Goal: Task Accomplishment & Management: Manage account settings

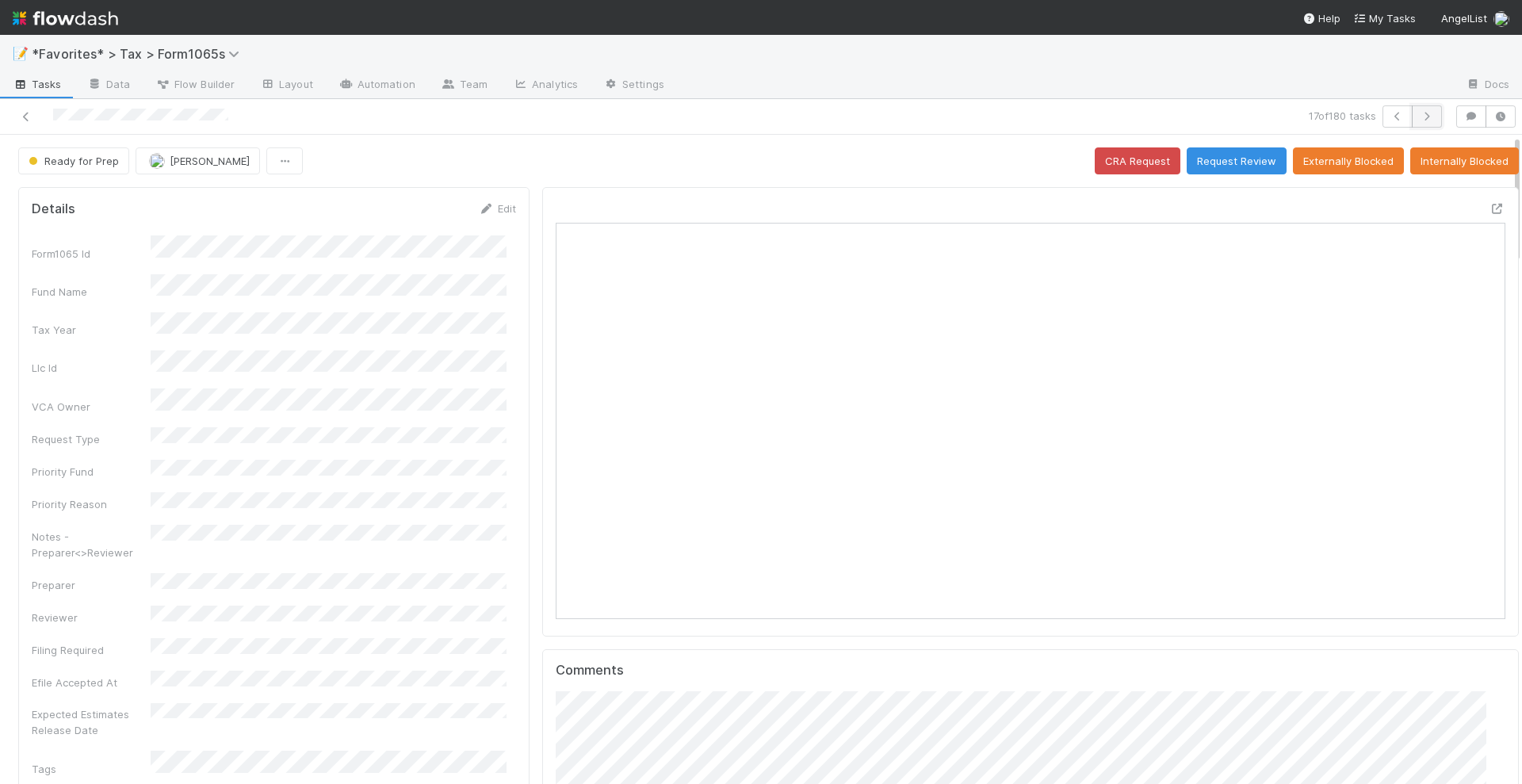
click at [1419, 118] on icon "button" at bounding box center [1427, 116] width 16 height 10
click at [1239, 158] on button "Request Review" at bounding box center [1236, 161] width 100 height 27
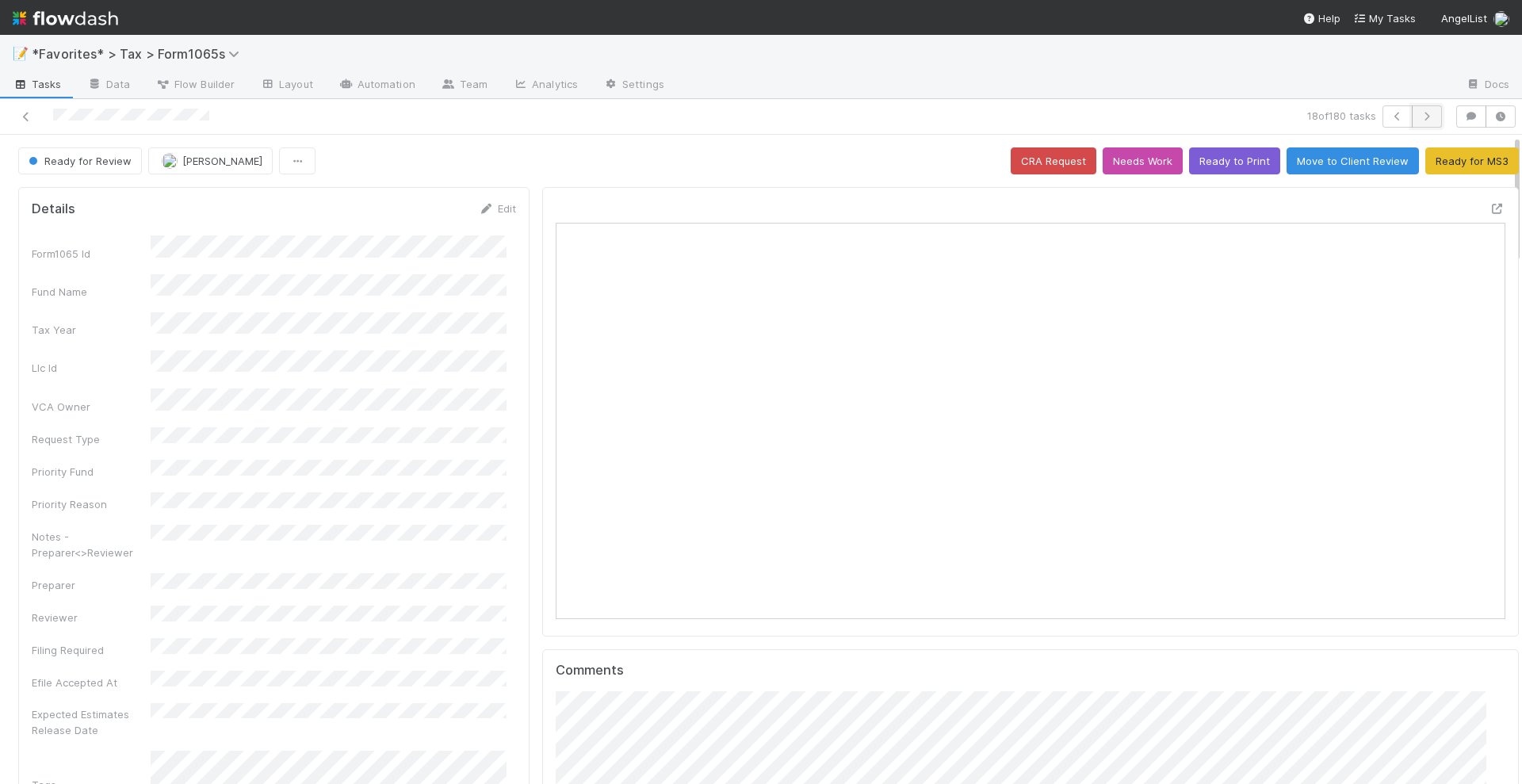
click at [1419, 114] on icon "button" at bounding box center [1427, 116] width 16 height 10
click at [1427, 119] on button "button" at bounding box center [1427, 116] width 30 height 22
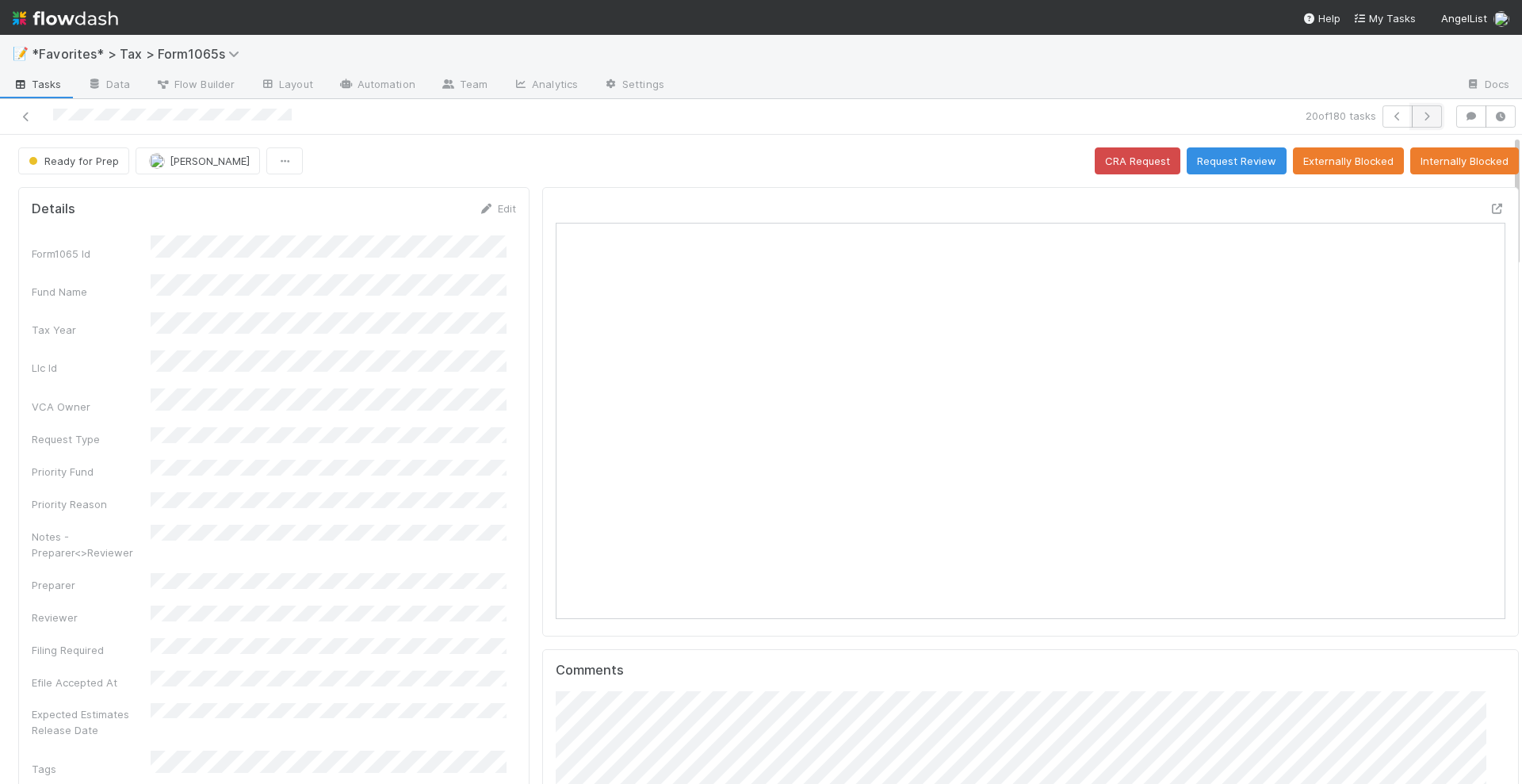
click at [1419, 111] on icon "button" at bounding box center [1427, 116] width 16 height 10
click at [1419, 112] on icon "button" at bounding box center [1427, 116] width 16 height 10
click at [1426, 115] on button "button" at bounding box center [1427, 116] width 30 height 22
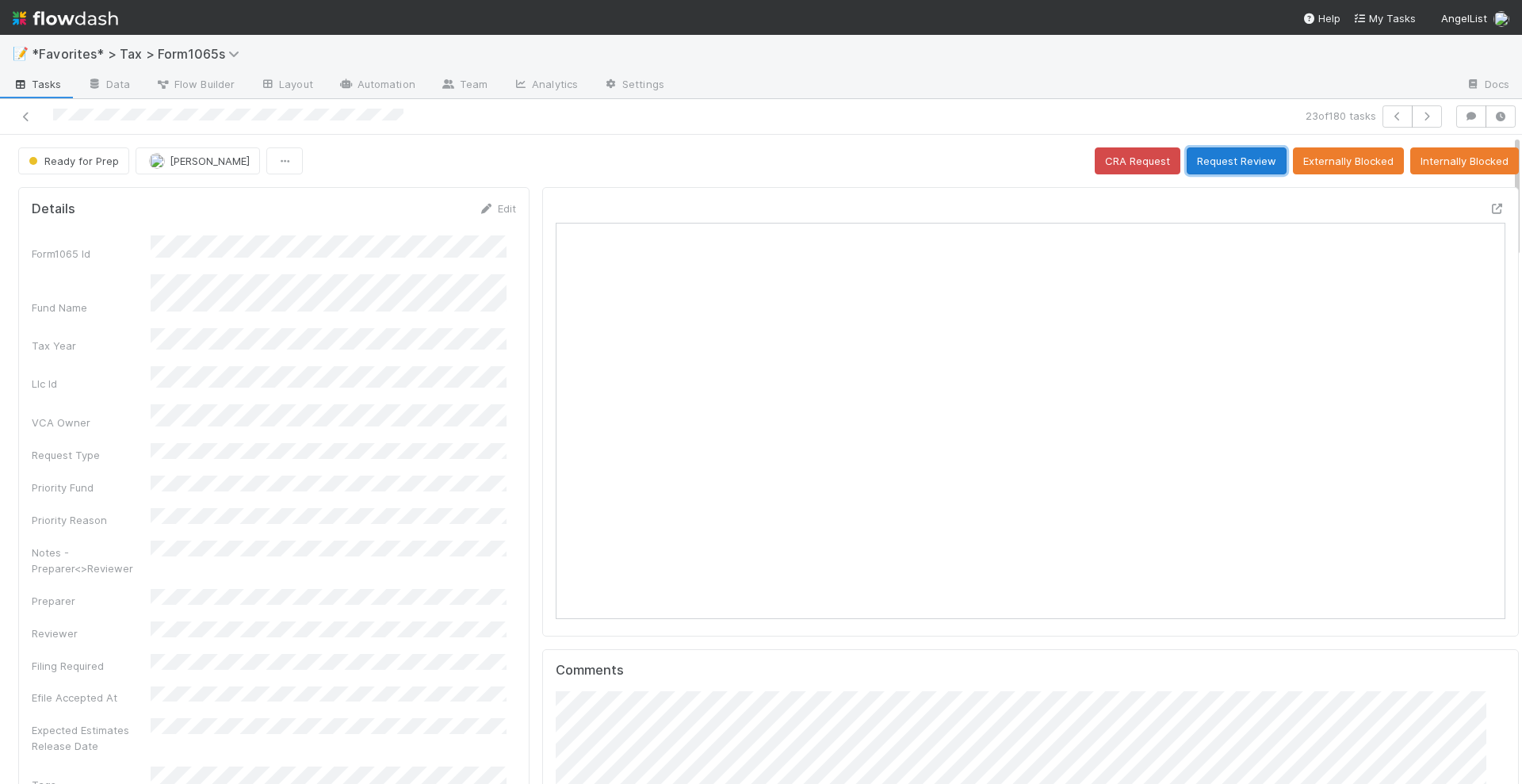
click at [1221, 148] on button "Request Review" at bounding box center [1236, 161] width 100 height 27
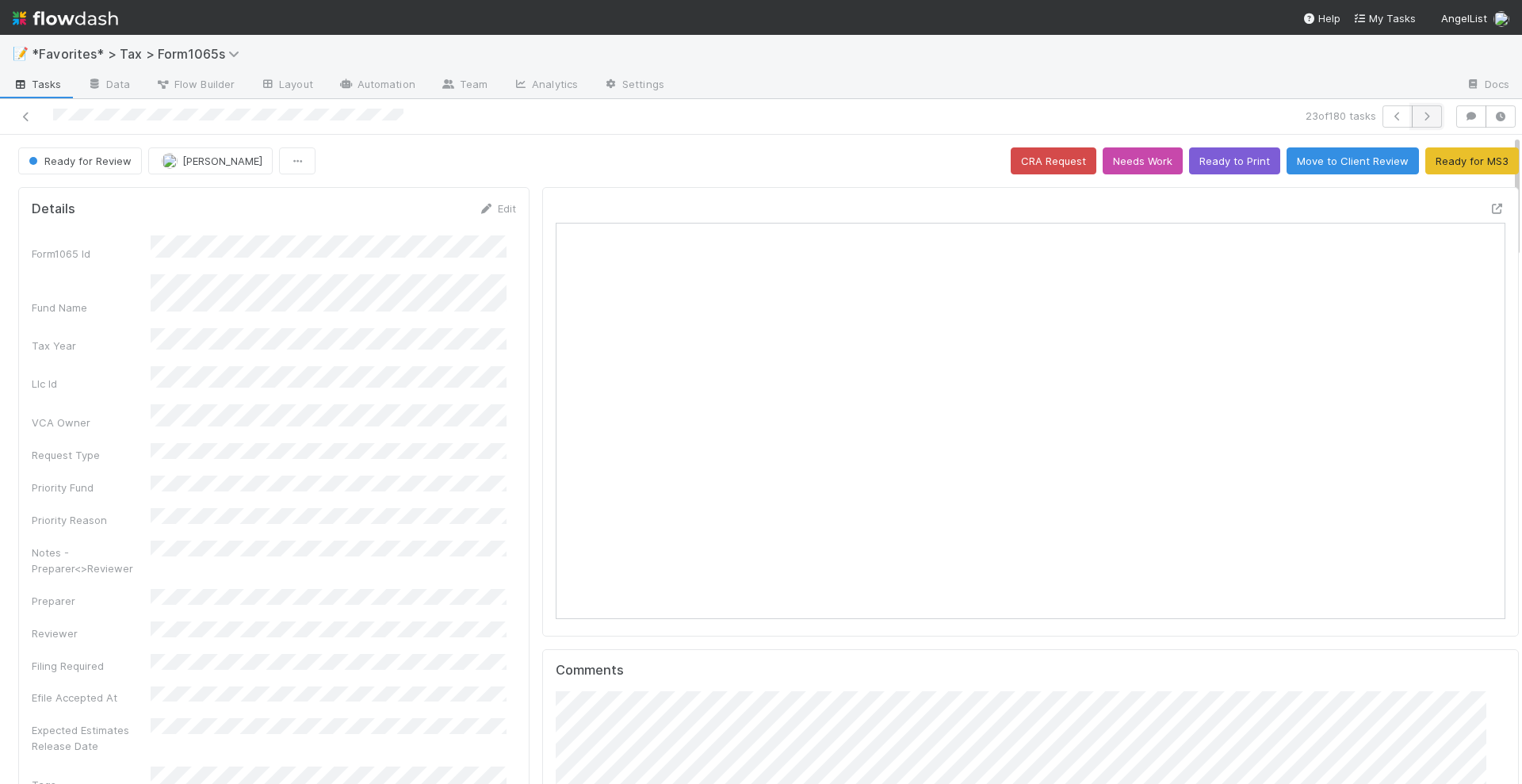
click at [1421, 116] on button "button" at bounding box center [1427, 116] width 30 height 22
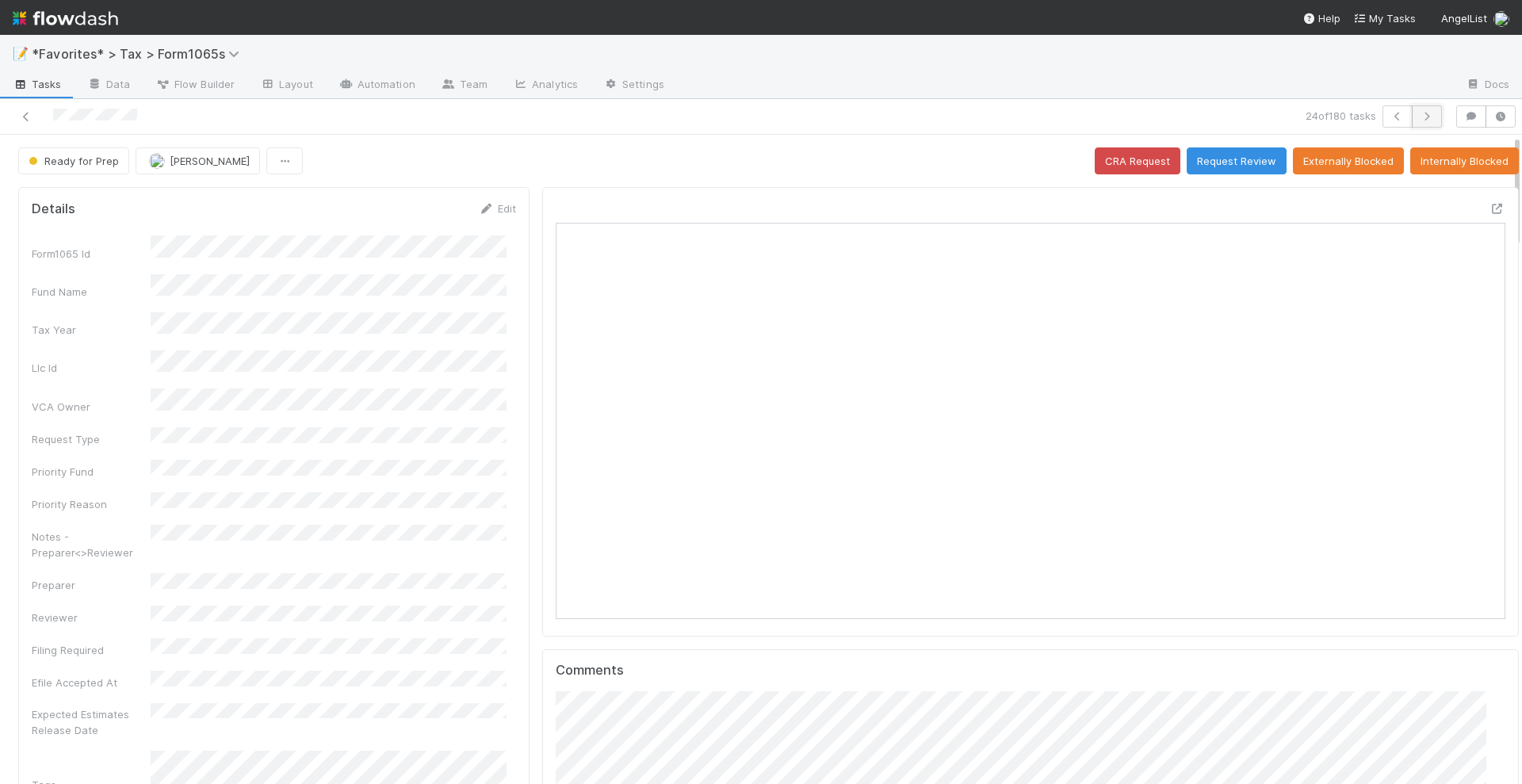
click at [1419, 118] on icon "button" at bounding box center [1427, 116] width 16 height 10
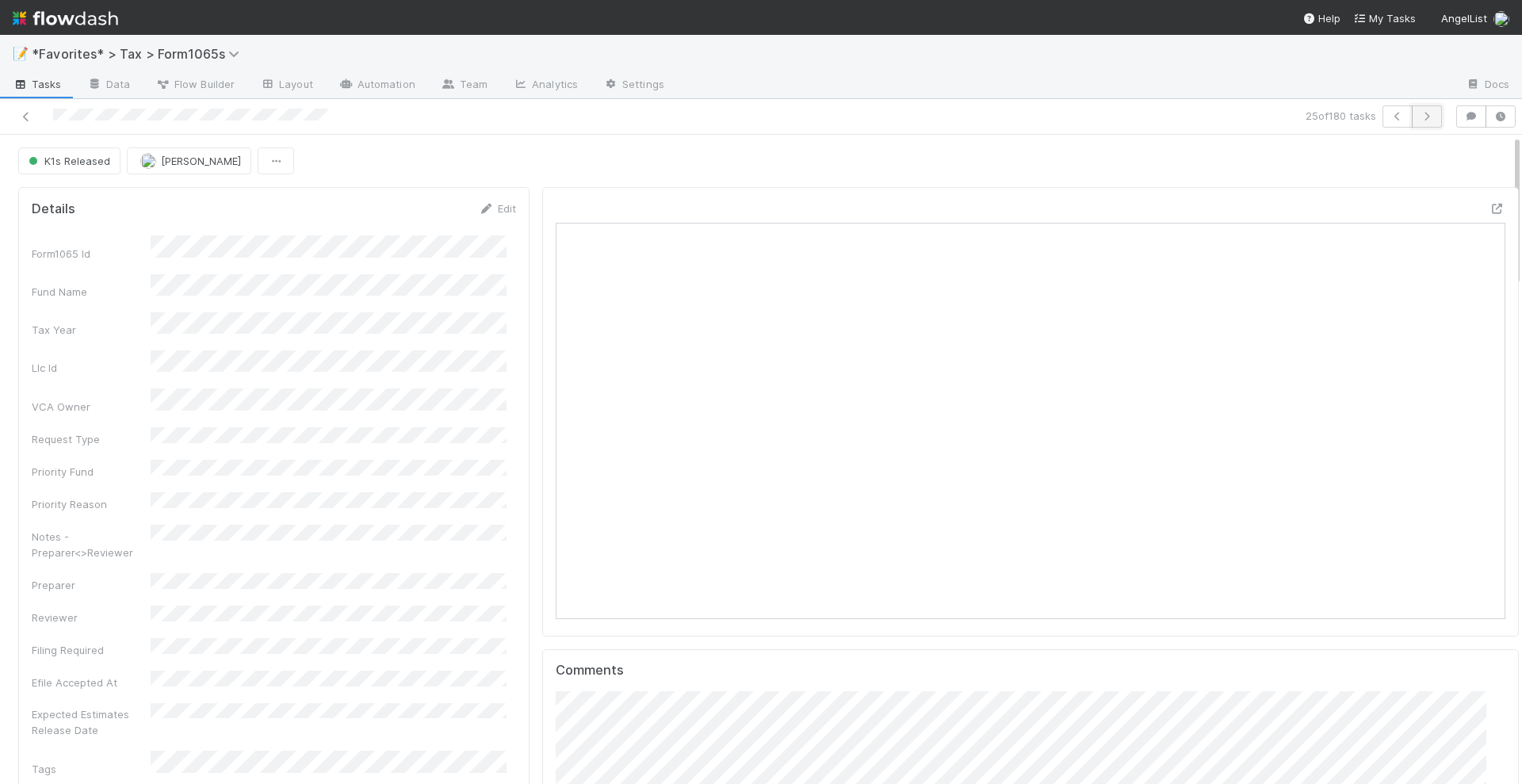
click at [1412, 122] on button "button" at bounding box center [1427, 116] width 30 height 22
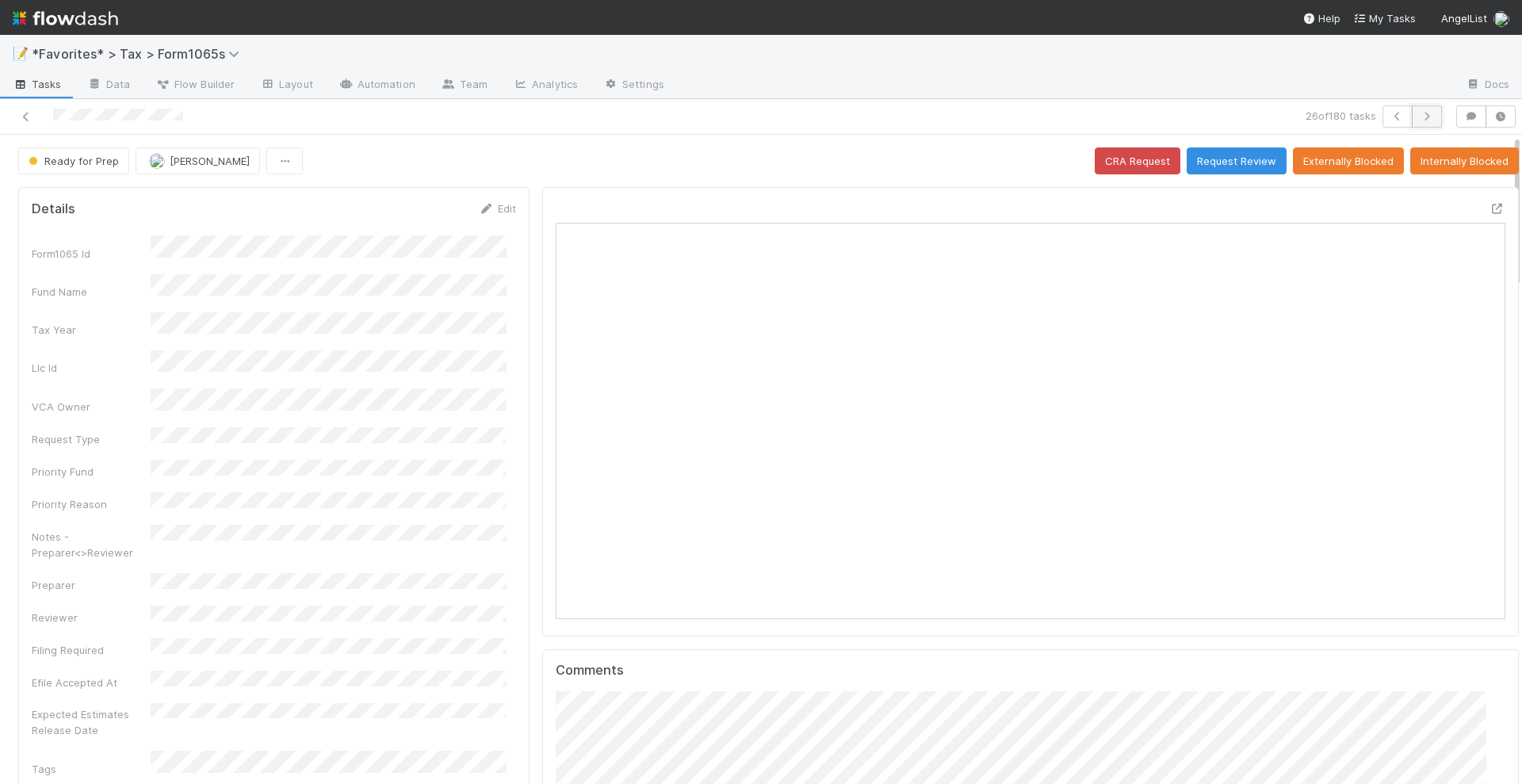
click at [1420, 114] on icon "button" at bounding box center [1427, 116] width 16 height 10
click at [1489, 205] on icon at bounding box center [1497, 209] width 16 height 11
click at [1201, 155] on button "Request Review" at bounding box center [1236, 161] width 100 height 27
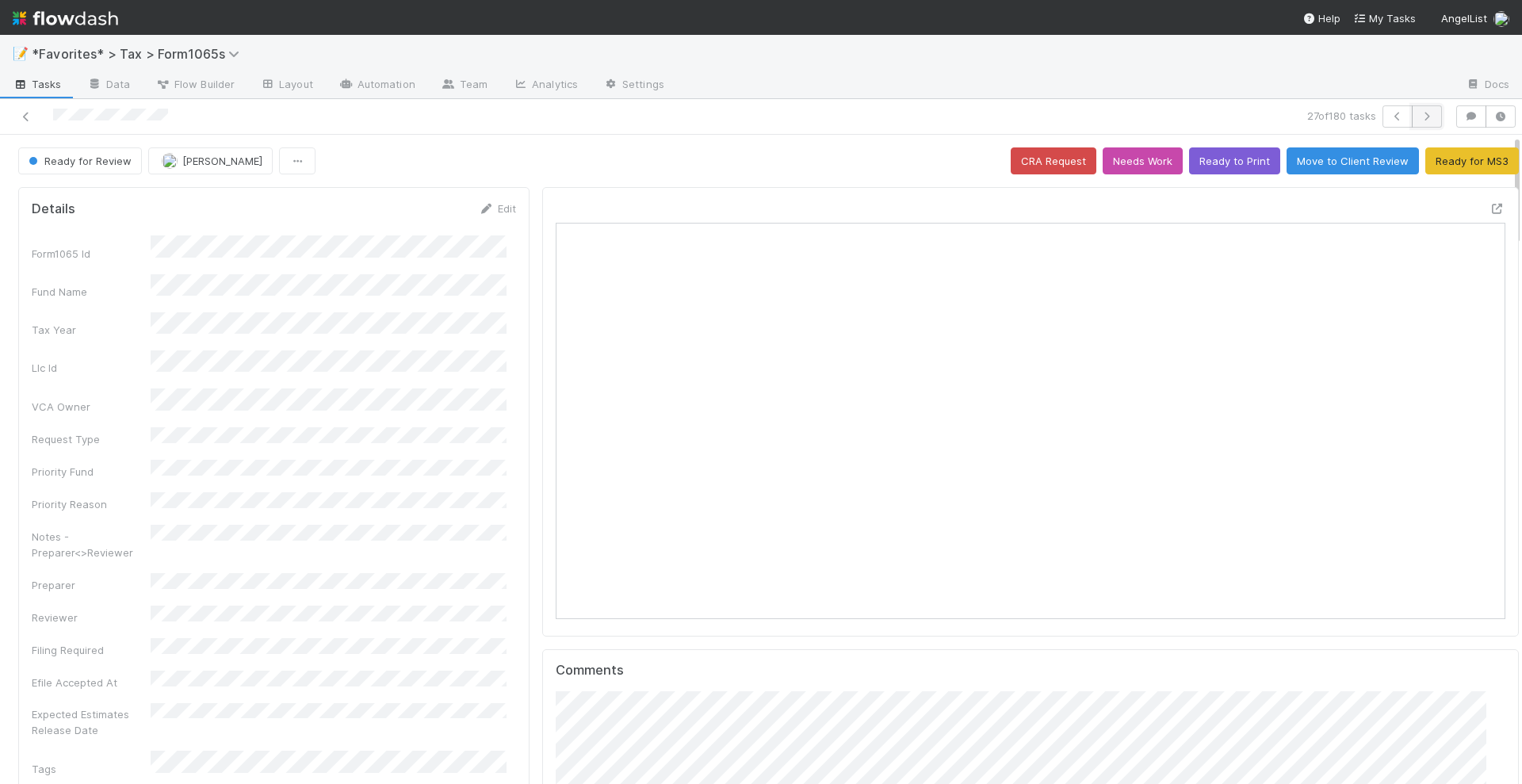
click at [1421, 113] on icon "button" at bounding box center [1427, 116] width 16 height 10
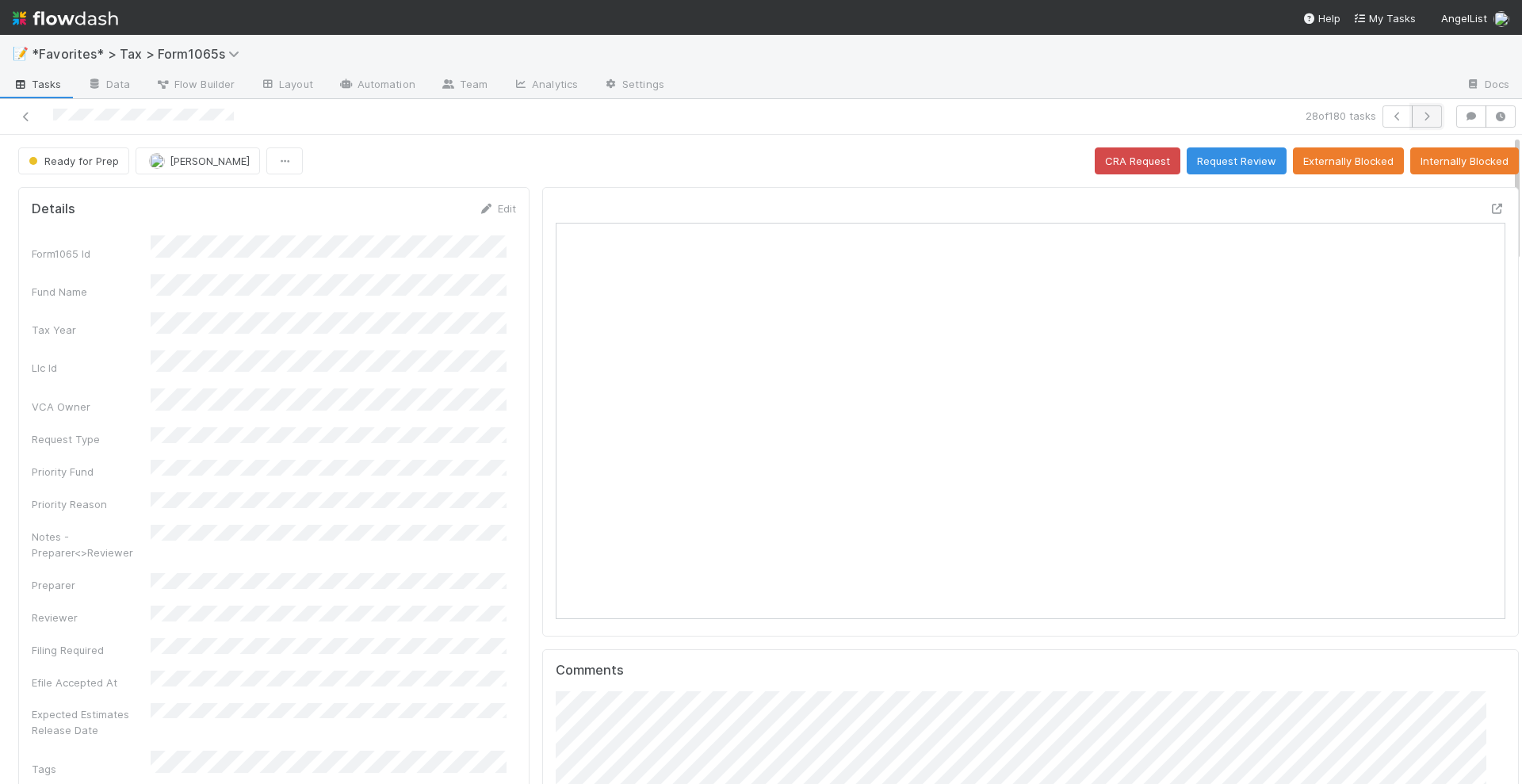
click at [1422, 119] on button "button" at bounding box center [1427, 116] width 30 height 22
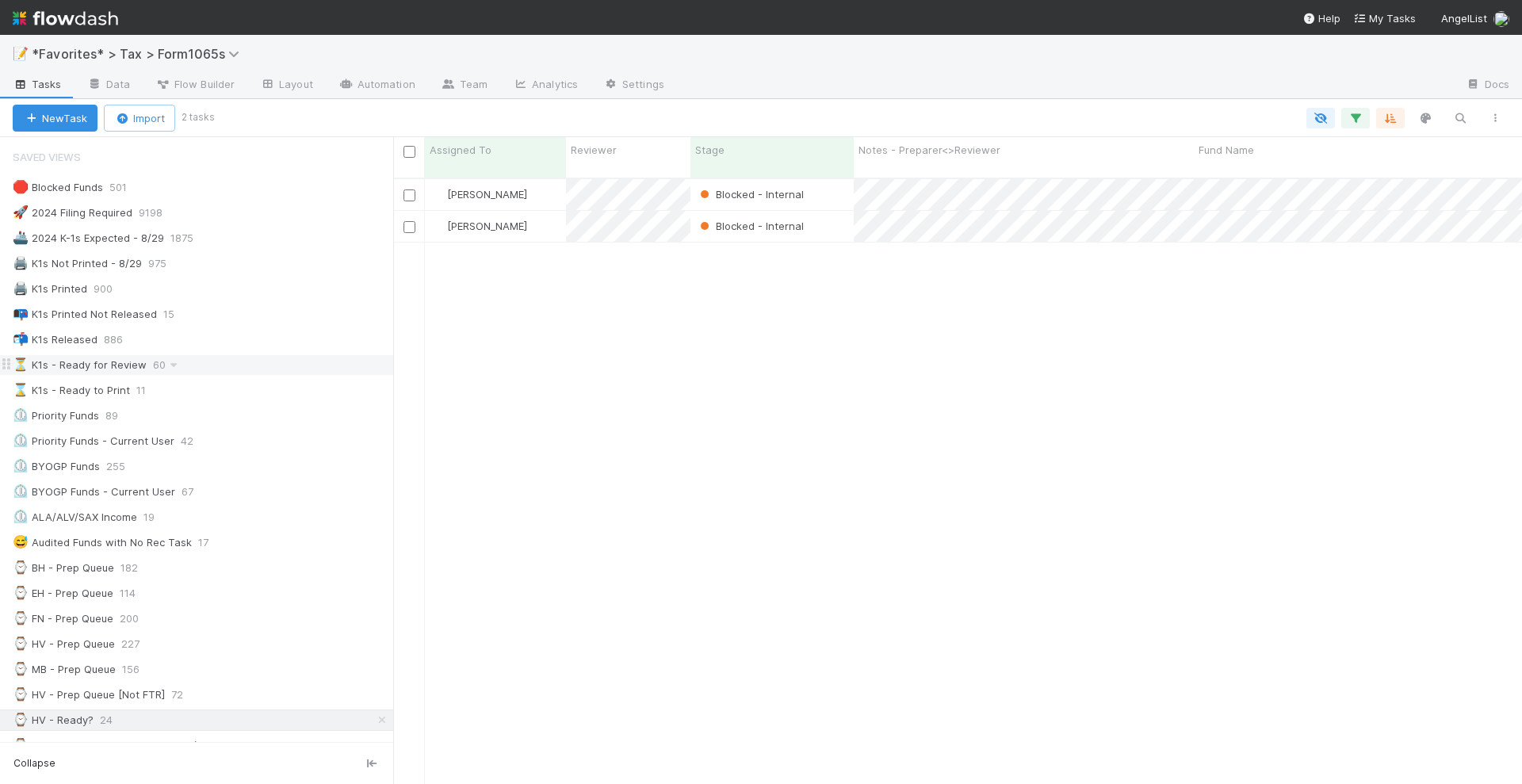
scroll to position [603, 1114]
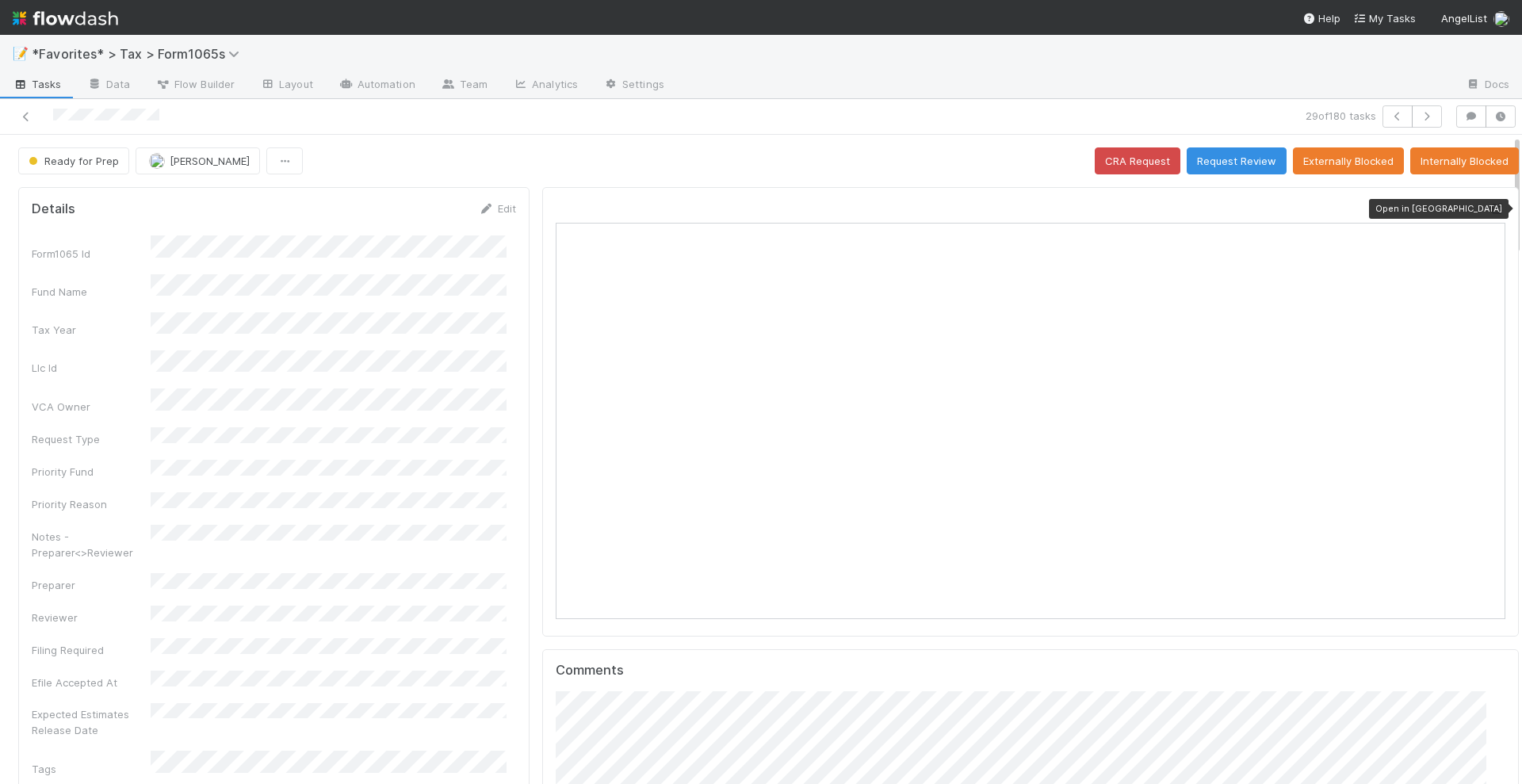
click at [1489, 207] on icon at bounding box center [1497, 209] width 16 height 11
click at [1236, 163] on button "Request Review" at bounding box center [1236, 161] width 100 height 27
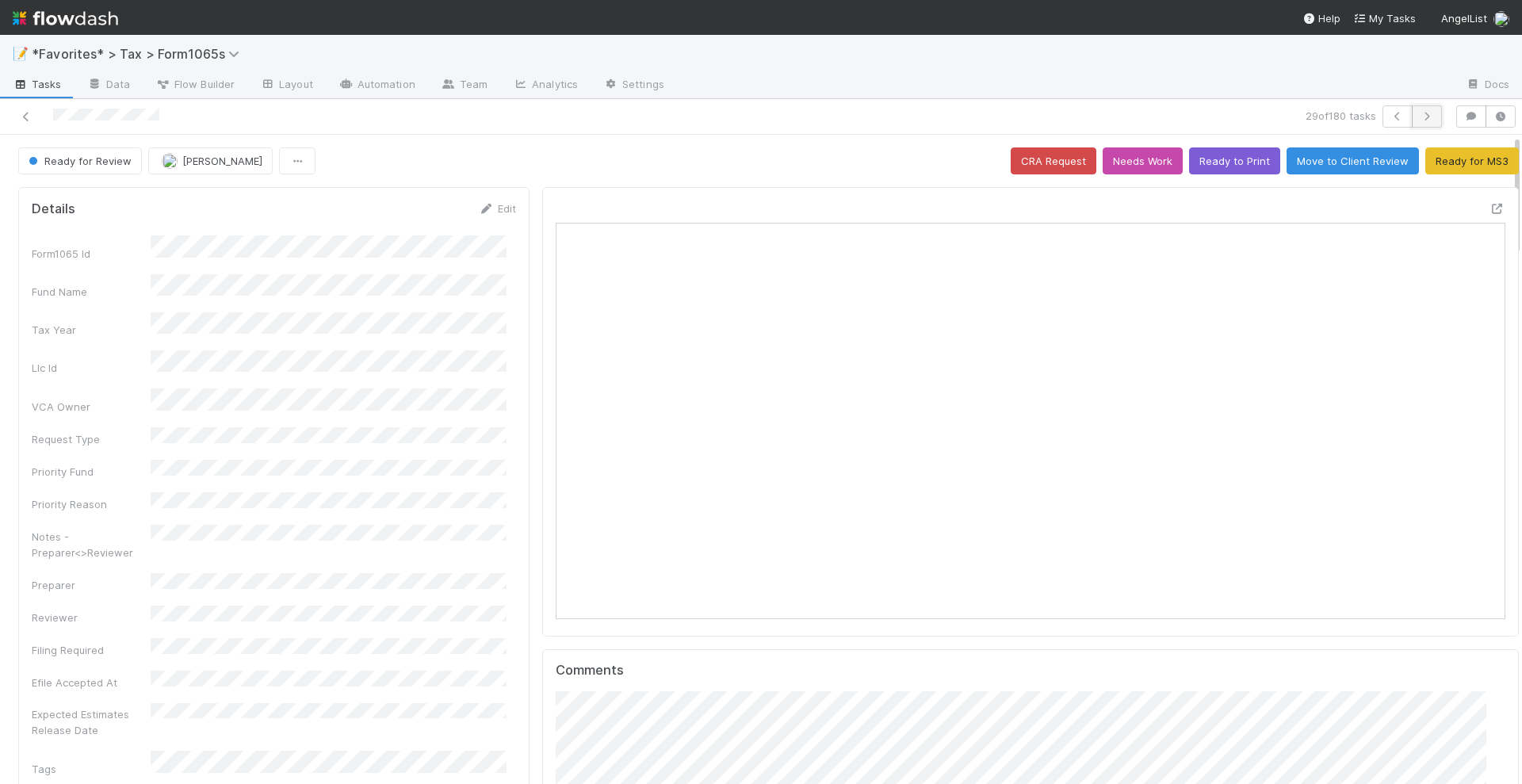
click at [1419, 118] on icon "button" at bounding box center [1427, 116] width 16 height 10
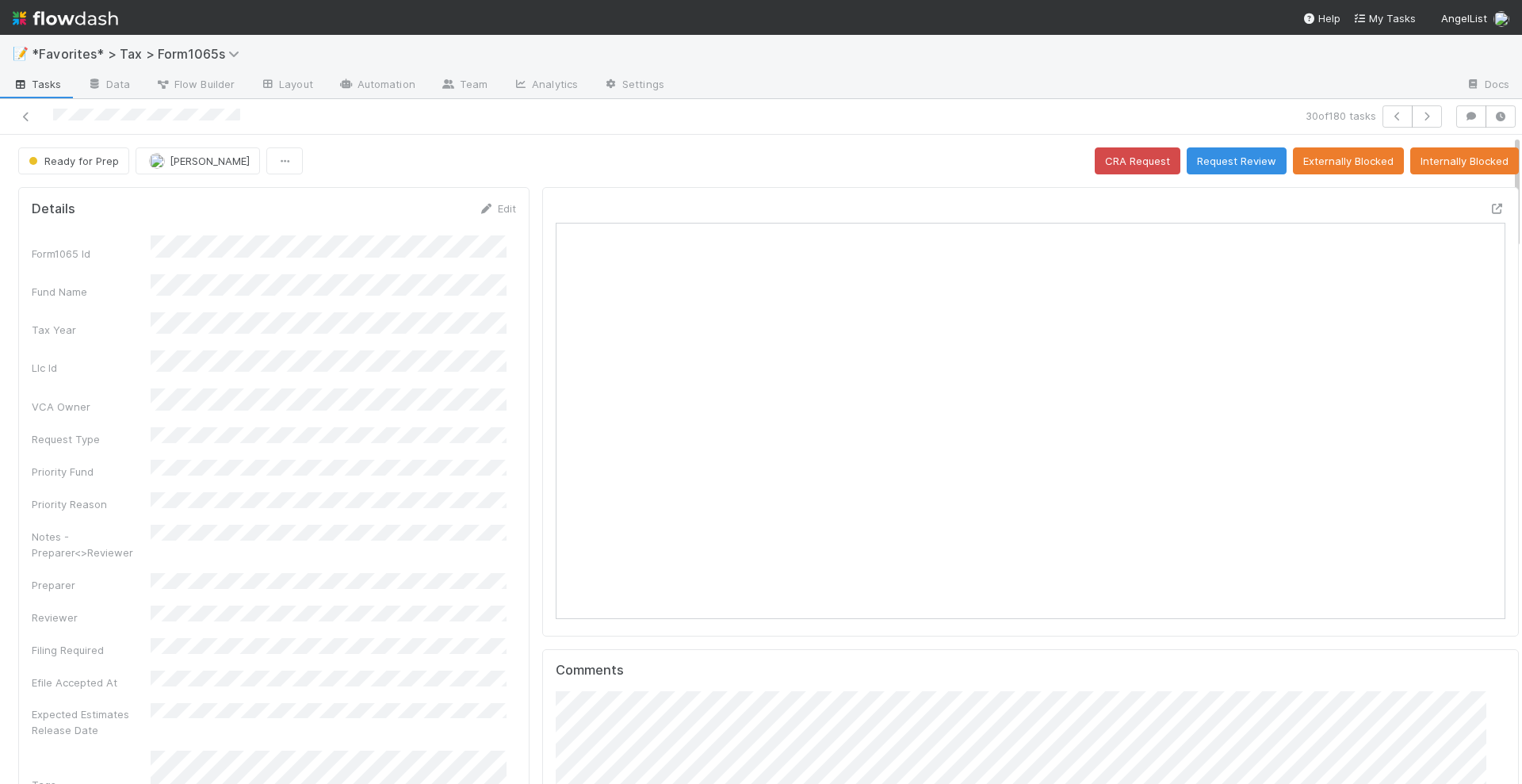
scroll to position [307, 916]
click at [1489, 206] on icon at bounding box center [1497, 209] width 16 height 11
click at [1239, 157] on button "Request Review" at bounding box center [1236, 161] width 100 height 27
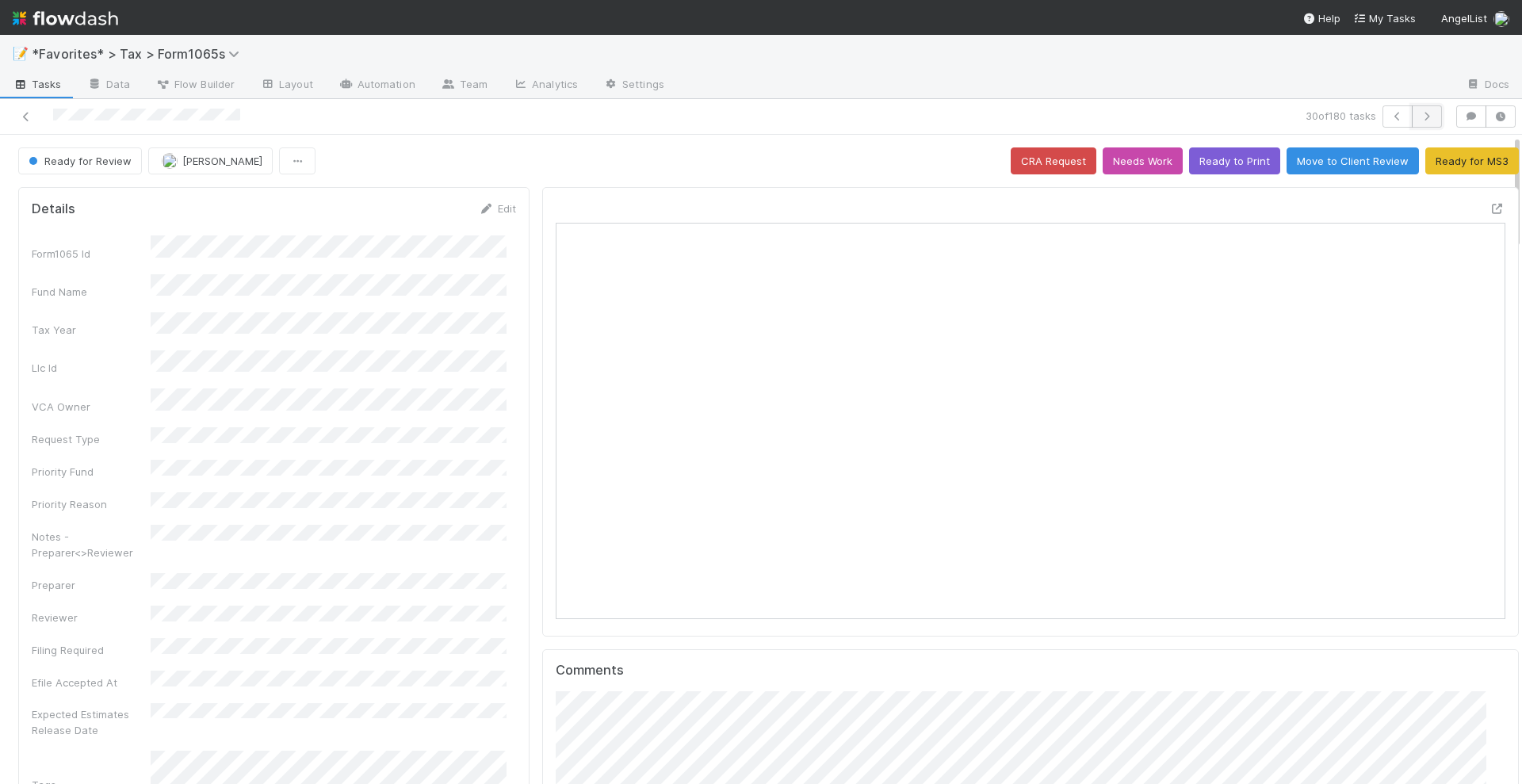
click at [1419, 111] on icon "button" at bounding box center [1427, 116] width 16 height 10
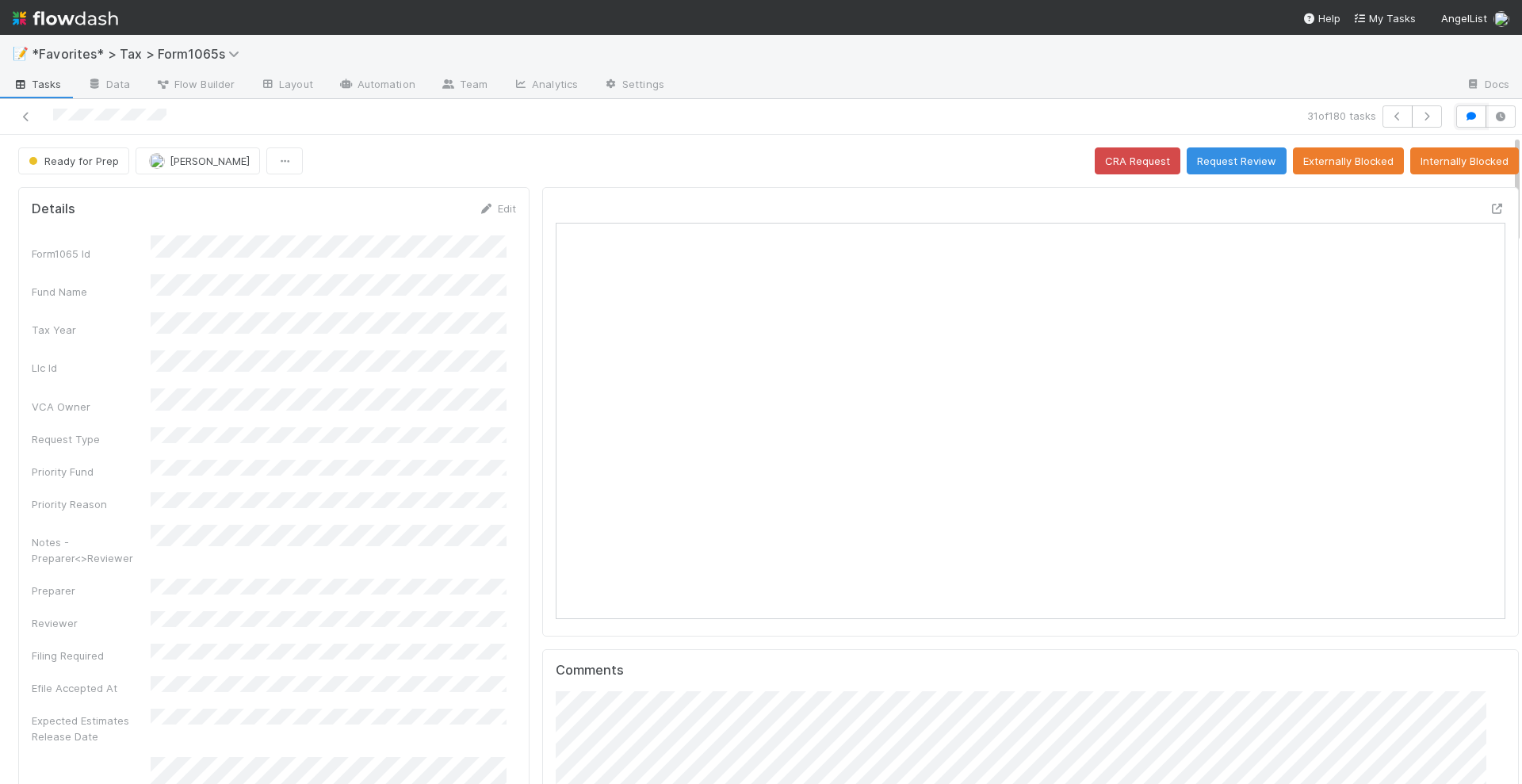
drag, startPoint x: 1455, startPoint y: 116, endPoint x: 1345, endPoint y: 101, distance: 111.0
click at [1464, 116] on icon "button" at bounding box center [1472, 116] width 16 height 10
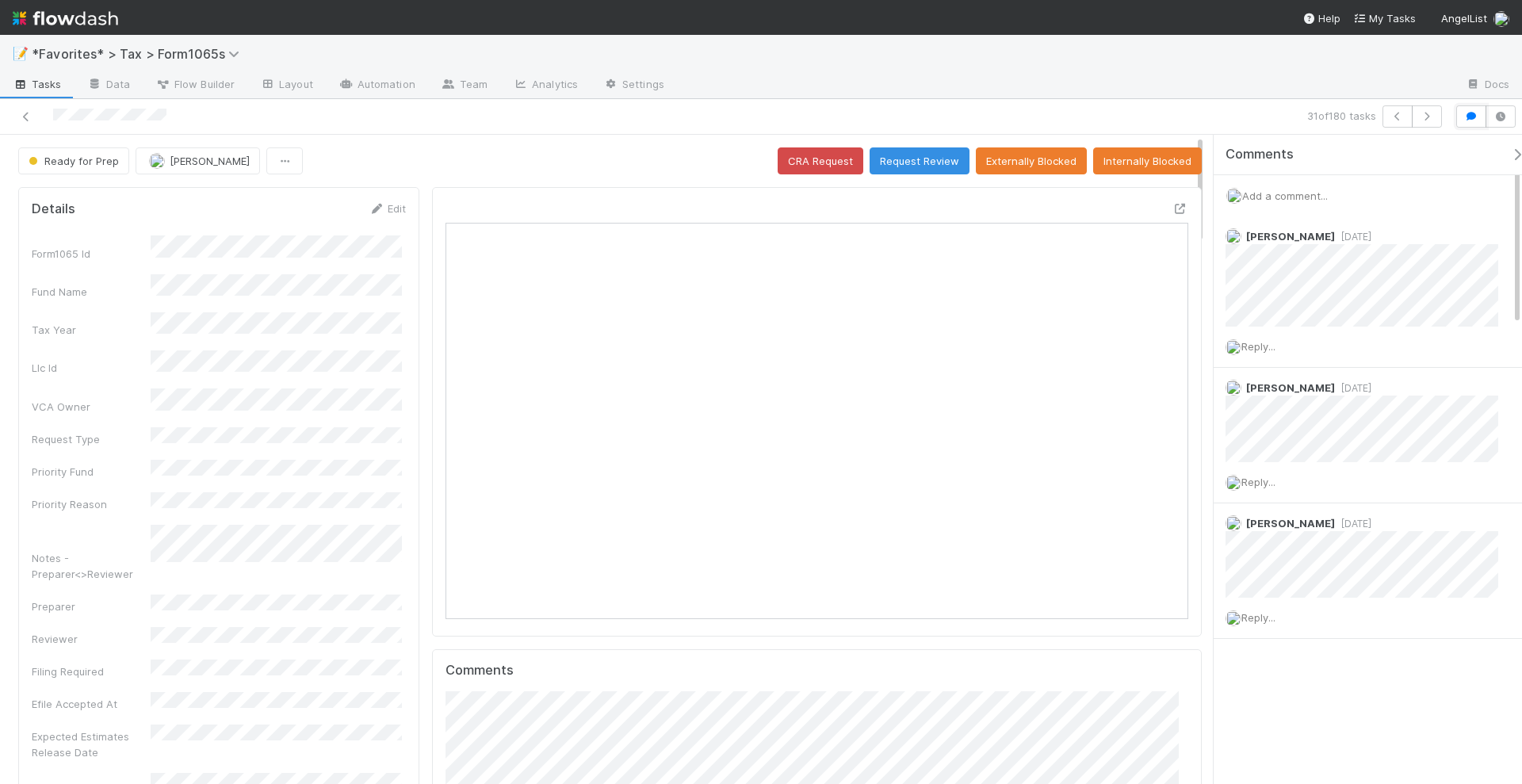
scroll to position [16, 16]
click at [1429, 118] on icon "button" at bounding box center [1427, 116] width 16 height 10
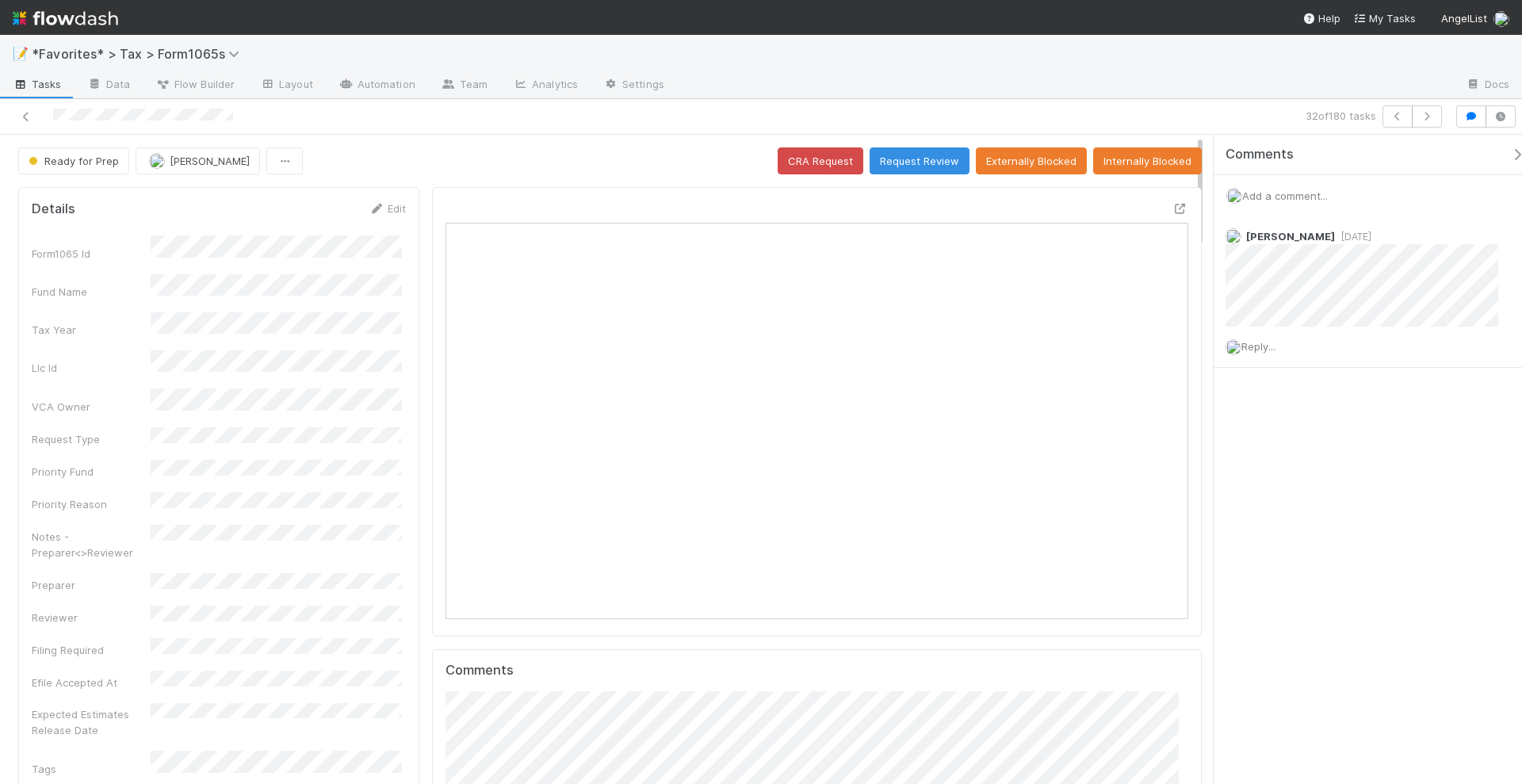
click at [1510, 151] on icon "button" at bounding box center [1518, 154] width 16 height 12
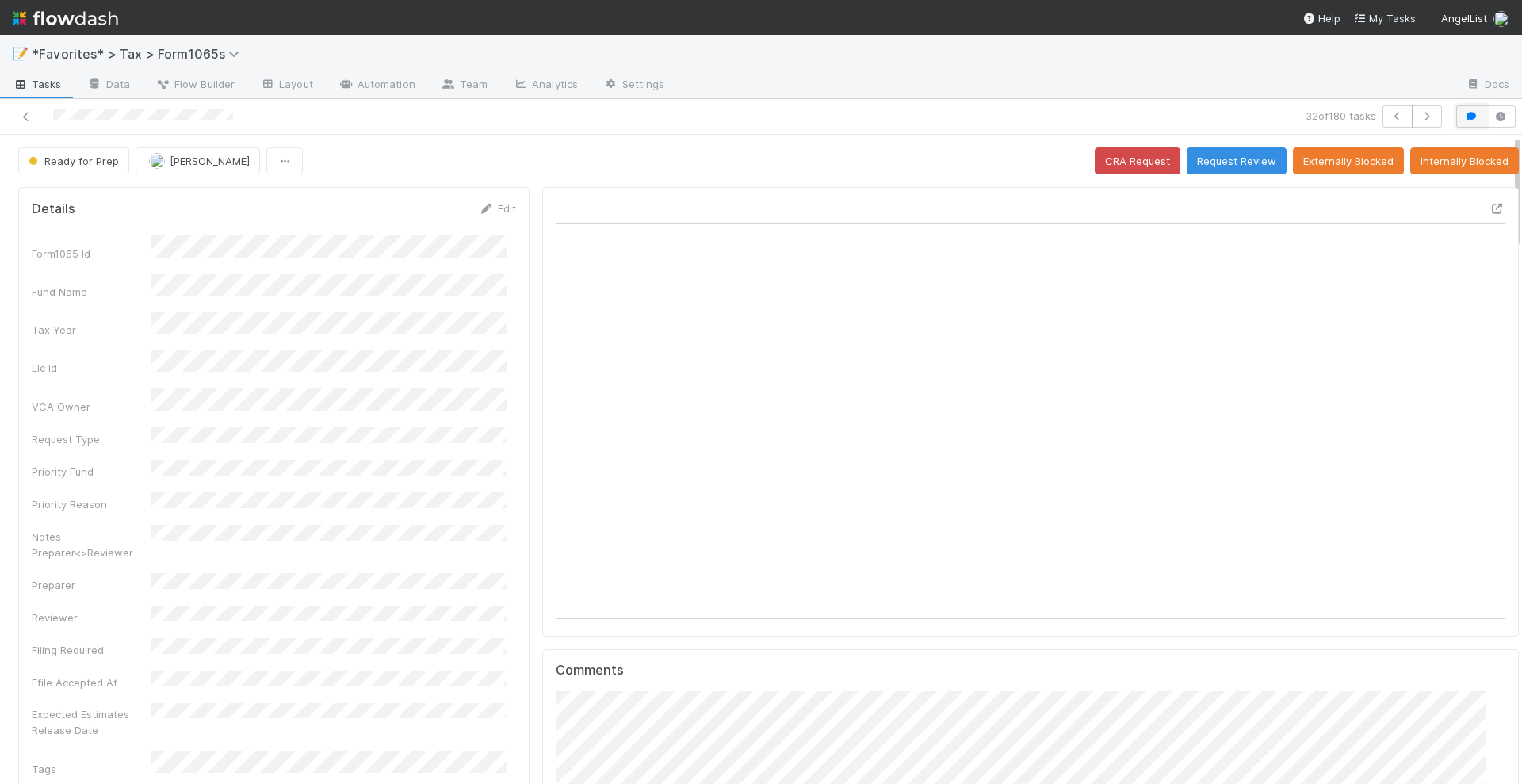
click at [1456, 119] on button "button" at bounding box center [1472, 116] width 30 height 22
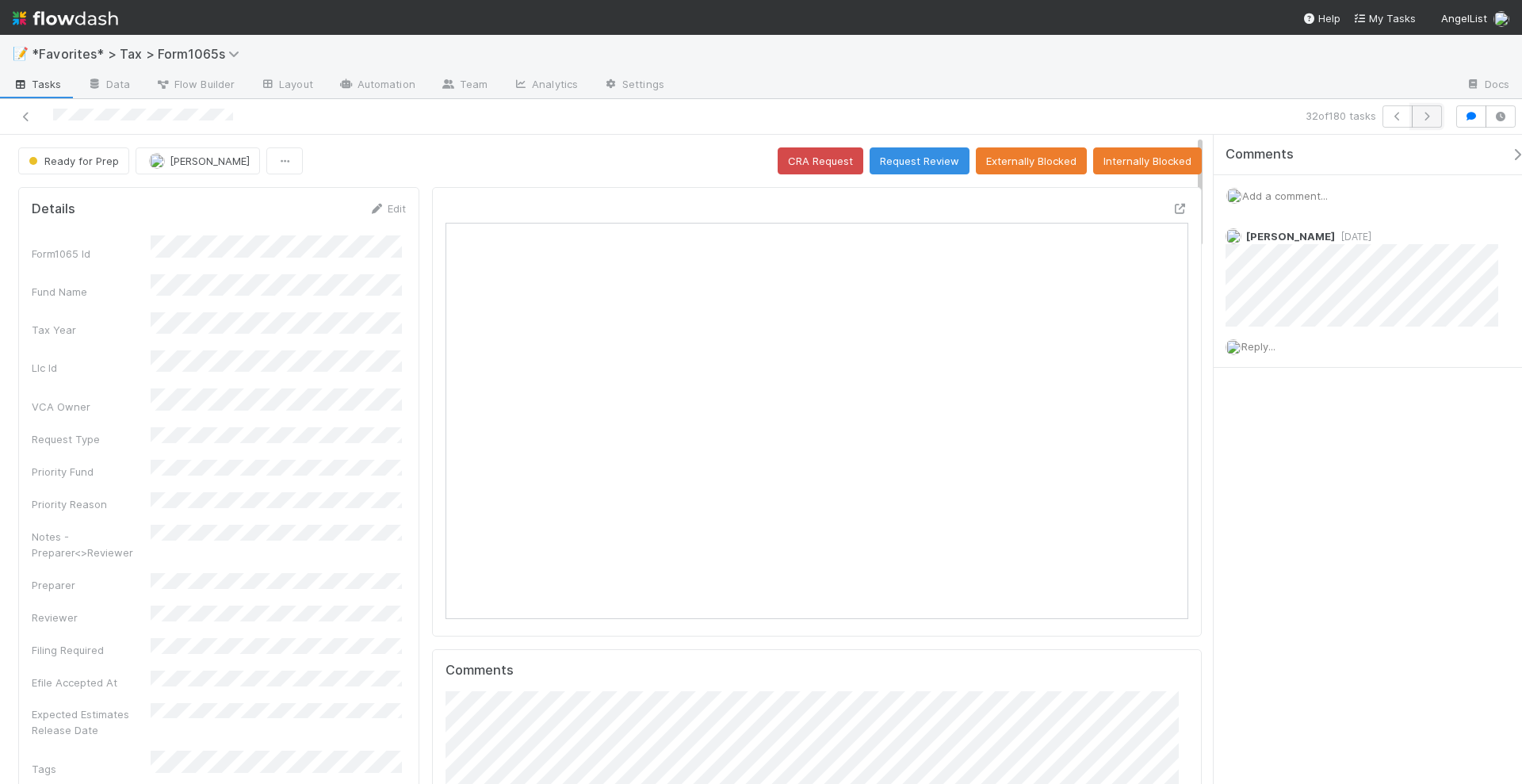
click at [1423, 119] on icon "button" at bounding box center [1427, 116] width 16 height 10
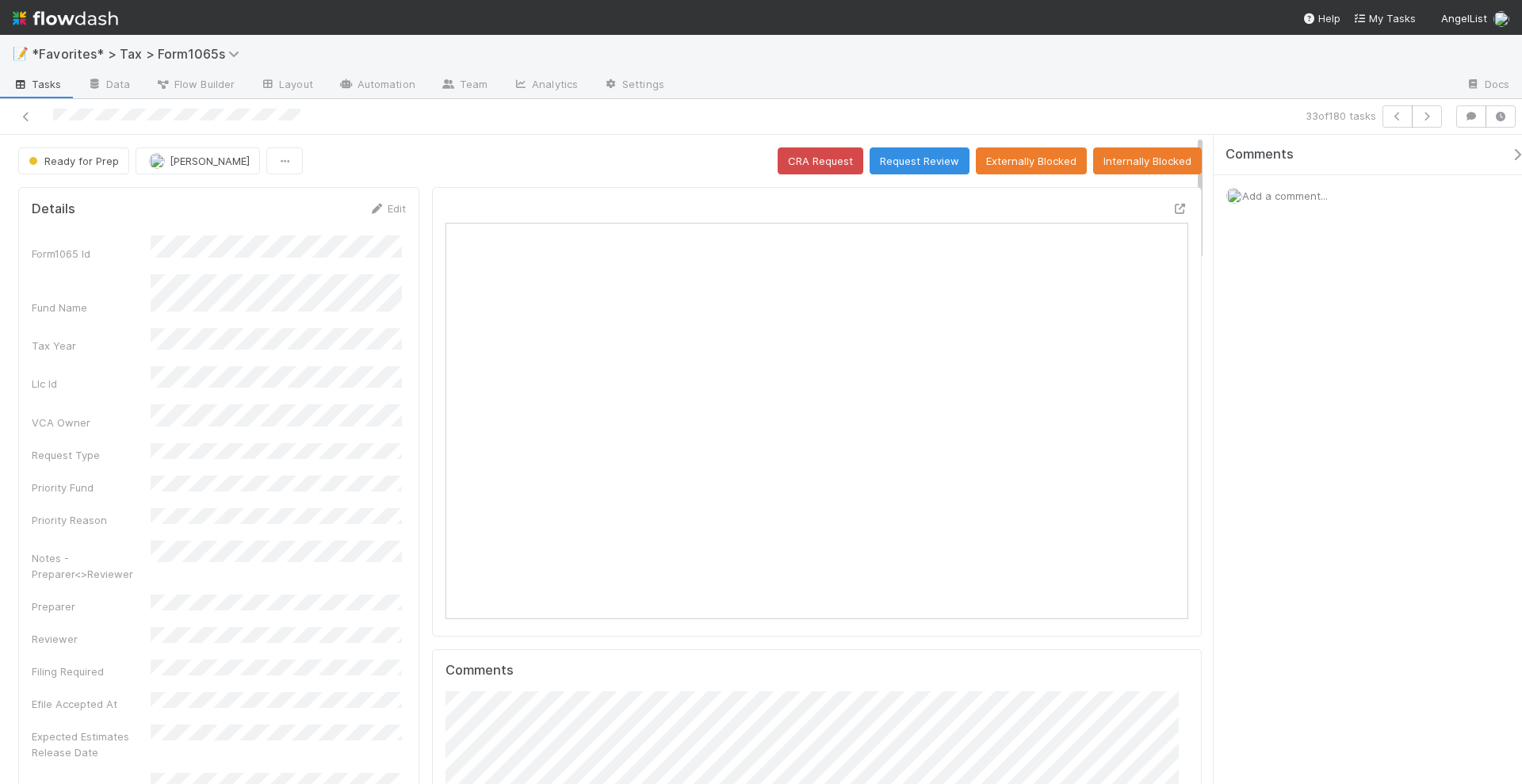
click at [1510, 153] on icon "button" at bounding box center [1518, 154] width 16 height 12
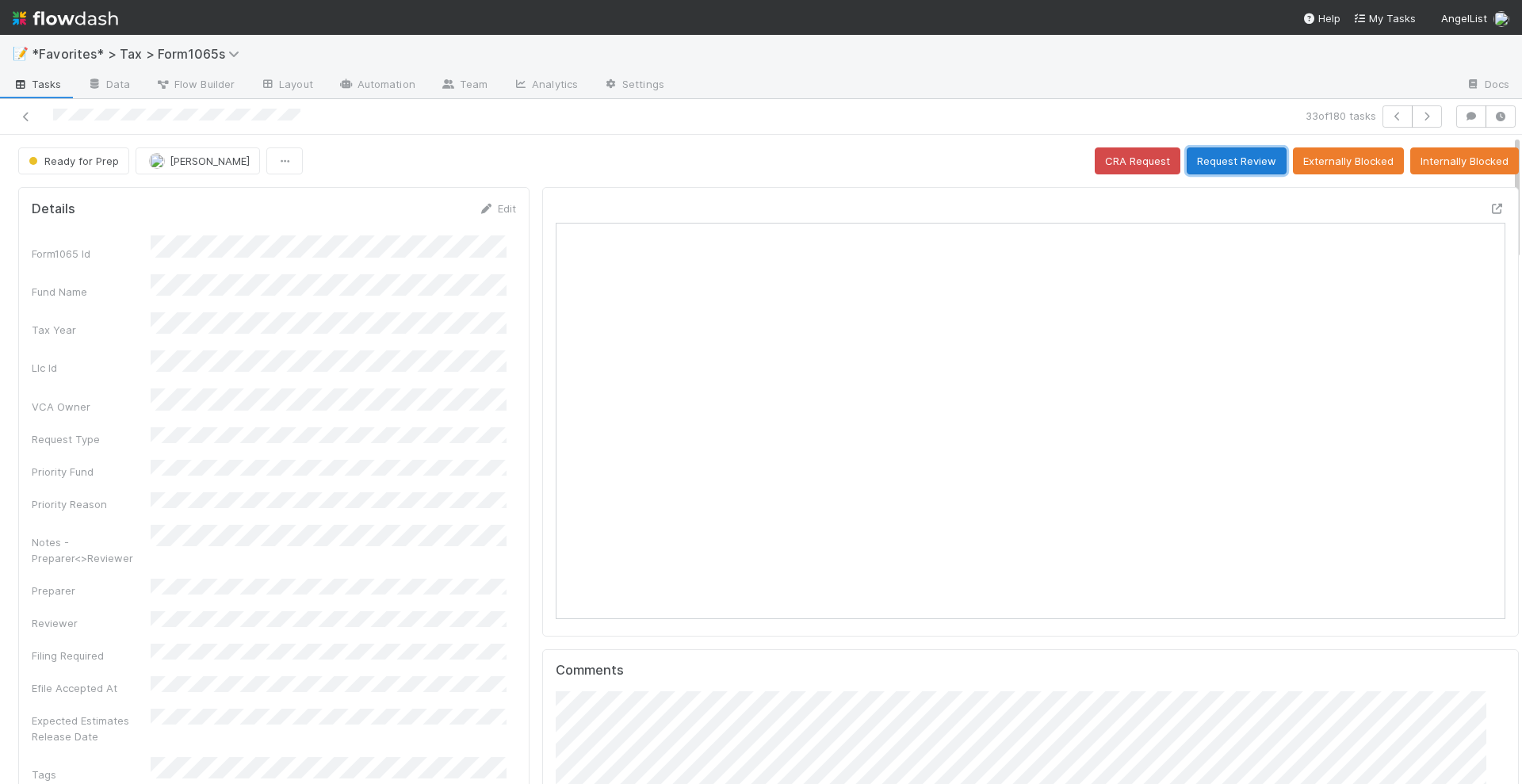
click at [1220, 160] on button "Request Review" at bounding box center [1236, 161] width 100 height 27
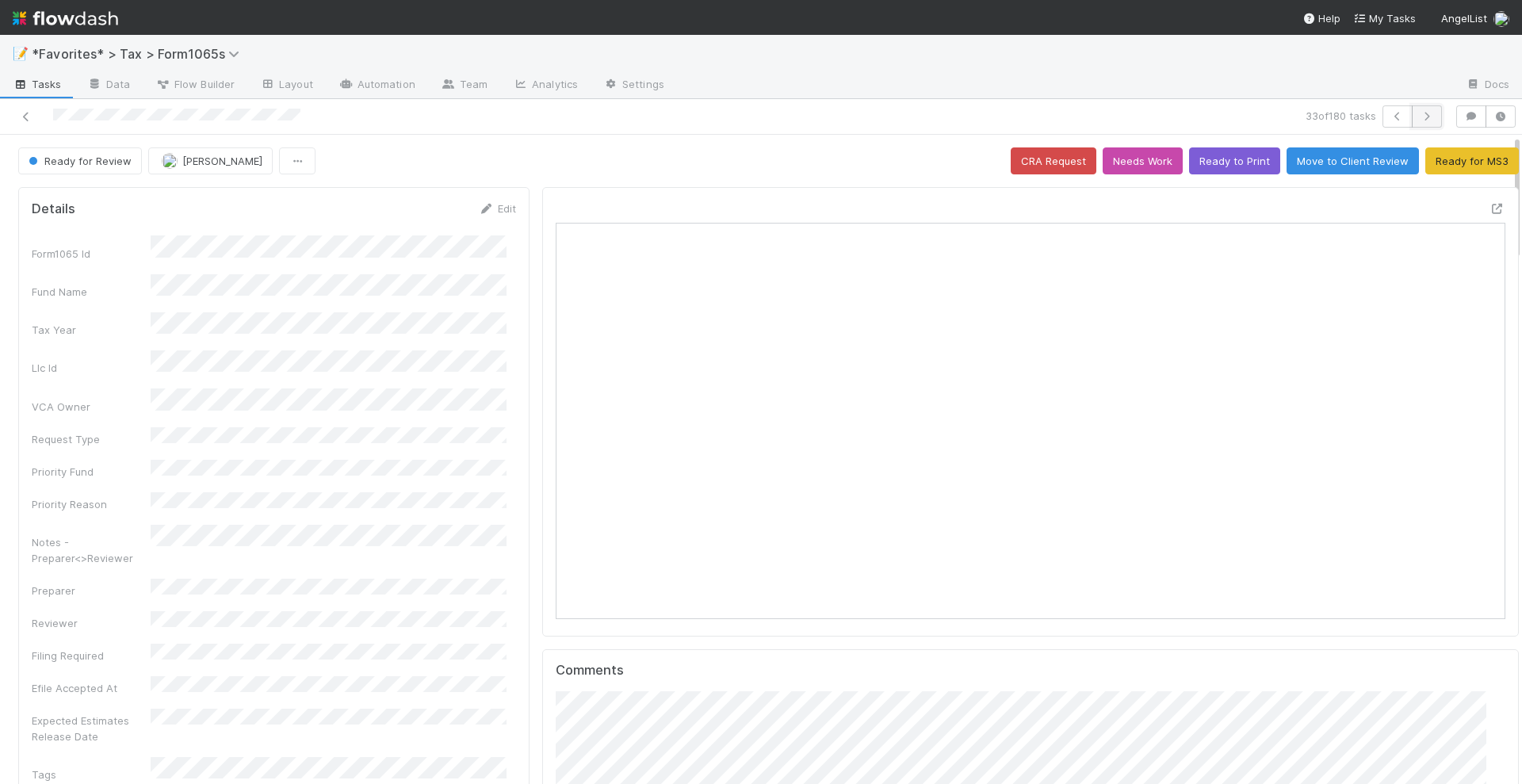
click at [1424, 119] on button "button" at bounding box center [1427, 116] width 30 height 22
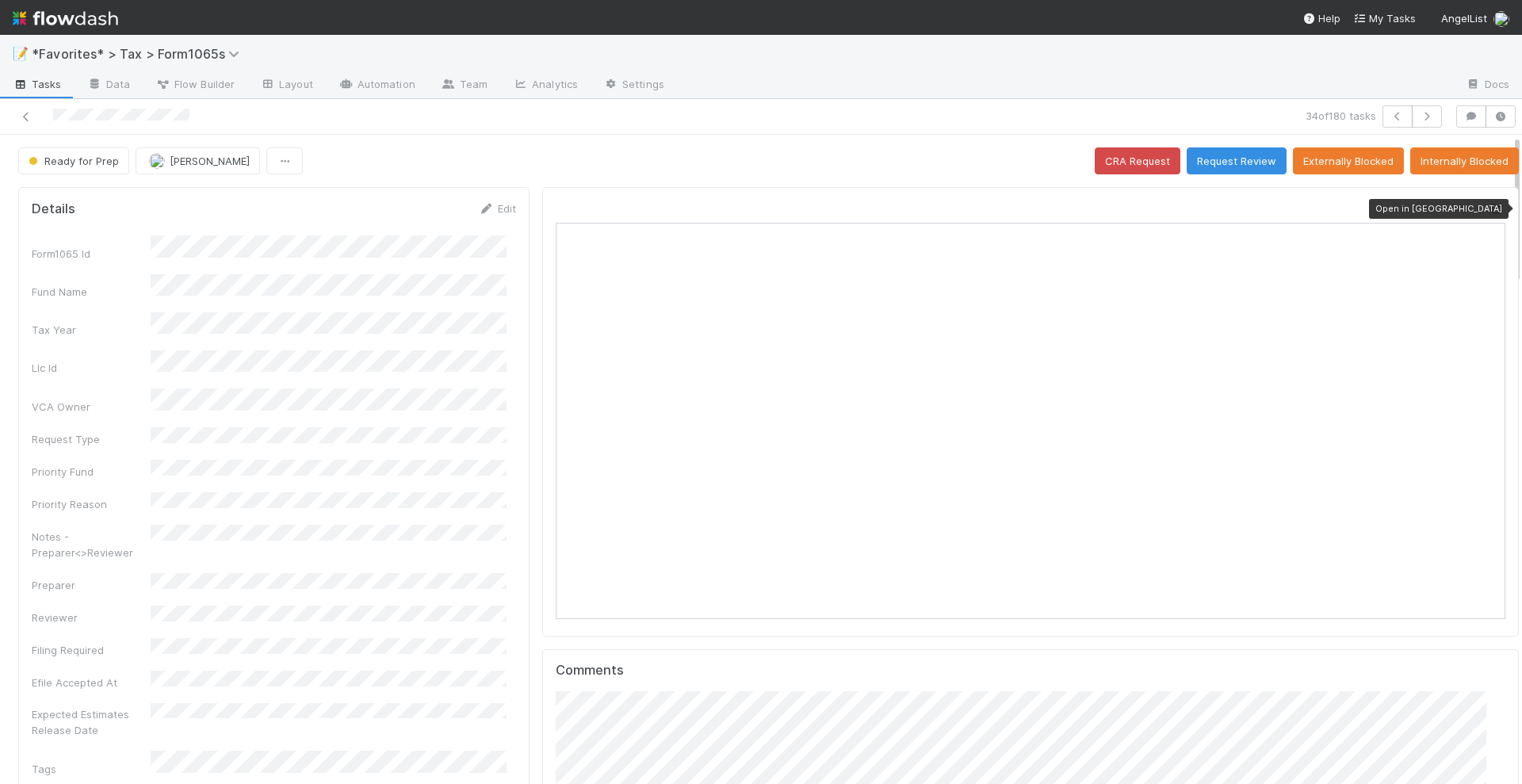
click at [1489, 204] on icon at bounding box center [1497, 209] width 16 height 11
click at [1213, 161] on button "Request Review" at bounding box center [1236, 161] width 100 height 27
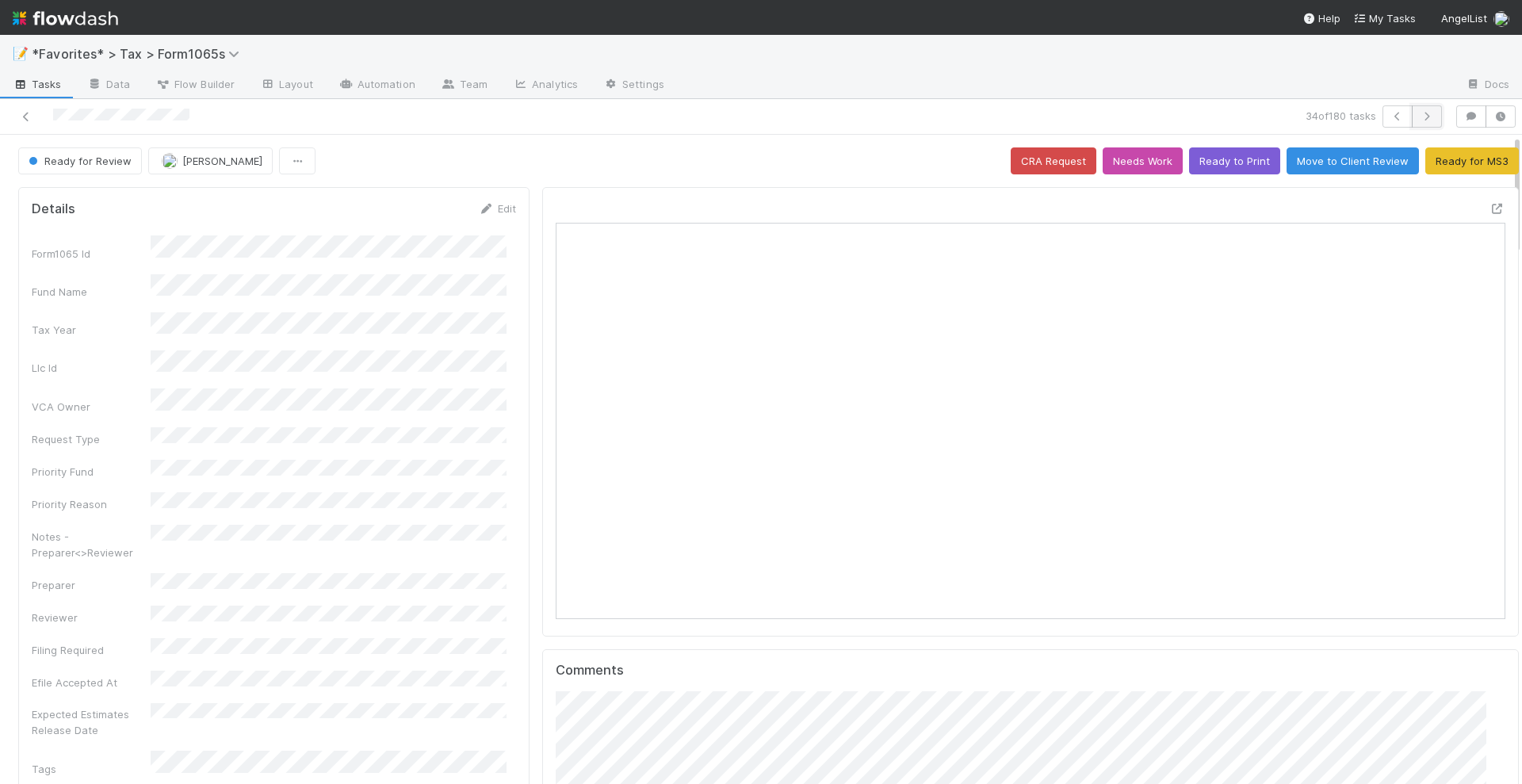
click at [1412, 122] on button "button" at bounding box center [1427, 116] width 30 height 22
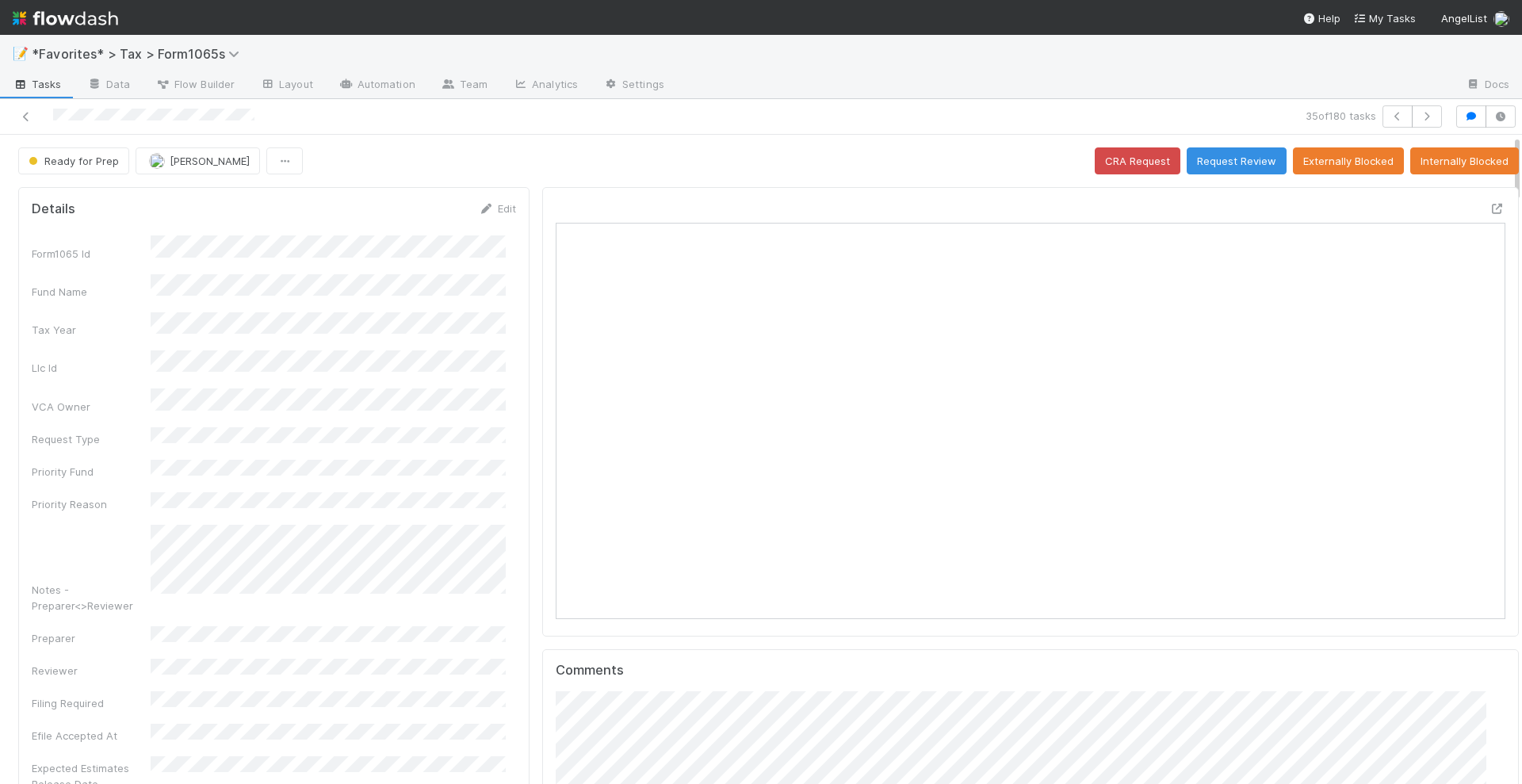
scroll to position [307, 459]
click at [1464, 119] on icon "button" at bounding box center [1472, 116] width 16 height 10
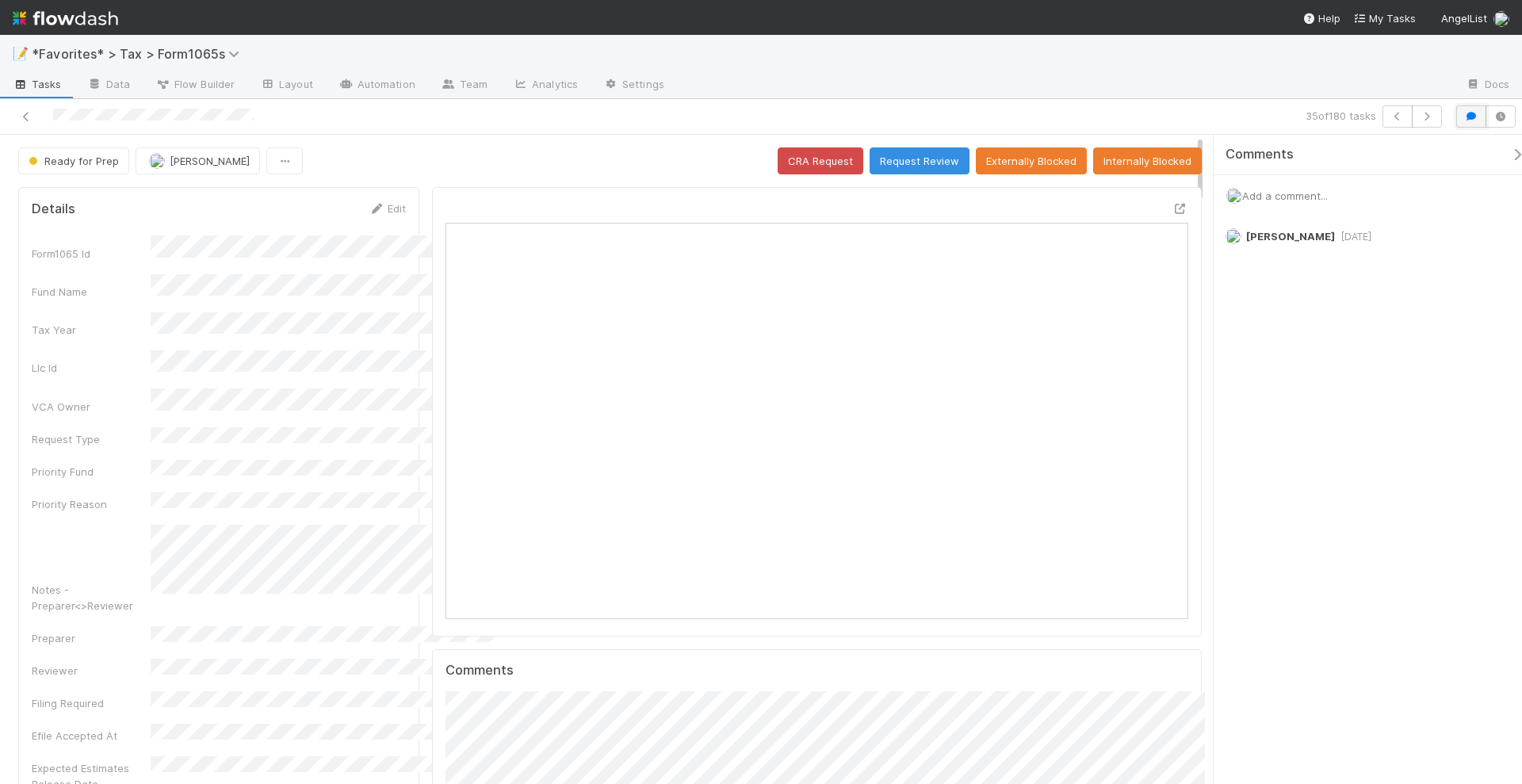
scroll to position [16, 16]
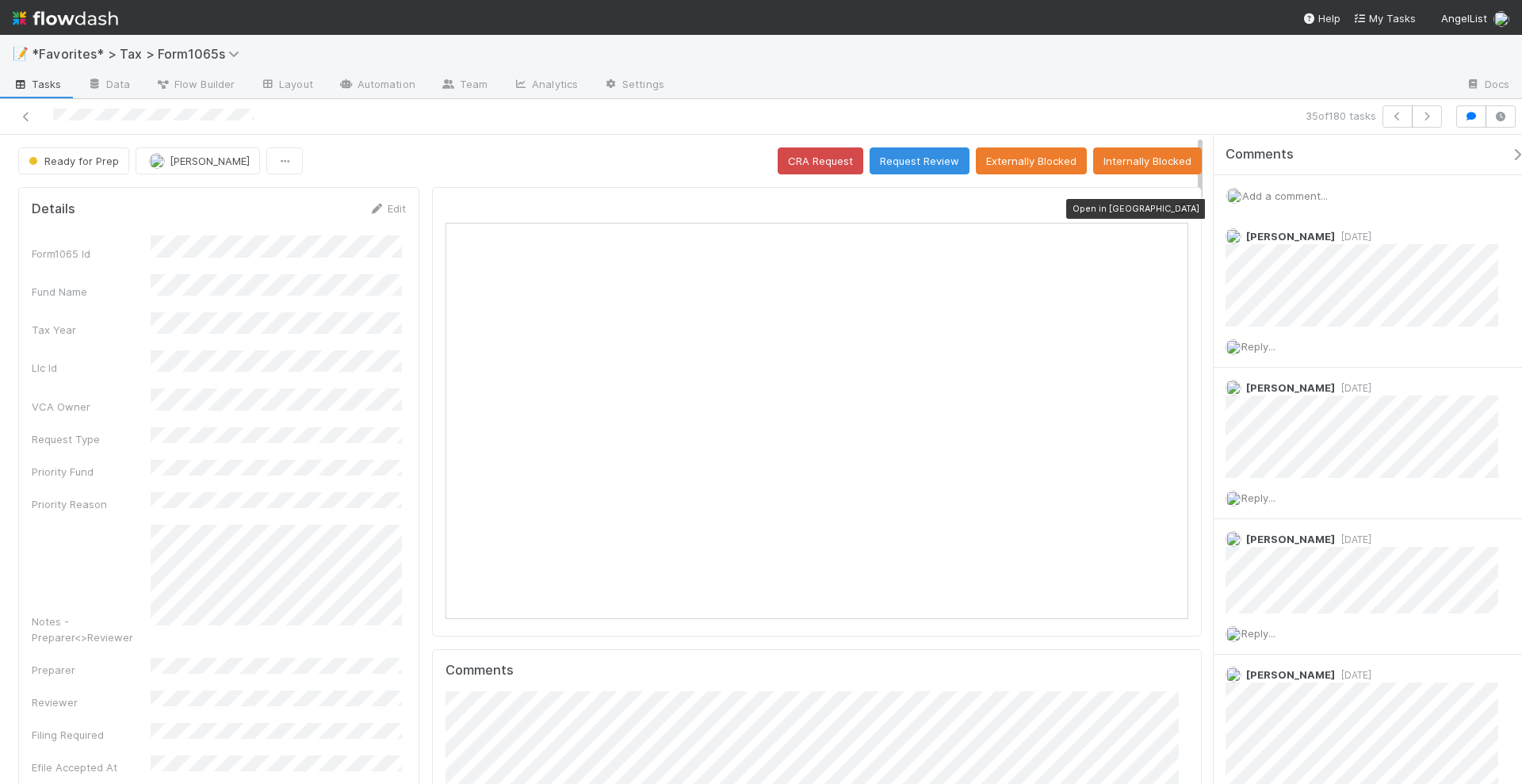
click at [1172, 204] on icon at bounding box center [1180, 209] width 16 height 11
click at [1436, 111] on button "button" at bounding box center [1427, 116] width 30 height 22
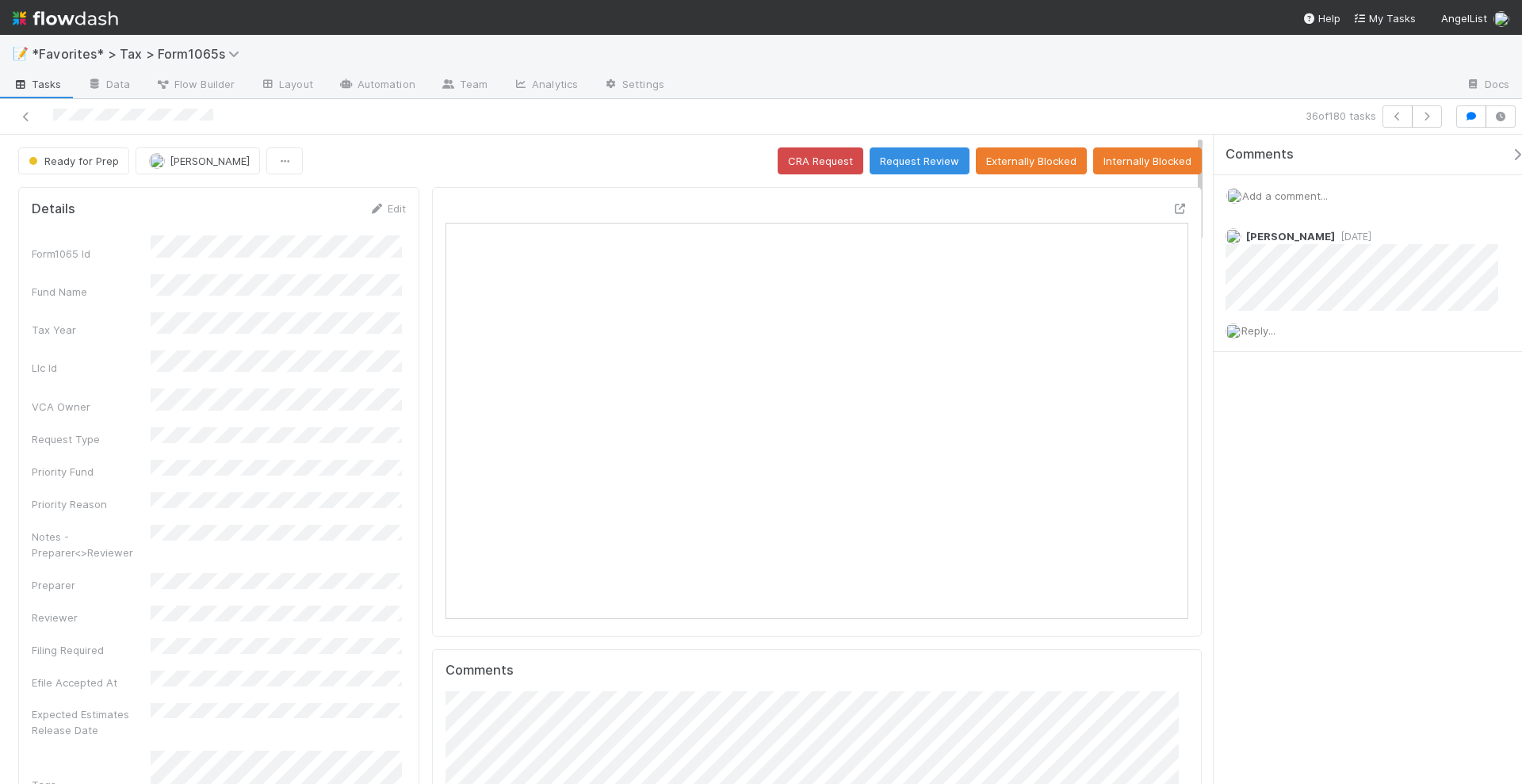
scroll to position [307, 718]
click at [1433, 116] on icon "button" at bounding box center [1427, 116] width 16 height 10
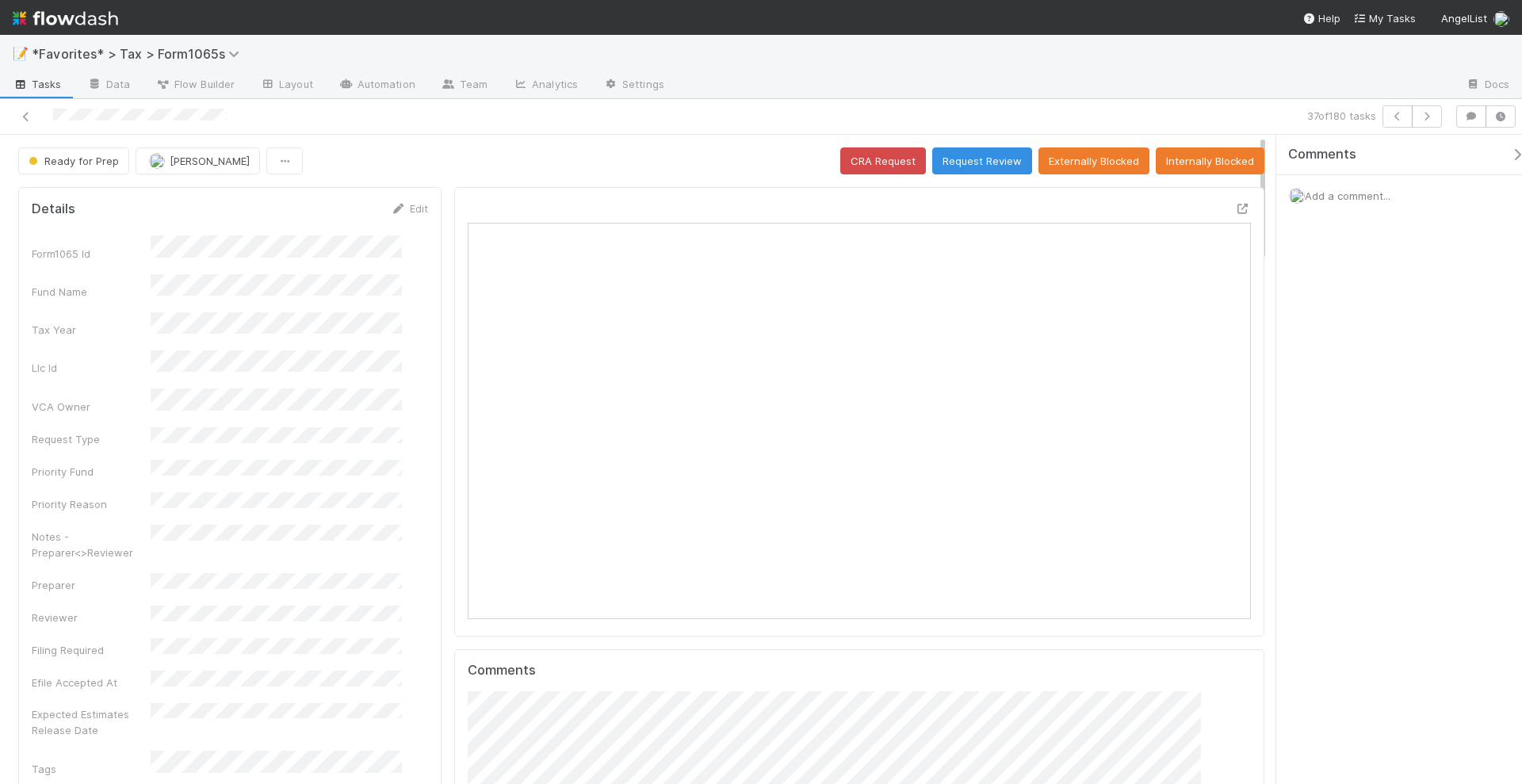
scroll to position [16, 15]
drag, startPoint x: 1215, startPoint y: 223, endPoint x: 1358, endPoint y: 223, distance: 143.0
click at [1358, 223] on div "Comments Add a comment..." at bounding box center [1403, 459] width 238 height 650
click at [1435, 116] on icon "button" at bounding box center [1427, 116] width 16 height 10
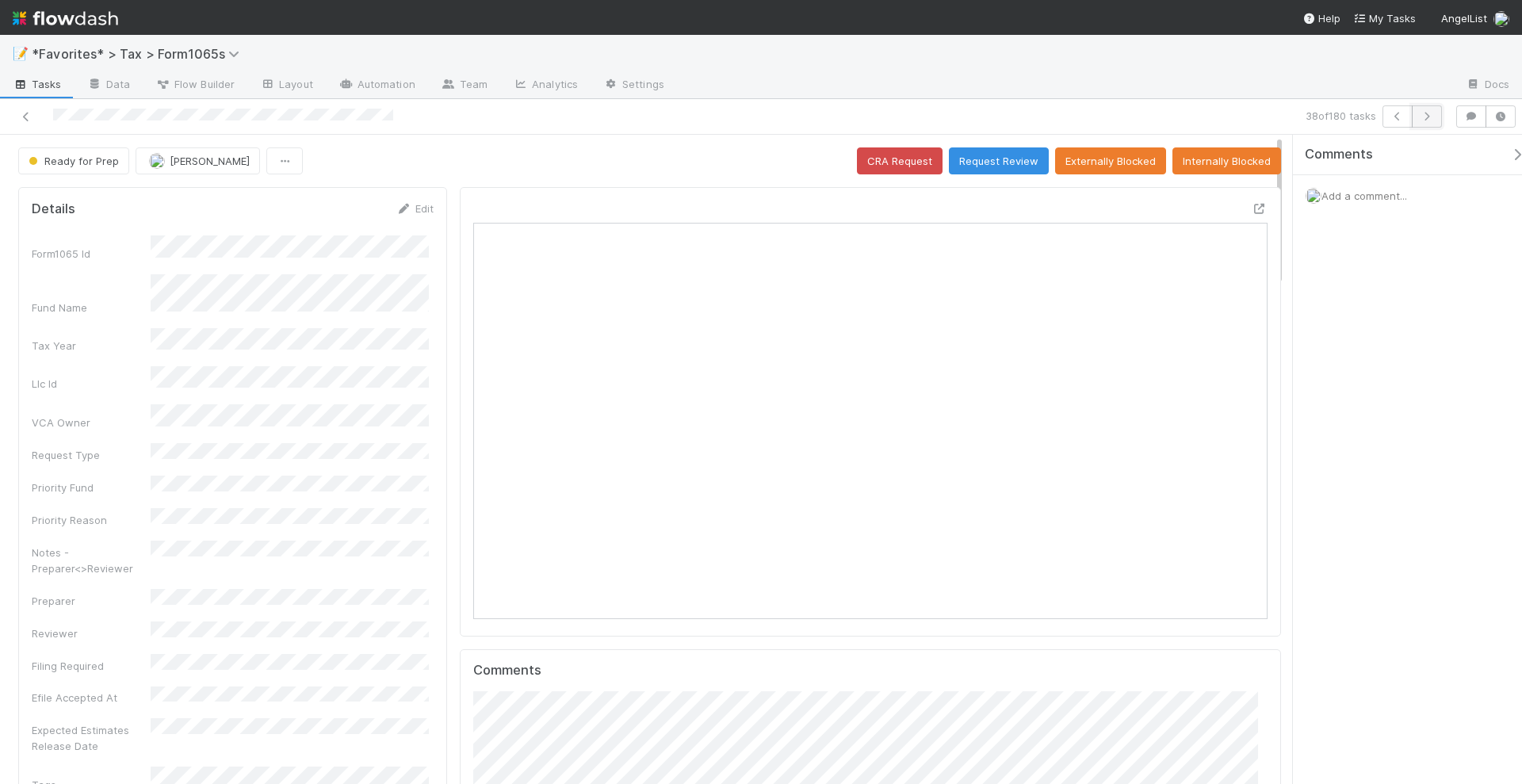
click at [1427, 113] on icon "button" at bounding box center [1427, 116] width 16 height 10
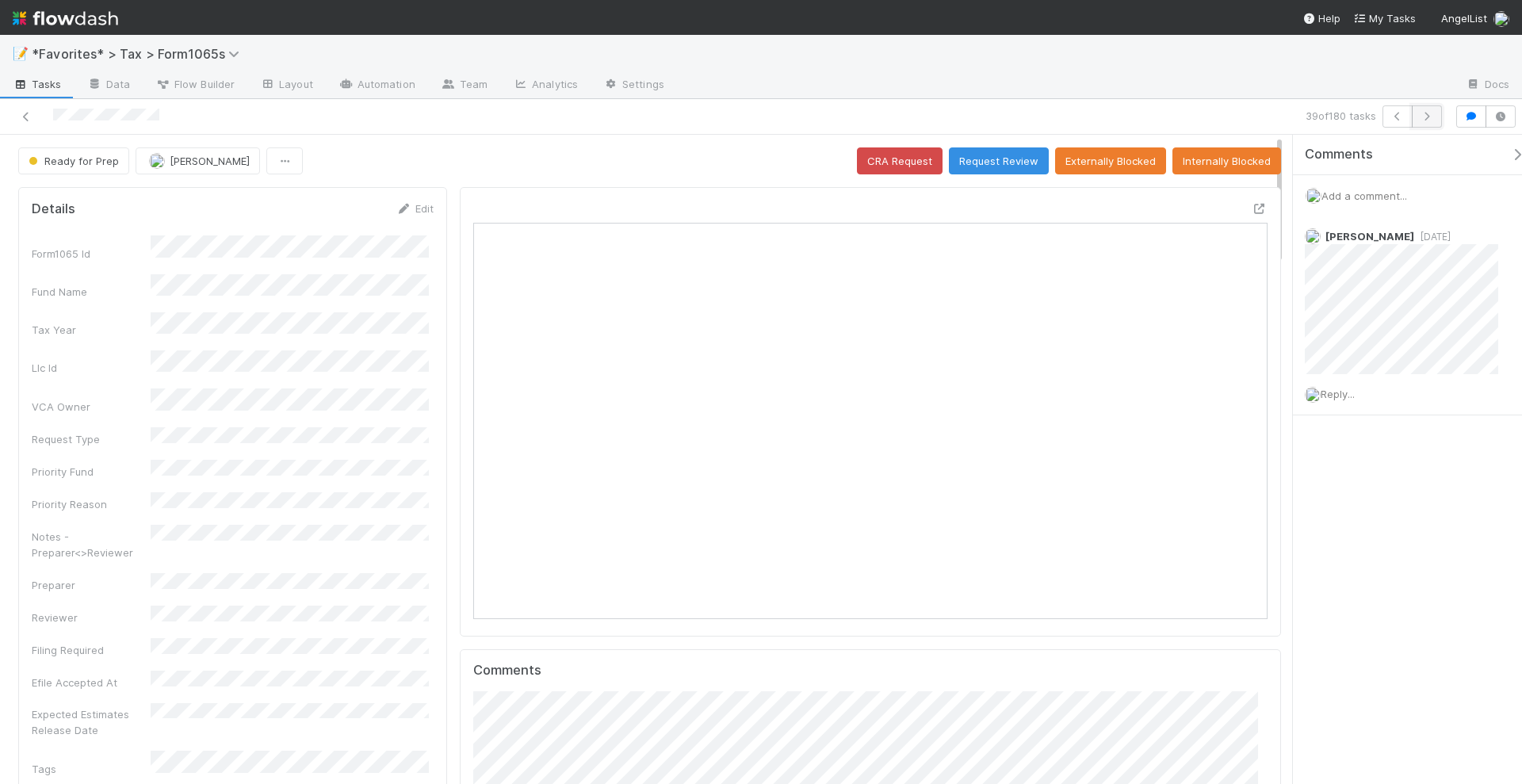
click at [1431, 119] on icon "button" at bounding box center [1427, 116] width 16 height 10
click at [1428, 111] on icon "button" at bounding box center [1427, 116] width 16 height 10
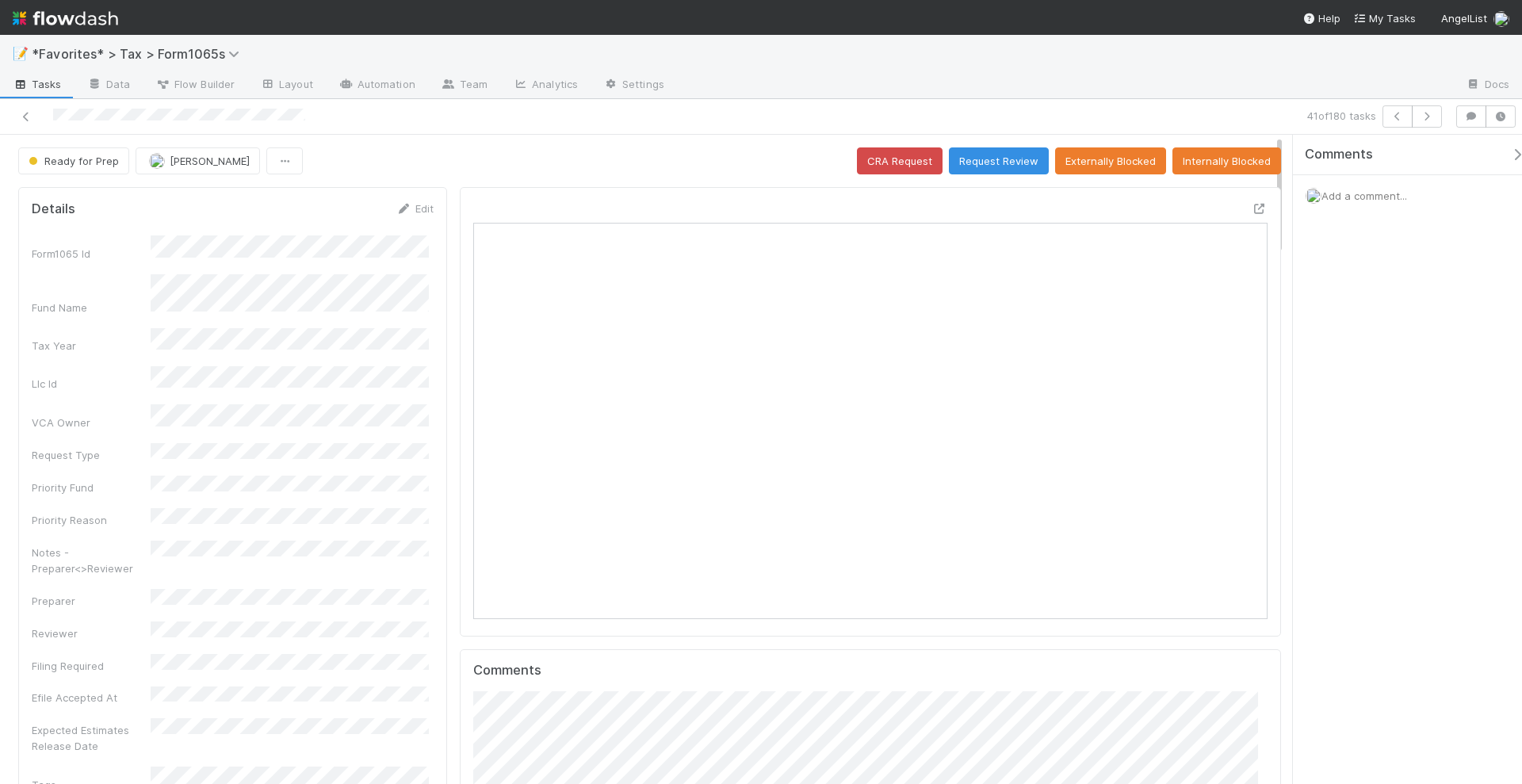
scroll to position [307, 382]
click at [1431, 121] on button "button" at bounding box center [1427, 116] width 30 height 22
click at [1427, 117] on icon "button" at bounding box center [1427, 116] width 16 height 10
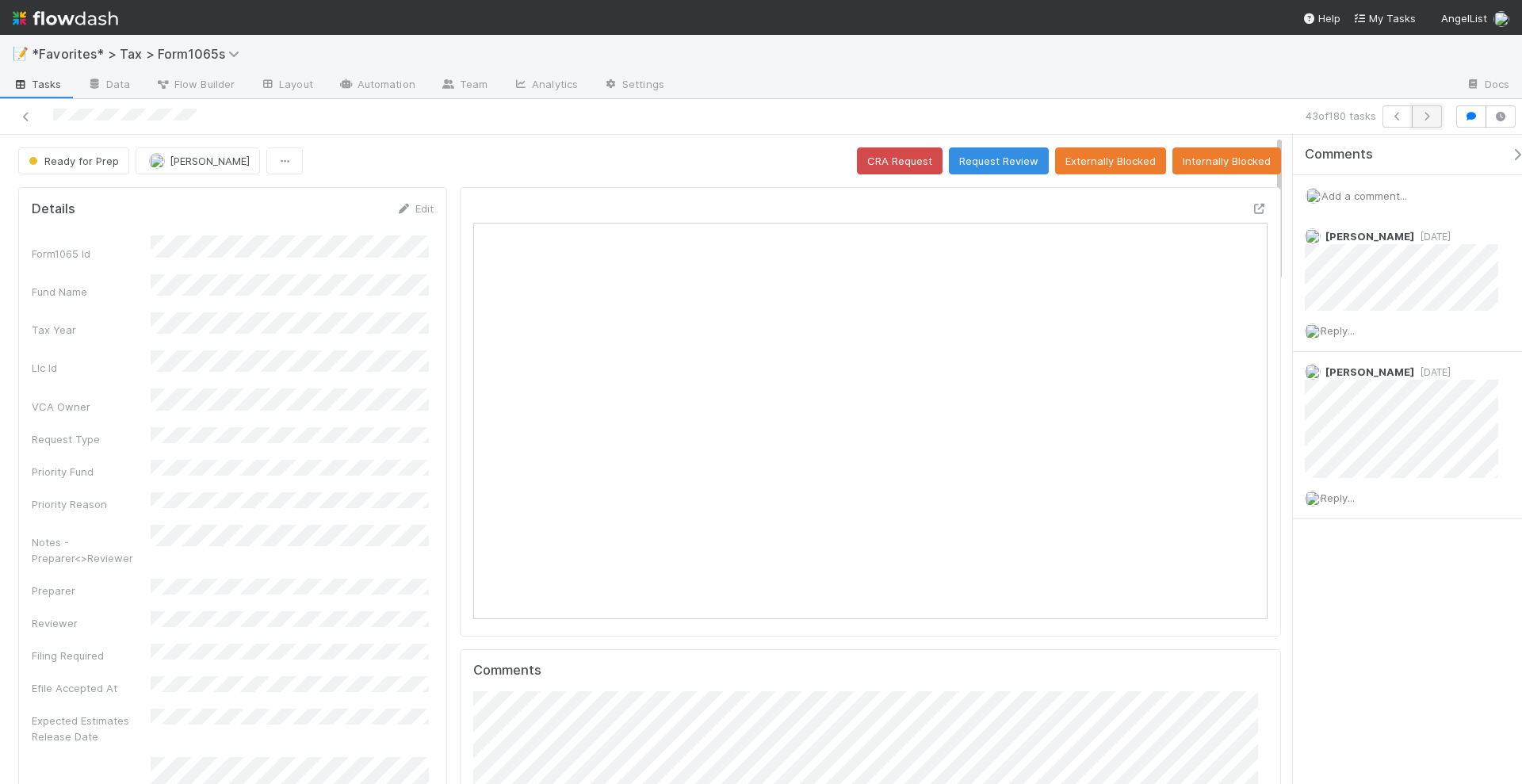
click at [1433, 119] on icon "button" at bounding box center [1427, 116] width 16 height 10
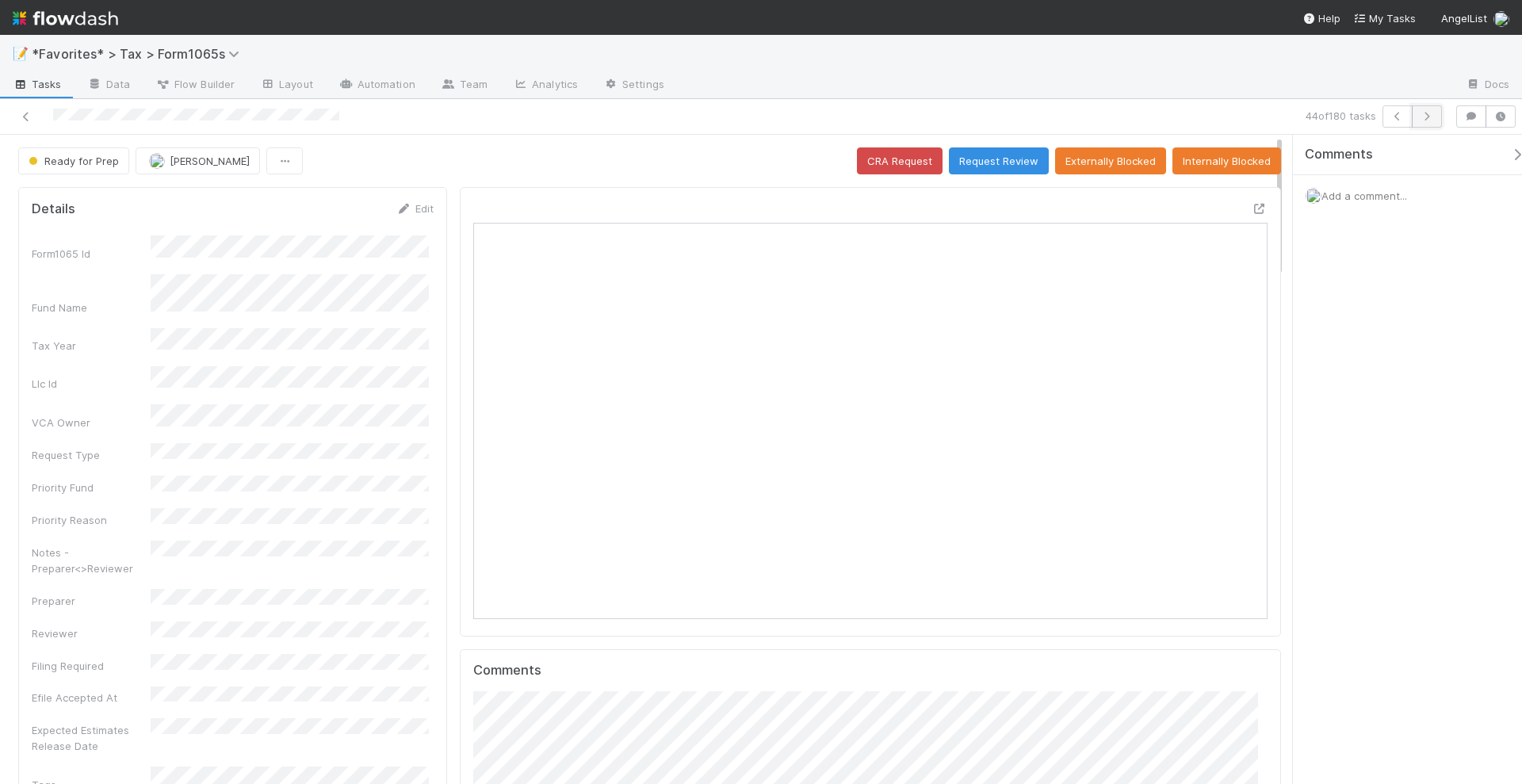
click at [1427, 121] on button "button" at bounding box center [1427, 116] width 30 height 22
click at [1431, 120] on button "button" at bounding box center [1427, 116] width 30 height 22
click at [1435, 116] on icon "button" at bounding box center [1427, 116] width 16 height 10
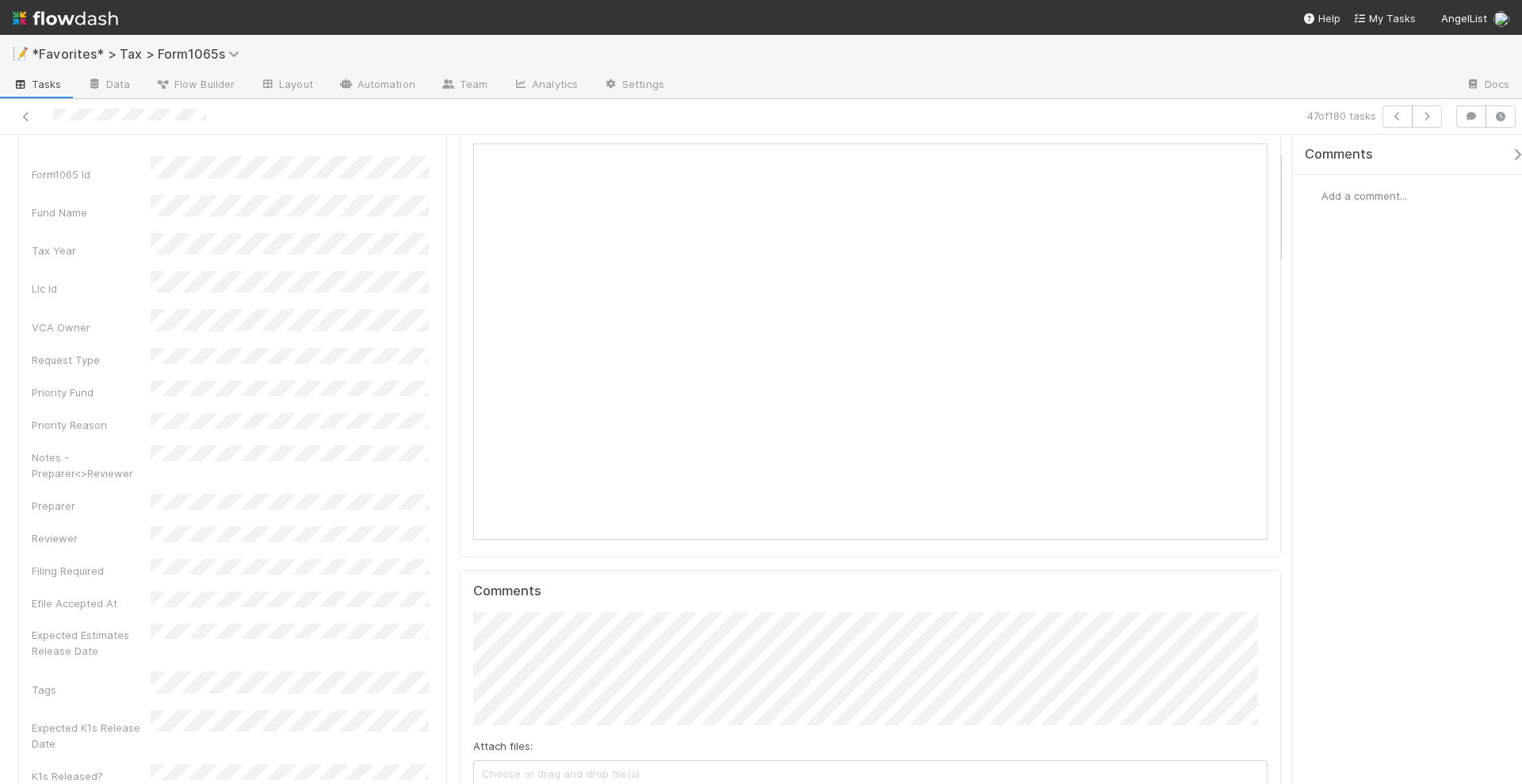
scroll to position [99, 0]
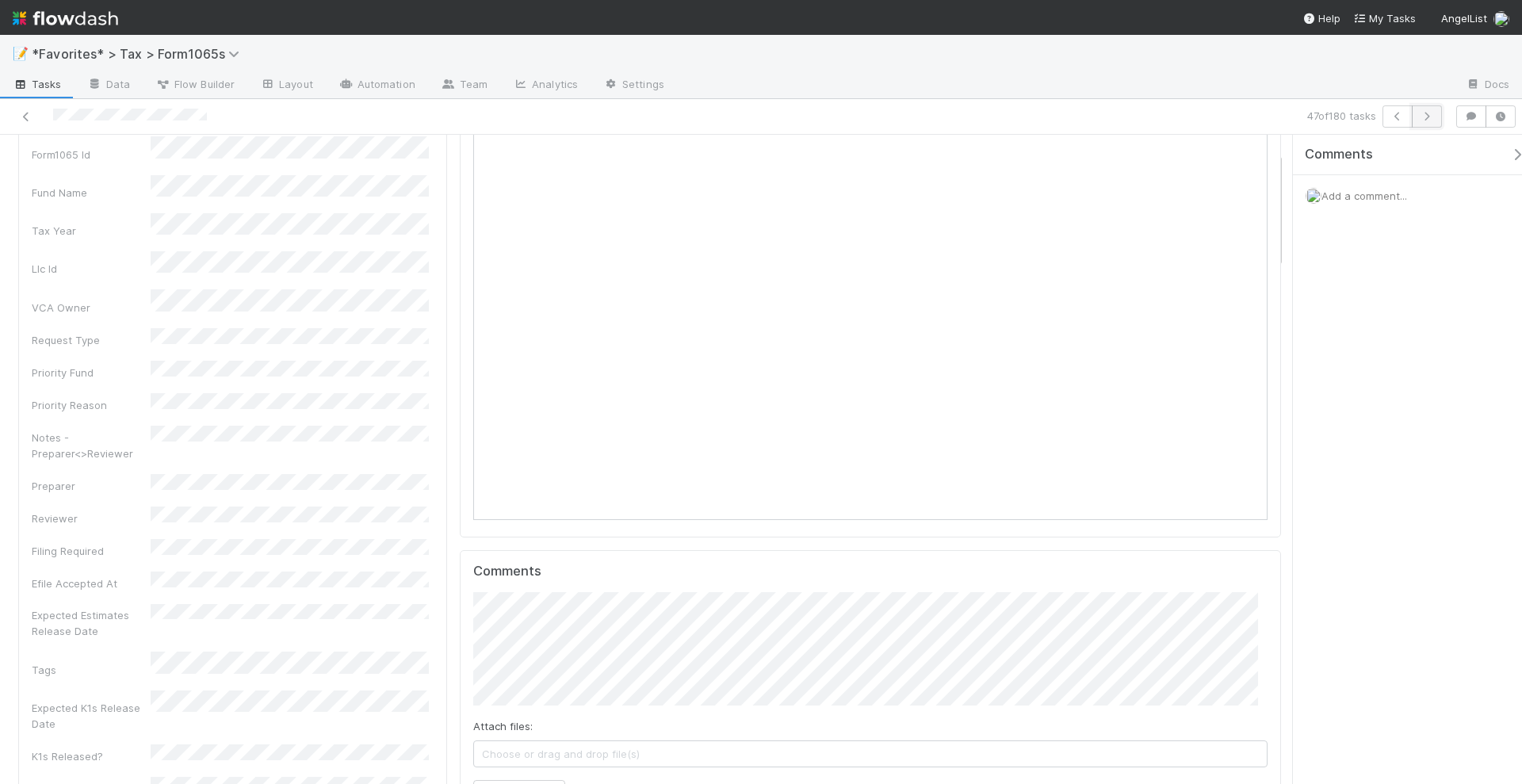
click at [1432, 119] on icon "button" at bounding box center [1427, 116] width 16 height 10
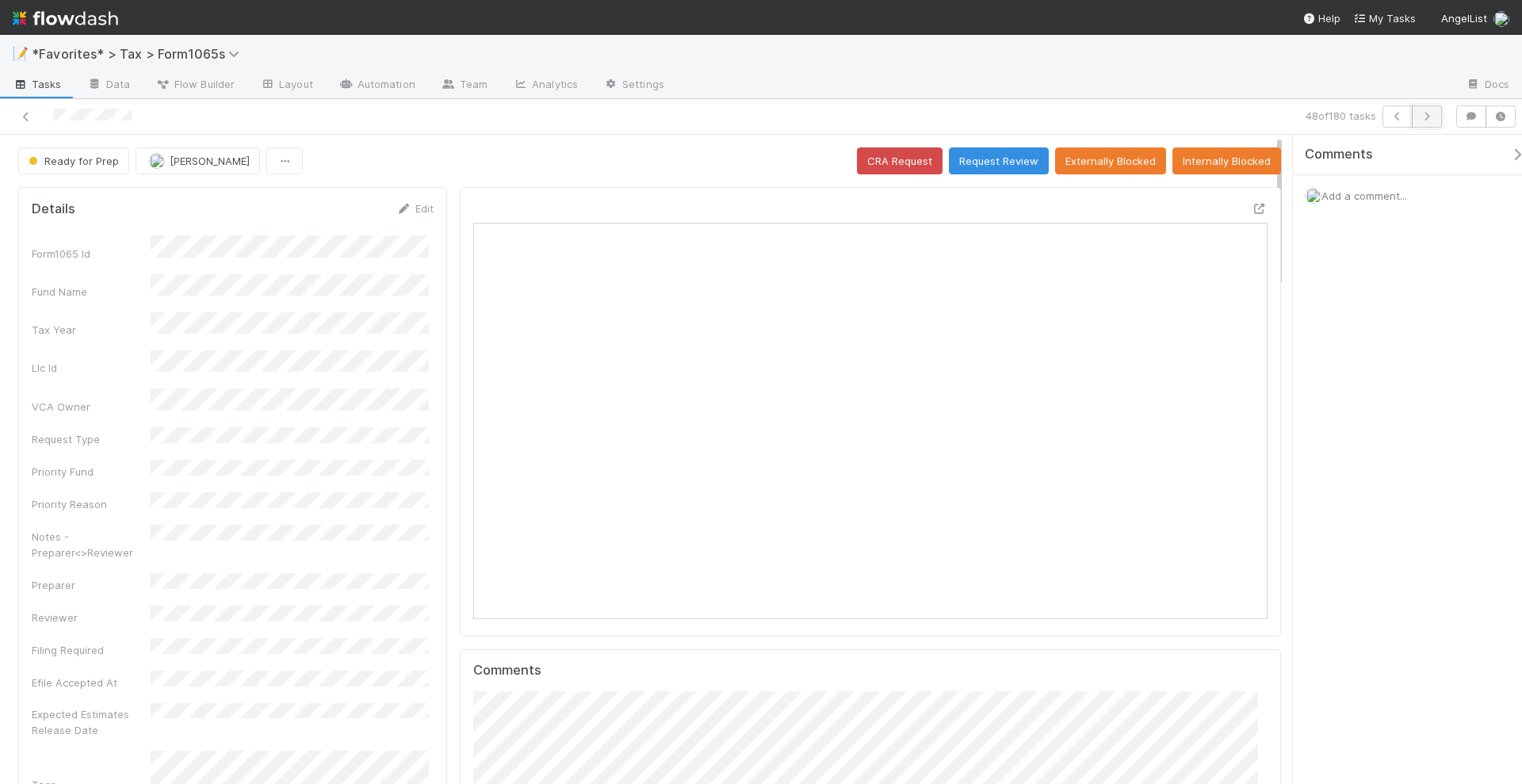
click at [1432, 123] on button "button" at bounding box center [1427, 116] width 30 height 22
click at [1432, 118] on icon "button" at bounding box center [1427, 116] width 16 height 10
click at [1431, 119] on icon "button" at bounding box center [1427, 116] width 16 height 10
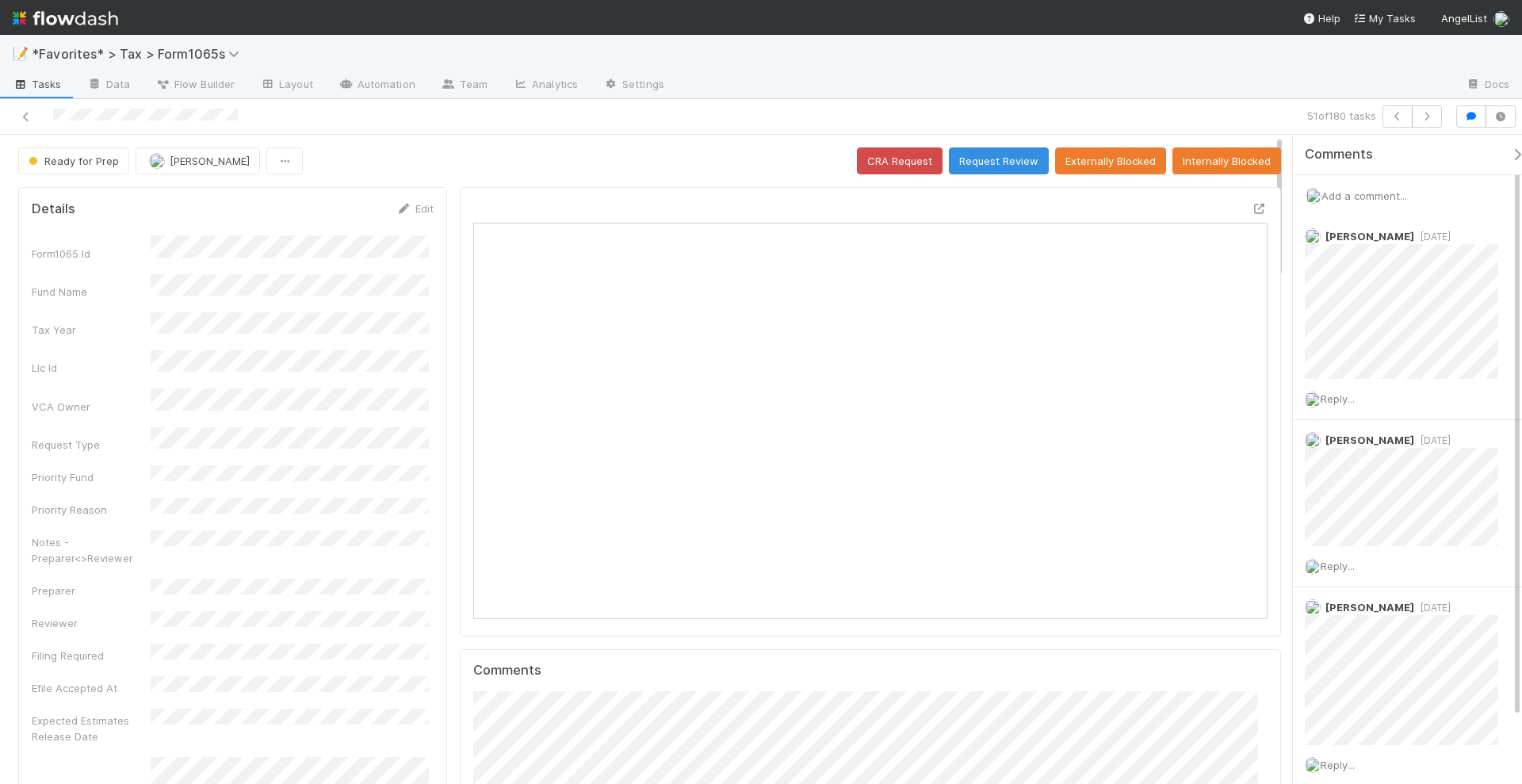
scroll to position [16, 15]
click at [1429, 111] on icon "button" at bounding box center [1427, 116] width 16 height 10
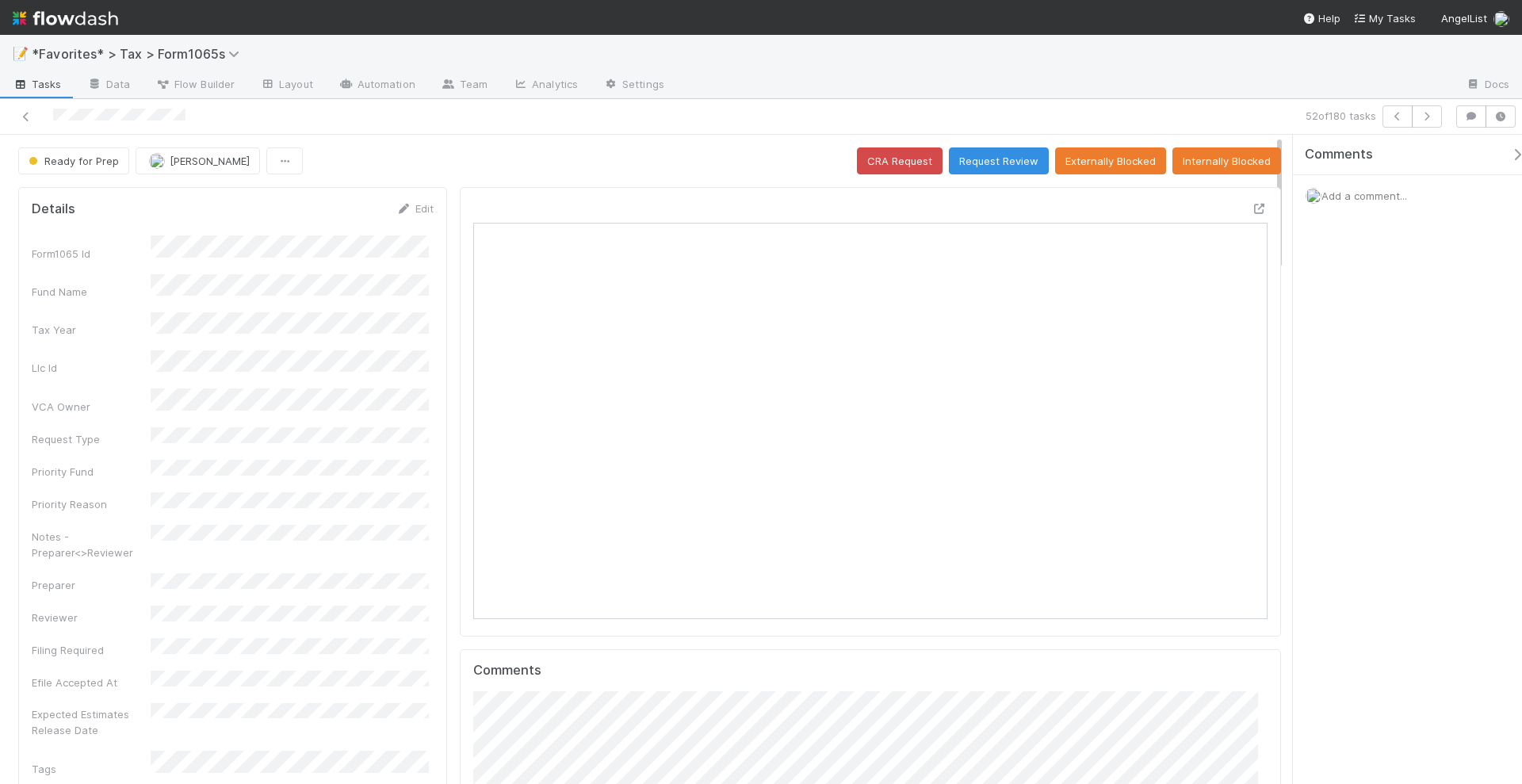
scroll to position [307, 382]
click at [1427, 123] on button "button" at bounding box center [1427, 116] width 30 height 22
click at [1428, 113] on icon "button" at bounding box center [1427, 116] width 16 height 10
click at [1432, 119] on icon "button" at bounding box center [1427, 116] width 16 height 10
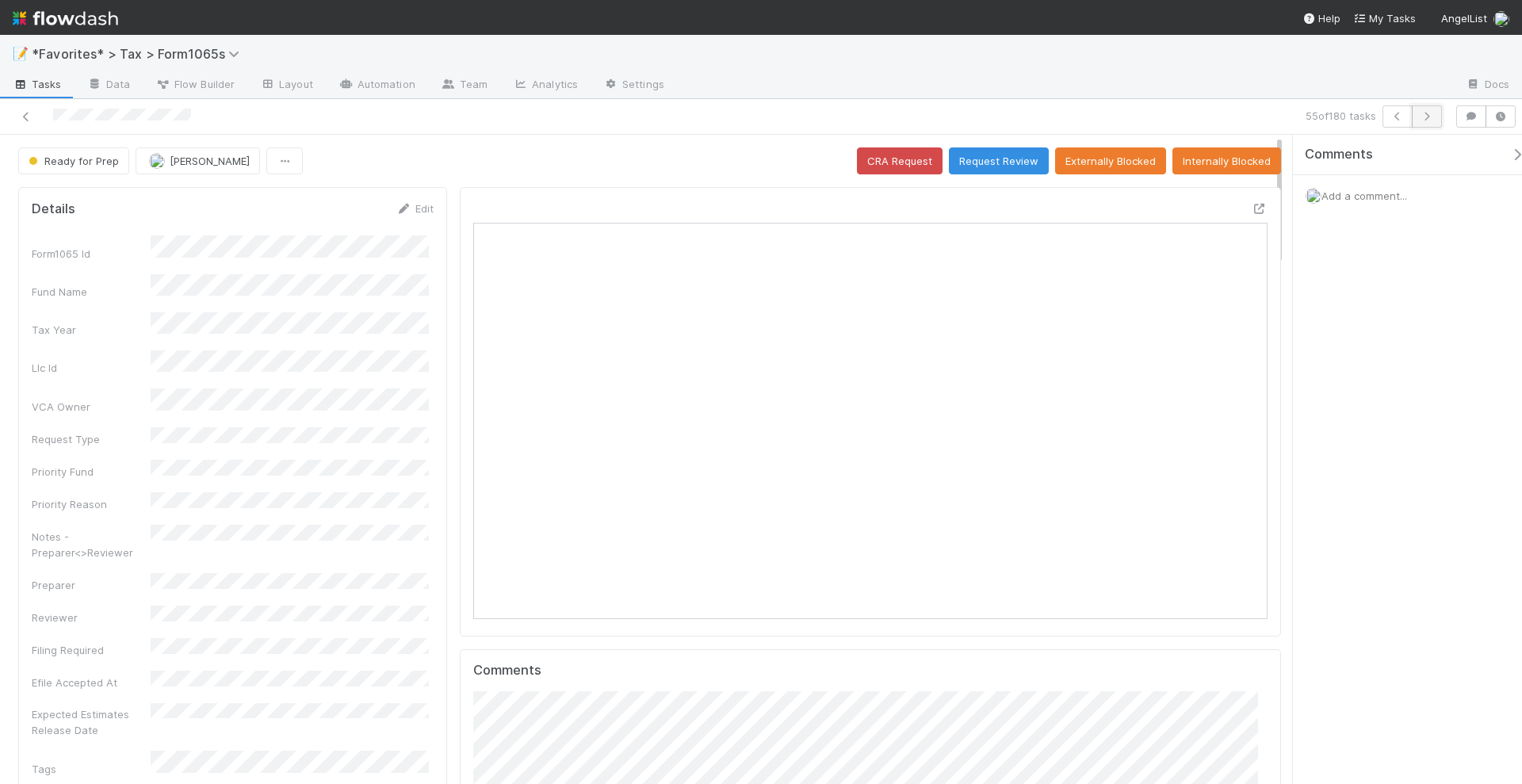
click at [1428, 119] on icon "button" at bounding box center [1427, 116] width 16 height 10
click at [1431, 113] on icon "button" at bounding box center [1427, 116] width 16 height 10
click at [1004, 155] on button "Request Review" at bounding box center [999, 161] width 100 height 27
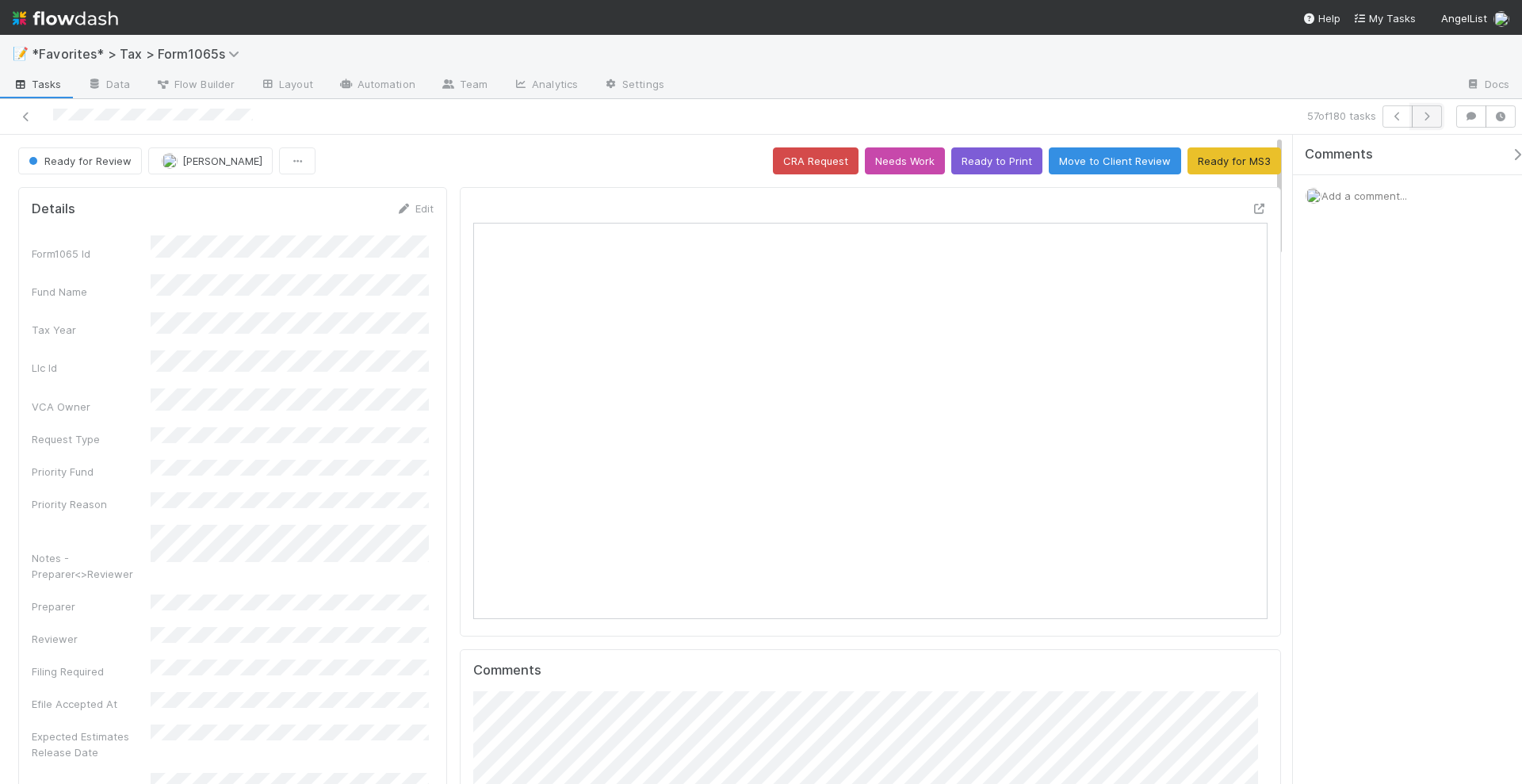
click at [1429, 119] on icon "button" at bounding box center [1427, 116] width 16 height 10
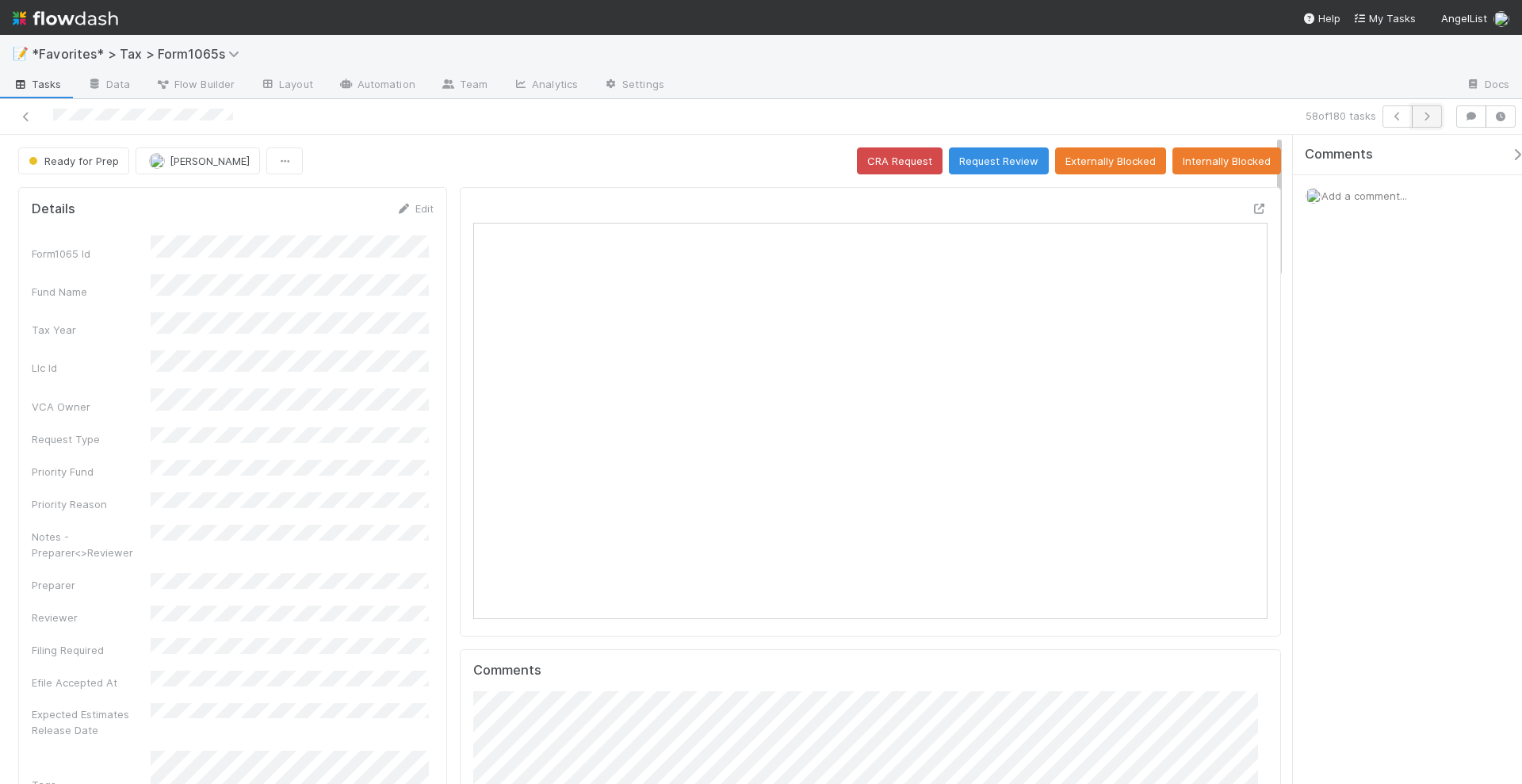
click at [1426, 118] on icon "button" at bounding box center [1427, 116] width 16 height 10
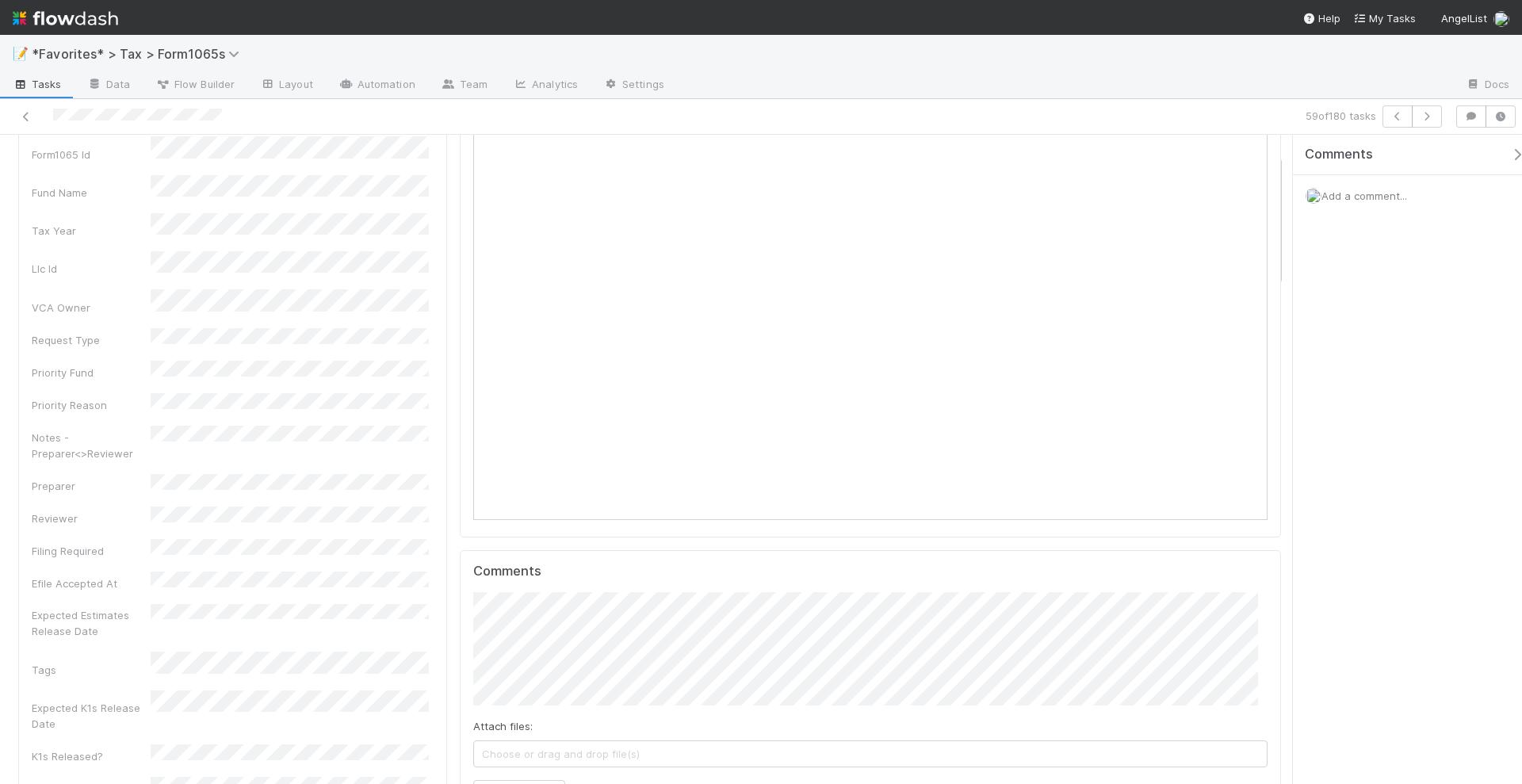
scroll to position [307, 769]
click at [1435, 114] on icon "button" at bounding box center [1427, 116] width 16 height 10
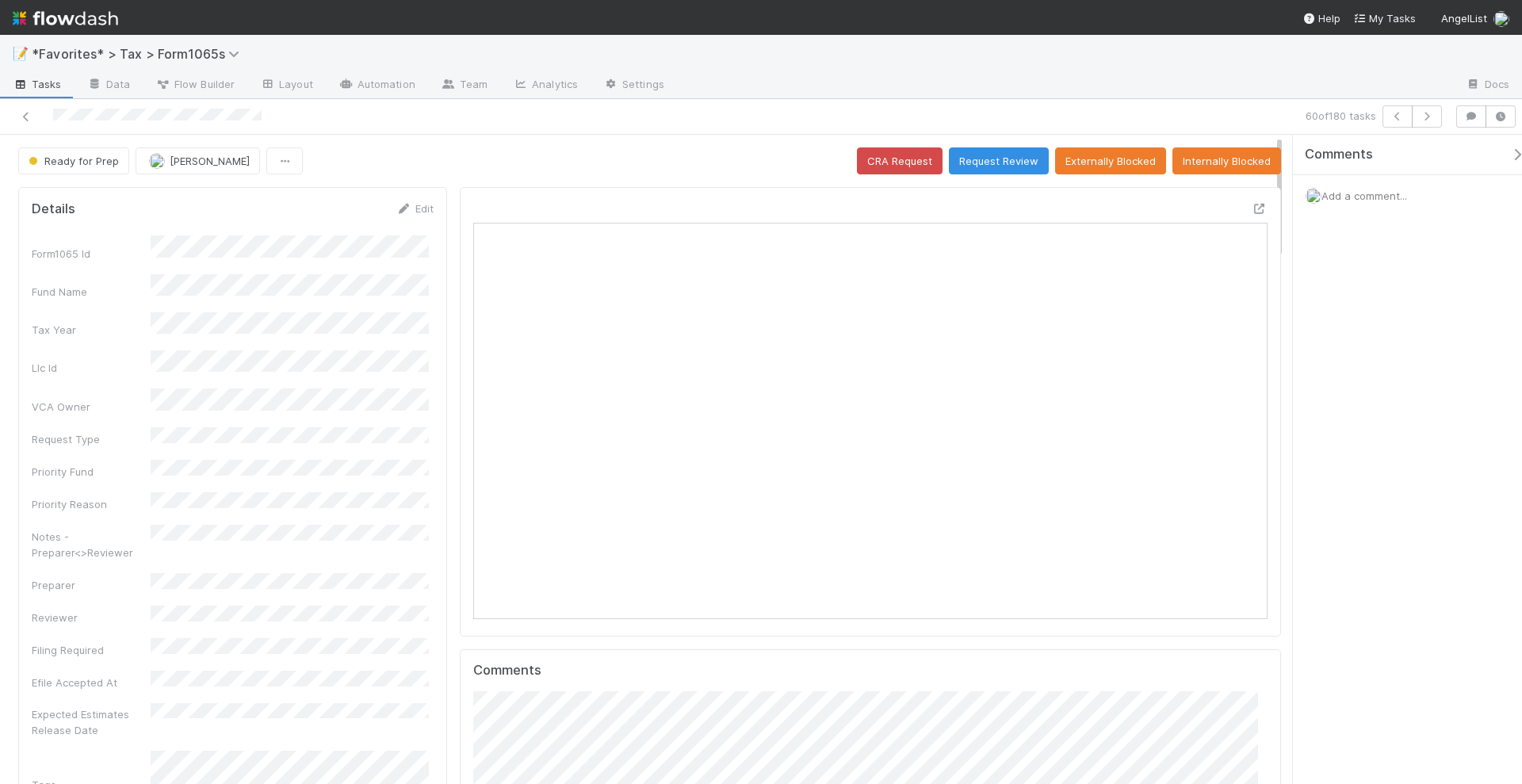
scroll to position [307, 769]
click at [1430, 116] on icon "button" at bounding box center [1427, 116] width 16 height 10
click at [1432, 113] on icon "button" at bounding box center [1427, 116] width 16 height 10
click at [1425, 381] on div "Comments Add a comment..." at bounding box center [1407, 459] width 229 height 650
click at [1432, 124] on button "button" at bounding box center [1427, 116] width 30 height 22
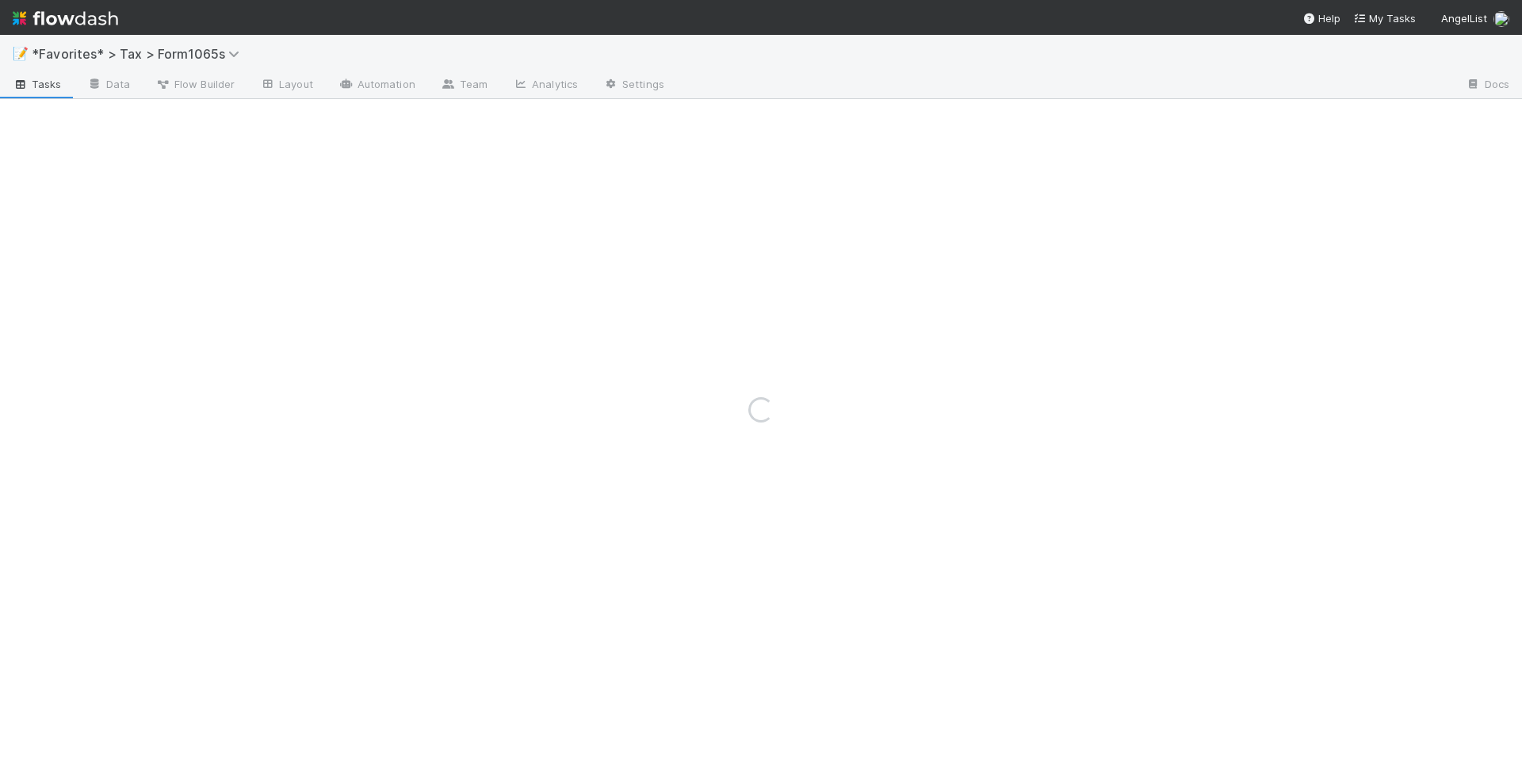
click at [645, 332] on div "Loading..." at bounding box center [761, 409] width 1522 height 749
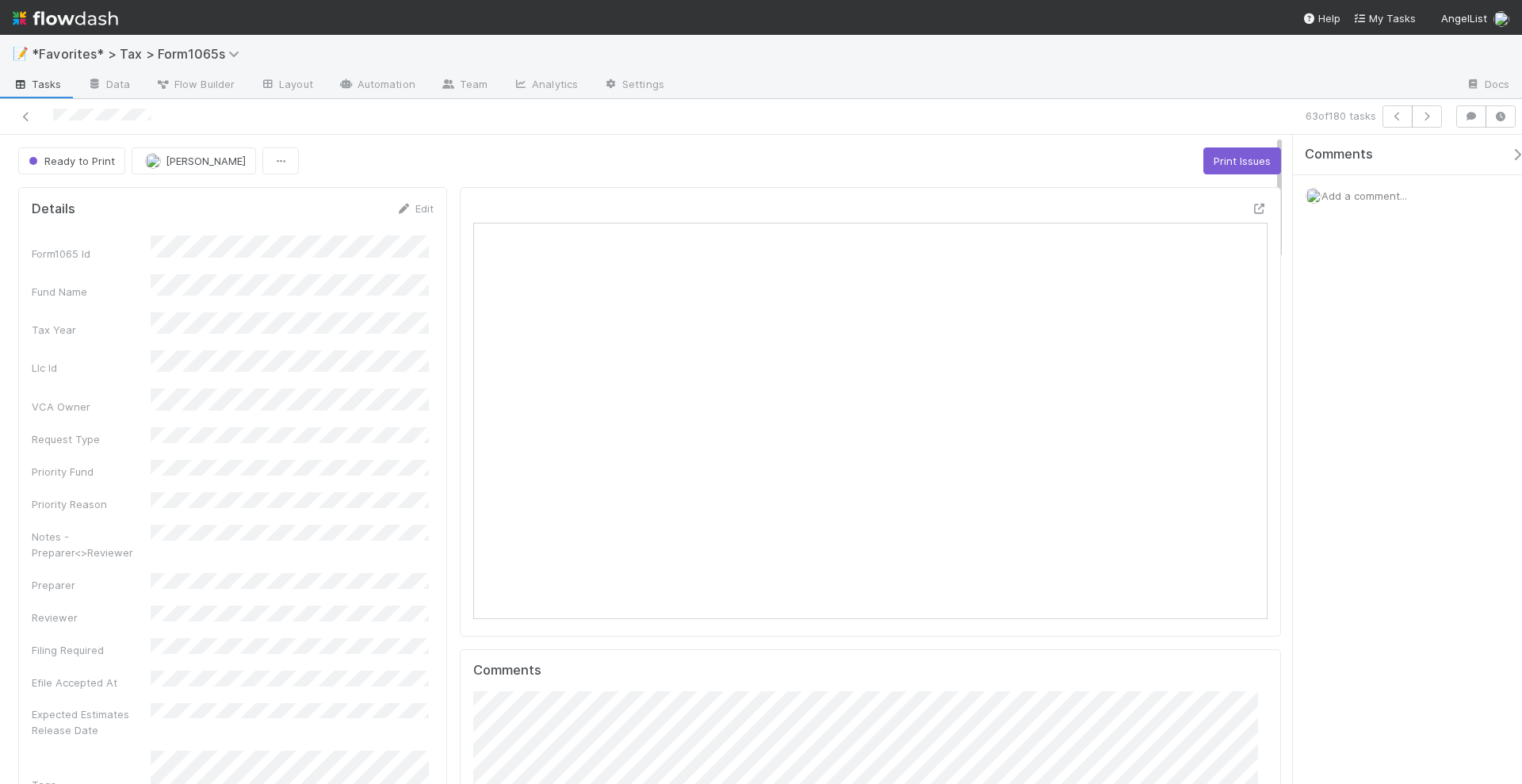
scroll to position [307, 769]
click at [1441, 115] on button "button" at bounding box center [1427, 116] width 30 height 22
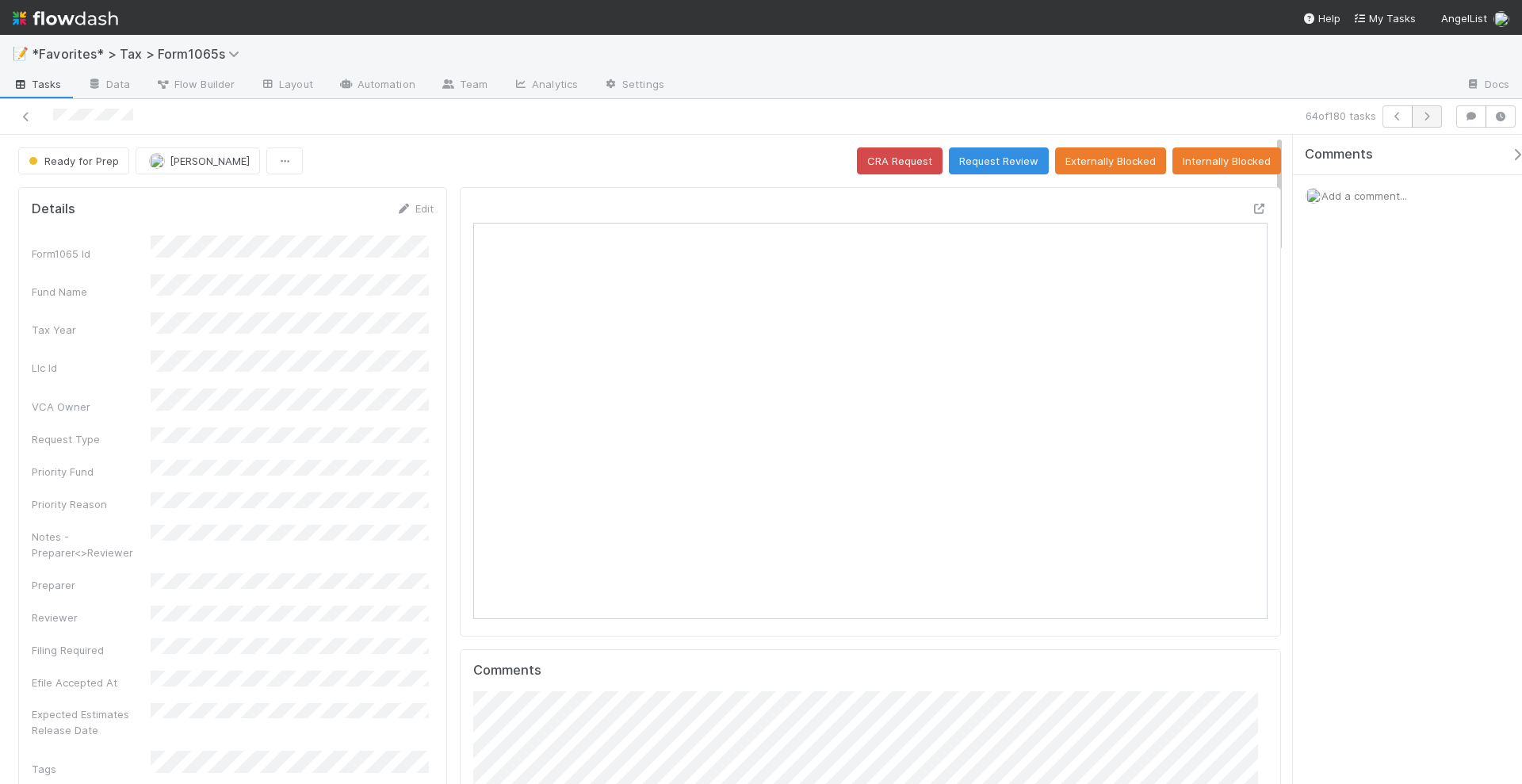
scroll to position [307, 382]
click at [1428, 122] on button "button" at bounding box center [1427, 116] width 30 height 22
click at [1425, 115] on icon "button" at bounding box center [1427, 116] width 16 height 10
click at [1429, 116] on icon "button" at bounding box center [1427, 116] width 16 height 10
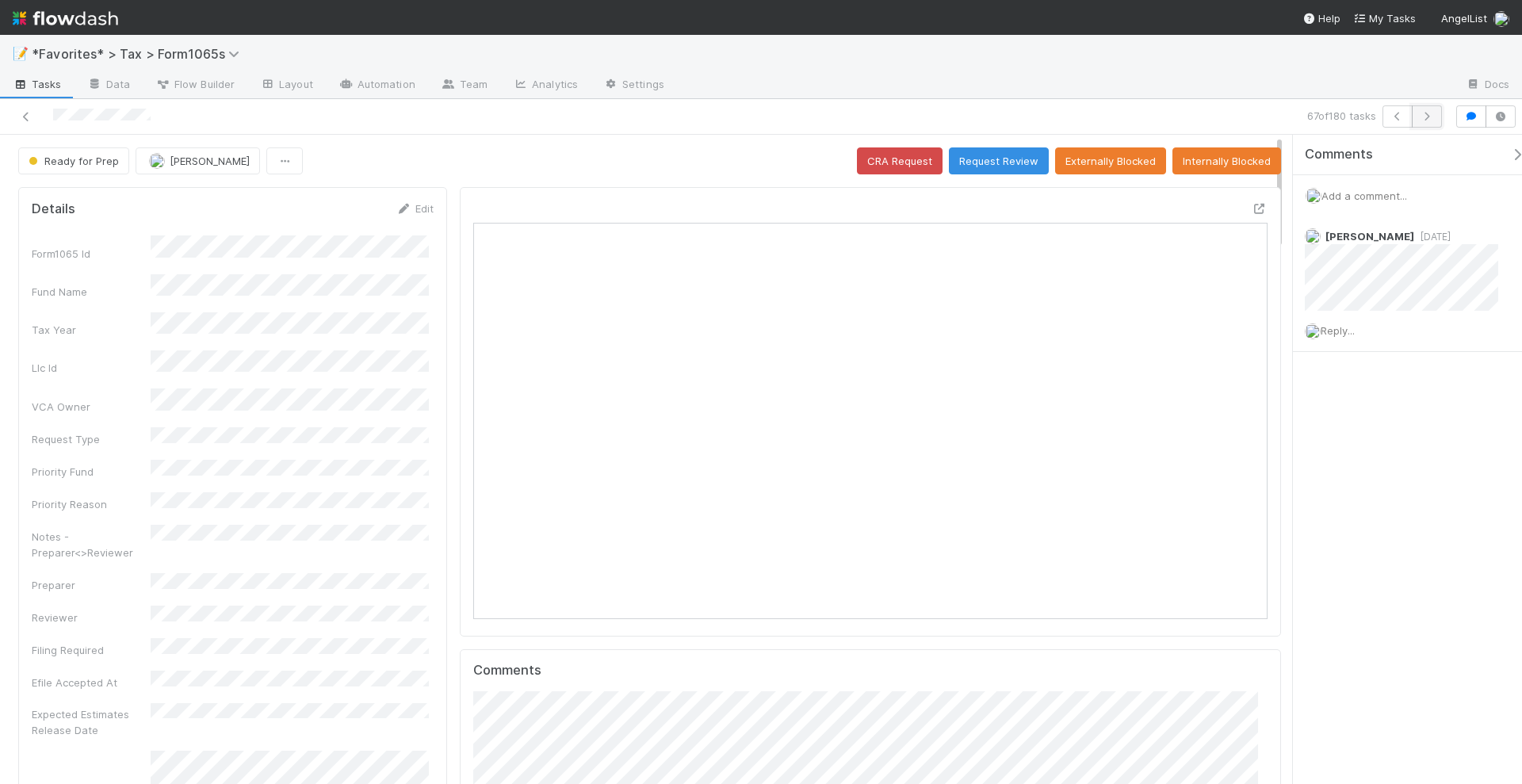
click at [1425, 122] on button "button" at bounding box center [1427, 116] width 30 height 22
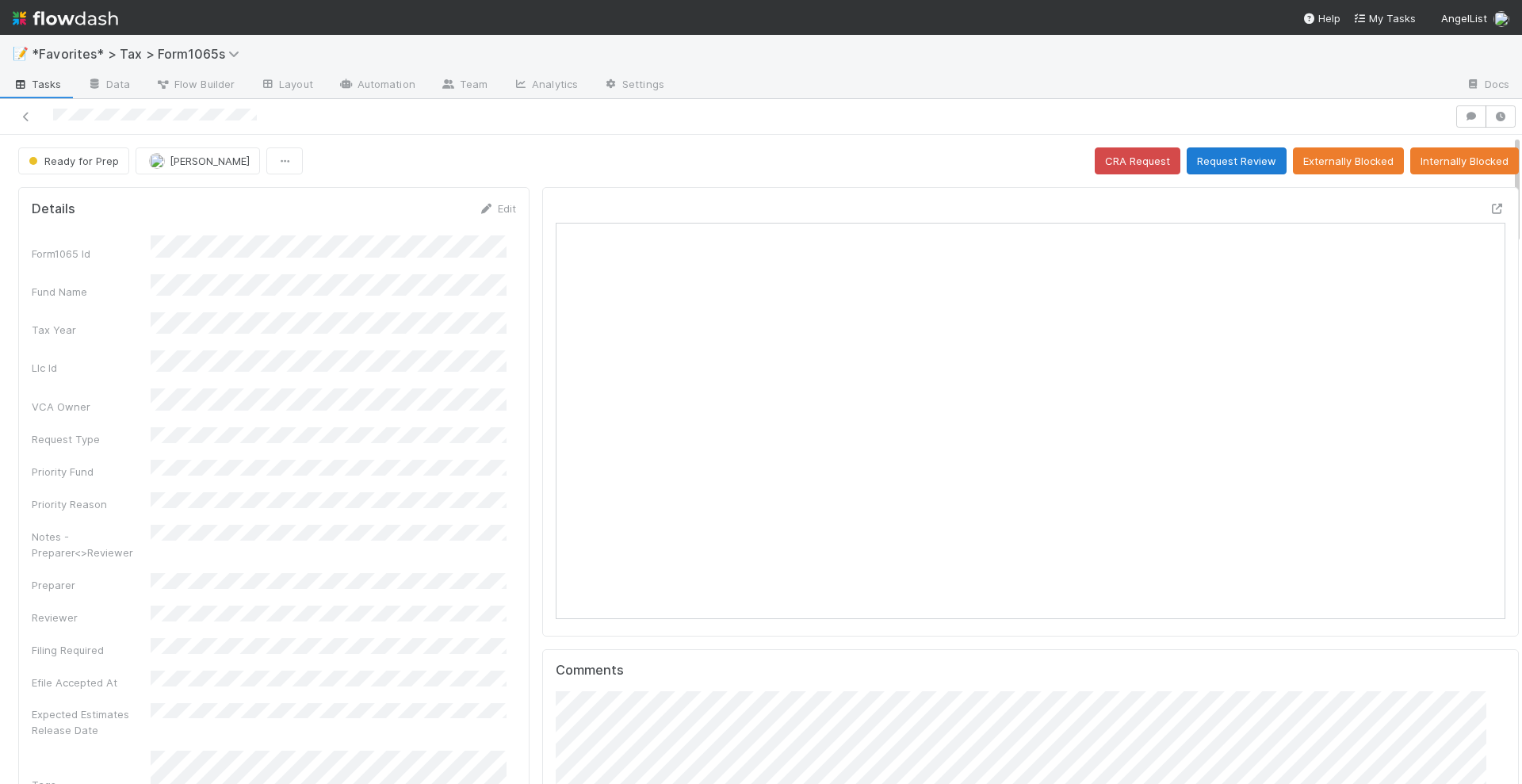
scroll to position [307, 916]
click at [1233, 159] on button "Request Review" at bounding box center [1236, 161] width 100 height 27
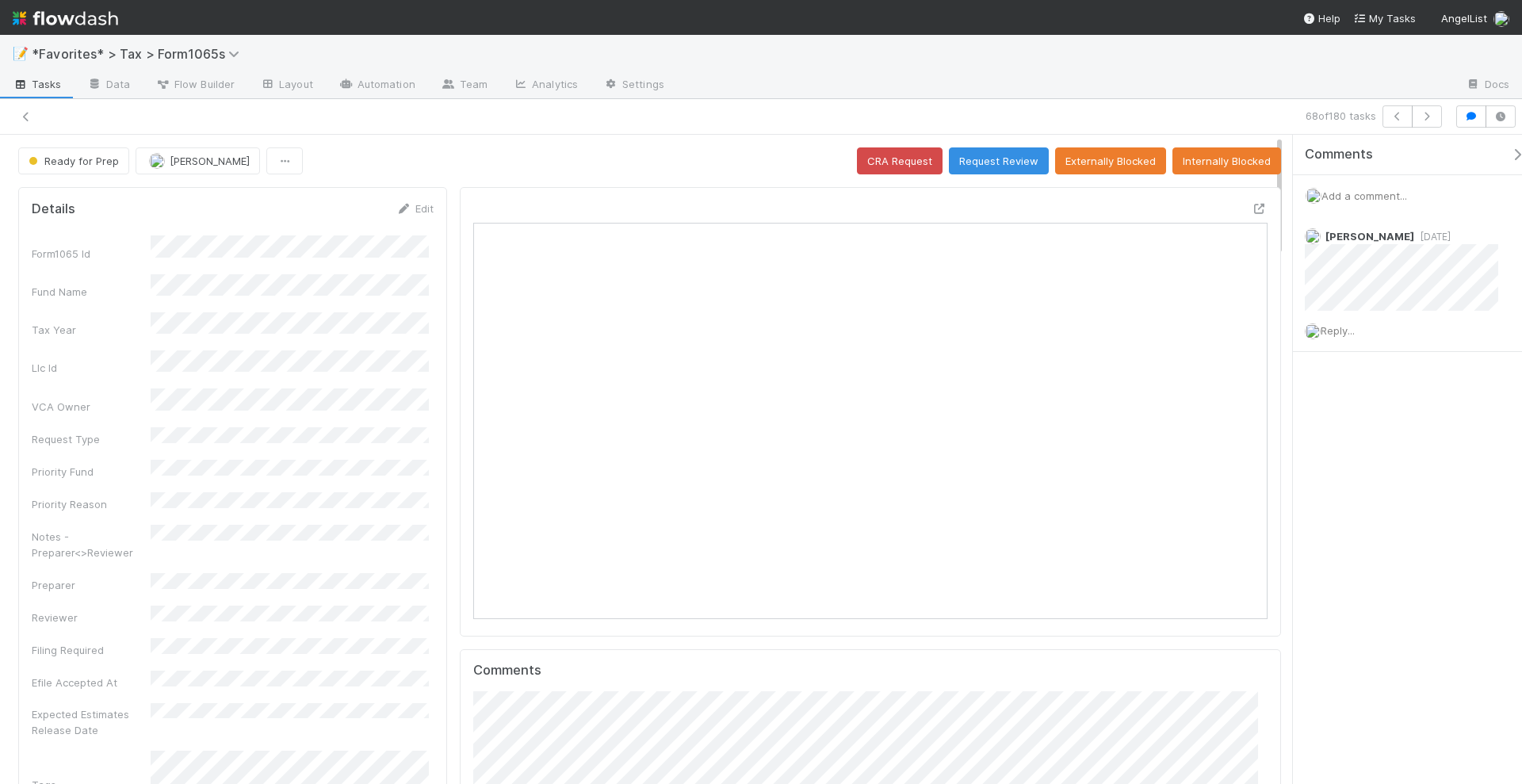
scroll to position [307, 769]
click at [1433, 122] on button "button" at bounding box center [1427, 116] width 30 height 22
click at [1253, 206] on icon at bounding box center [1260, 209] width 16 height 11
click at [1432, 119] on icon "button" at bounding box center [1427, 116] width 16 height 10
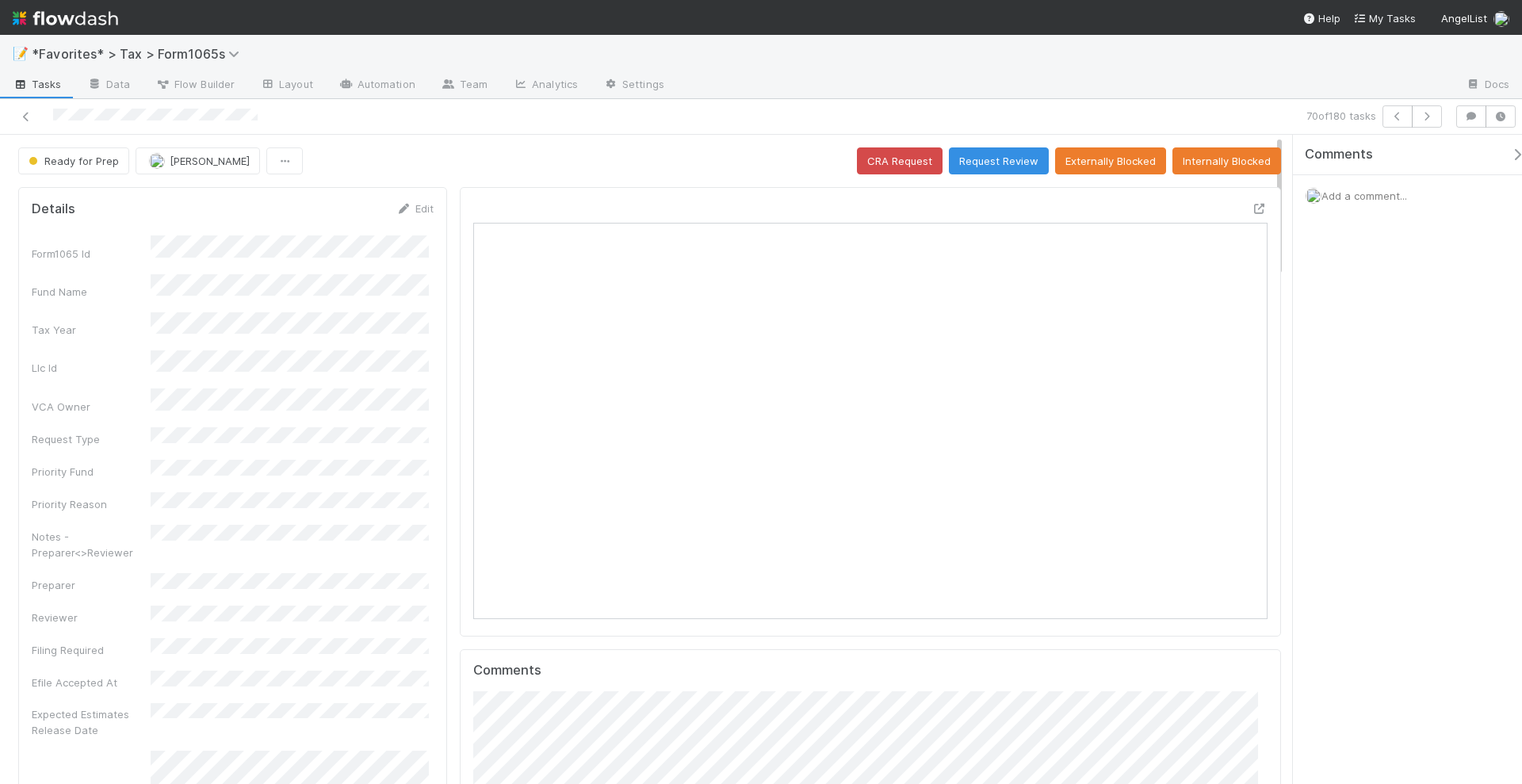
scroll to position [307, 769]
click at [1239, 204] on div at bounding box center [1253, 211] width 28 height 22
click at [1252, 204] on icon at bounding box center [1260, 209] width 16 height 11
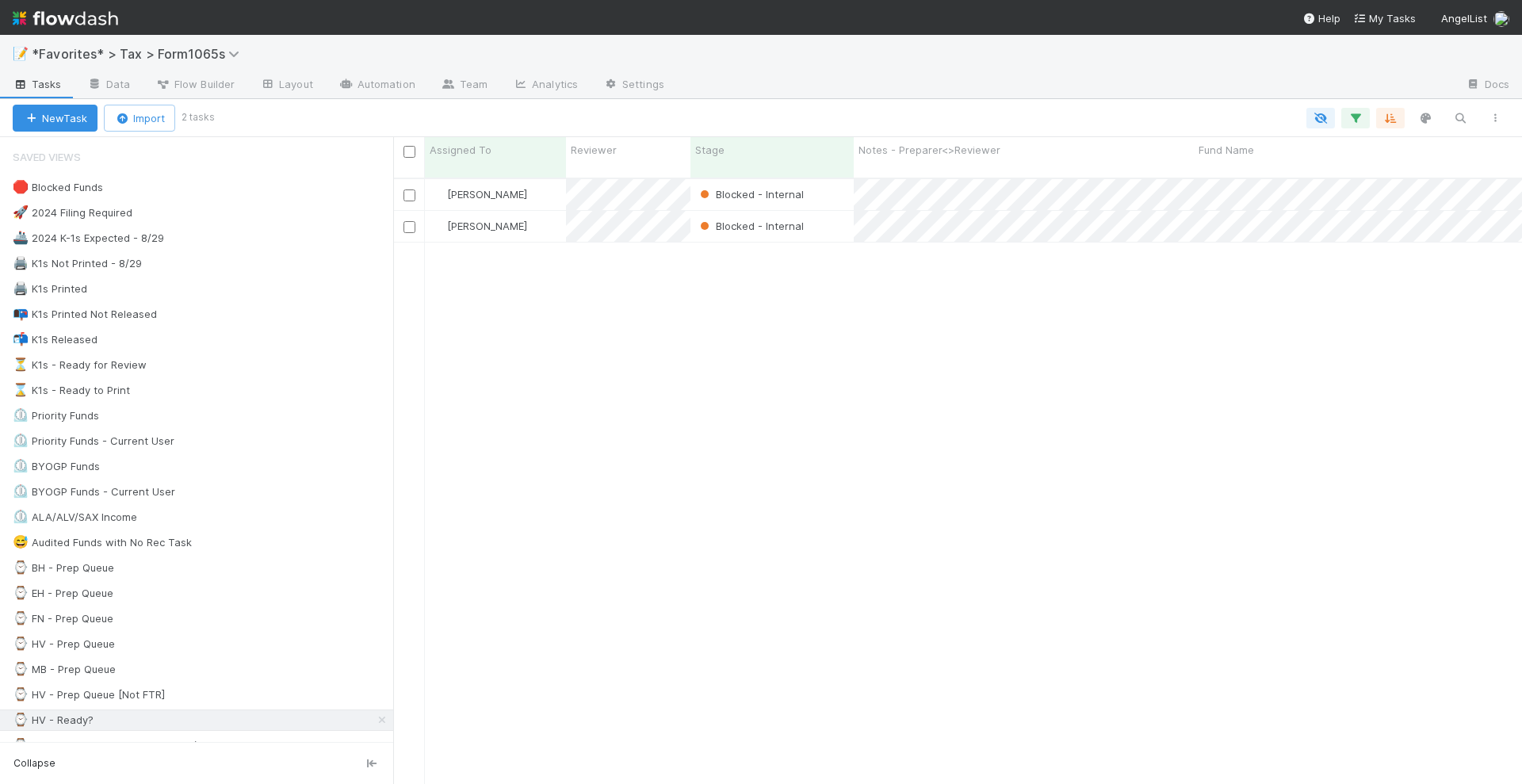
scroll to position [603, 1114]
click at [375, 715] on icon at bounding box center [382, 720] width 16 height 11
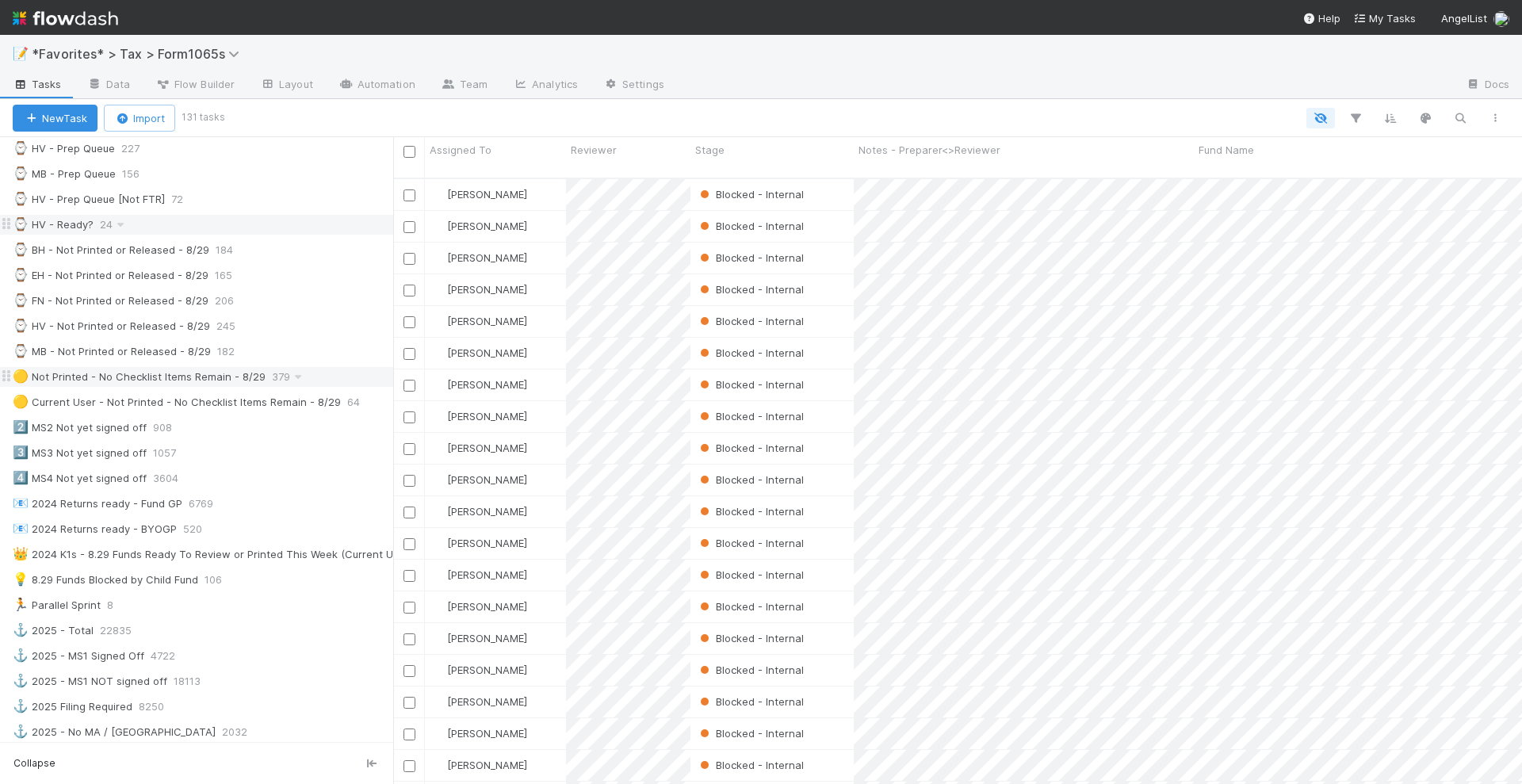
scroll to position [603, 1114]
click at [329, 367] on div "🟡 Not Printed - No Checklist Items Remain - 8/29 379" at bounding box center [203, 377] width 381 height 19
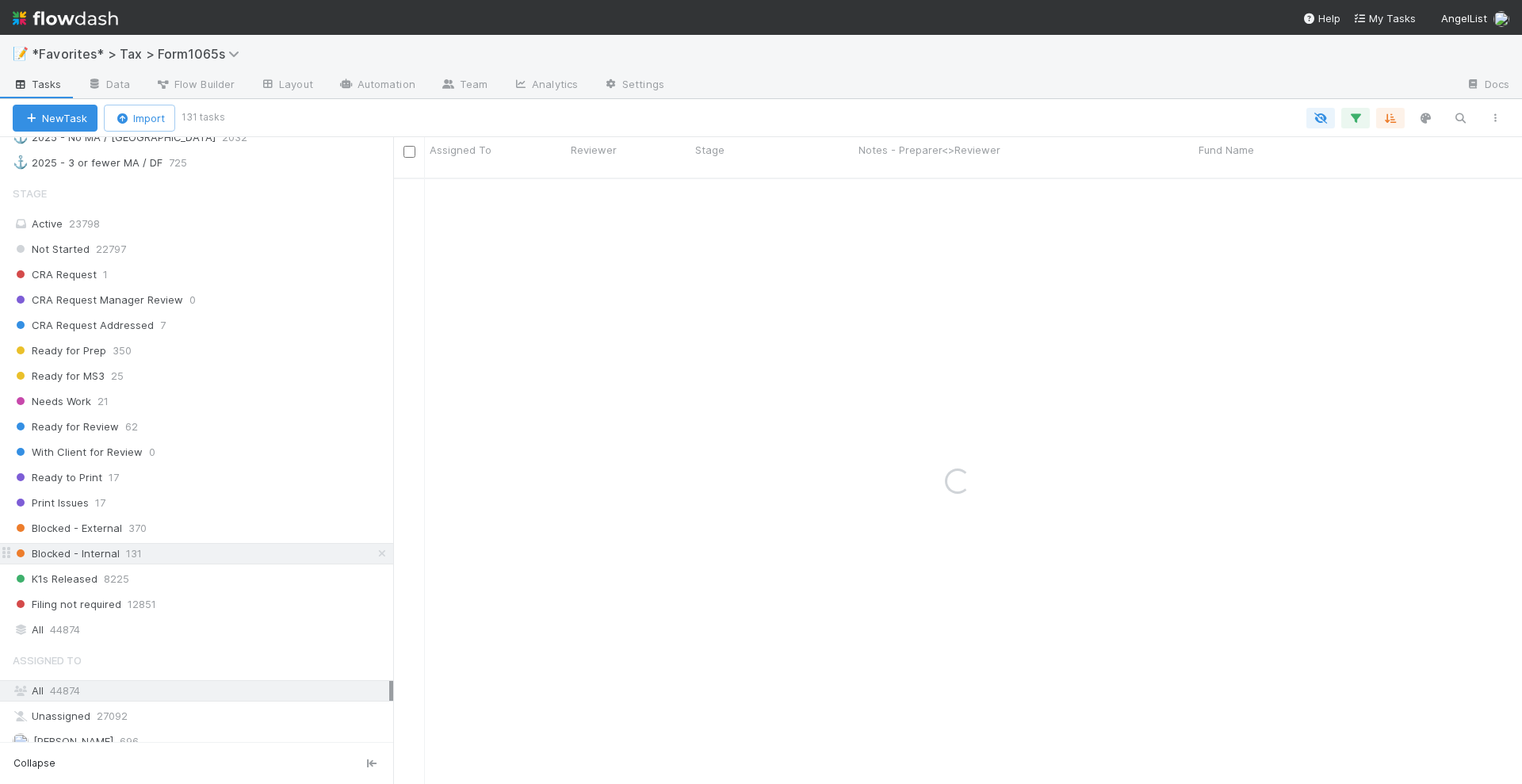
scroll to position [1065, 0]
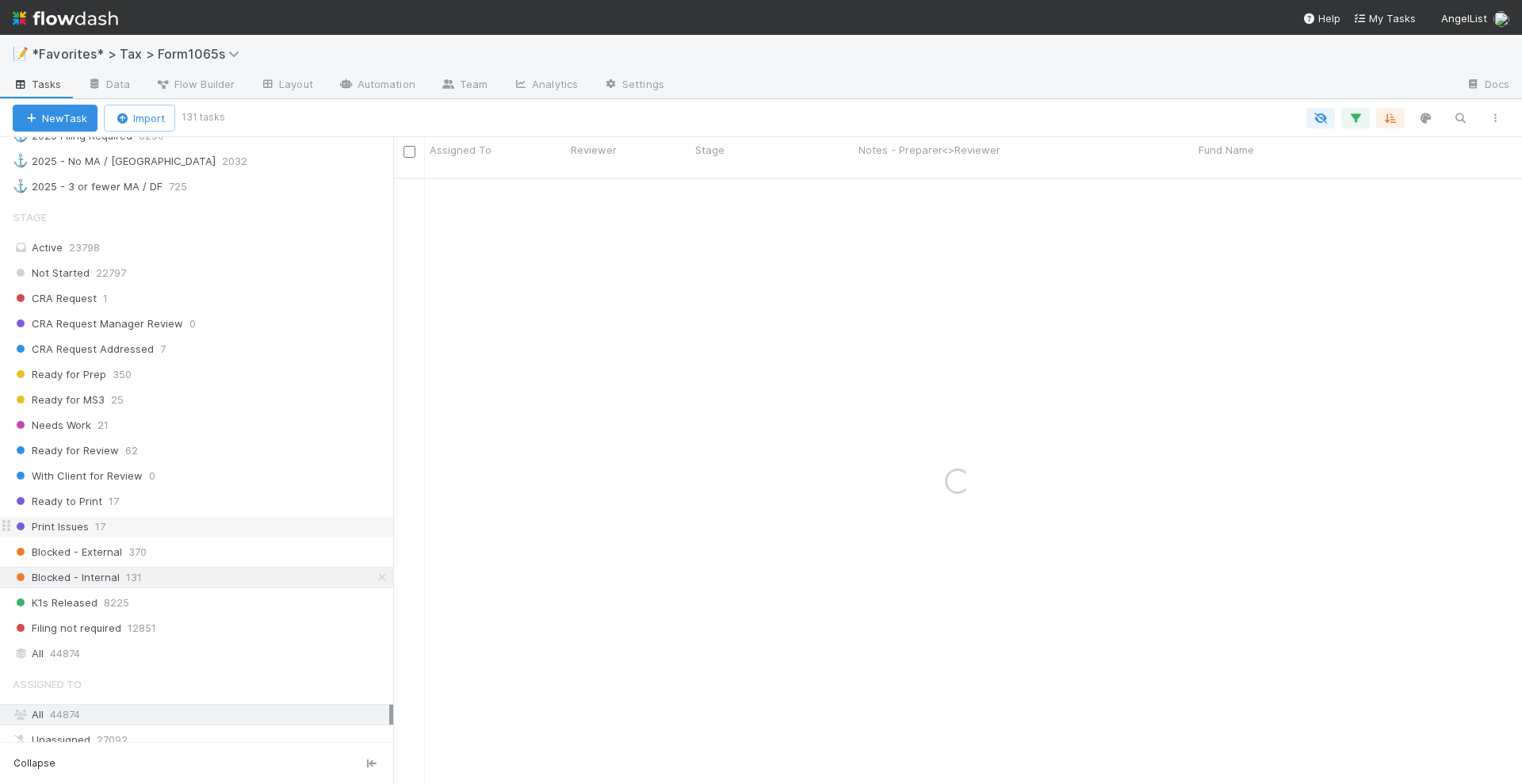
click at [375, 572] on icon at bounding box center [382, 577] width 16 height 11
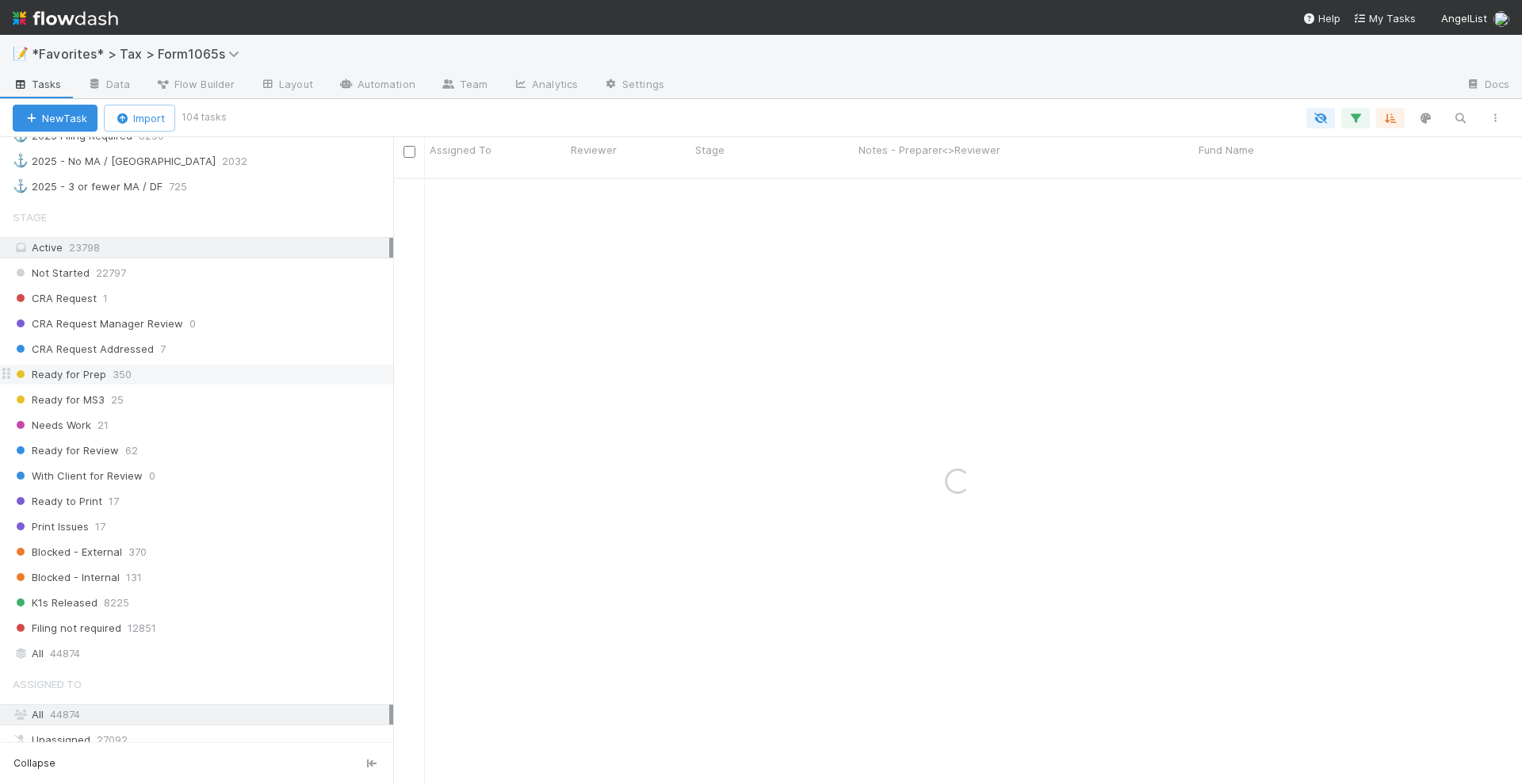
click at [202, 365] on div "Ready for Prep 350" at bounding box center [203, 374] width 381 height 19
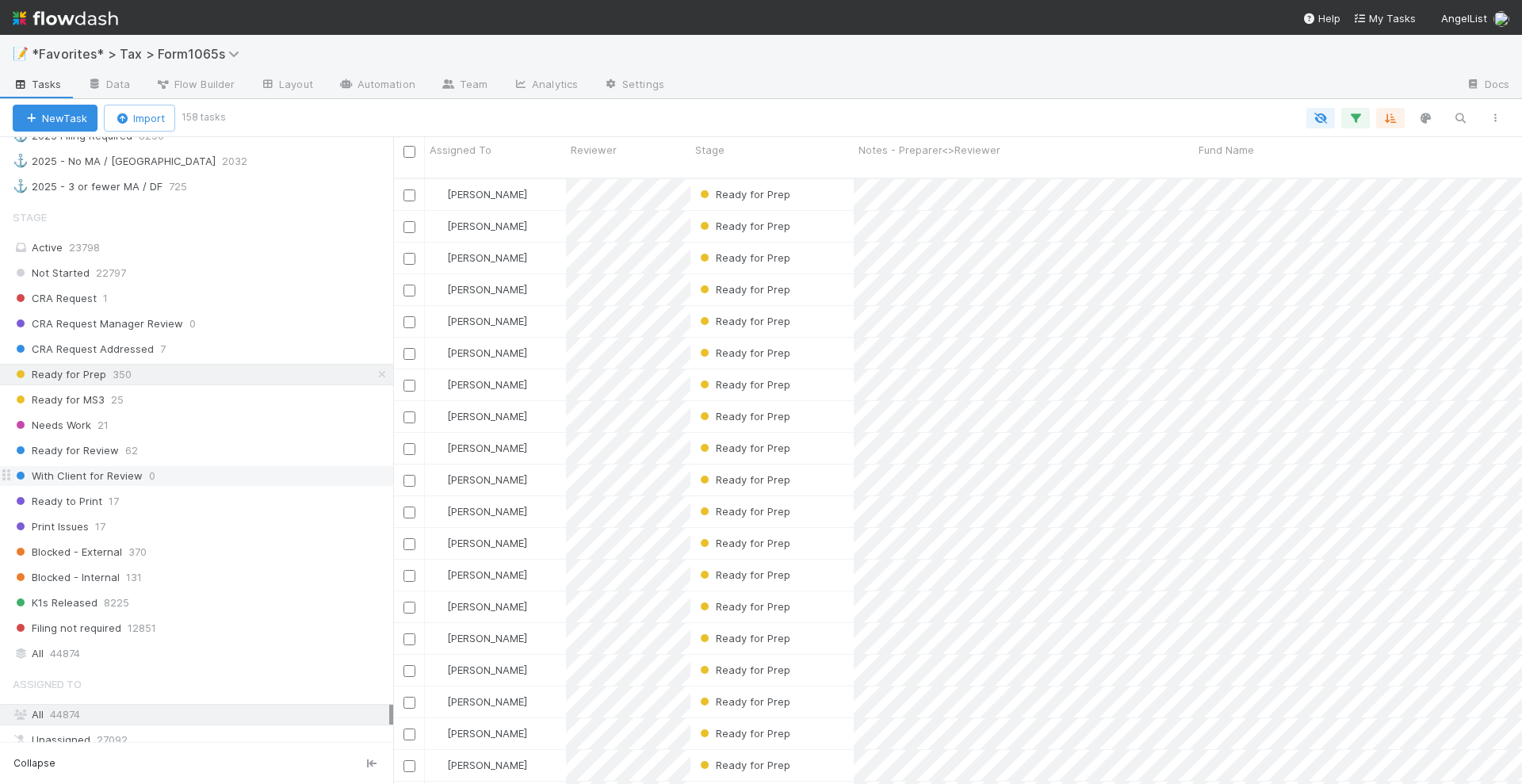
scroll to position [603, 1114]
click at [823, 591] on div "Ready for Prep" at bounding box center [772, 606] width 163 height 31
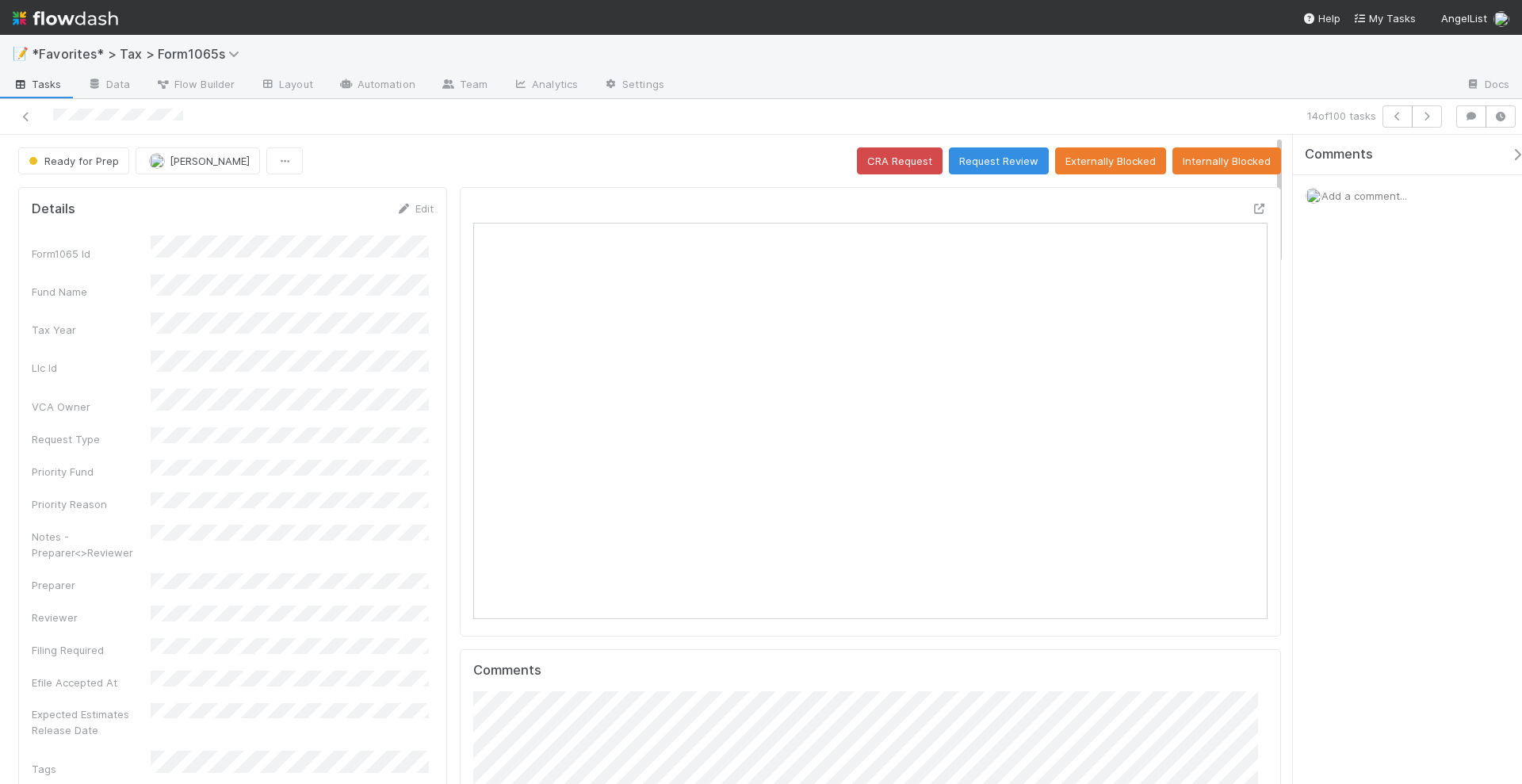
scroll to position [307, 769]
click at [1252, 204] on icon at bounding box center [1260, 209] width 16 height 11
click at [1433, 116] on icon "button" at bounding box center [1427, 116] width 16 height 10
click at [1255, 201] on div "Open in [GEOGRAPHIC_DATA]" at bounding box center [870, 411] width 822 height 450
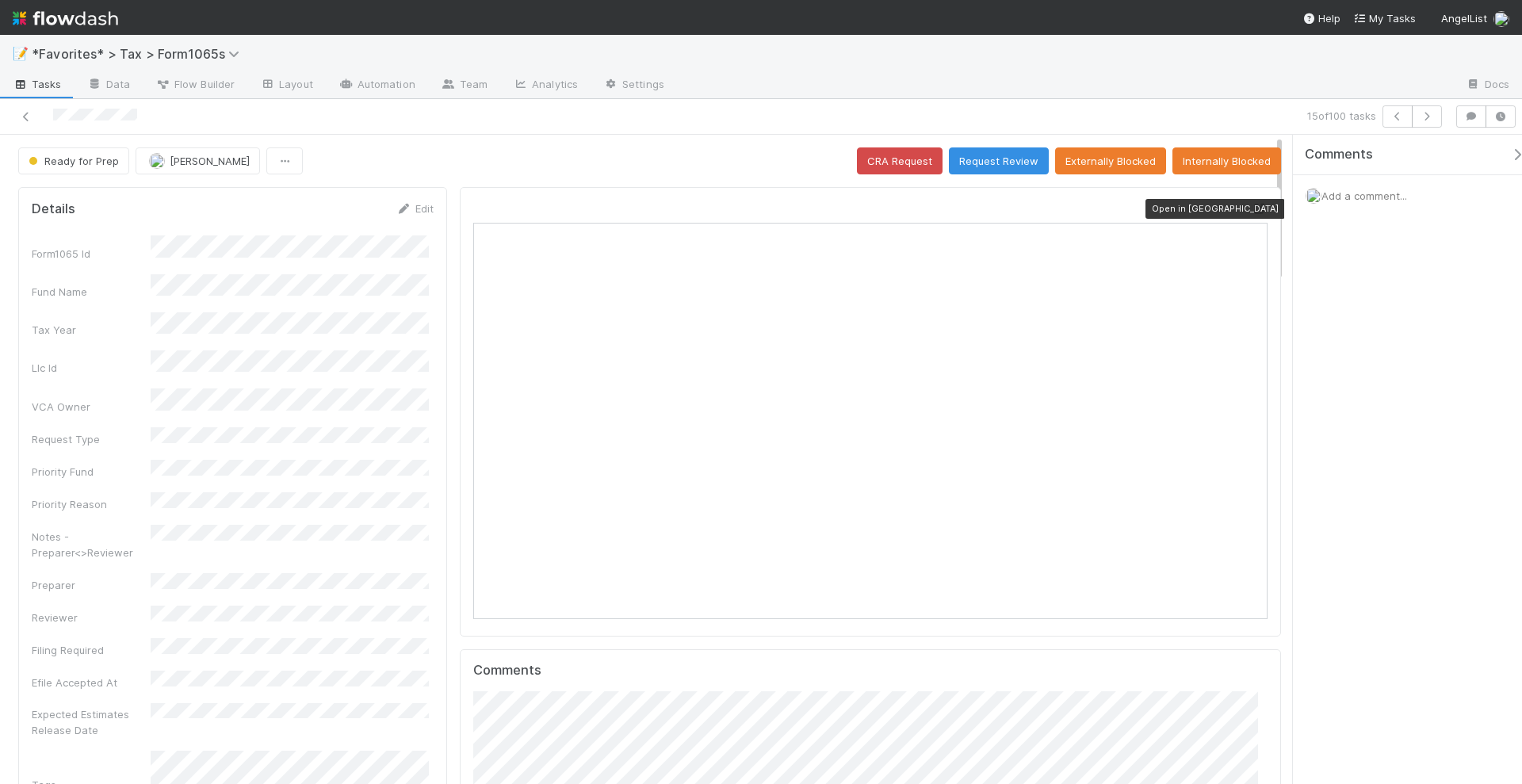
click at [1252, 207] on icon at bounding box center [1260, 209] width 16 height 11
click at [1436, 117] on button "button" at bounding box center [1427, 116] width 30 height 22
click at [1252, 208] on icon at bounding box center [1260, 209] width 16 height 11
click at [1428, 119] on button "button" at bounding box center [1427, 116] width 30 height 22
click at [1252, 207] on icon at bounding box center [1260, 209] width 16 height 11
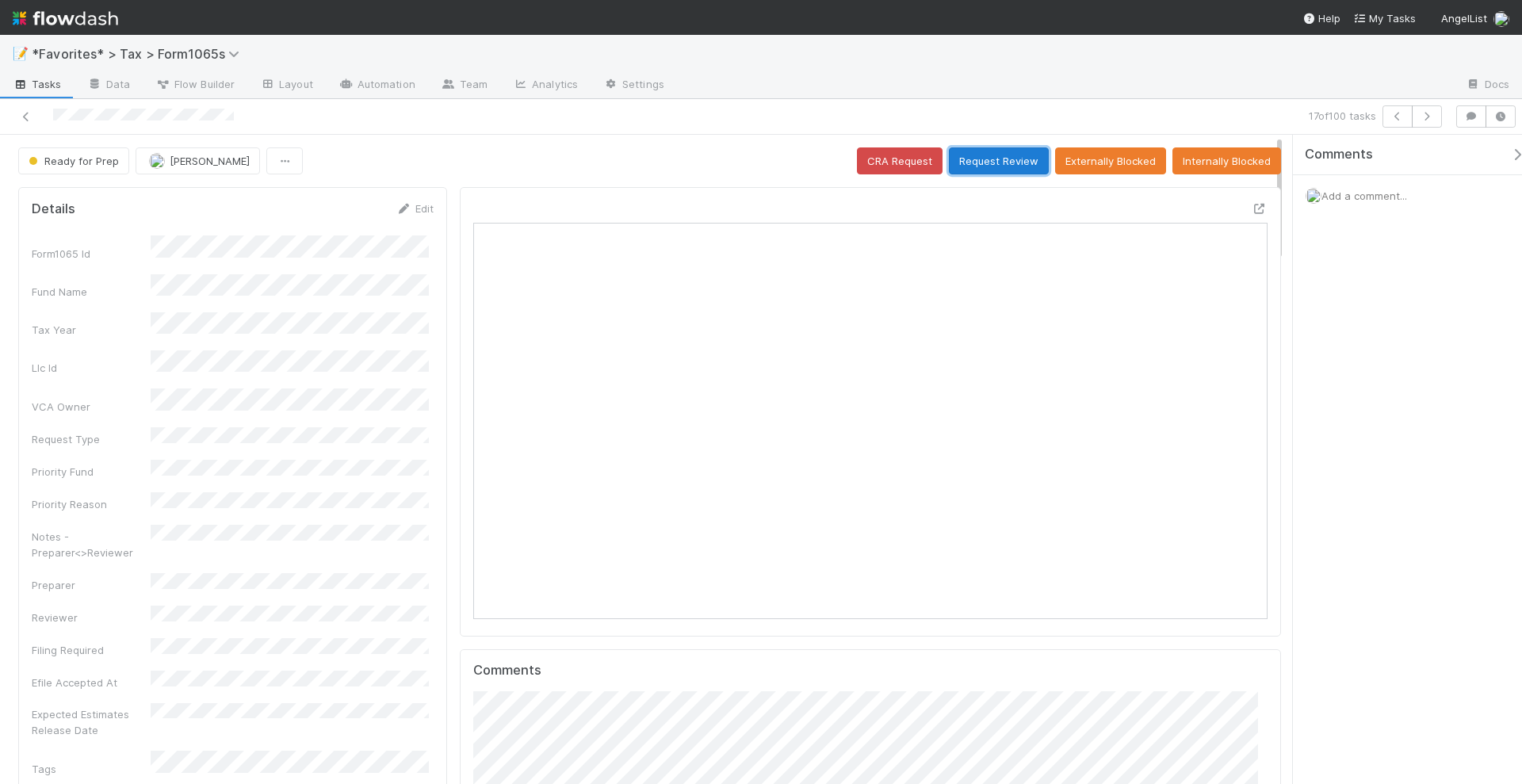
click at [989, 158] on button "Request Review" at bounding box center [999, 161] width 100 height 27
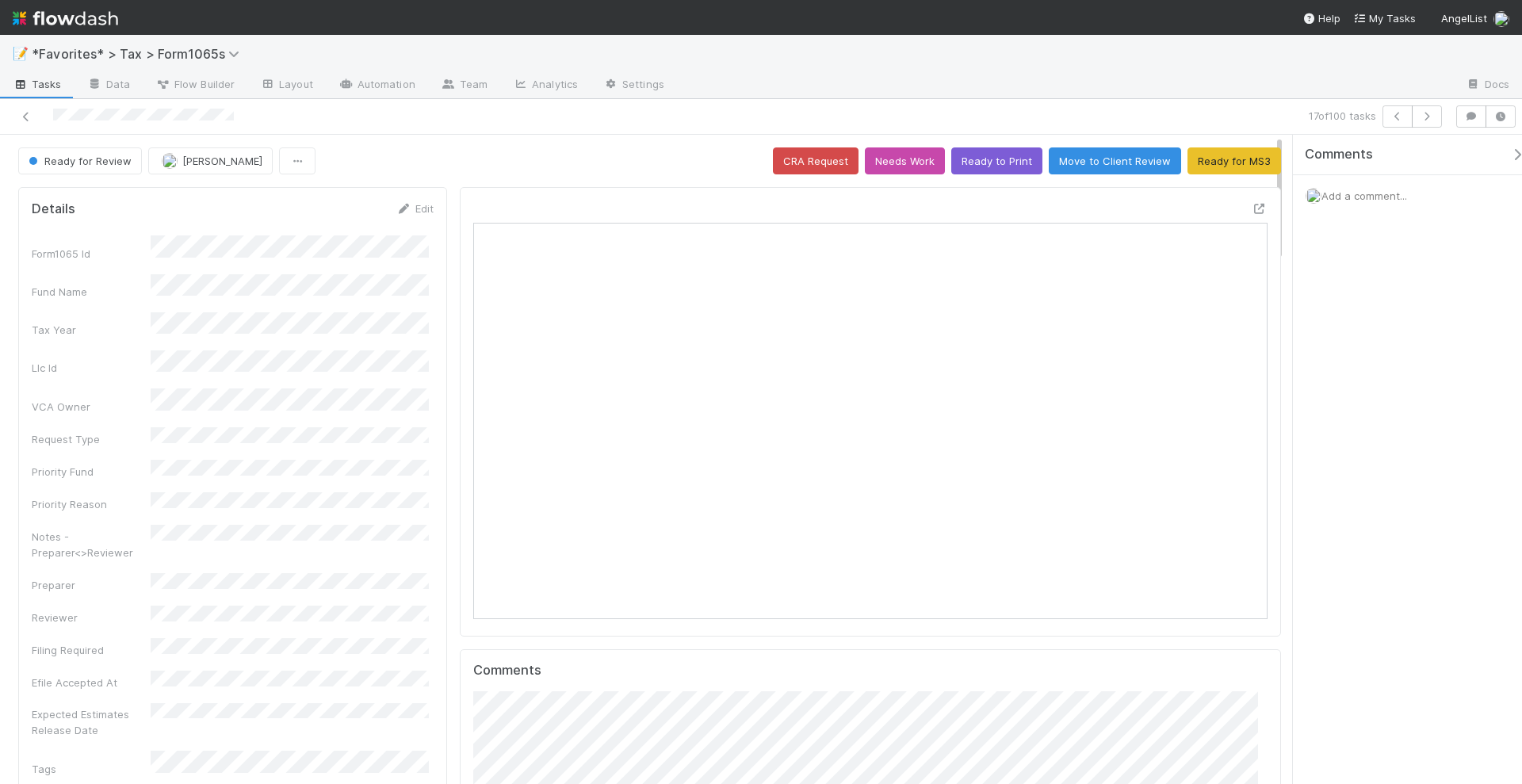
drag, startPoint x: 913, startPoint y: 179, endPoint x: 542, endPoint y: 205, distance: 371.9
click at [543, 196] on div at bounding box center [870, 411] width 822 height 450
click at [1428, 112] on icon "button" at bounding box center [1427, 116] width 16 height 10
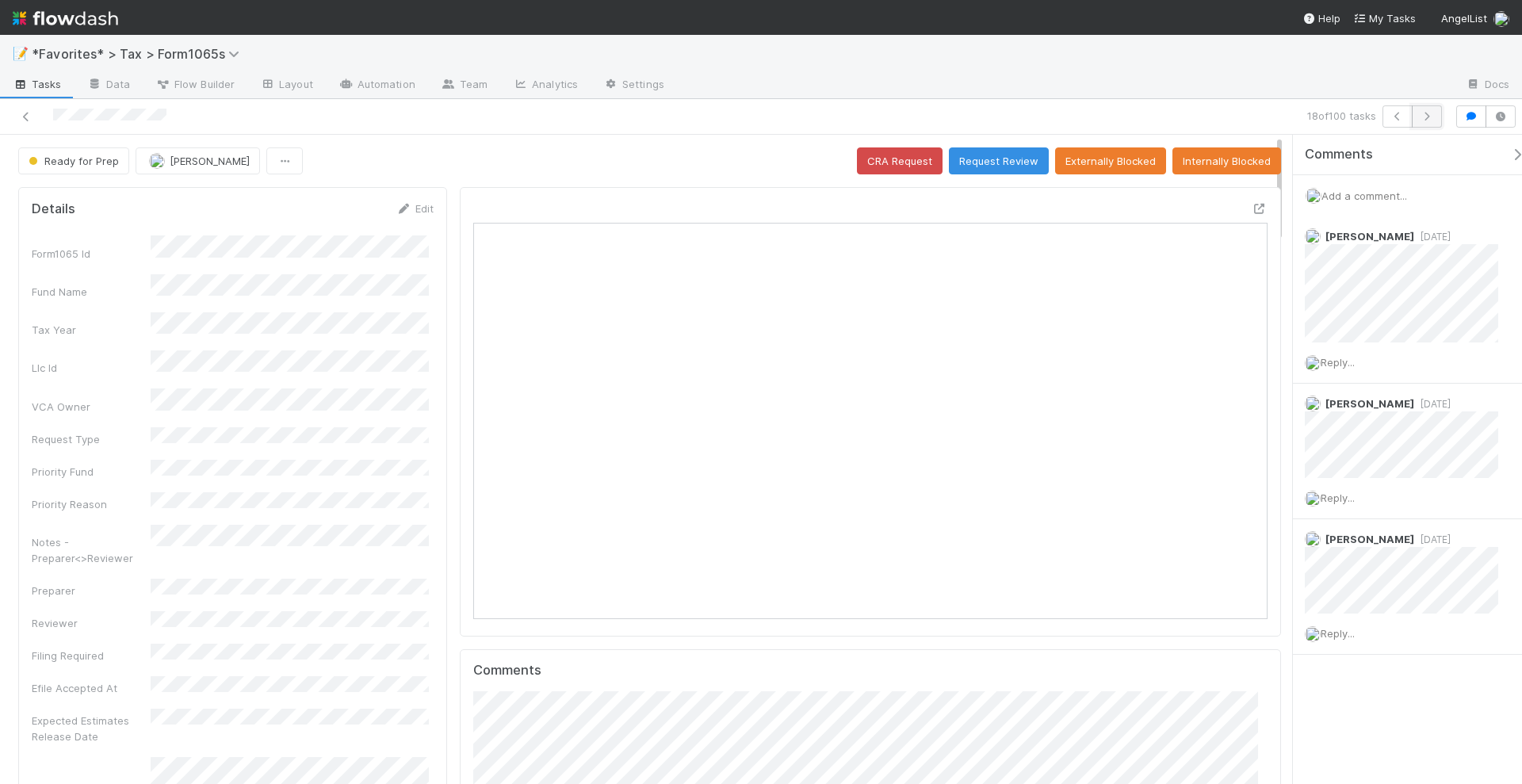
click at [1427, 114] on icon "button" at bounding box center [1427, 116] width 16 height 10
click at [1429, 125] on button "button" at bounding box center [1427, 116] width 30 height 22
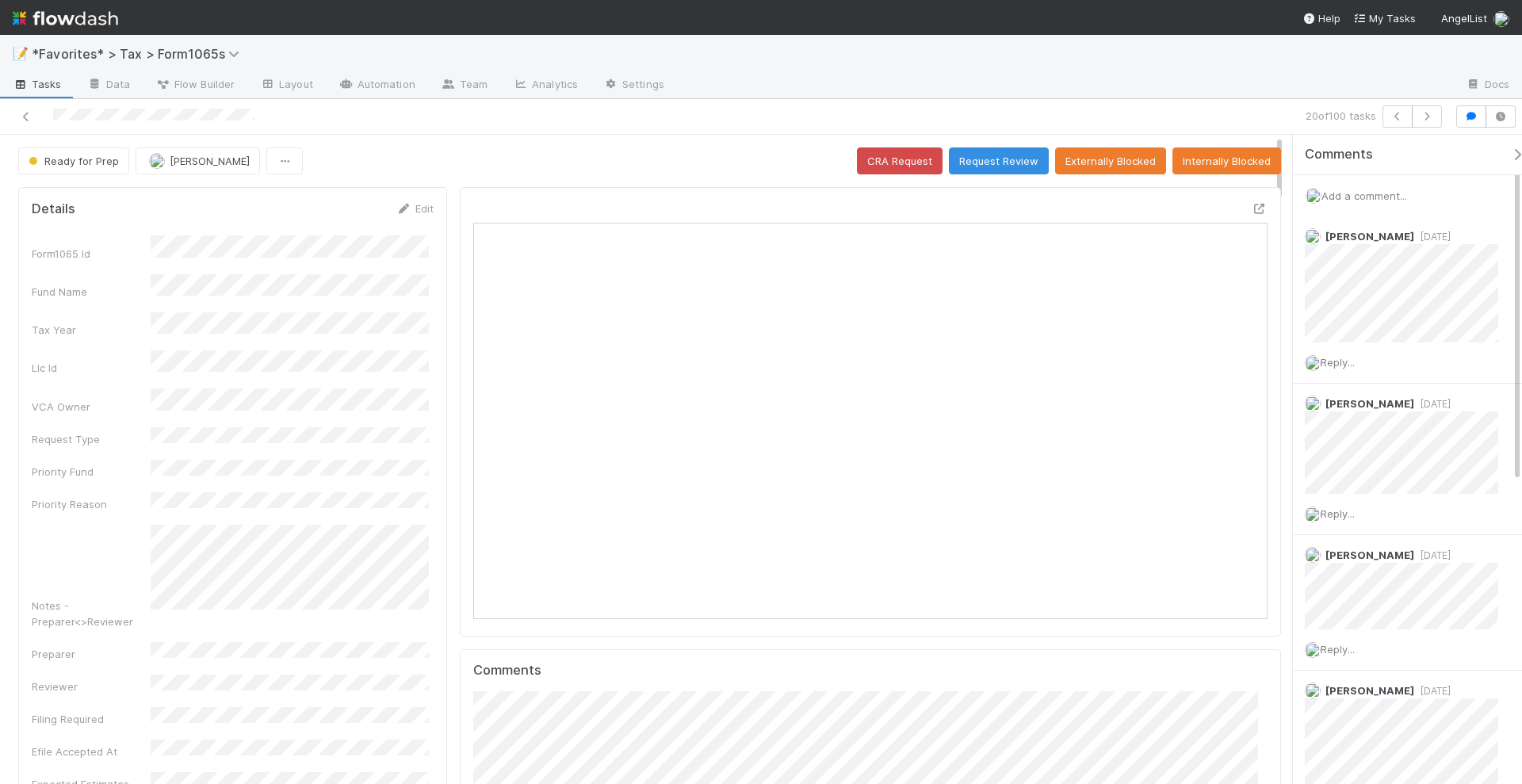
scroll to position [307, 769]
click at [1437, 116] on button "button" at bounding box center [1427, 116] width 30 height 22
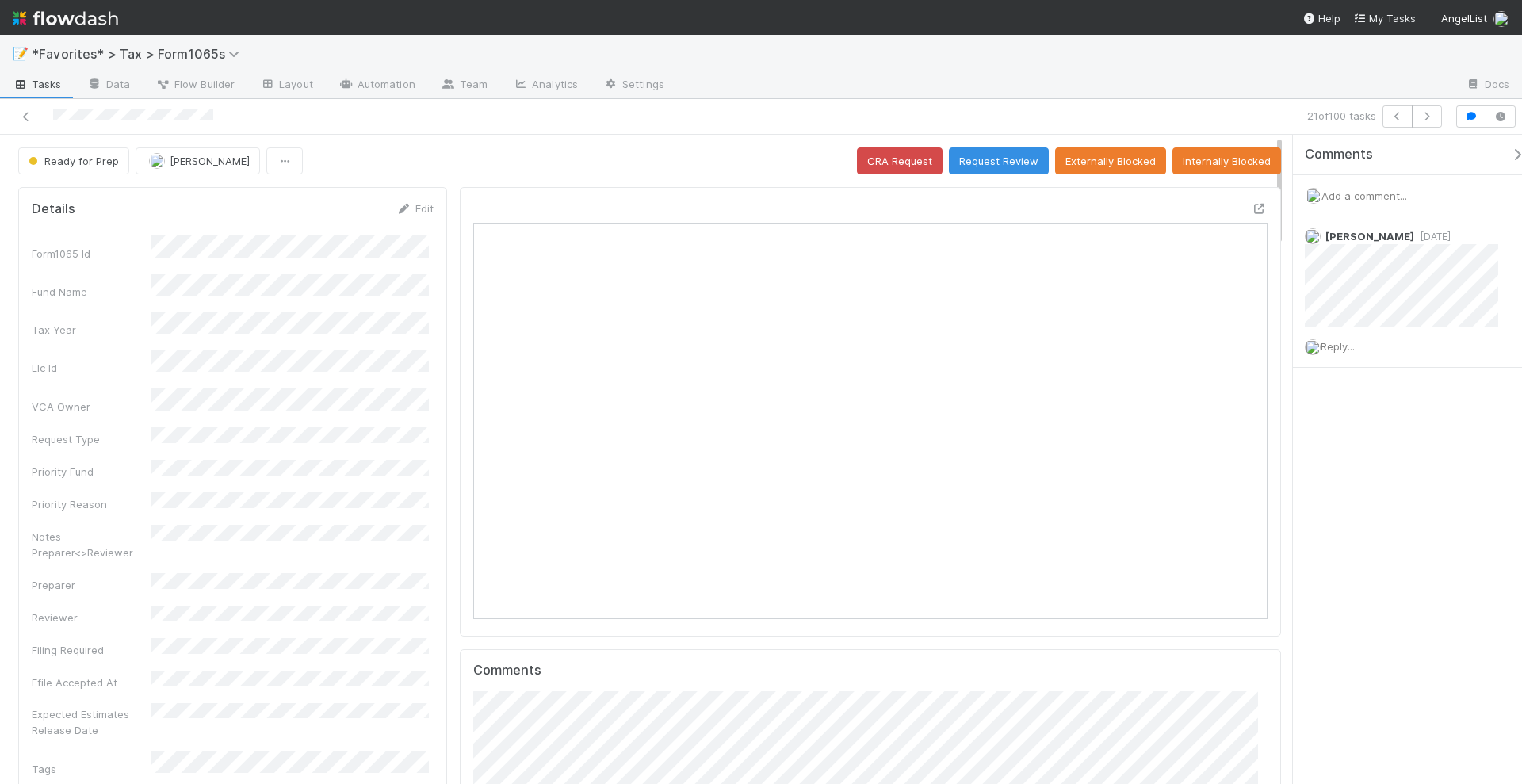
scroll to position [307, 769]
click at [1431, 113] on icon "button" at bounding box center [1427, 116] width 16 height 10
click at [1430, 119] on icon "button" at bounding box center [1427, 116] width 16 height 10
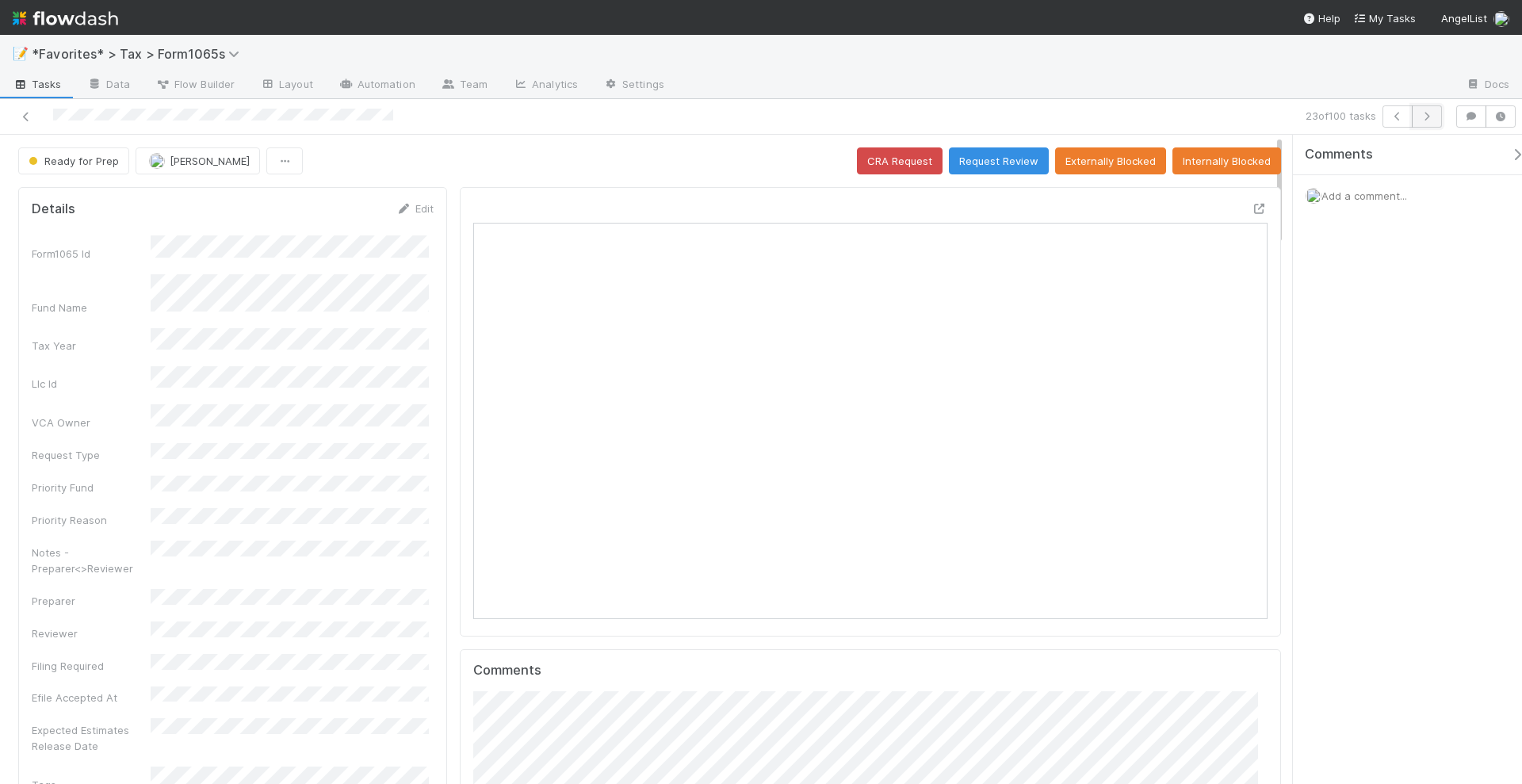
click at [1427, 119] on icon "button" at bounding box center [1427, 116] width 16 height 10
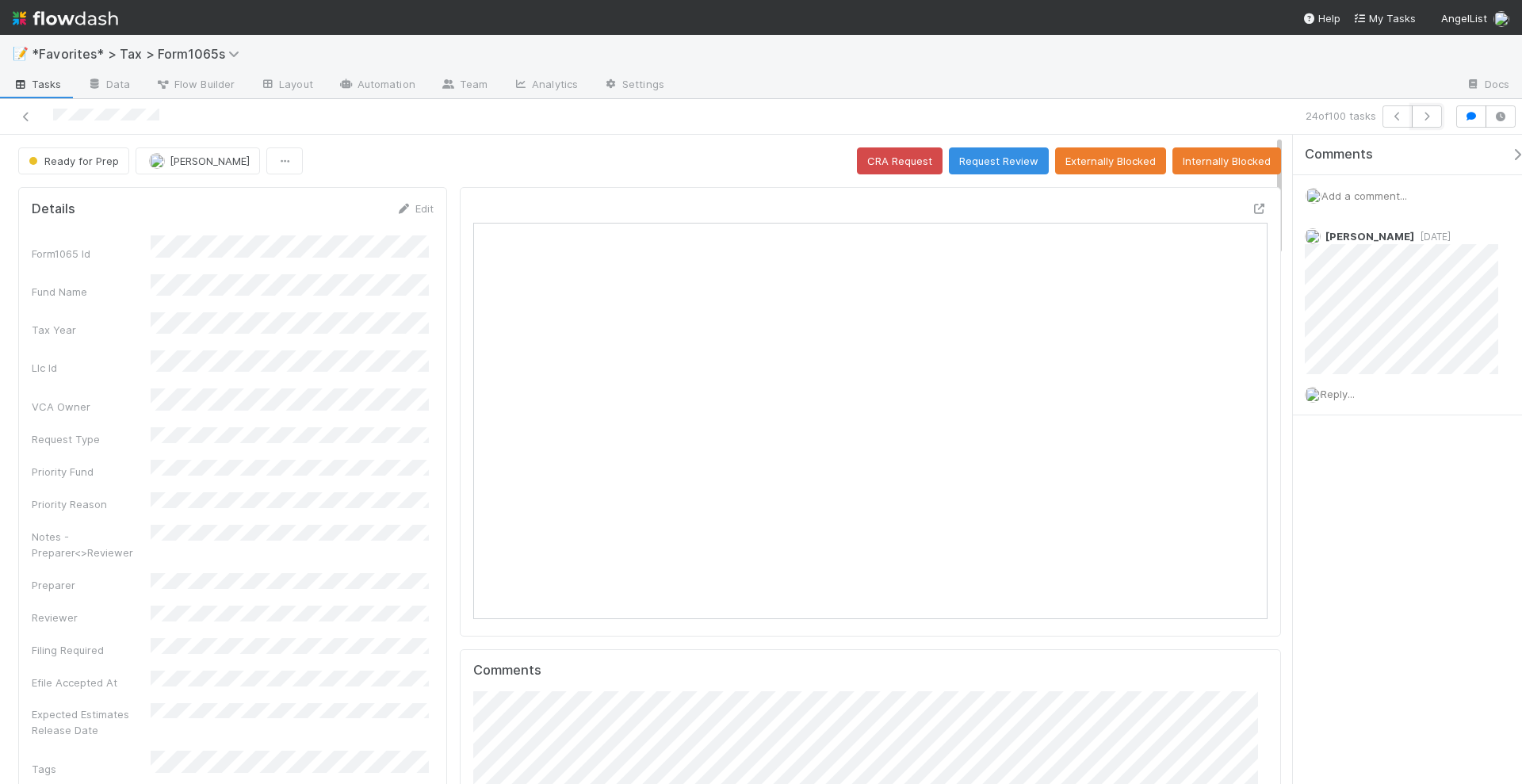
click at [1427, 119] on icon "button" at bounding box center [1427, 116] width 16 height 10
click at [1423, 115] on icon "button" at bounding box center [1427, 116] width 16 height 10
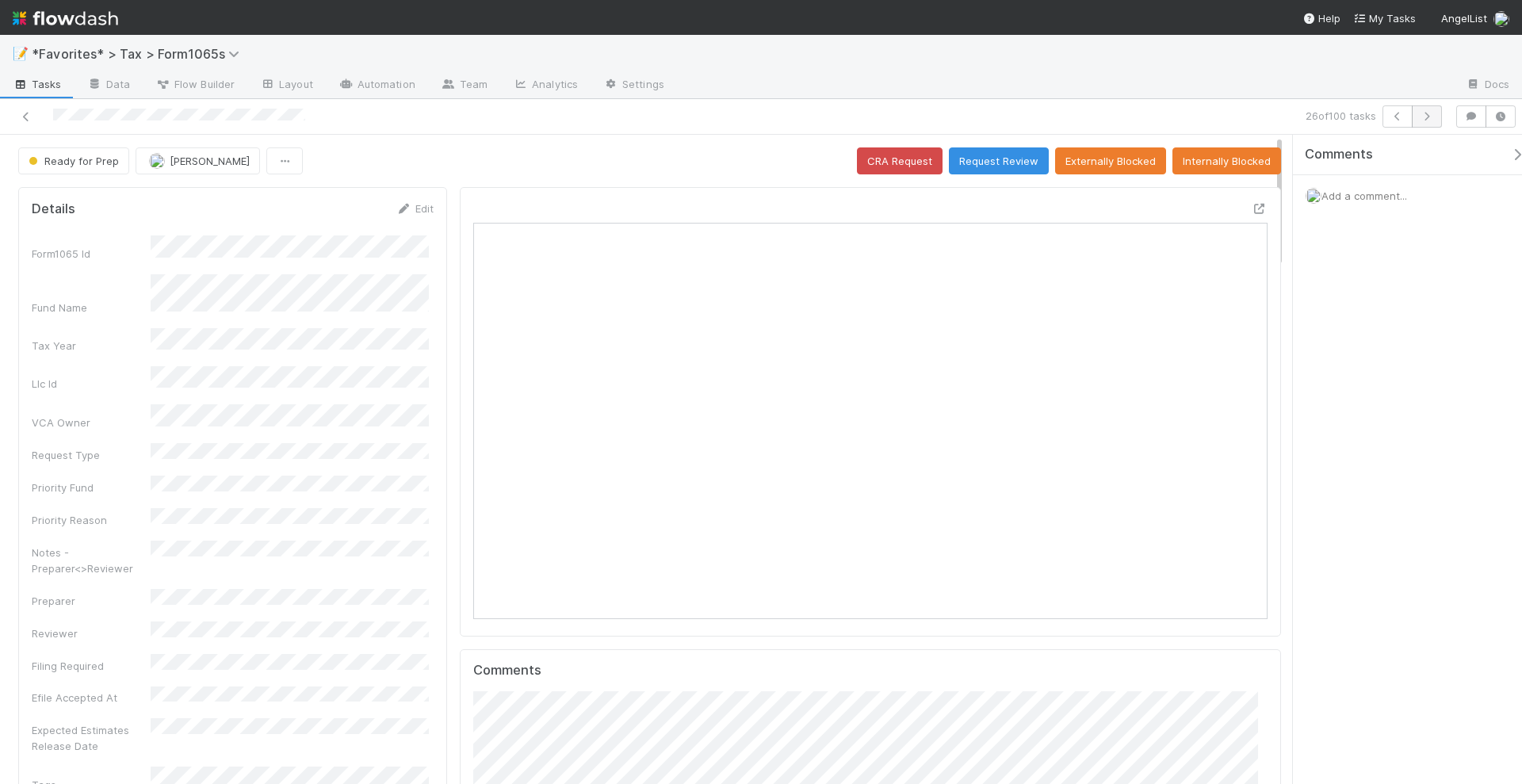
scroll to position [307, 769]
click at [1428, 121] on button "button" at bounding box center [1427, 116] width 30 height 22
click at [1431, 119] on icon "button" at bounding box center [1427, 116] width 16 height 10
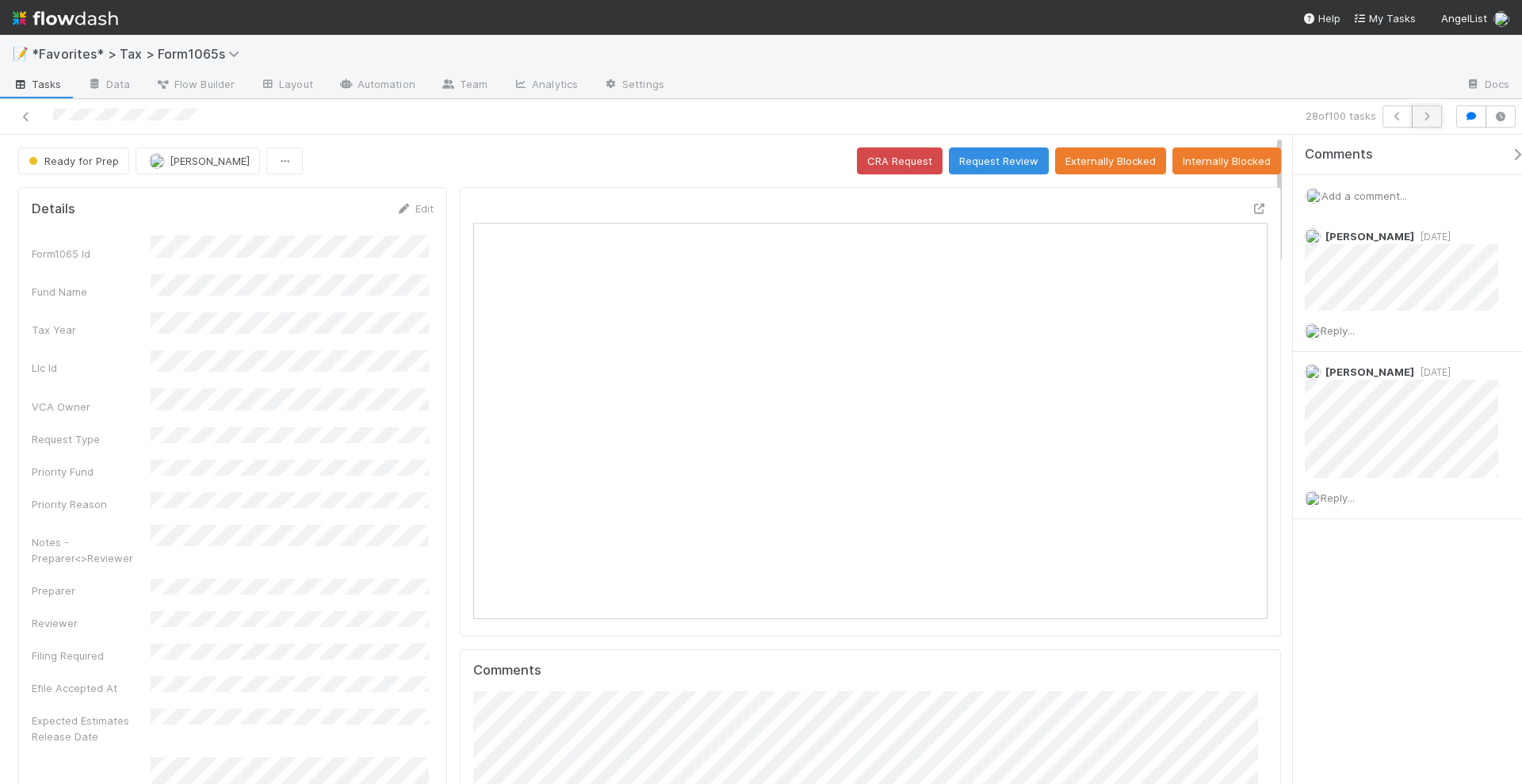
click at [1433, 119] on icon "button" at bounding box center [1427, 116] width 16 height 10
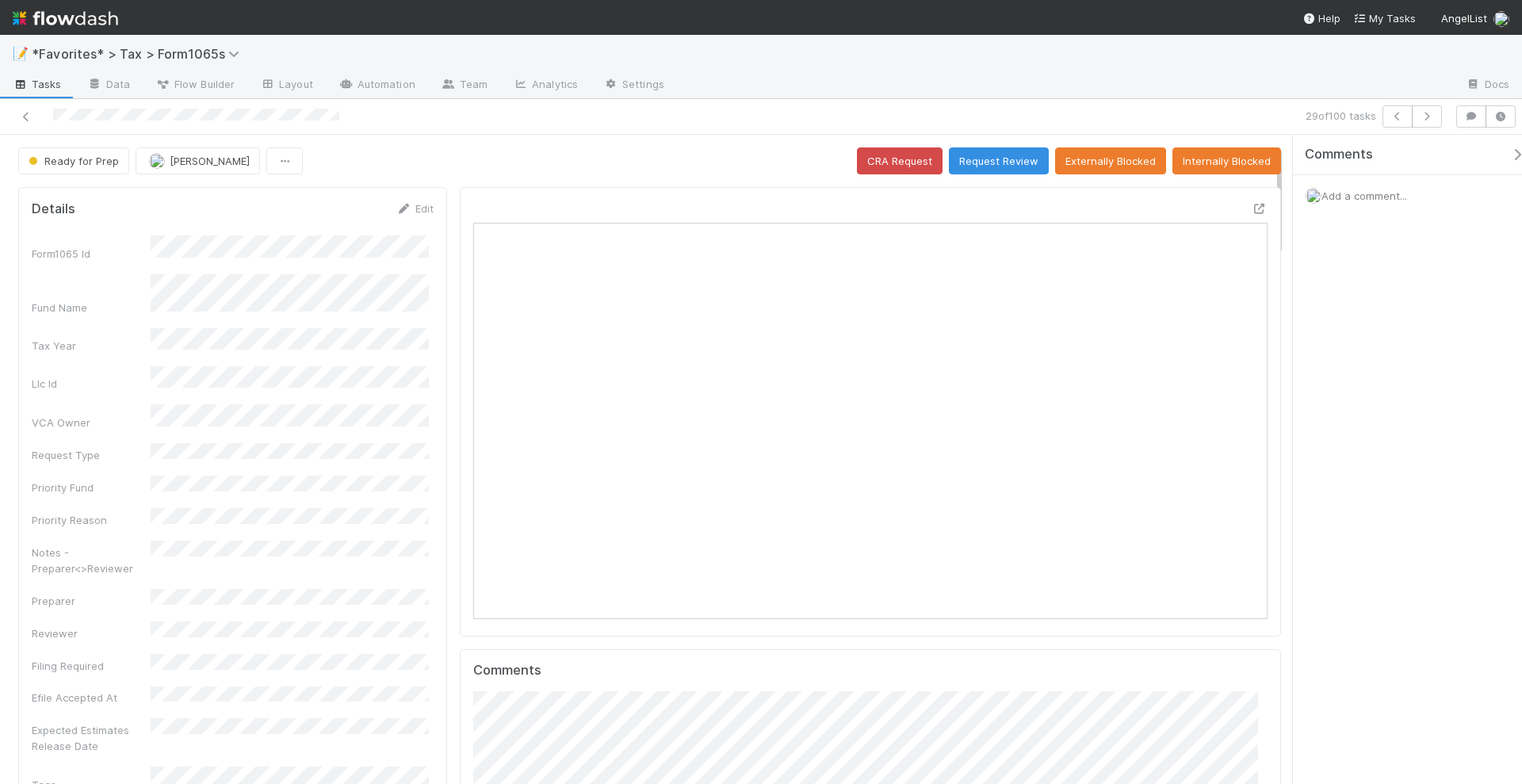
scroll to position [99, 0]
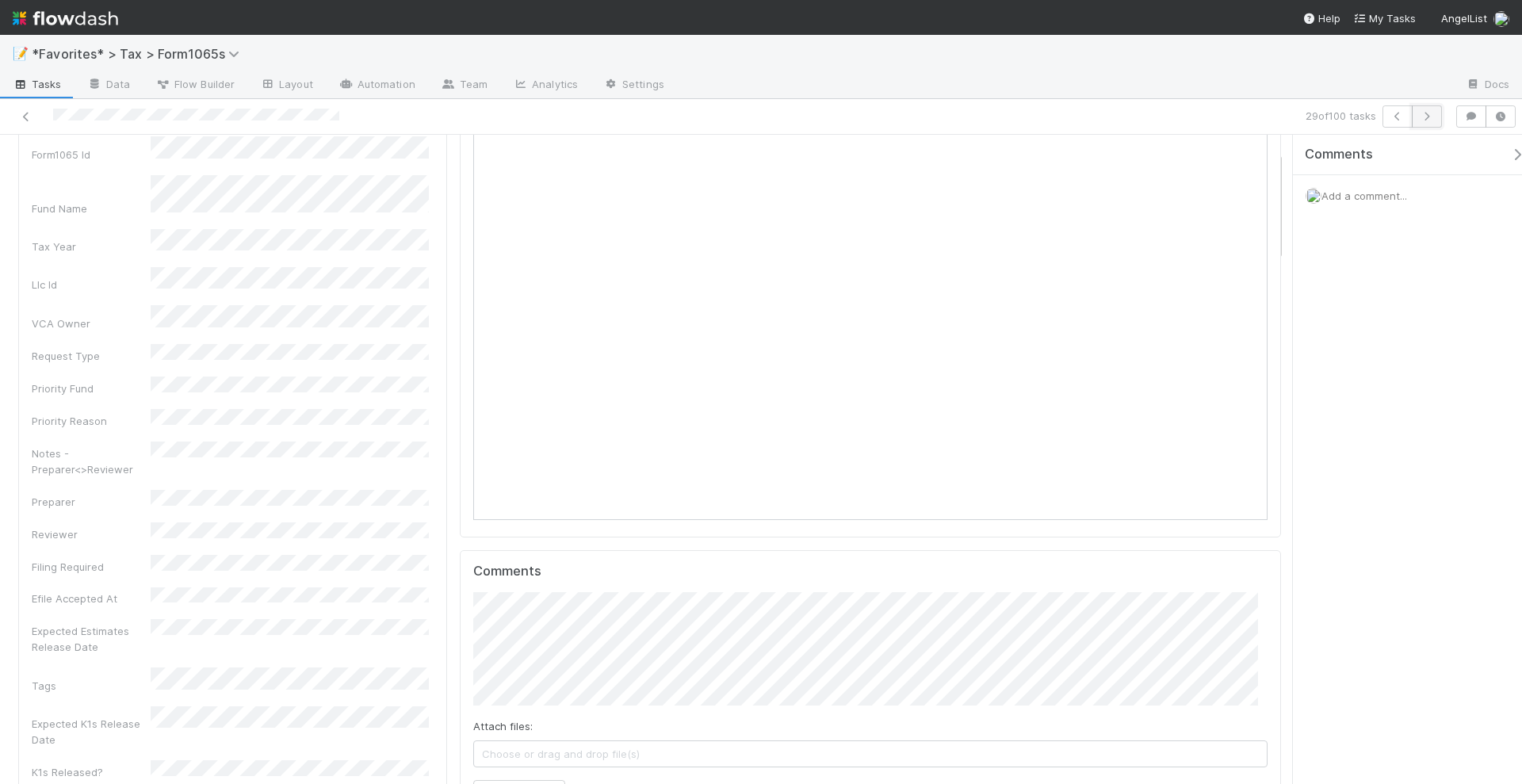
click at [1435, 111] on icon "button" at bounding box center [1427, 116] width 16 height 10
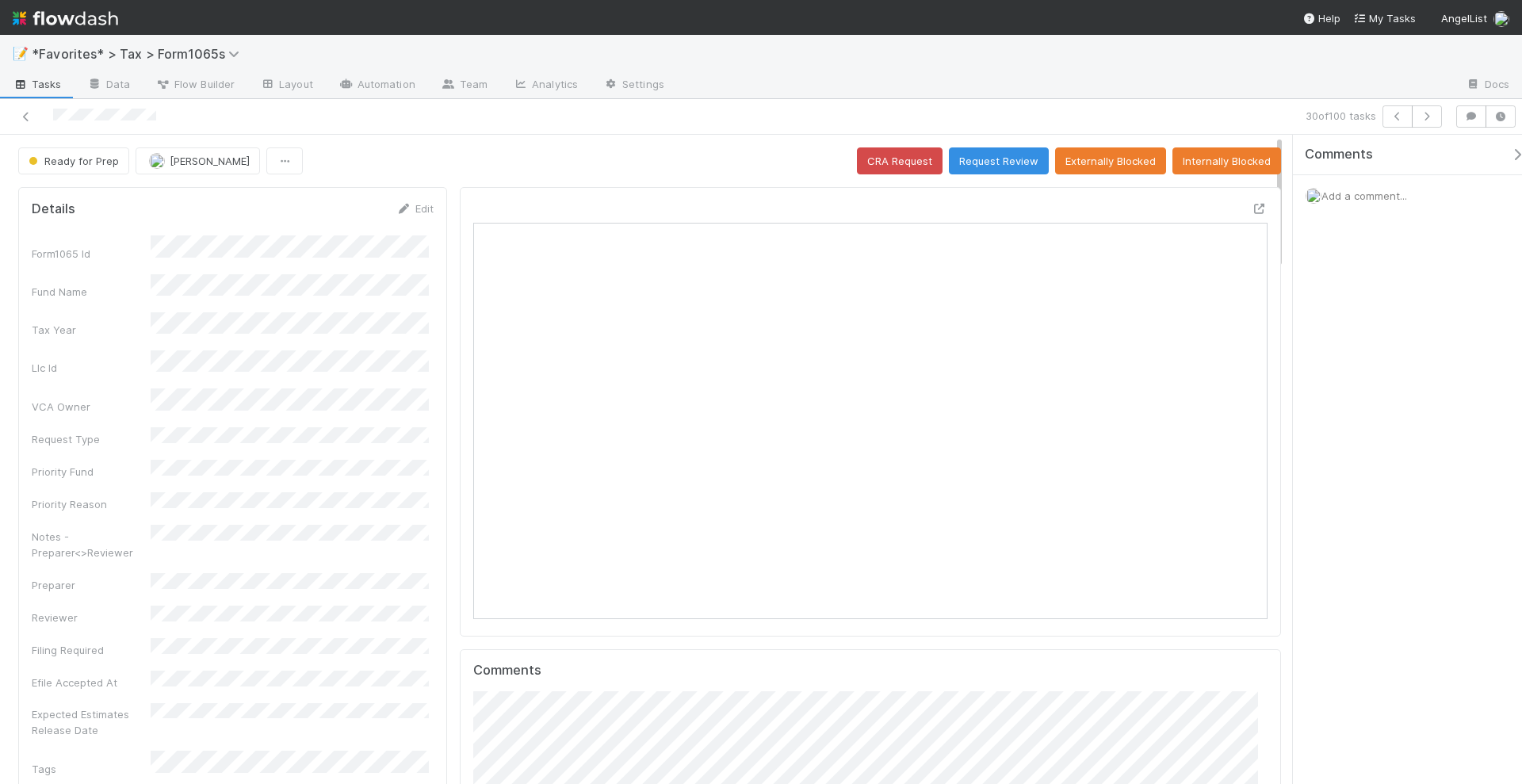
scroll to position [307, 769]
click at [1425, 119] on icon "button" at bounding box center [1427, 116] width 16 height 10
click at [1441, 117] on button "button" at bounding box center [1427, 116] width 30 height 22
click at [1433, 115] on icon "button" at bounding box center [1427, 116] width 16 height 10
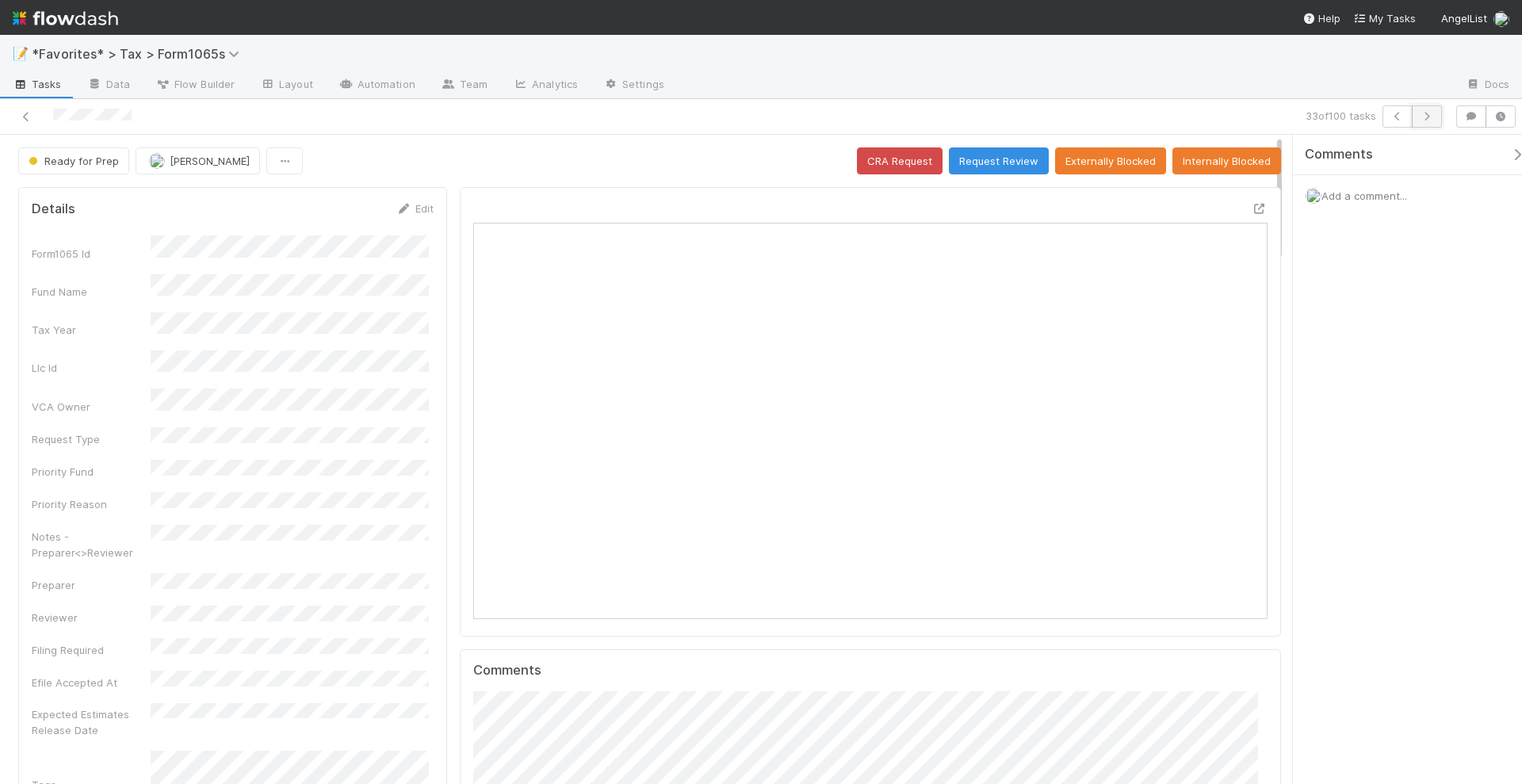
click at [1435, 119] on icon "button" at bounding box center [1427, 116] width 16 height 10
click at [1364, 198] on span "Add a comment..." at bounding box center [1364, 196] width 86 height 12
click at [1364, 436] on button "Add Comment" at bounding box center [1364, 440] width 92 height 27
click at [1429, 117] on icon "button" at bounding box center [1427, 116] width 16 height 10
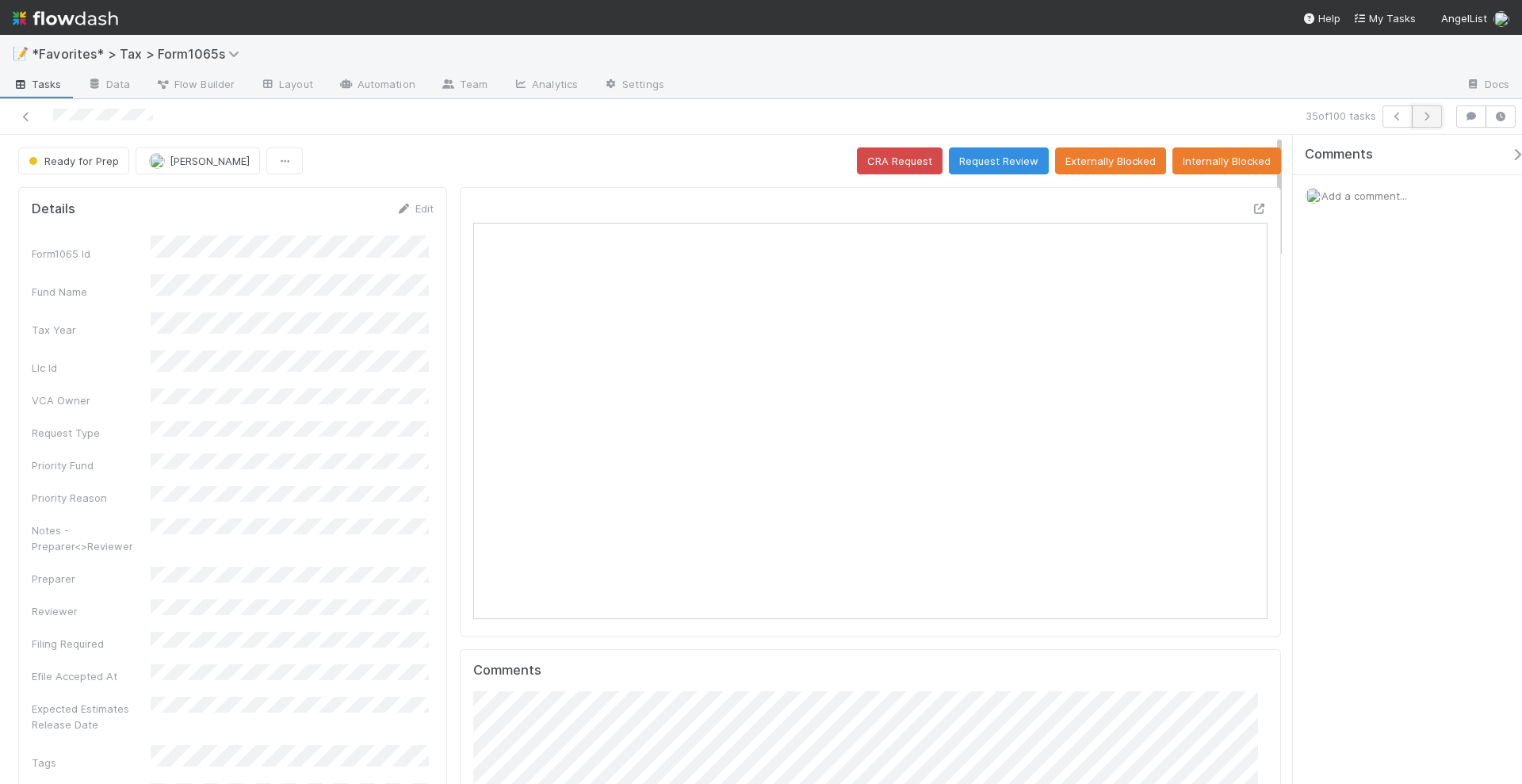
click at [1432, 118] on icon "button" at bounding box center [1427, 116] width 16 height 10
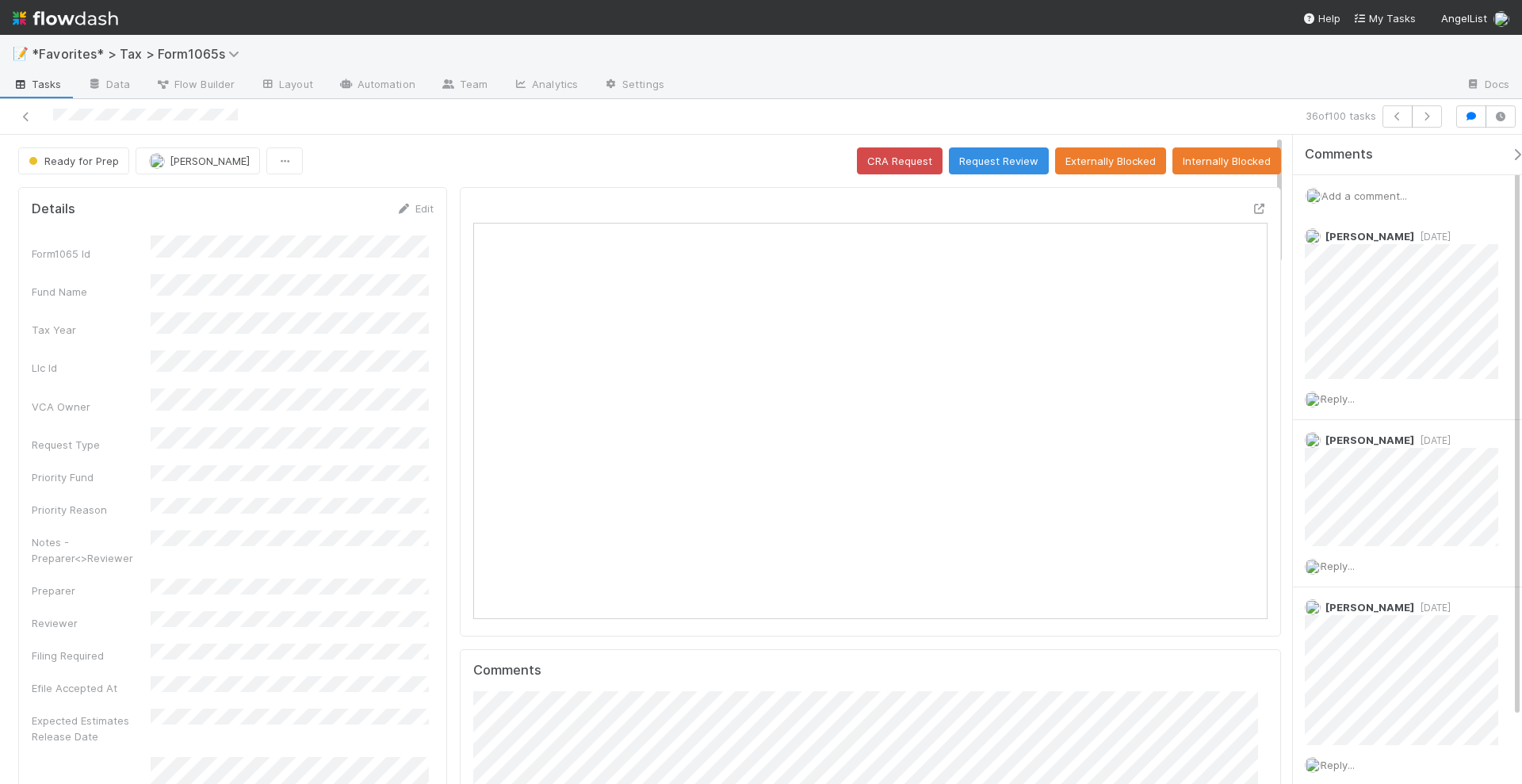
scroll to position [307, 769]
click at [1433, 111] on icon "button" at bounding box center [1427, 116] width 16 height 10
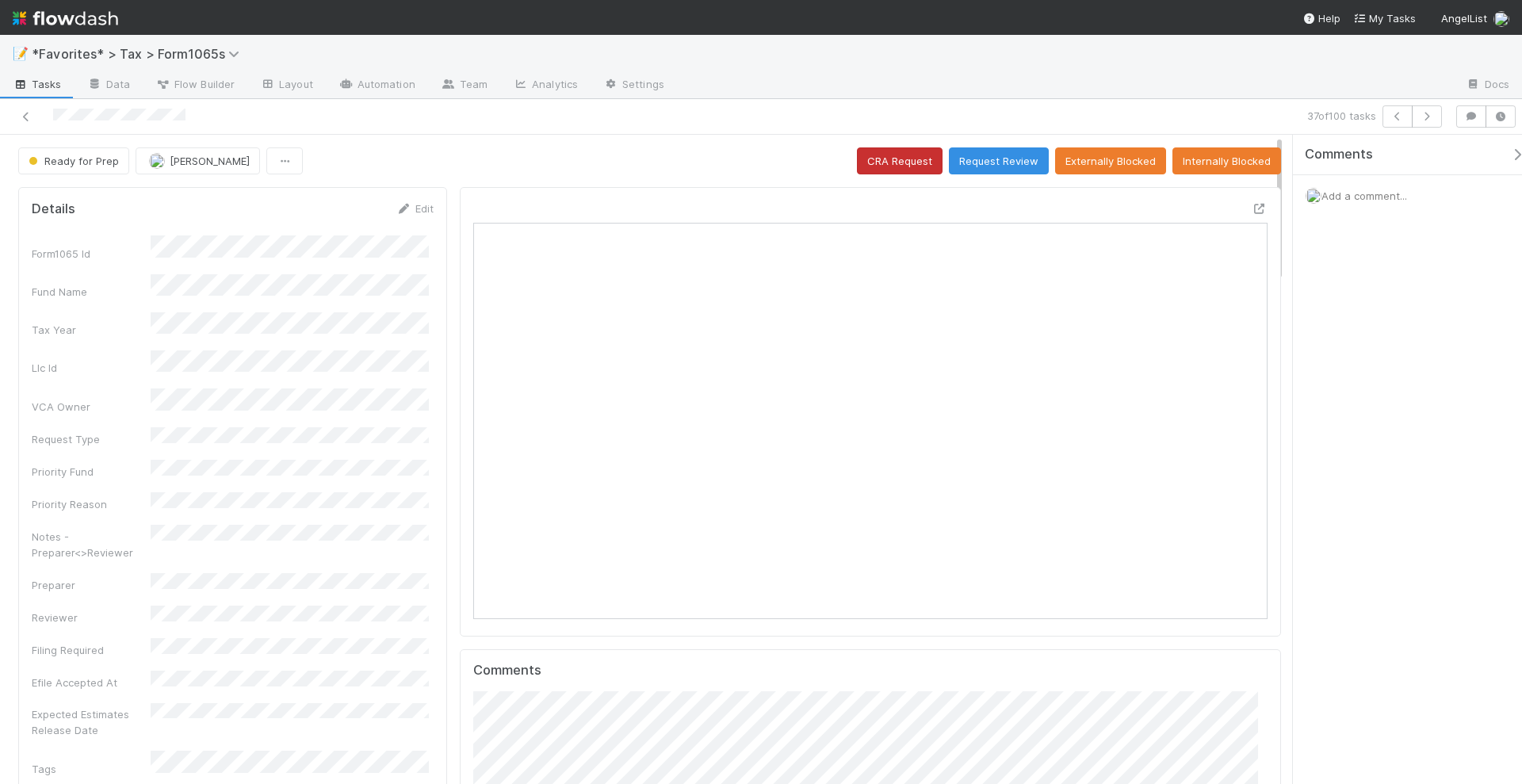
scroll to position [16, 16]
click at [1427, 118] on icon "button" at bounding box center [1427, 116] width 16 height 10
click at [1424, 118] on icon "button" at bounding box center [1427, 116] width 16 height 10
click at [1432, 114] on icon "button" at bounding box center [1427, 116] width 16 height 10
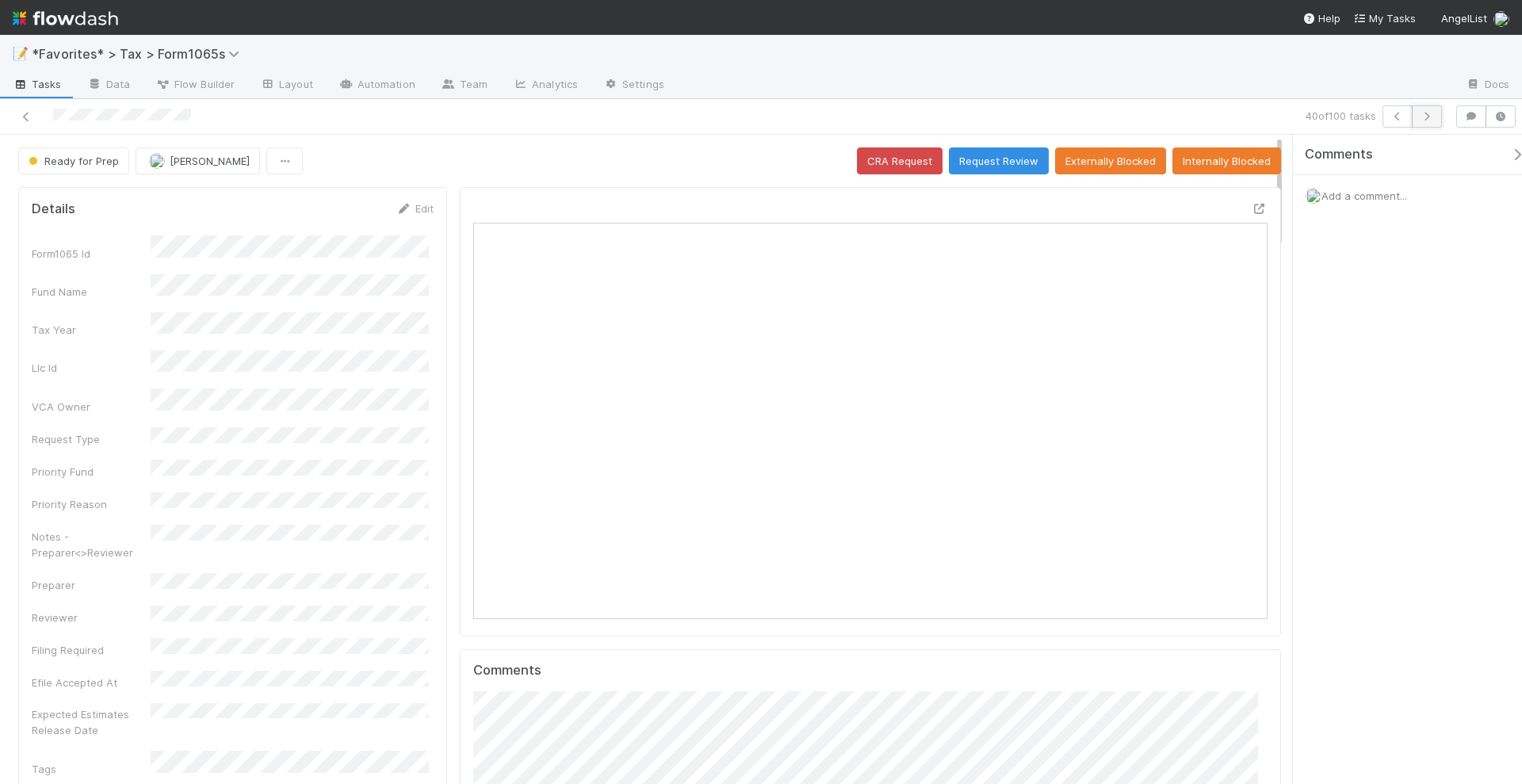
click at [1424, 110] on button "button" at bounding box center [1427, 116] width 30 height 22
click at [1427, 118] on icon "button" at bounding box center [1427, 116] width 16 height 10
click at [1435, 115] on icon "button" at bounding box center [1427, 116] width 16 height 10
click at [1432, 118] on icon "button" at bounding box center [1427, 116] width 16 height 10
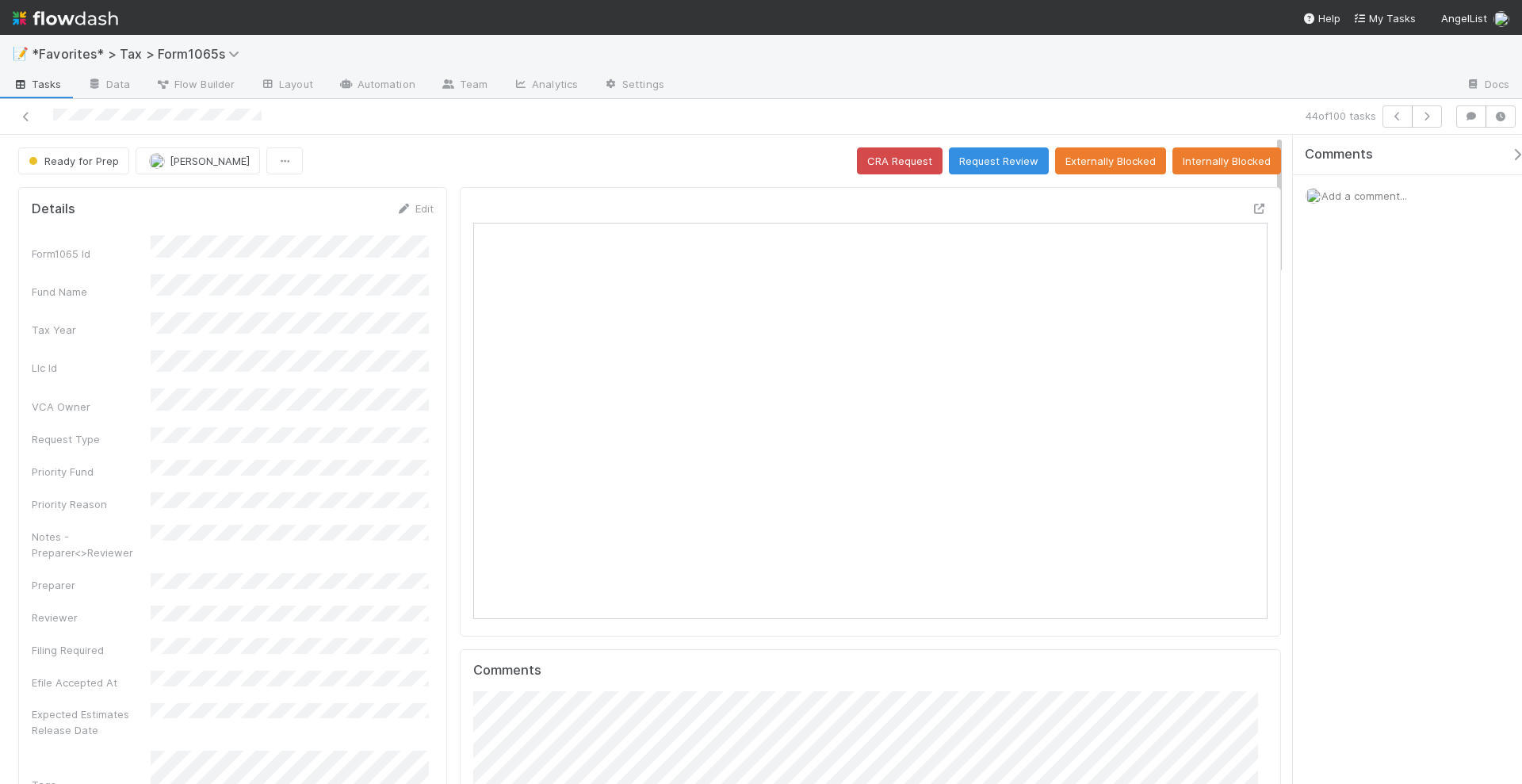
scroll to position [307, 382]
click at [1428, 119] on icon "button" at bounding box center [1427, 116] width 16 height 10
click at [1434, 116] on icon "button" at bounding box center [1427, 116] width 16 height 10
click at [1435, 117] on icon "button" at bounding box center [1427, 116] width 16 height 10
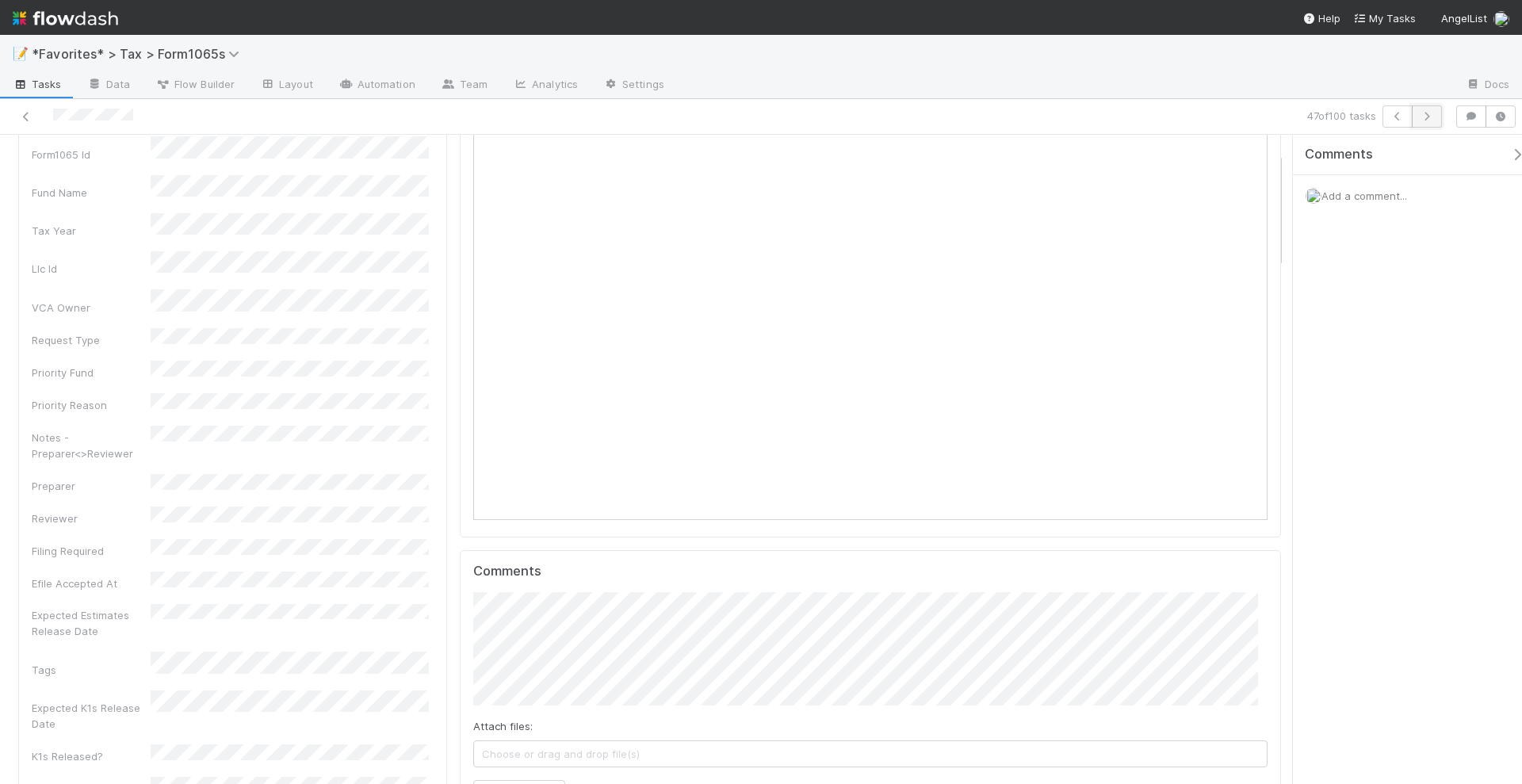
click at [1431, 118] on icon "button" at bounding box center [1427, 116] width 16 height 10
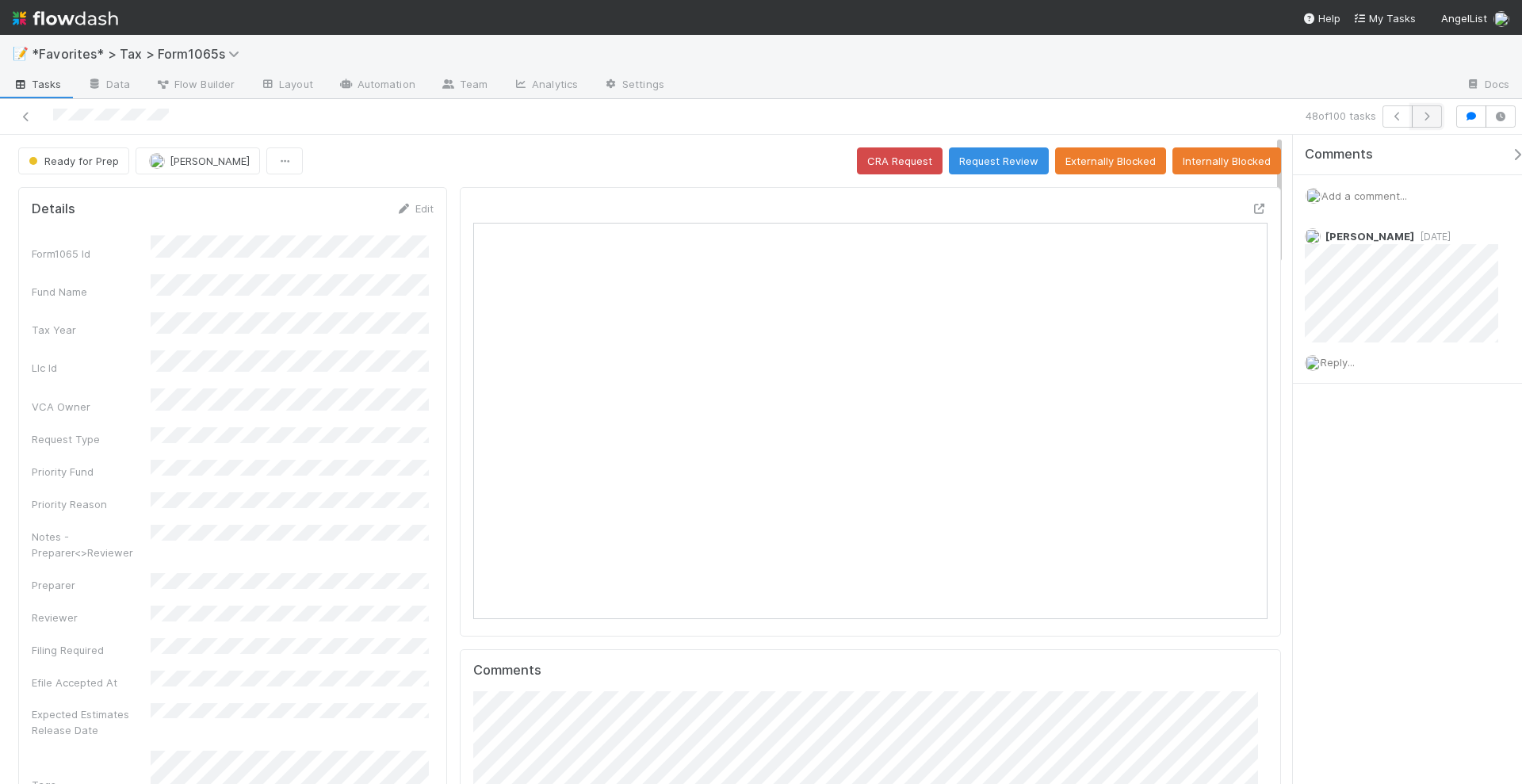
scroll to position [307, 769]
click at [1427, 110] on button "button" at bounding box center [1427, 116] width 30 height 22
click at [1439, 121] on button "button" at bounding box center [1427, 116] width 30 height 22
click at [1438, 118] on button "button" at bounding box center [1427, 116] width 30 height 22
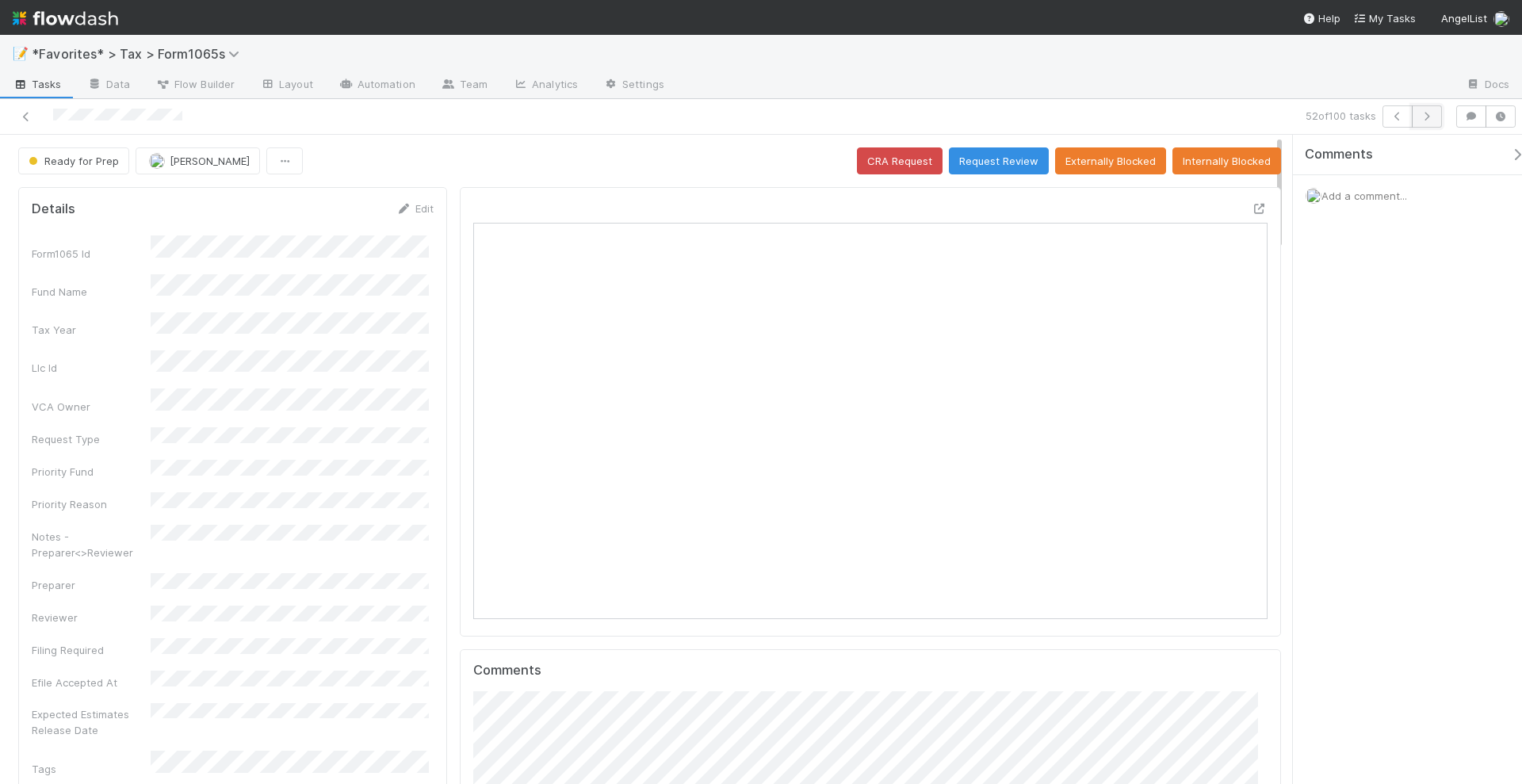
click at [1428, 115] on icon "button" at bounding box center [1427, 116] width 16 height 10
click at [1425, 117] on icon "button" at bounding box center [1427, 116] width 16 height 10
click at [1426, 122] on button "button" at bounding box center [1427, 116] width 30 height 22
click at [1430, 113] on icon "button" at bounding box center [1427, 116] width 16 height 10
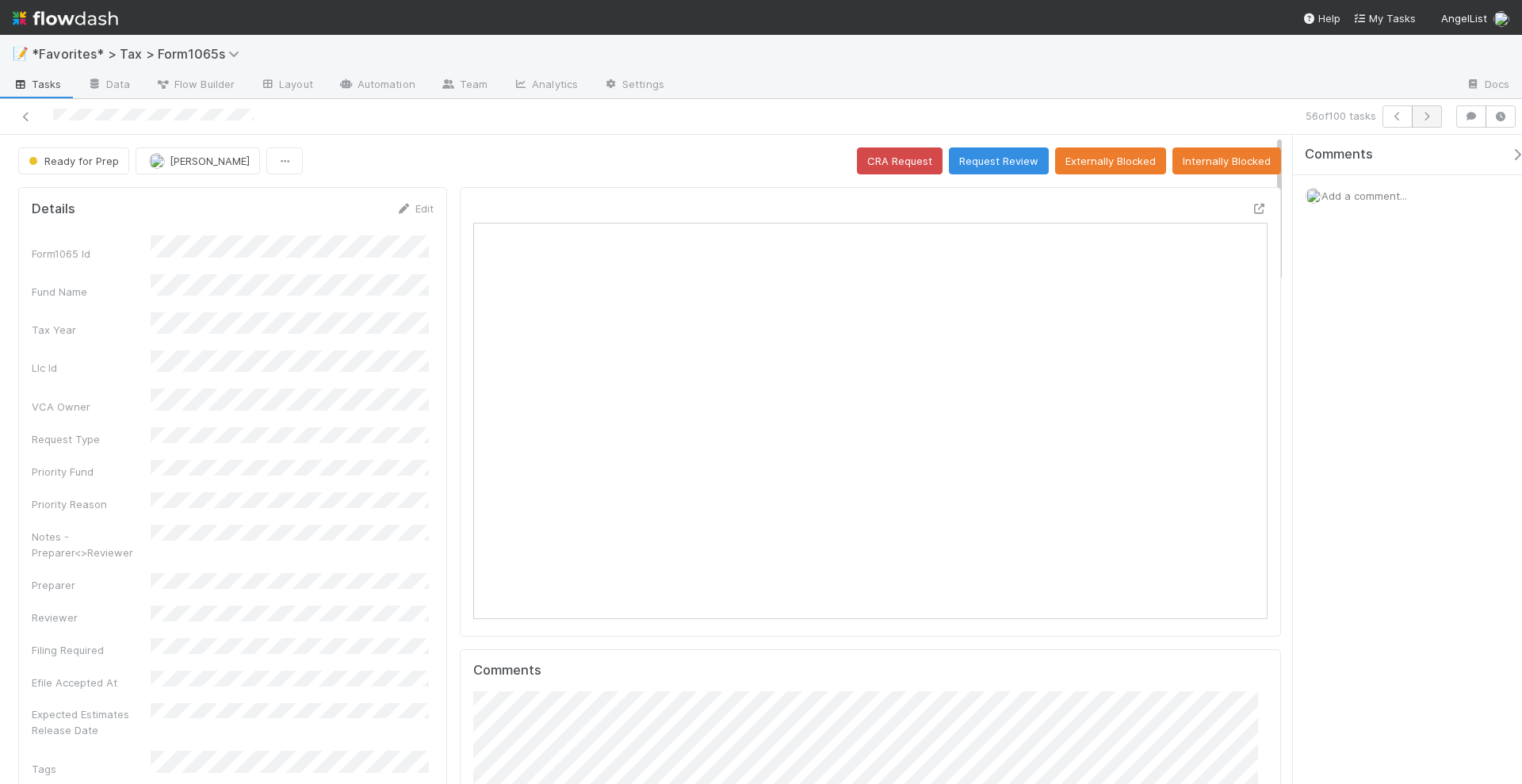
click at [1430, 113] on icon "button" at bounding box center [1427, 116] width 16 height 10
click at [1428, 111] on icon "button" at bounding box center [1427, 116] width 16 height 10
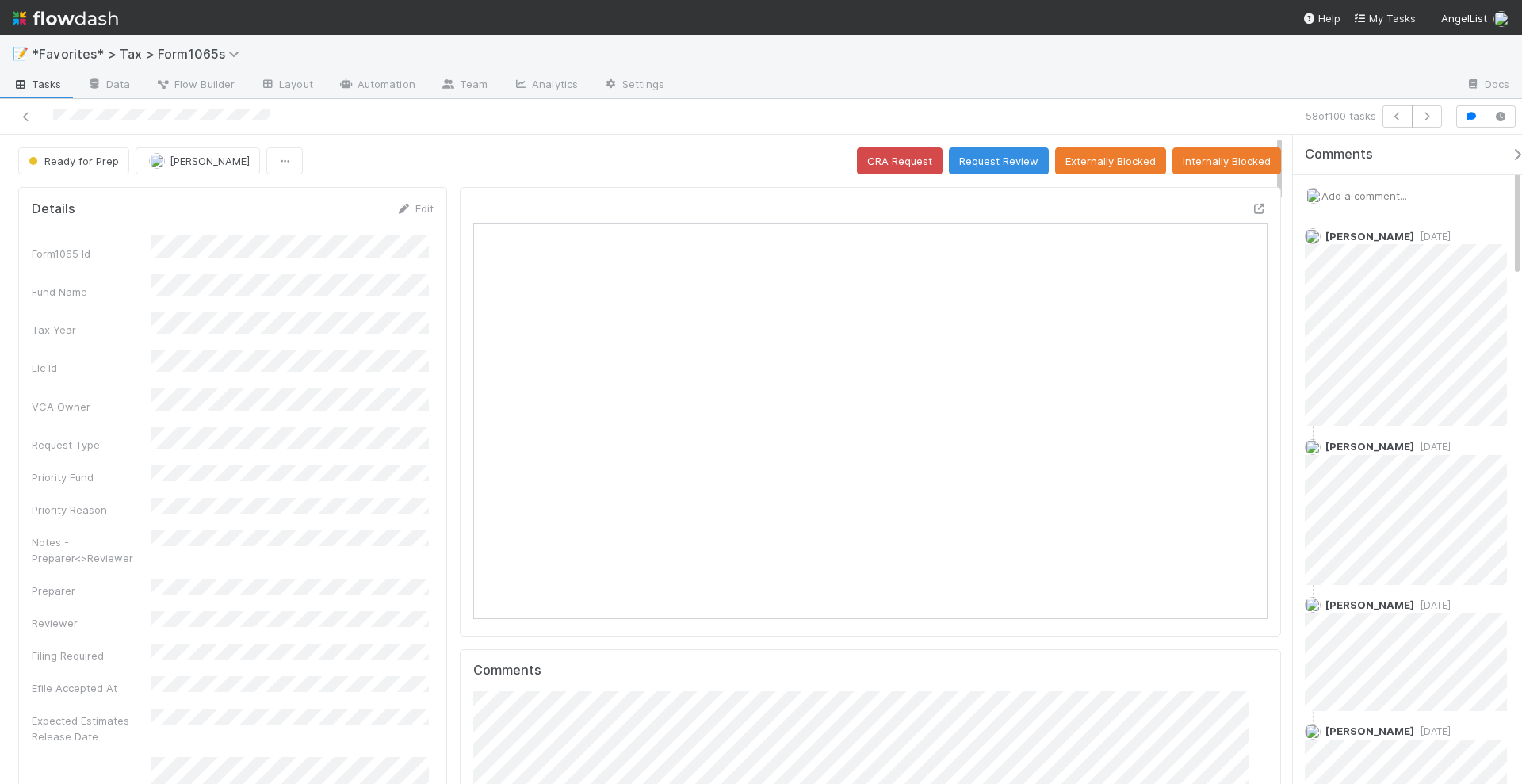
scroll to position [307, 761]
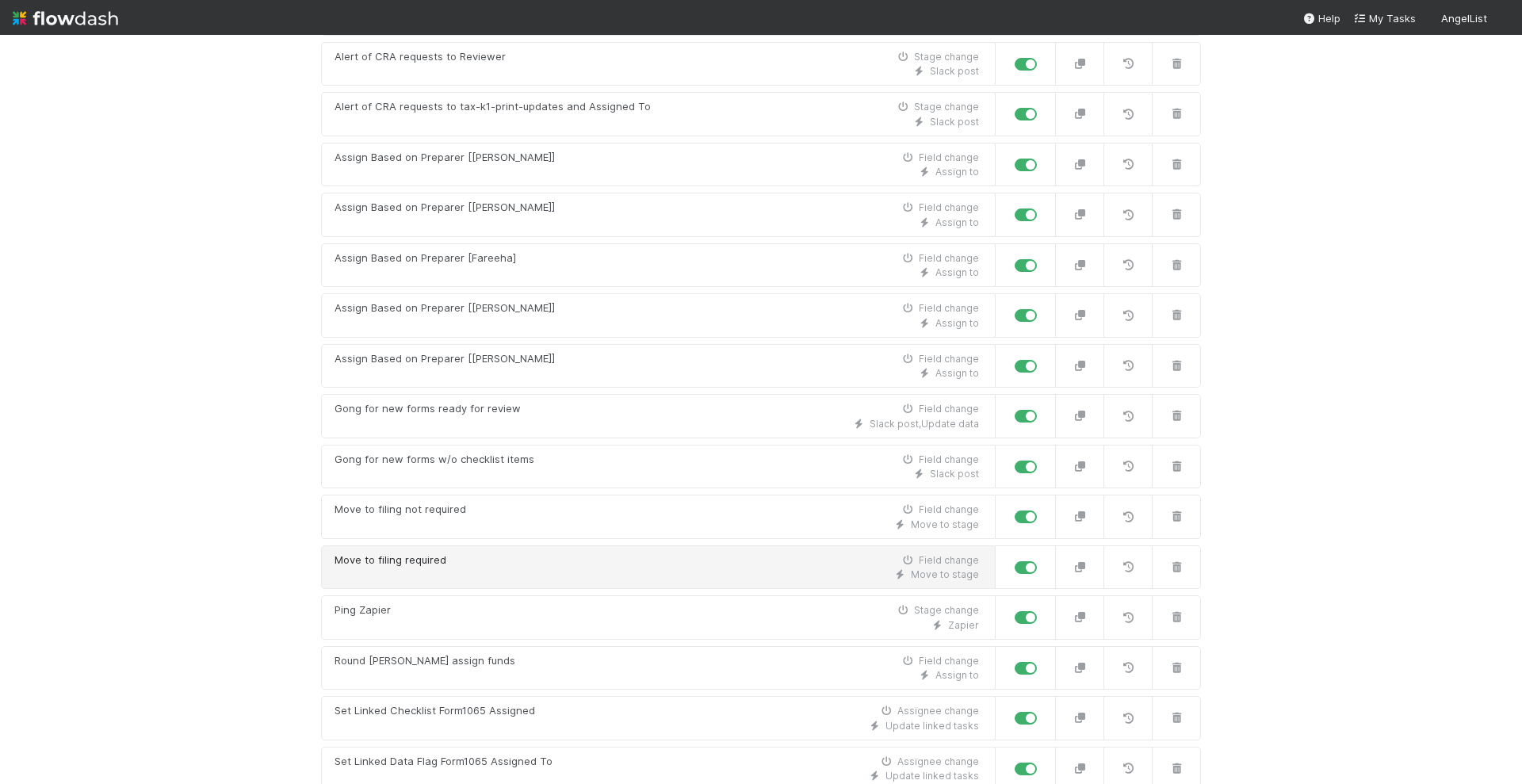
scroll to position [801, 0]
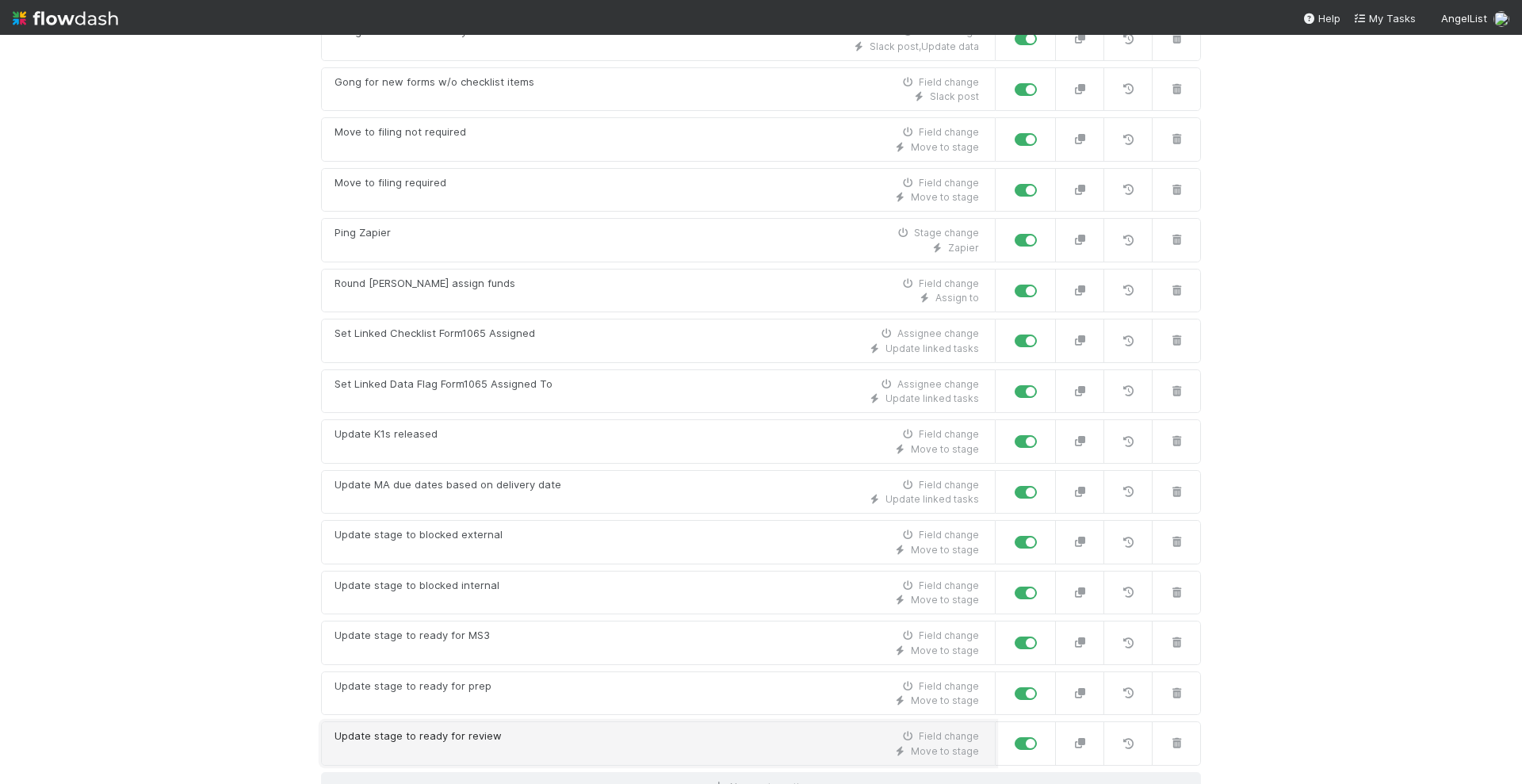
click at [518, 728] on div "Update stage to ready for review Field change" at bounding box center [657, 736] width 645 height 16
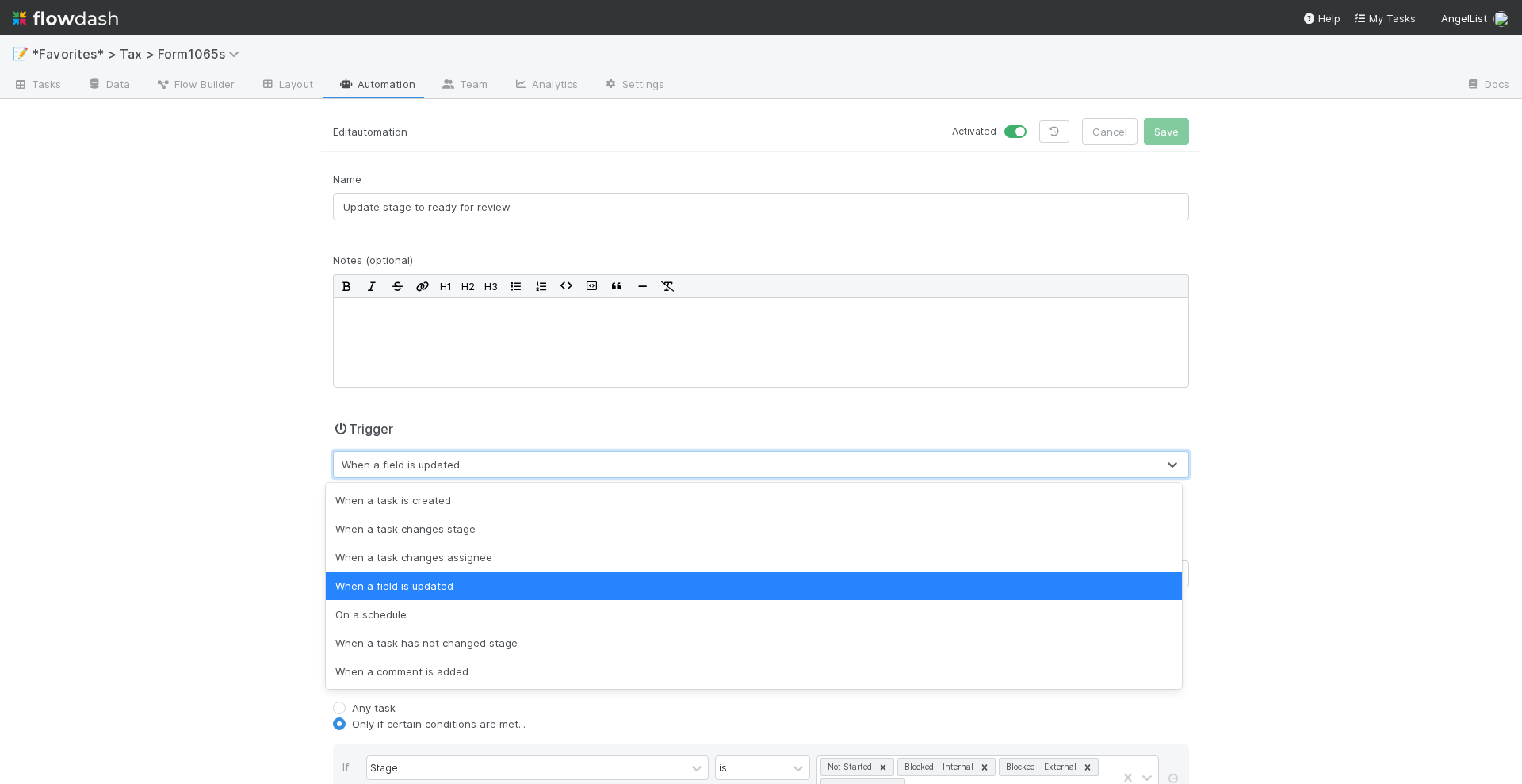
click at [540, 458] on div "When a field is updated" at bounding box center [745, 464] width 823 height 26
click at [155, 416] on div "📝 *Favorites* > Tax > Form1065s Tasks Data Flow Builder Layout Automation Team …" at bounding box center [761, 409] width 1522 height 749
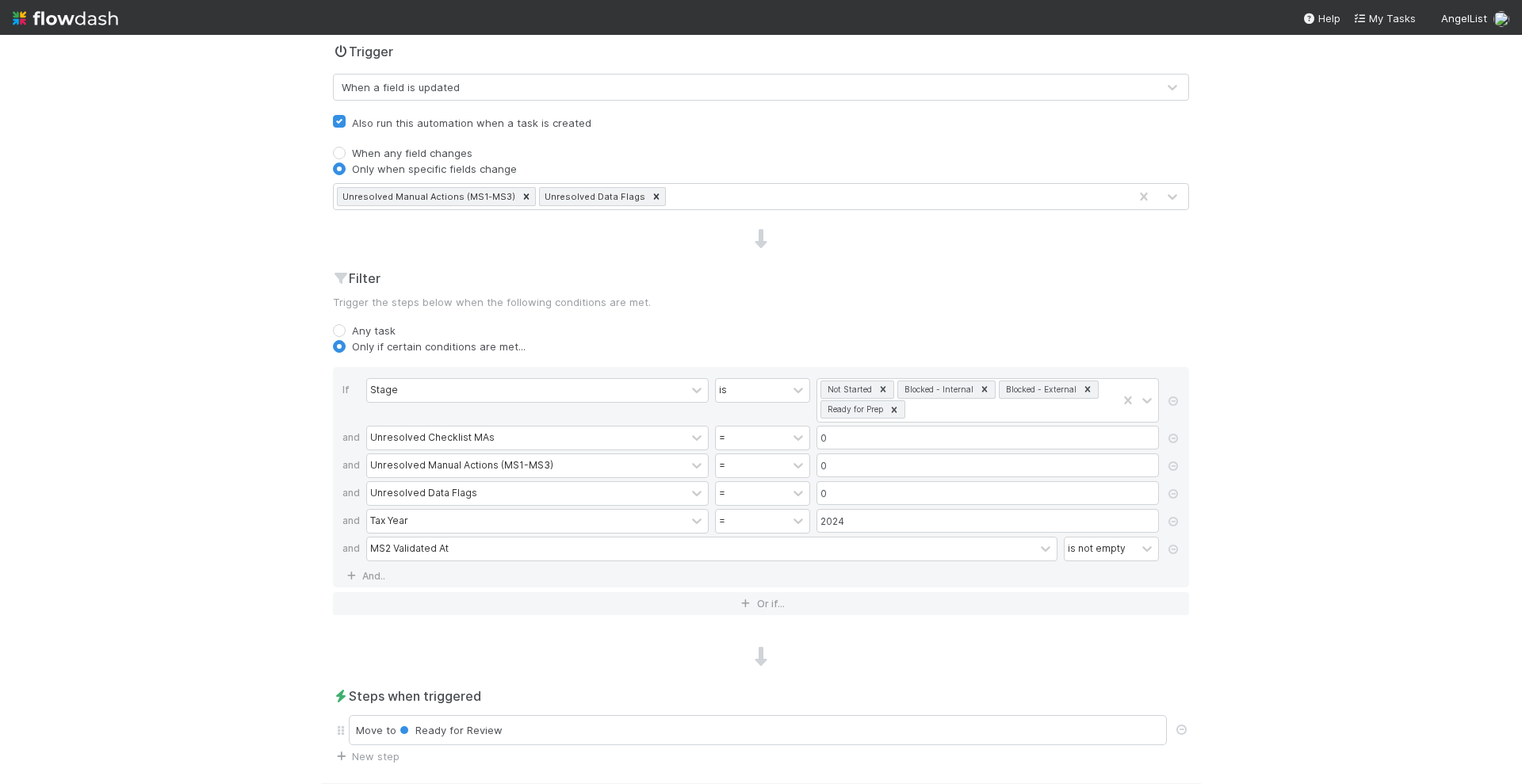
scroll to position [334, 0]
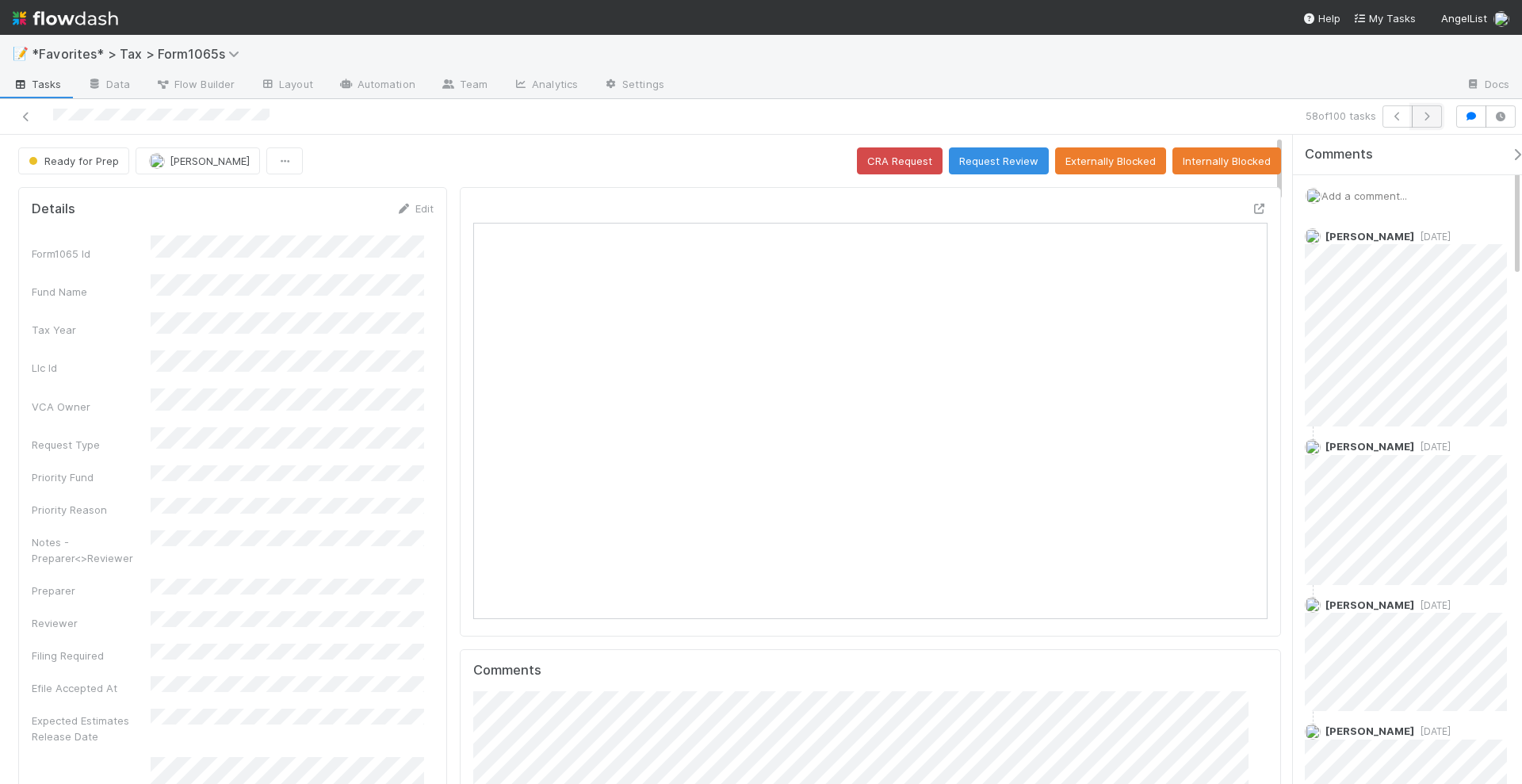
click at [1419, 117] on icon "button" at bounding box center [1427, 116] width 16 height 10
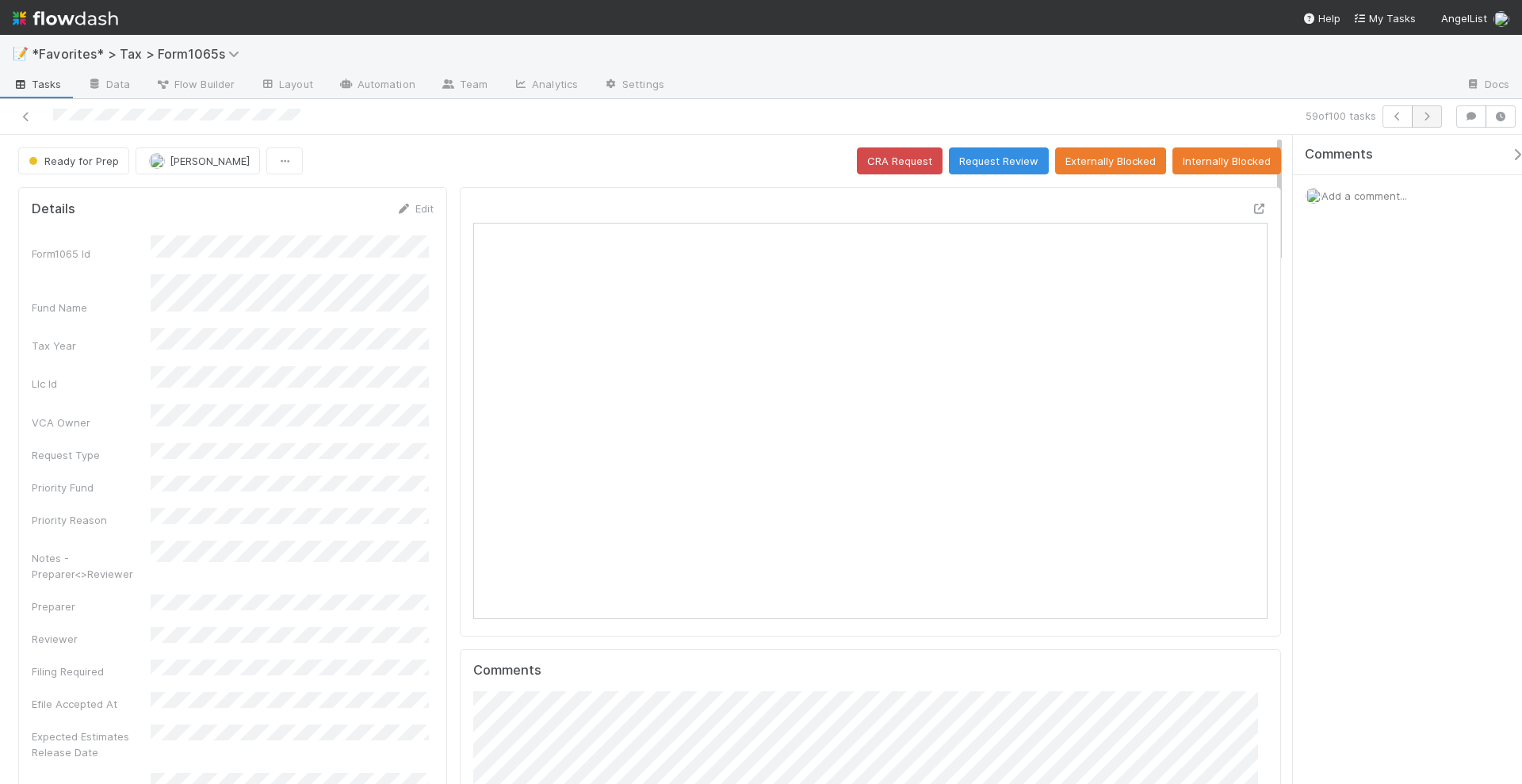
click at [1428, 116] on icon "button" at bounding box center [1427, 116] width 16 height 10
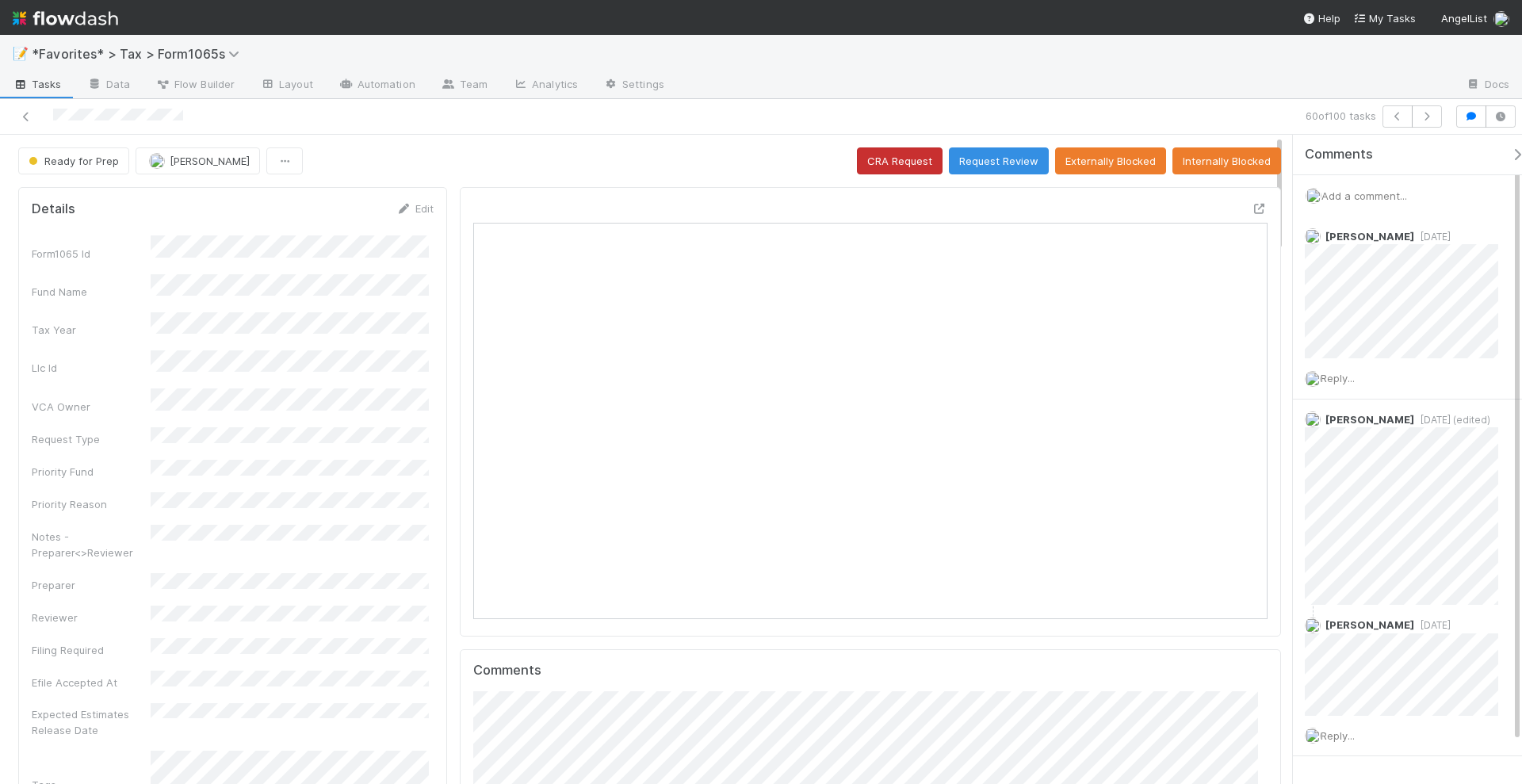
scroll to position [307, 382]
click at [1252, 206] on icon at bounding box center [1260, 209] width 16 height 11
click at [990, 158] on button "Request Review" at bounding box center [999, 161] width 100 height 27
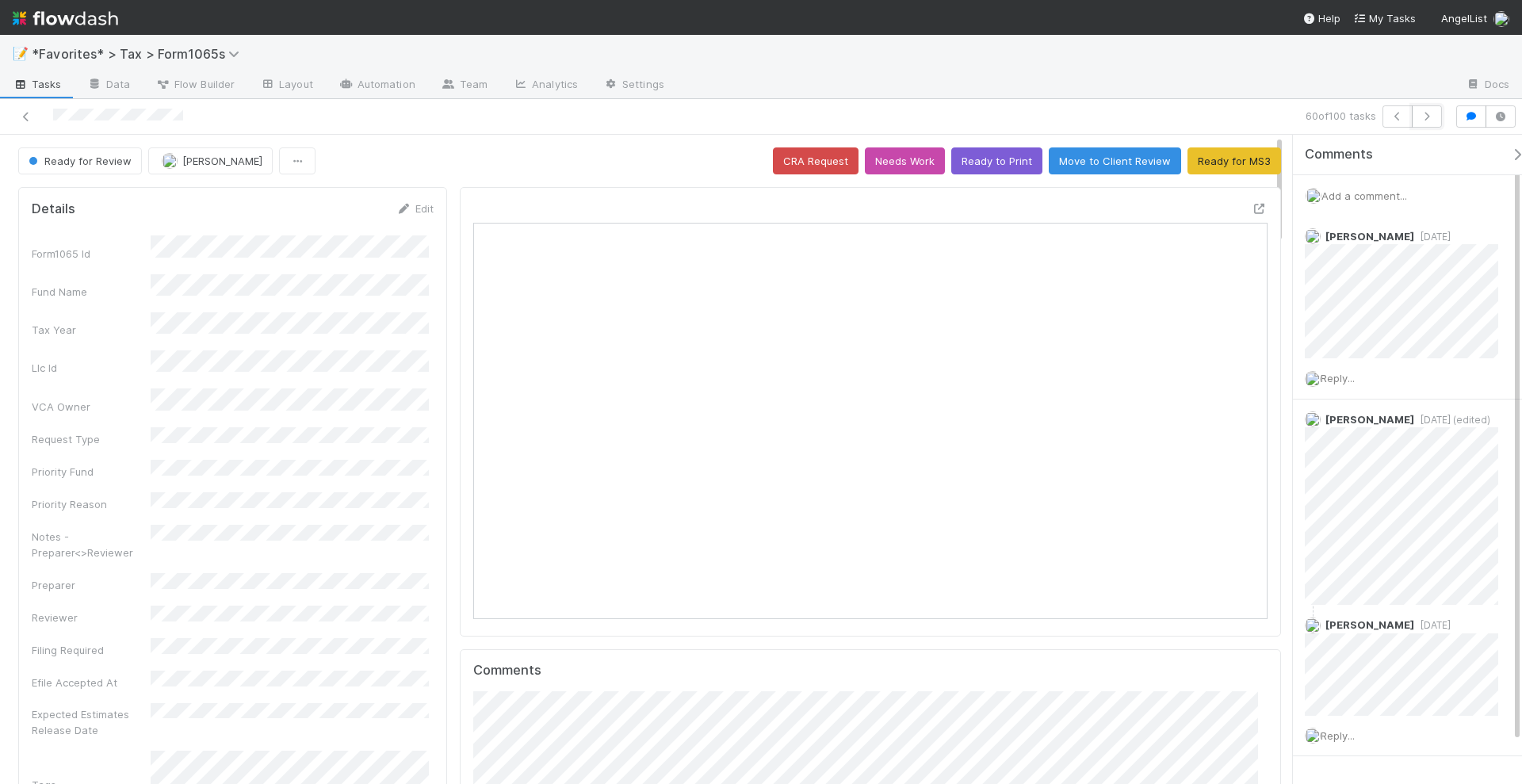
click at [1432, 118] on icon "button" at bounding box center [1427, 116] width 16 height 10
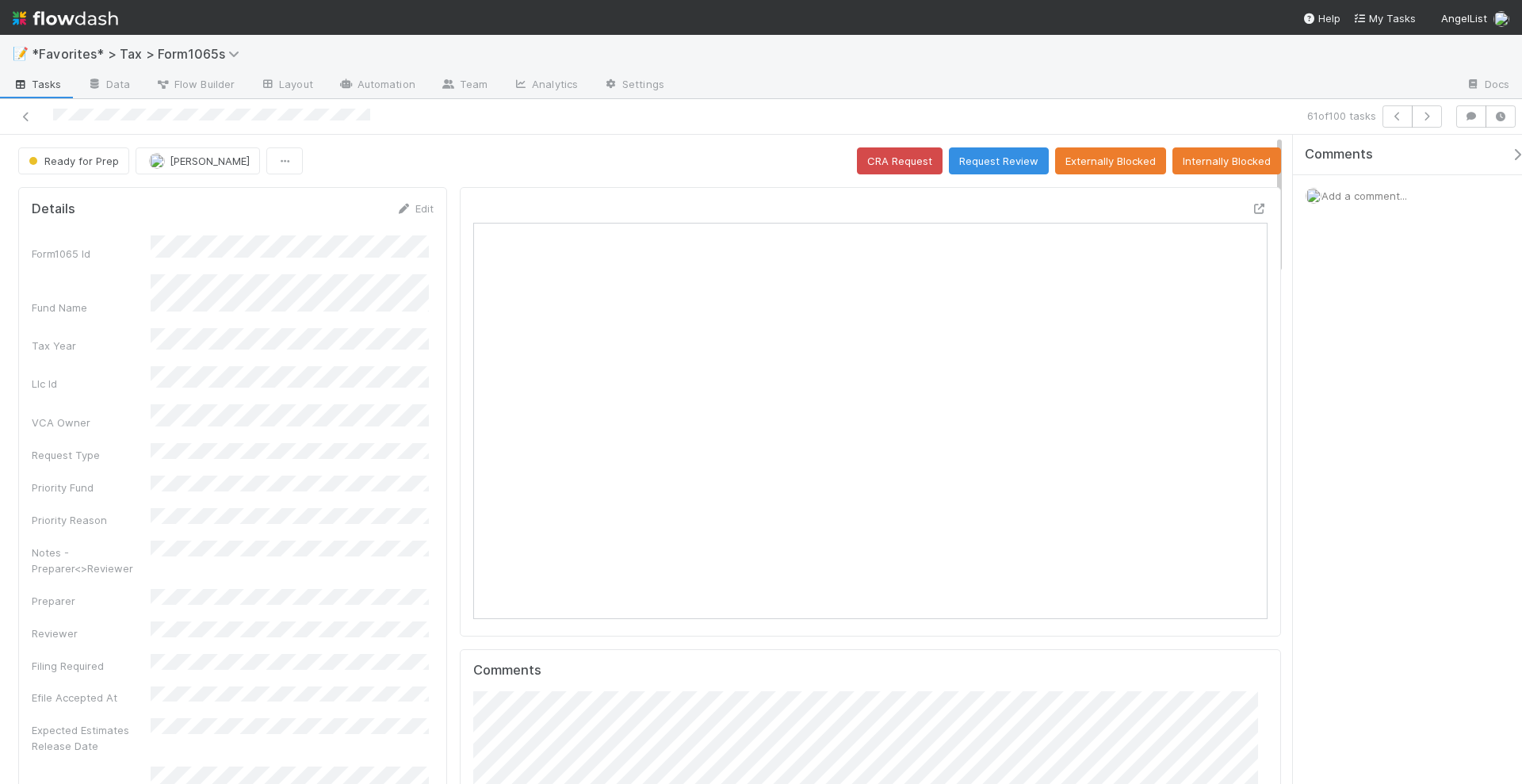
scroll to position [307, 769]
click at [746, 157] on div "Ready for Prep Michael Binck CRA Request Request Review Externally Blocked Inte…" at bounding box center [650, 161] width 1263 height 27
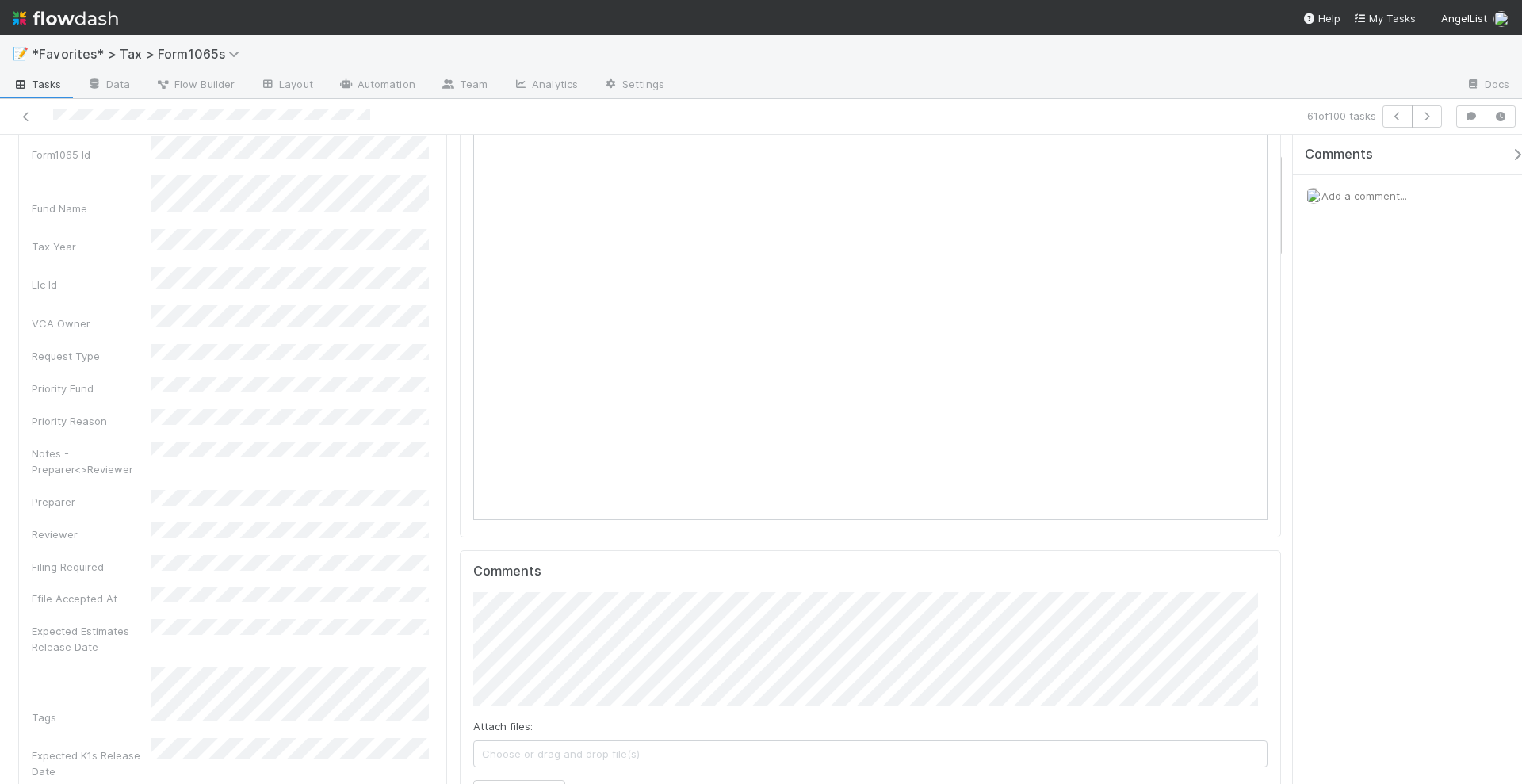
scroll to position [0, 0]
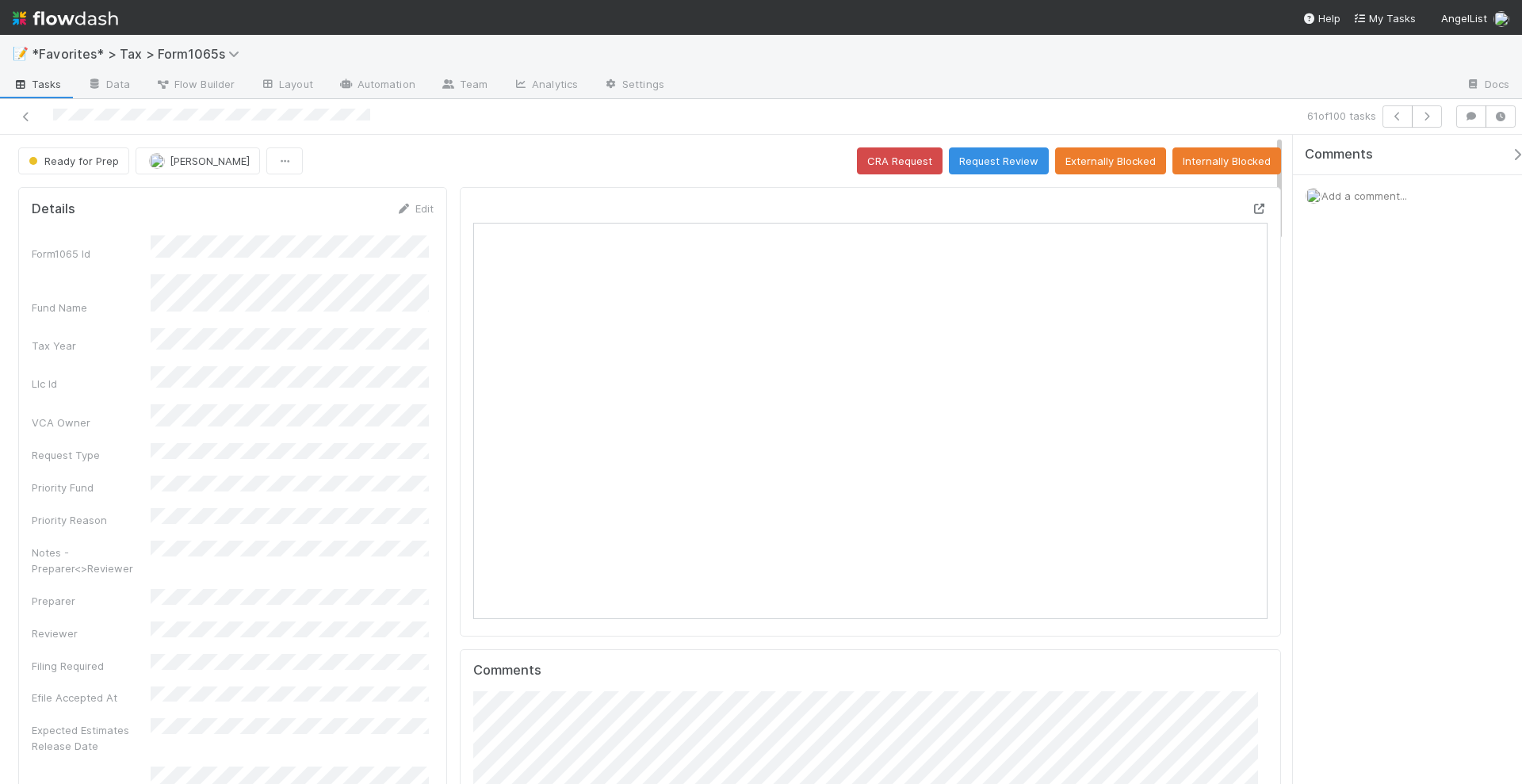
click at [1252, 204] on icon at bounding box center [1260, 209] width 16 height 11
click at [1431, 113] on icon "button" at bounding box center [1427, 116] width 16 height 10
click at [1252, 204] on icon at bounding box center [1260, 209] width 16 height 11
click at [1430, 119] on icon "button" at bounding box center [1427, 116] width 16 height 10
click at [1252, 207] on icon at bounding box center [1260, 209] width 16 height 11
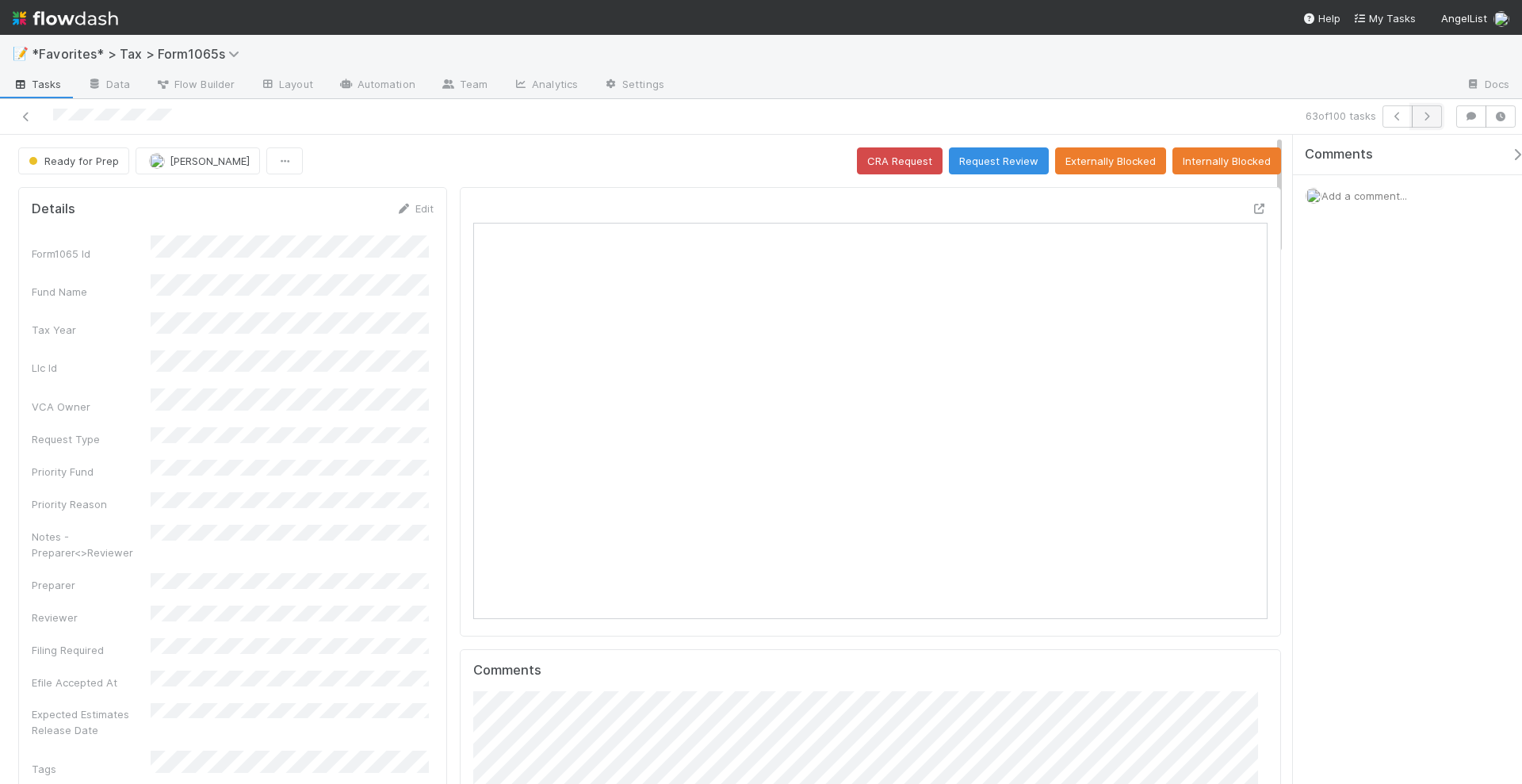
click at [1432, 118] on icon "button" at bounding box center [1427, 116] width 16 height 10
click at [1252, 204] on icon at bounding box center [1260, 209] width 16 height 11
click at [1433, 118] on icon "button" at bounding box center [1427, 116] width 16 height 10
click at [1435, 116] on icon "button" at bounding box center [1427, 116] width 16 height 10
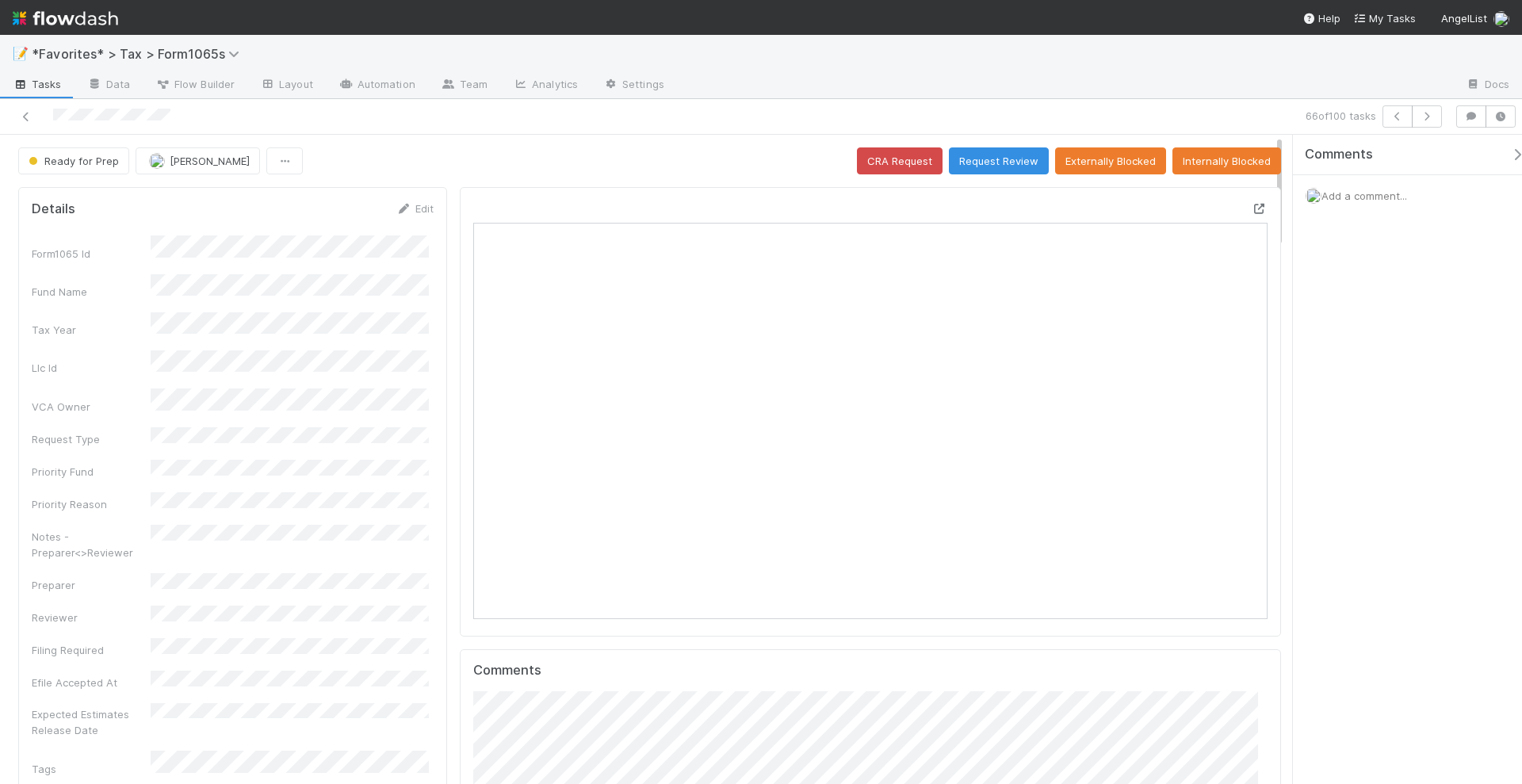
click at [1252, 207] on icon at bounding box center [1260, 209] width 16 height 11
click at [1433, 116] on icon "button" at bounding box center [1427, 116] width 16 height 10
click at [1401, 352] on div "Comments Add a comment..." at bounding box center [1407, 459] width 229 height 650
click at [1426, 122] on button "button" at bounding box center [1427, 116] width 30 height 22
click at [1431, 118] on icon "button" at bounding box center [1427, 116] width 16 height 10
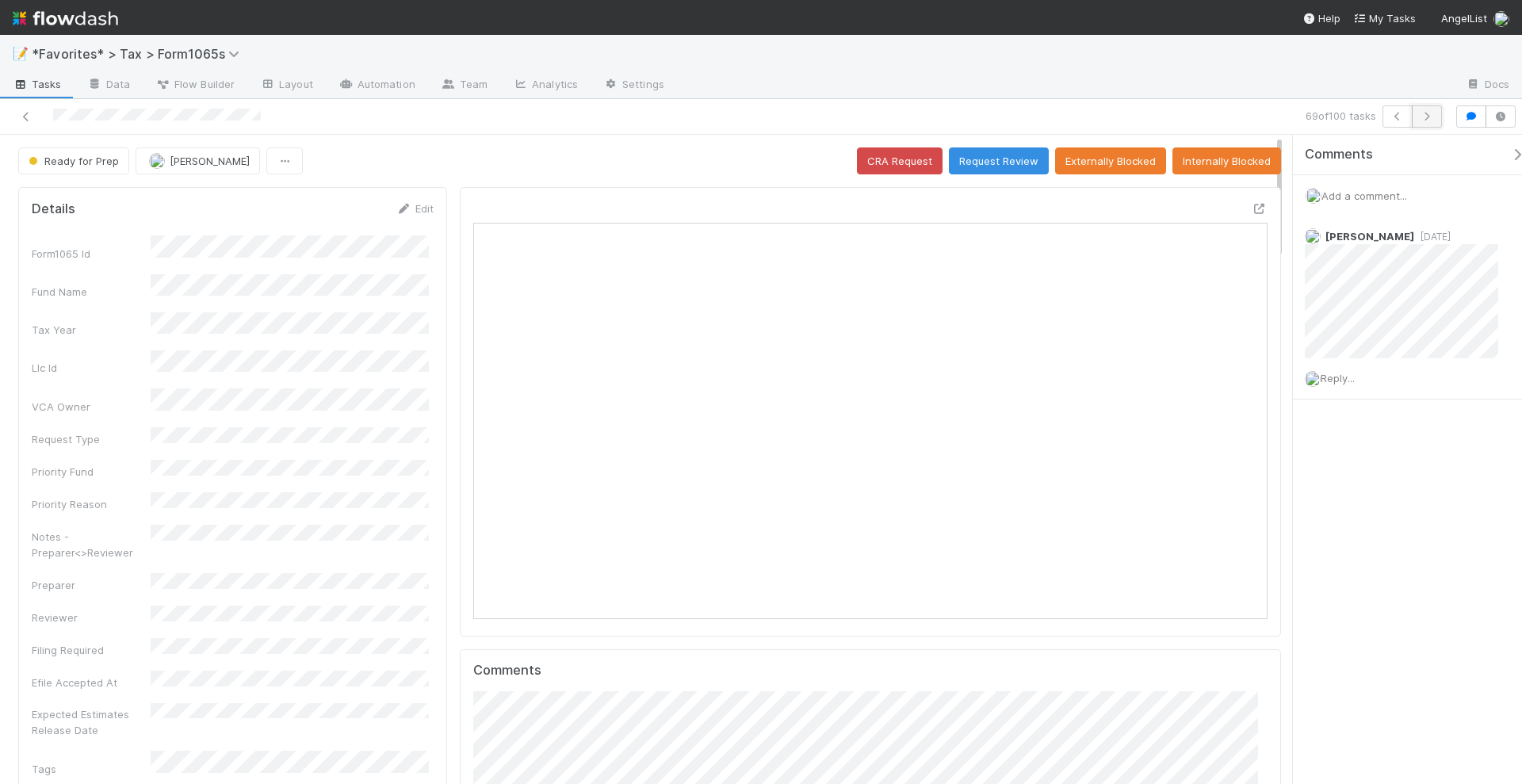
click at [1433, 113] on icon "button" at bounding box center [1427, 116] width 16 height 10
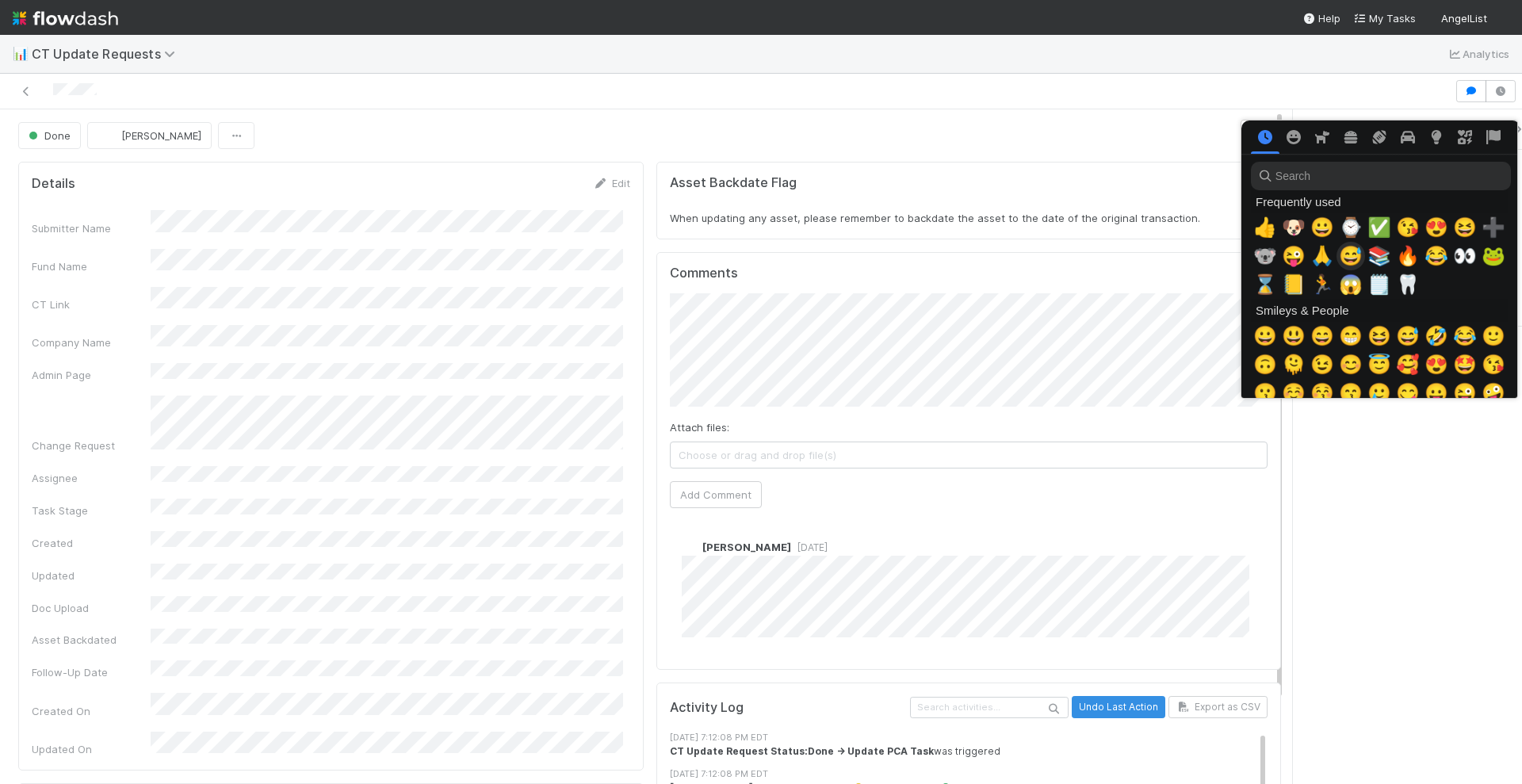
scroll to position [0, 8]
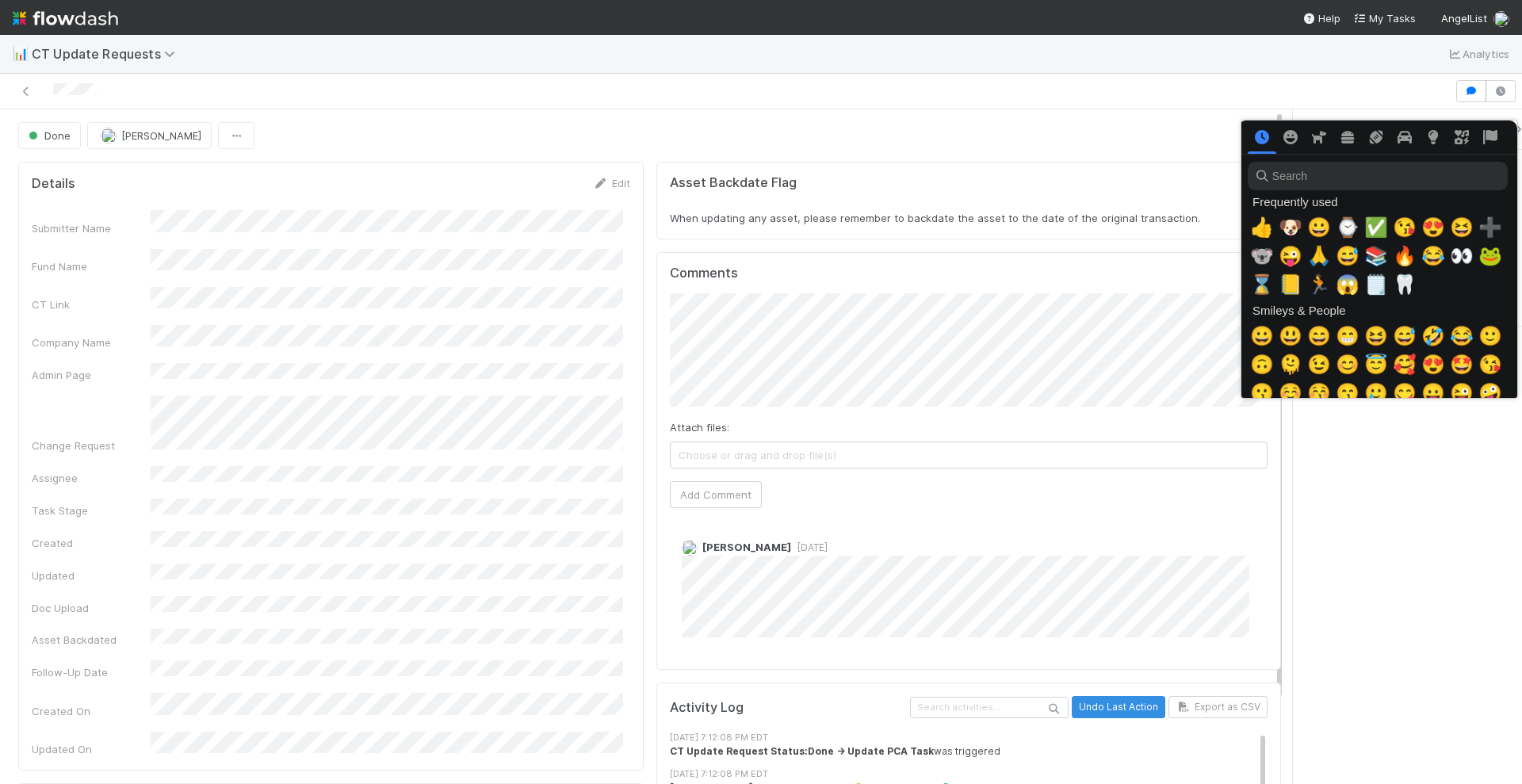
click at [1338, 171] on input "search" at bounding box center [1378, 176] width 260 height 28
click at [1404, 259] on span "🔥" at bounding box center [1404, 256] width 24 height 22
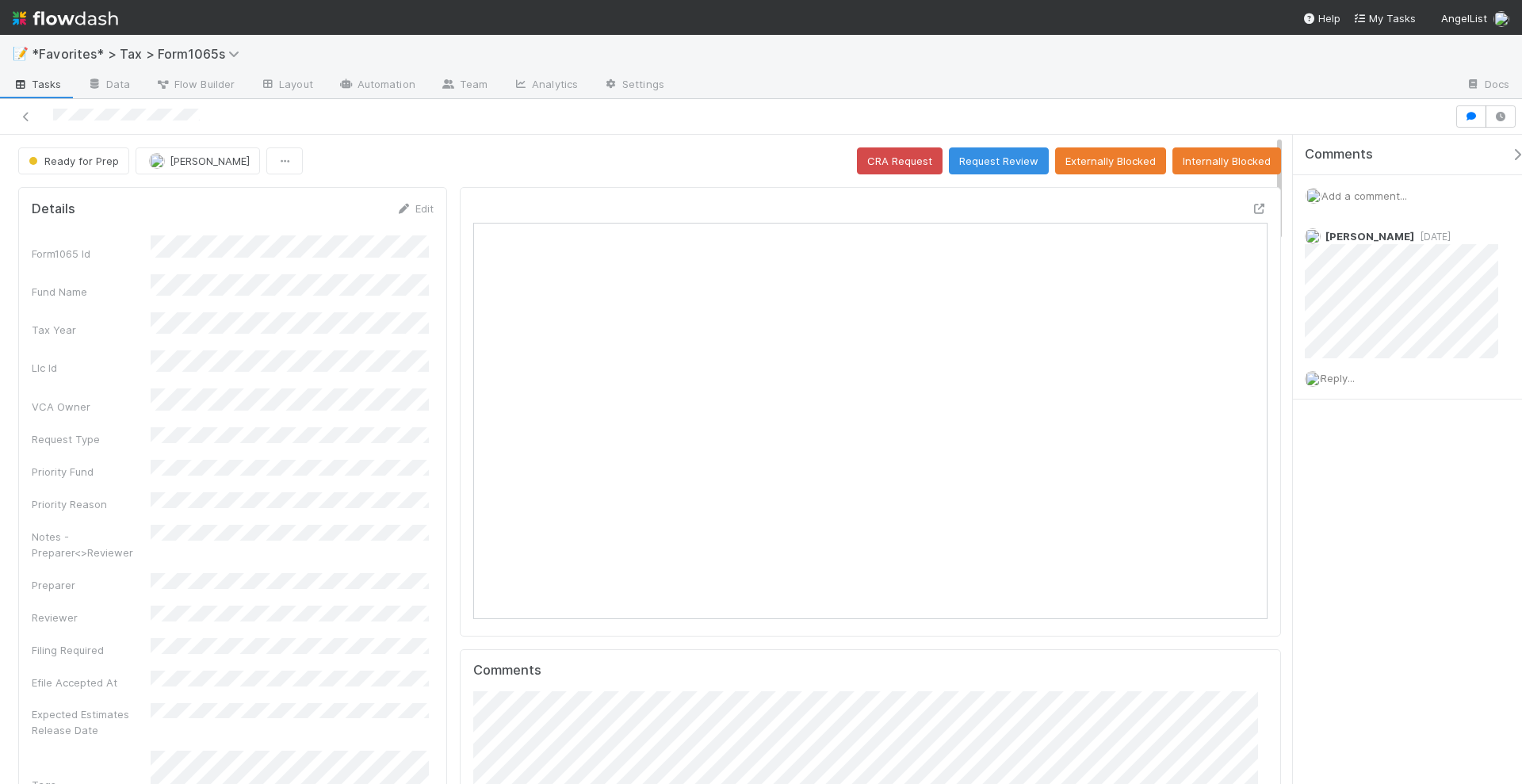
scroll to position [16, 15]
drag, startPoint x: 1000, startPoint y: 165, endPoint x: 1117, endPoint y: 7, distance: 196.6
click at [1001, 165] on button "Request Review" at bounding box center [999, 161] width 100 height 27
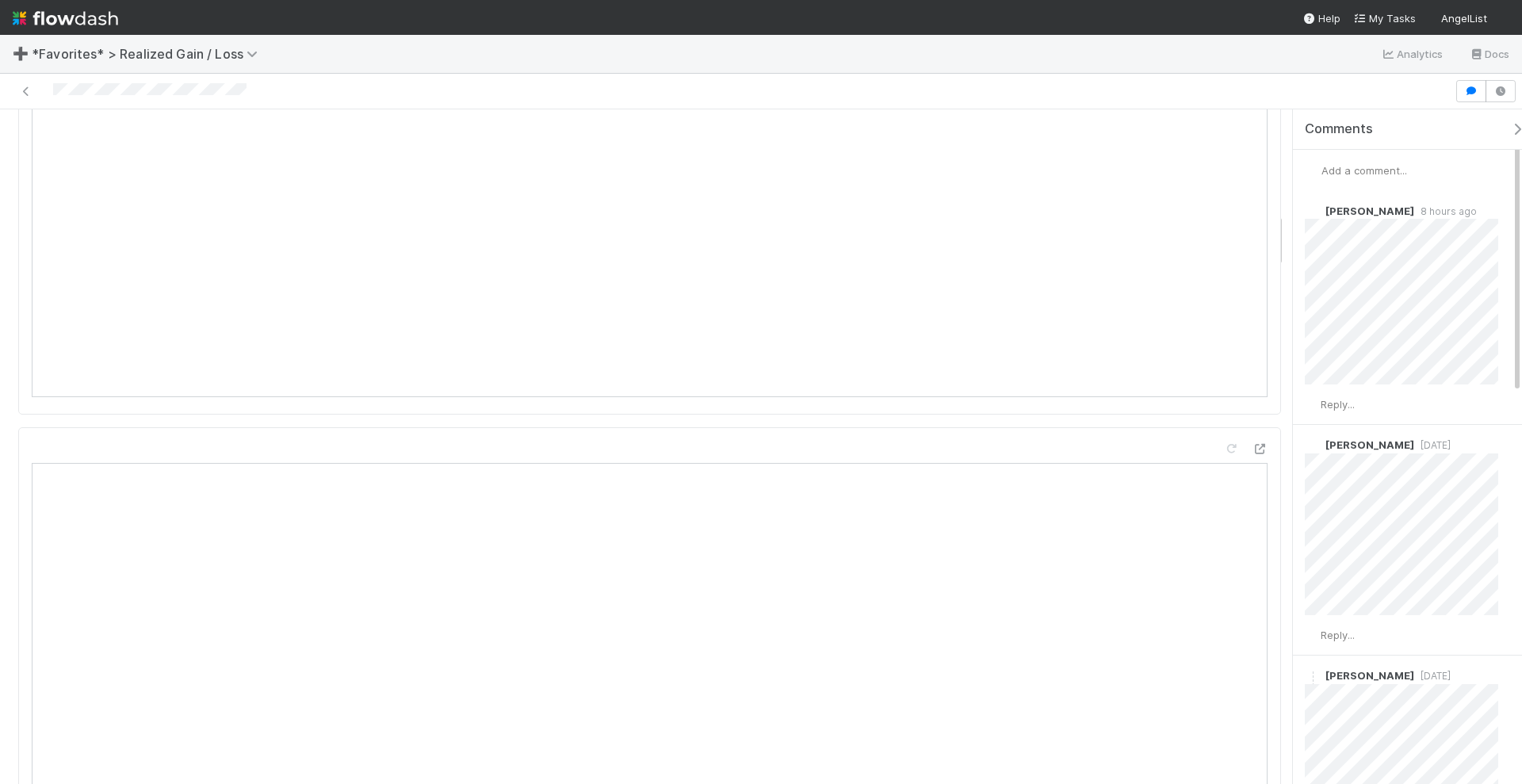
scroll to position [1486, 0]
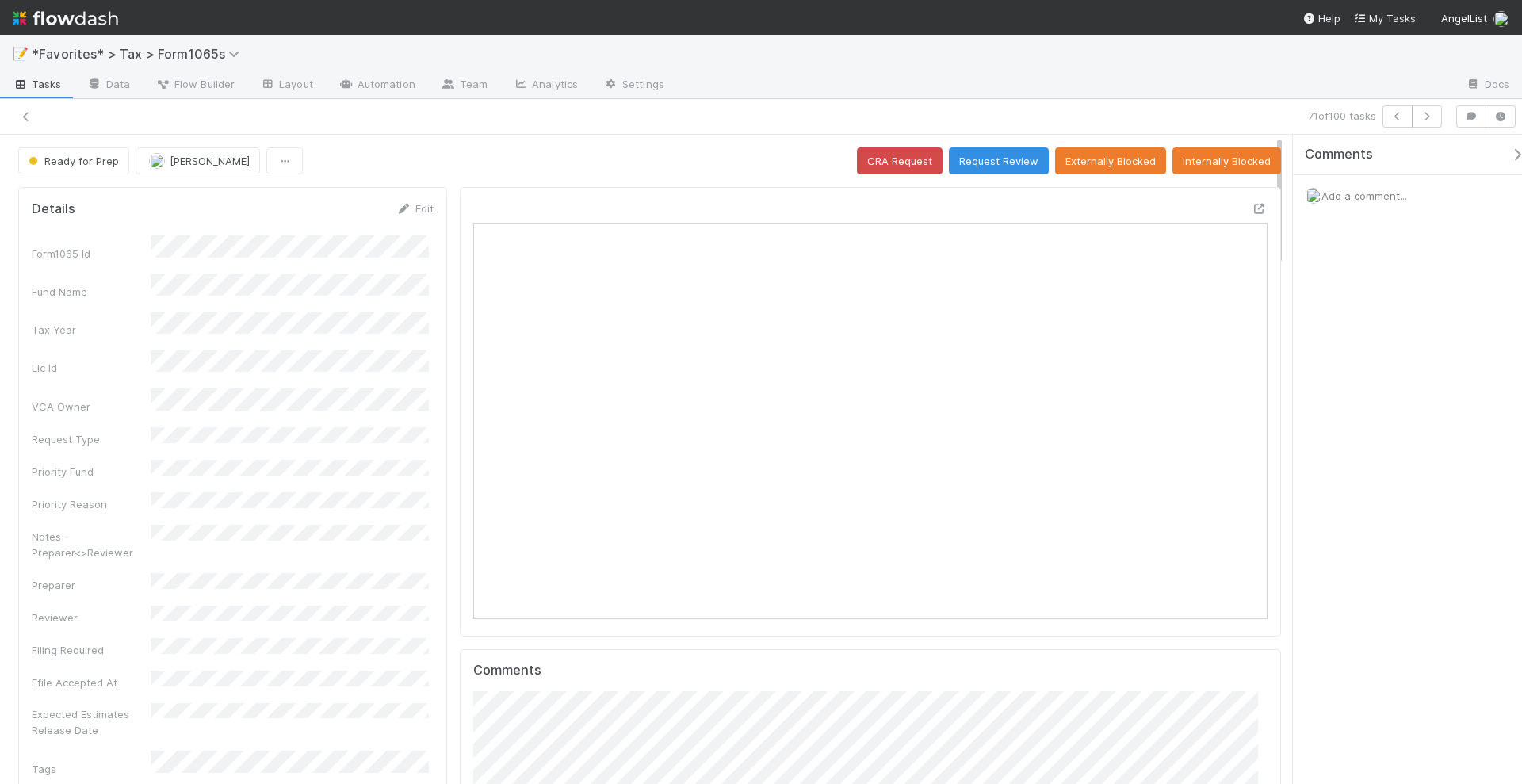
scroll to position [16, 15]
click at [1426, 120] on button "button" at bounding box center [1427, 116] width 30 height 22
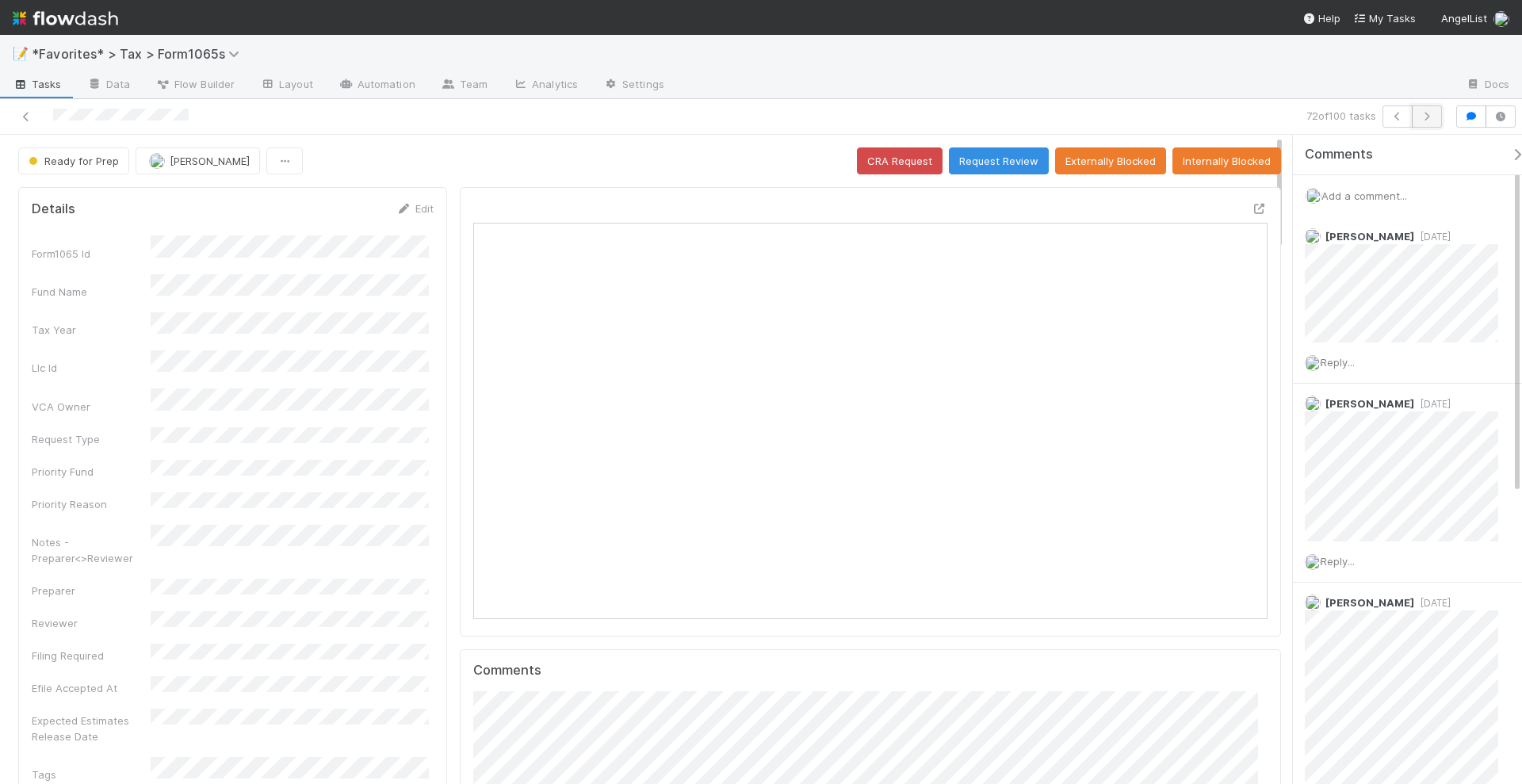
click at [1435, 112] on icon "button" at bounding box center [1427, 116] width 16 height 10
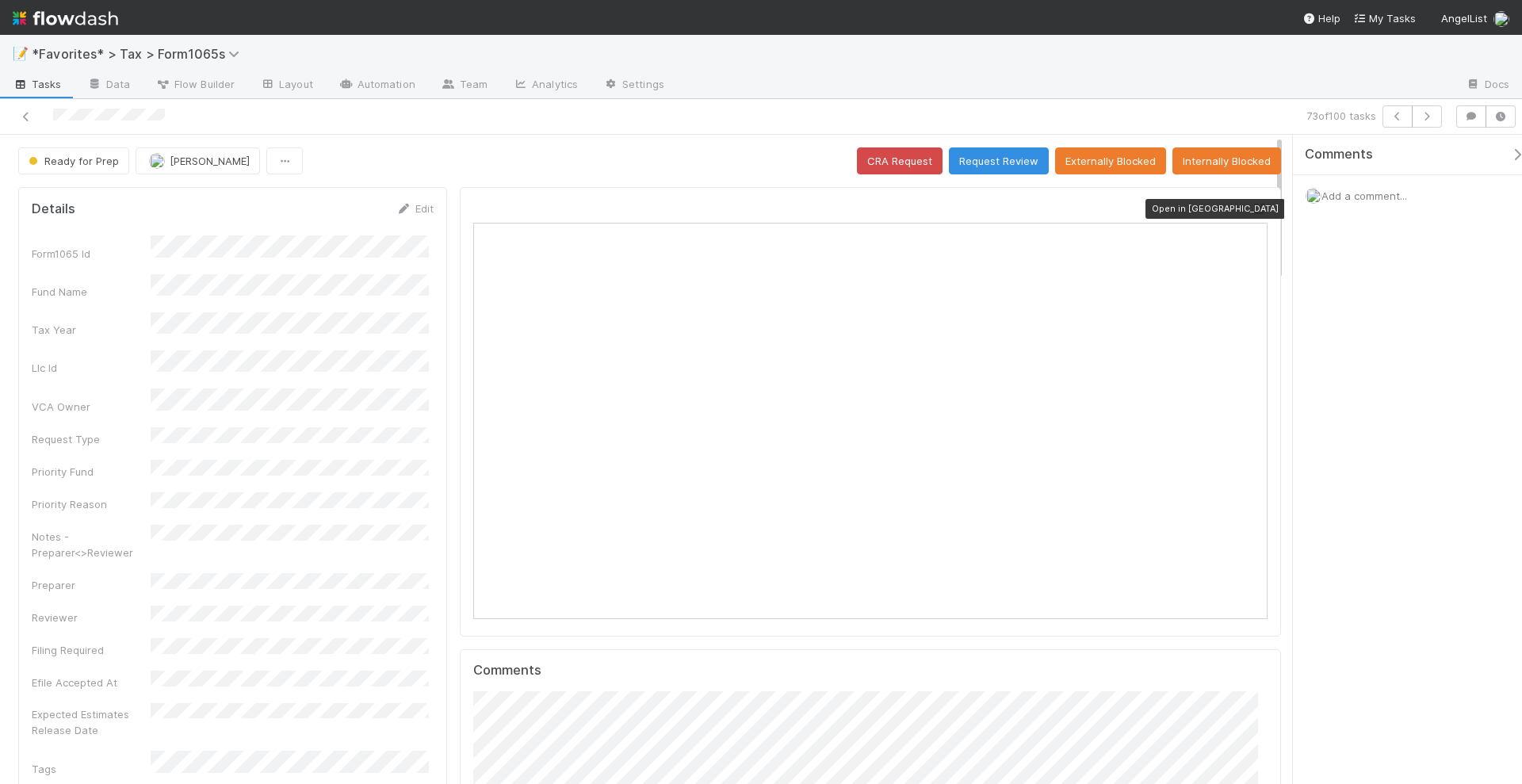
click at [1252, 204] on icon at bounding box center [1260, 209] width 16 height 11
click at [1433, 110] on button "button" at bounding box center [1427, 116] width 30 height 22
click at [1435, 115] on icon "button" at bounding box center [1427, 116] width 16 height 10
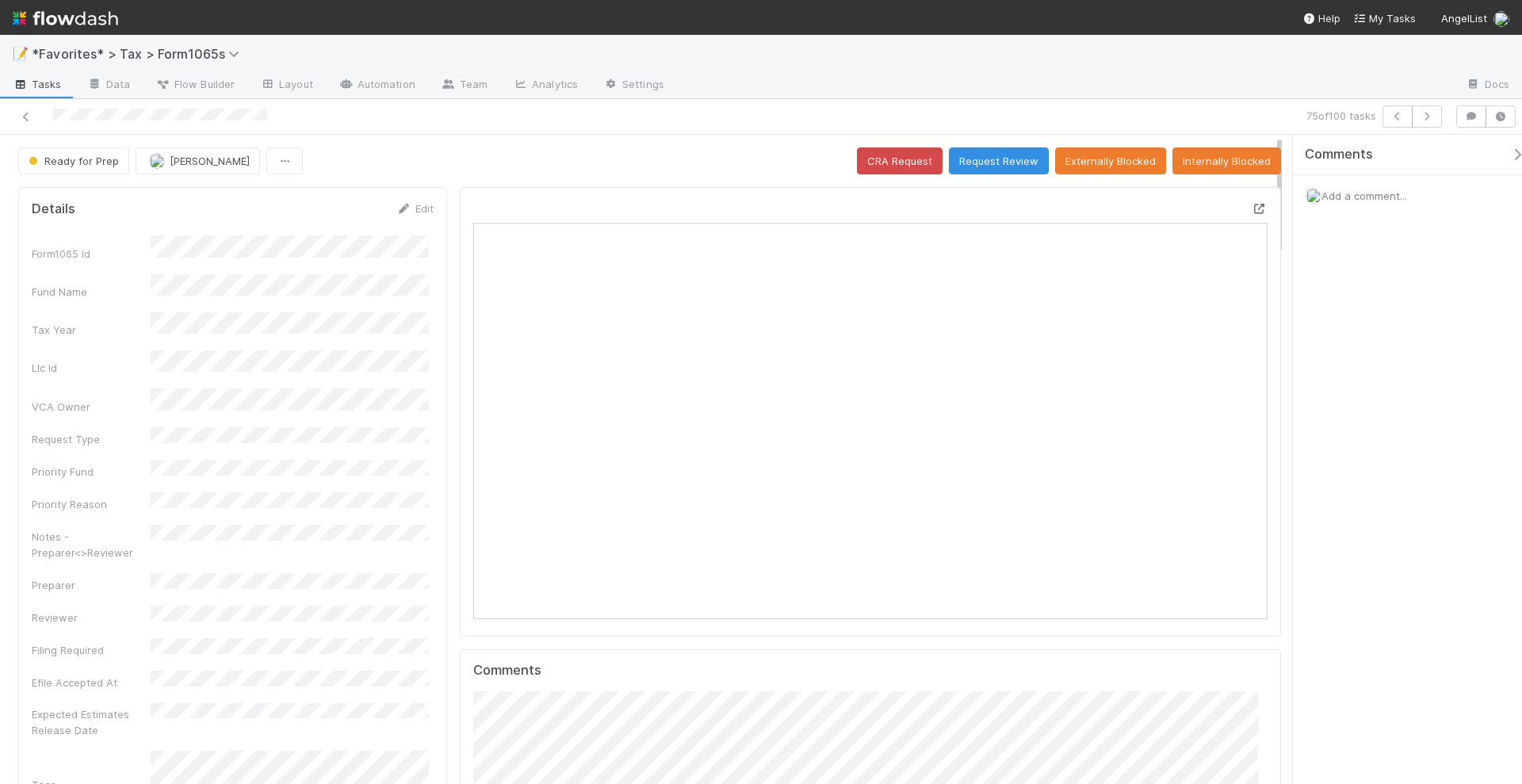
click at [1252, 204] on icon at bounding box center [1260, 209] width 16 height 11
click at [1328, 365] on div "Comments Add a comment..." at bounding box center [1407, 459] width 229 height 650
click at [1440, 119] on button "button" at bounding box center [1427, 116] width 30 height 22
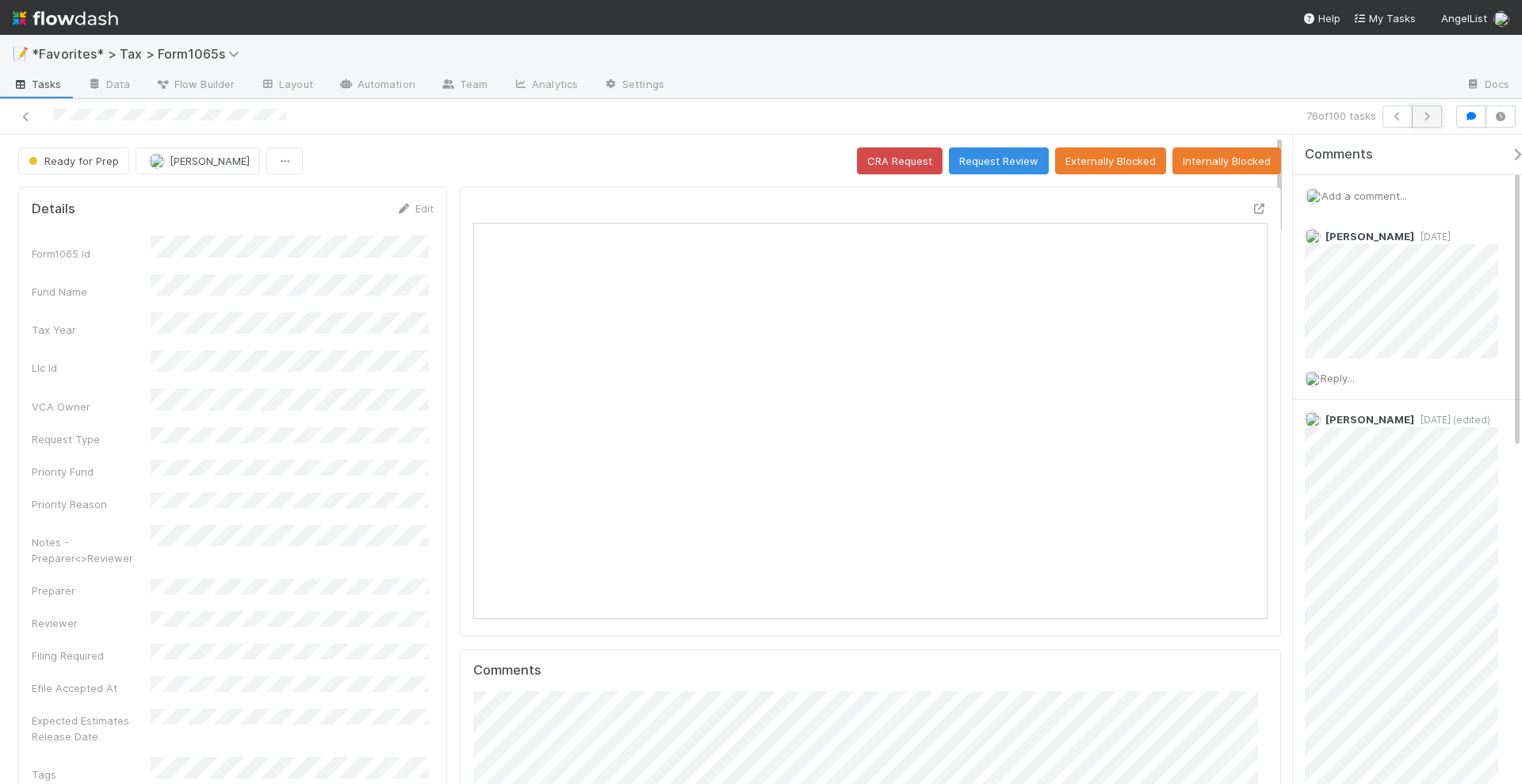
click at [1423, 118] on icon "button" at bounding box center [1427, 116] width 16 height 10
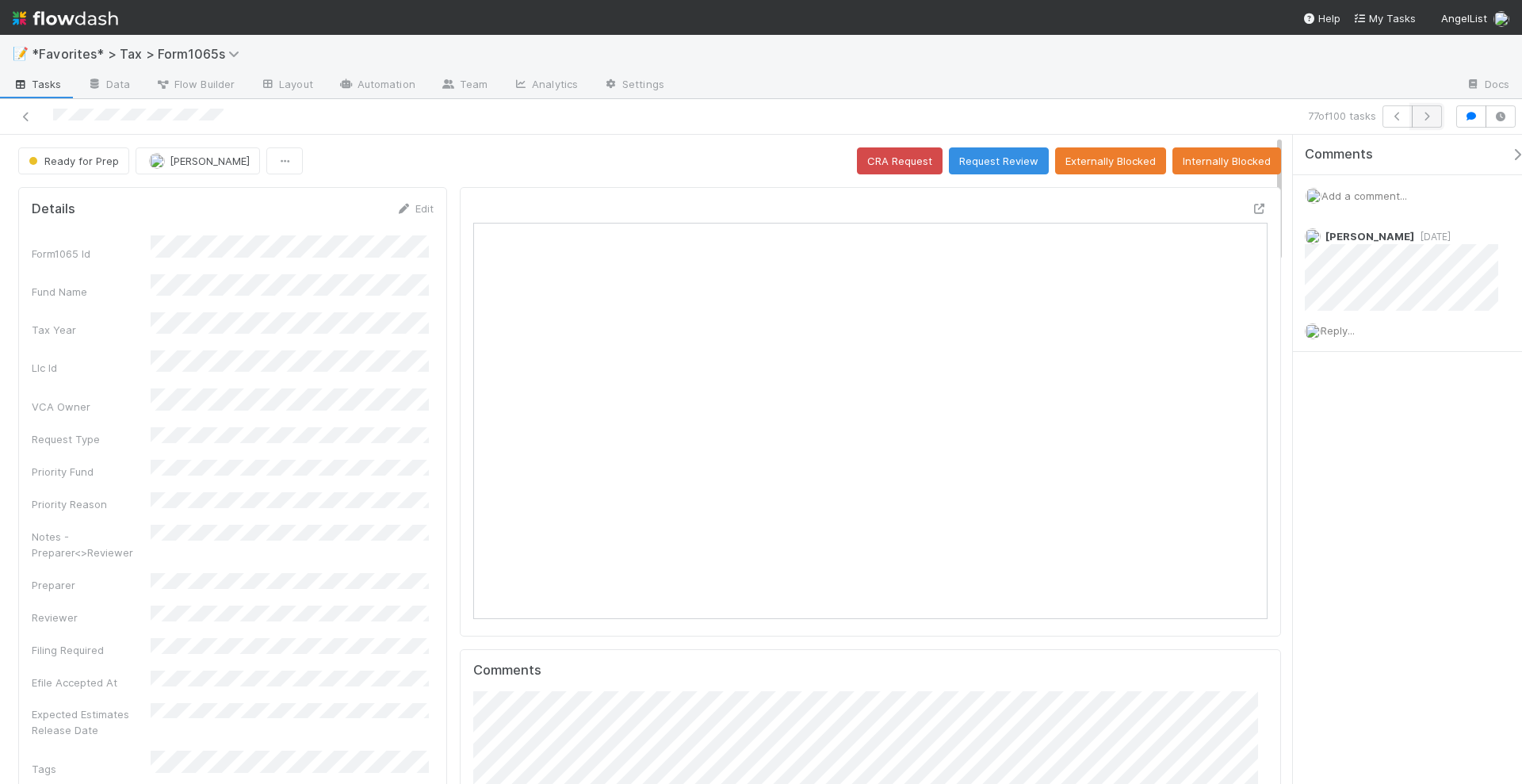
click at [1439, 117] on button "button" at bounding box center [1427, 116] width 30 height 22
click at [1252, 204] on icon at bounding box center [1260, 209] width 16 height 11
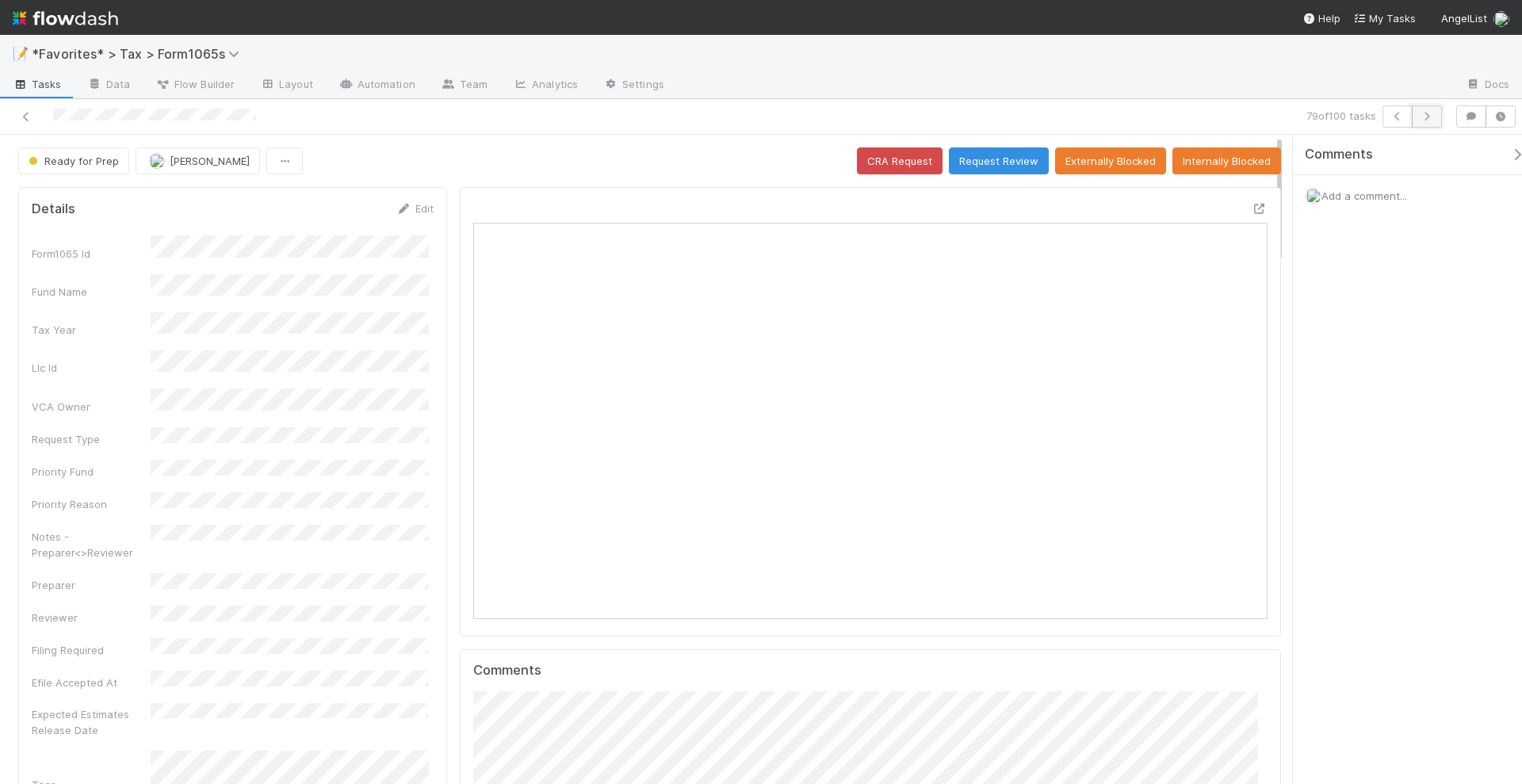
click at [1432, 116] on icon "button" at bounding box center [1427, 116] width 16 height 10
click at [1425, 118] on icon "button" at bounding box center [1427, 116] width 16 height 10
click at [1432, 113] on icon "button" at bounding box center [1427, 116] width 16 height 10
click at [1425, 121] on button "button" at bounding box center [1427, 116] width 30 height 22
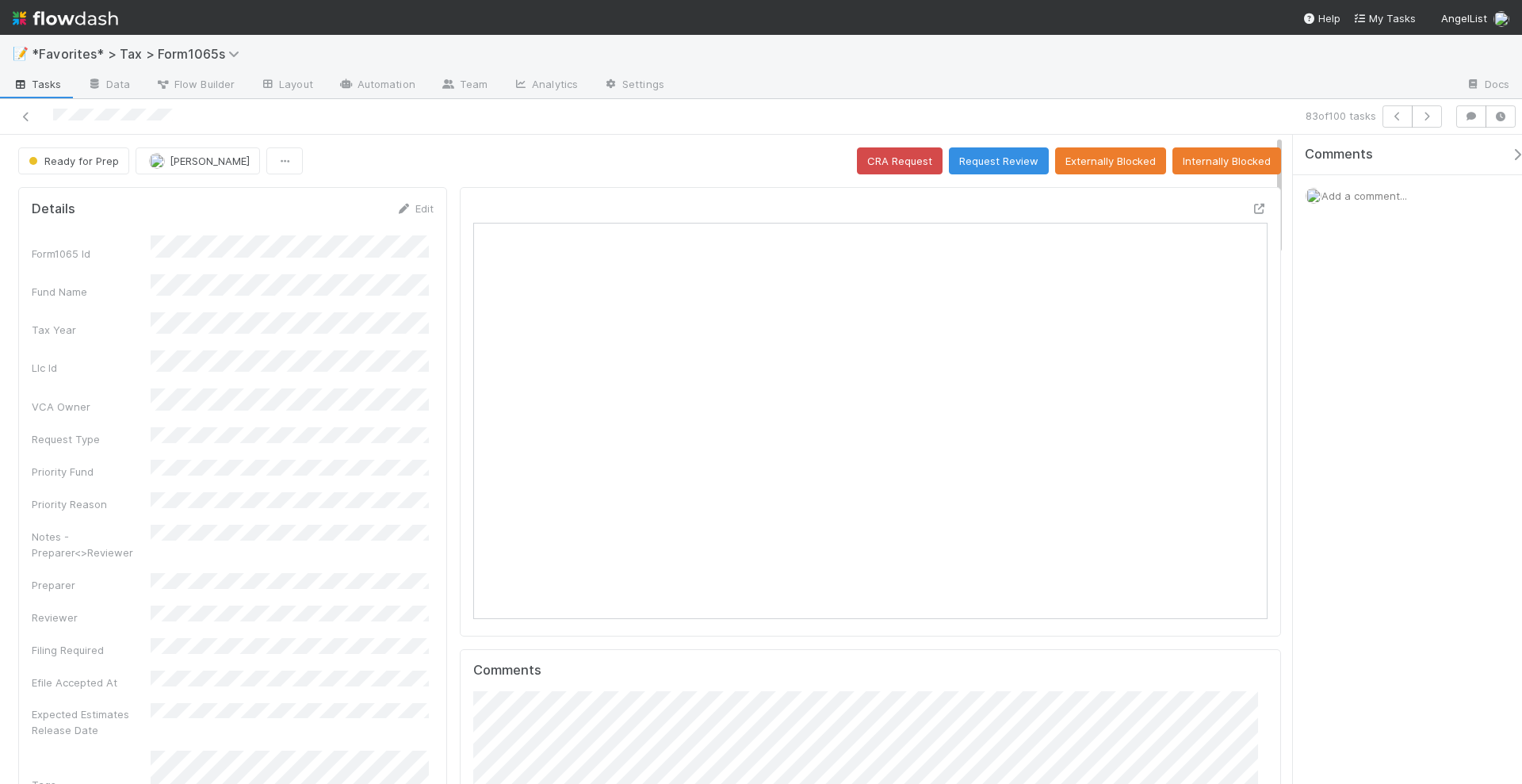
scroll to position [307, 382]
click at [1430, 119] on icon "button" at bounding box center [1427, 116] width 16 height 10
click at [1428, 113] on icon "button" at bounding box center [1427, 116] width 16 height 10
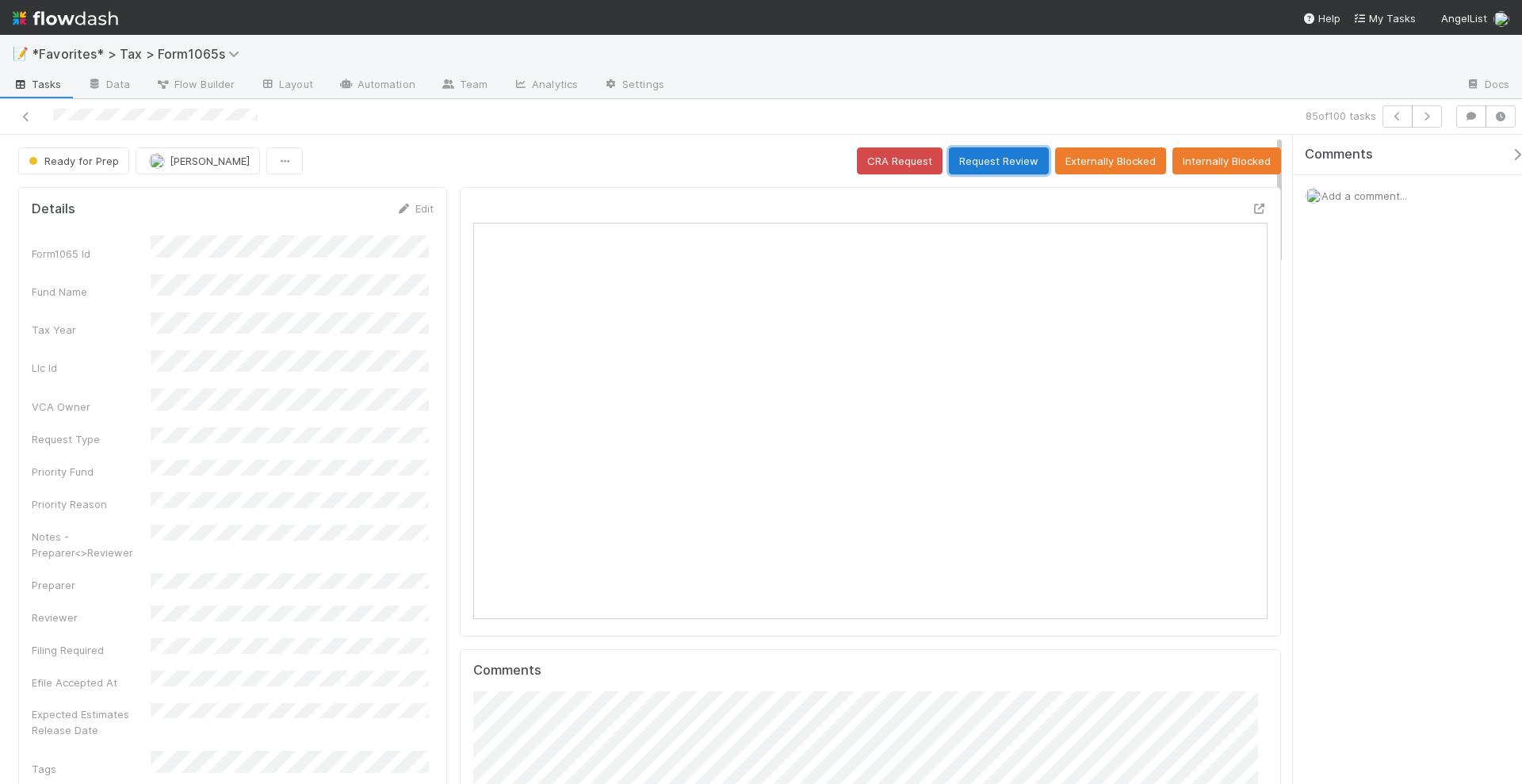
click at [987, 163] on button "Request Review" at bounding box center [999, 161] width 100 height 27
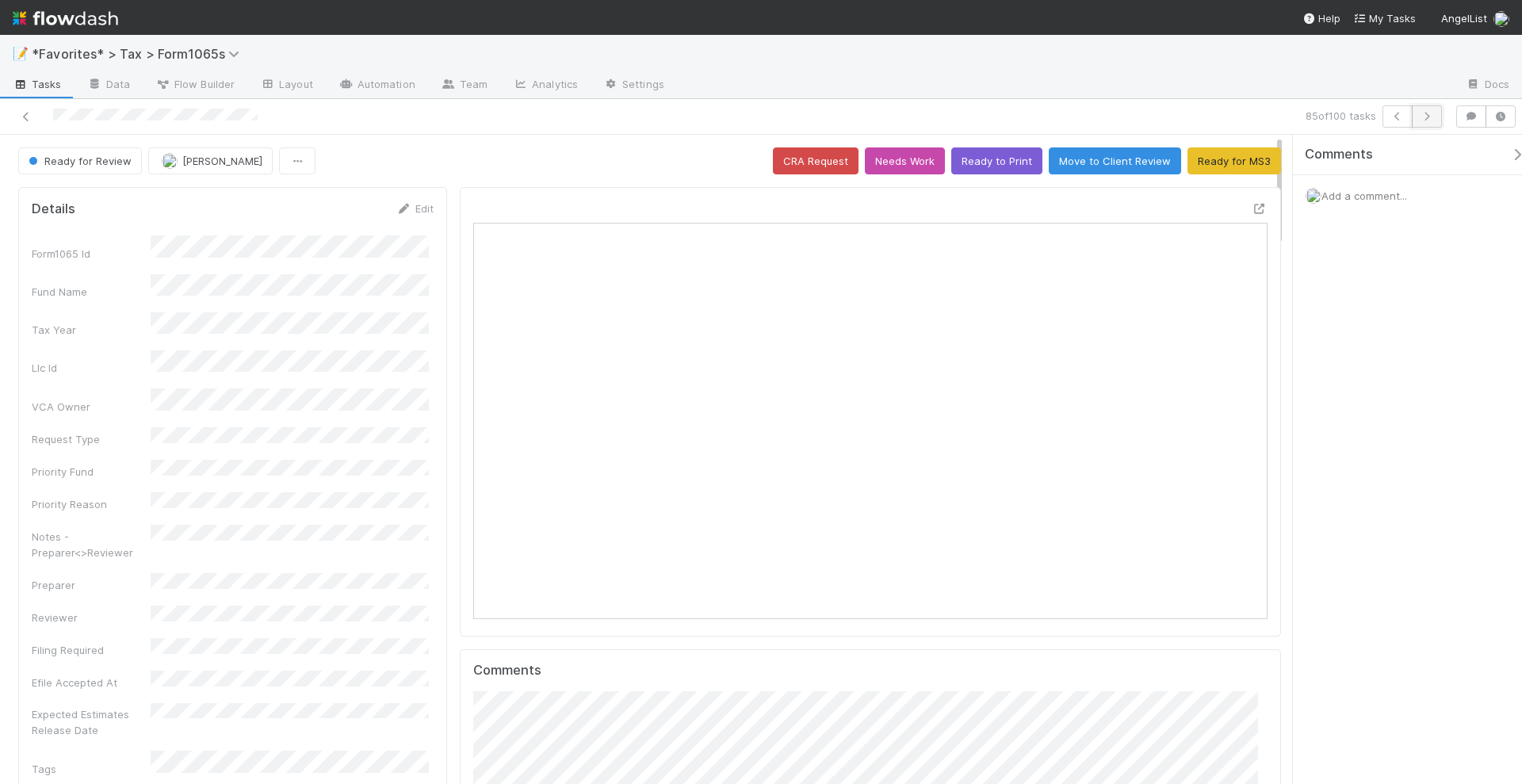
click at [1435, 114] on icon "button" at bounding box center [1427, 116] width 16 height 10
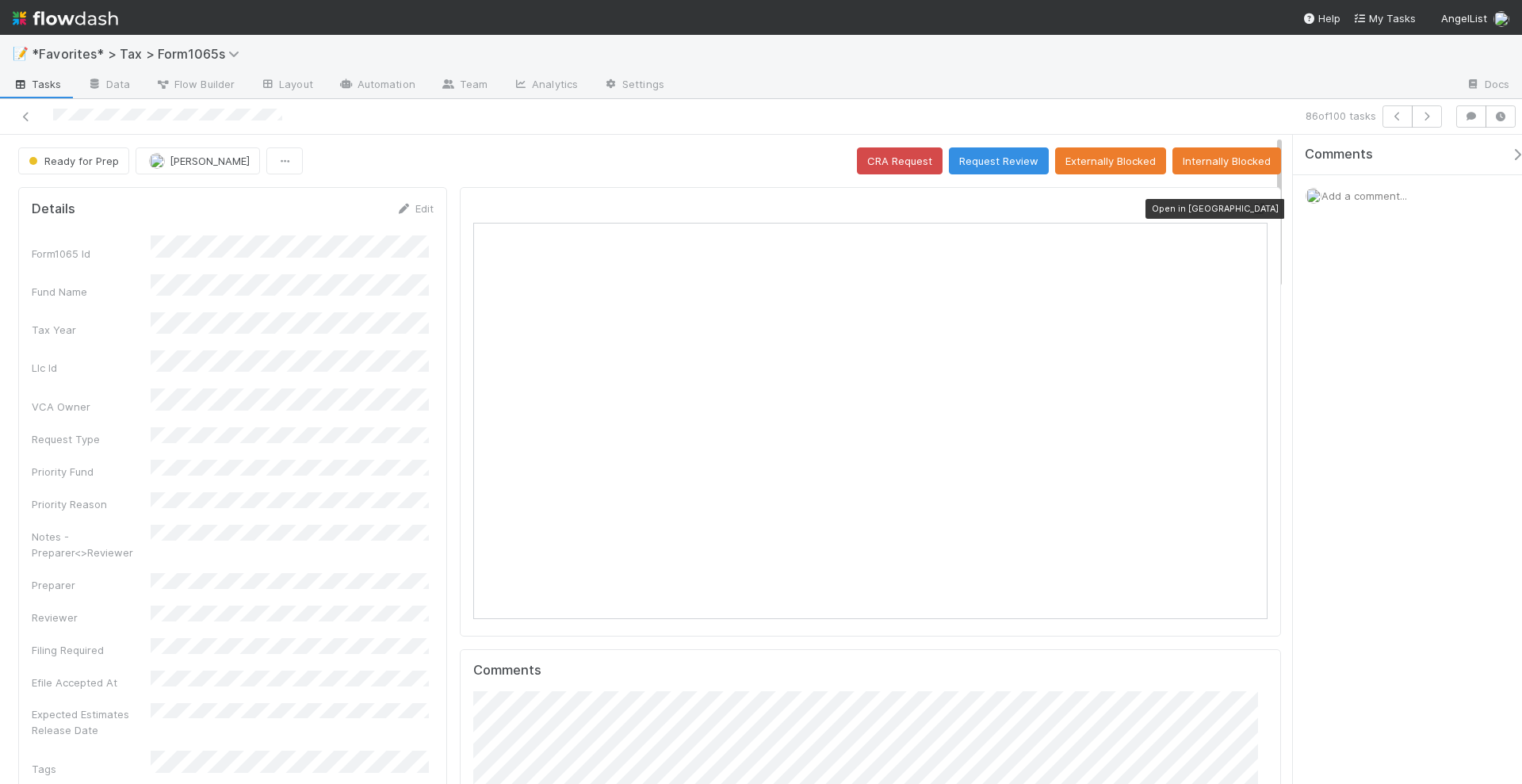
click at [1252, 209] on icon at bounding box center [1260, 209] width 16 height 11
click at [1439, 110] on button "button" at bounding box center [1427, 116] width 30 height 22
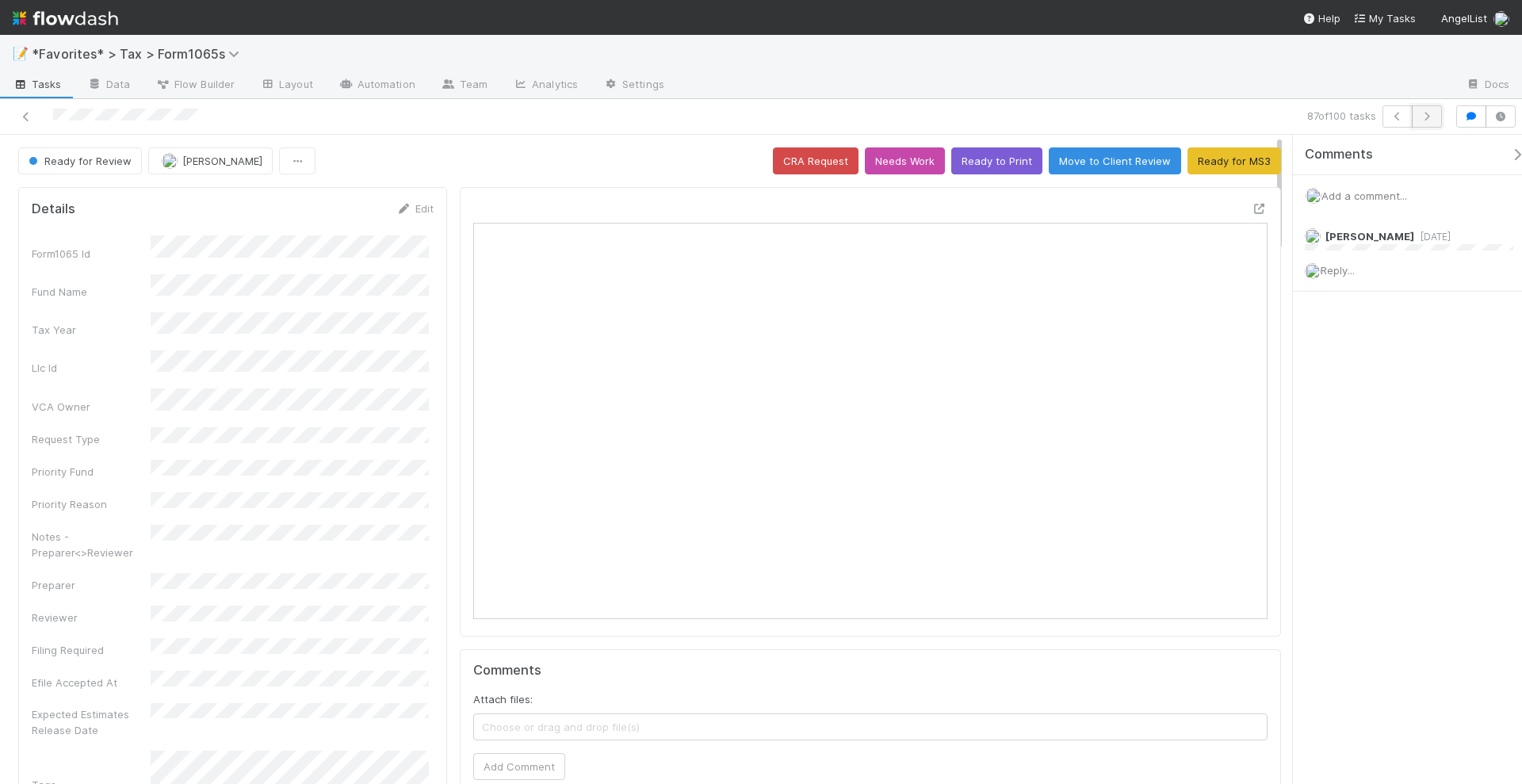
click at [1438, 110] on button "button" at bounding box center [1427, 116] width 30 height 22
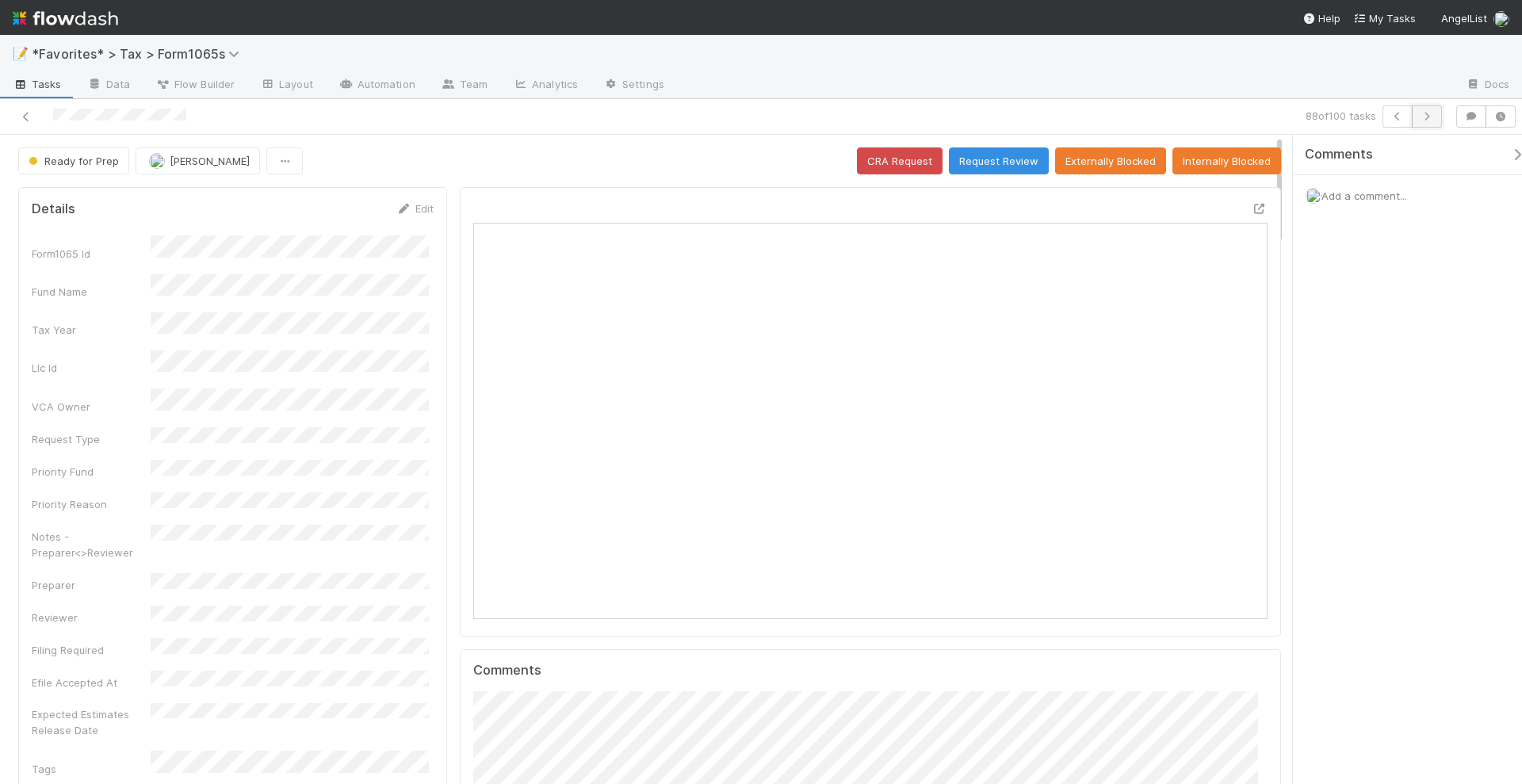
click at [1432, 119] on icon "button" at bounding box center [1427, 116] width 16 height 10
click at [1433, 116] on icon "button" at bounding box center [1427, 116] width 16 height 10
click at [1431, 123] on button "button" at bounding box center [1427, 116] width 30 height 22
click at [1427, 118] on icon "button" at bounding box center [1427, 116] width 16 height 10
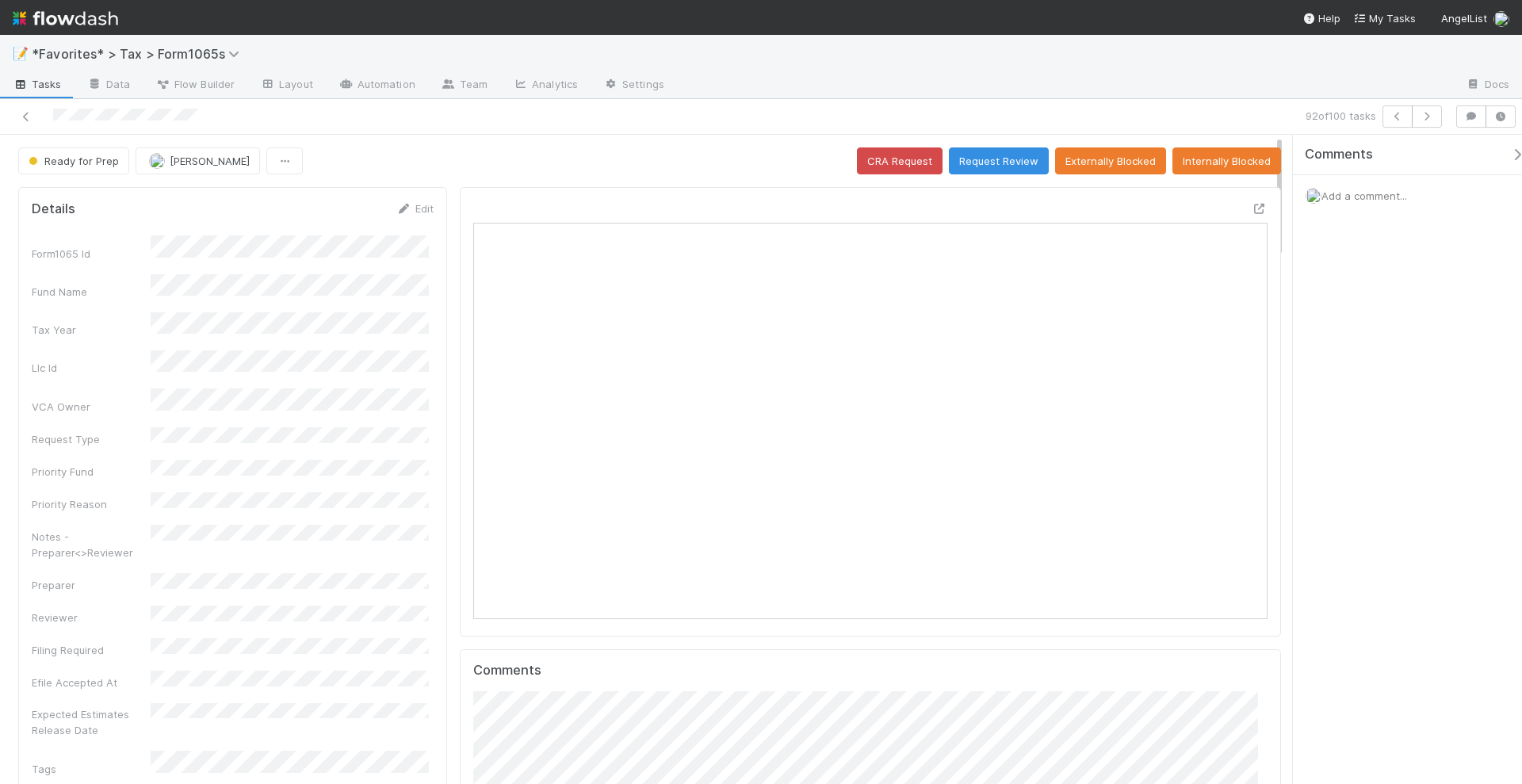
scroll to position [307, 769]
click at [1426, 119] on button "button" at bounding box center [1427, 116] width 30 height 22
click at [1436, 115] on button "button" at bounding box center [1427, 116] width 30 height 22
click at [1435, 119] on button "button" at bounding box center [1427, 116] width 30 height 22
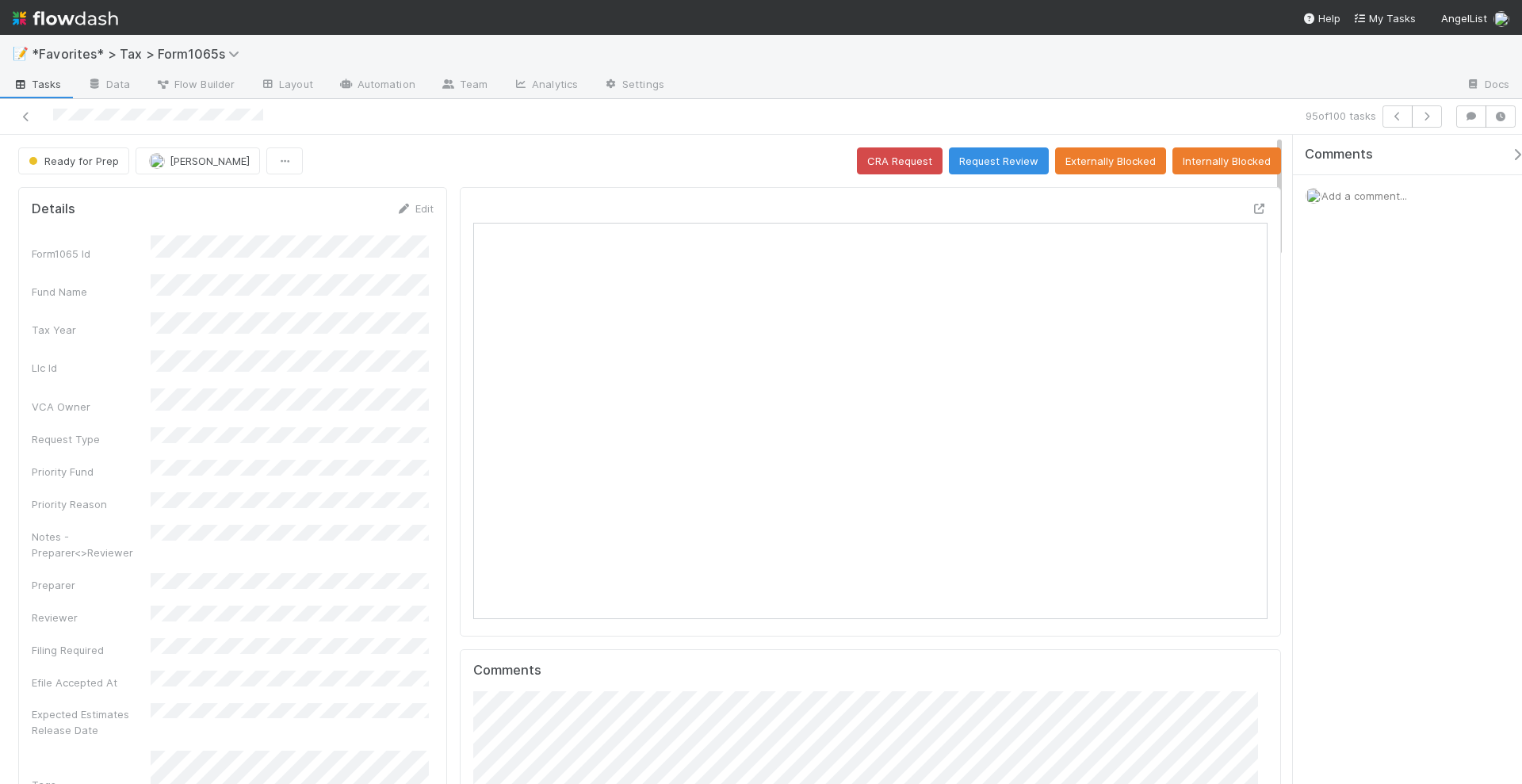
scroll to position [307, 769]
click at [1428, 118] on icon "button" at bounding box center [1427, 116] width 16 height 10
click at [1428, 115] on icon "button" at bounding box center [1427, 116] width 16 height 10
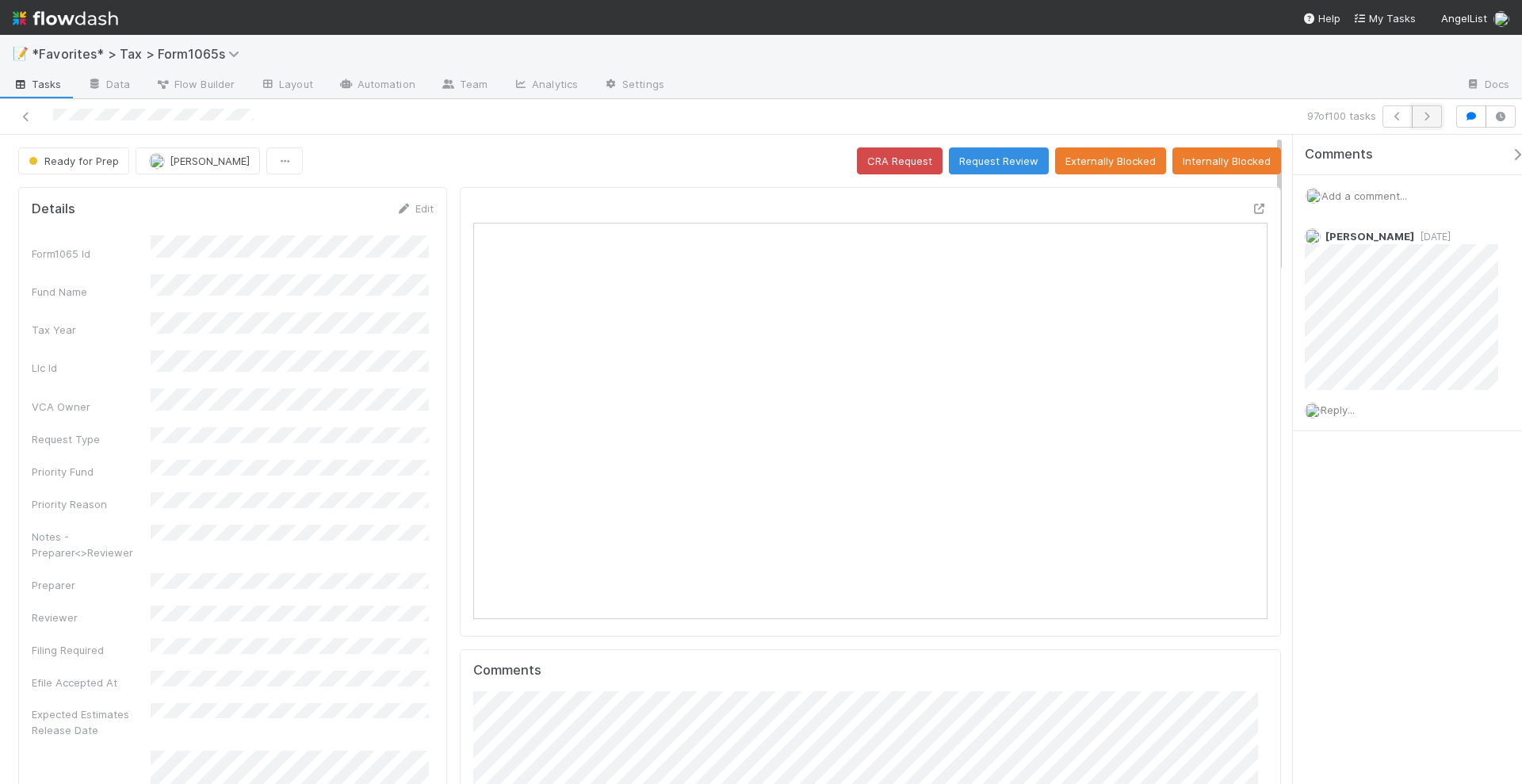
click at [1427, 120] on button "button" at bounding box center [1427, 116] width 30 height 22
click at [1425, 121] on button "button" at bounding box center [1427, 116] width 30 height 22
click at [1432, 119] on icon "button" at bounding box center [1427, 116] width 16 height 10
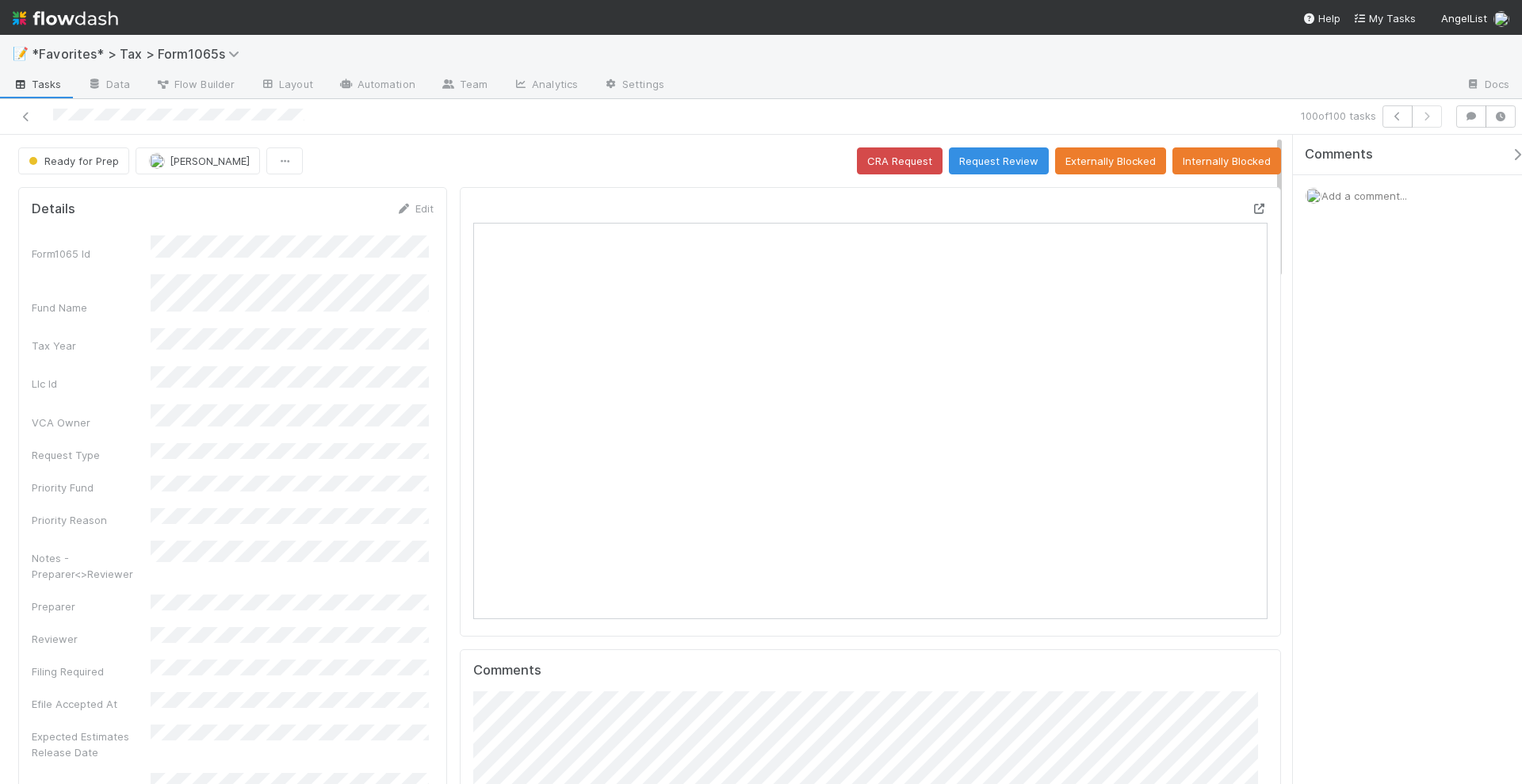
click at [1252, 204] on icon at bounding box center [1260, 209] width 16 height 11
click at [25, 118] on icon at bounding box center [27, 117] width 16 height 11
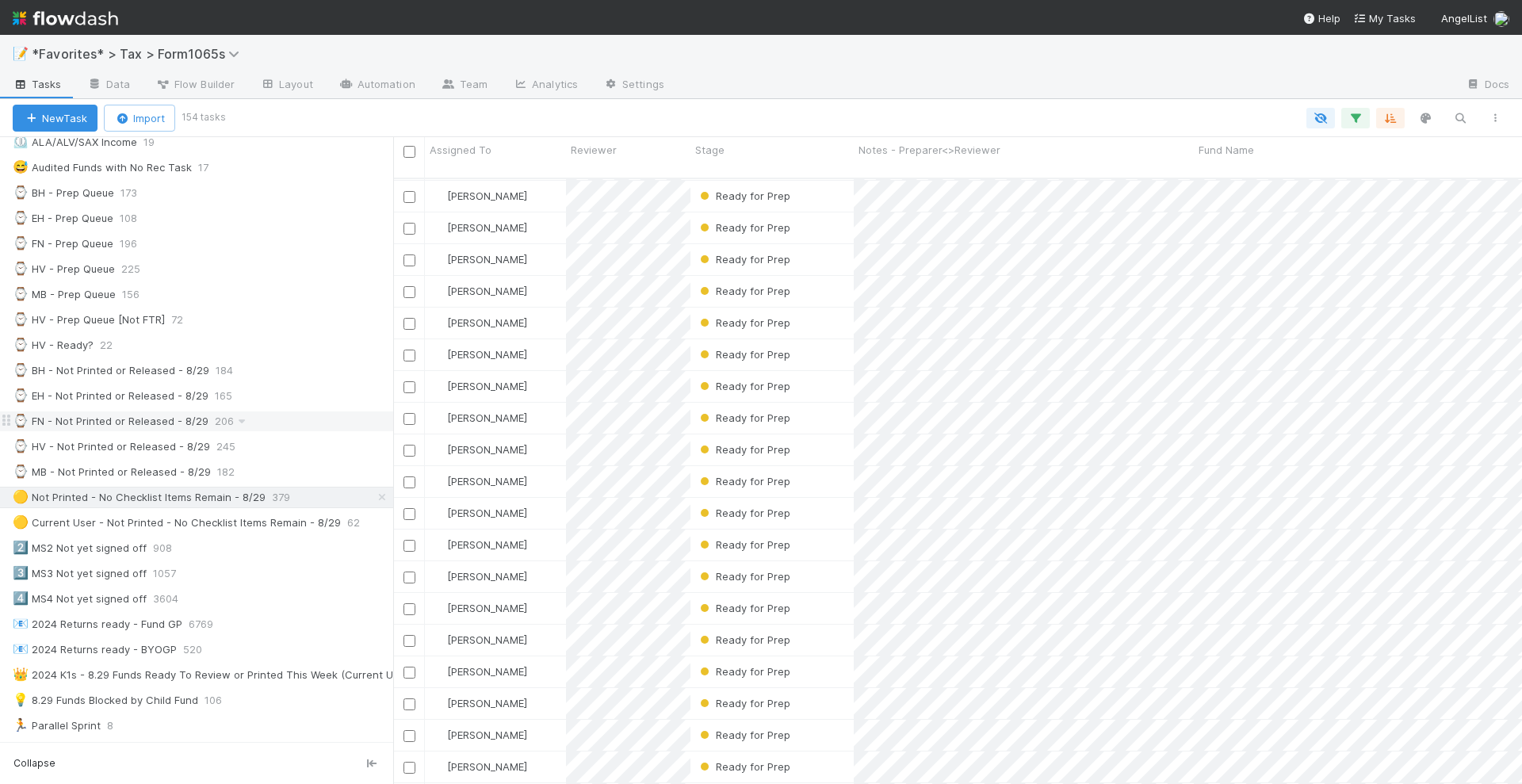
scroll to position [396, 0]
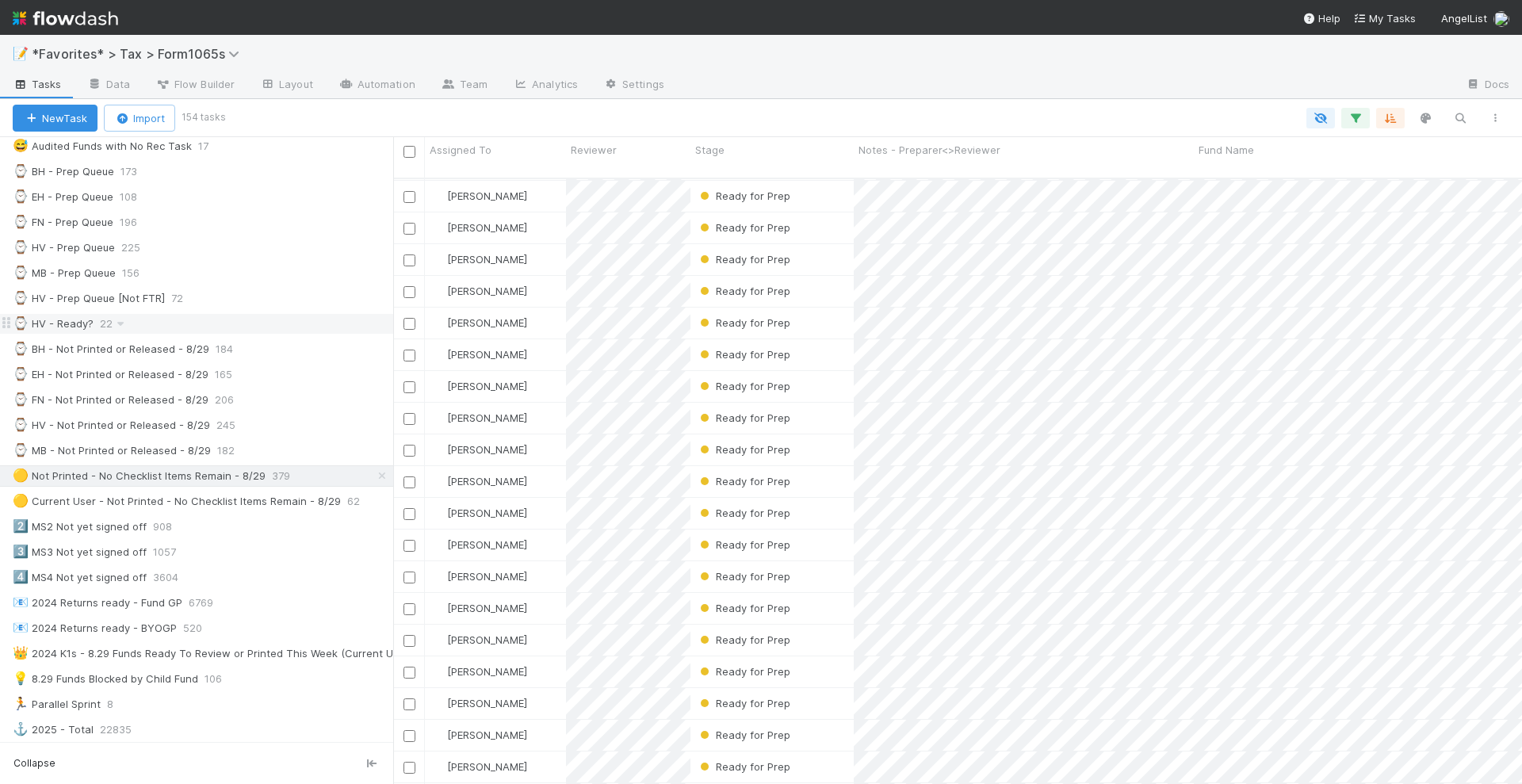
click at [260, 314] on div "⌚ HV - Ready? 22" at bounding box center [203, 324] width 381 height 19
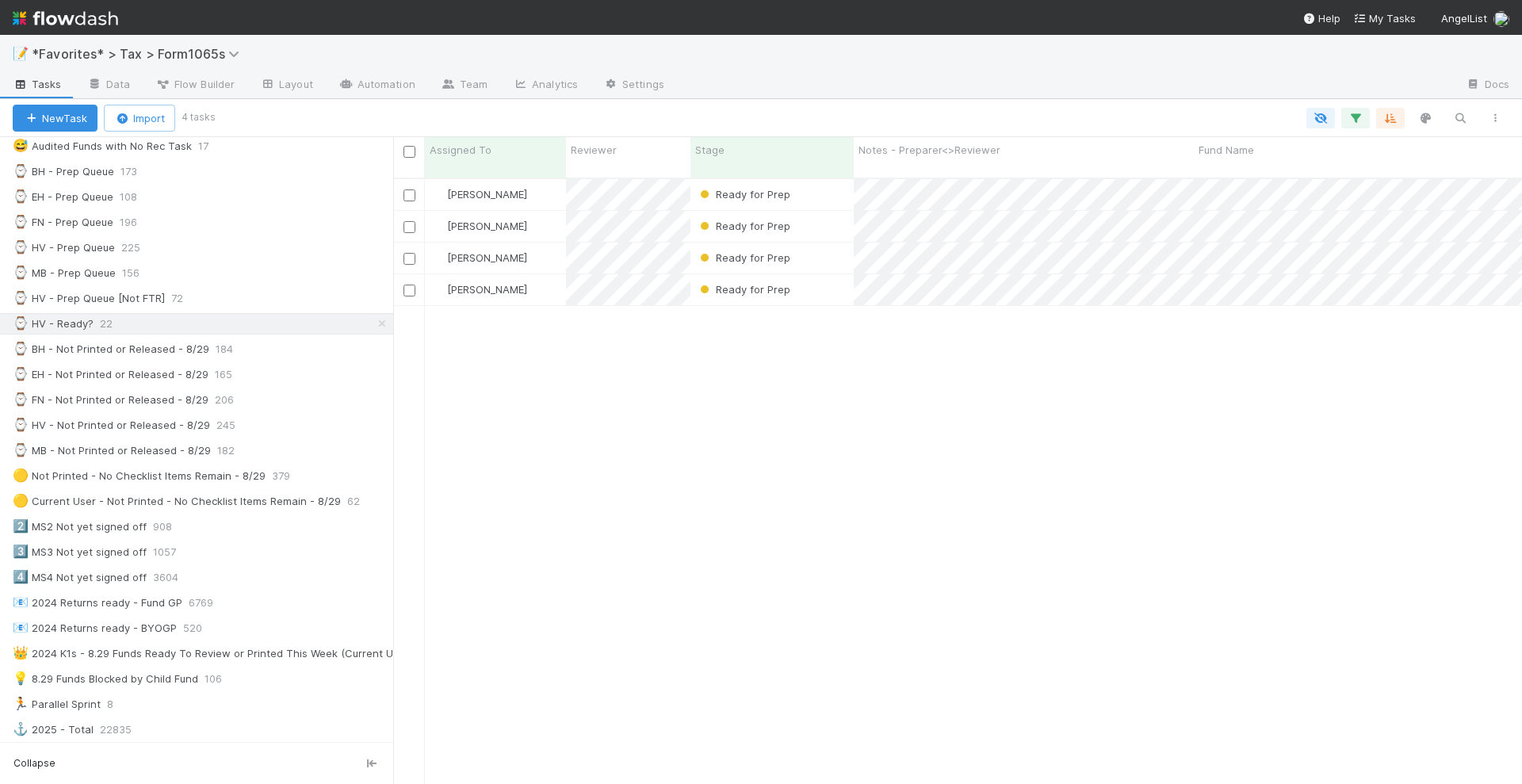
scroll to position [603, 1114]
click at [123, 319] on icon at bounding box center [120, 324] width 16 height 11
click at [181, 434] on span "Delete this view" at bounding box center [187, 431] width 80 height 12
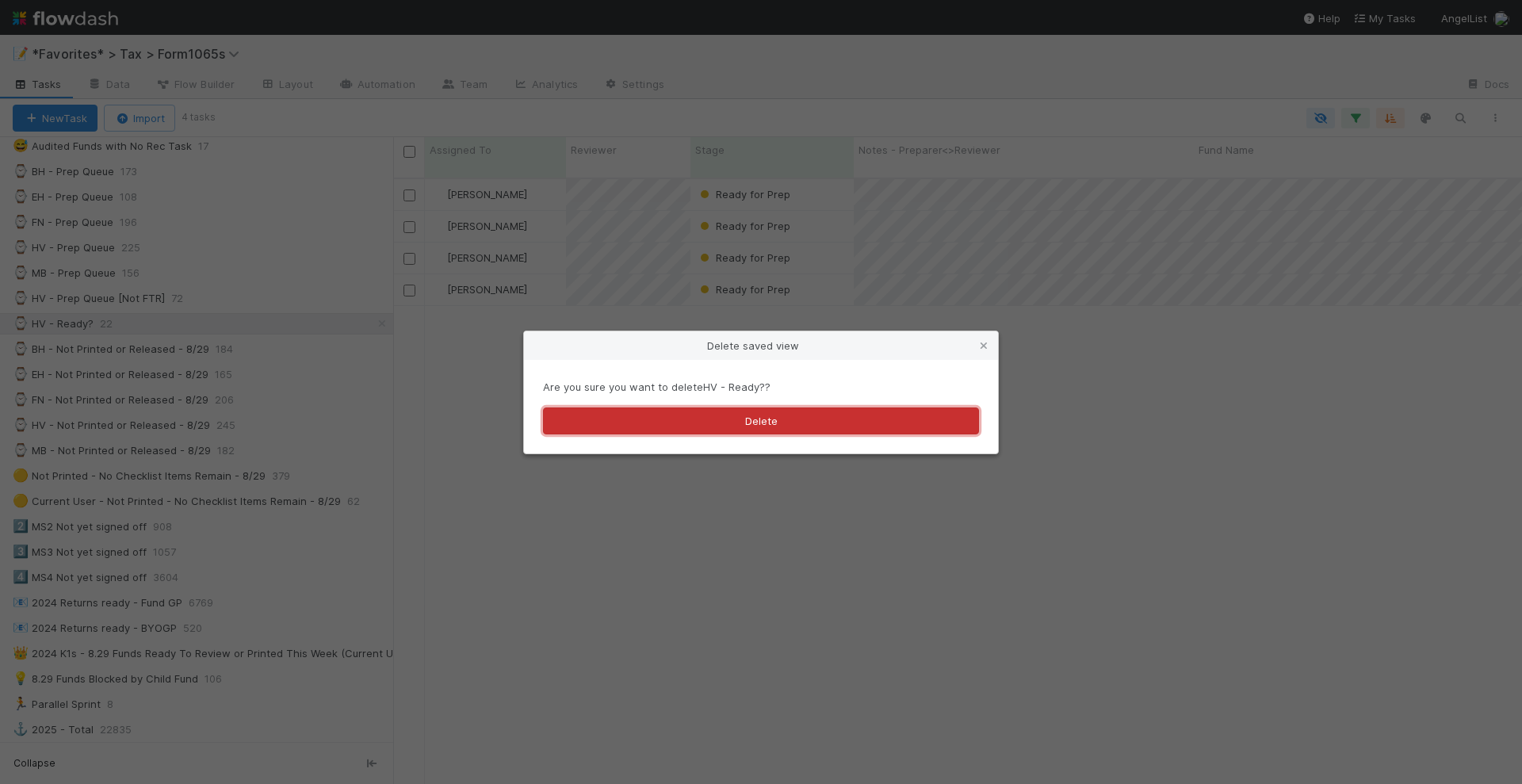
click at [738, 414] on button "Delete" at bounding box center [761, 420] width 436 height 27
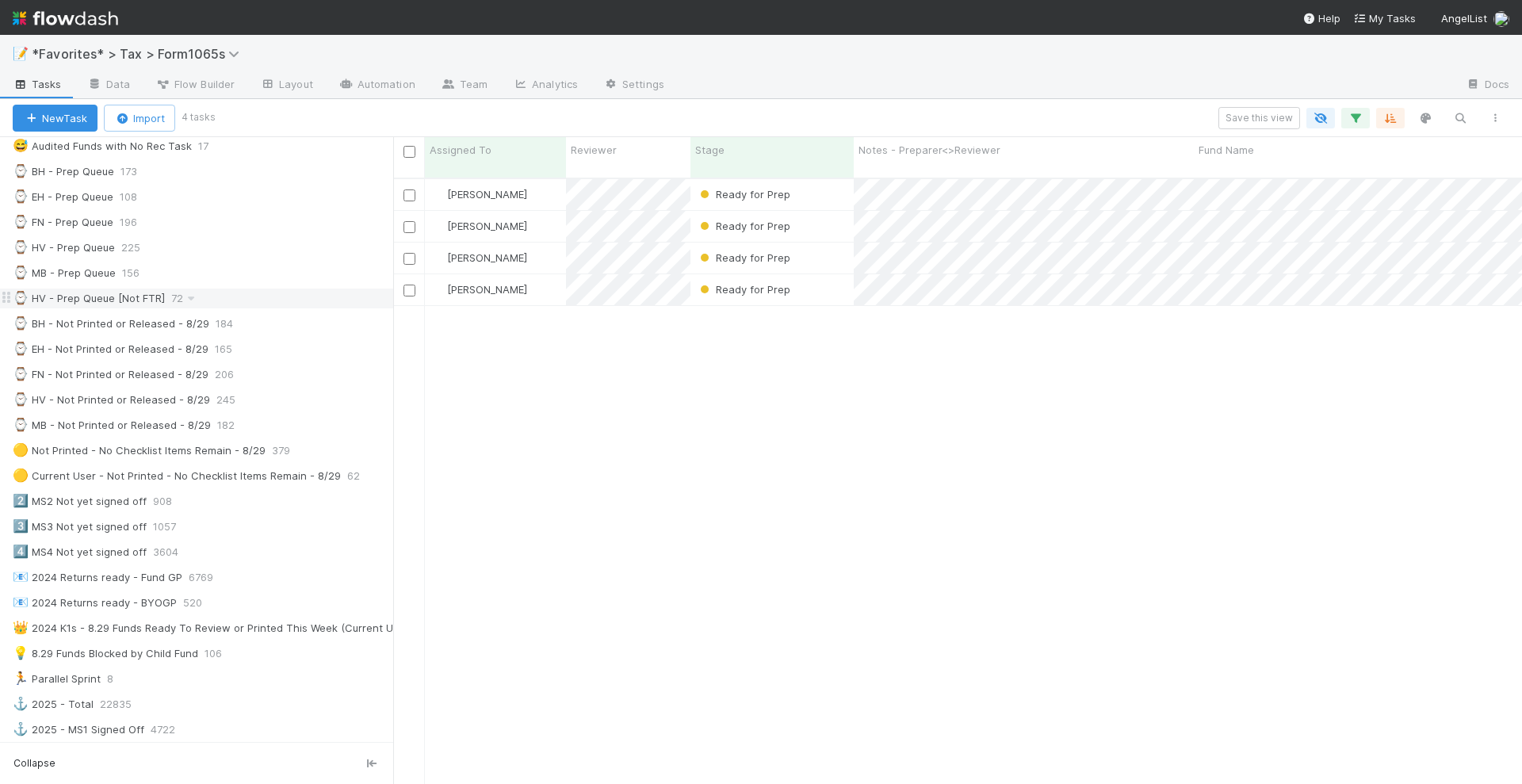
click at [141, 288] on div "⌚ HV - Prep Queue [Not FTR]" at bounding box center [89, 298] width 152 height 19
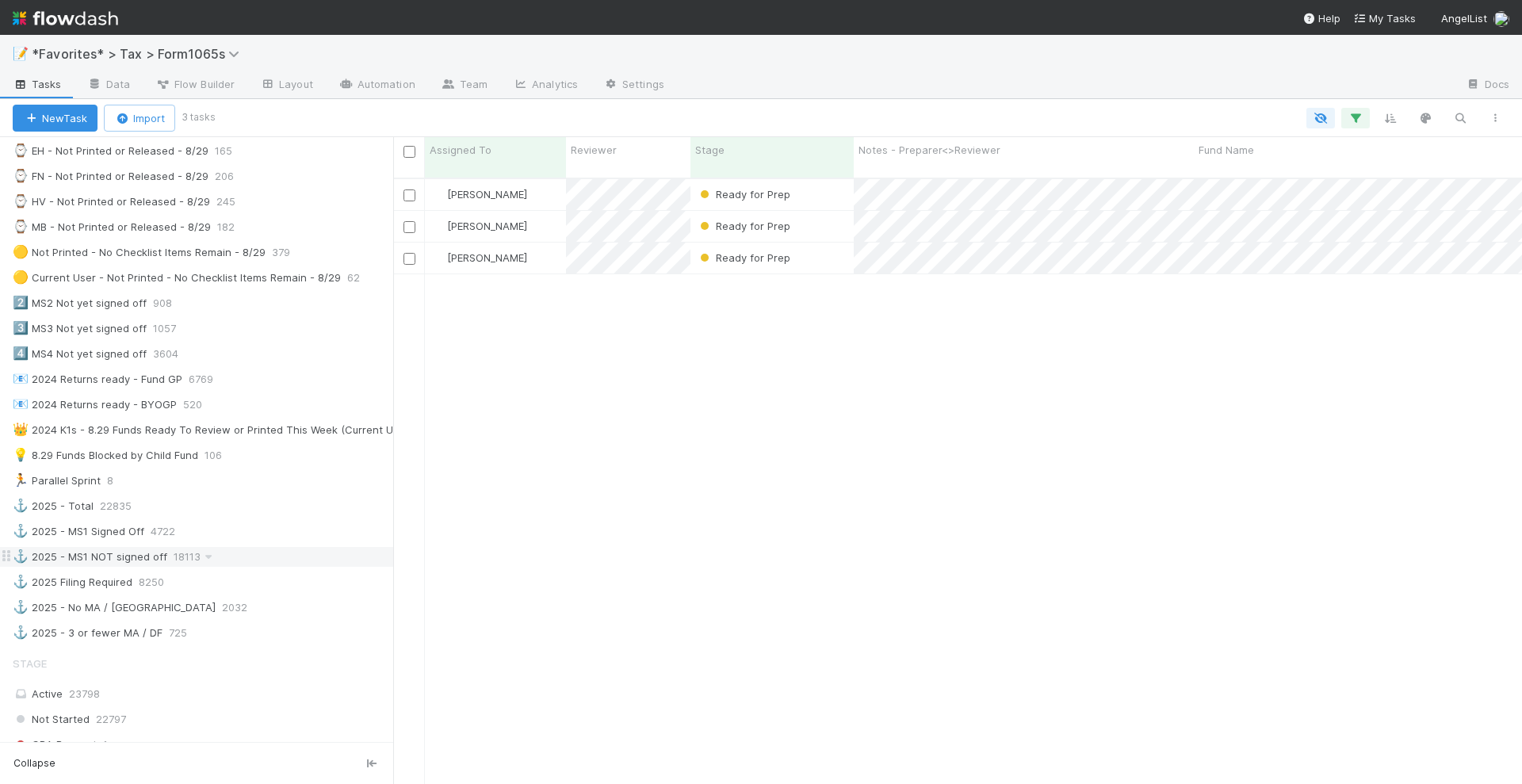
scroll to position [396, 0]
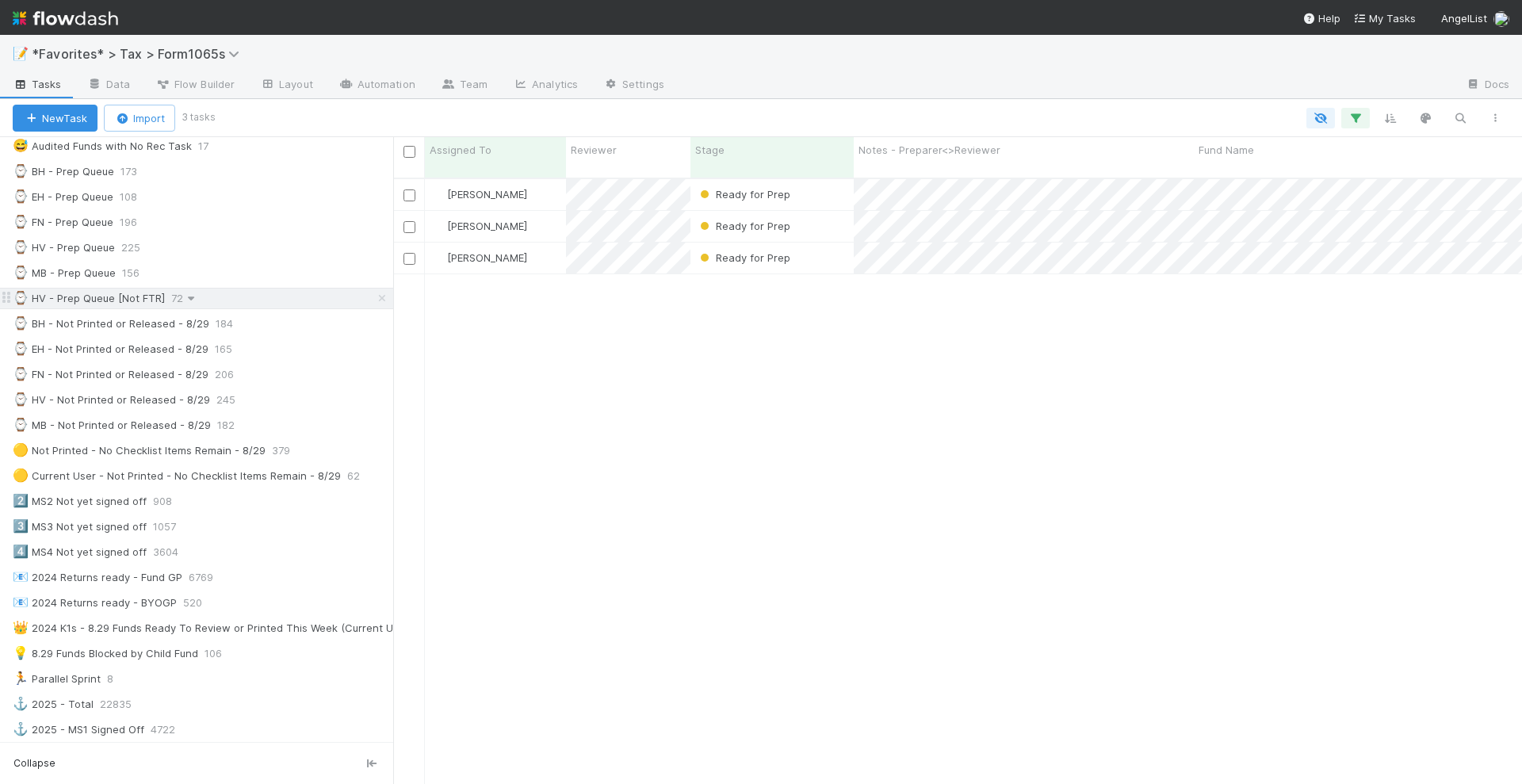
click at [189, 293] on icon at bounding box center [191, 298] width 16 height 11
click at [256, 404] on span "Delete this view" at bounding box center [258, 406] width 80 height 12
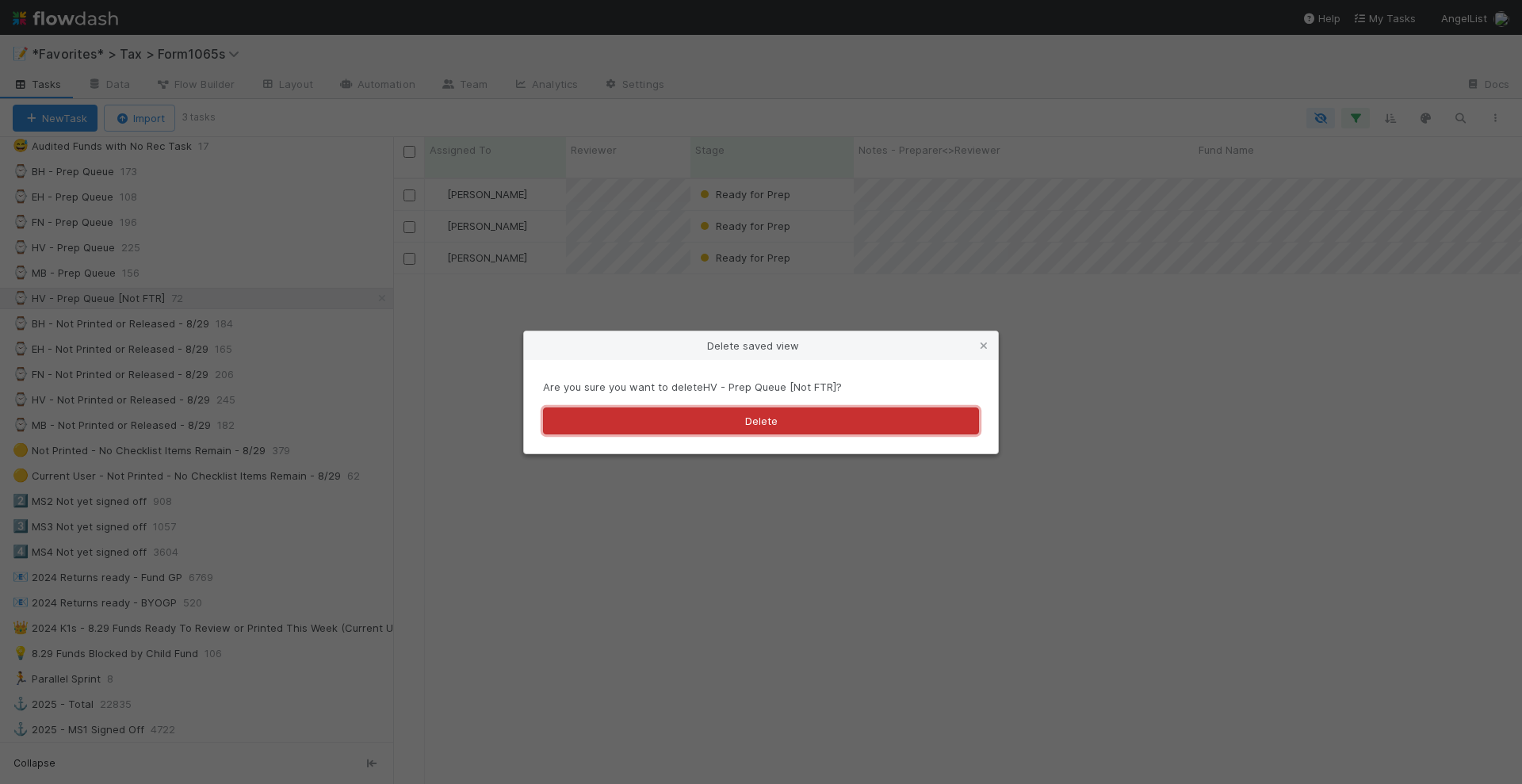
click at [722, 433] on button "Delete" at bounding box center [761, 420] width 436 height 27
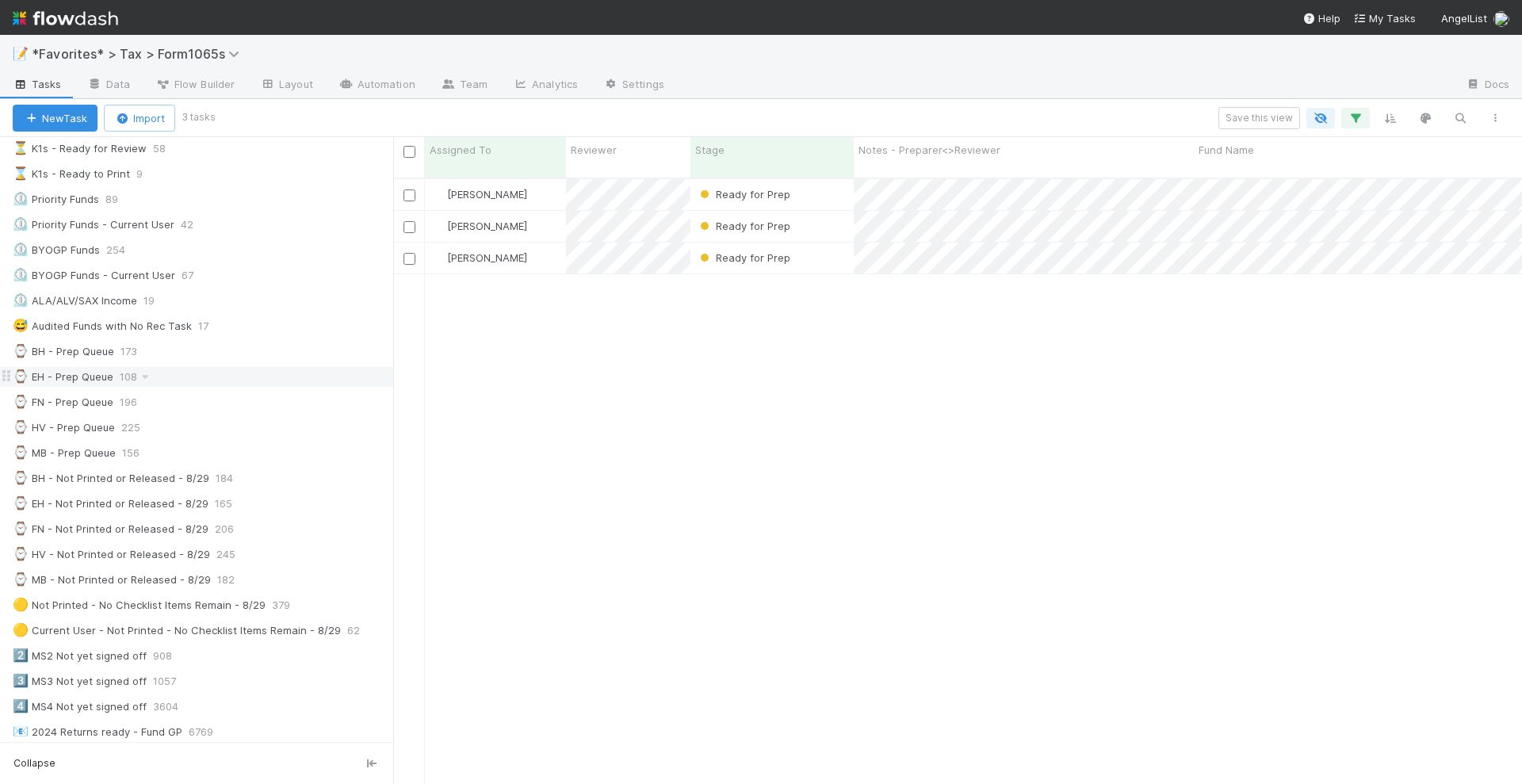
scroll to position [198, 0]
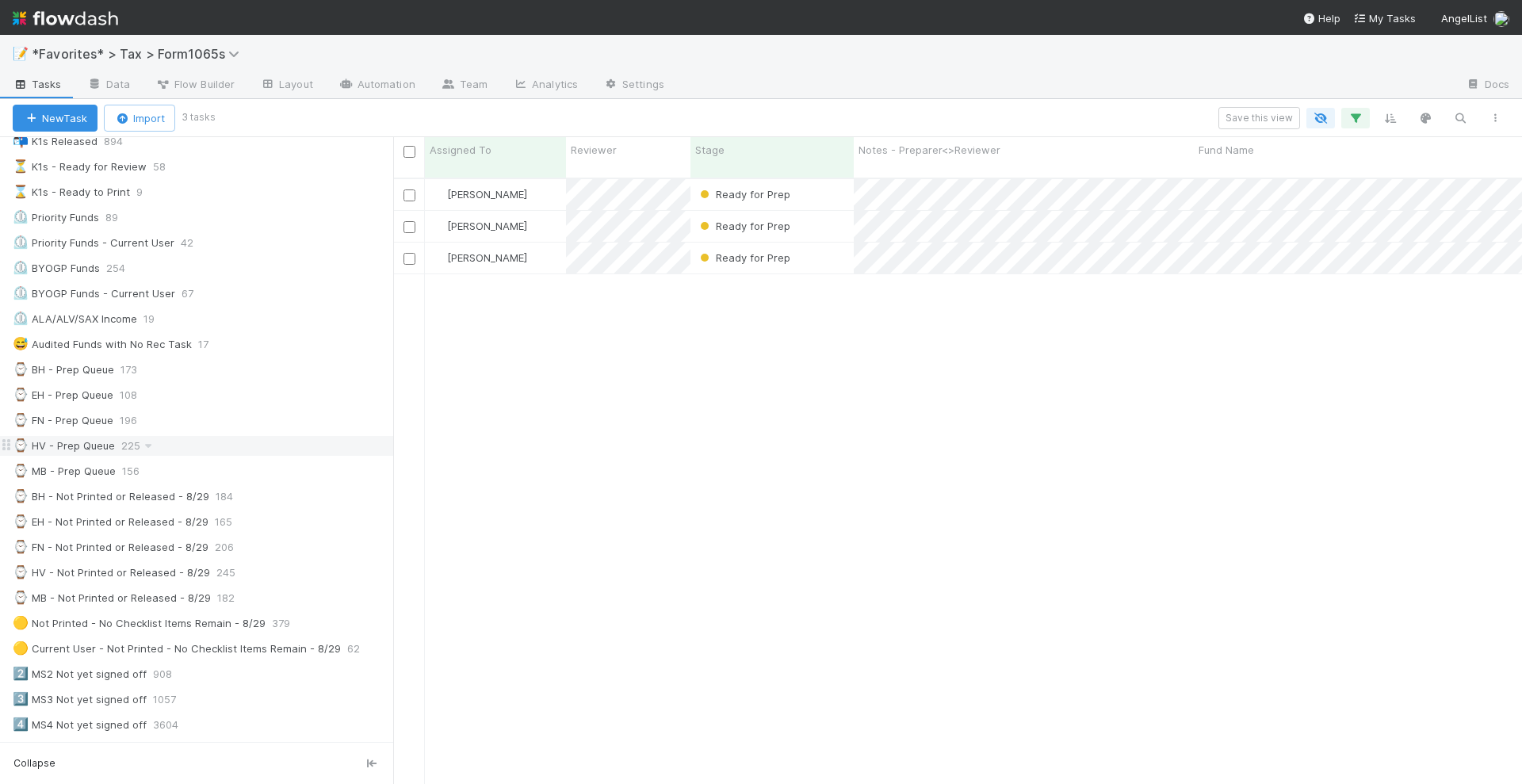
click at [239, 436] on div "⌚ HV - Prep Queue 225" at bounding box center [203, 445] width 381 height 19
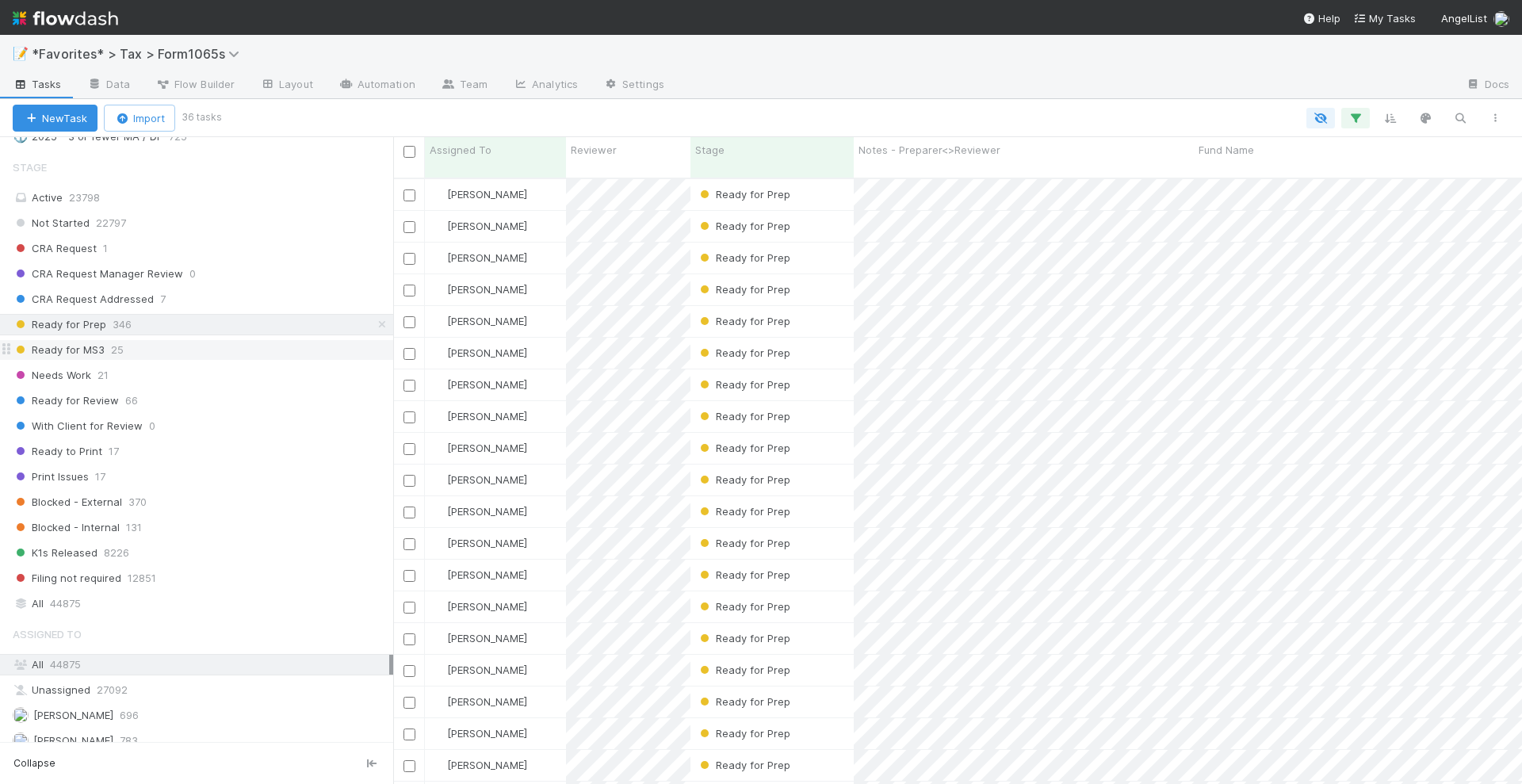
scroll to position [1089, 0]
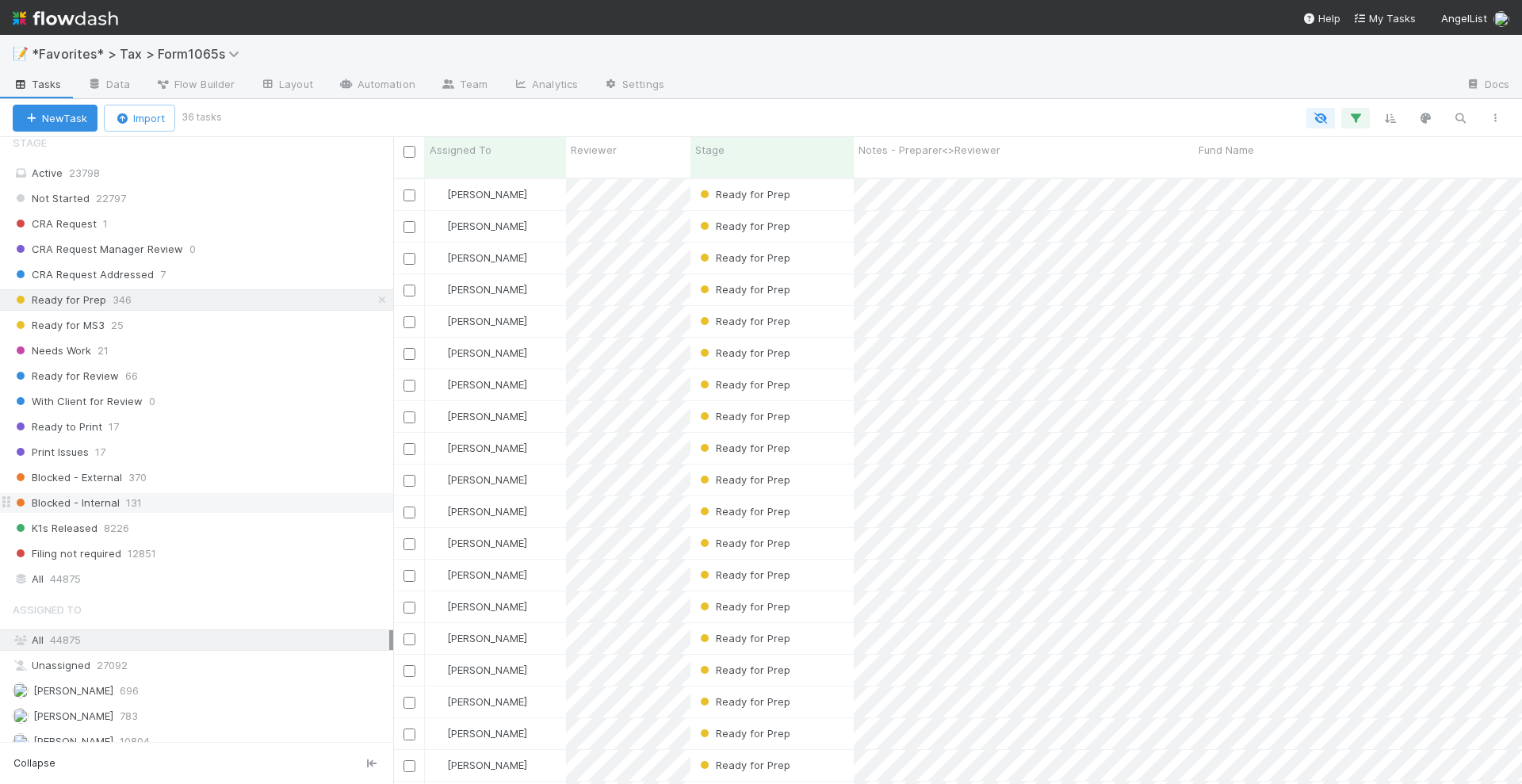
click at [278, 493] on div "Blocked - Internal 131" at bounding box center [203, 503] width 381 height 19
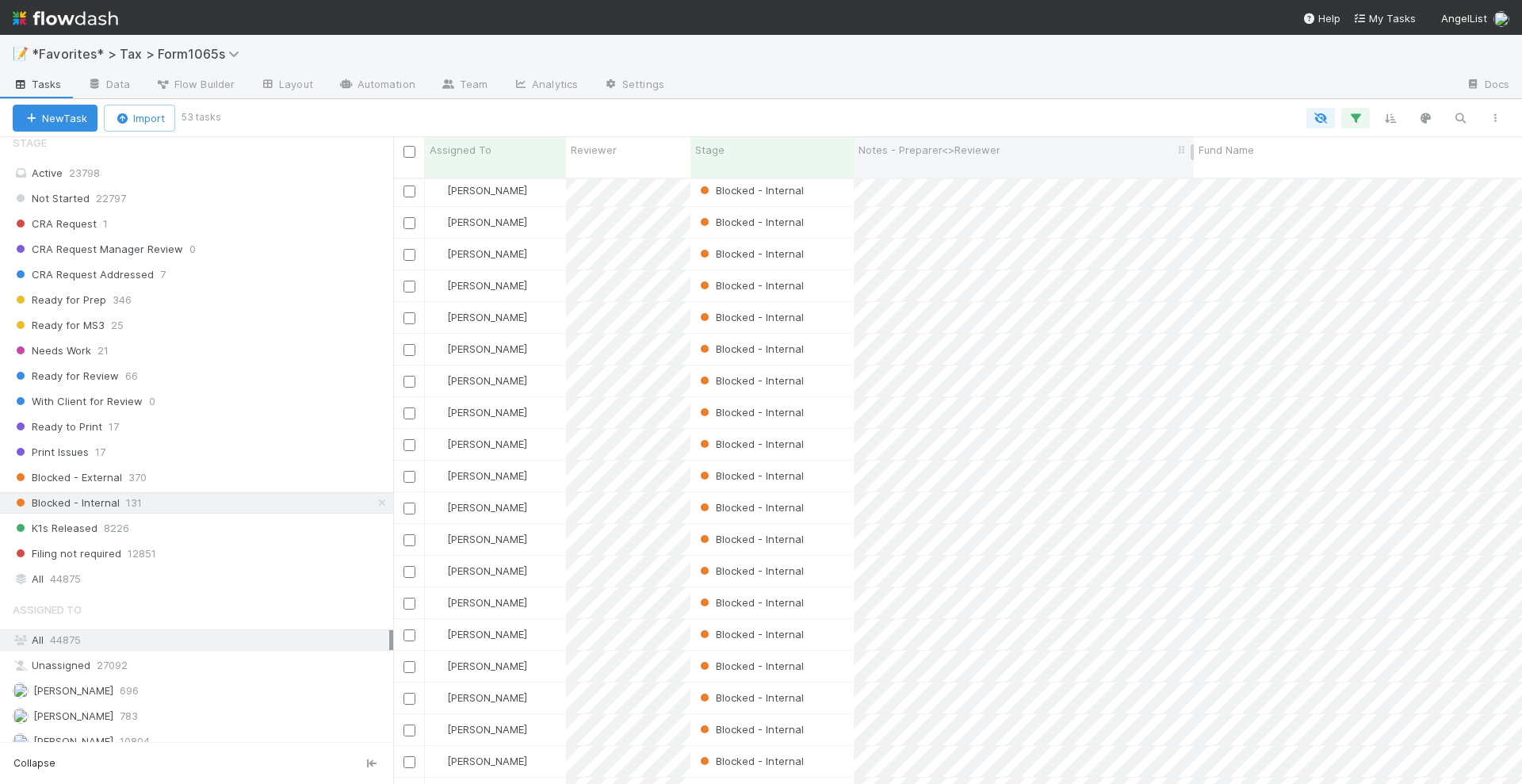
scroll to position [198, 0]
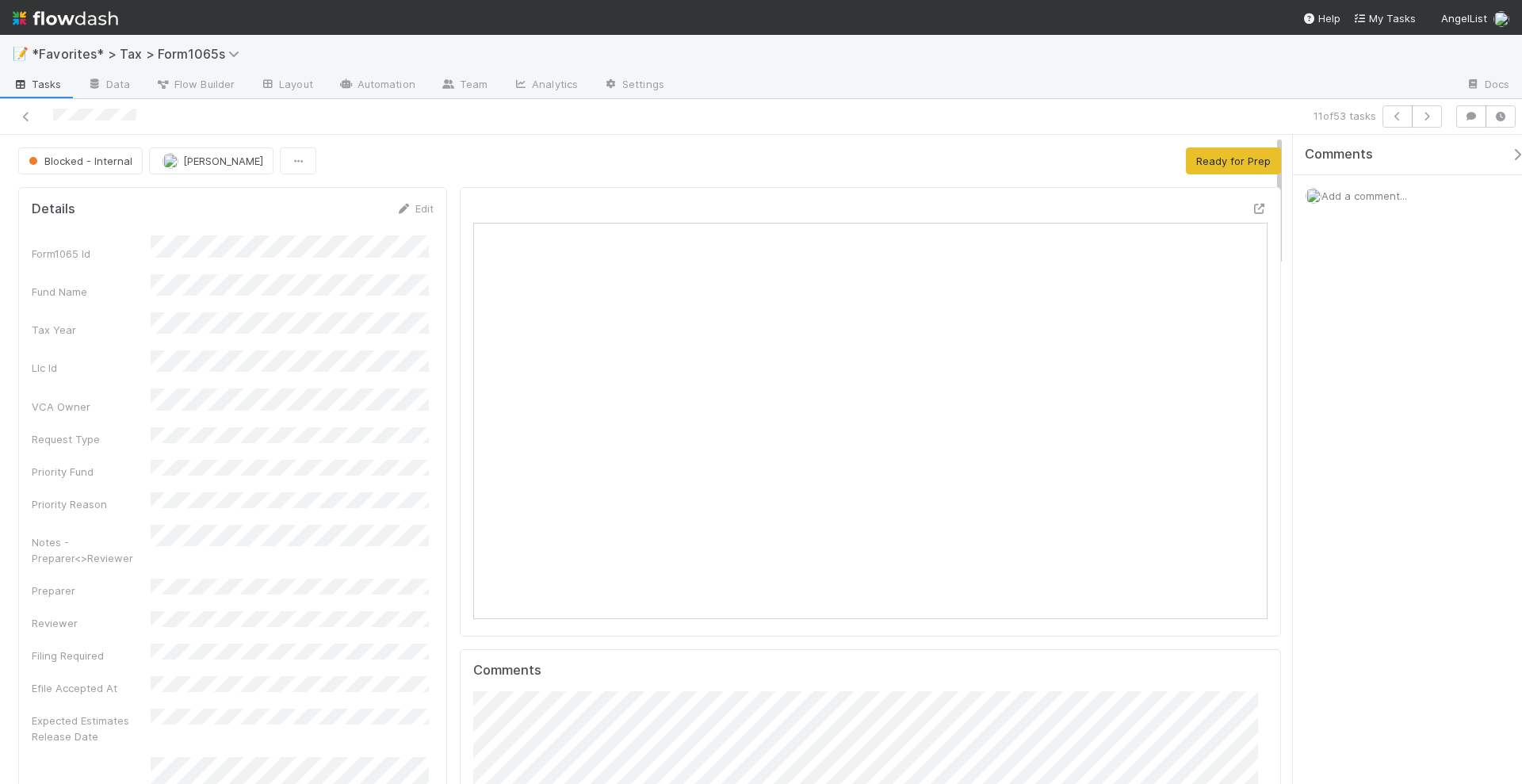
scroll to position [307, 769]
click at [91, 32] on link at bounding box center [65, 18] width 105 height 35
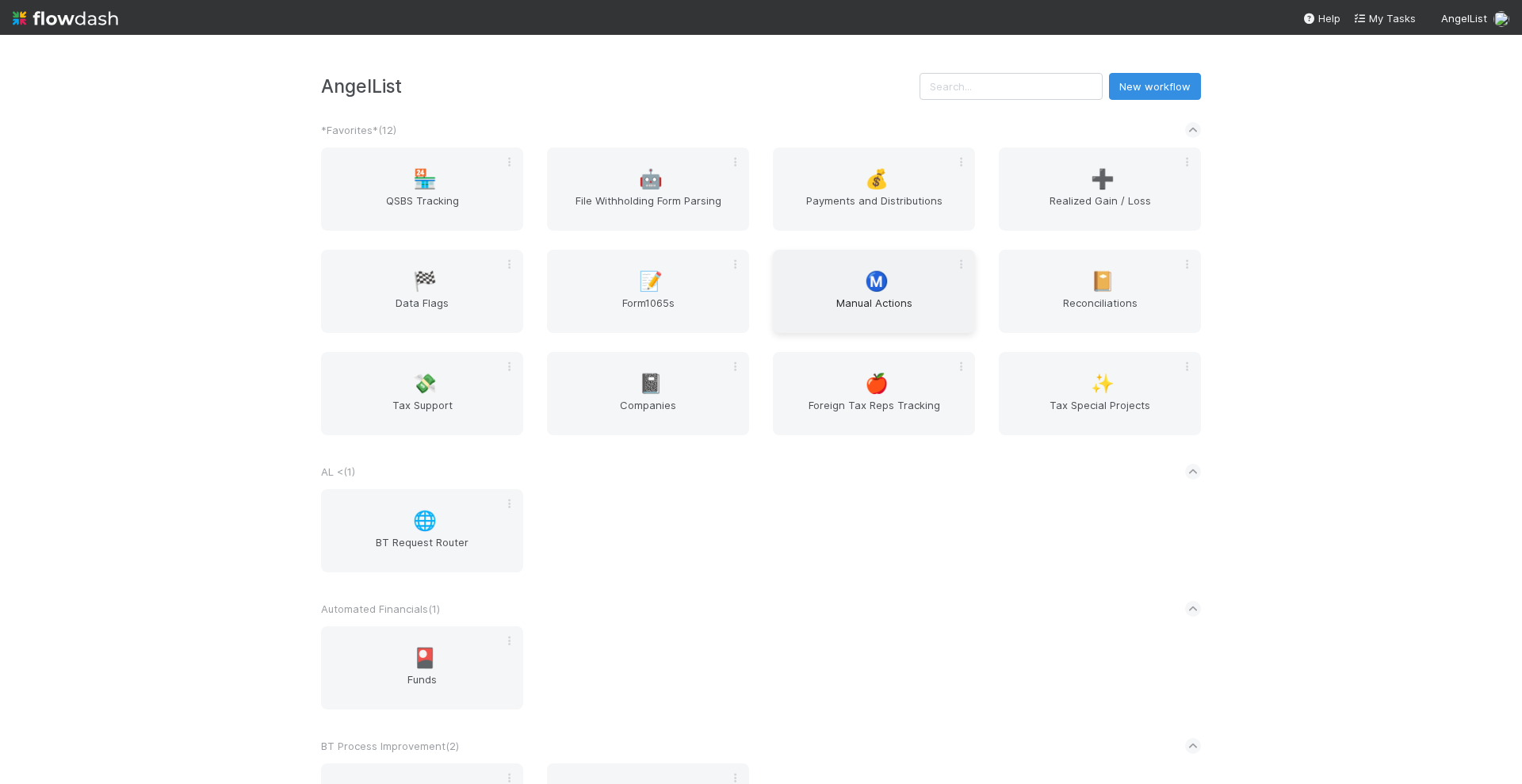
click at [853, 307] on span "Manual Actions" at bounding box center [874, 311] width 189 height 32
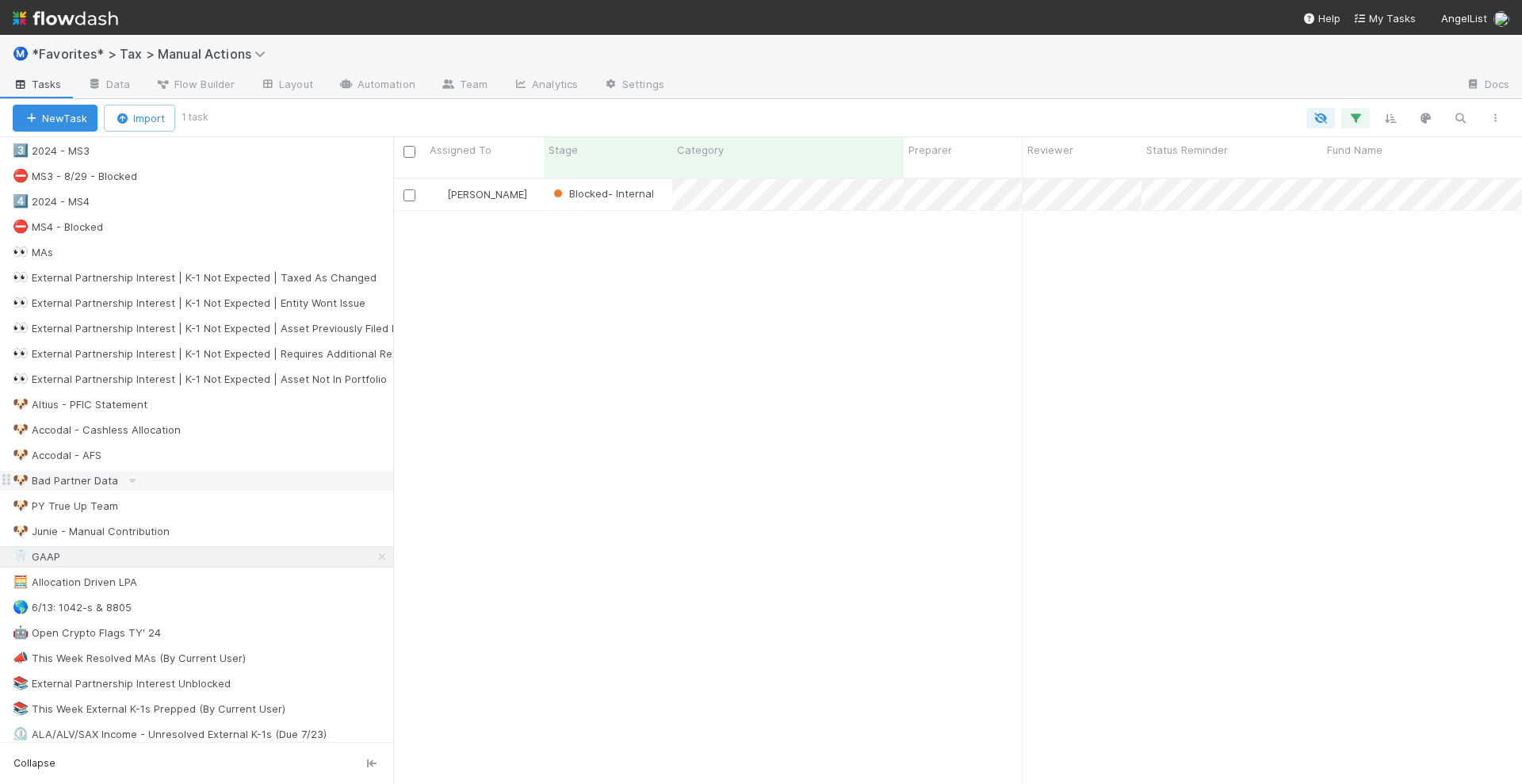
scroll to position [693, 0]
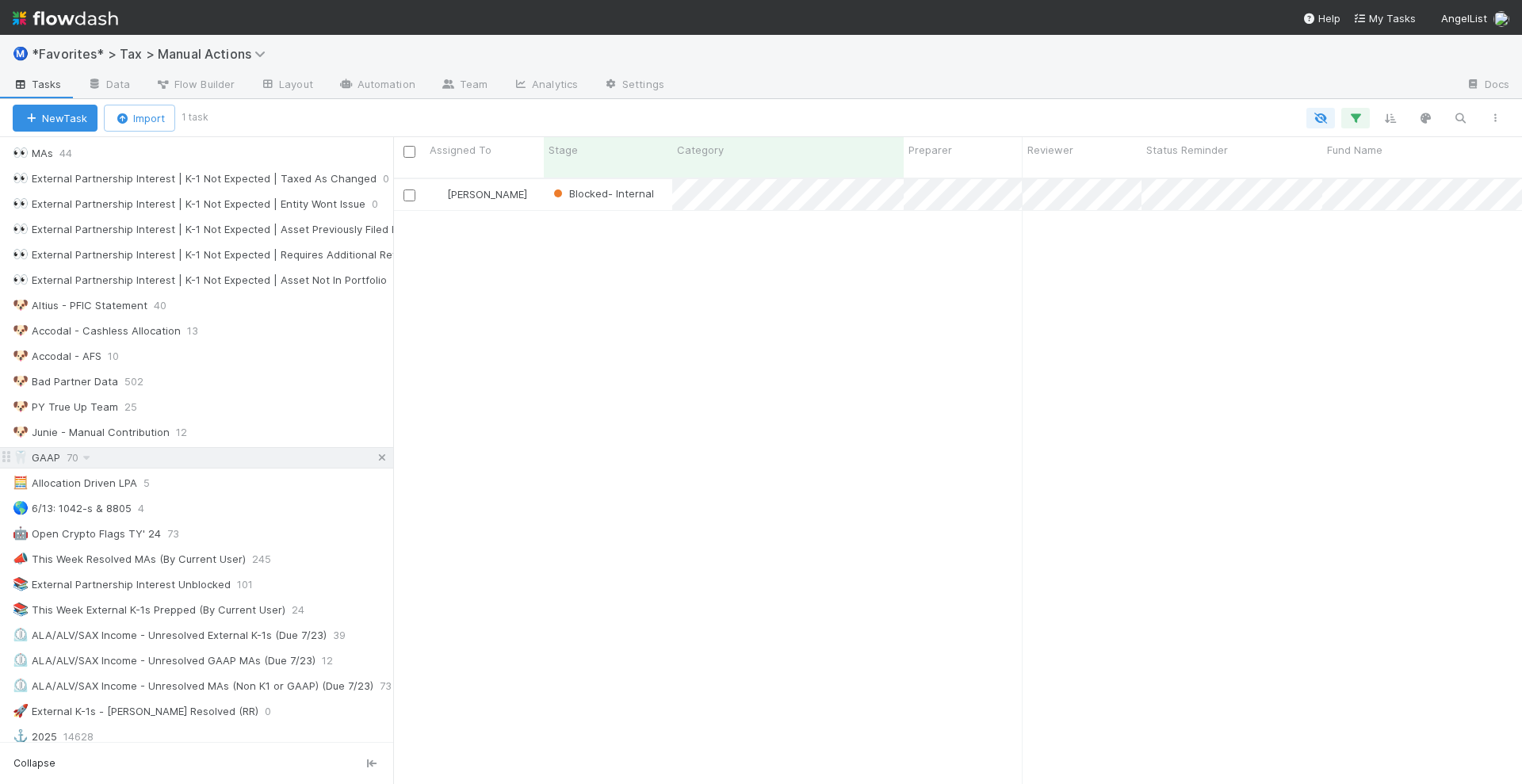
click at [375, 452] on icon at bounding box center [382, 457] width 16 height 11
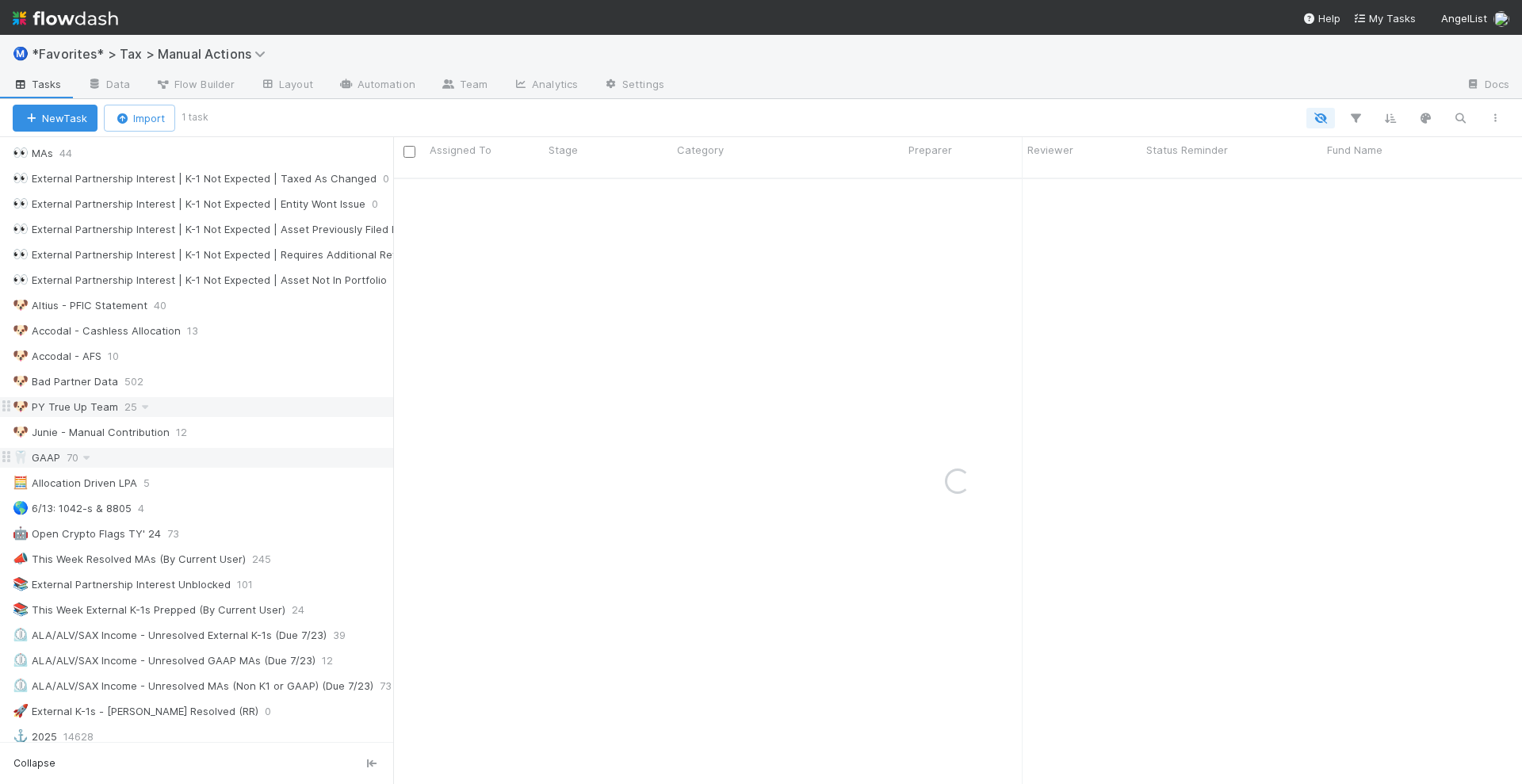
click at [87, 397] on div "🐶 PY True Up Team" at bounding box center [65, 407] width 105 height 19
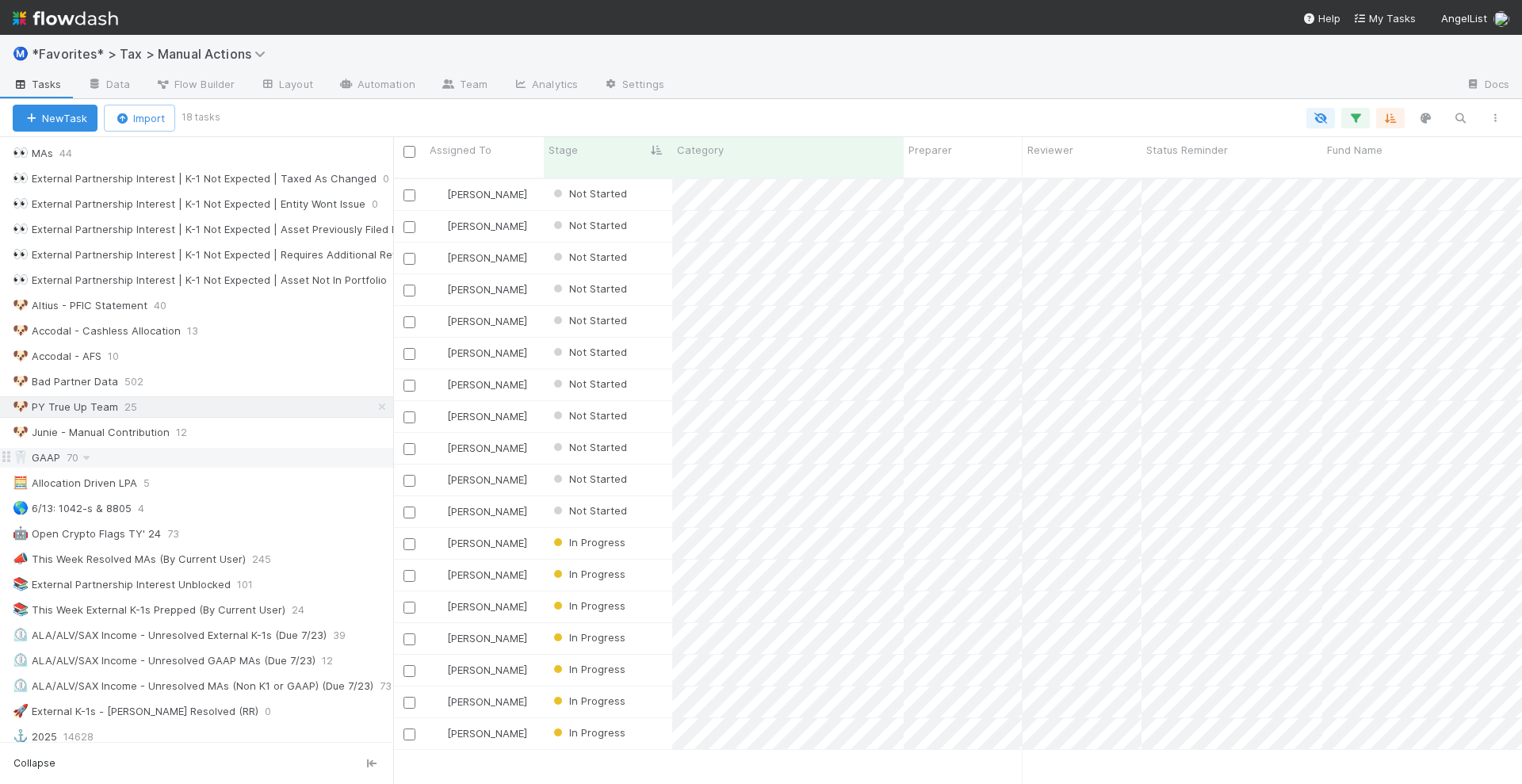
scroll to position [603, 1114]
click at [891, 110] on div at bounding box center [864, 118] width 1295 height 20
click at [274, 346] on div "🐶 Accodal - AFS 10" at bounding box center [203, 356] width 381 height 19
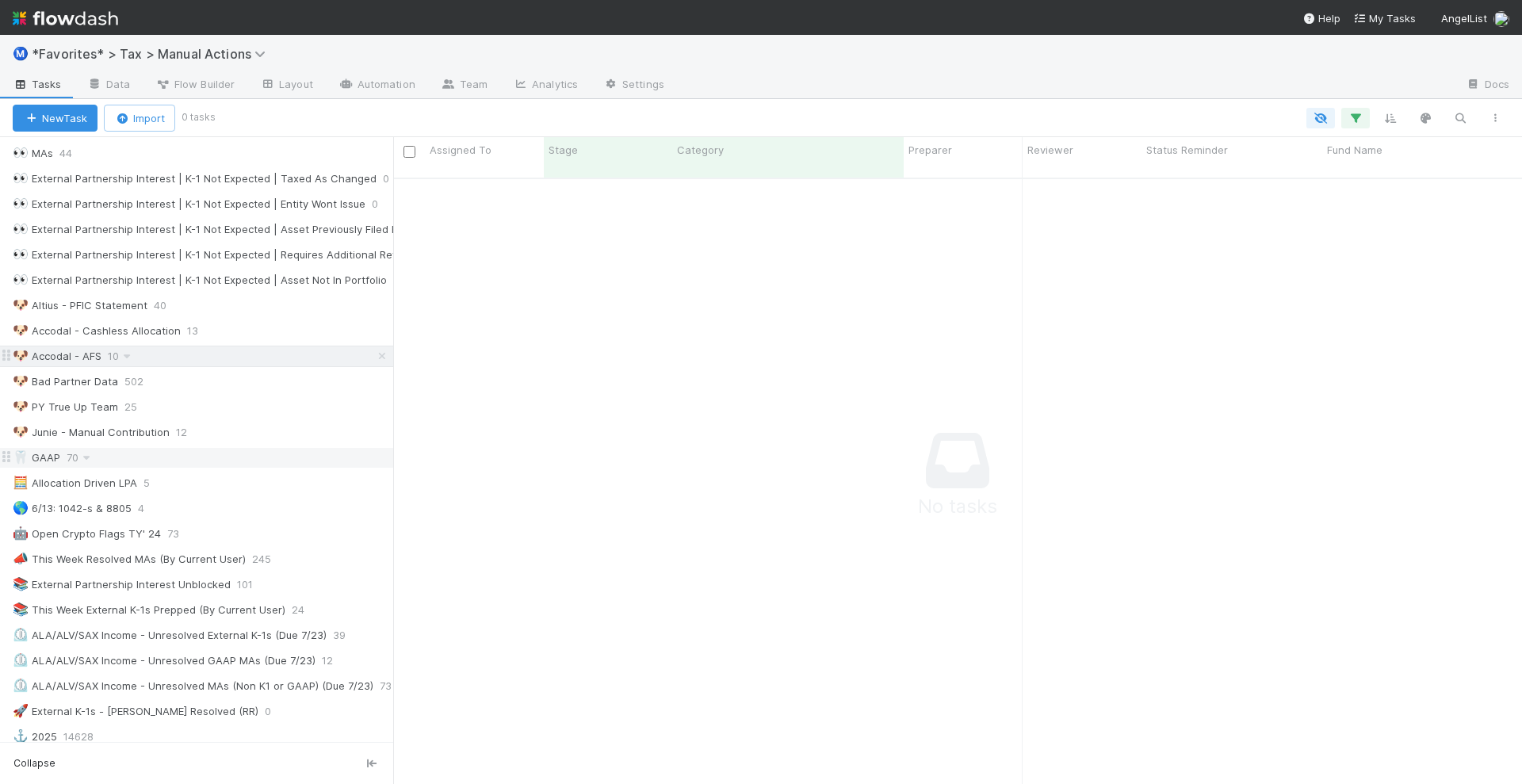
scroll to position [588, 1099]
click at [127, 351] on icon at bounding box center [127, 357] width 16 height 11
click at [177, 452] on span "Delete this view" at bounding box center [195, 457] width 80 height 12
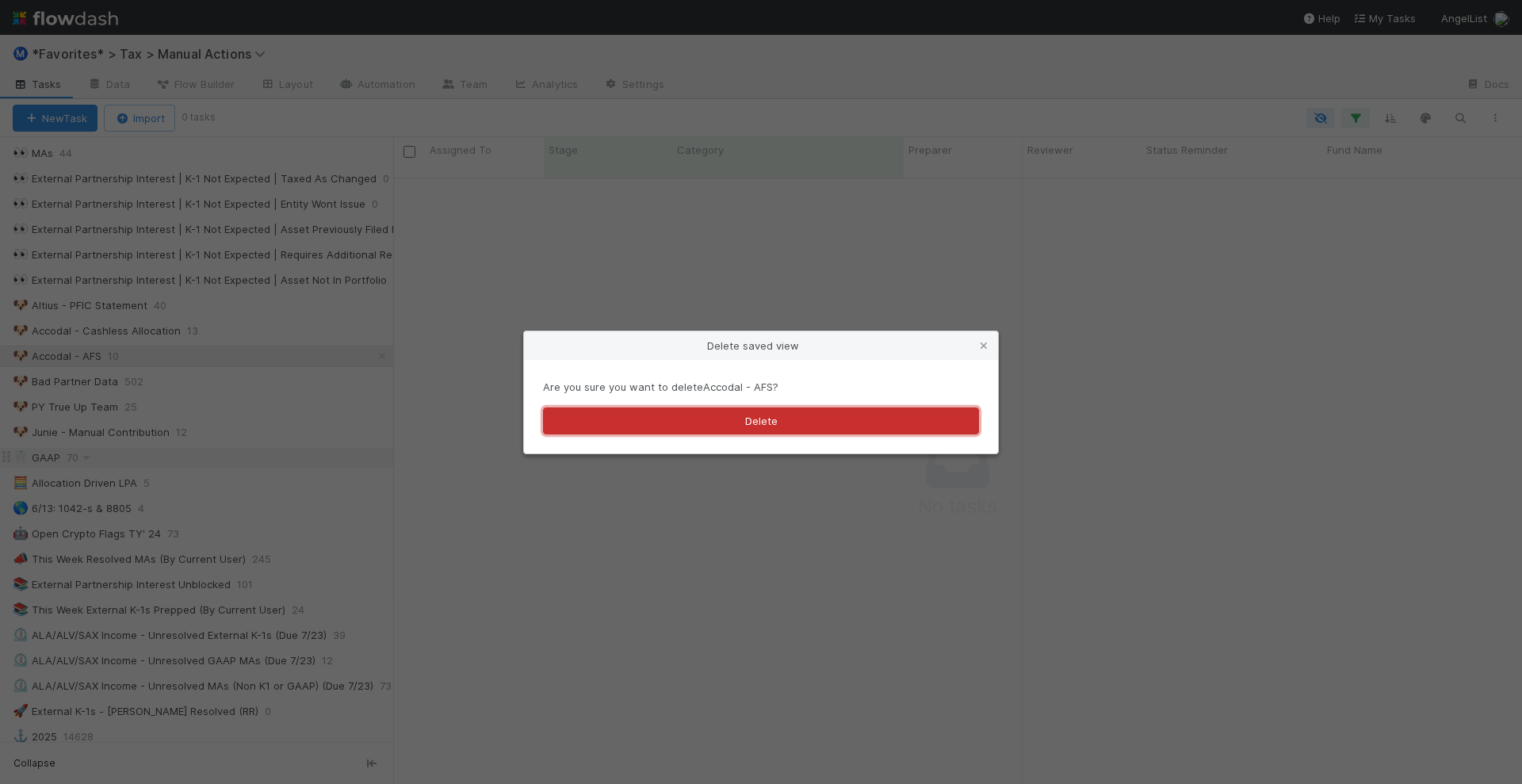
click at [646, 419] on button "Delete" at bounding box center [761, 420] width 436 height 27
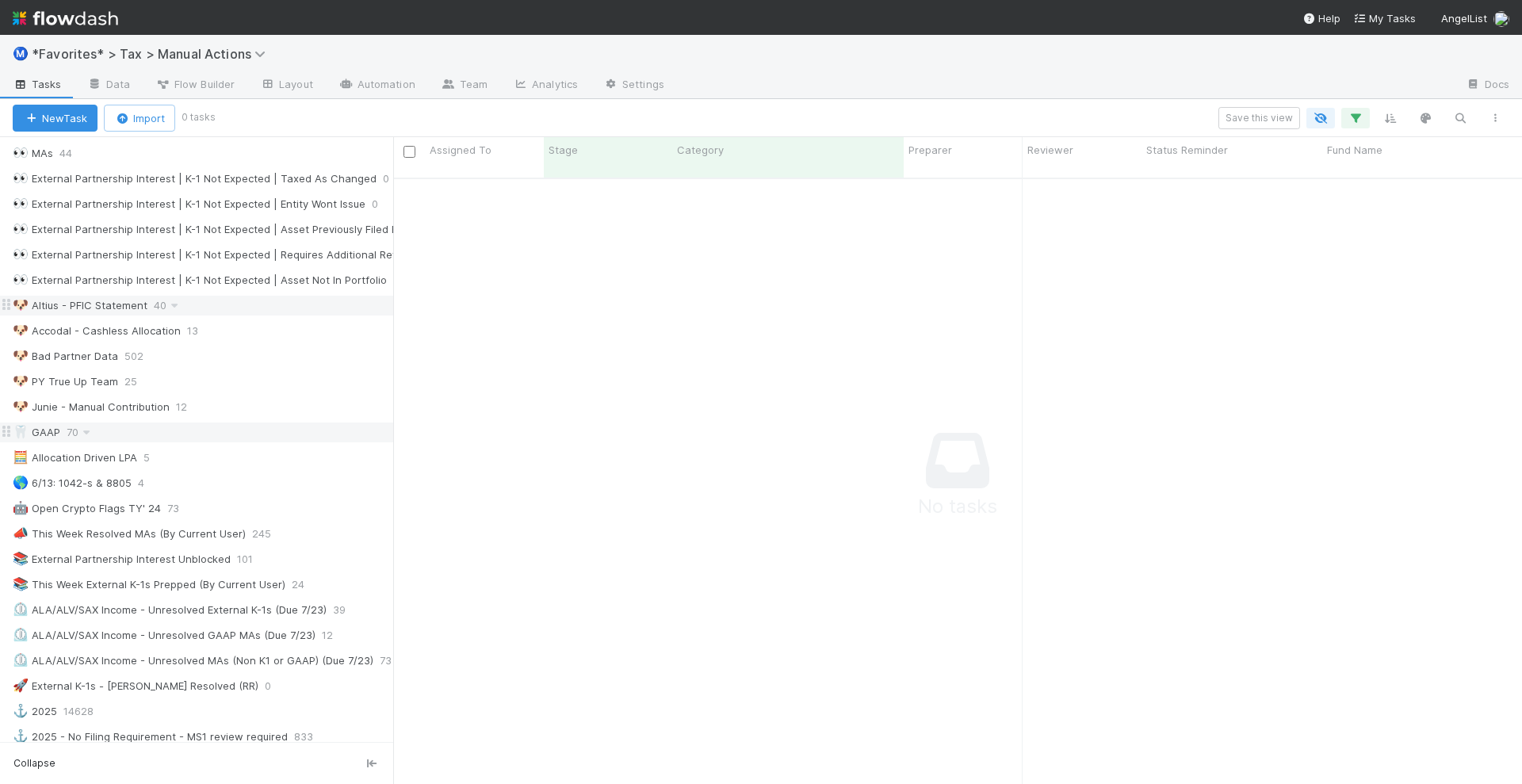
click at [222, 296] on div "🐶 Altius - PFIC Statement 40" at bounding box center [203, 305] width 381 height 19
click at [202, 326] on icon at bounding box center [206, 331] width 16 height 11
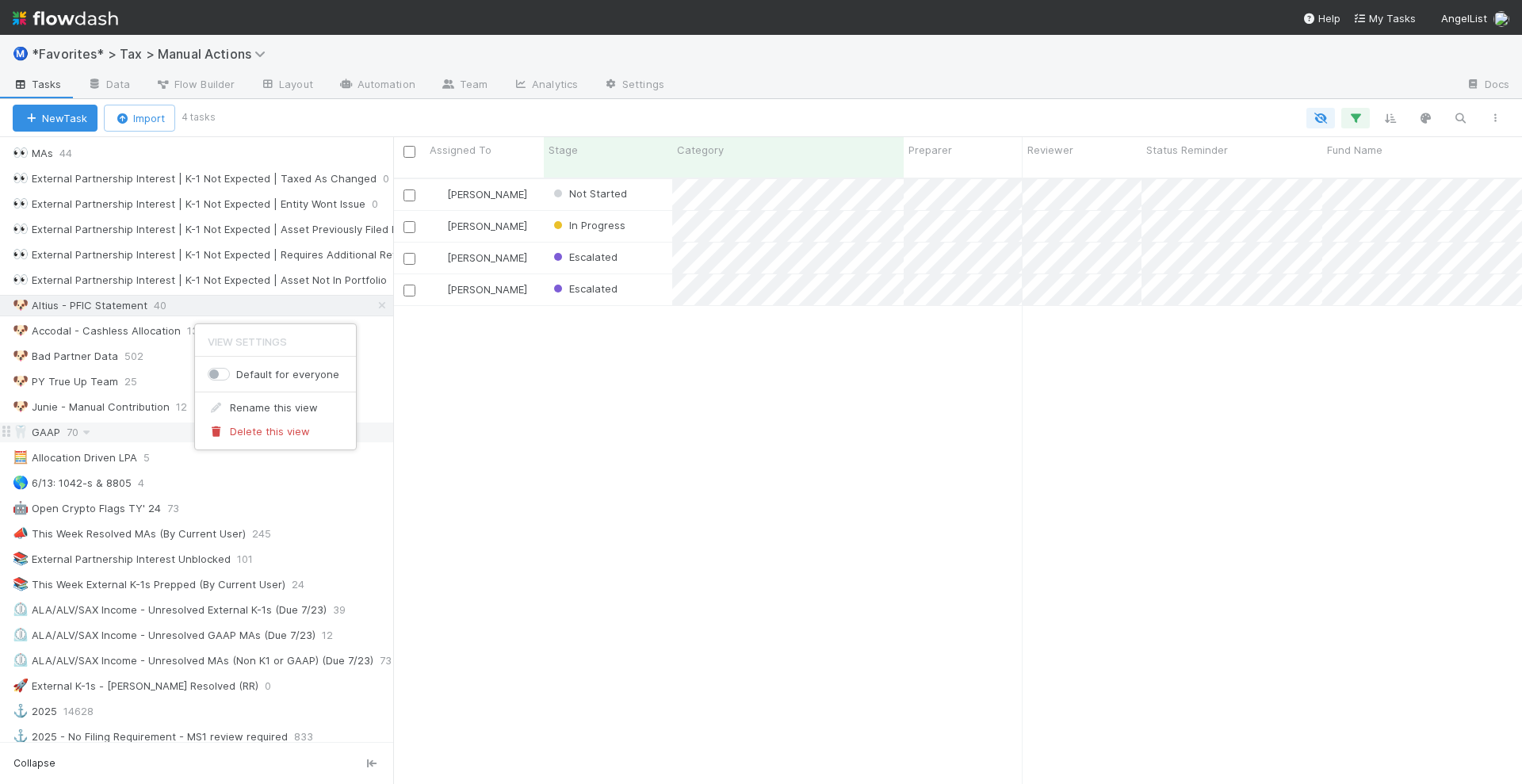
click at [137, 309] on div "View Settings Default for everyone Rename this view Delete this view" at bounding box center [761, 392] width 1522 height 784
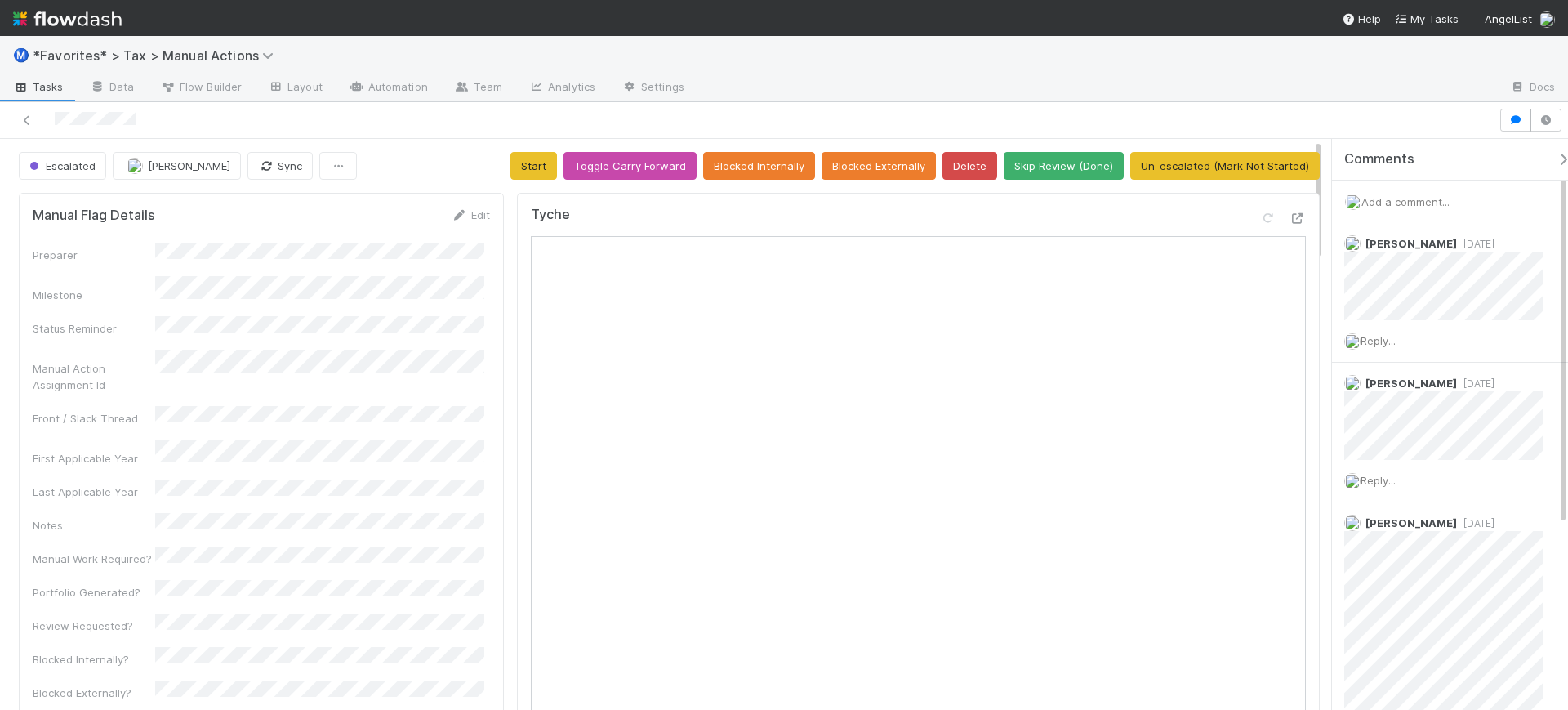
click at [1417, 202] on span "Add a comment..." at bounding box center [1406, 202] width 88 height 13
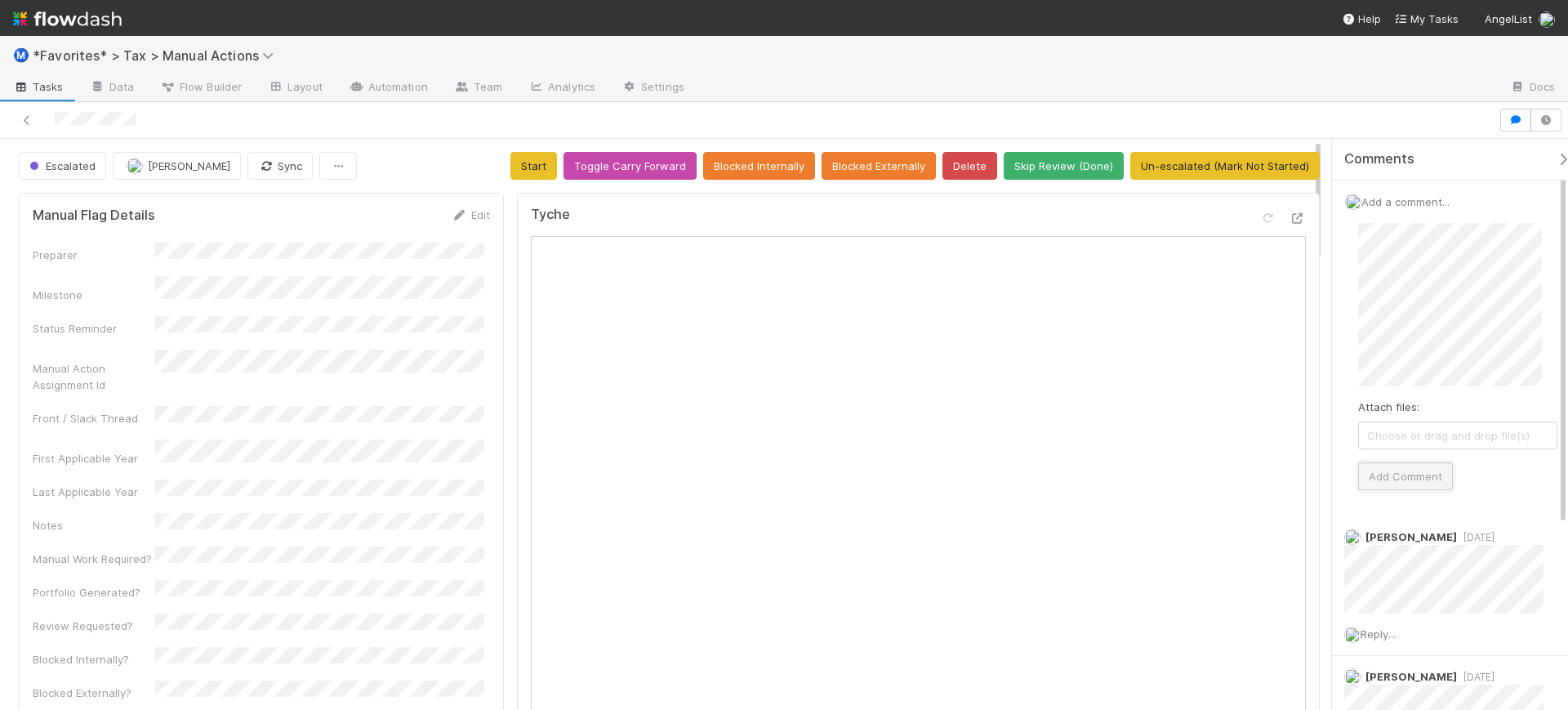
click at [1423, 474] on button "Add Comment" at bounding box center [1406, 476] width 95 height 27
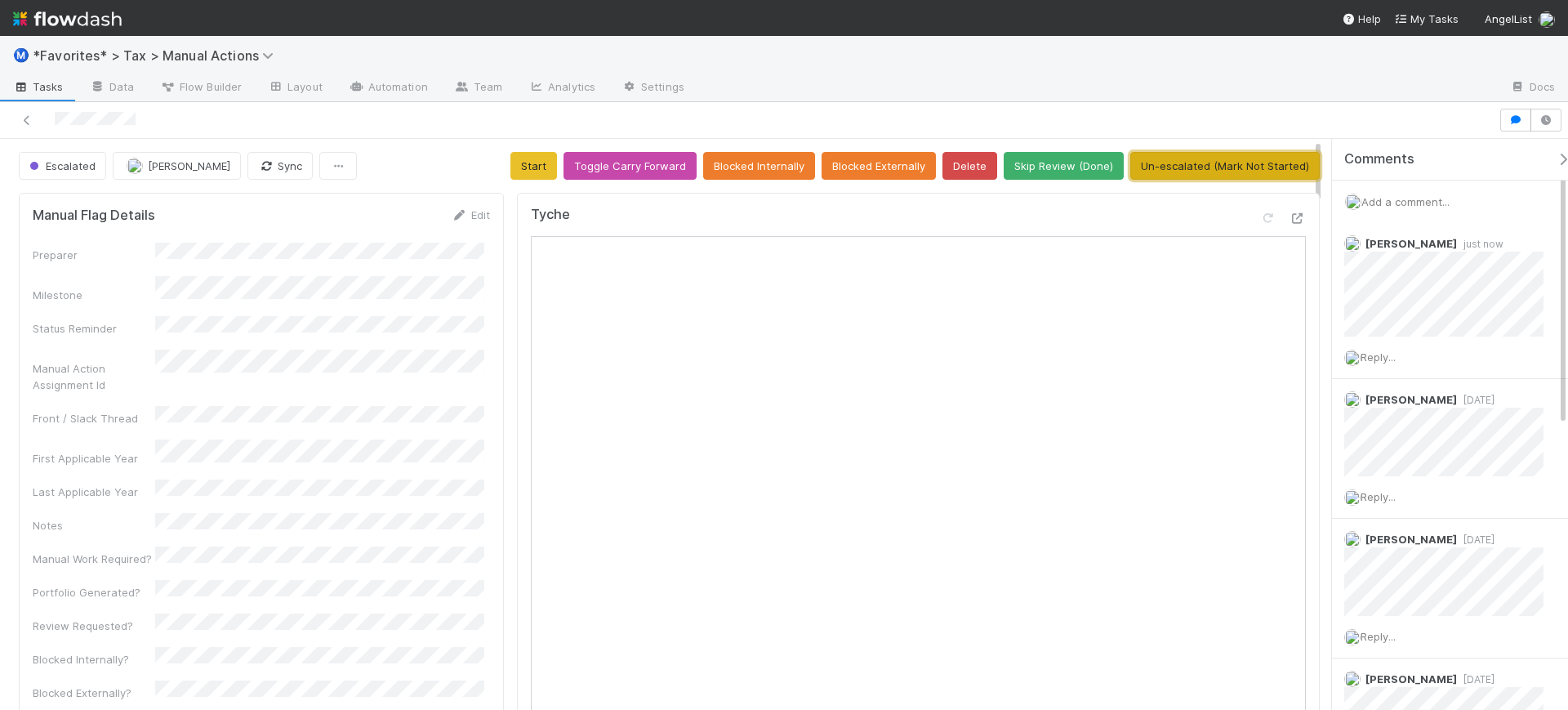
click at [1214, 160] on button "Un-escalated (Mark Not Started)" at bounding box center [1225, 166] width 190 height 27
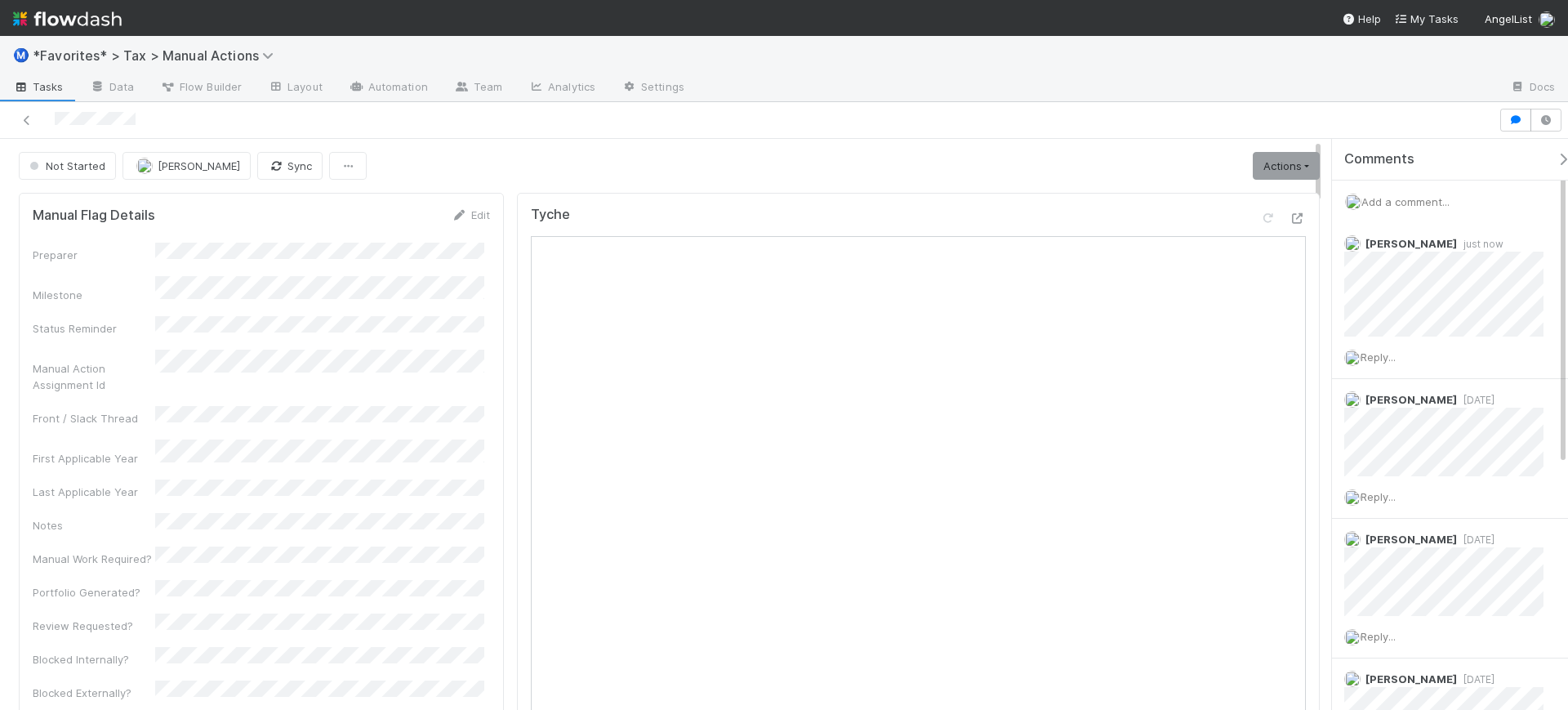
click at [1400, 198] on span "Add a comment..." at bounding box center [1406, 202] width 88 height 13
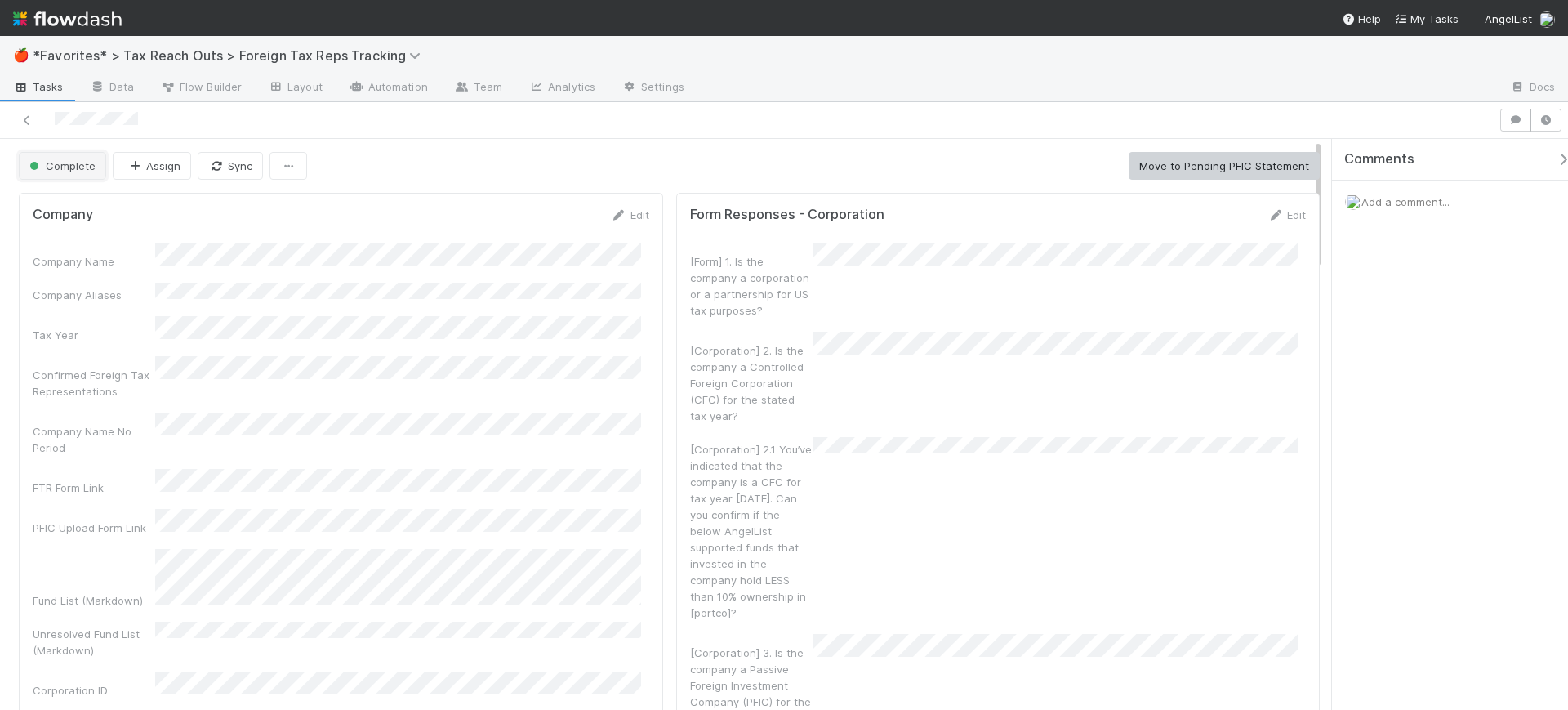
click at [86, 166] on span "Complete" at bounding box center [61, 166] width 69 height 13
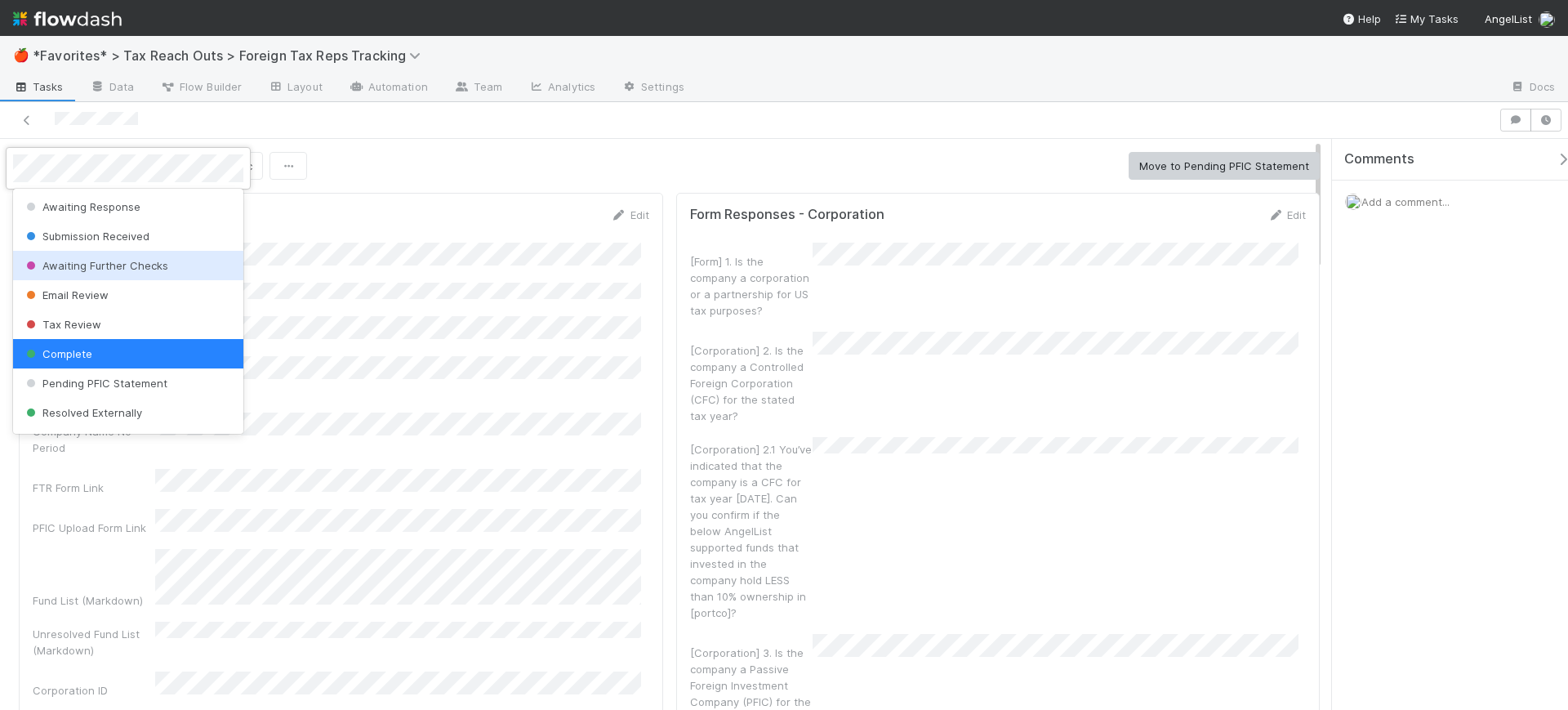
click at [582, 361] on div at bounding box center [784, 355] width 1568 height 710
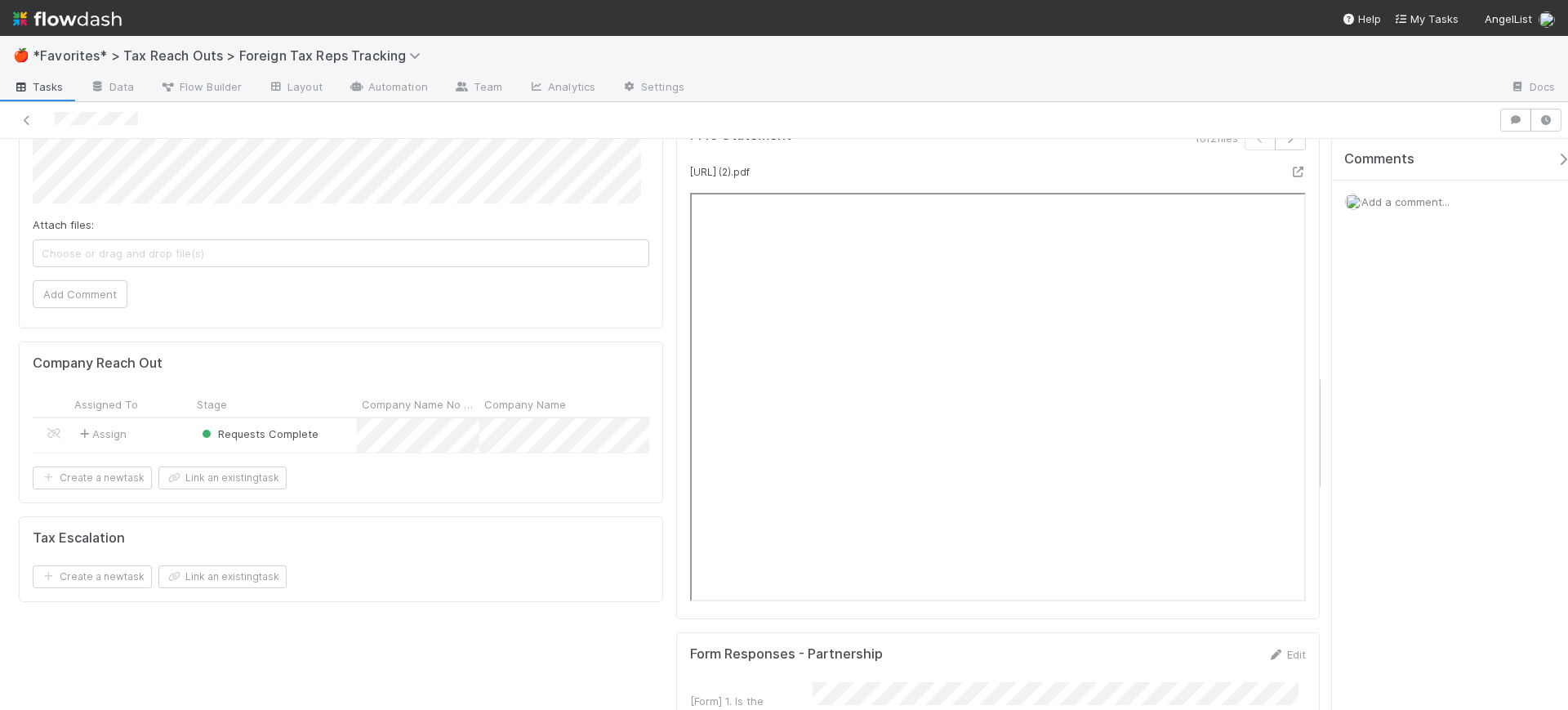
scroll to position [1123, 0]
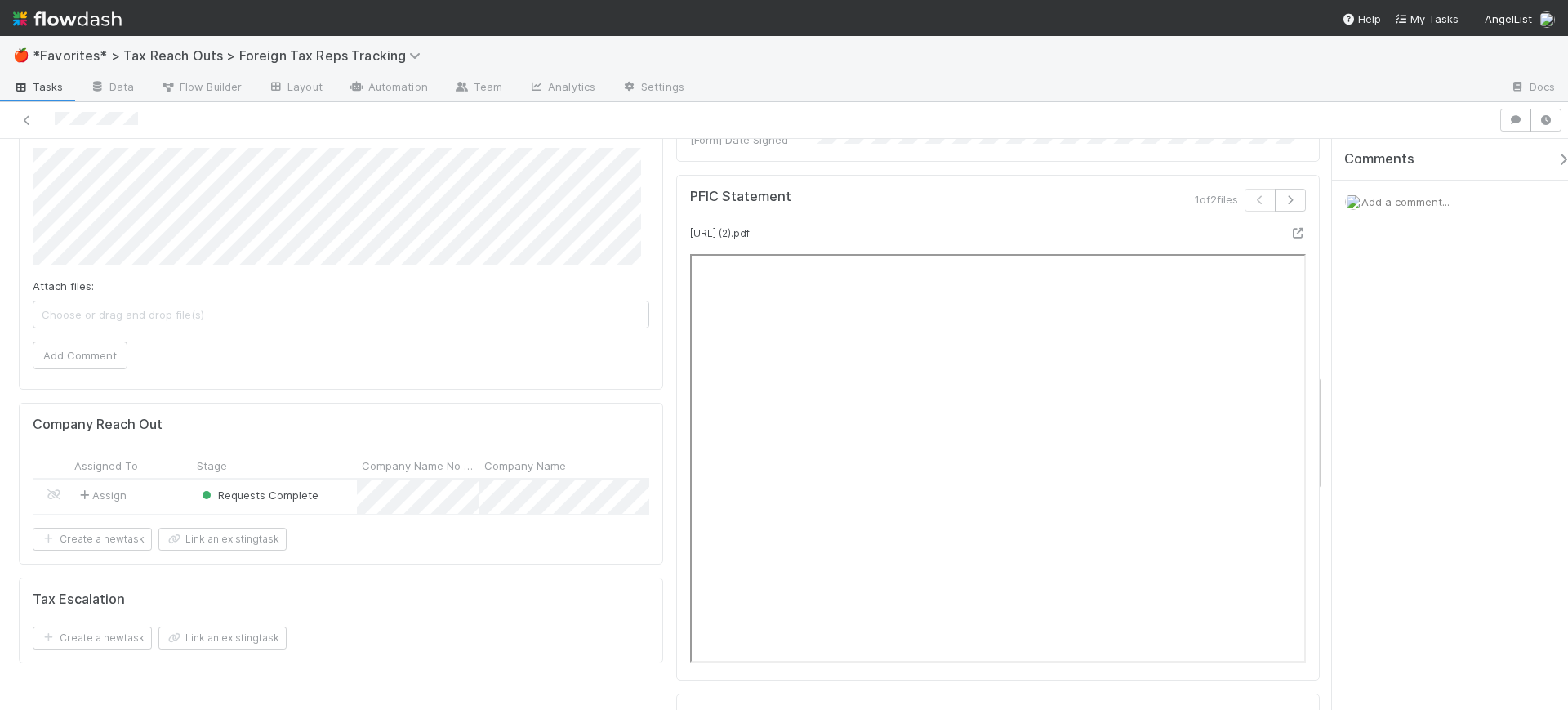
click at [170, 480] on div "Assign" at bounding box center [130, 497] width 122 height 35
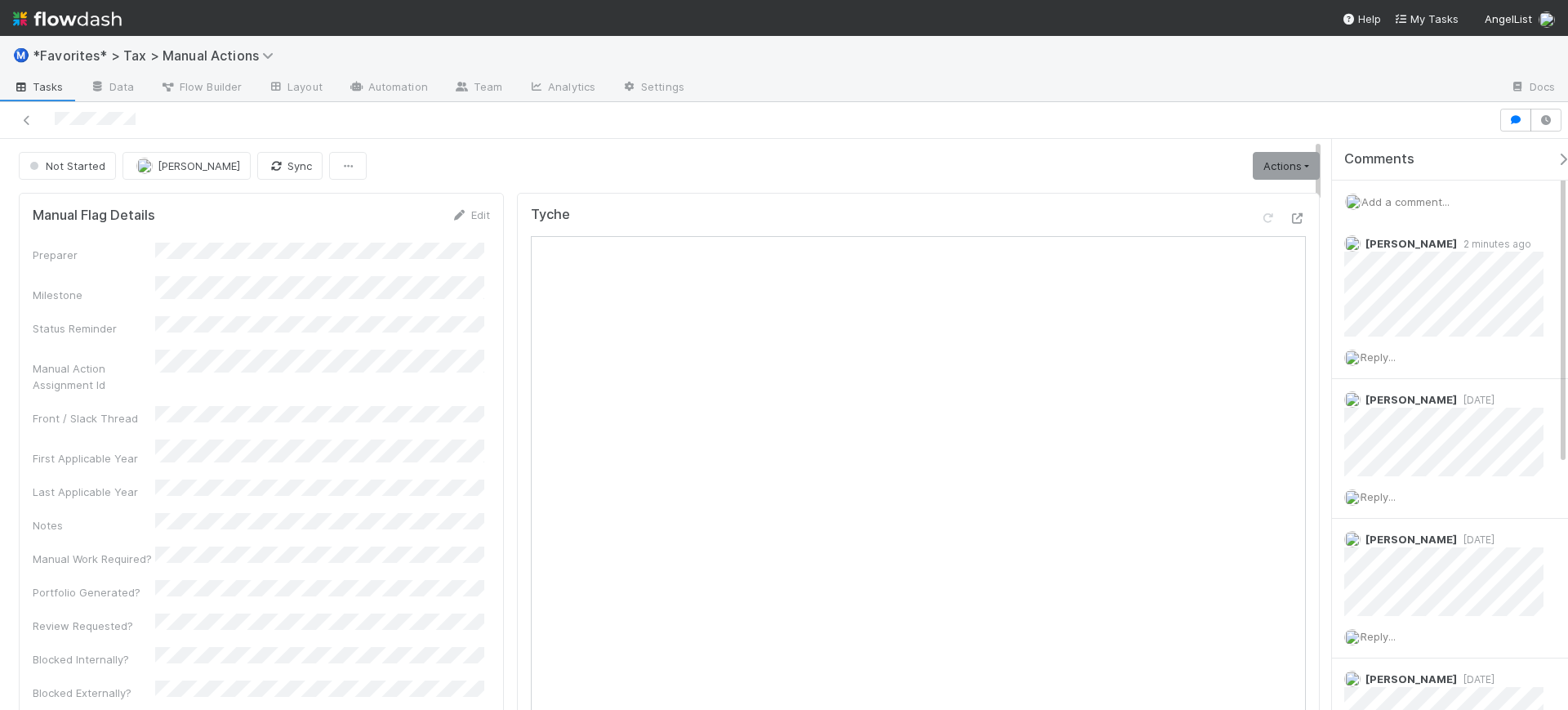
click at [1394, 204] on span "Add a comment..." at bounding box center [1406, 202] width 88 height 13
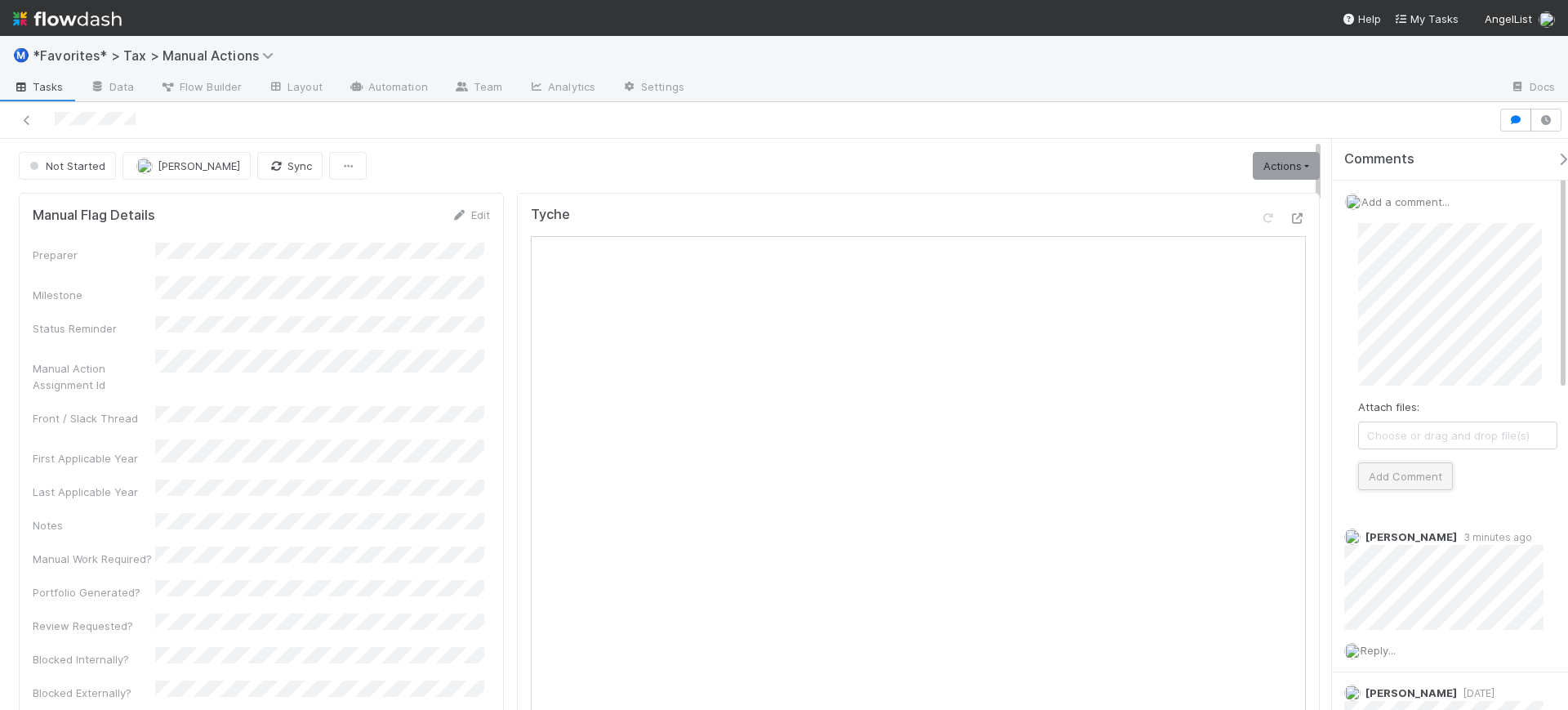
click at [1422, 475] on button "Add Comment" at bounding box center [1406, 476] width 95 height 27
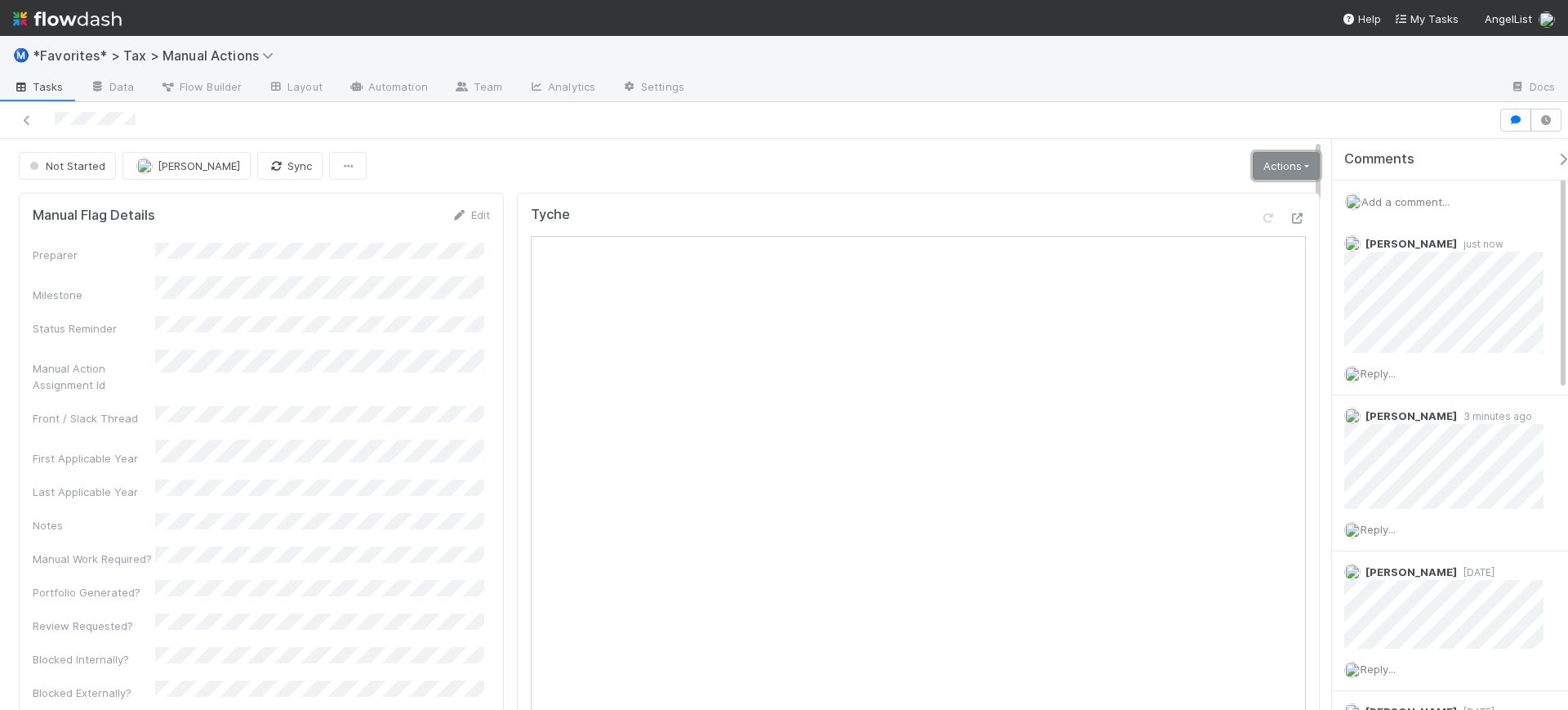
click at [1274, 152] on link "Actions" at bounding box center [1286, 166] width 67 height 27
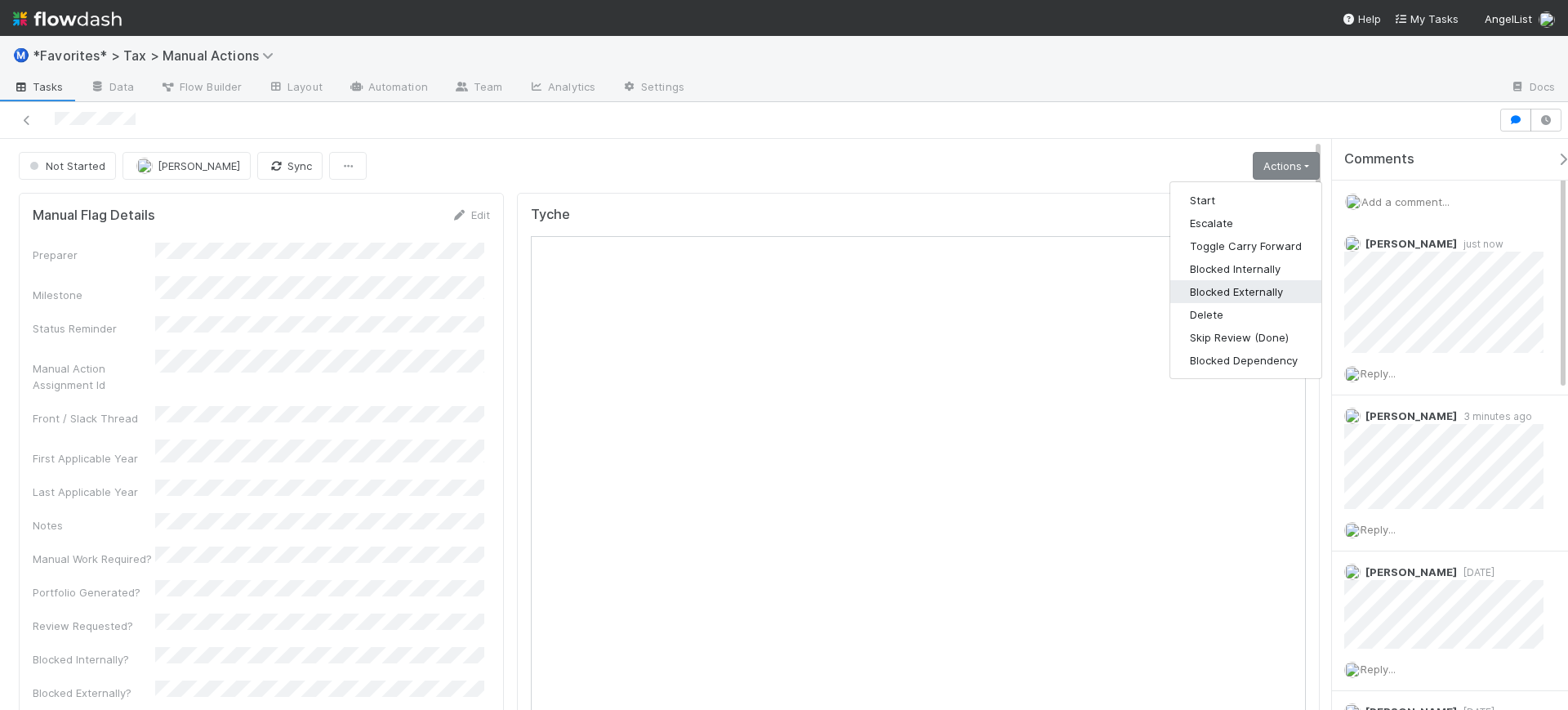
click at [1266, 291] on button "Blocked Externally" at bounding box center [1246, 291] width 151 height 23
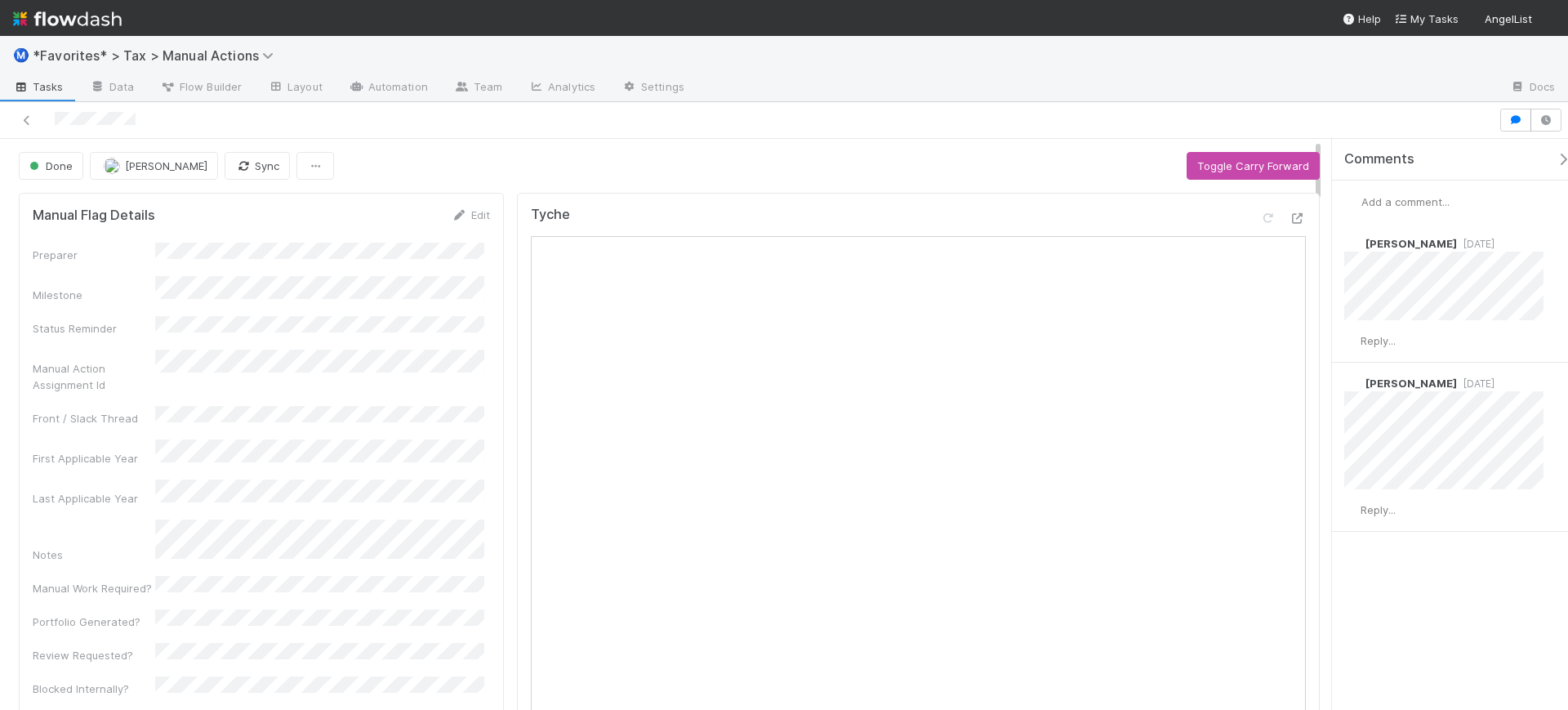
click at [1409, 207] on span "Add a comment..." at bounding box center [1406, 202] width 88 height 13
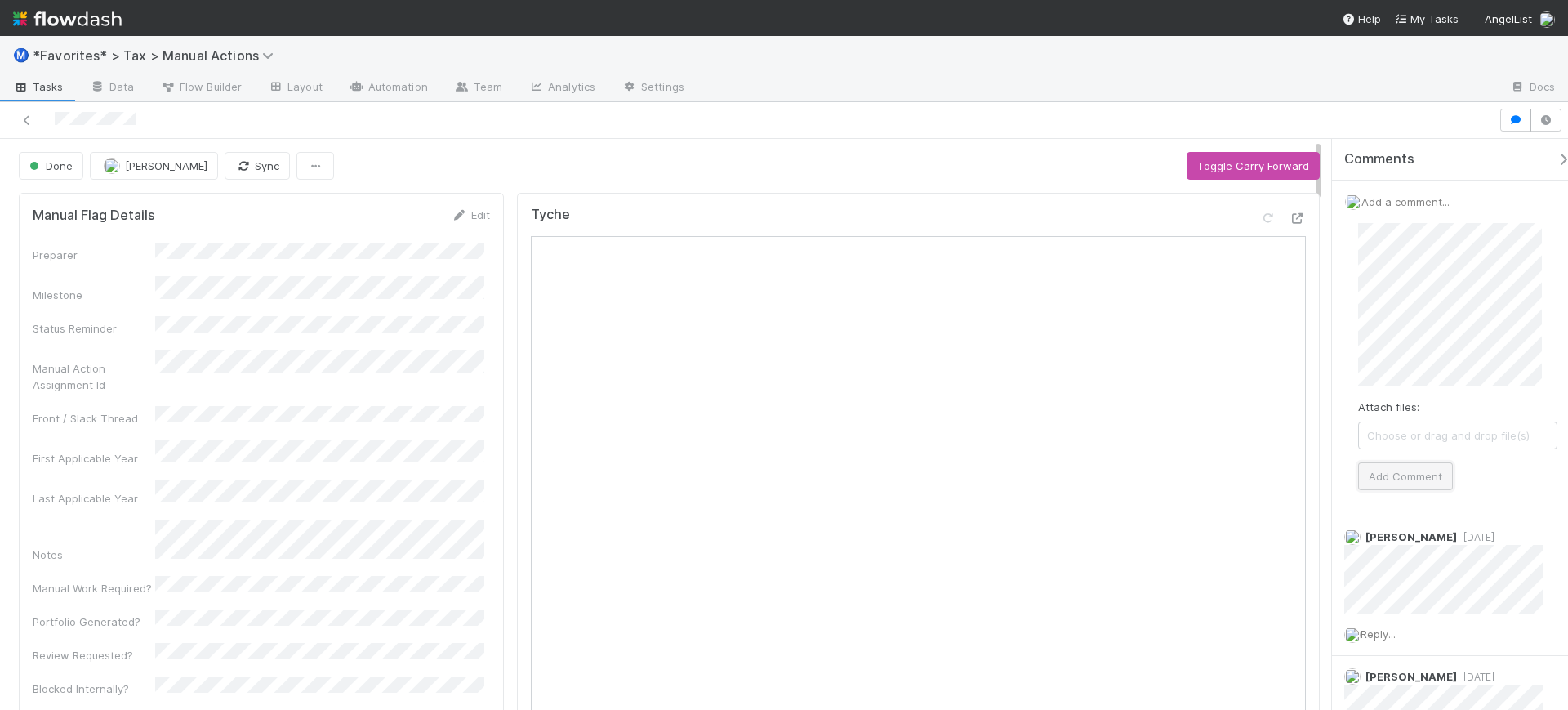
click at [1415, 478] on button "Add Comment" at bounding box center [1406, 476] width 95 height 27
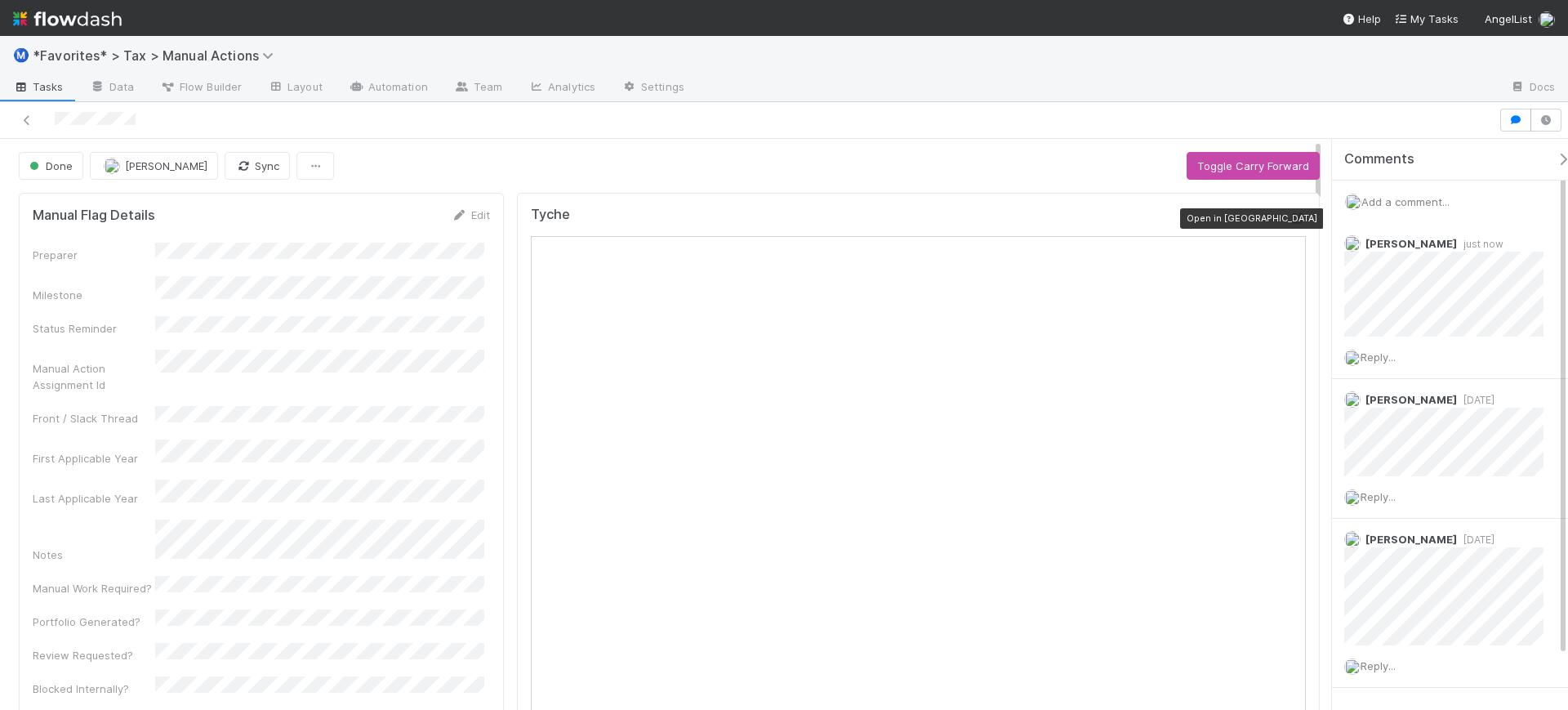
click at [1290, 219] on icon at bounding box center [1298, 219] width 16 height 11
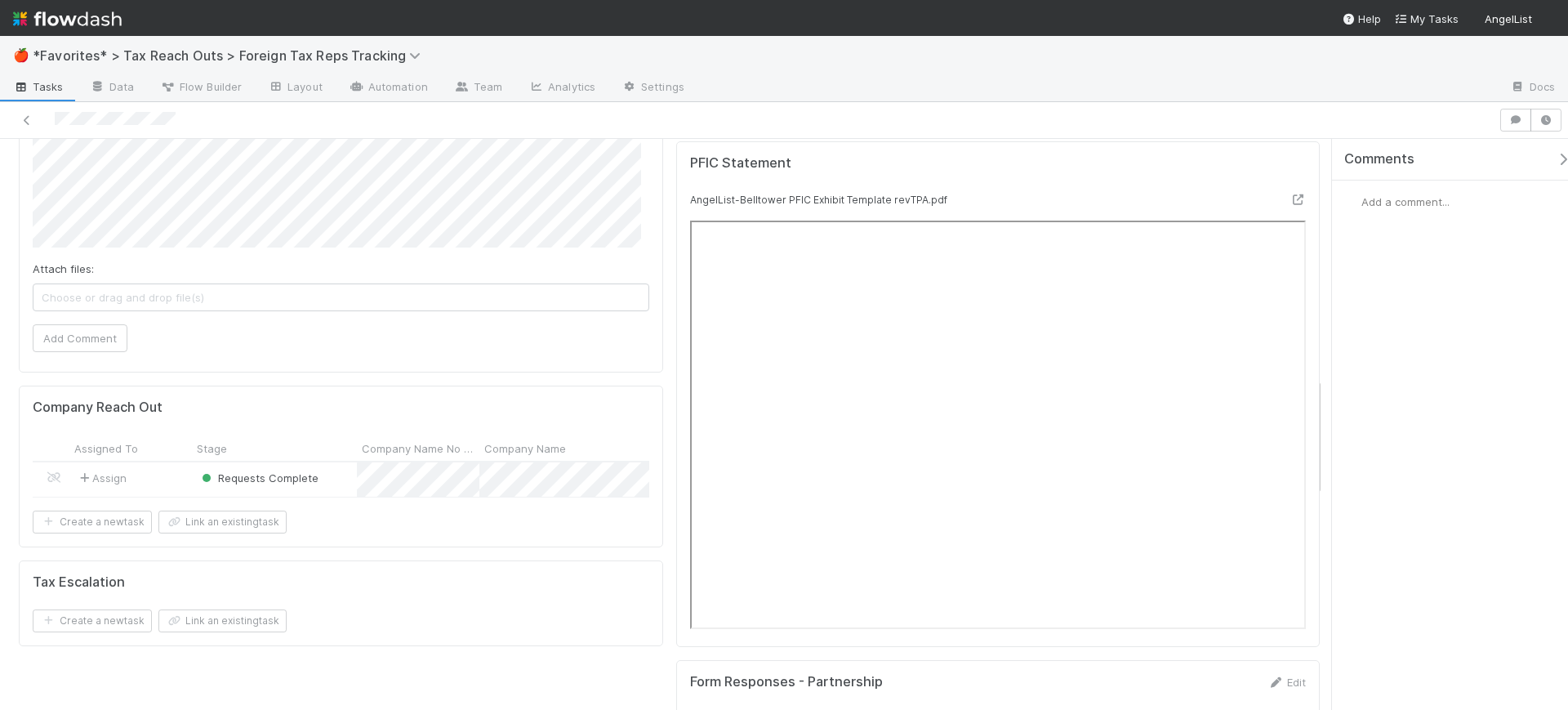
scroll to position [1226, 0]
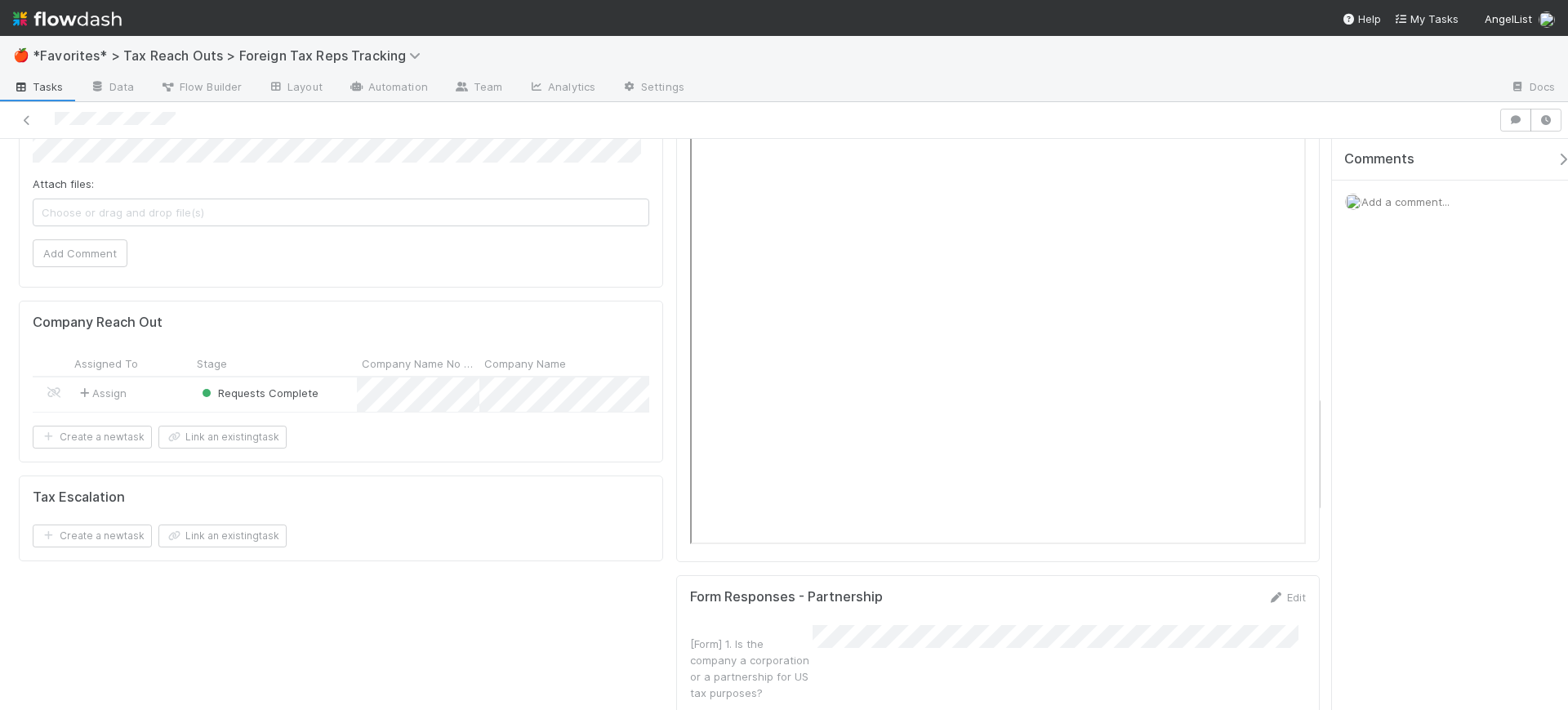
click at [185, 378] on div "Assign" at bounding box center [130, 395] width 122 height 35
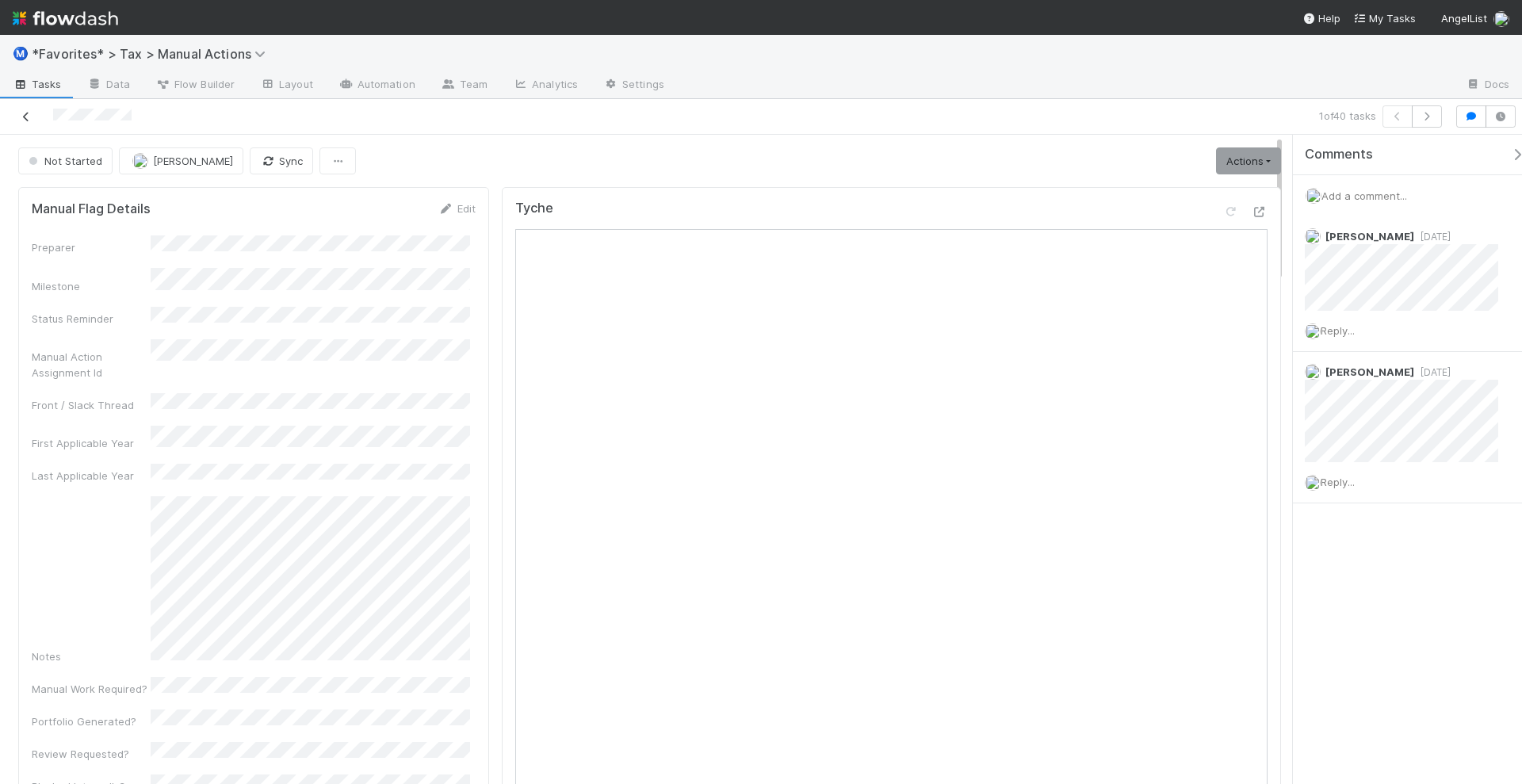
click at [25, 116] on icon at bounding box center [27, 117] width 16 height 11
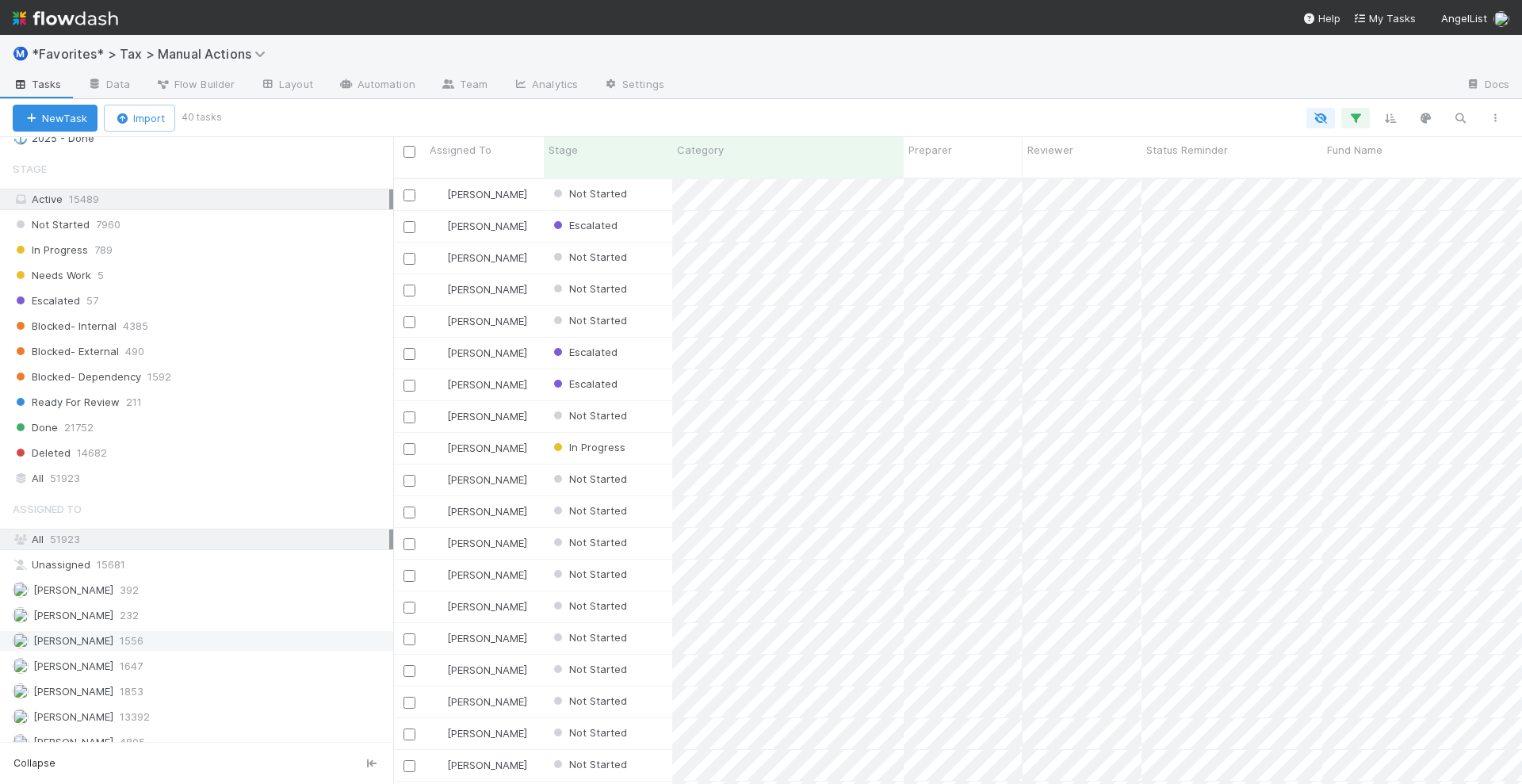
scroll to position [1585, 0]
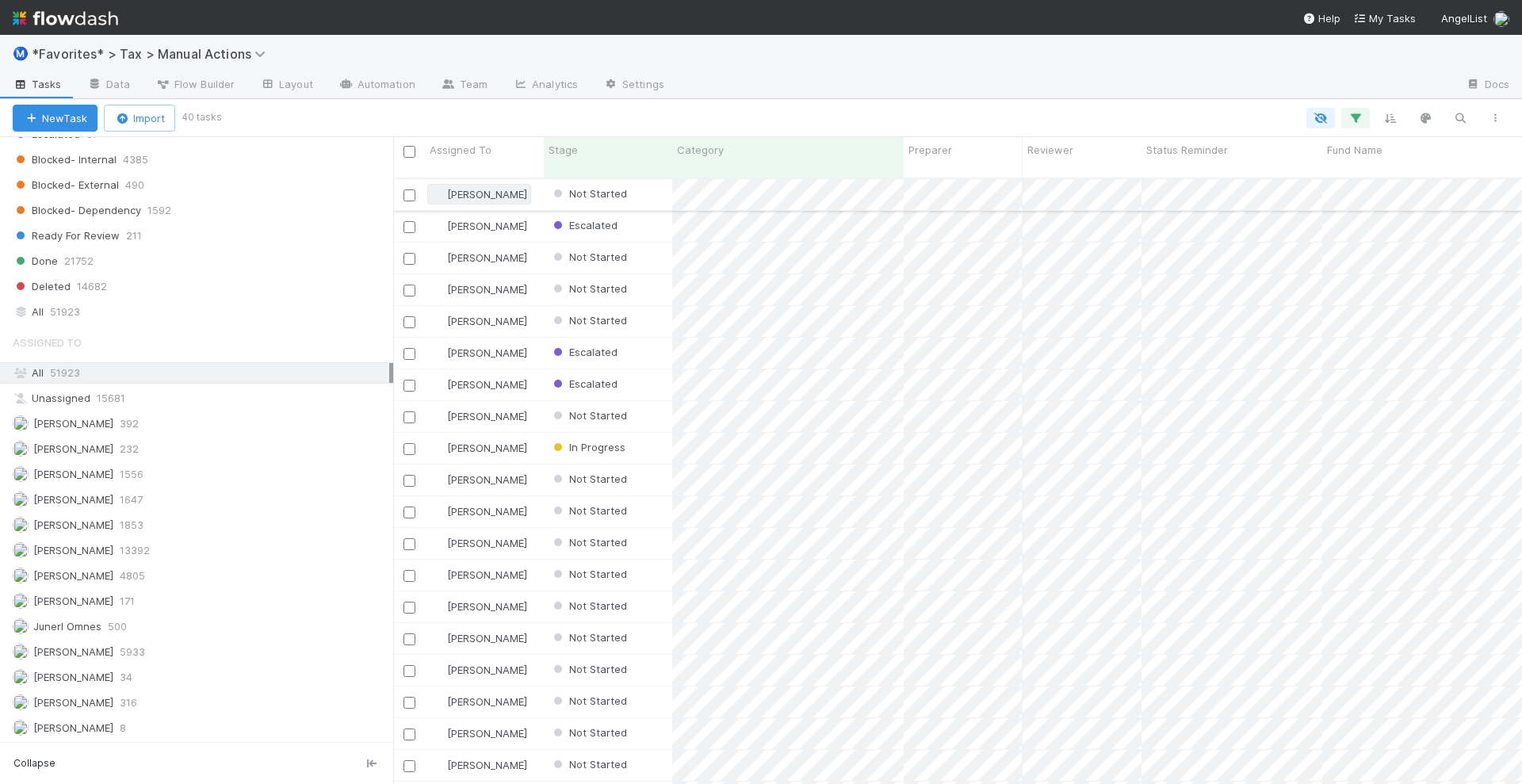
click at [497, 188] on span "[PERSON_NAME]" at bounding box center [487, 194] width 80 height 12
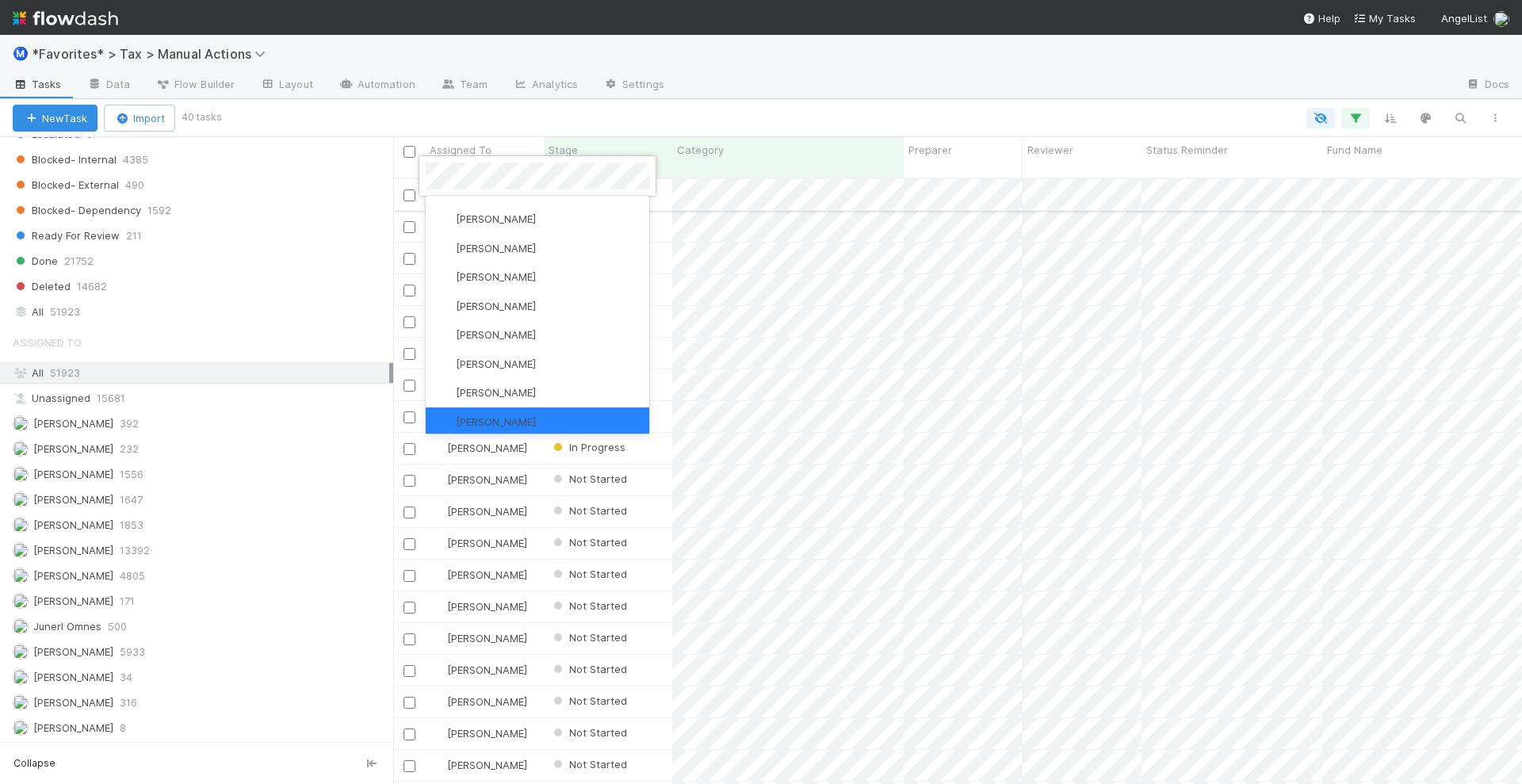
scroll to position [0, 0]
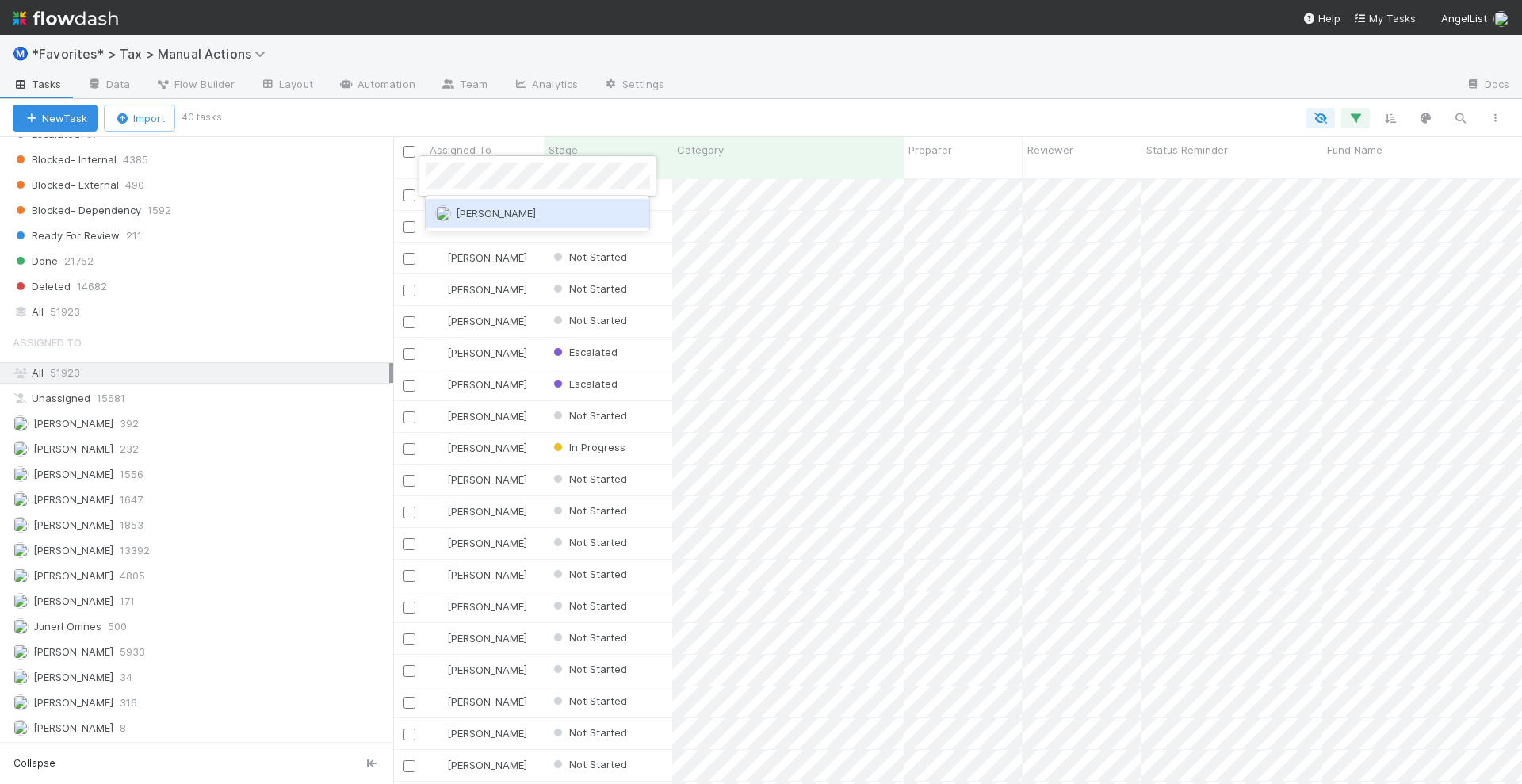
click at [497, 216] on span "[PERSON_NAME]" at bounding box center [496, 213] width 80 height 12
click at [477, 283] on span "[PERSON_NAME]" at bounding box center [487, 289] width 80 height 12
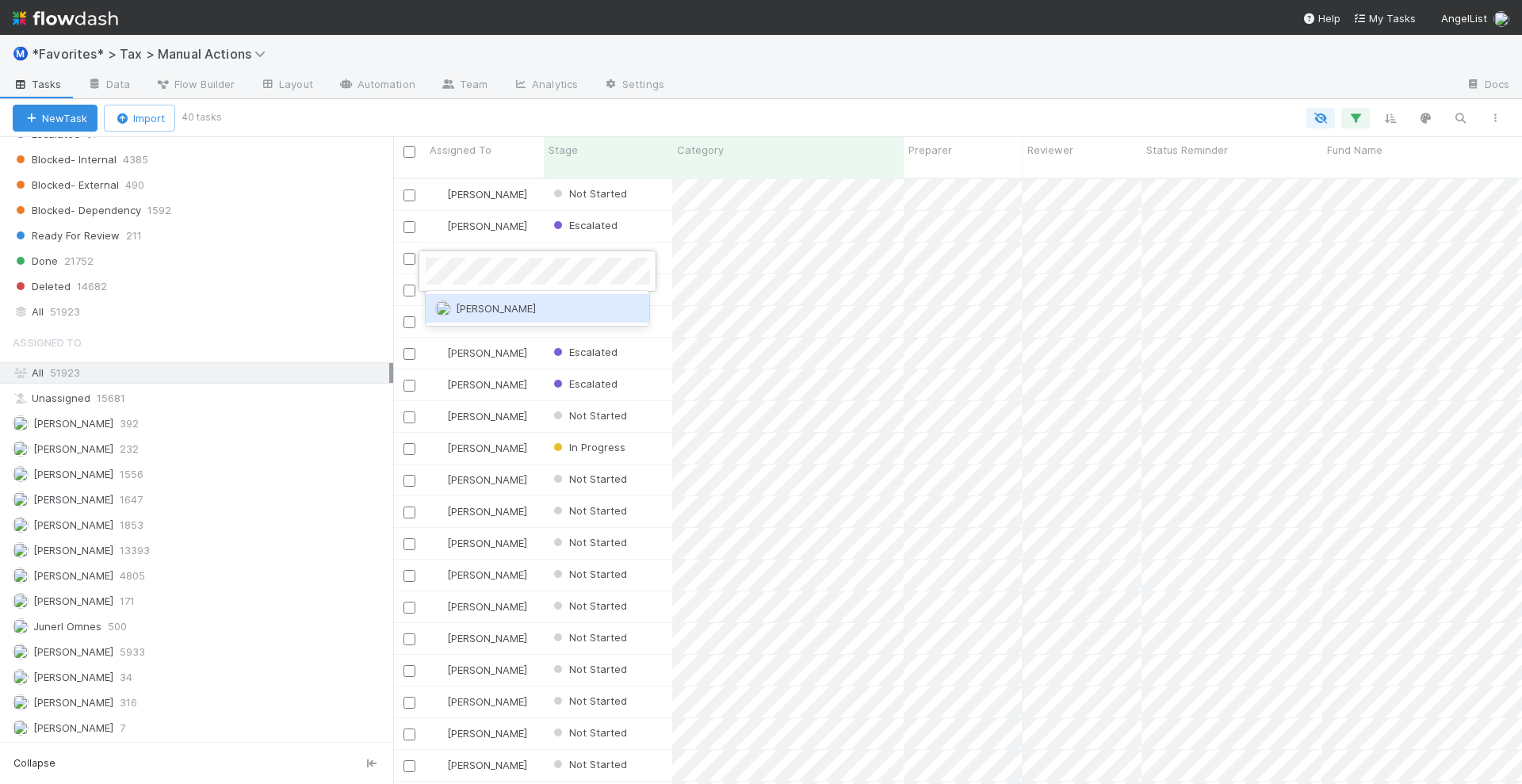
click at [494, 307] on span "[PERSON_NAME]" at bounding box center [496, 308] width 80 height 12
click at [161, 565] on div "[PERSON_NAME] 4805" at bounding box center [200, 574] width 376 height 19
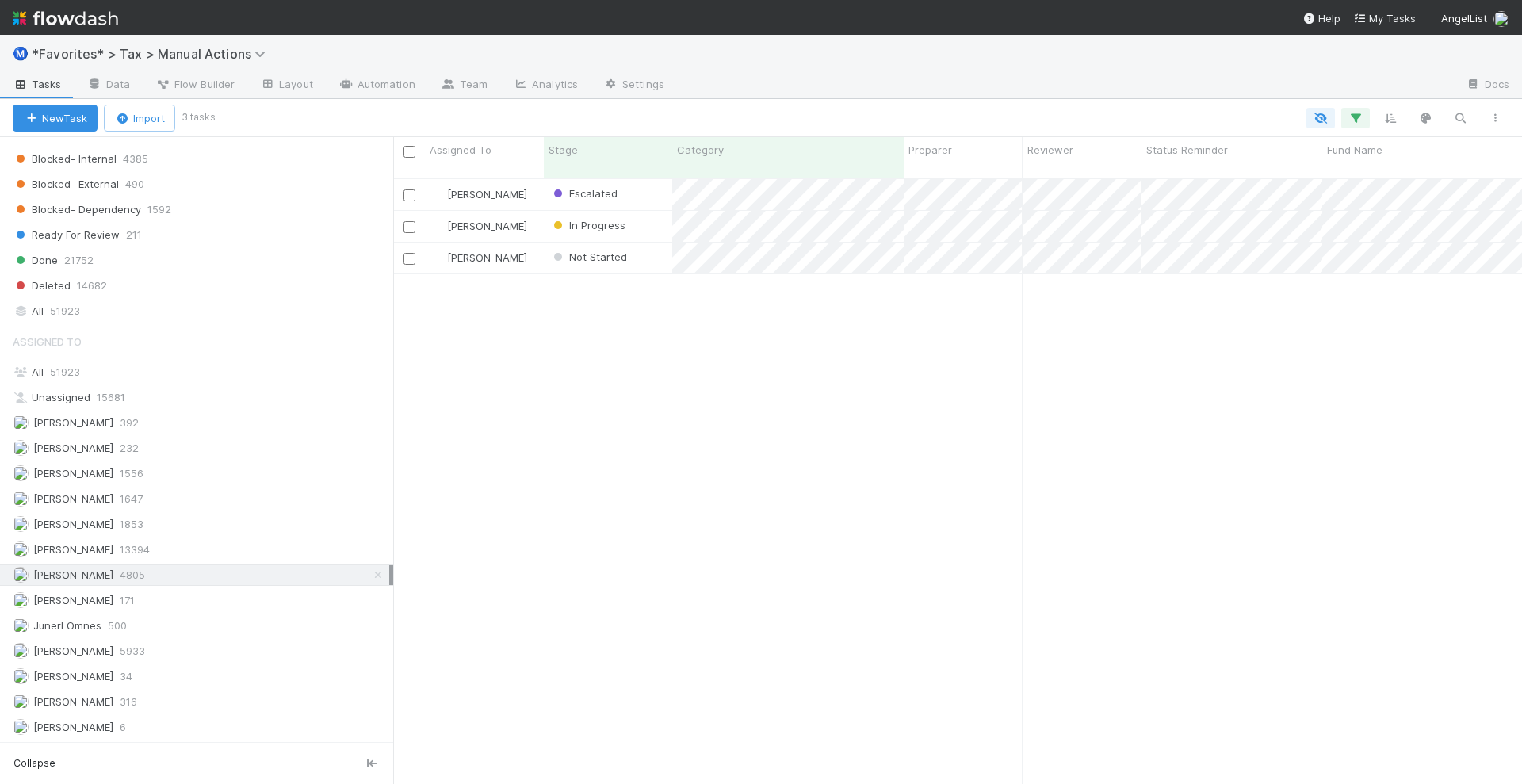
scroll to position [603, 1114]
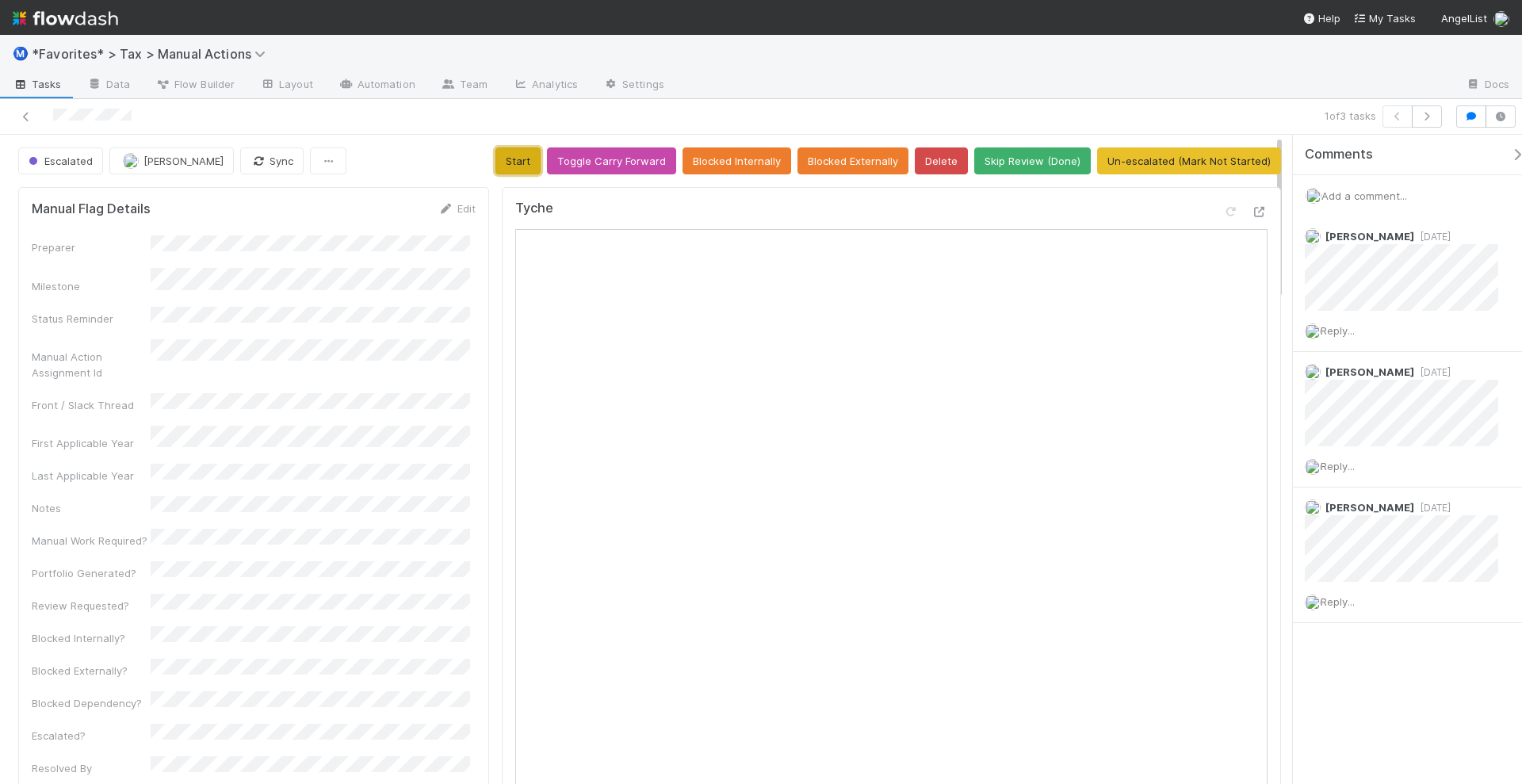
click at [524, 167] on button "Start" at bounding box center [518, 161] width 45 height 27
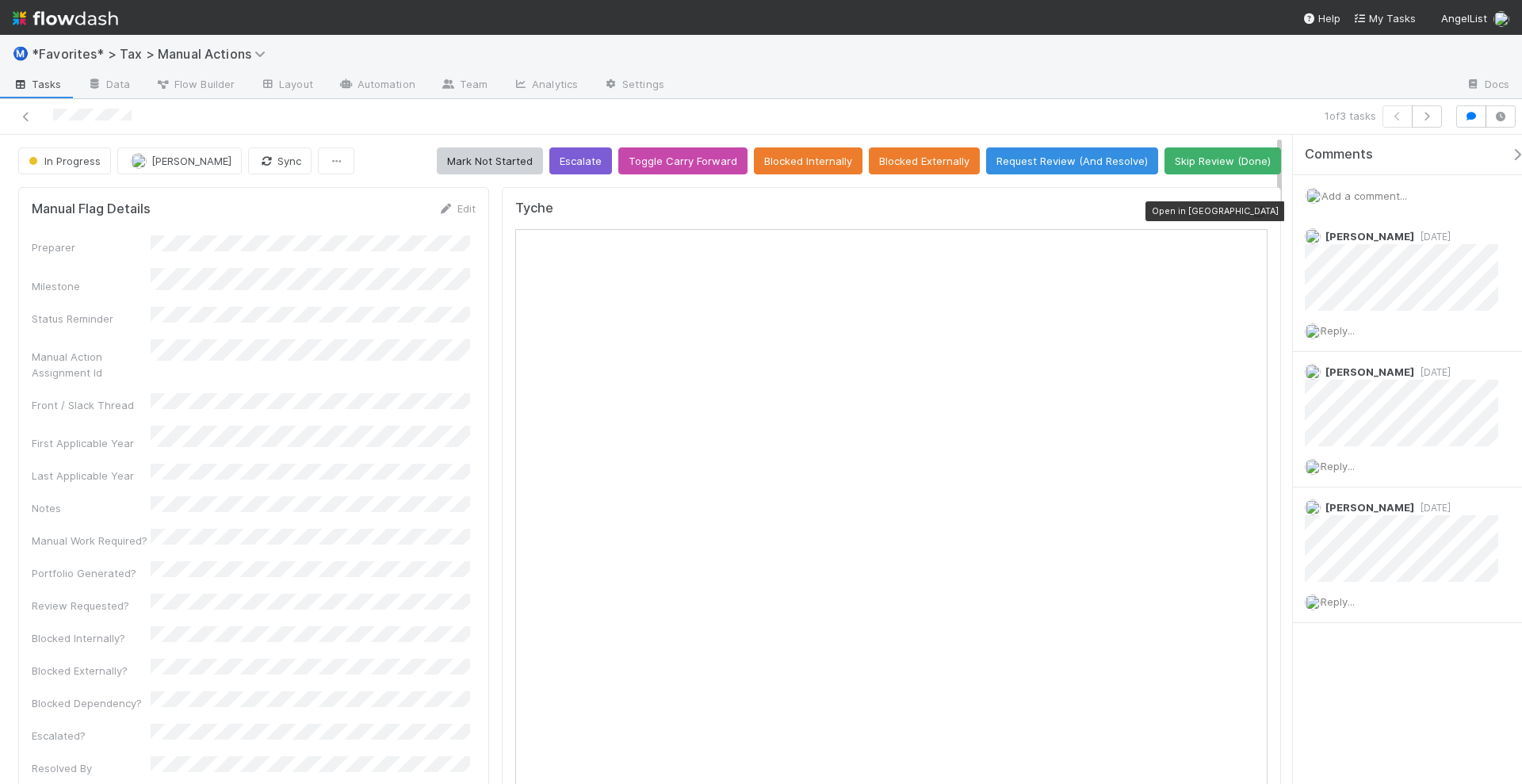
click at [1252, 208] on icon at bounding box center [1260, 212] width 16 height 11
click at [497, 162] on button "Mark Not Started" at bounding box center [490, 161] width 106 height 27
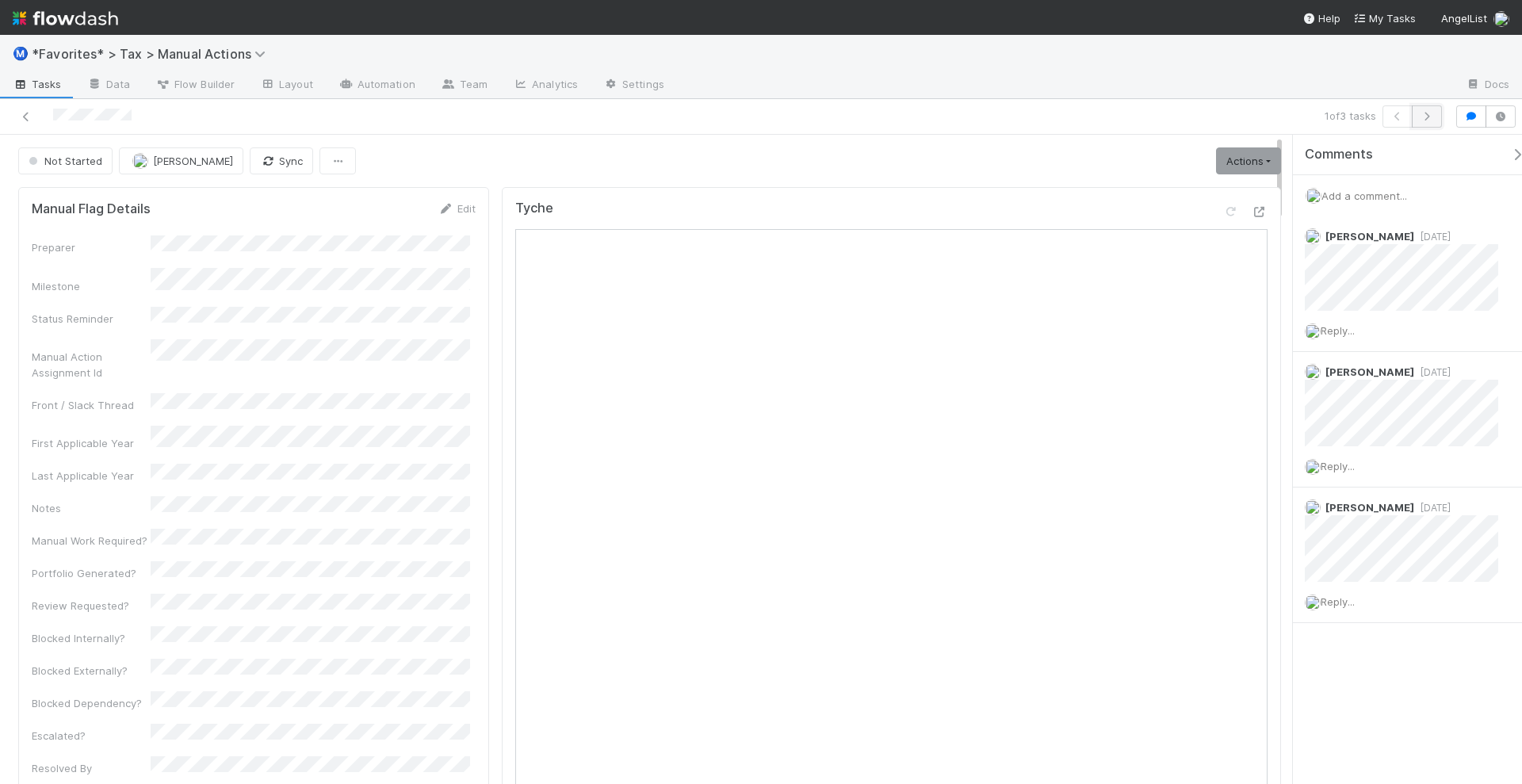
click at [1435, 115] on icon "button" at bounding box center [1427, 116] width 16 height 10
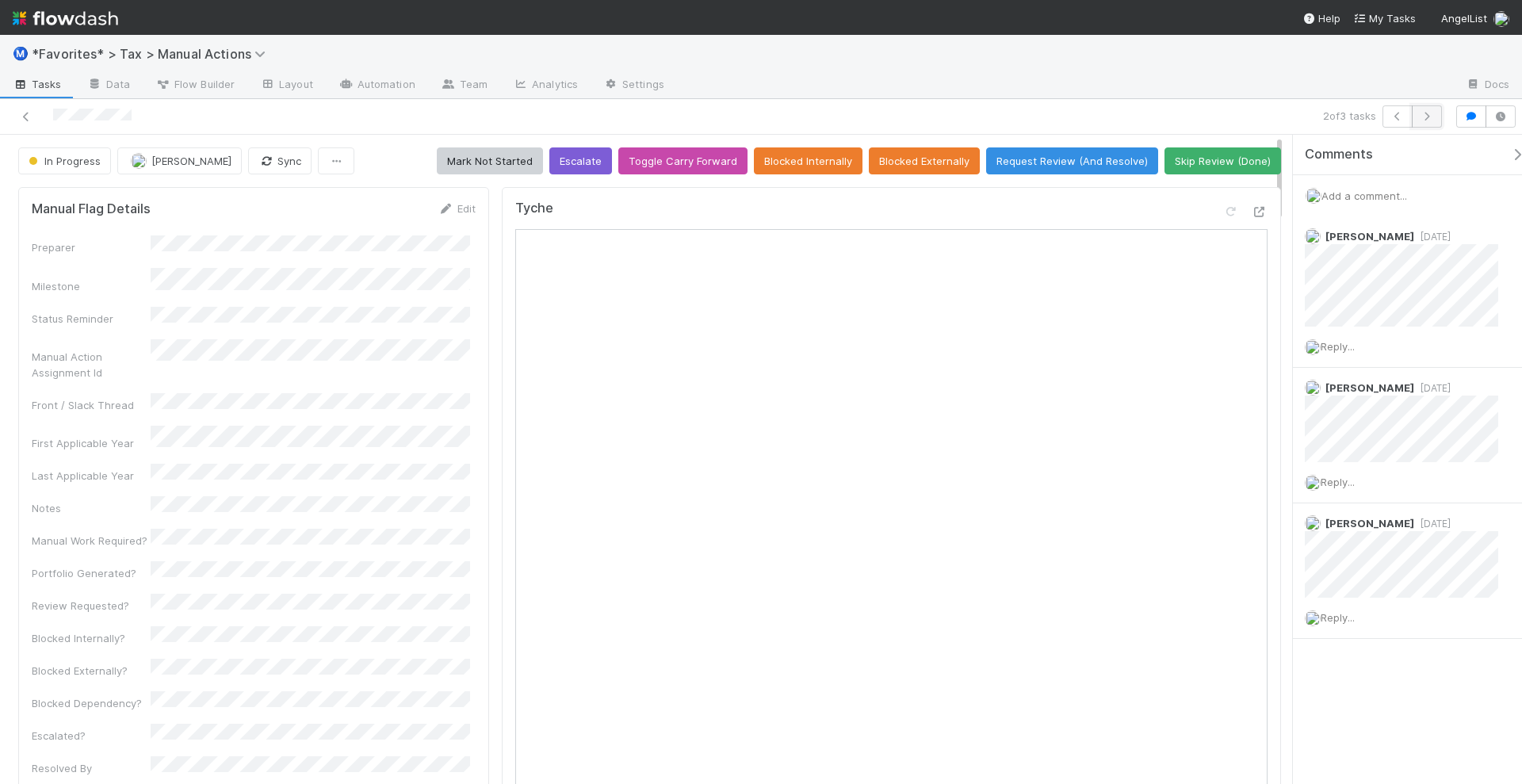
click at [1428, 118] on icon "button" at bounding box center [1427, 116] width 16 height 10
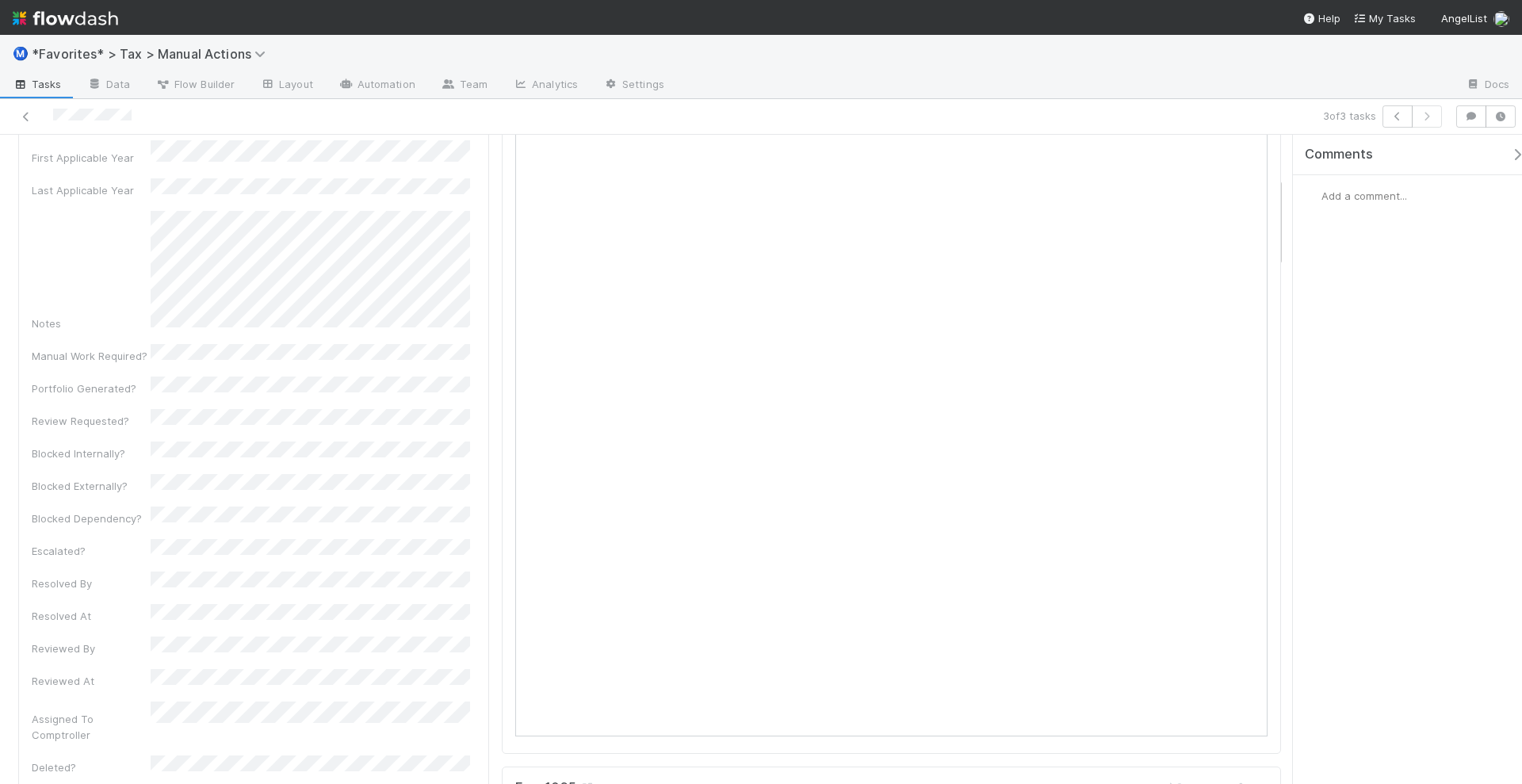
scroll to position [297, 0]
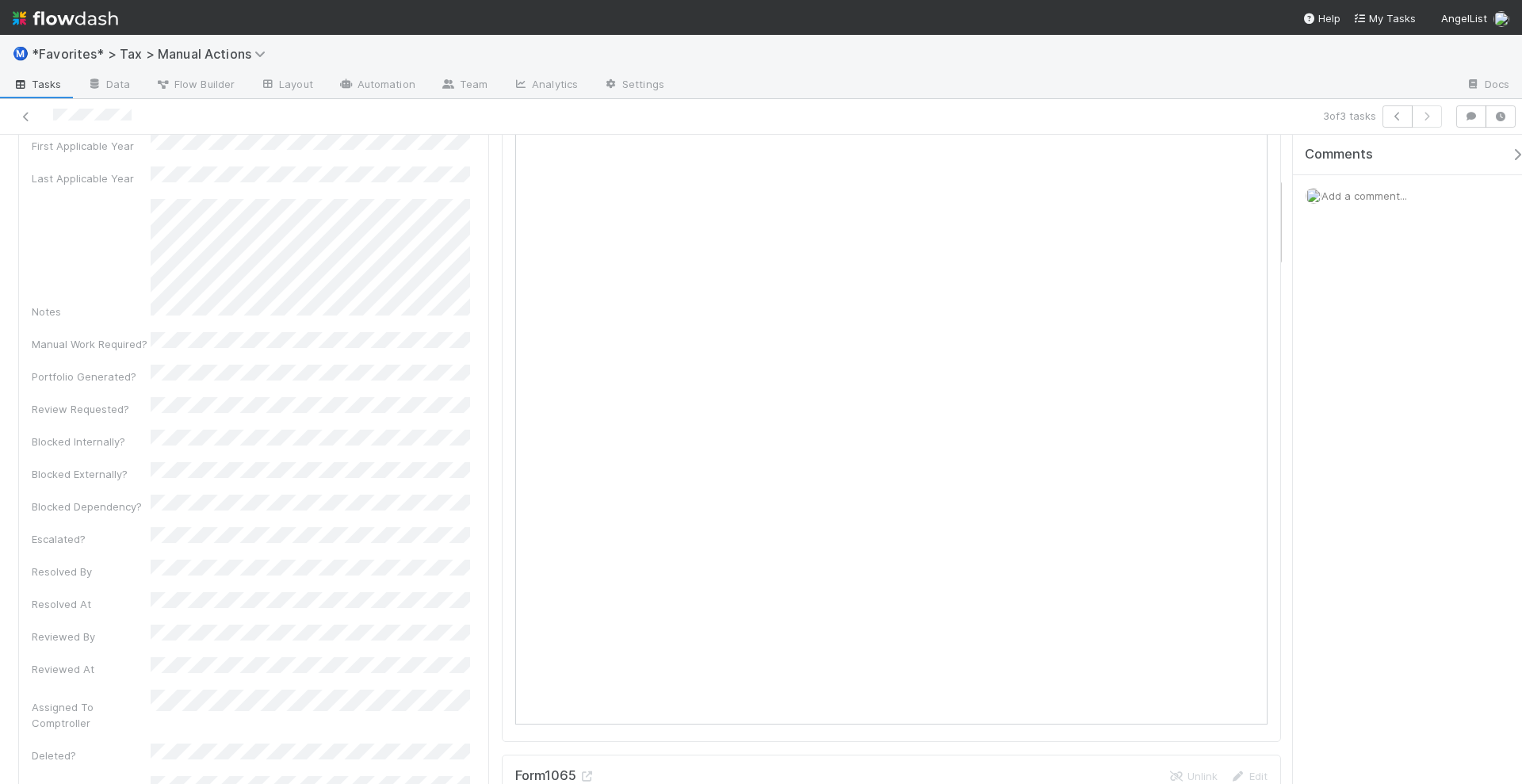
click at [1400, 345] on div "Comments Add a comment..." at bounding box center [1407, 459] width 229 height 650
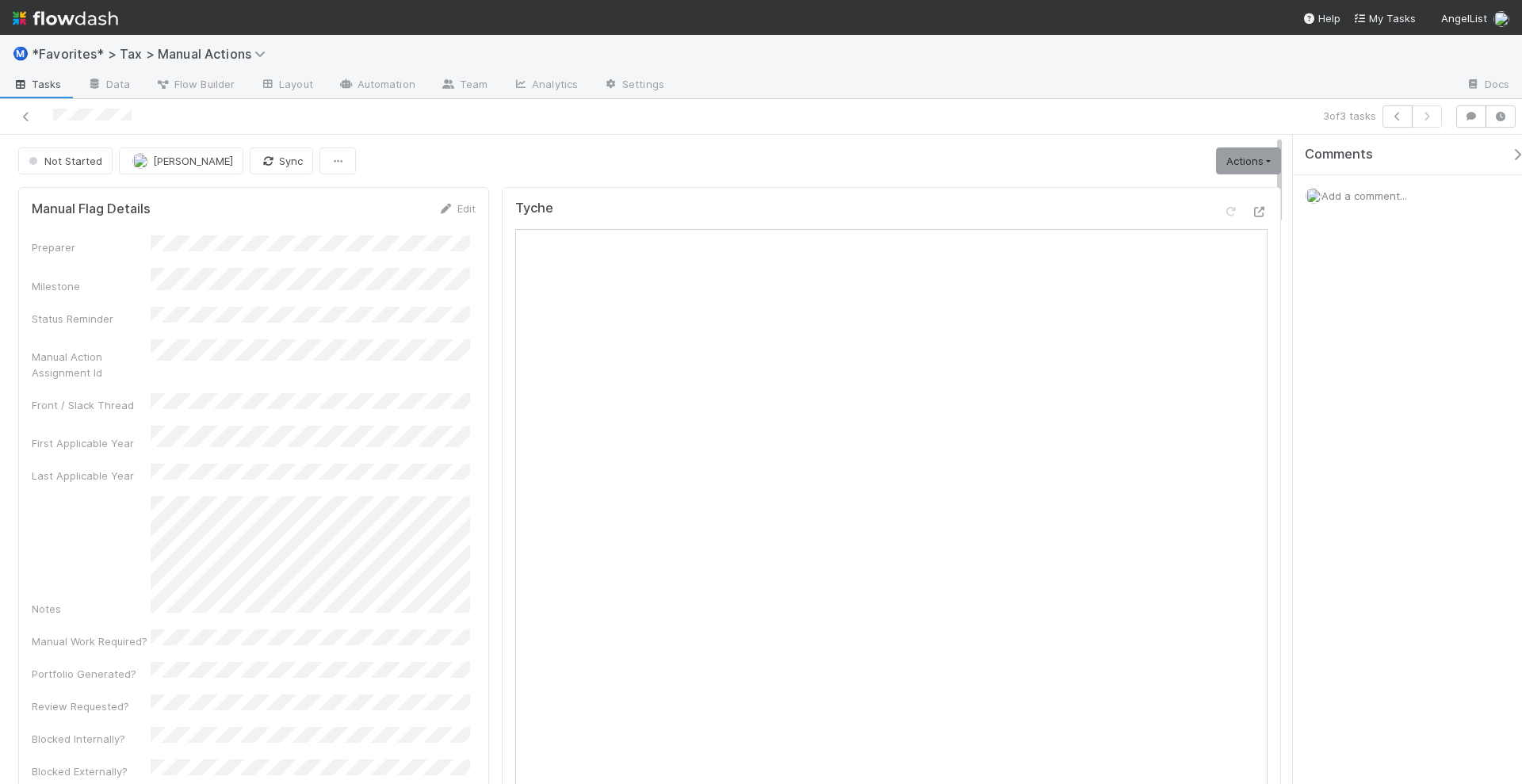
click at [97, 19] on img at bounding box center [65, 18] width 105 height 27
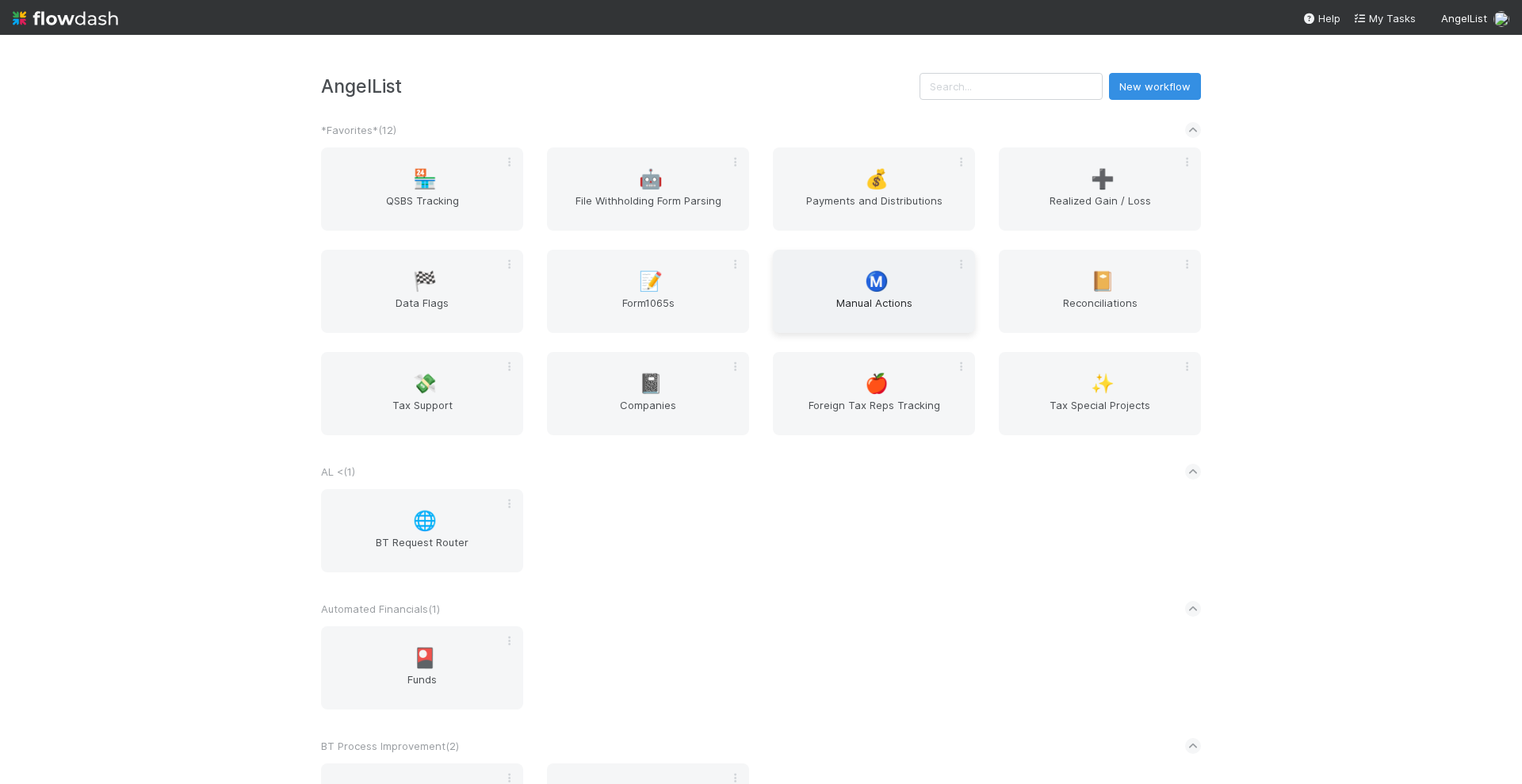
click at [866, 304] on span "Manual Actions" at bounding box center [874, 311] width 189 height 32
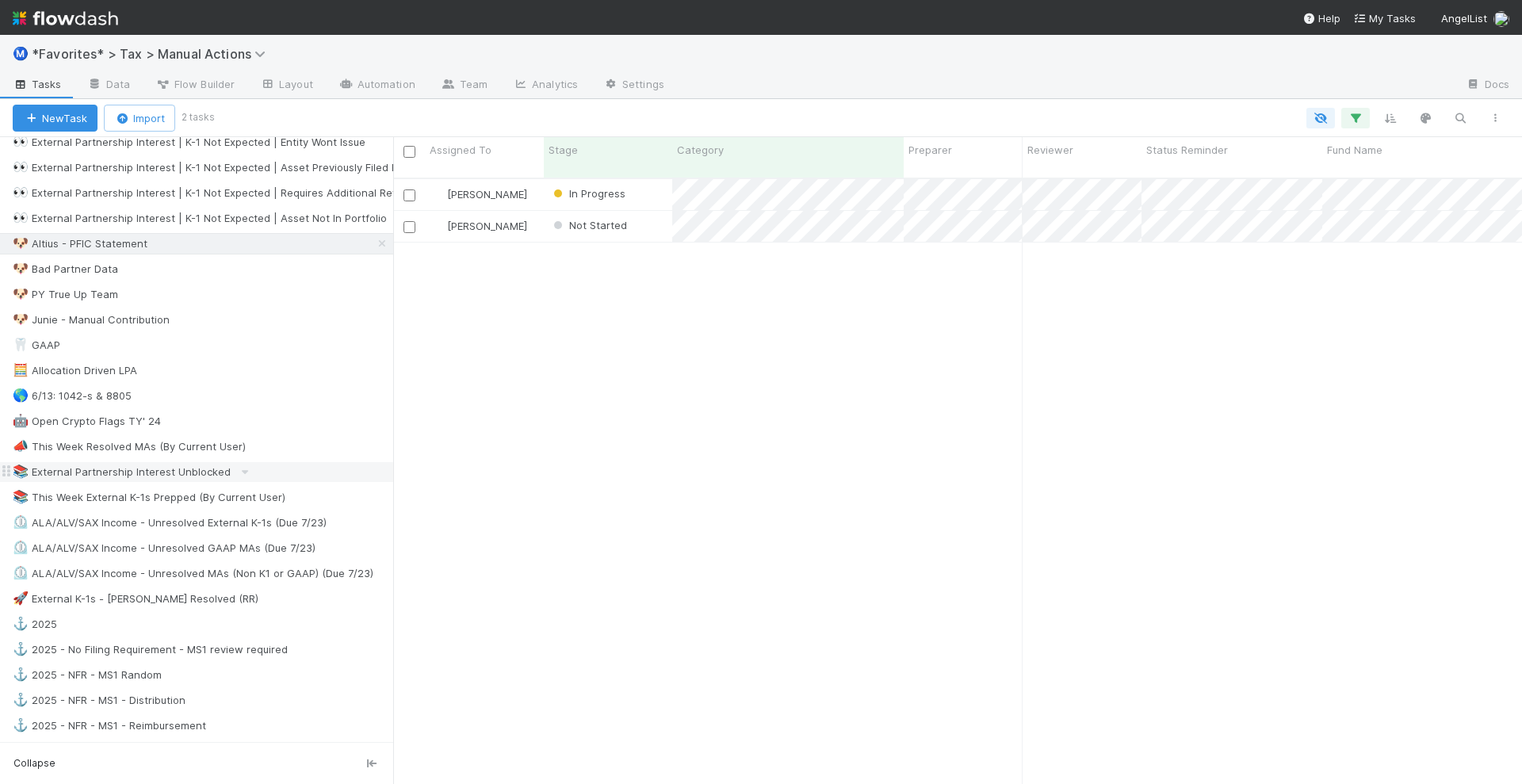
scroll to position [891, 0]
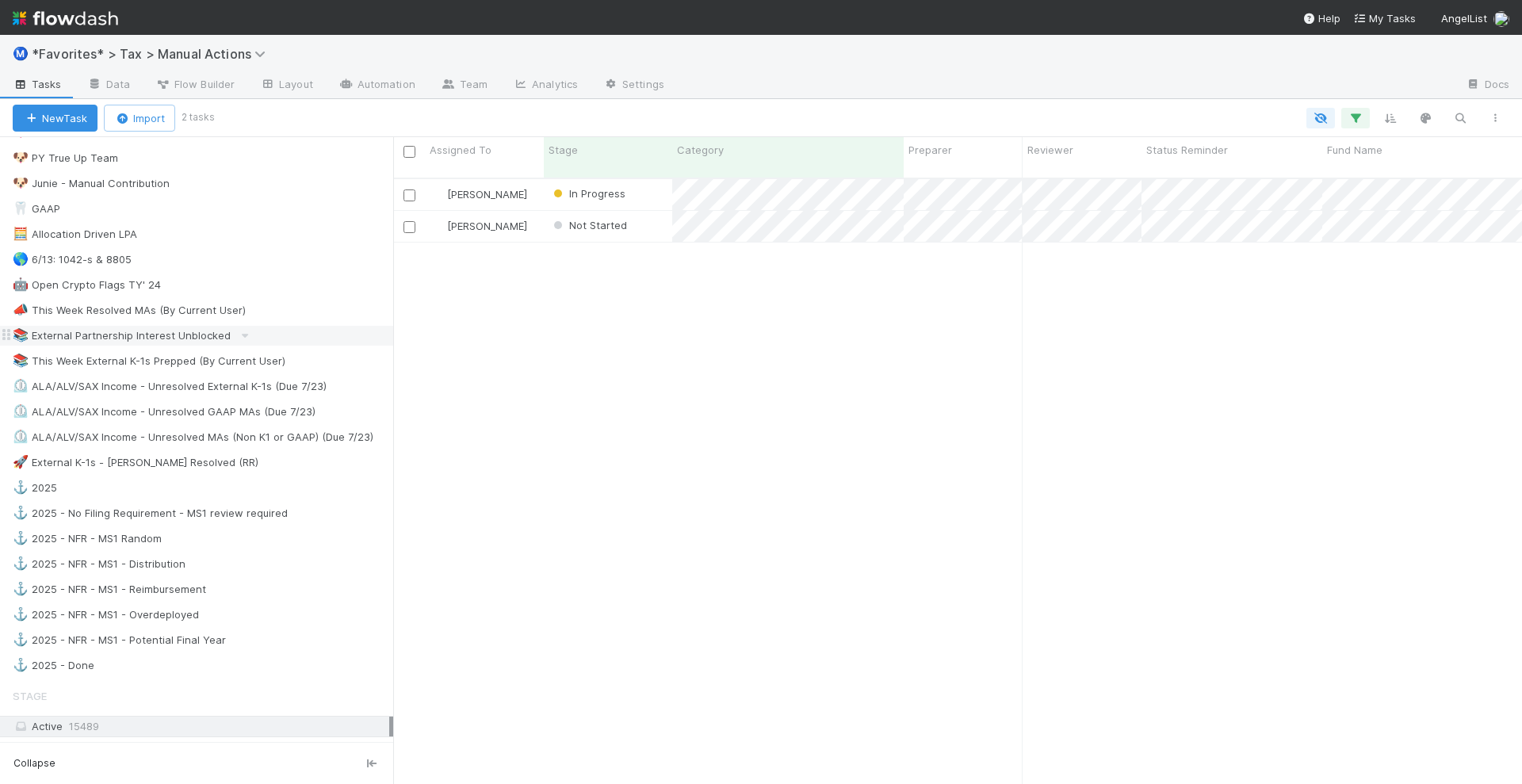
click at [165, 326] on div "📚 External Partnership Interest Unblocked" at bounding box center [121, 335] width 218 height 19
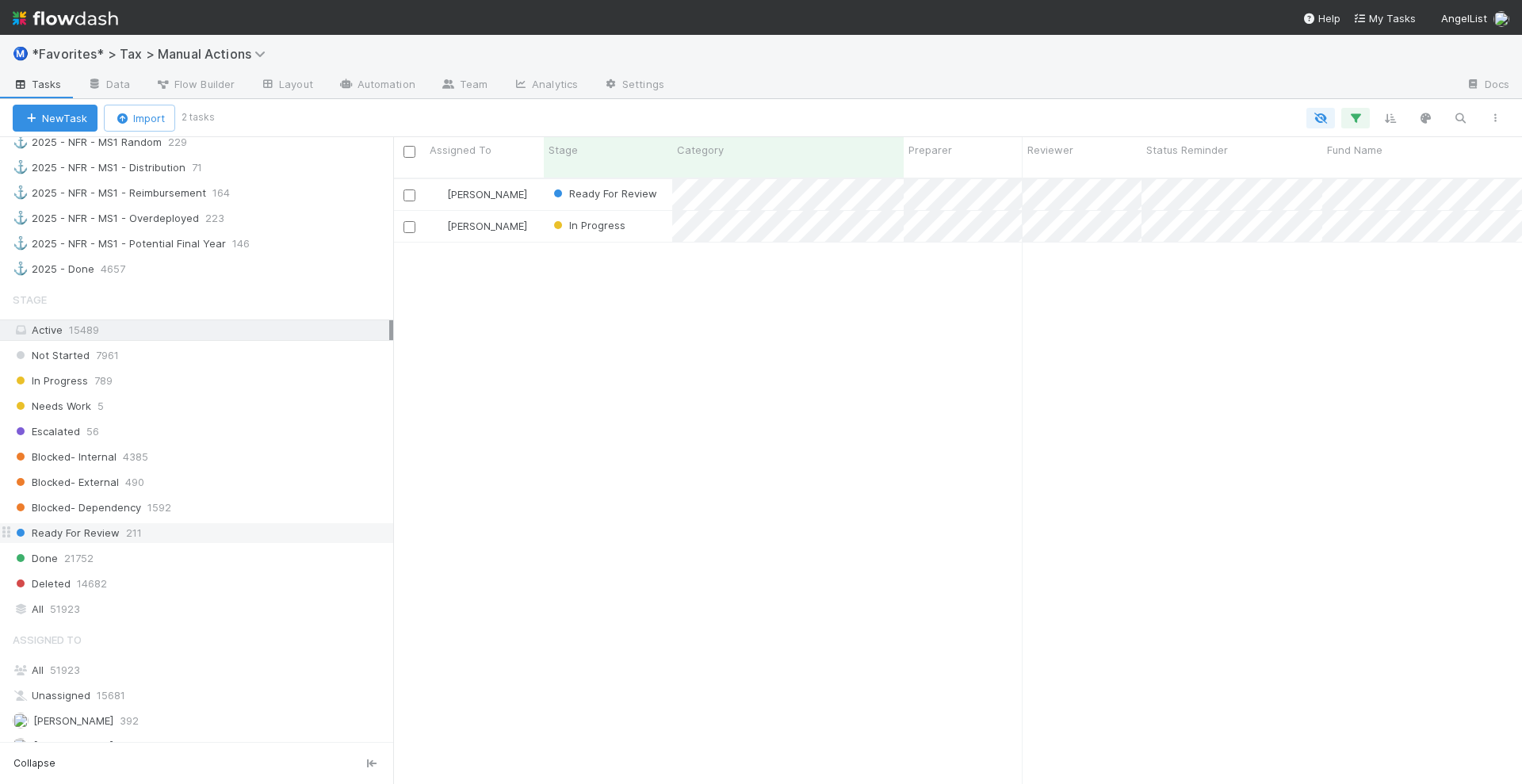
scroll to position [1486, 0]
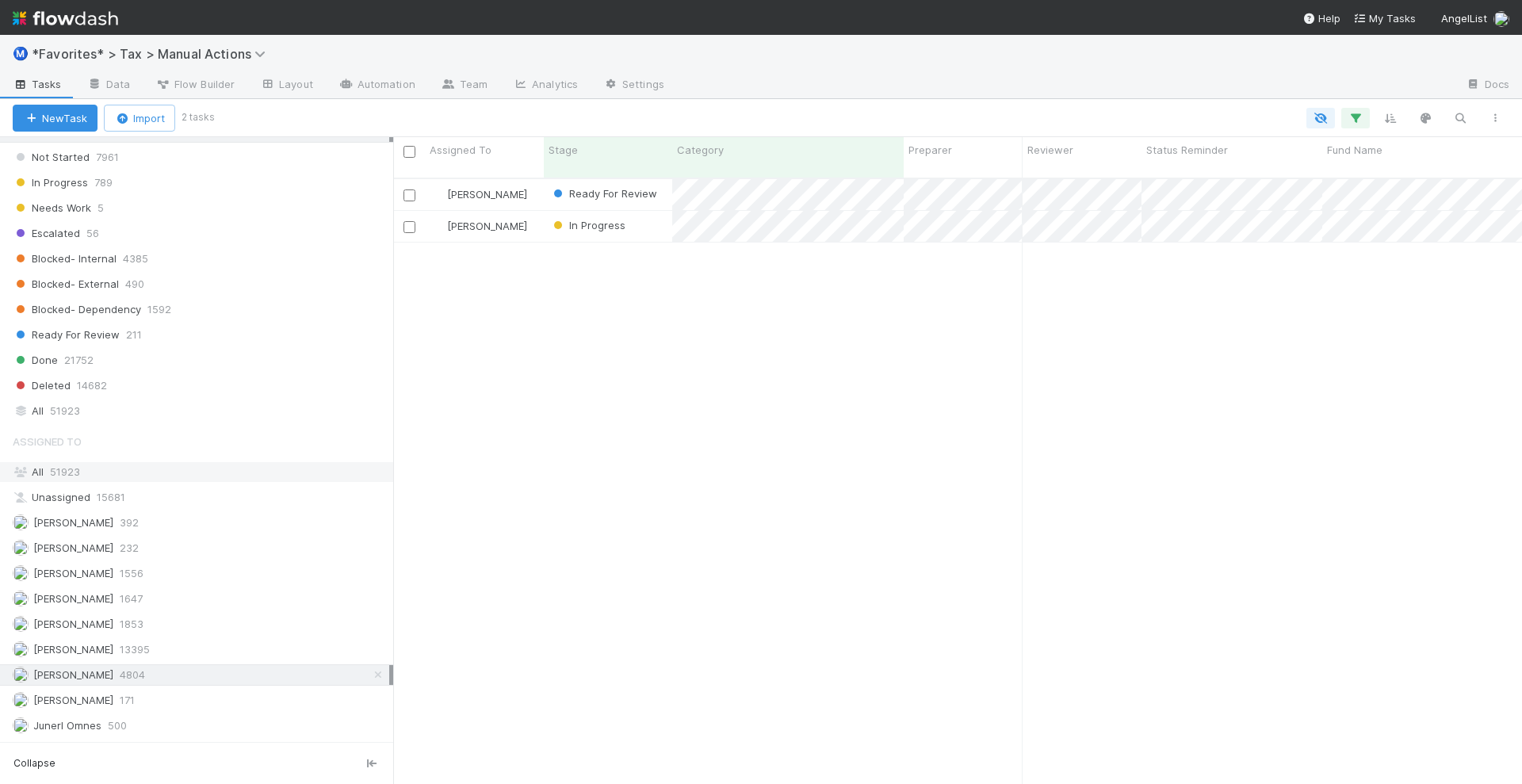
click at [225, 462] on div "All 51923" at bounding box center [200, 472] width 376 height 19
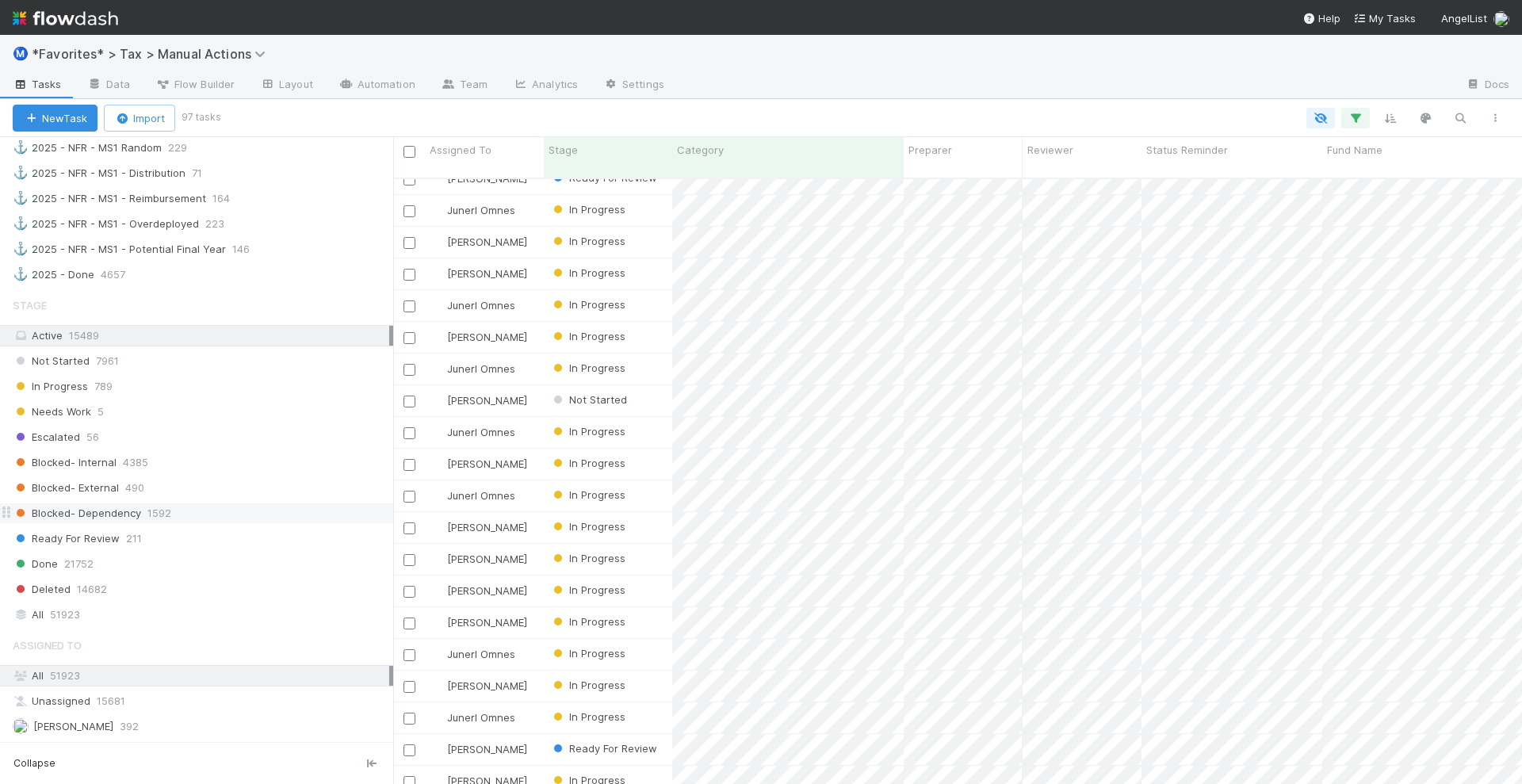
scroll to position [1188, 0]
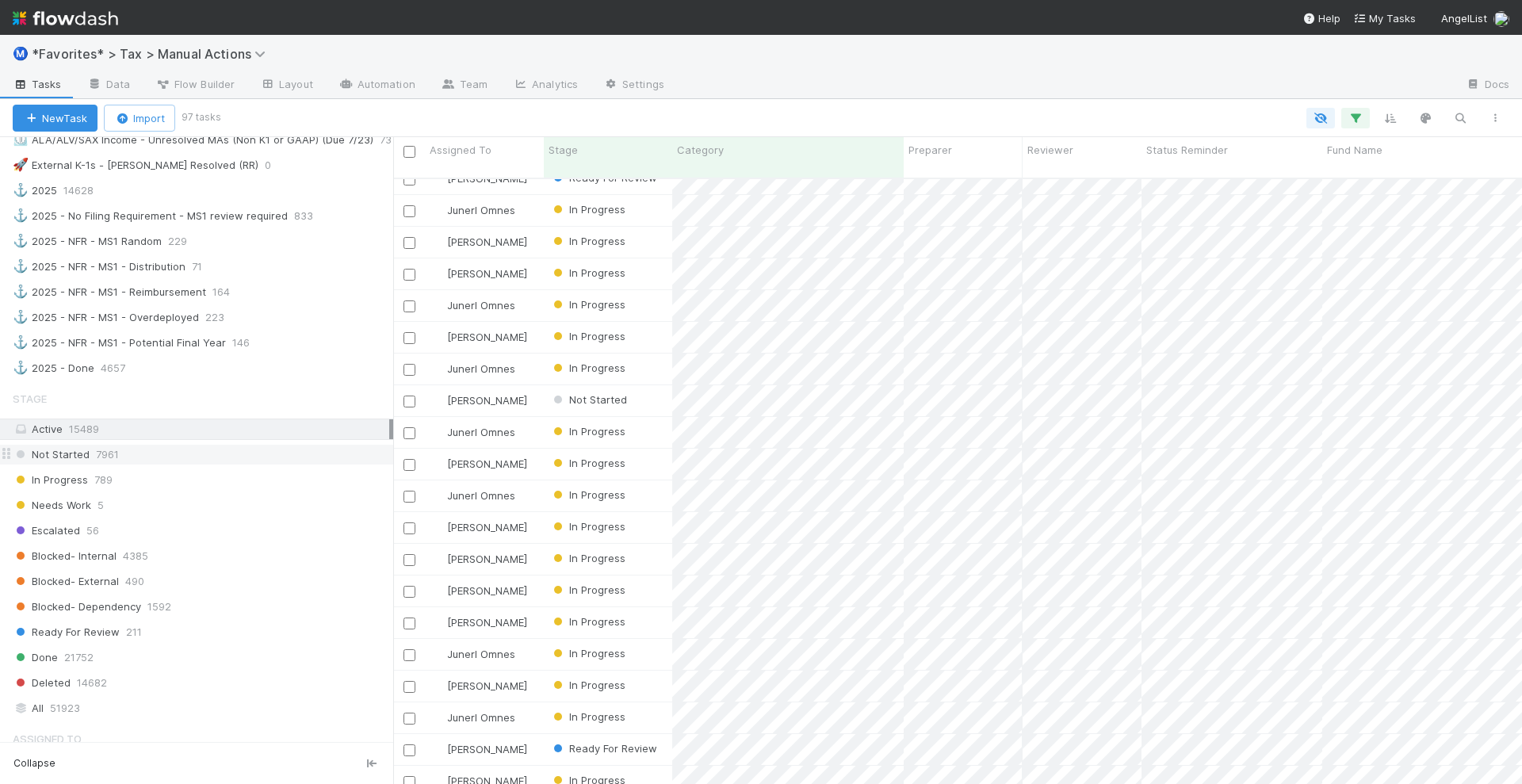
click at [194, 444] on div "Not Started 7961" at bounding box center [203, 454] width 381 height 19
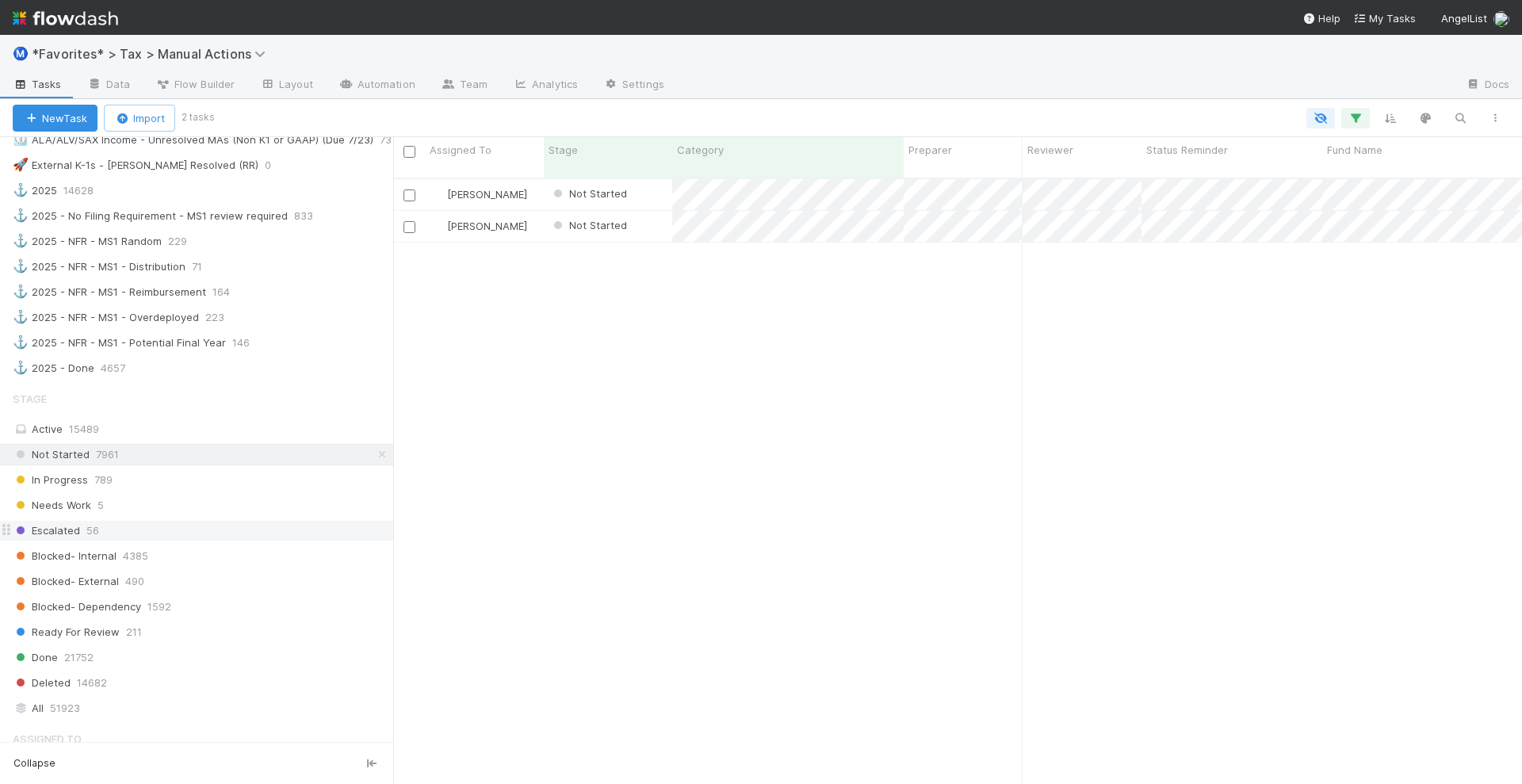
scroll to position [603, 1114]
click at [158, 520] on div "Escalated 56" at bounding box center [203, 530] width 381 height 19
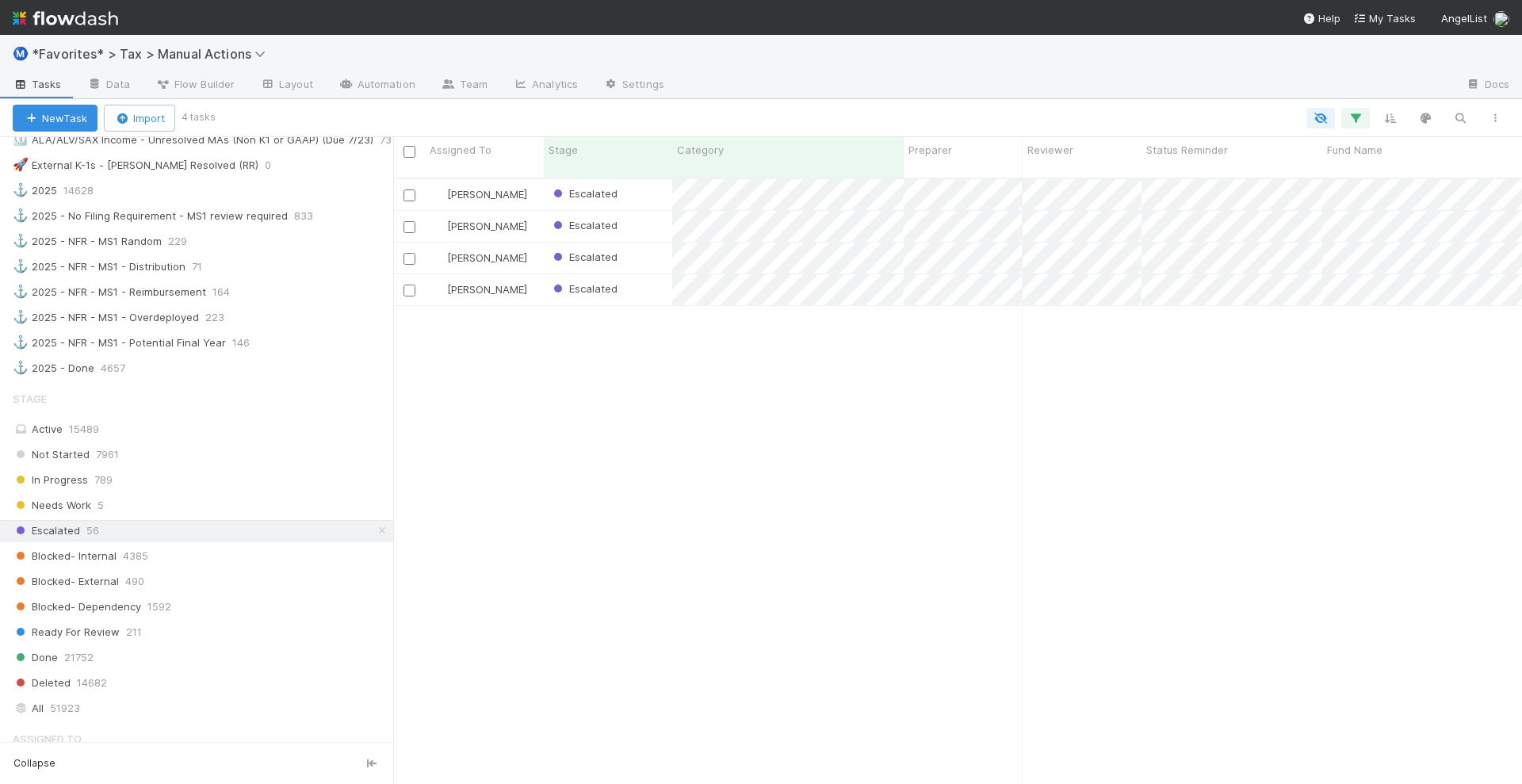
scroll to position [603, 1114]
click at [166, 496] on div "Needs Work 5" at bounding box center [203, 505] width 381 height 19
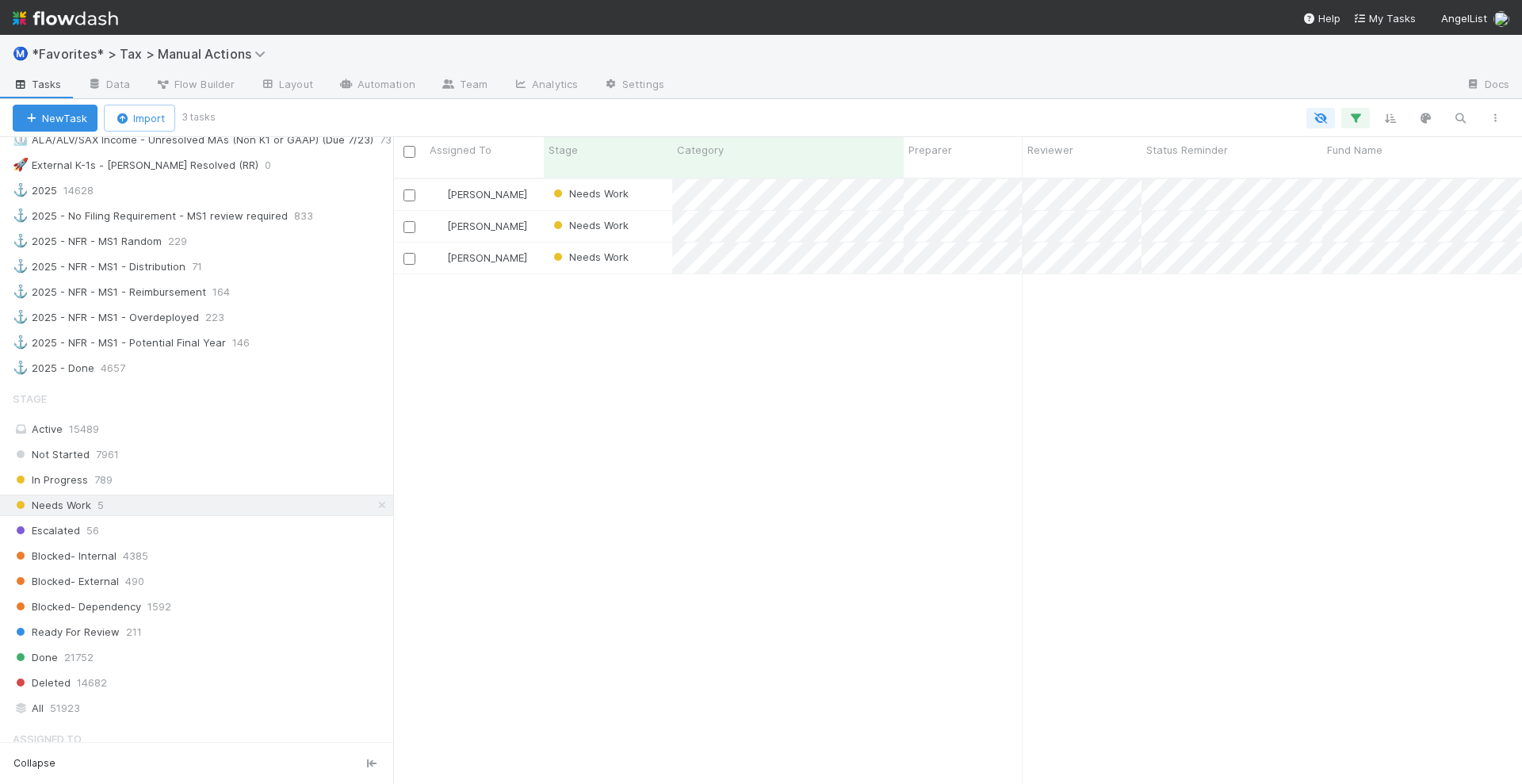
scroll to position [603, 1114]
click at [218, 444] on div "Not Started 7961" at bounding box center [203, 454] width 381 height 19
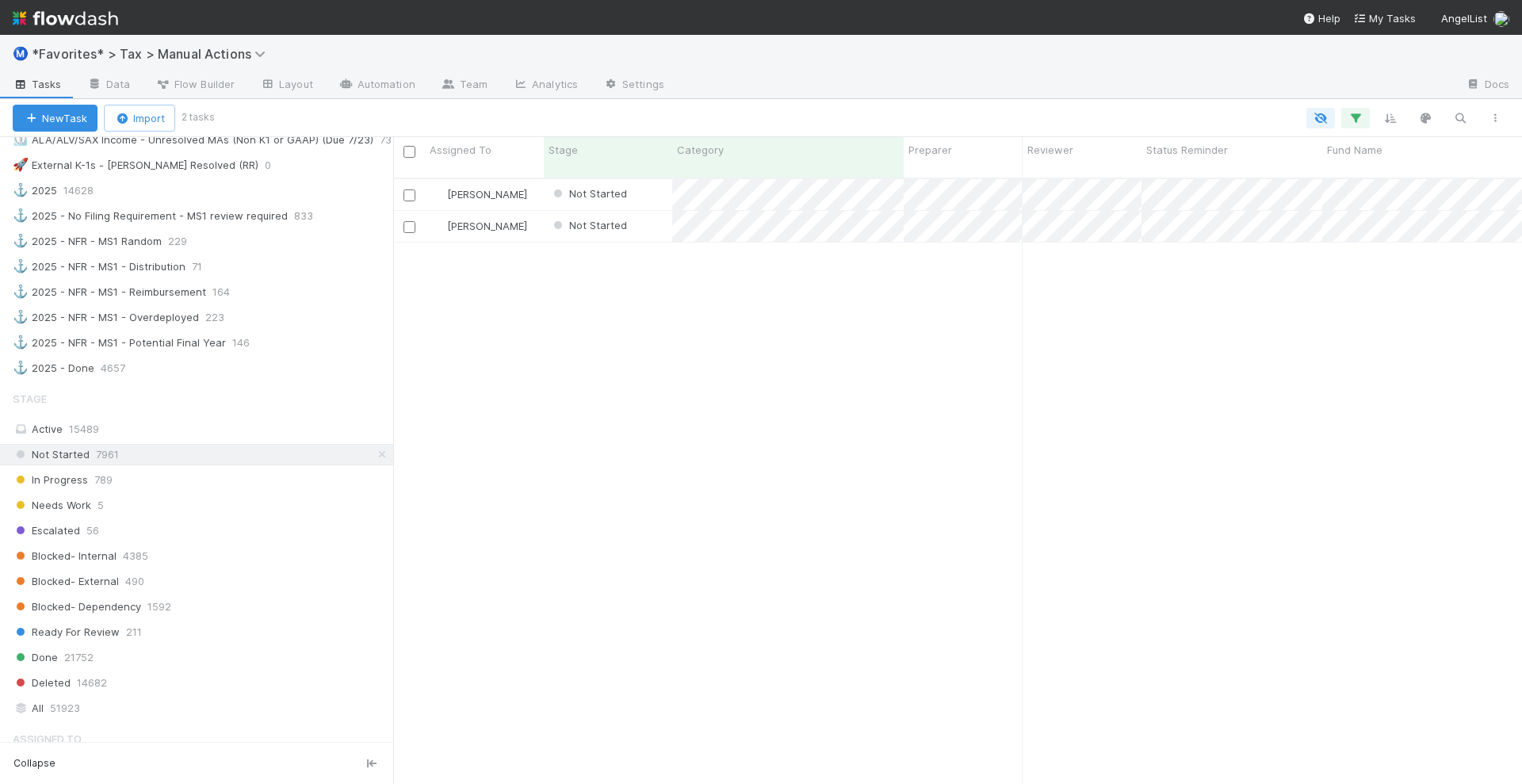
scroll to position [603, 1114]
click at [232, 470] on div "In Progress 789" at bounding box center [203, 480] width 381 height 19
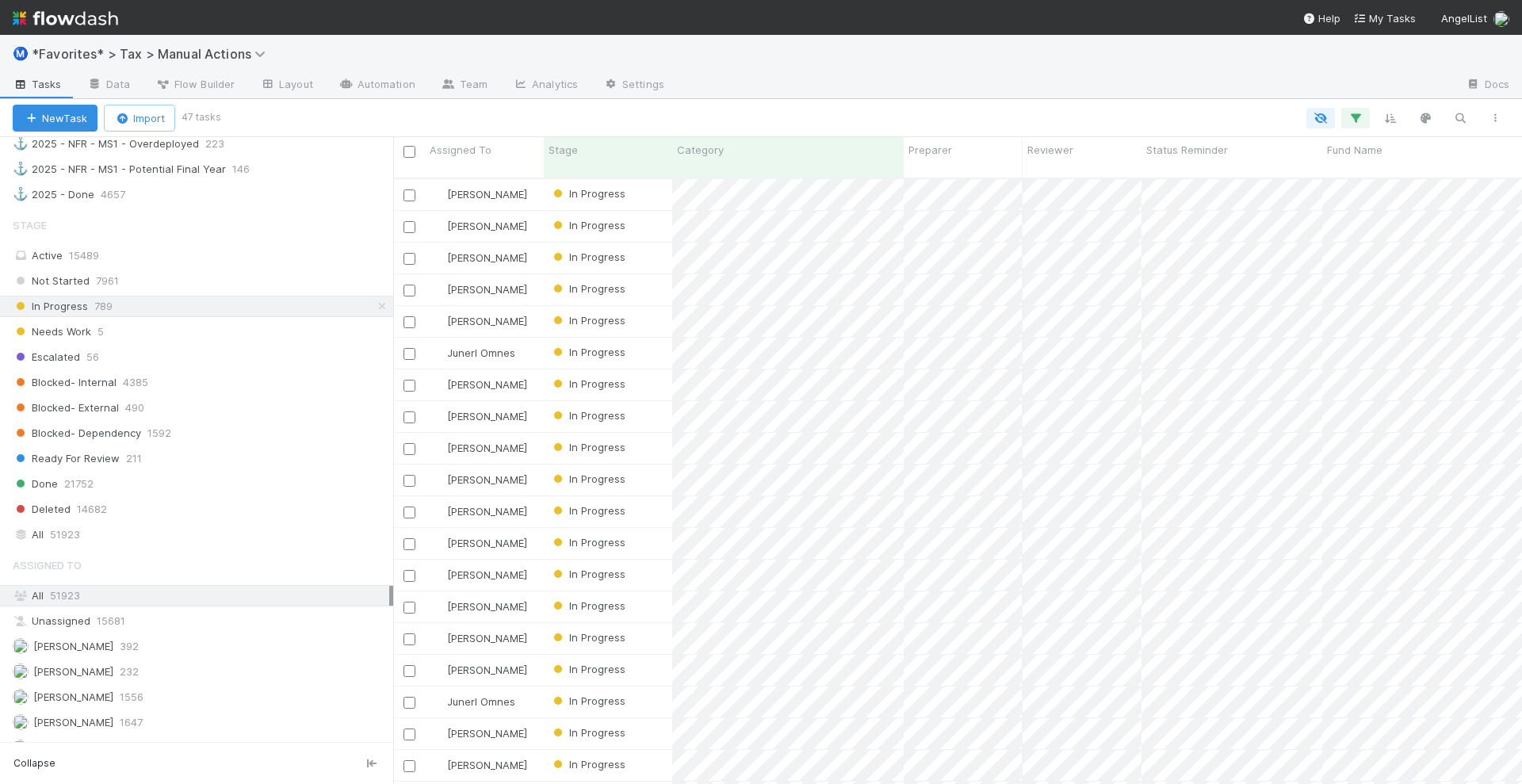
scroll to position [1585, 0]
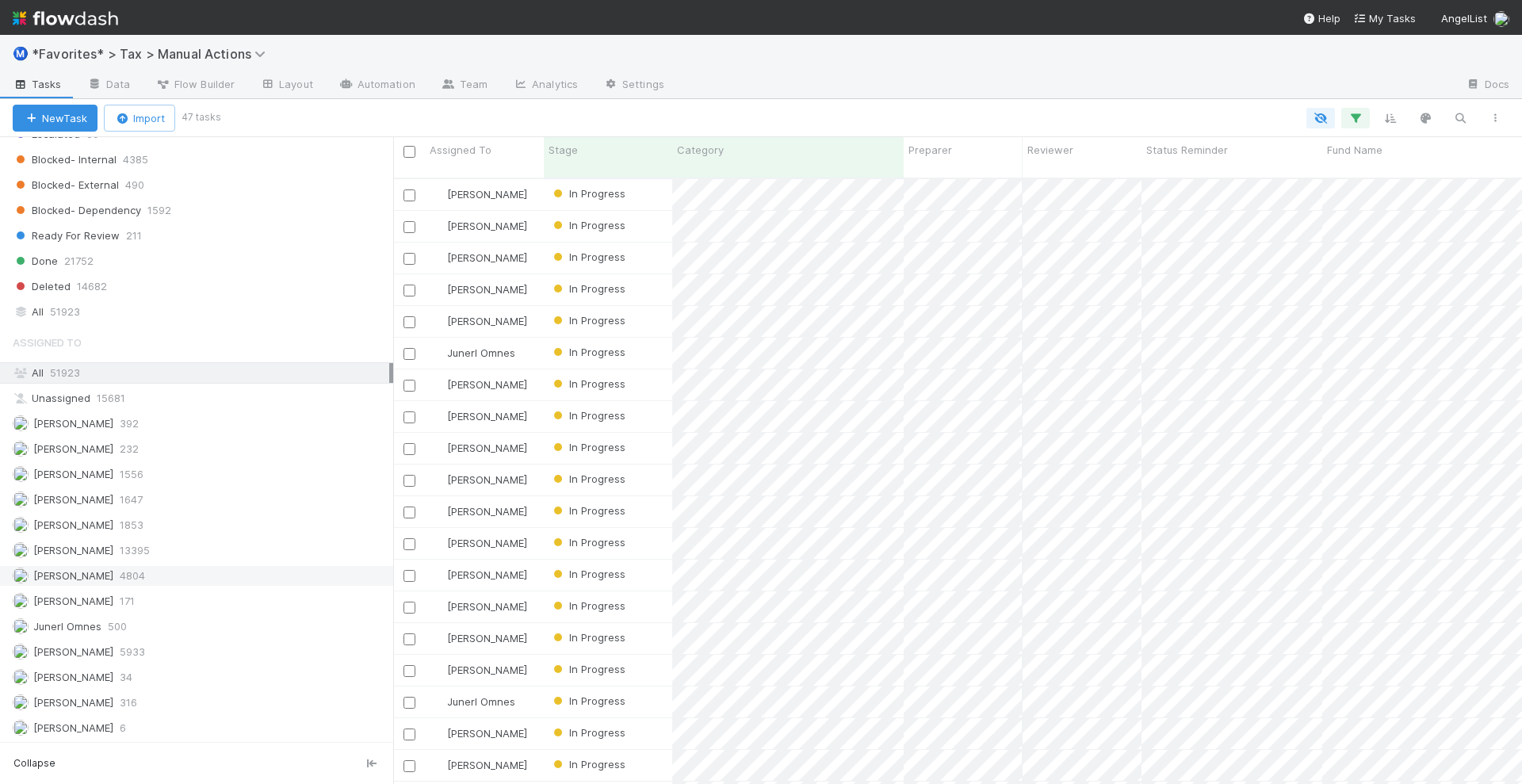
click at [218, 565] on div "Helen Vo 4804" at bounding box center [200, 575] width 376 height 19
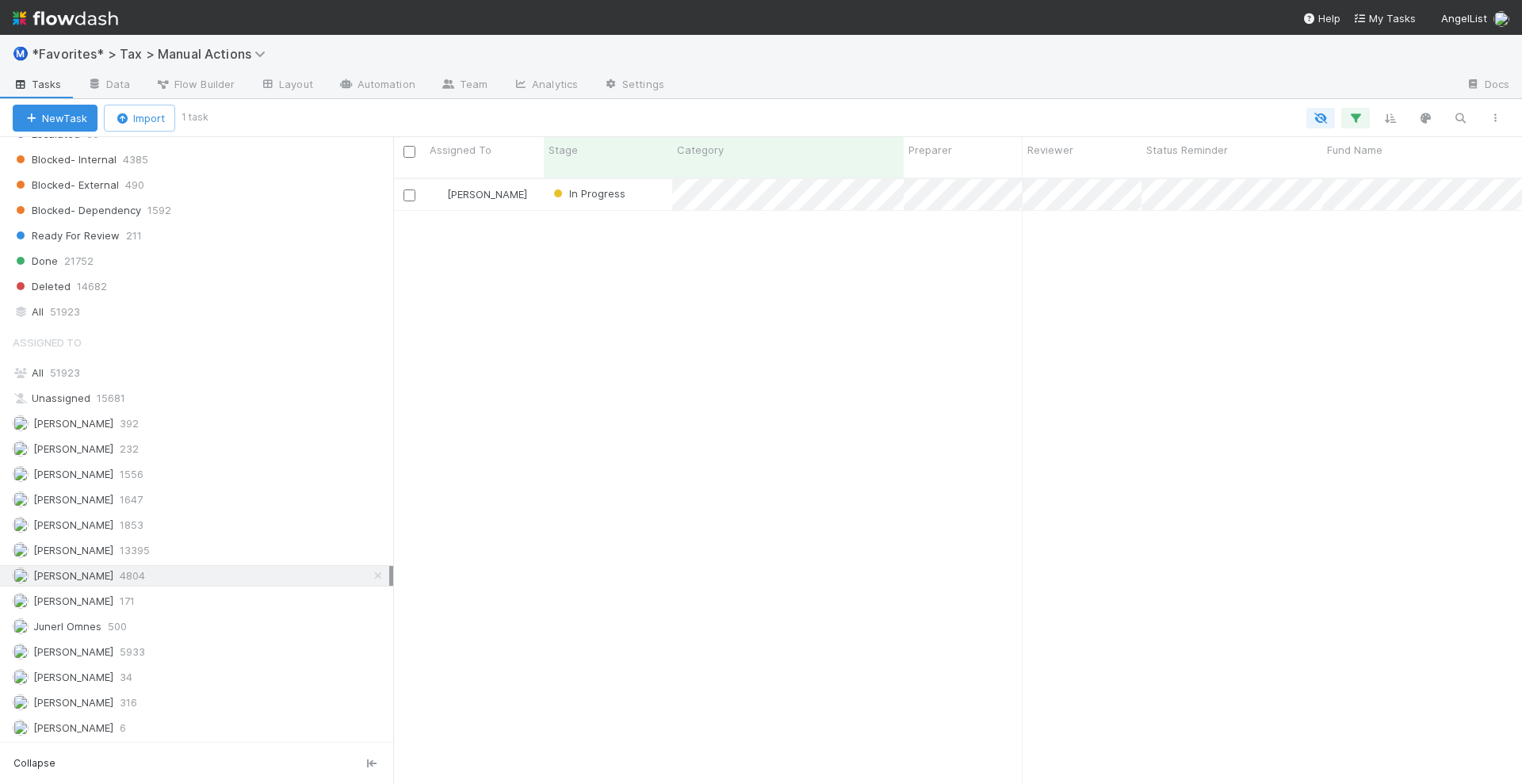
scroll to position [603, 1114]
click at [650, 188] on div "In Progress" at bounding box center [607, 194] width 128 height 31
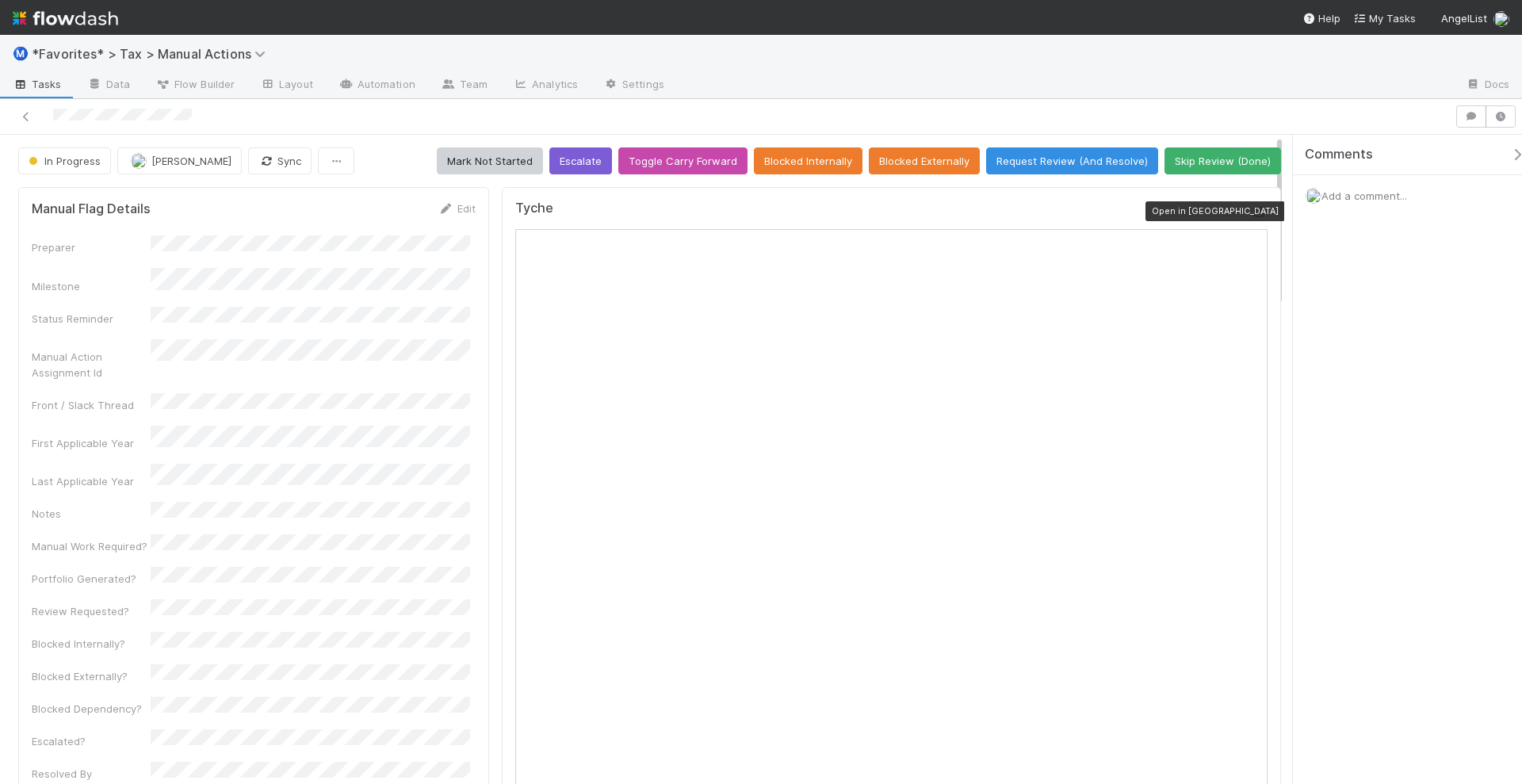
click at [1252, 207] on icon at bounding box center [1260, 212] width 16 height 11
click at [1347, 196] on span "Add a comment..." at bounding box center [1364, 196] width 86 height 12
click at [1367, 434] on button "Add Comment" at bounding box center [1364, 440] width 92 height 27
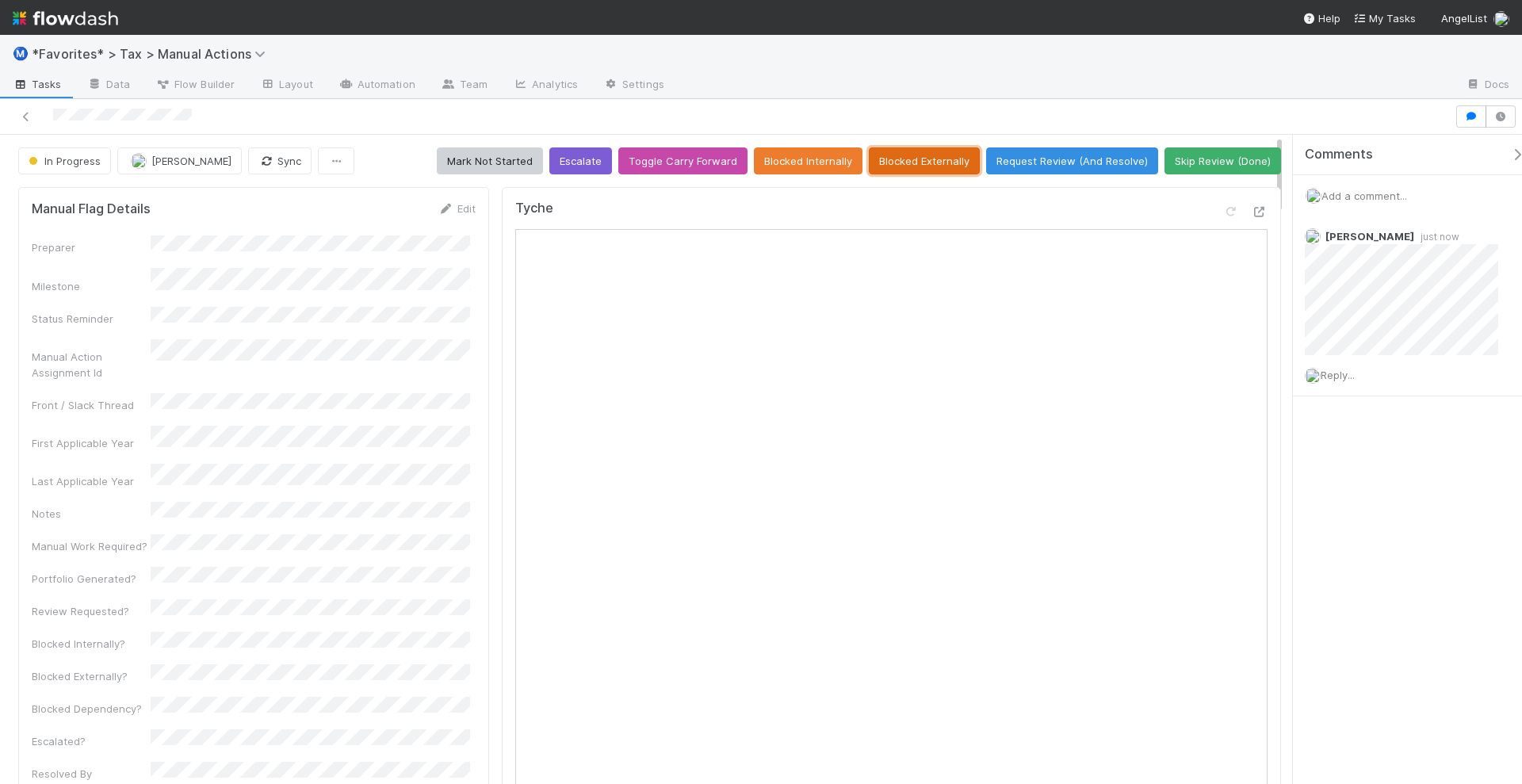
click at [906, 161] on button "Blocked Externally" at bounding box center [923, 161] width 111 height 27
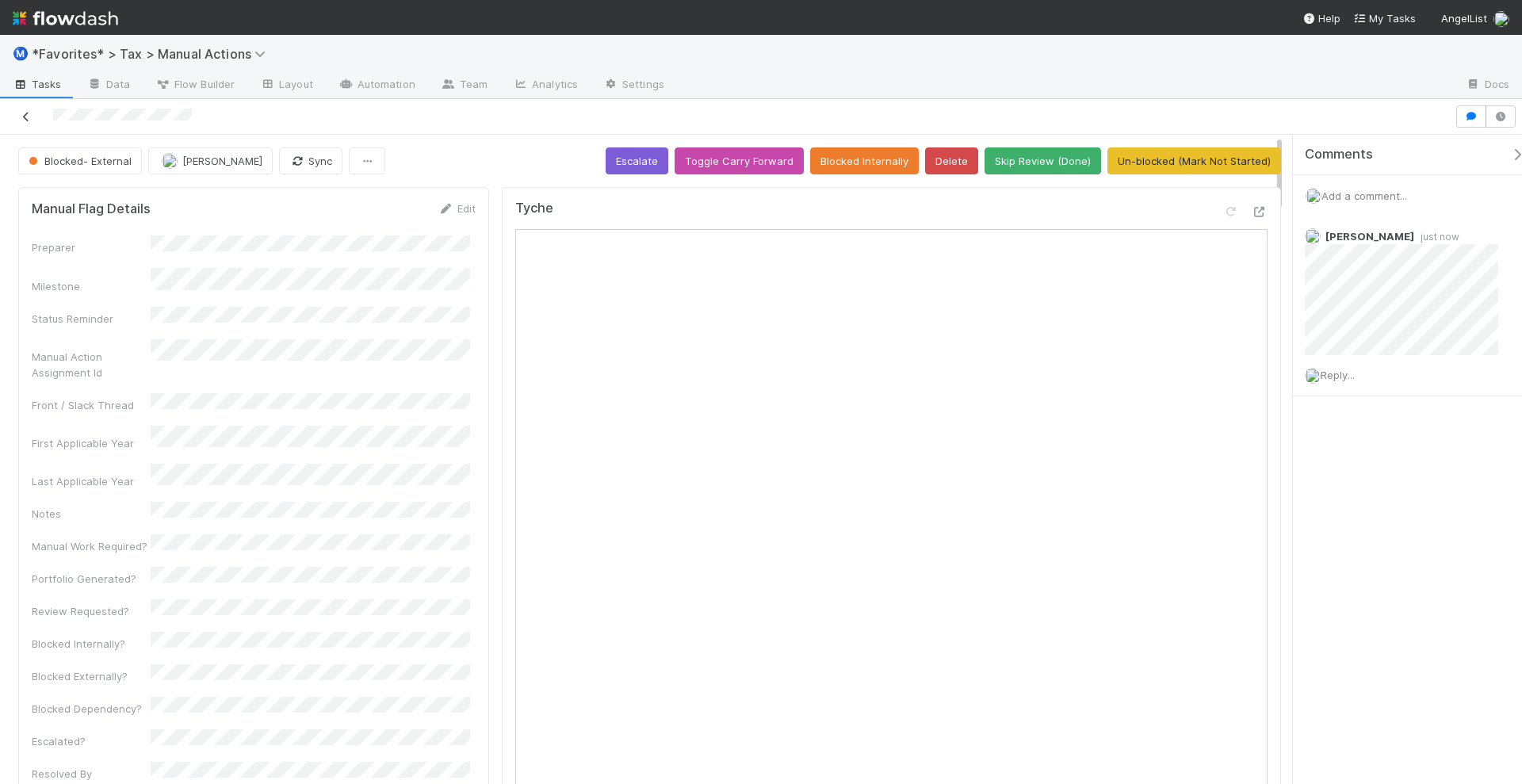
click at [32, 116] on icon at bounding box center [27, 117] width 16 height 11
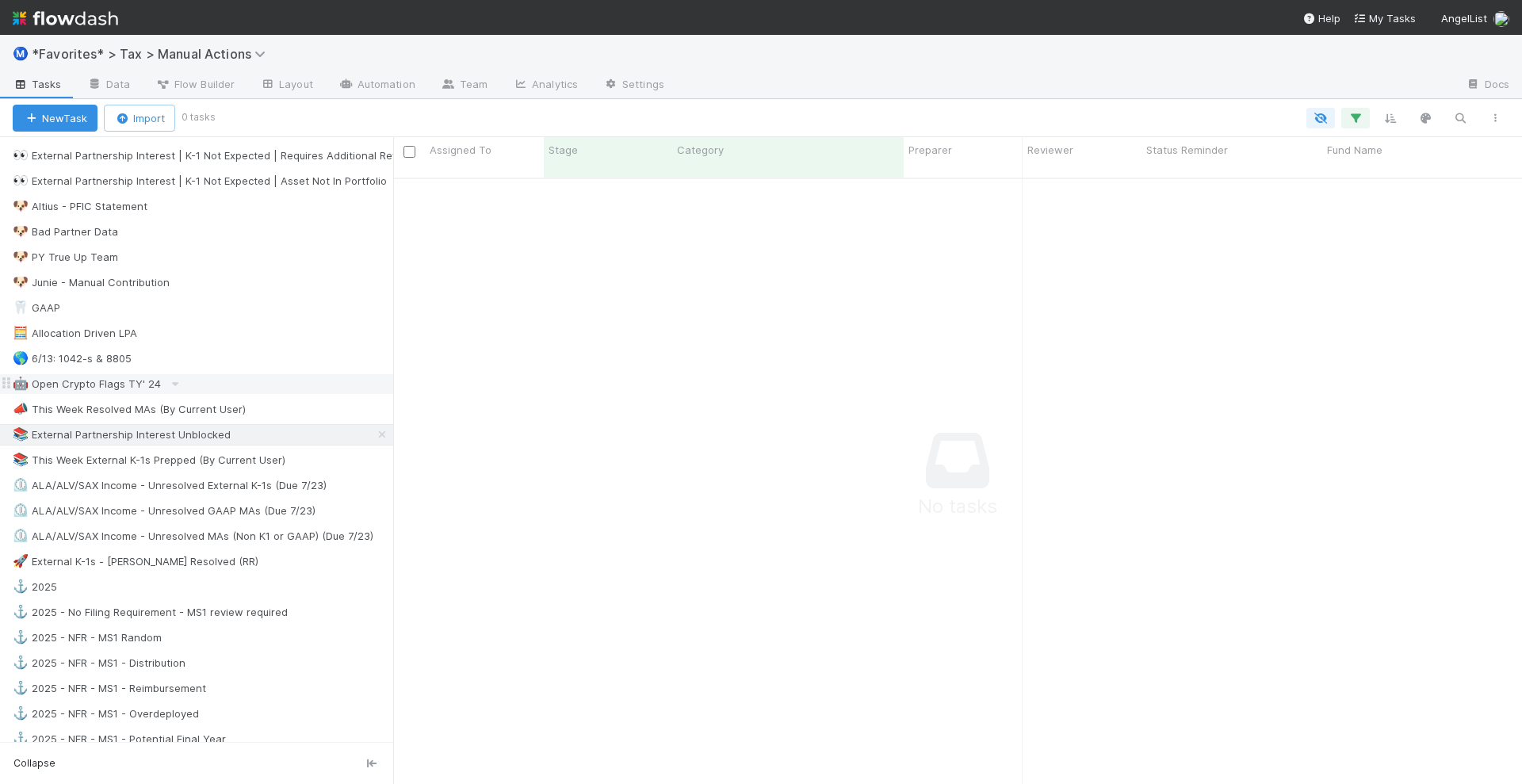
scroll to position [1188, 0]
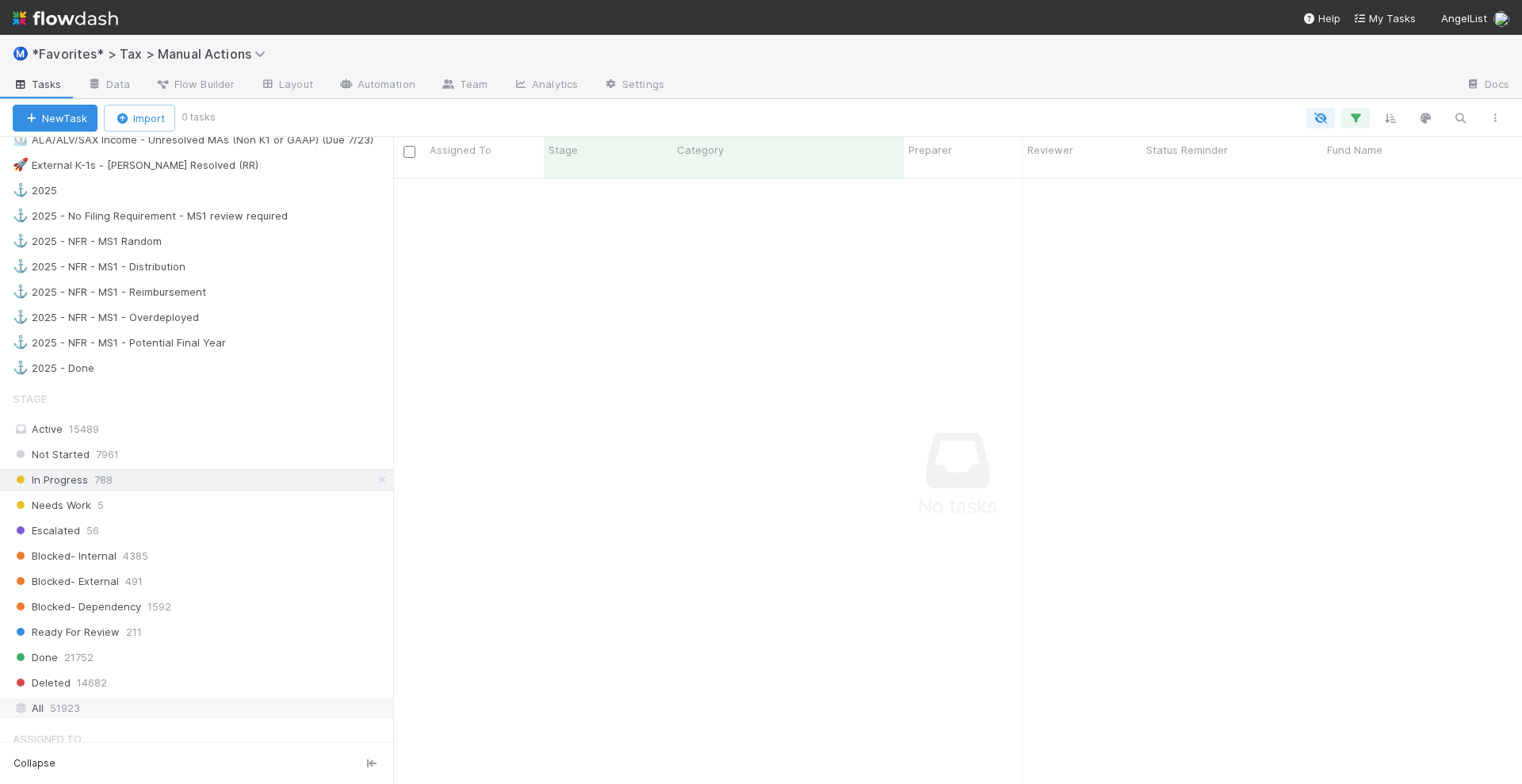
click at [145, 698] on div "All 51923" at bounding box center [200, 708] width 376 height 19
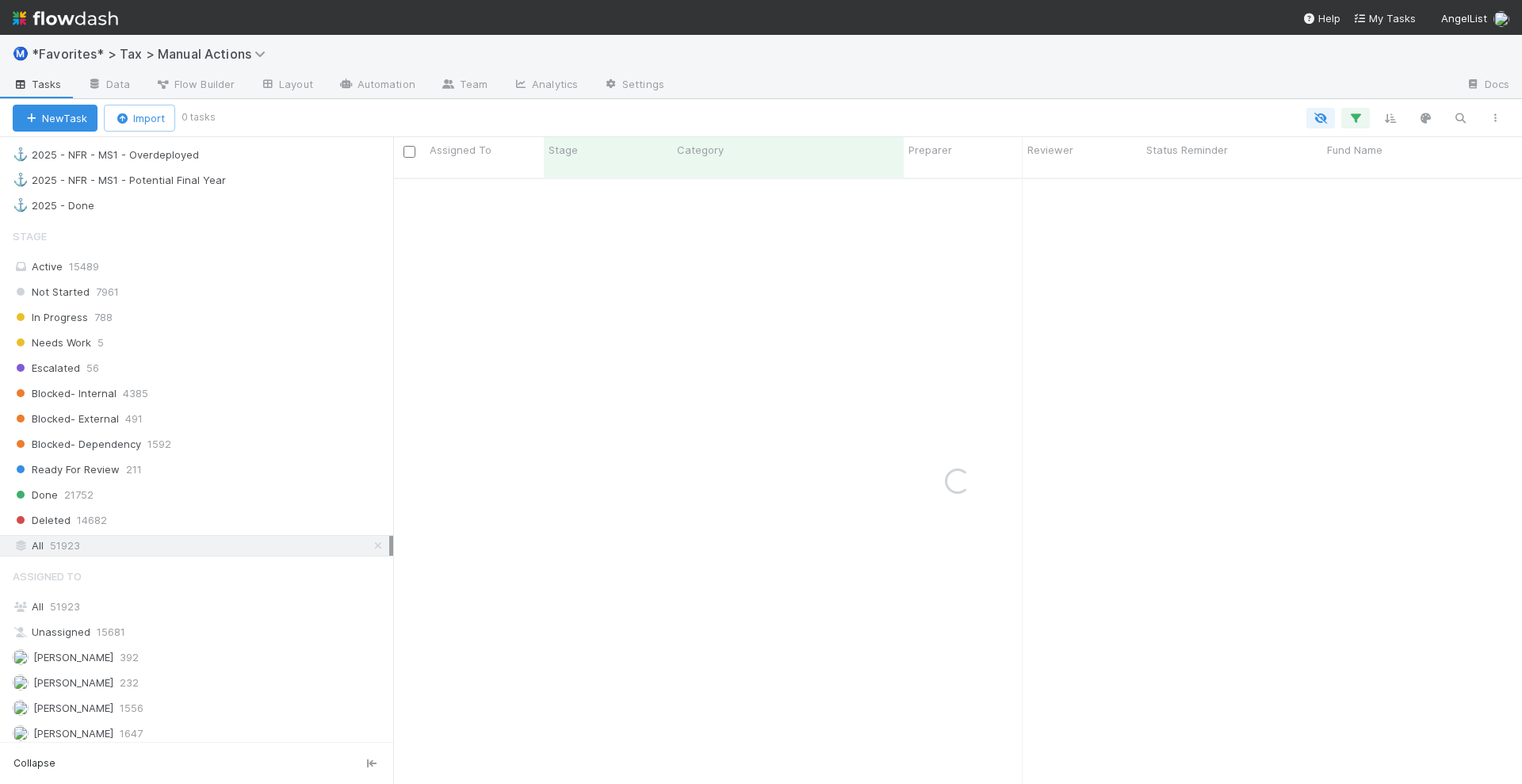
scroll to position [1486, 0]
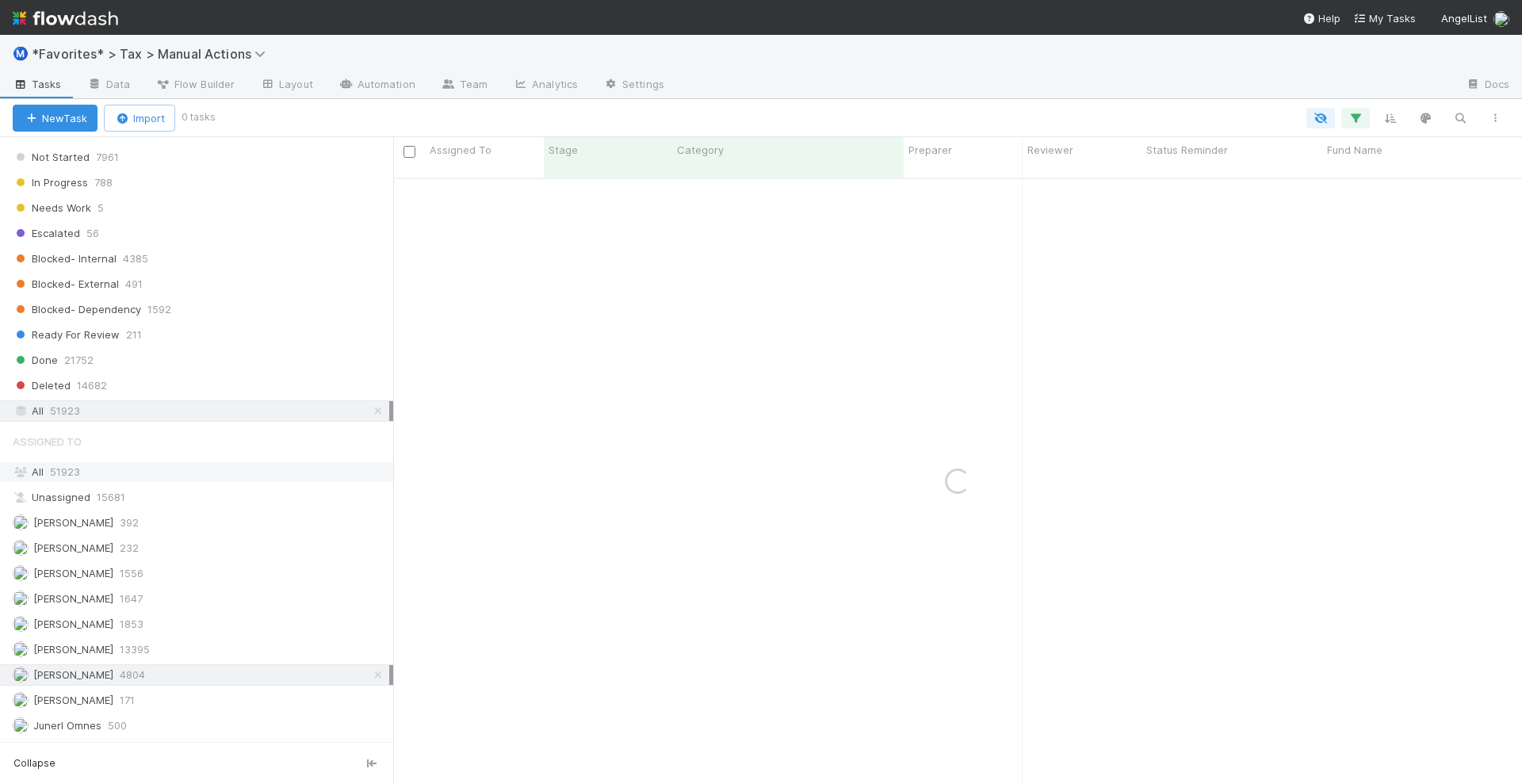
click at [216, 462] on div "All 51923" at bounding box center [200, 472] width 376 height 19
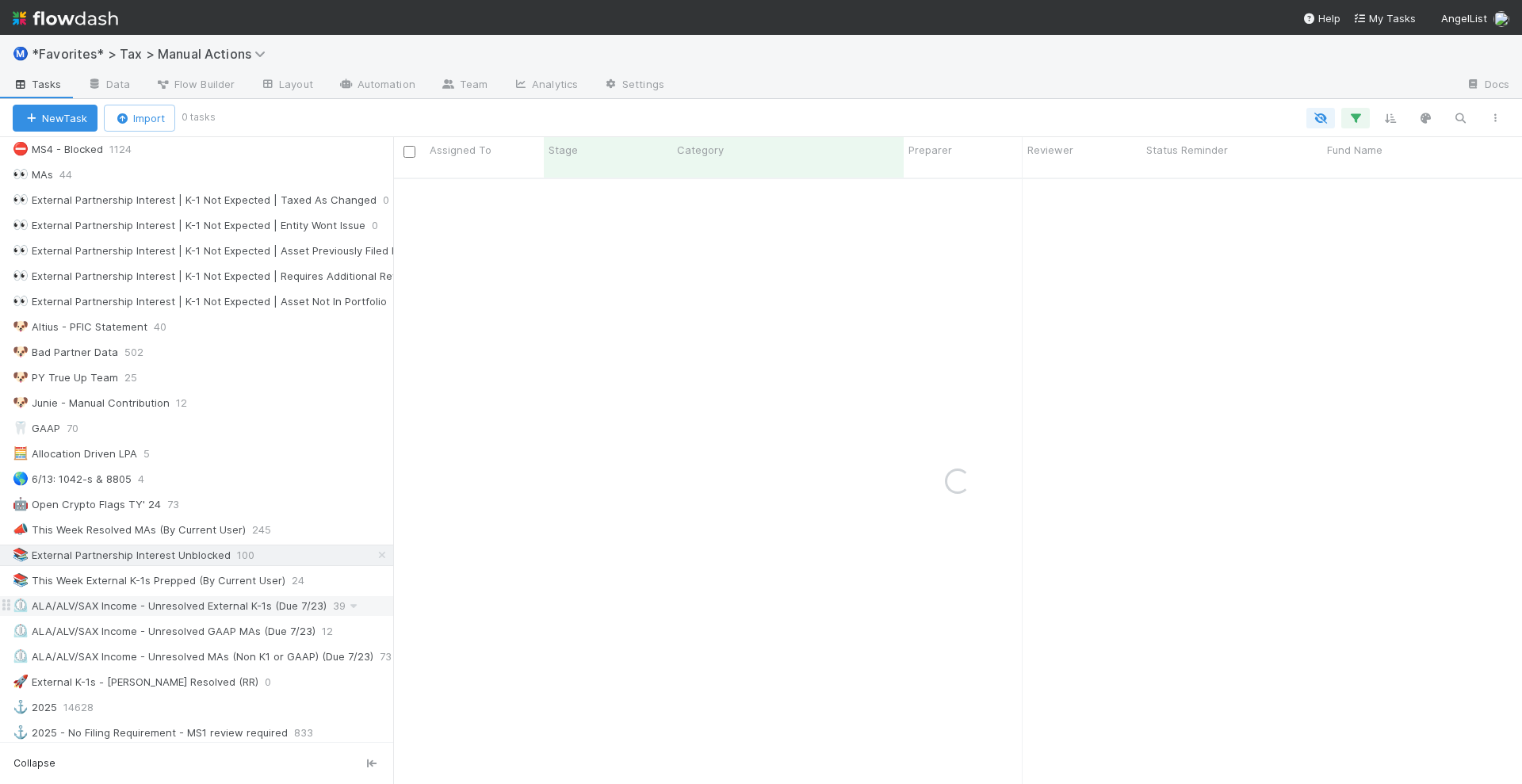
scroll to position [595, 0]
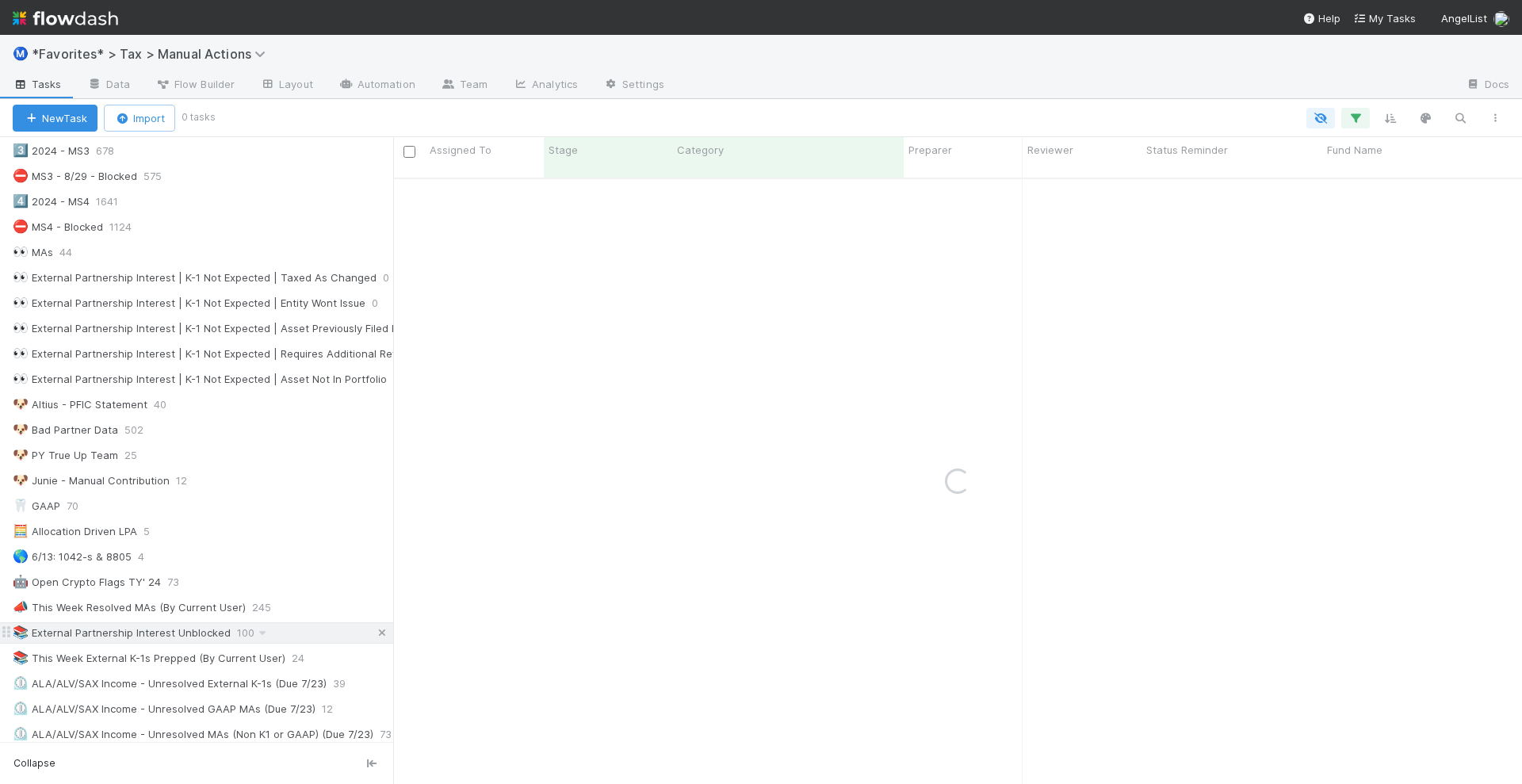
click at [375, 627] on icon at bounding box center [382, 633] width 16 height 11
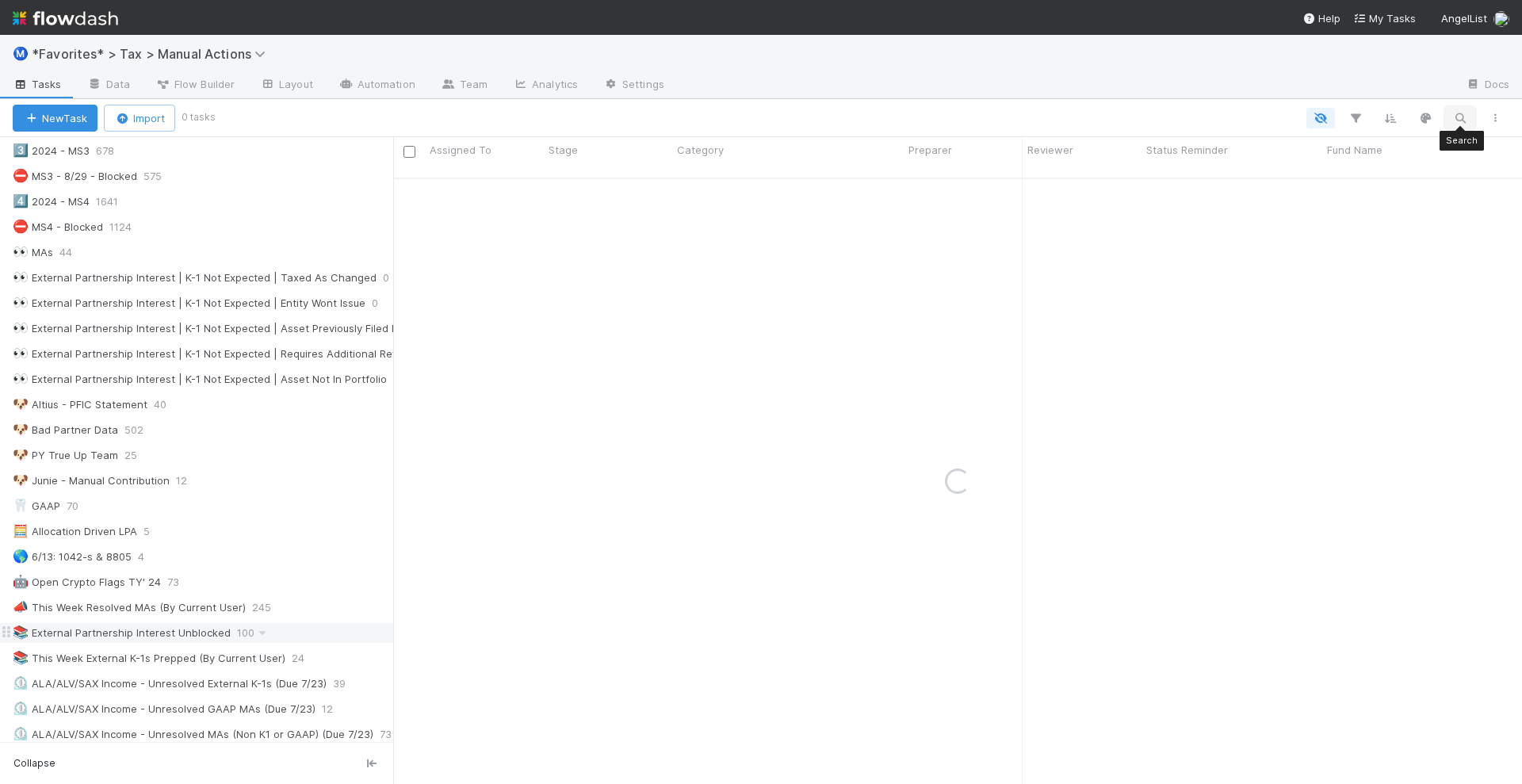
click at [1455, 119] on icon "button" at bounding box center [1460, 118] width 16 height 14
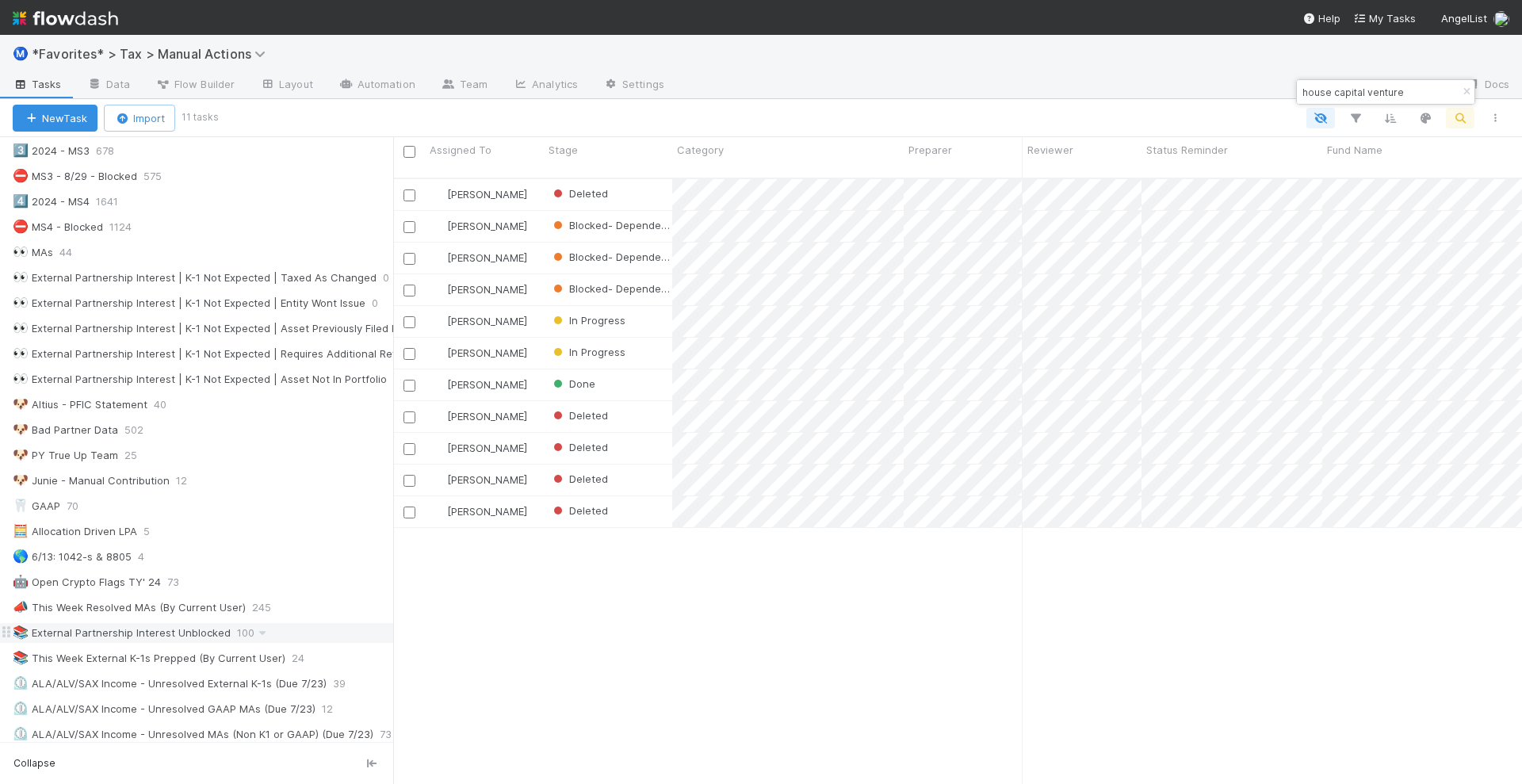
scroll to position [603, 1114]
type input "house capital venture"
click at [1182, 103] on div "New Task Import 11 tasks" at bounding box center [761, 118] width 1522 height 38
click at [792, 148] on div "Category" at bounding box center [789, 150] width 223 height 16
click at [777, 181] on div "Sort First → Last" at bounding box center [769, 180] width 181 height 24
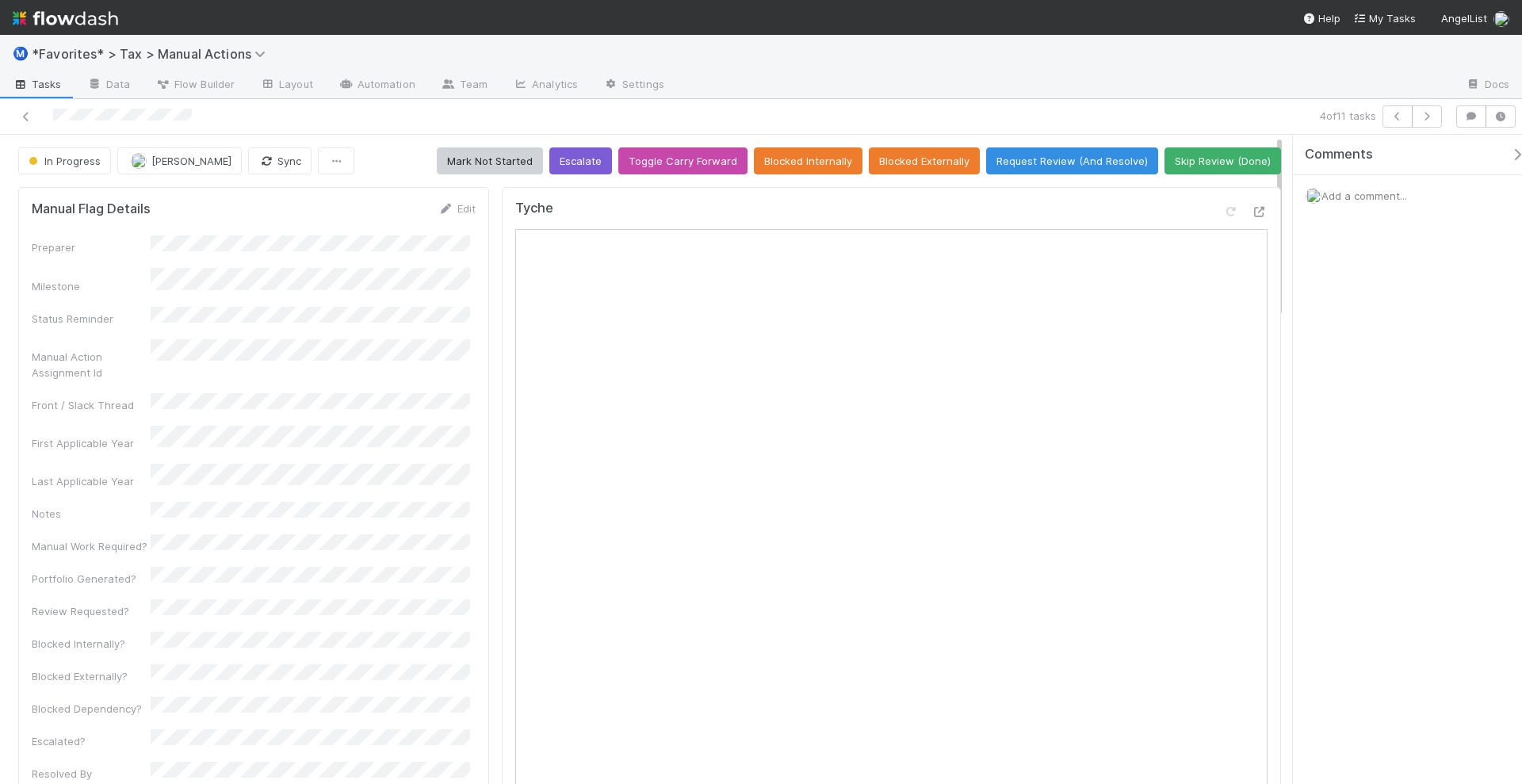
click at [1338, 196] on span "Add a comment..." at bounding box center [1364, 196] width 86 height 12
click at [1374, 431] on button "Add Comment" at bounding box center [1364, 440] width 92 height 27
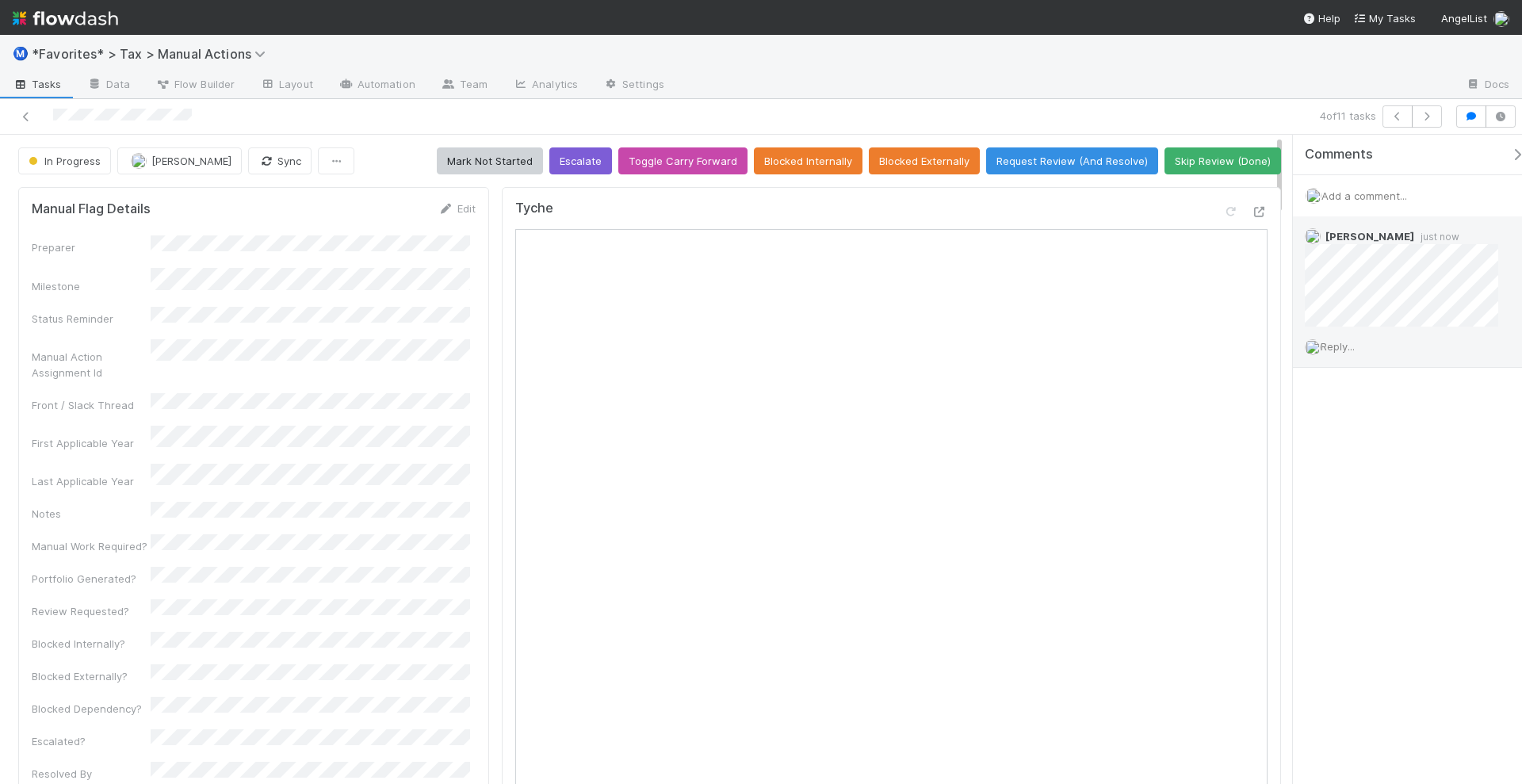
click at [1346, 344] on span "Reply..." at bounding box center [1338, 346] width 35 height 12
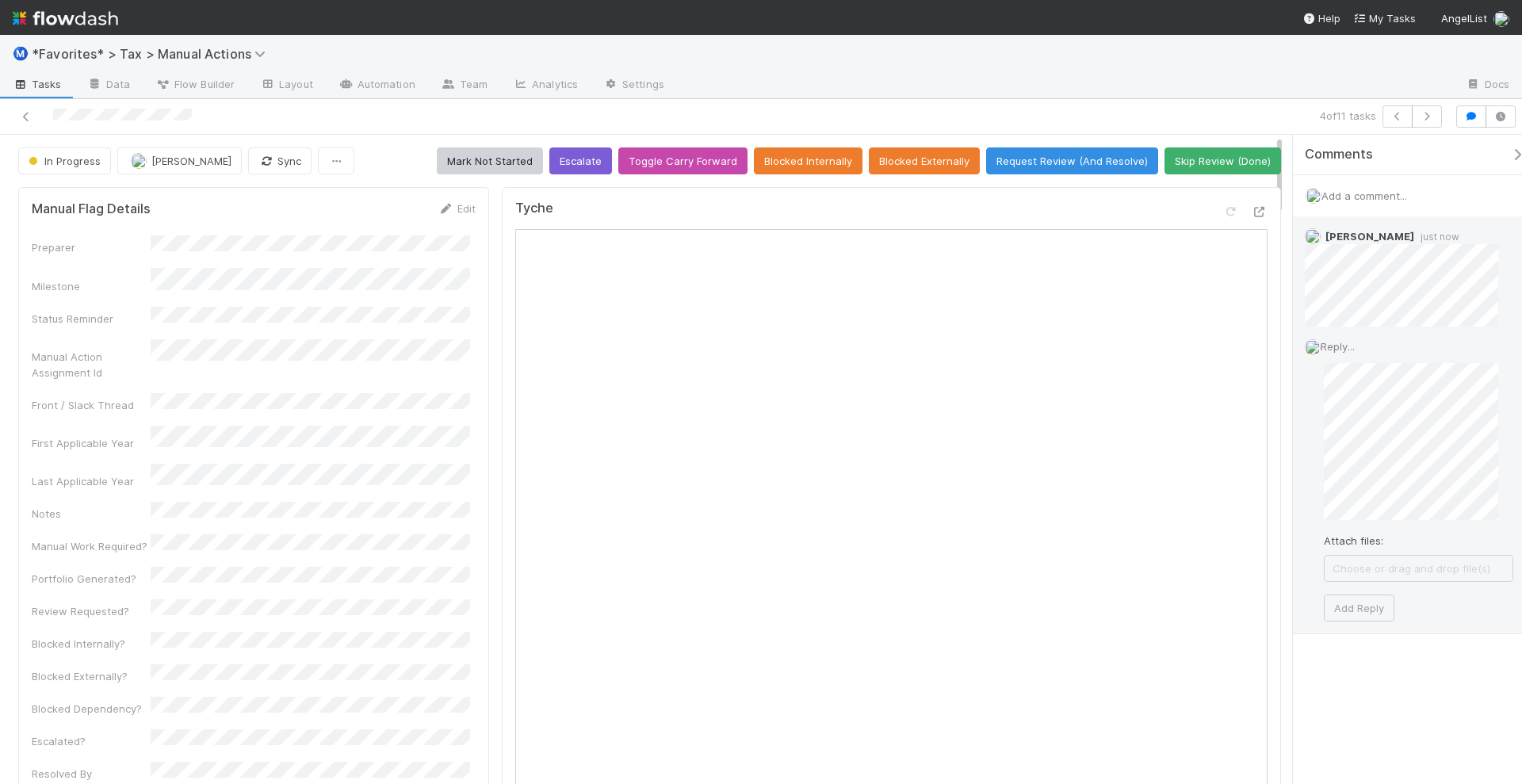
click at [1317, 432] on div "Reply... Attach files: Choose or drag and drop file(s) Add Reply" at bounding box center [1409, 480] width 232 height 307
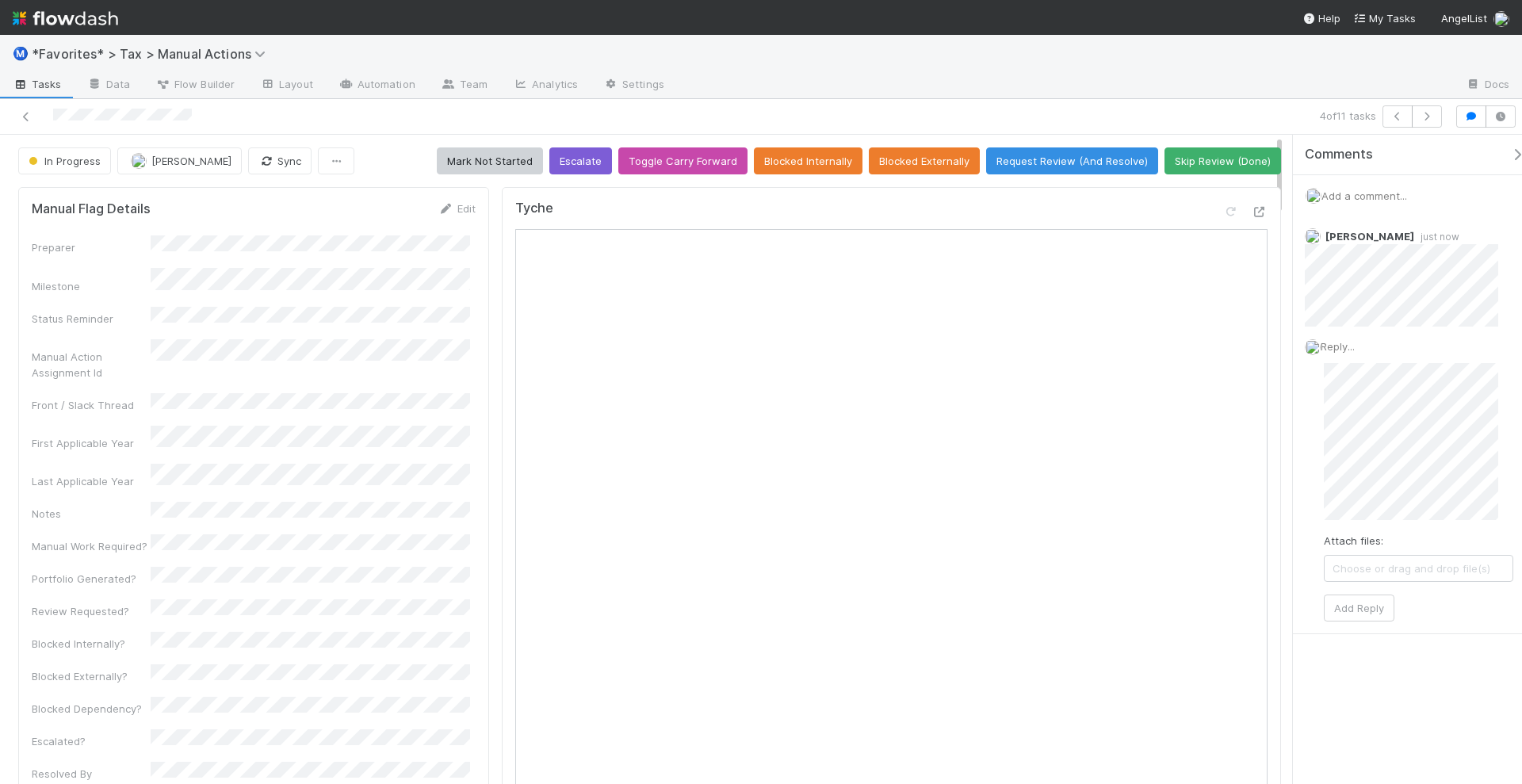
click at [1340, 195] on span "Add a comment..." at bounding box center [1364, 196] width 86 height 12
click at [1378, 437] on button "Add Comment" at bounding box center [1364, 440] width 92 height 27
click at [1496, 409] on span at bounding box center [1501, 419] width 42 height 22
click at [1503, 419] on icon at bounding box center [1510, 420] width 16 height 11
click at [25, 119] on icon at bounding box center [27, 117] width 16 height 11
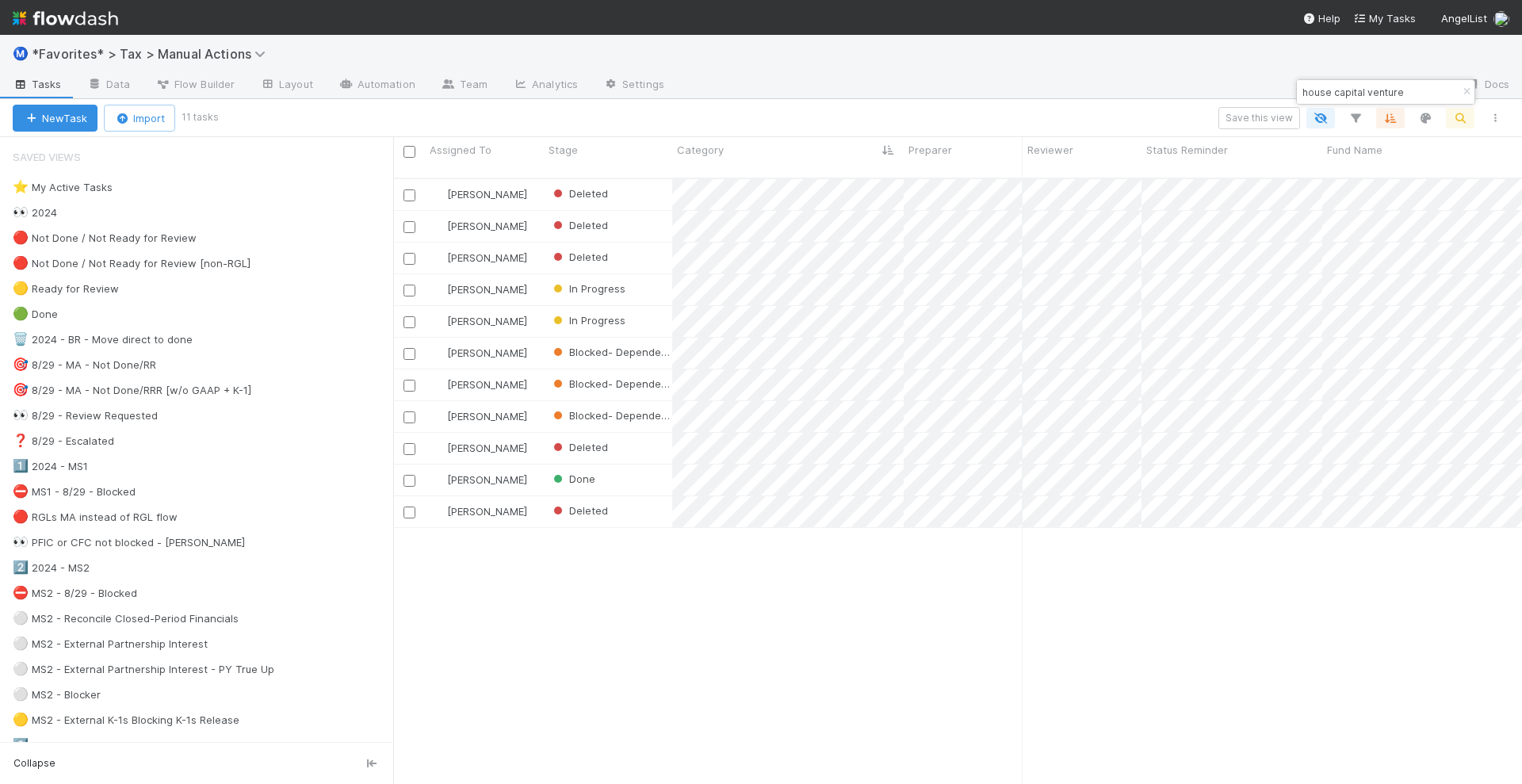
scroll to position [603, 1114]
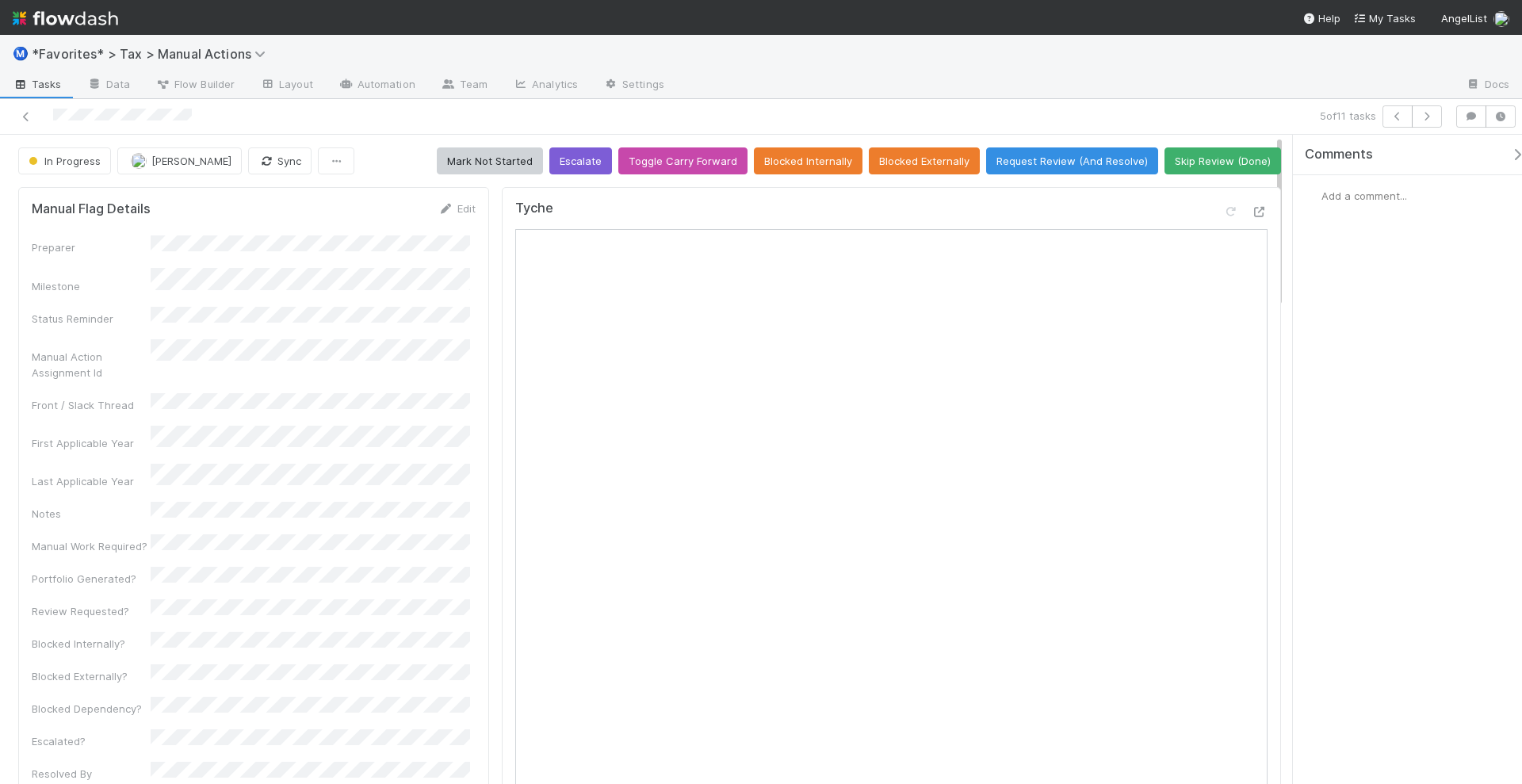
click at [1369, 189] on span "Add a comment..." at bounding box center [1364, 196] width 86 height 12
click at [1371, 442] on button "Add Comment" at bounding box center [1364, 440] width 92 height 27
click at [21, 115] on icon at bounding box center [27, 117] width 16 height 11
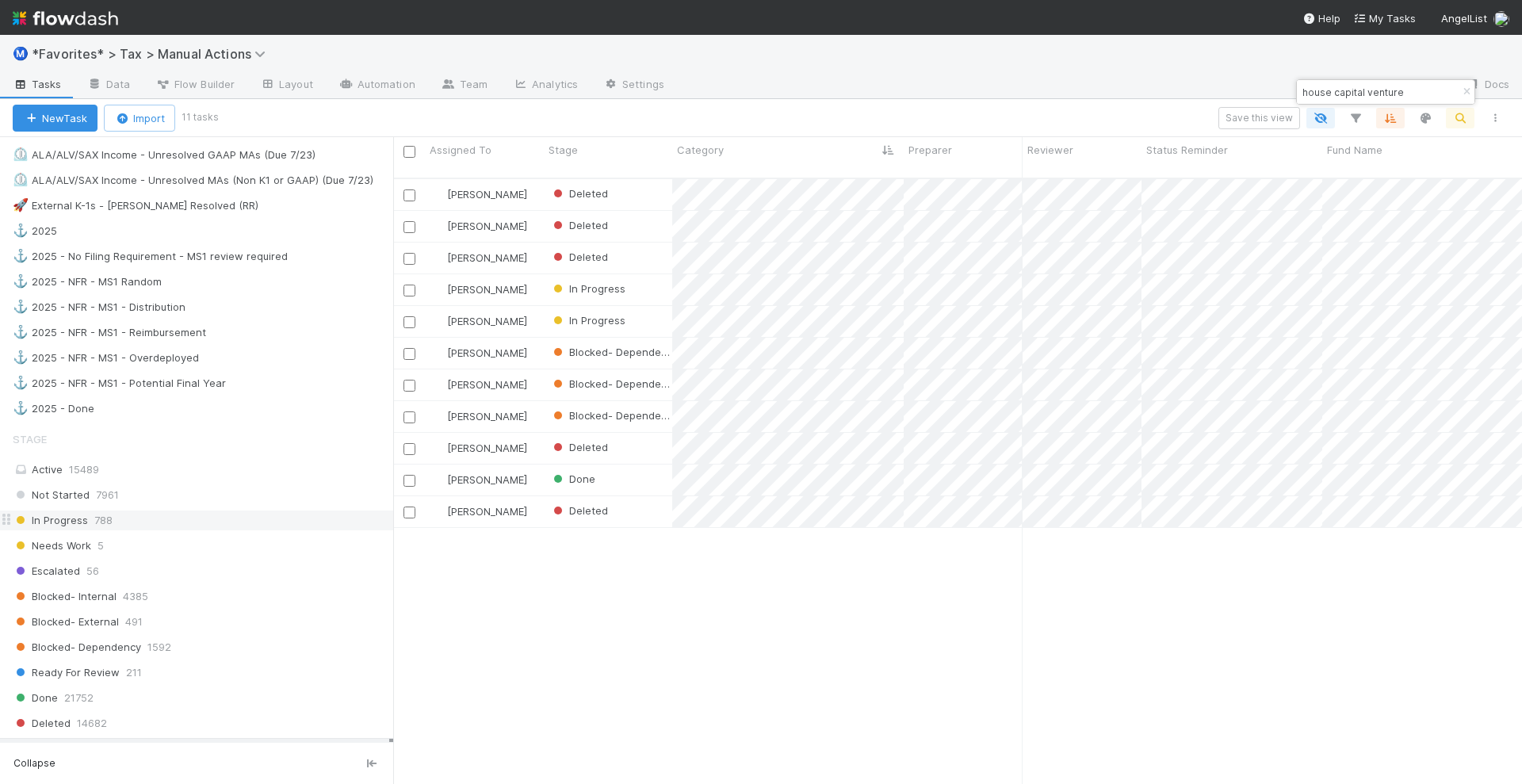
scroll to position [1188, 0]
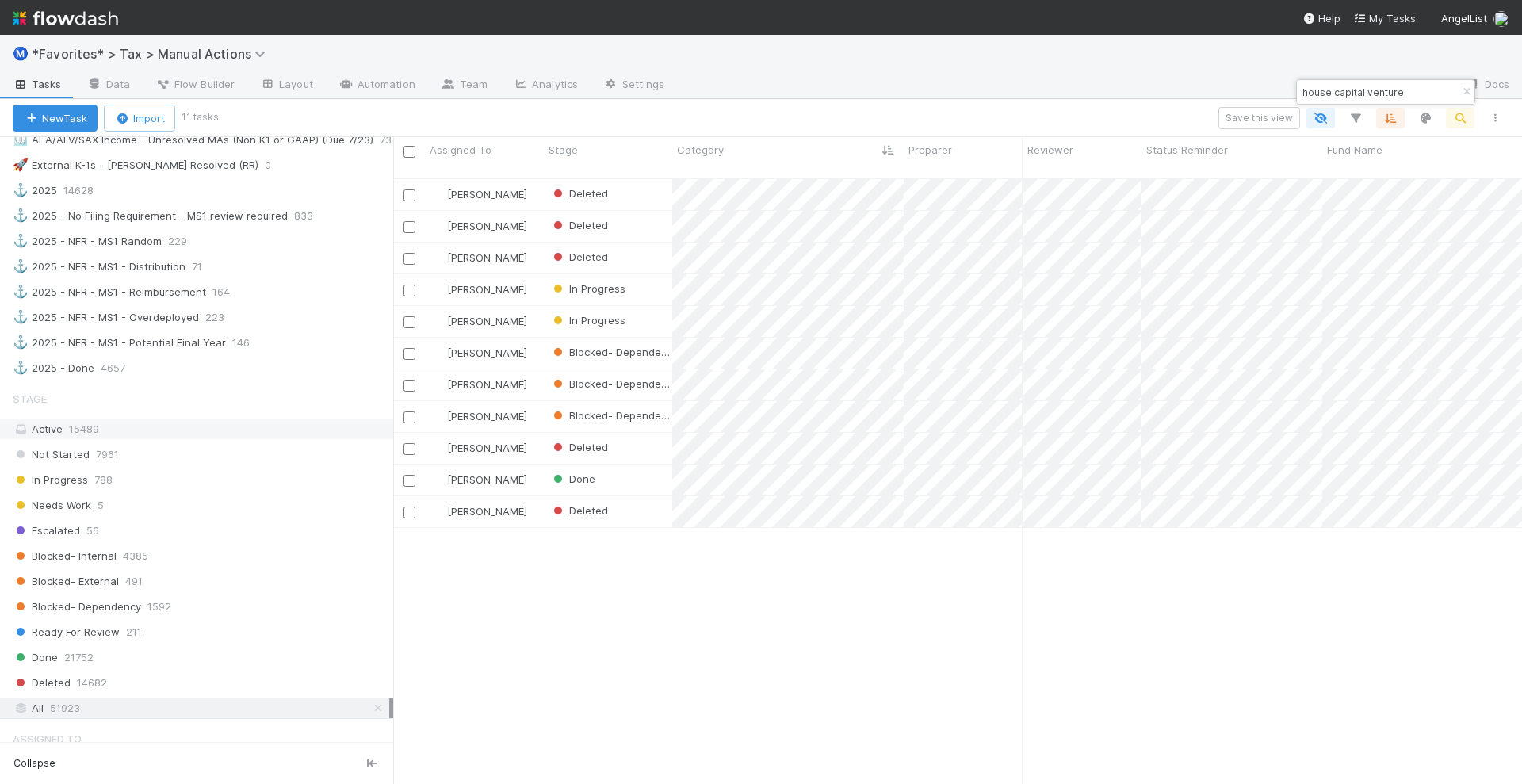
click at [258, 419] on div "Active 15489" at bounding box center [200, 429] width 376 height 19
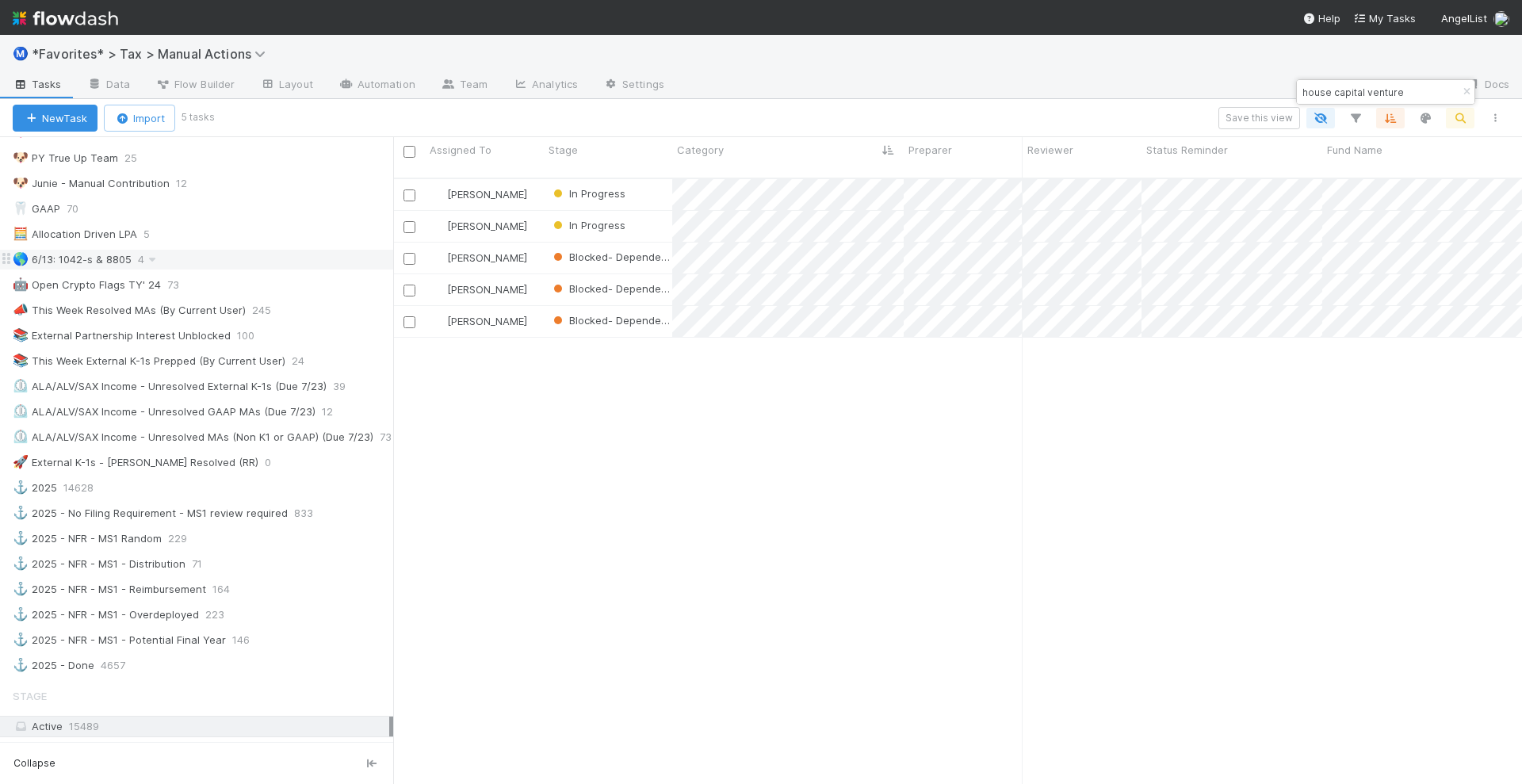
scroll to position [603, 1114]
click at [179, 326] on div "📚 External Partnership Interest Unblocked" at bounding box center [121, 335] width 218 height 19
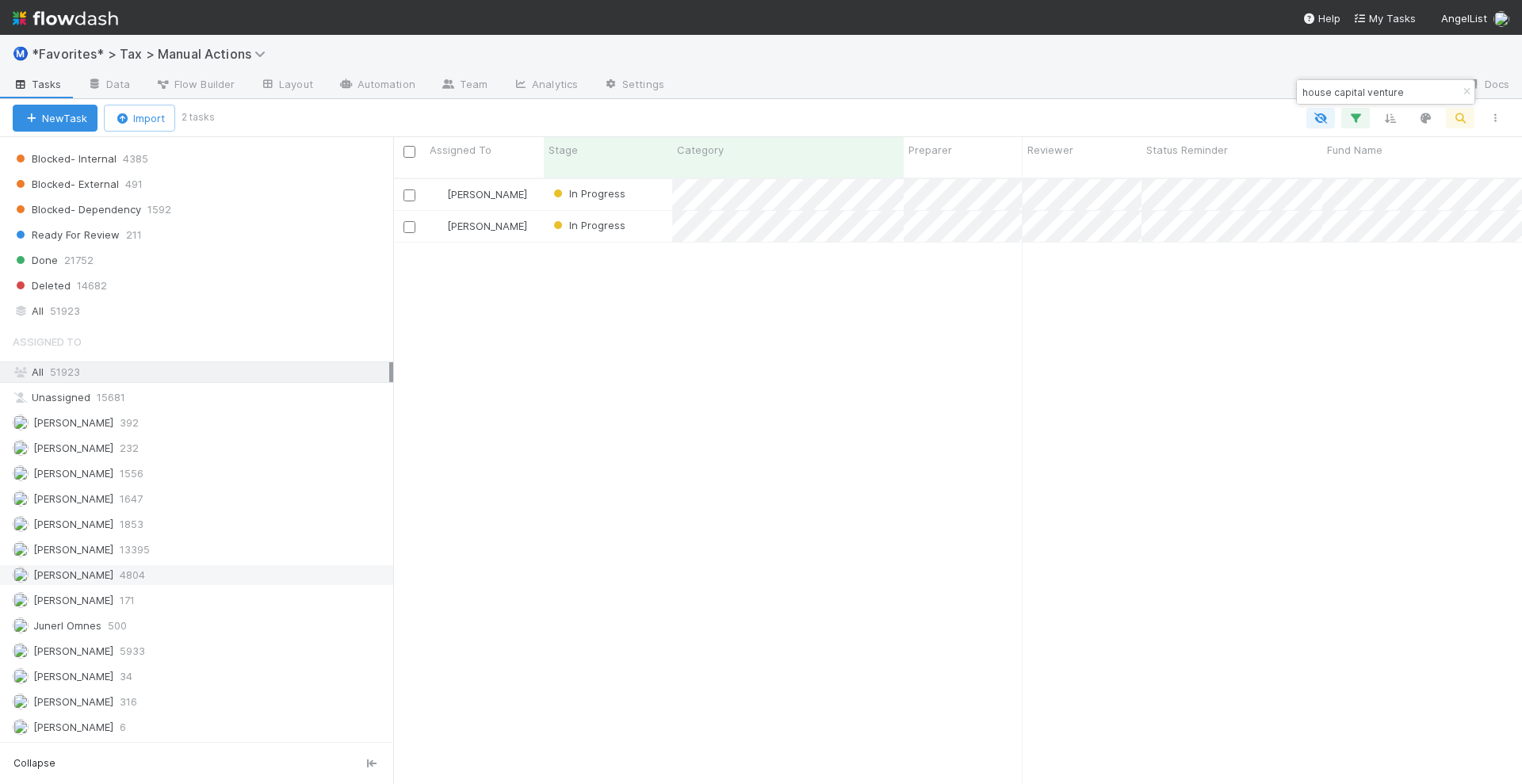
scroll to position [603, 1114]
click at [167, 565] on div "Helen Vo 4804" at bounding box center [200, 574] width 376 height 19
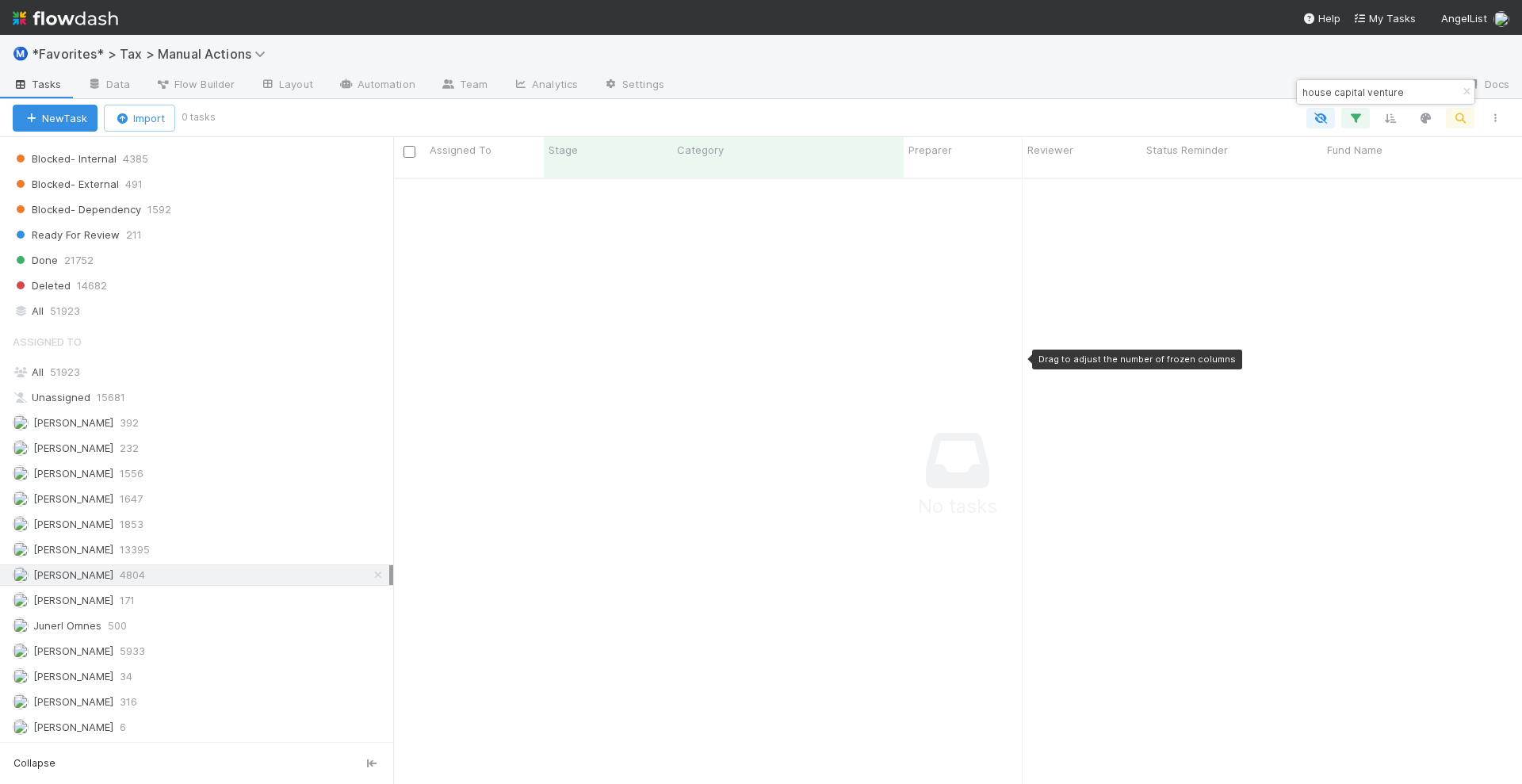
scroll to position [588, 1099]
click at [1468, 89] on icon "button" at bounding box center [1466, 91] width 16 height 10
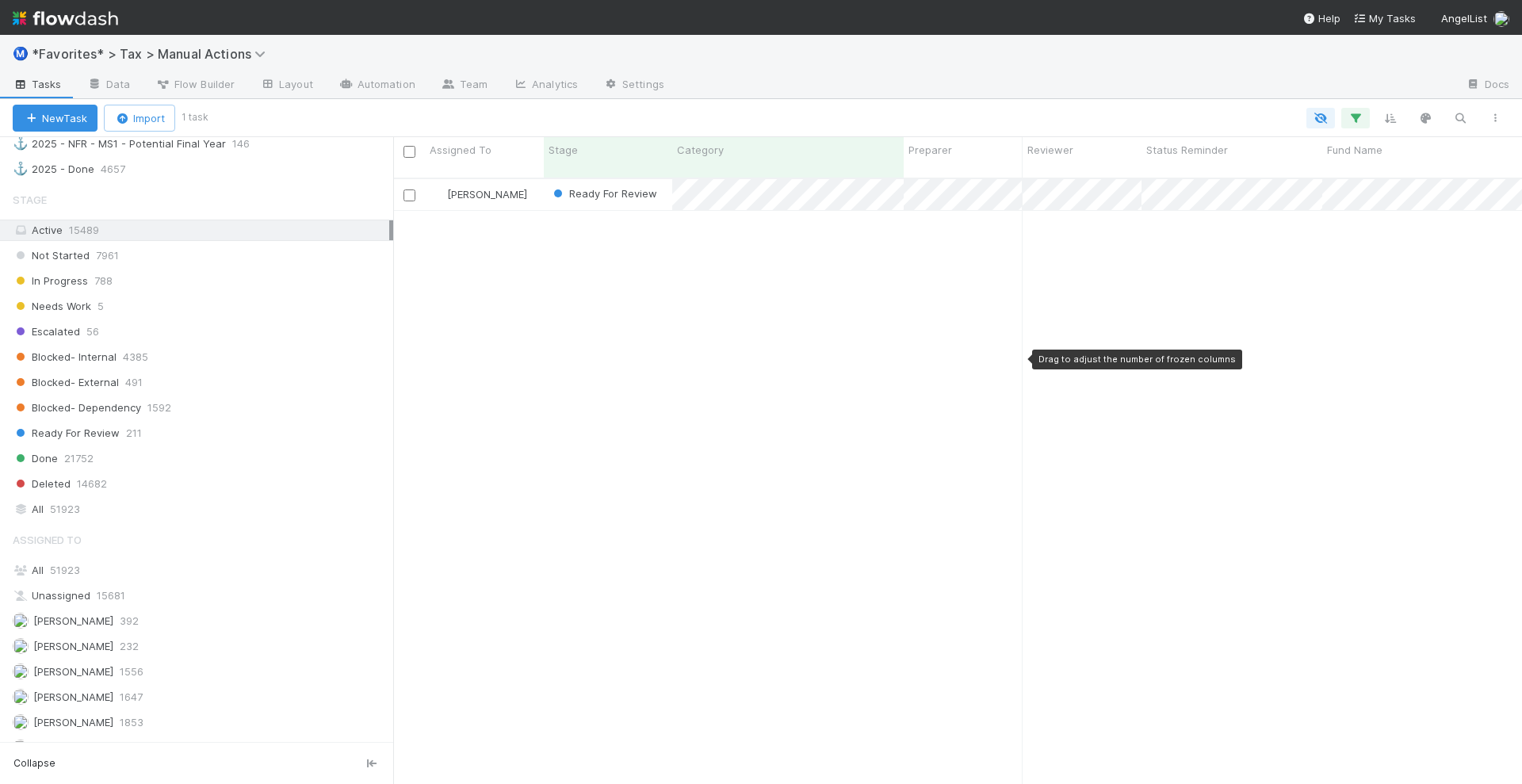
scroll to position [1487, 0]
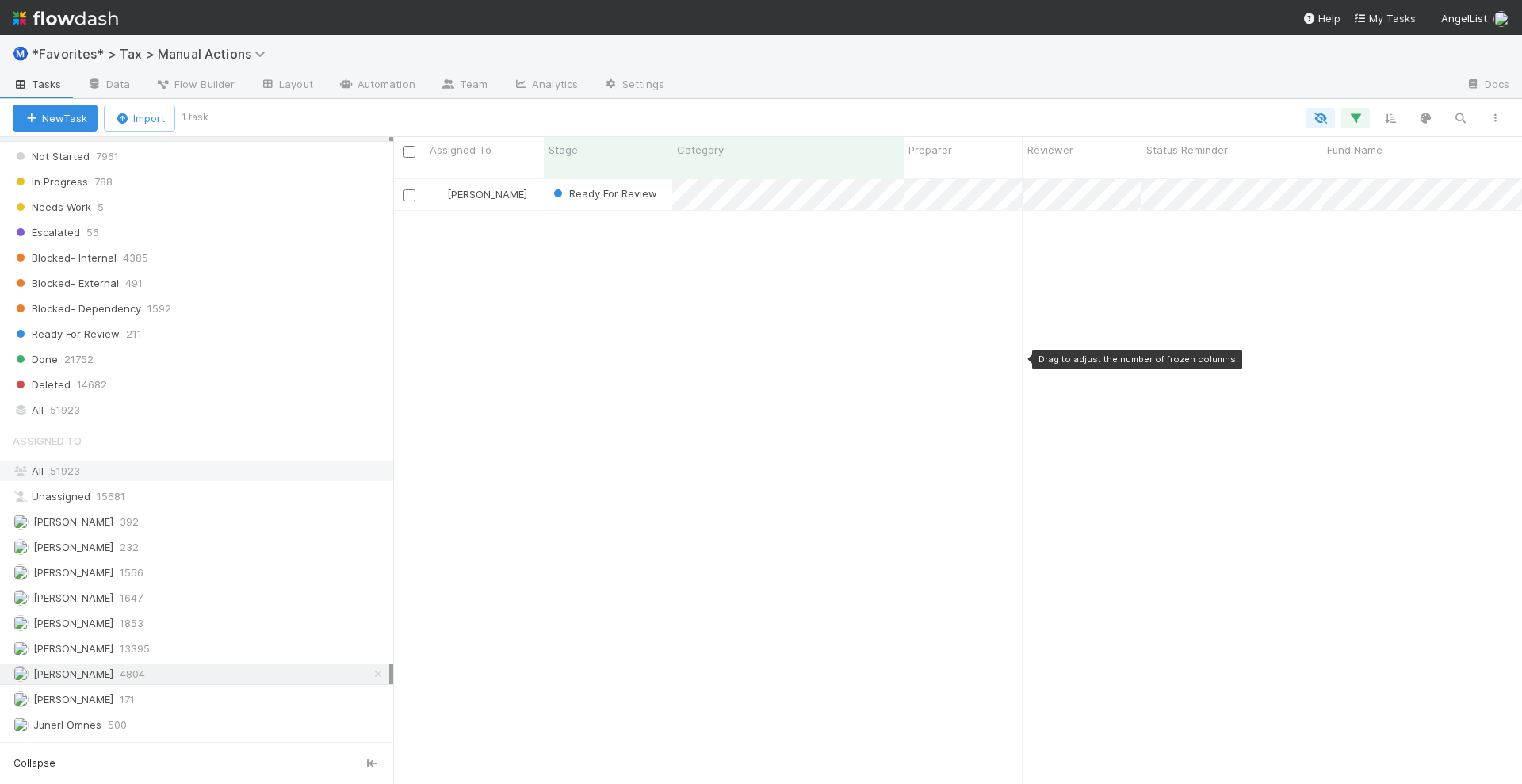
click at [262, 461] on div "All 51923" at bounding box center [200, 471] width 376 height 19
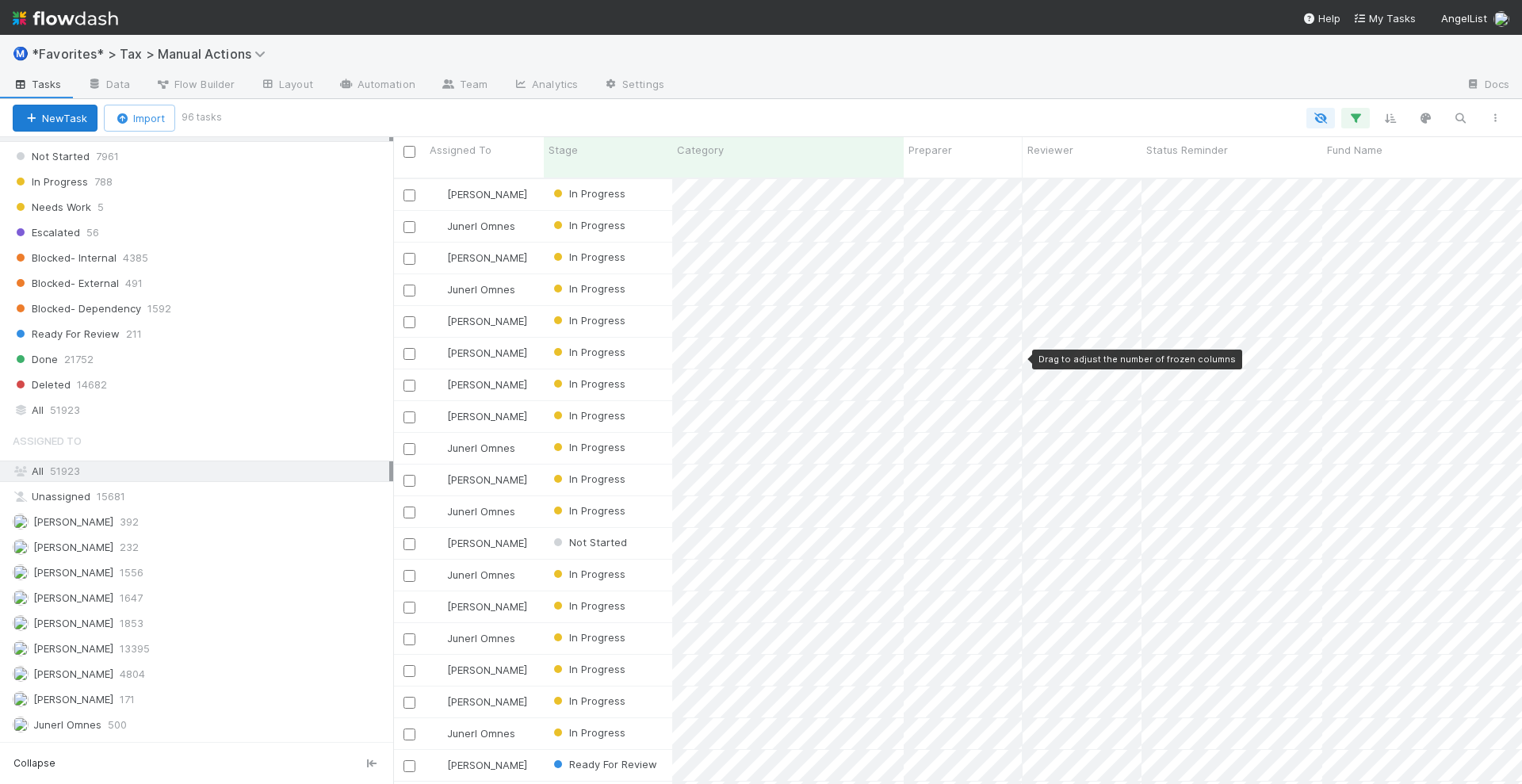
scroll to position [603, 1114]
click at [470, 153] on span "Assigned To" at bounding box center [460, 150] width 62 height 16
click at [493, 174] on div "Sort A → Z" at bounding box center [521, 180] width 181 height 24
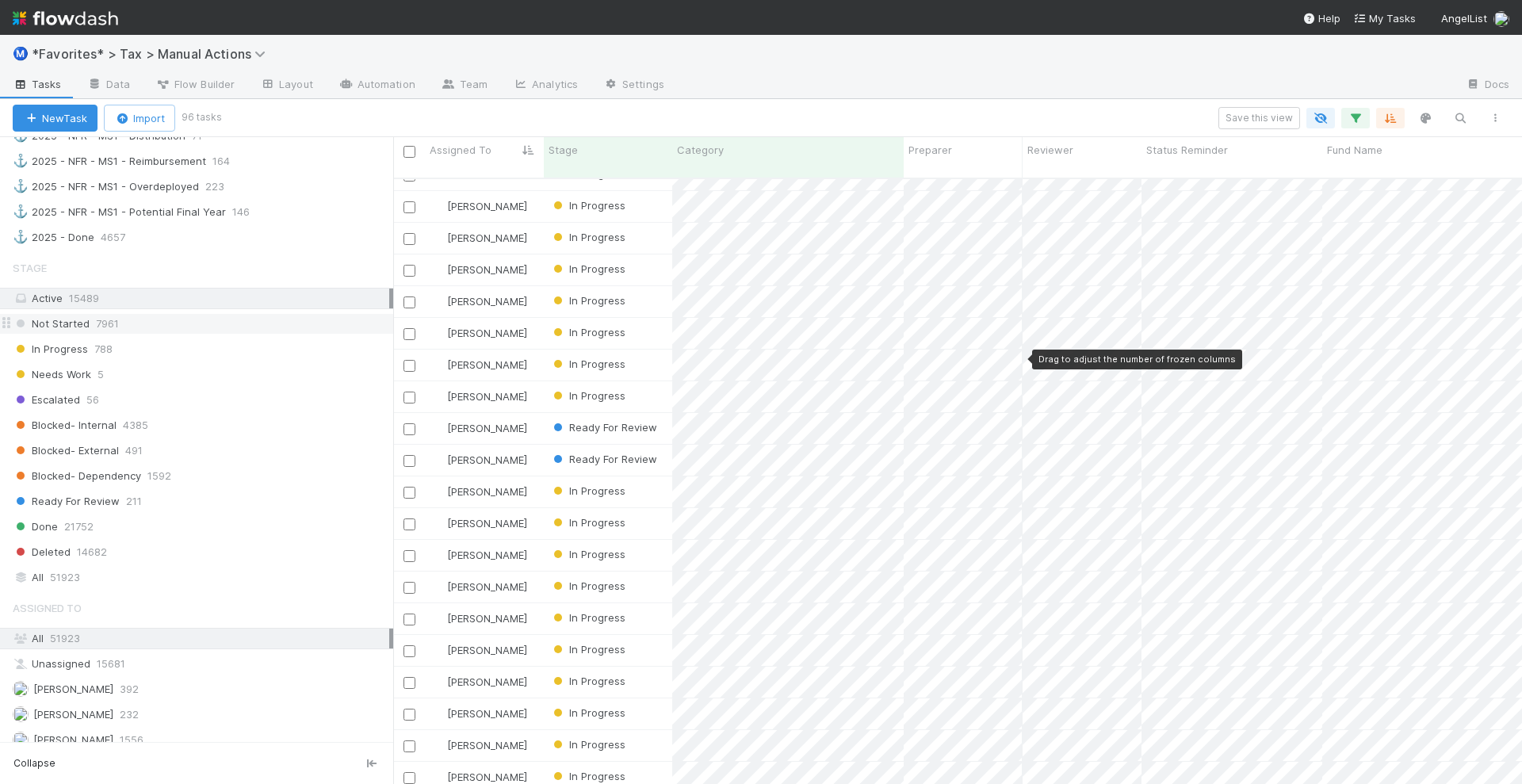
scroll to position [1189, 0]
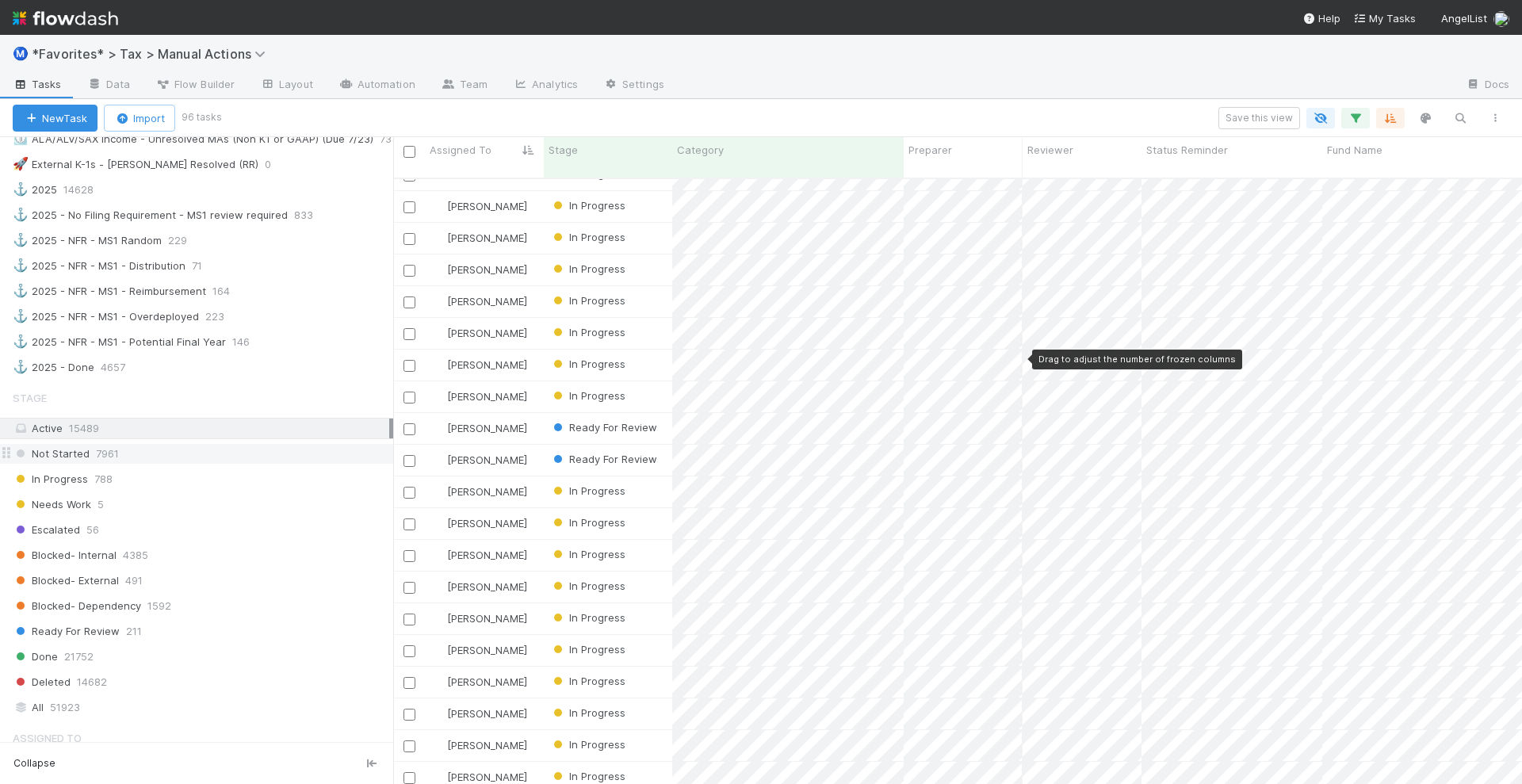
click at [179, 443] on div "Not Started 7961" at bounding box center [203, 453] width 381 height 19
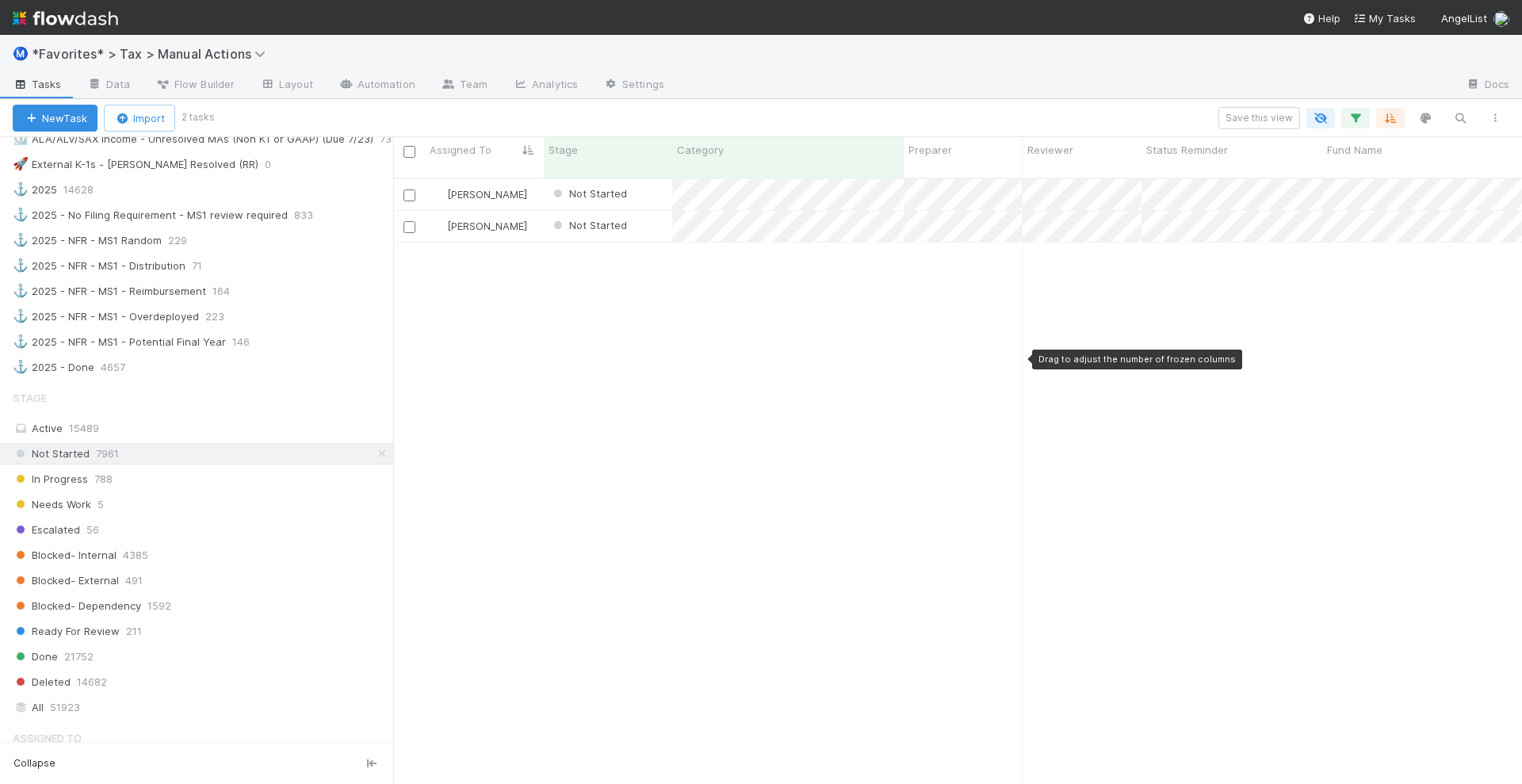
scroll to position [603, 1114]
click at [409, 151] on input "checkbox" at bounding box center [409, 151] width 12 height 12
checkbox input "true"
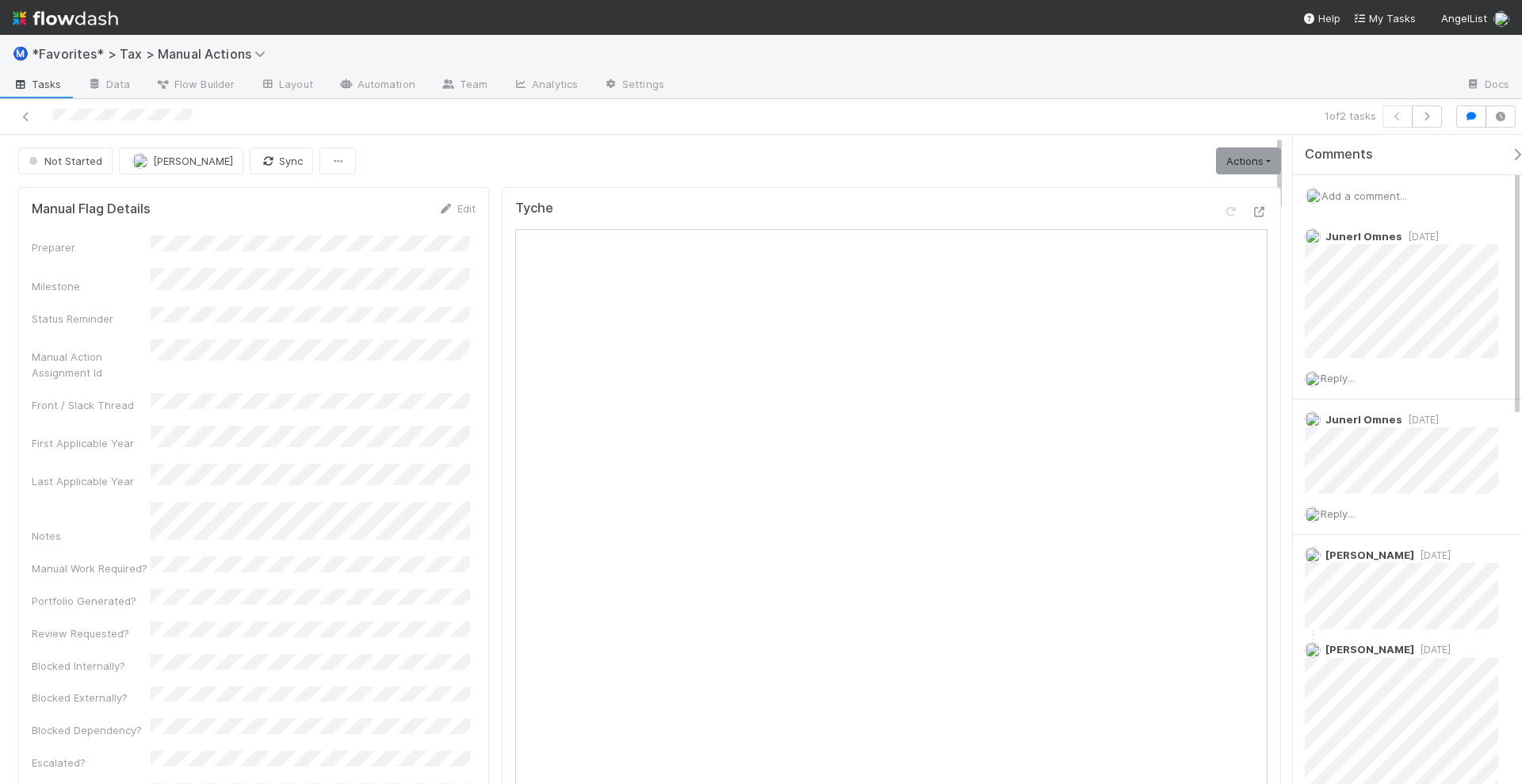
click at [1510, 150] on icon "button" at bounding box center [1518, 154] width 16 height 12
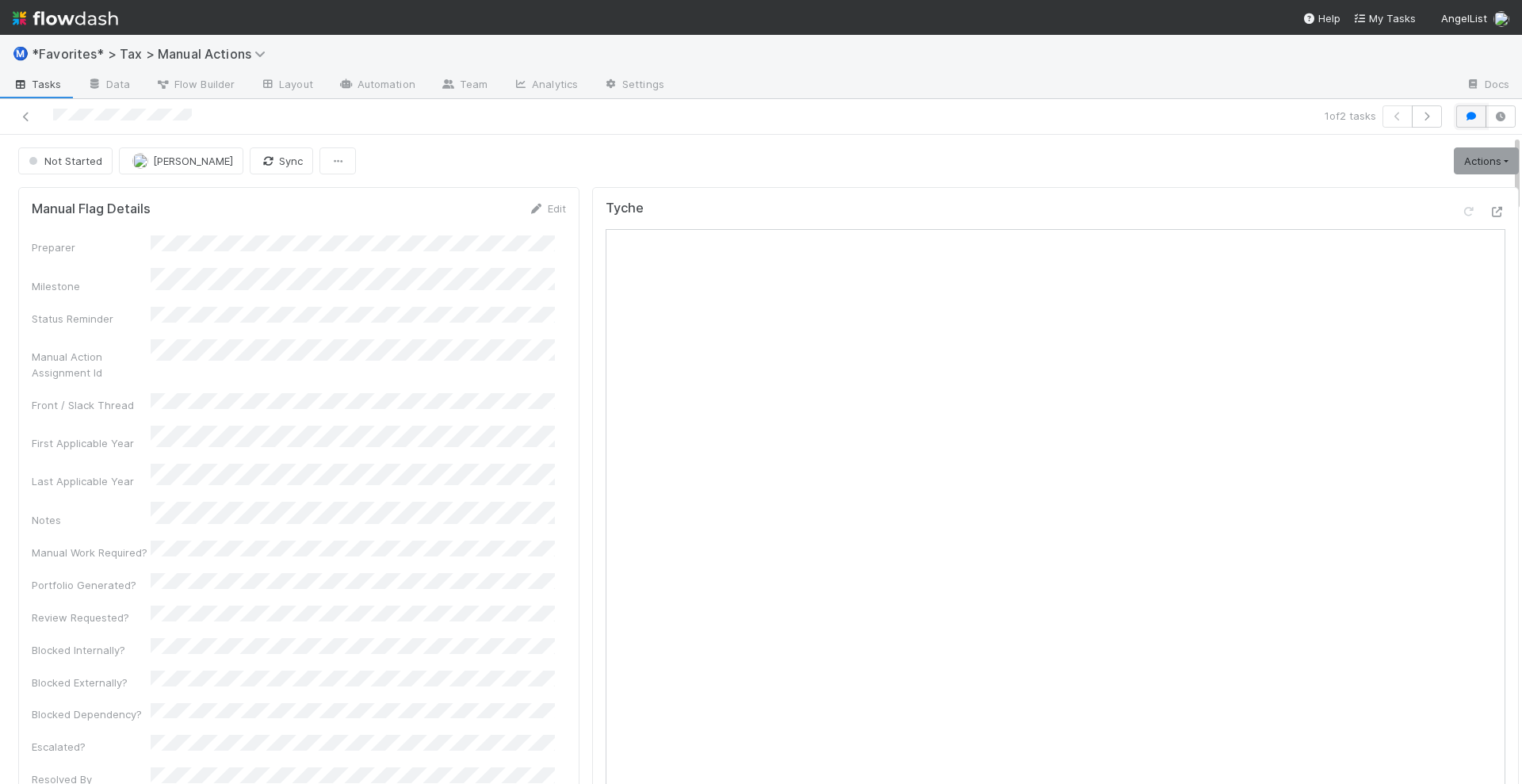
click at [1461, 123] on button "button" at bounding box center [1472, 116] width 30 height 22
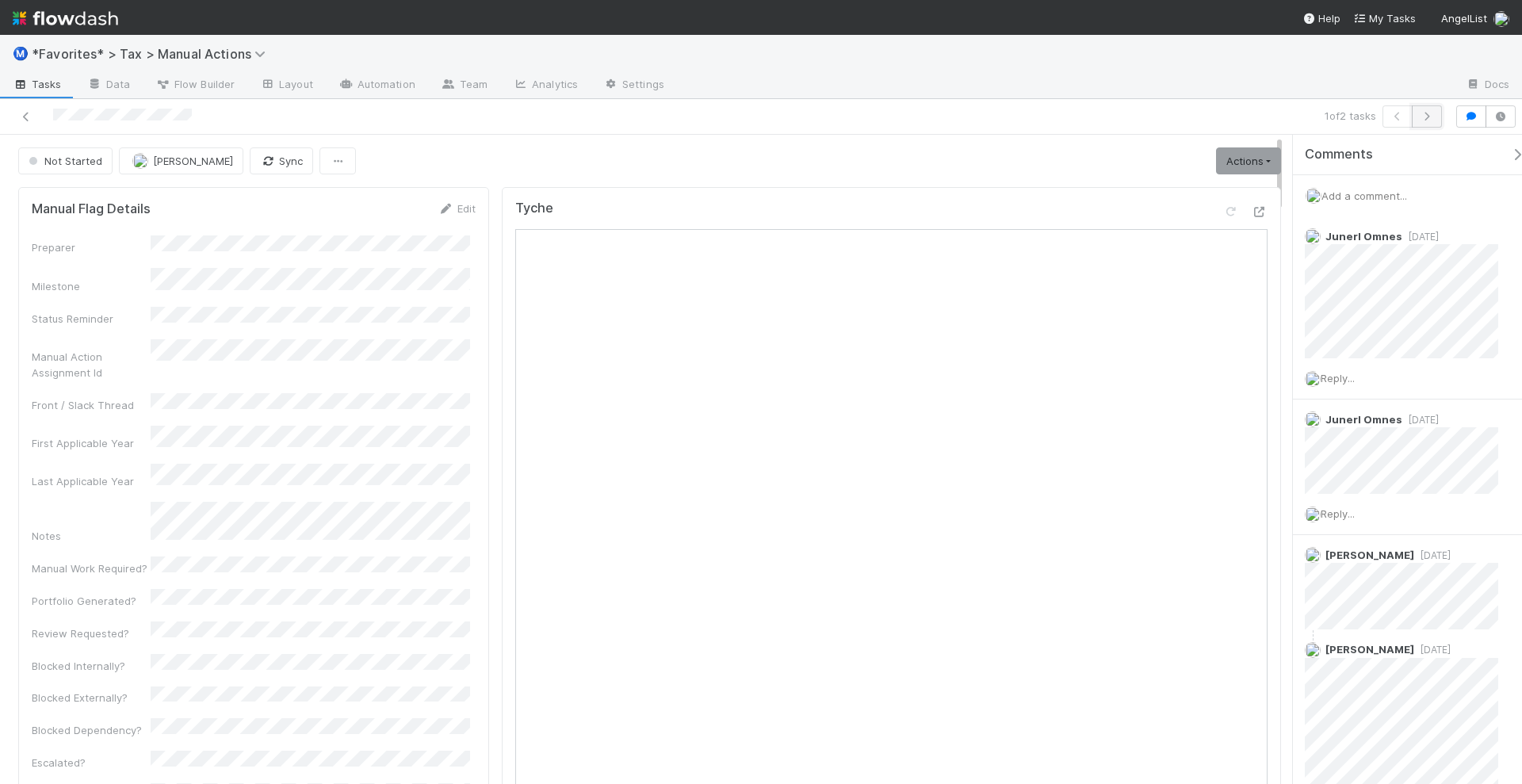
click at [1427, 123] on button "button" at bounding box center [1427, 116] width 30 height 22
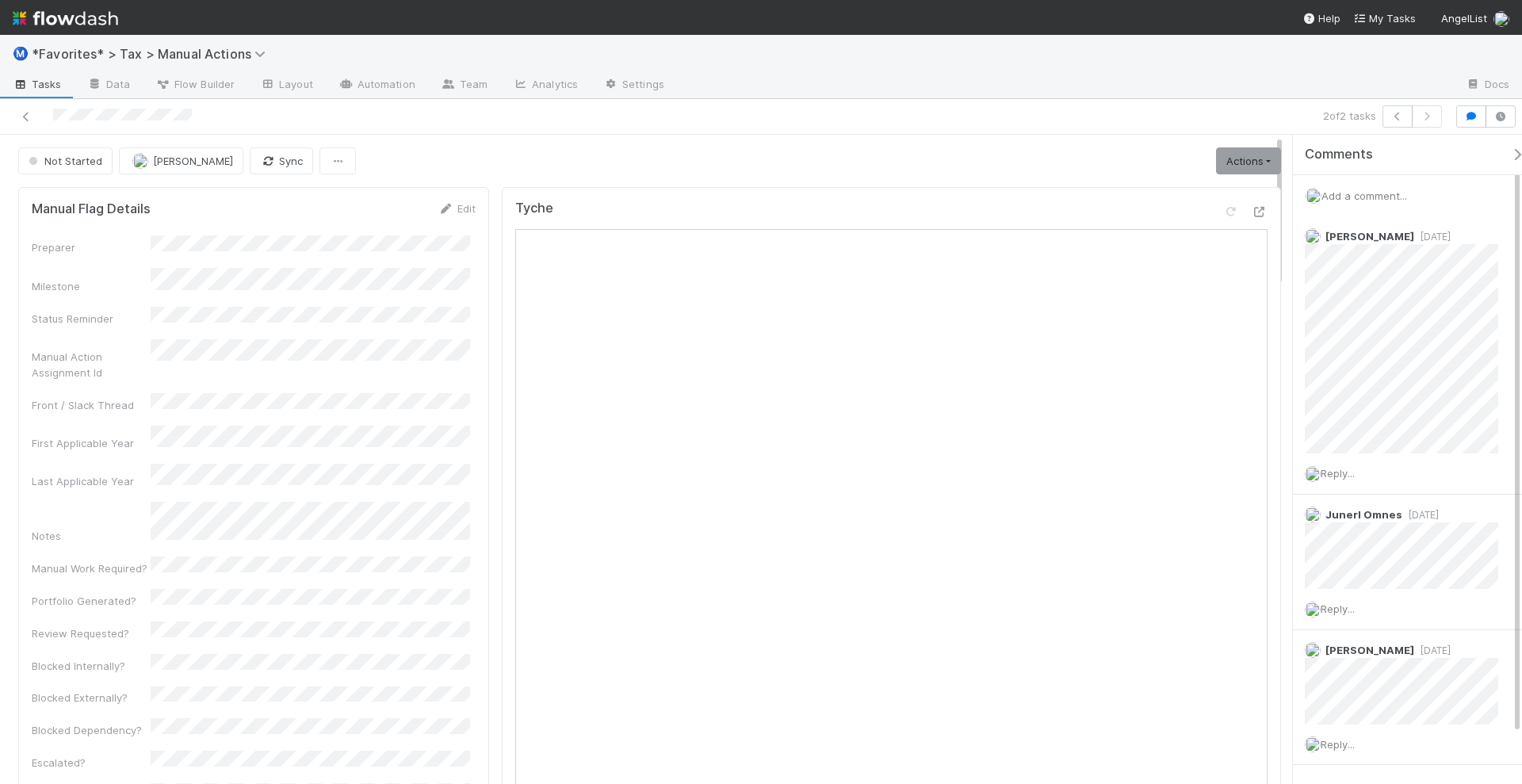
click at [730, 159] on div "Not Started Michael Binck Sync Actions Start Escalate Toggle Carry Forward Bloc…" at bounding box center [650, 161] width 1263 height 27
click at [1220, 155] on link "Actions" at bounding box center [1248, 161] width 65 height 27
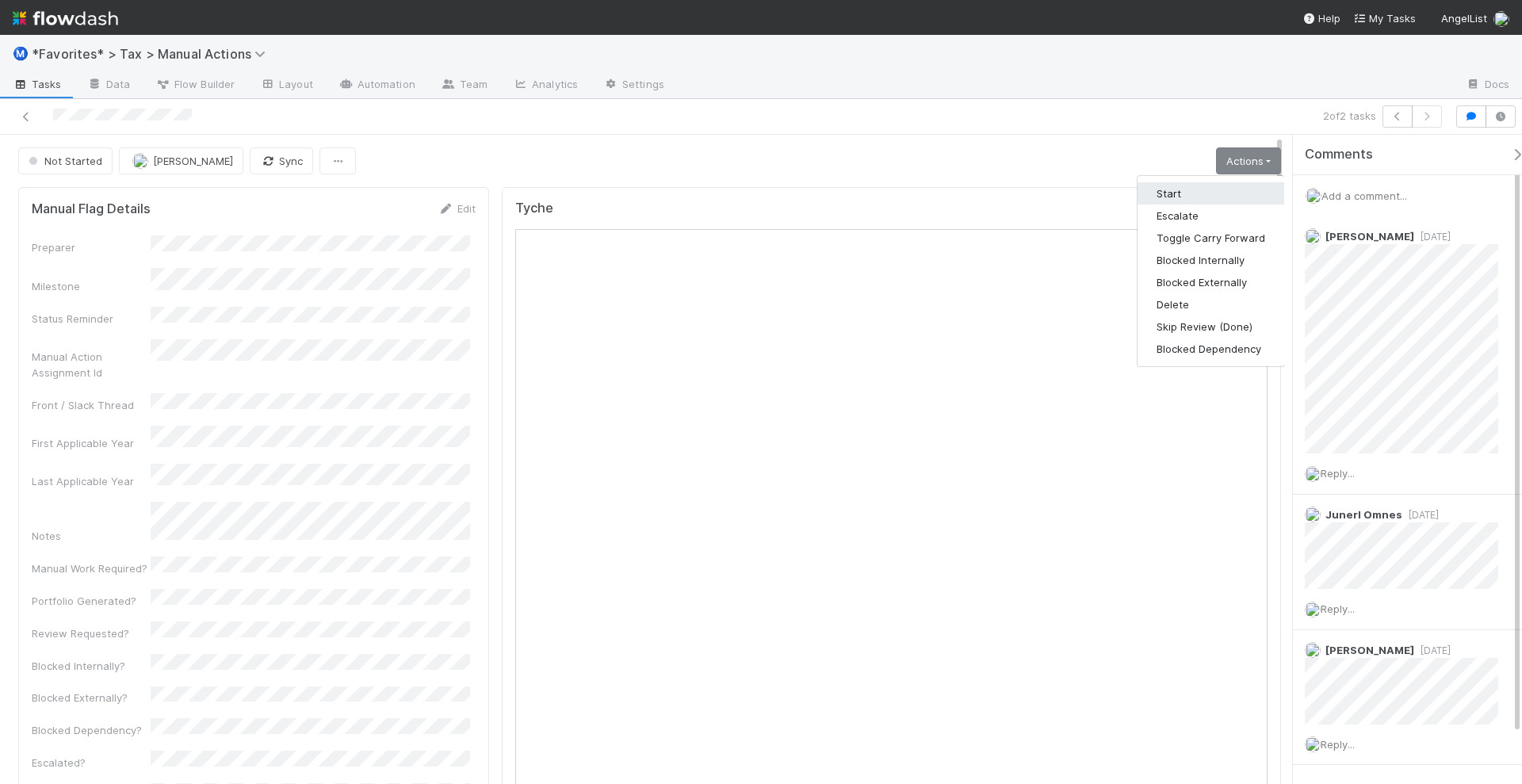
click at [1205, 195] on button "Start" at bounding box center [1211, 193] width 147 height 22
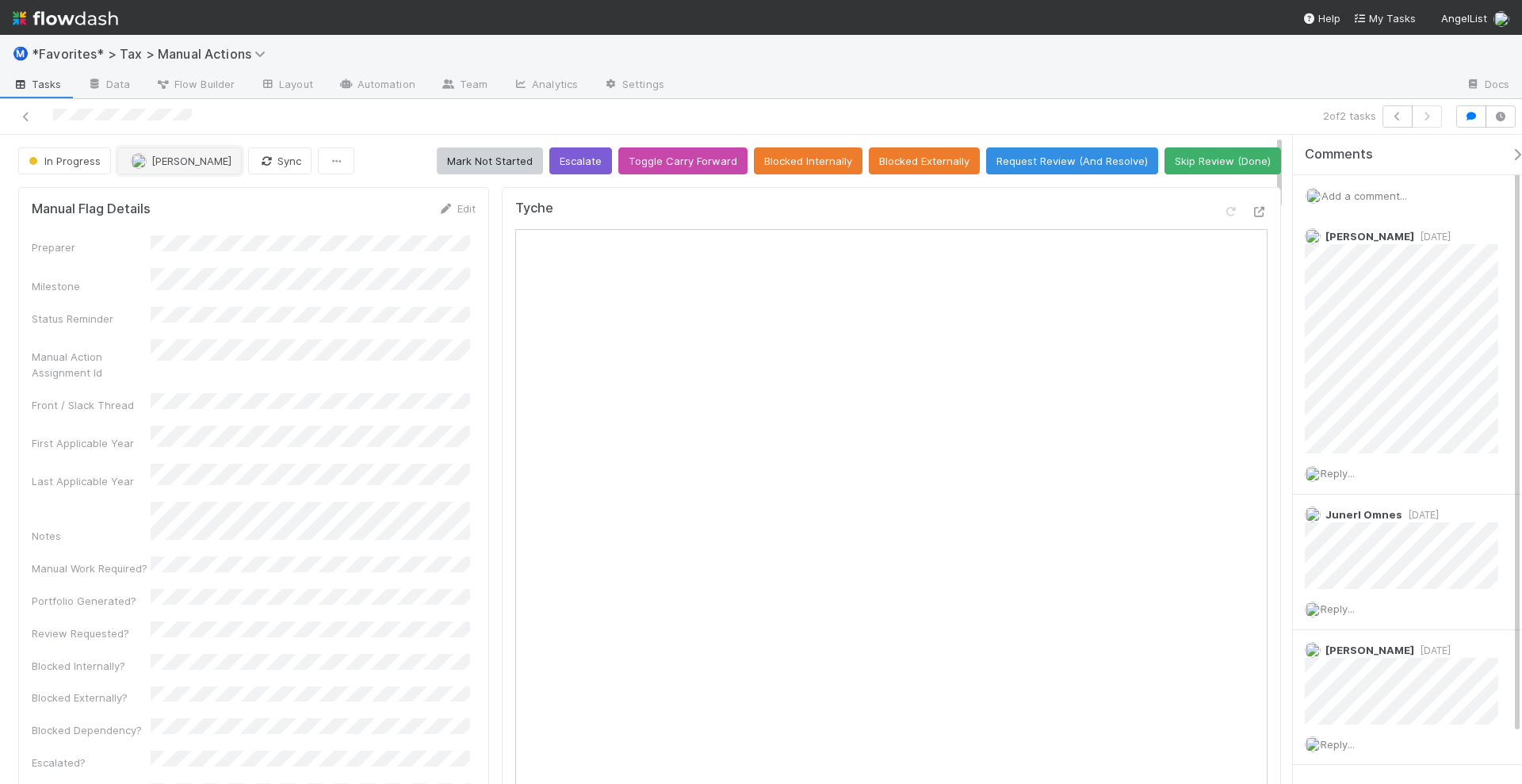
click at [172, 160] on span "Michael Binck" at bounding box center [191, 161] width 80 height 12
click at [163, 199] on span "Junerl Omnes" at bounding box center [174, 199] width 68 height 12
click at [389, 159] on div "In Progress Junerl Omnes Sync Mark Not Started Escalate Toggle Carry Forward Bl…" at bounding box center [650, 161] width 1263 height 27
click at [1399, 113] on icon "button" at bounding box center [1398, 116] width 16 height 10
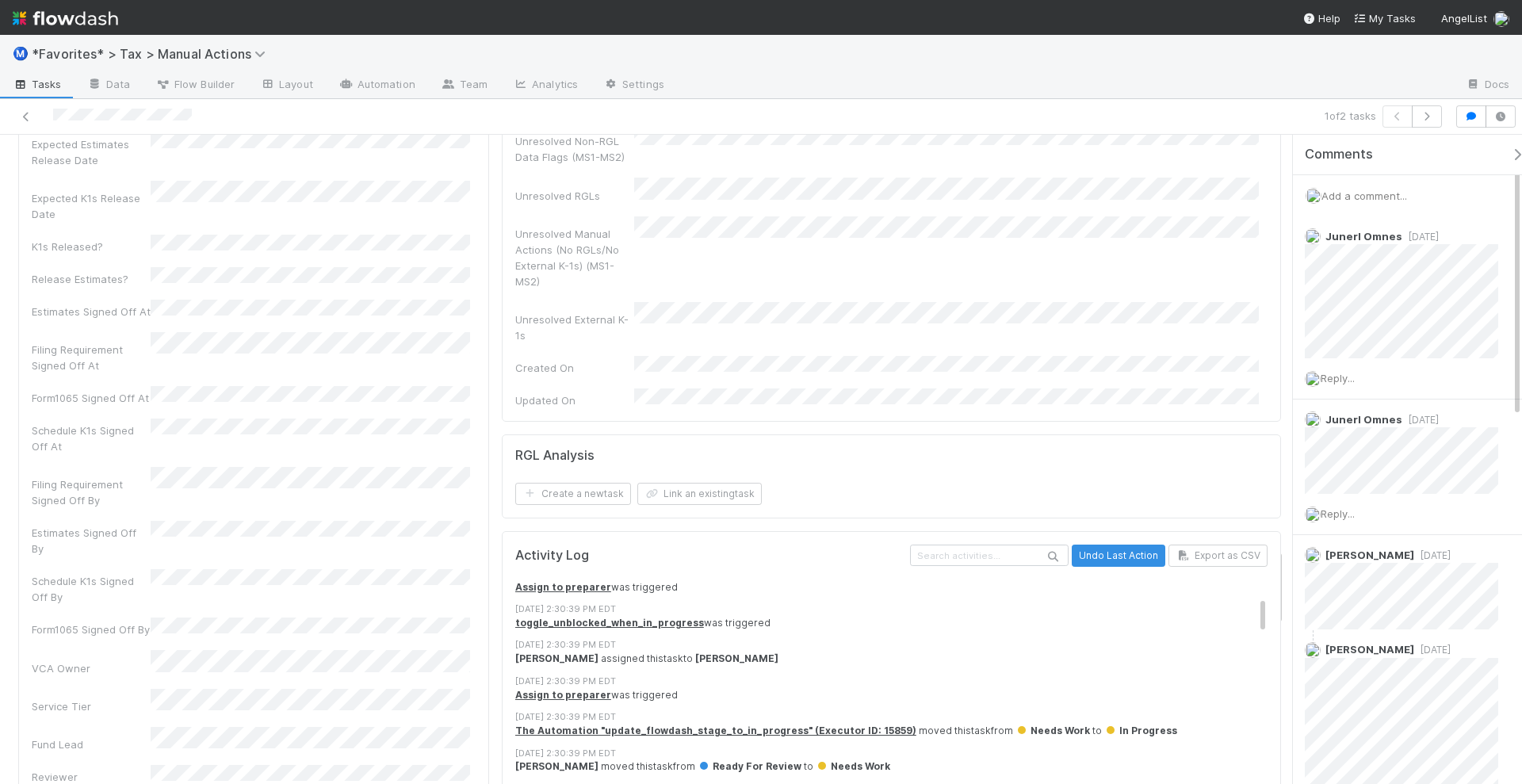
scroll to position [99, 0]
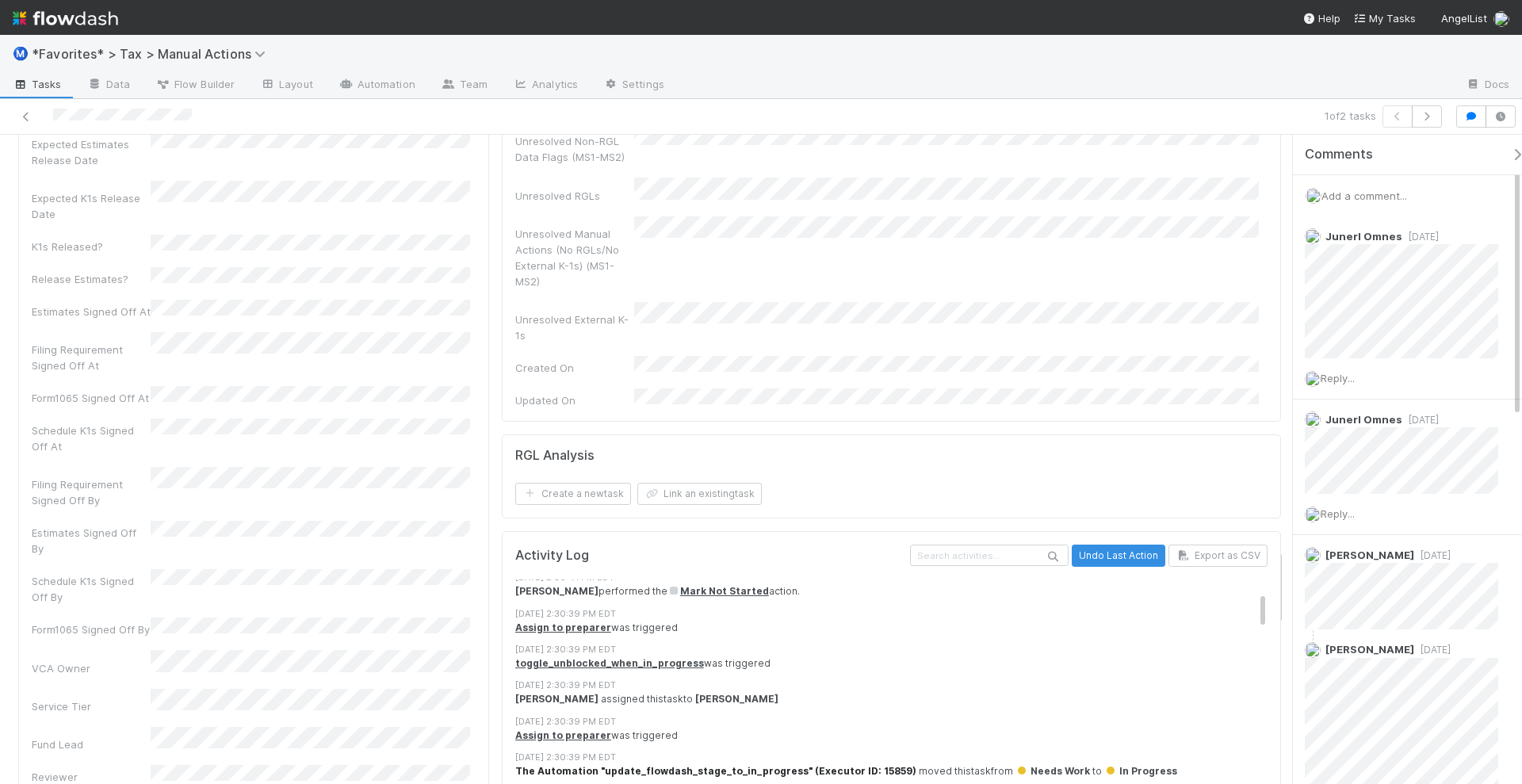
click at [725, 765] on strong "The Automation "update_flowdash_stage_to_in_progress" (Executor ID: 15859)" at bounding box center [715, 770] width 401 height 12
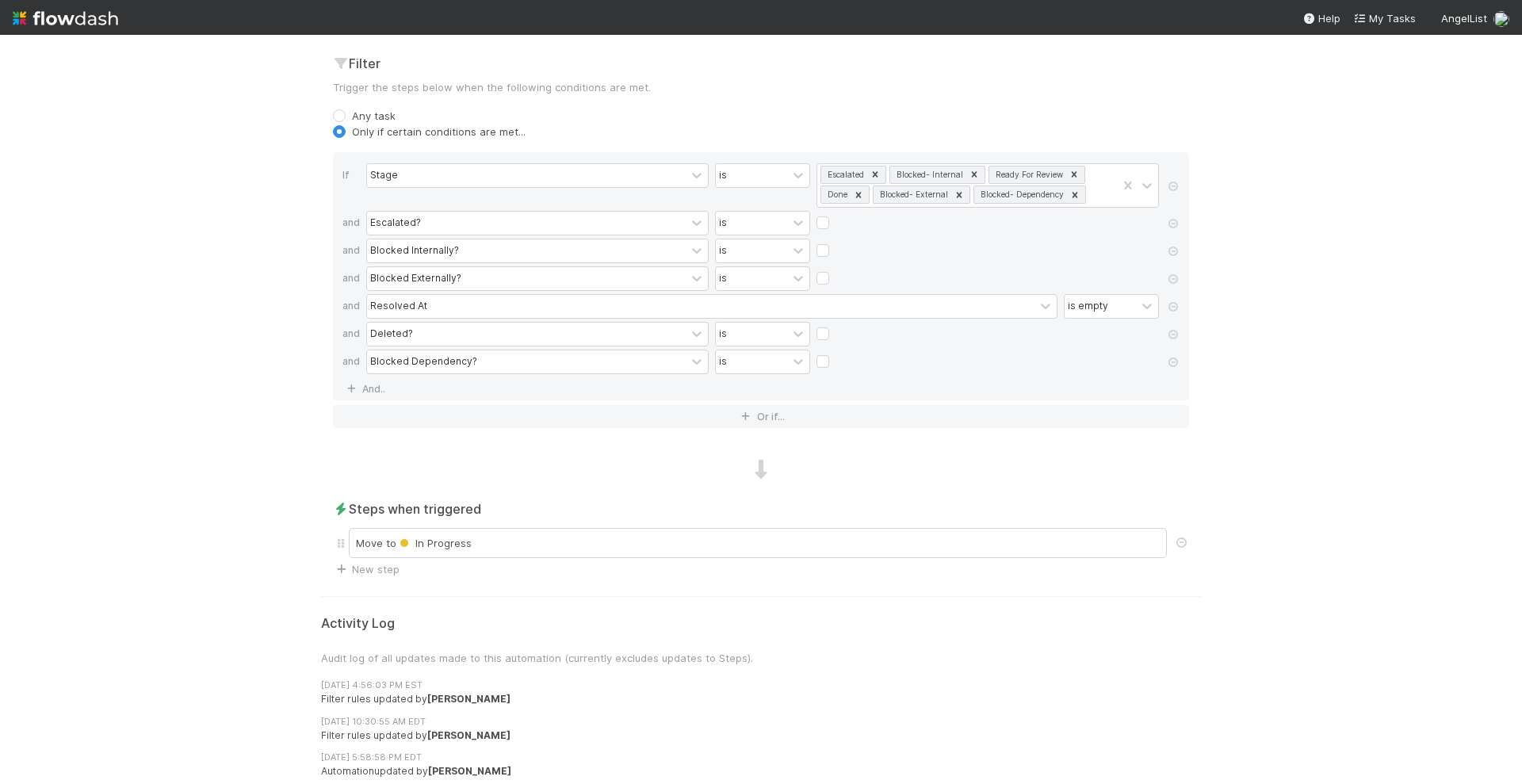
scroll to position [595, 0]
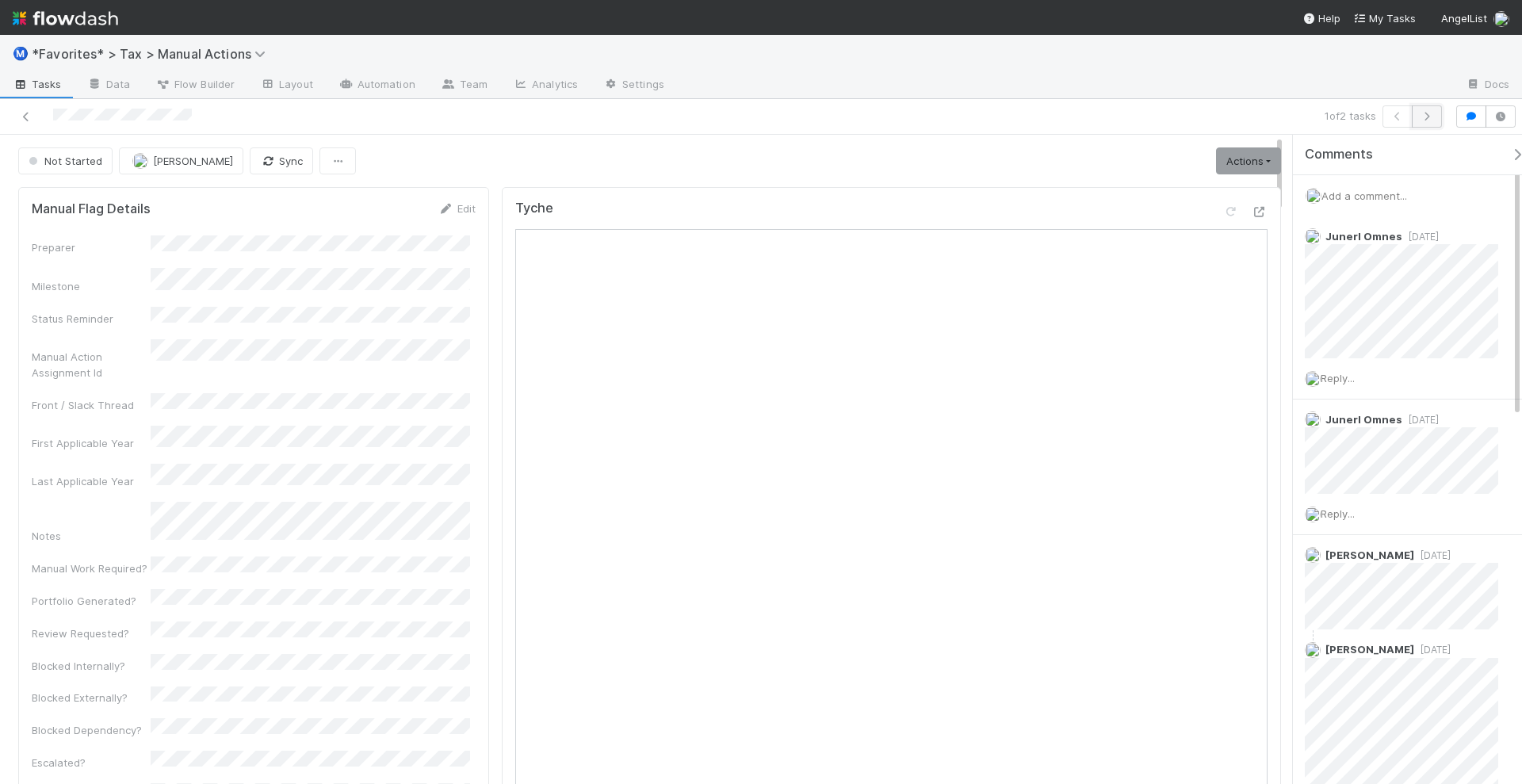
click at [1433, 119] on icon "button" at bounding box center [1427, 116] width 16 height 10
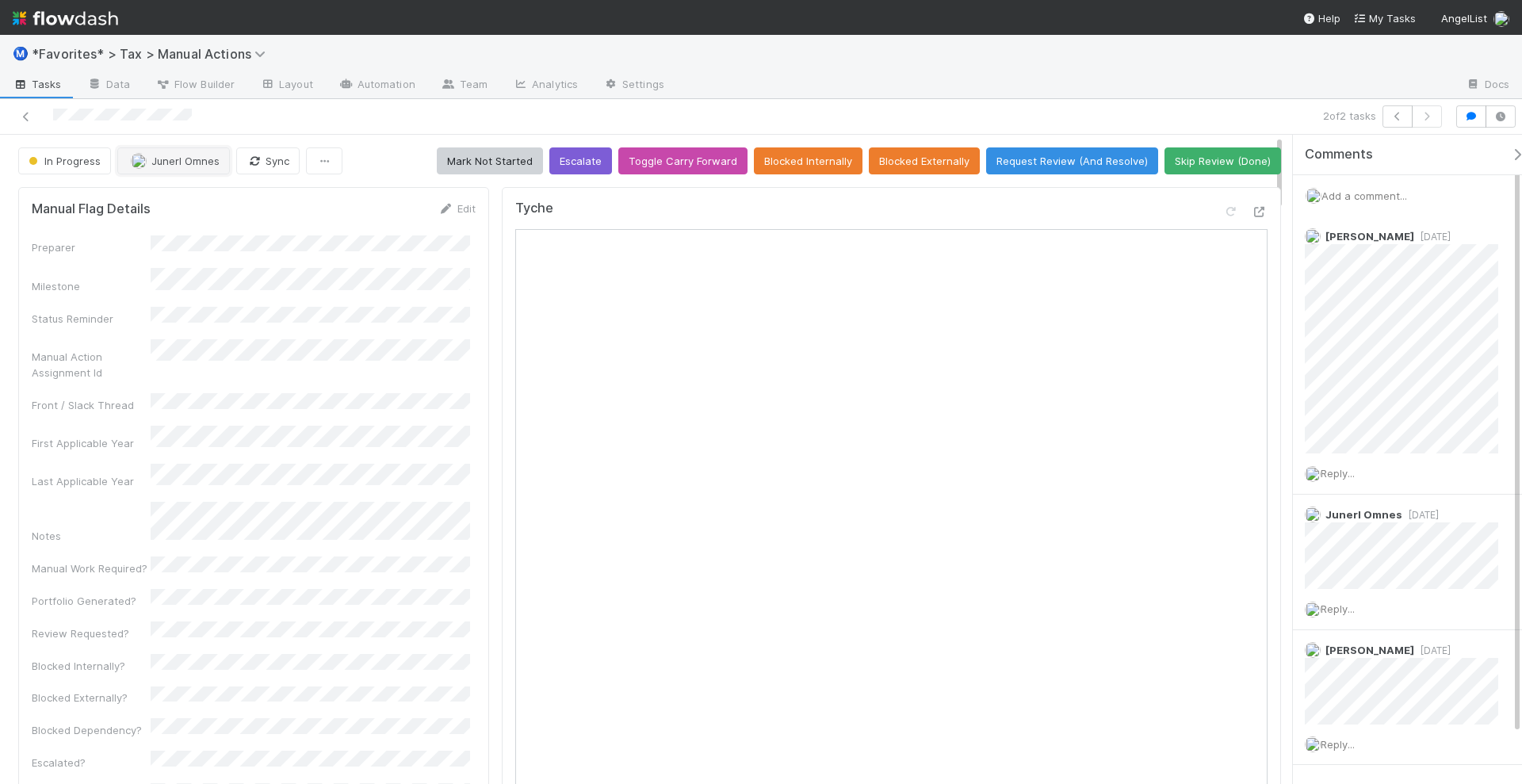
click at [195, 157] on span "Junerl Omnes" at bounding box center [185, 161] width 68 height 12
click at [236, 207] on div "Michael Binck" at bounding box center [221, 199] width 224 height 28
click at [491, 165] on button "Mark Not Started" at bounding box center [490, 161] width 106 height 27
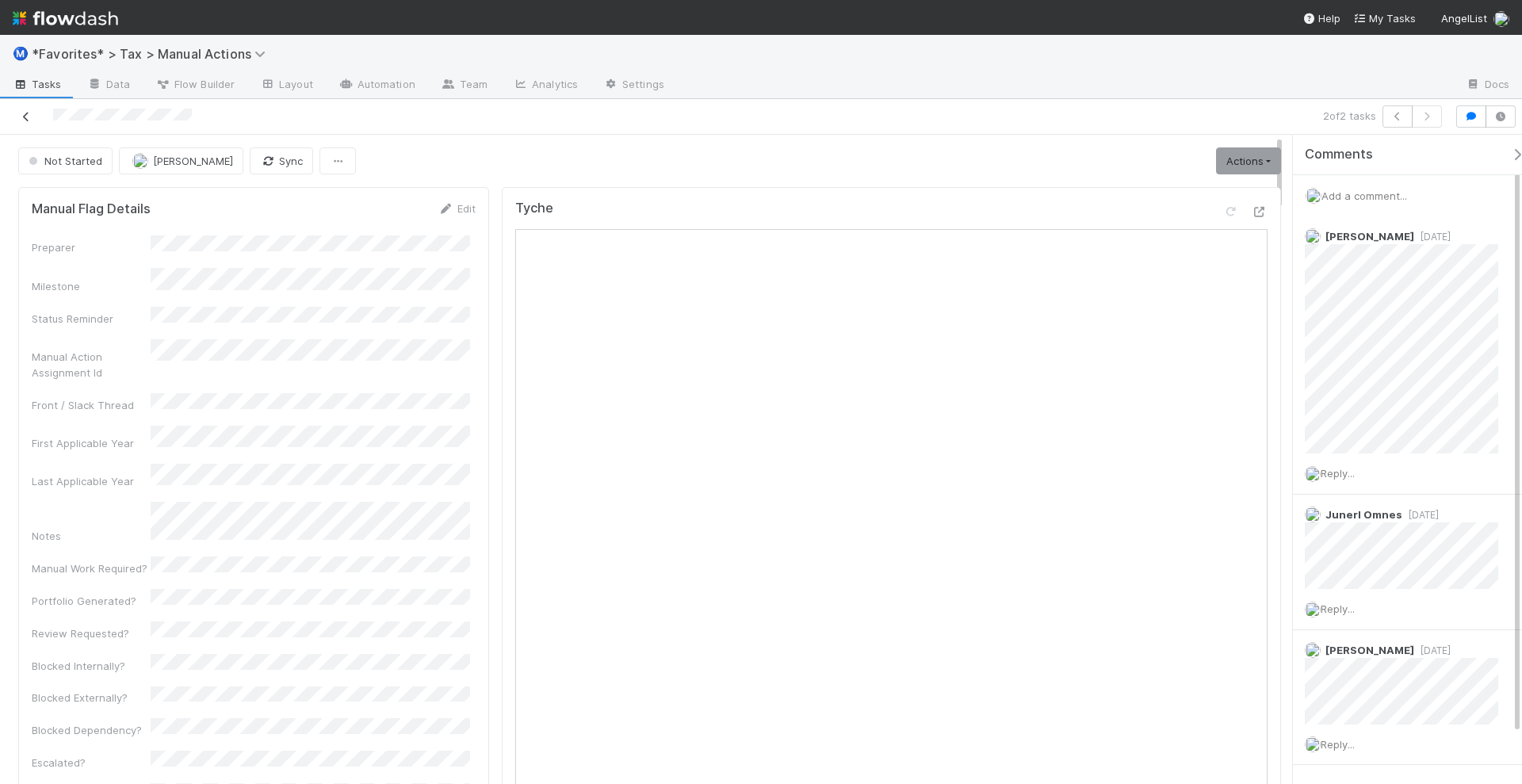
click at [32, 118] on icon at bounding box center [27, 117] width 16 height 11
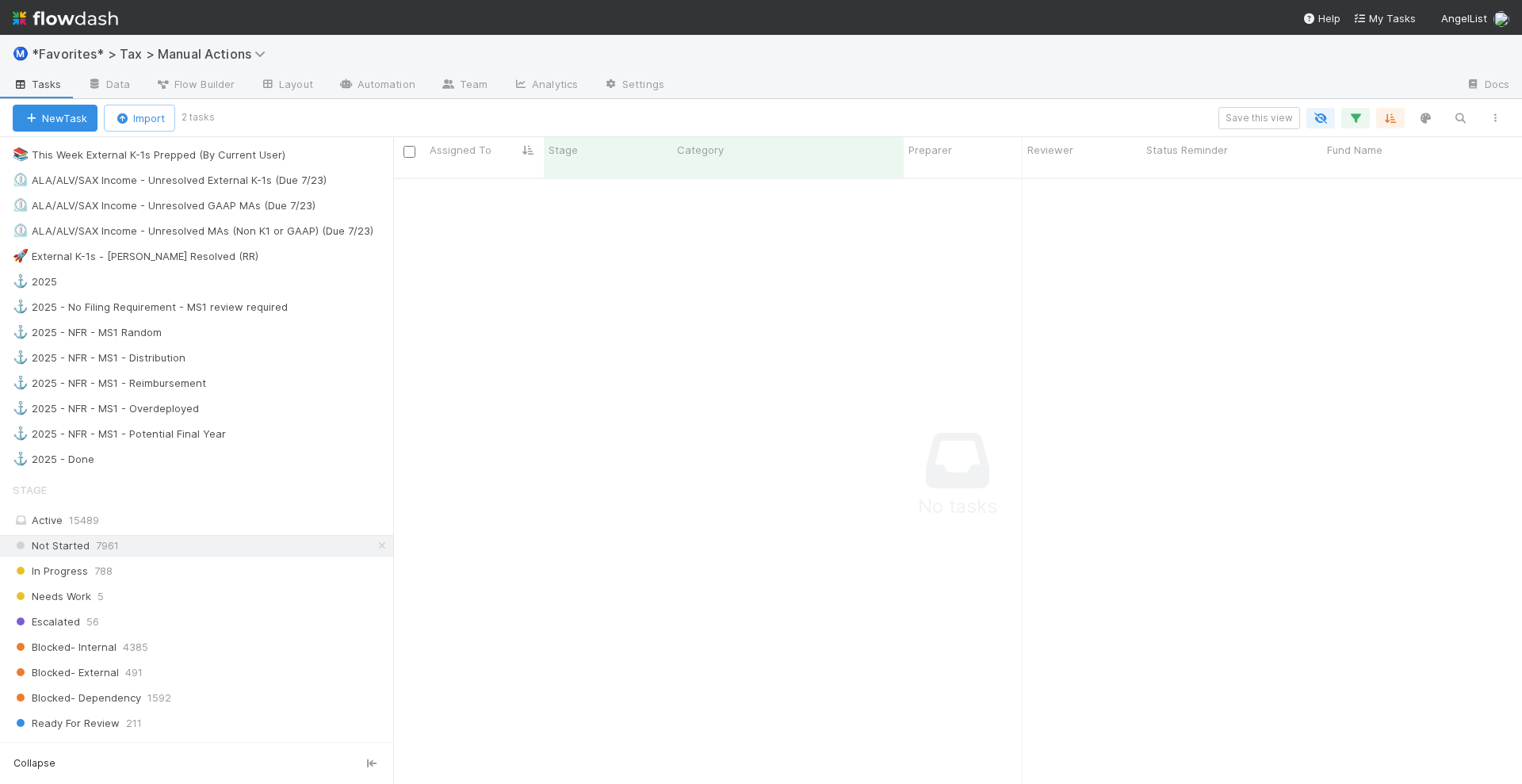
scroll to position [1188, 0]
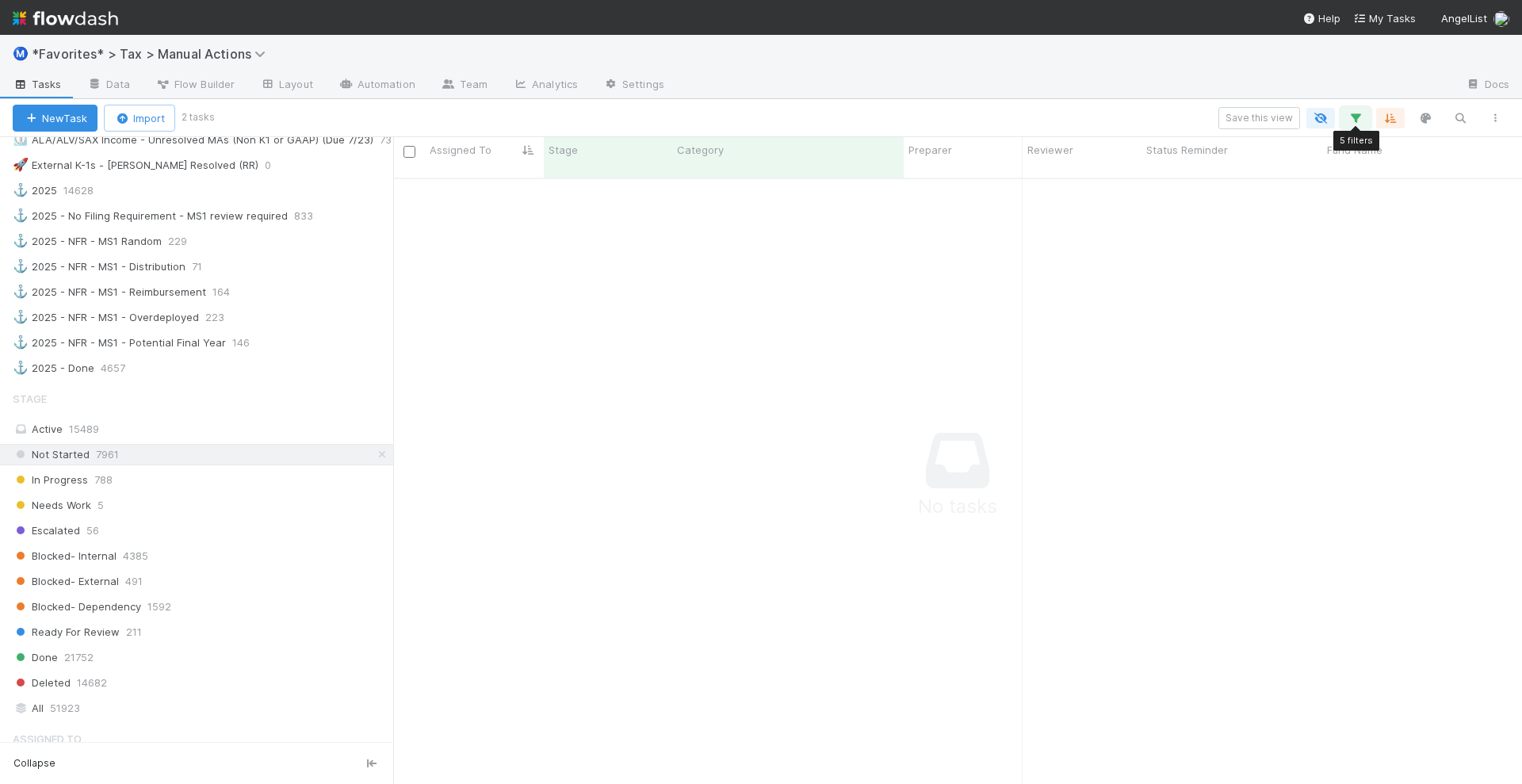
click at [1356, 119] on icon "button" at bounding box center [1356, 118] width 16 height 14
click at [1099, 95] on div "Loading..." at bounding box center [761, 392] width 1522 height 784
click at [147, 470] on div "In Progress 788" at bounding box center [203, 480] width 381 height 19
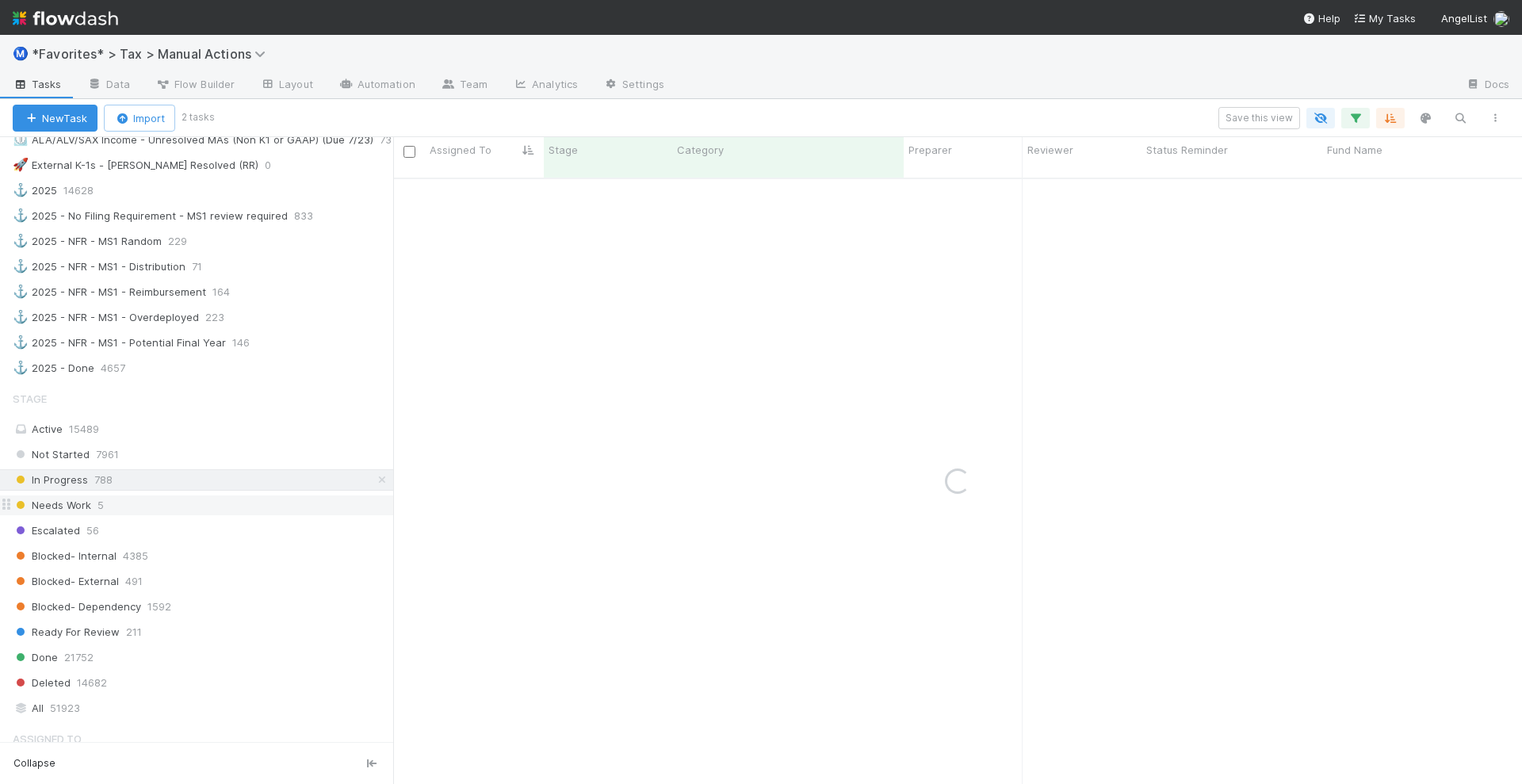
click at [230, 496] on div "Needs Work 5" at bounding box center [203, 505] width 381 height 19
click at [149, 470] on div "In Progress 788" at bounding box center [203, 480] width 381 height 19
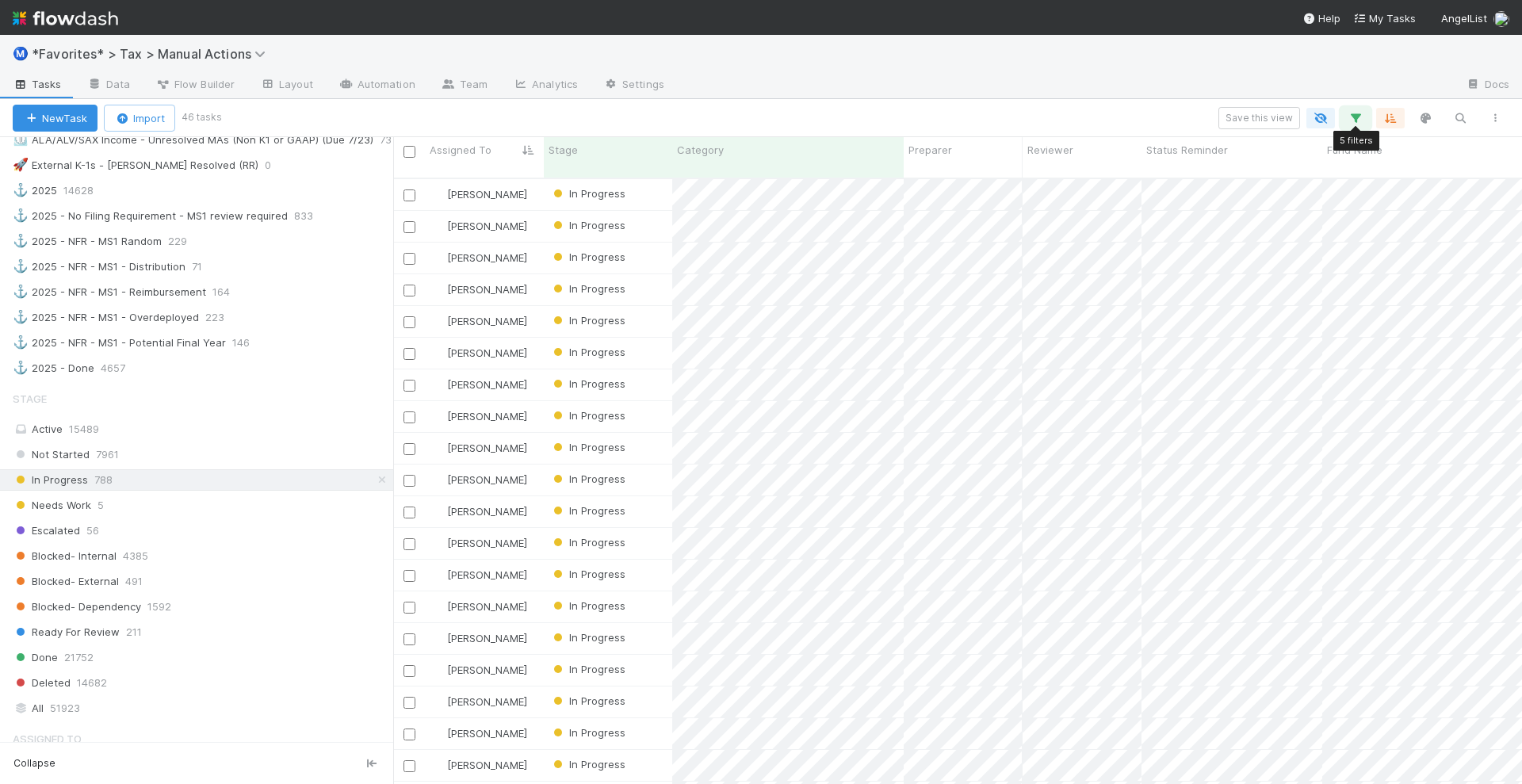
click at [1357, 118] on icon "button" at bounding box center [1356, 118] width 16 height 14
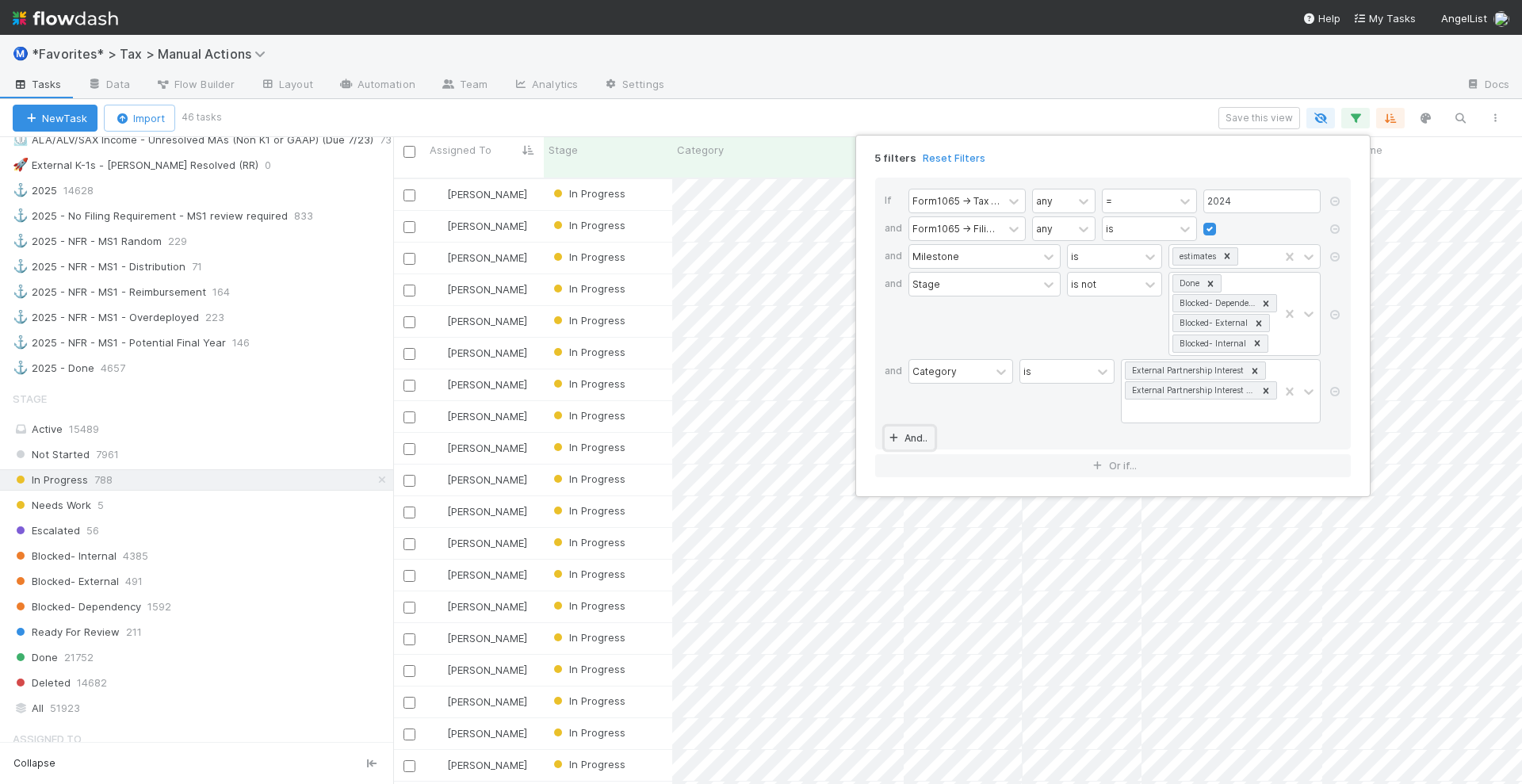
click at [915, 427] on link "And.." at bounding box center [909, 438] width 50 height 23
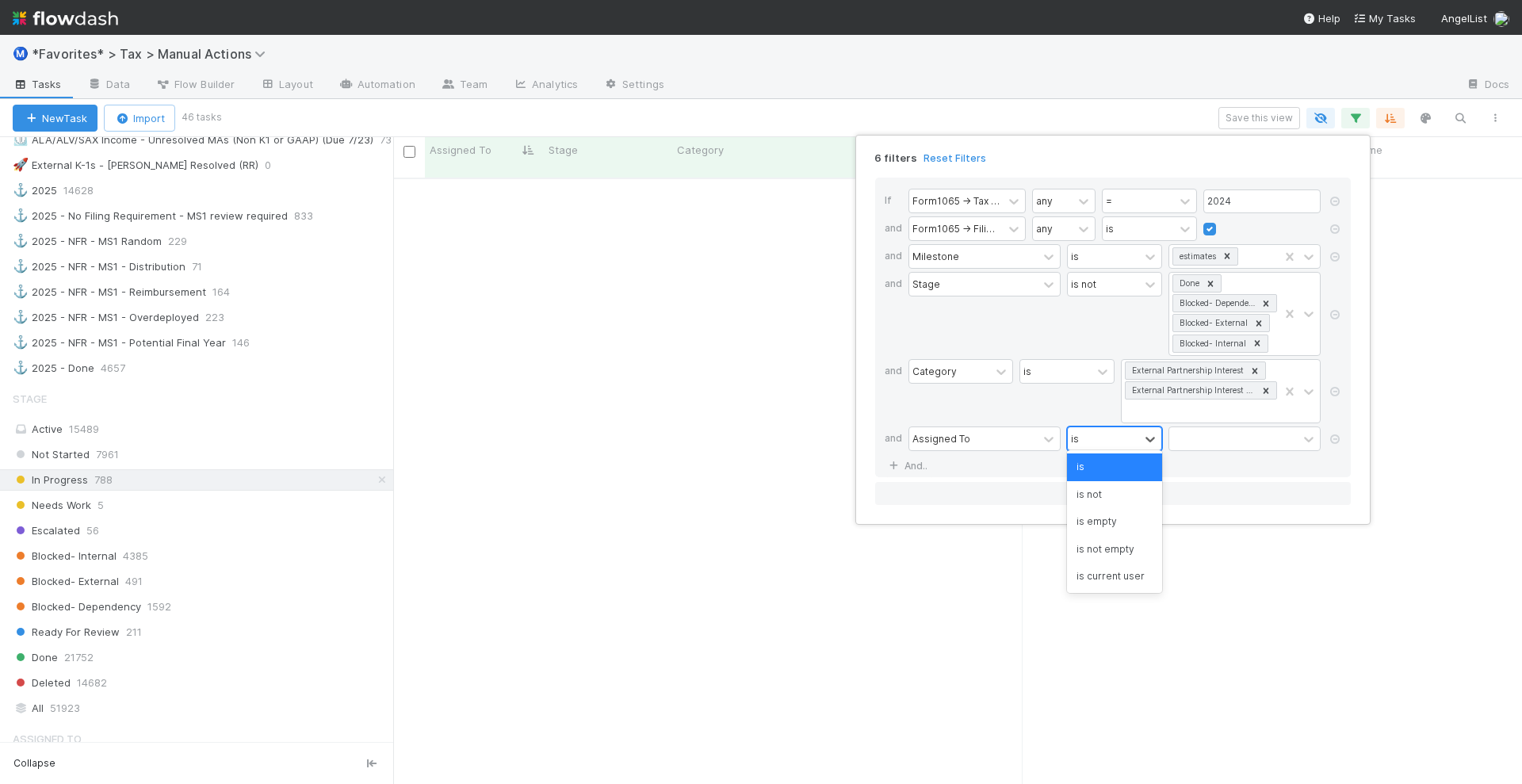
click at [1132, 428] on div "is" at bounding box center [1103, 439] width 72 height 23
click at [1130, 488] on div "is not" at bounding box center [1114, 494] width 95 height 27
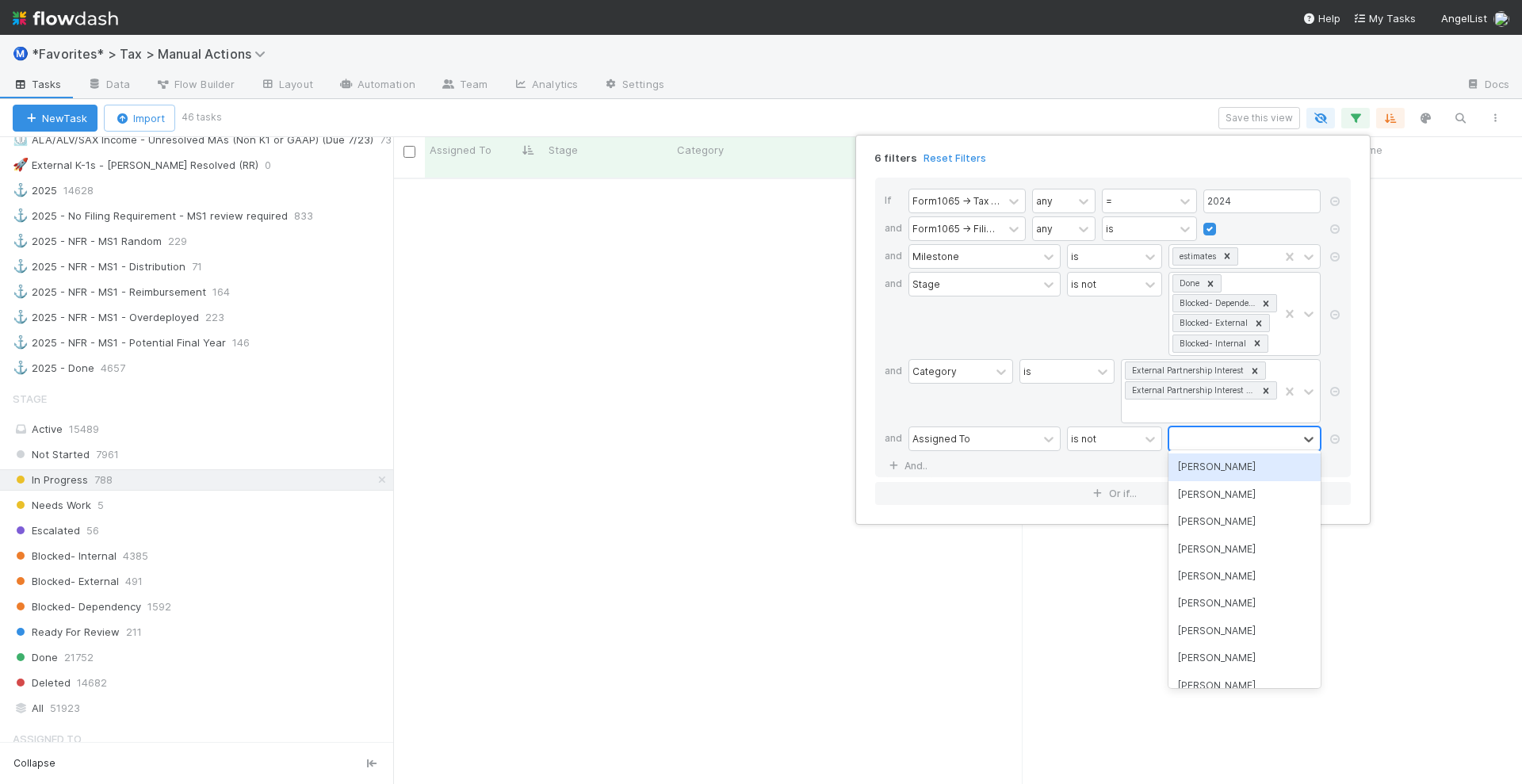
click at [1195, 442] on div at bounding box center [1233, 439] width 128 height 23
type input "jun"
click at [1201, 464] on div "Junerl Omnes" at bounding box center [1245, 466] width 152 height 27
type input "john"
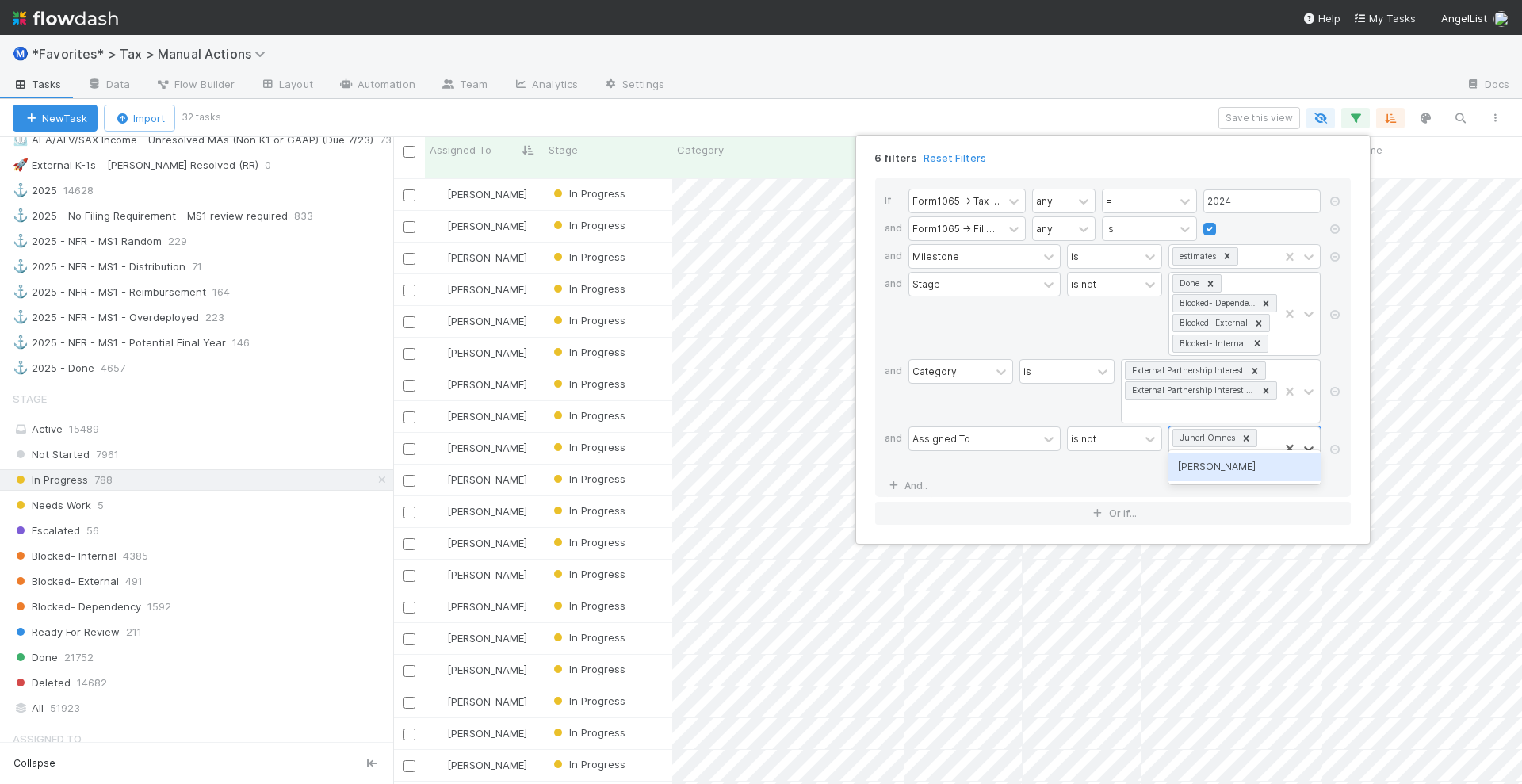
click at [1233, 465] on div "Johnmel Matining" at bounding box center [1245, 466] width 152 height 27
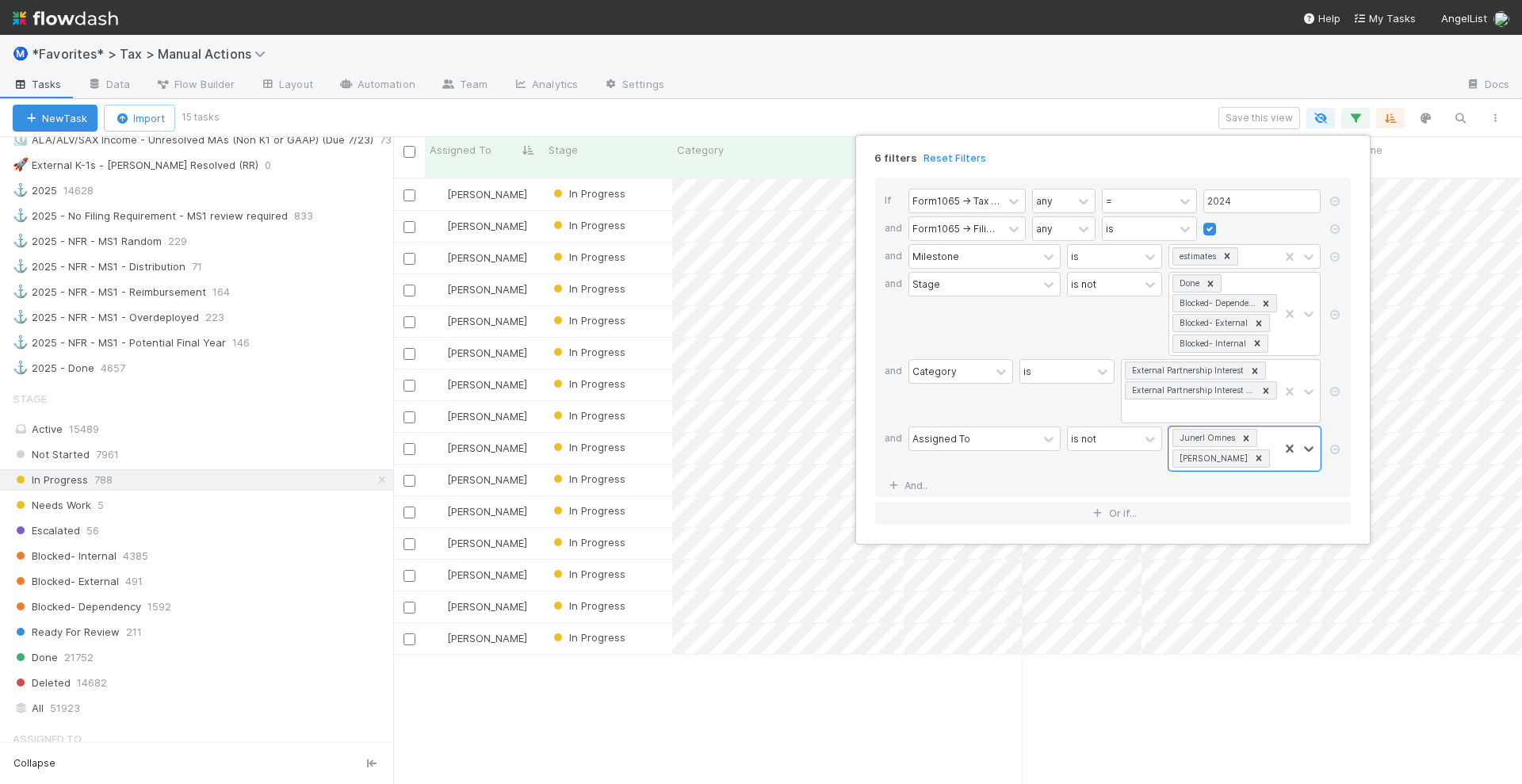
scroll to position [603, 1114]
click at [1088, 113] on div "6 filters Reset Filters If Form1065 -> Tax Year any = 2024 and Form1065 -> Fili…" at bounding box center [761, 392] width 1522 height 784
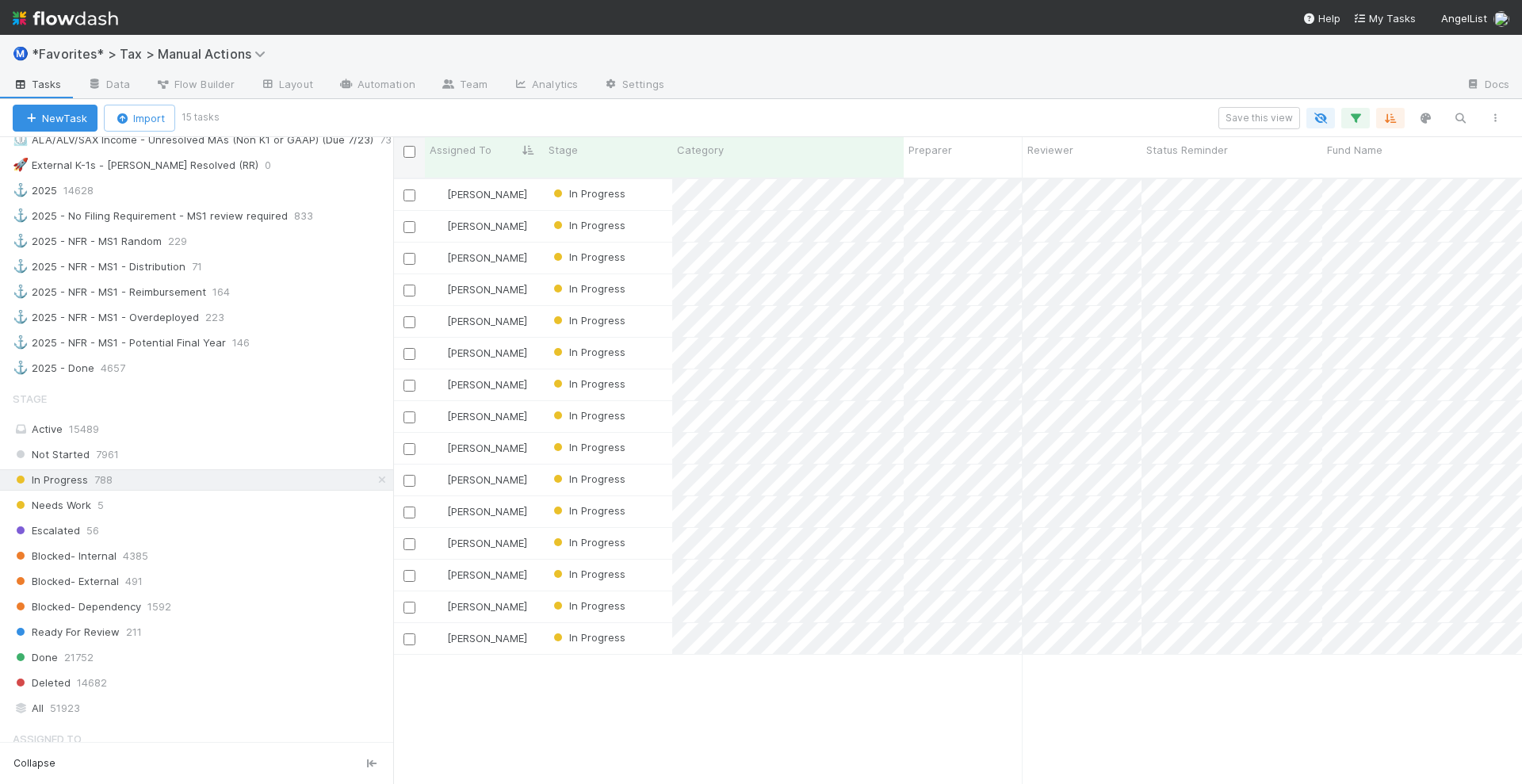
click at [413, 148] on input "checkbox" at bounding box center [409, 151] width 12 height 12
checkbox input "true"
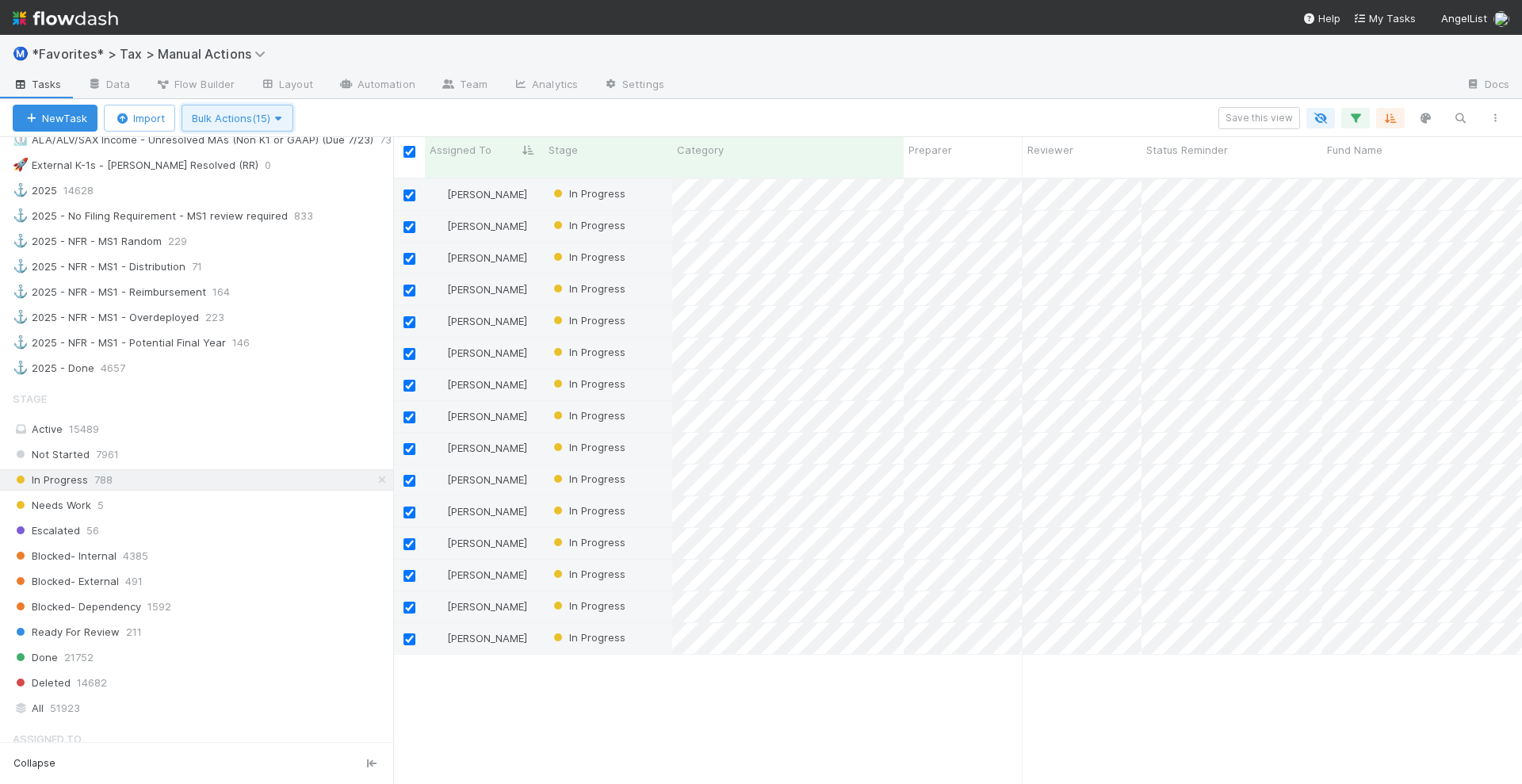
click at [282, 116] on icon "button" at bounding box center [278, 119] width 16 height 11
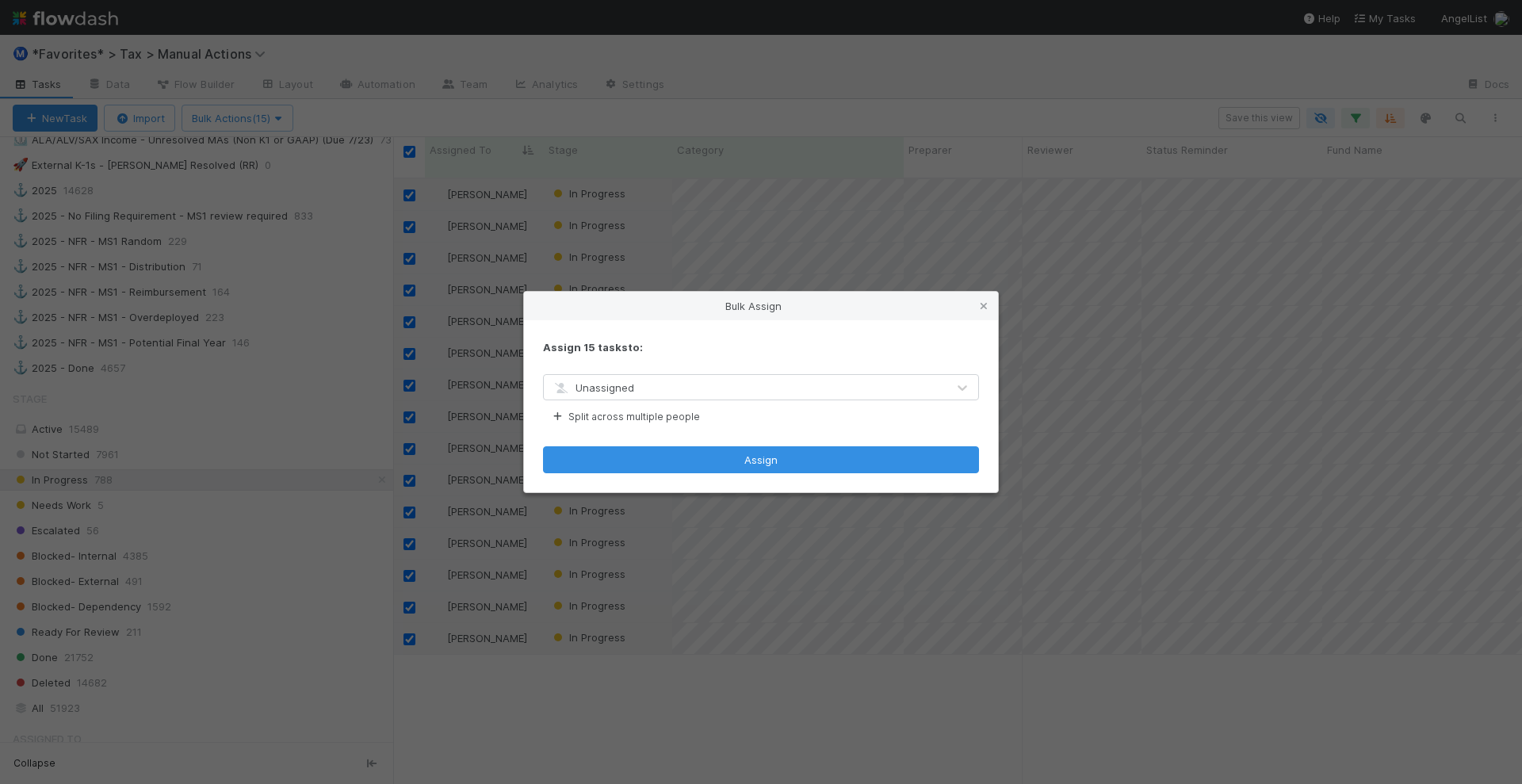
click at [668, 382] on div "Unassigned" at bounding box center [745, 388] width 403 height 26
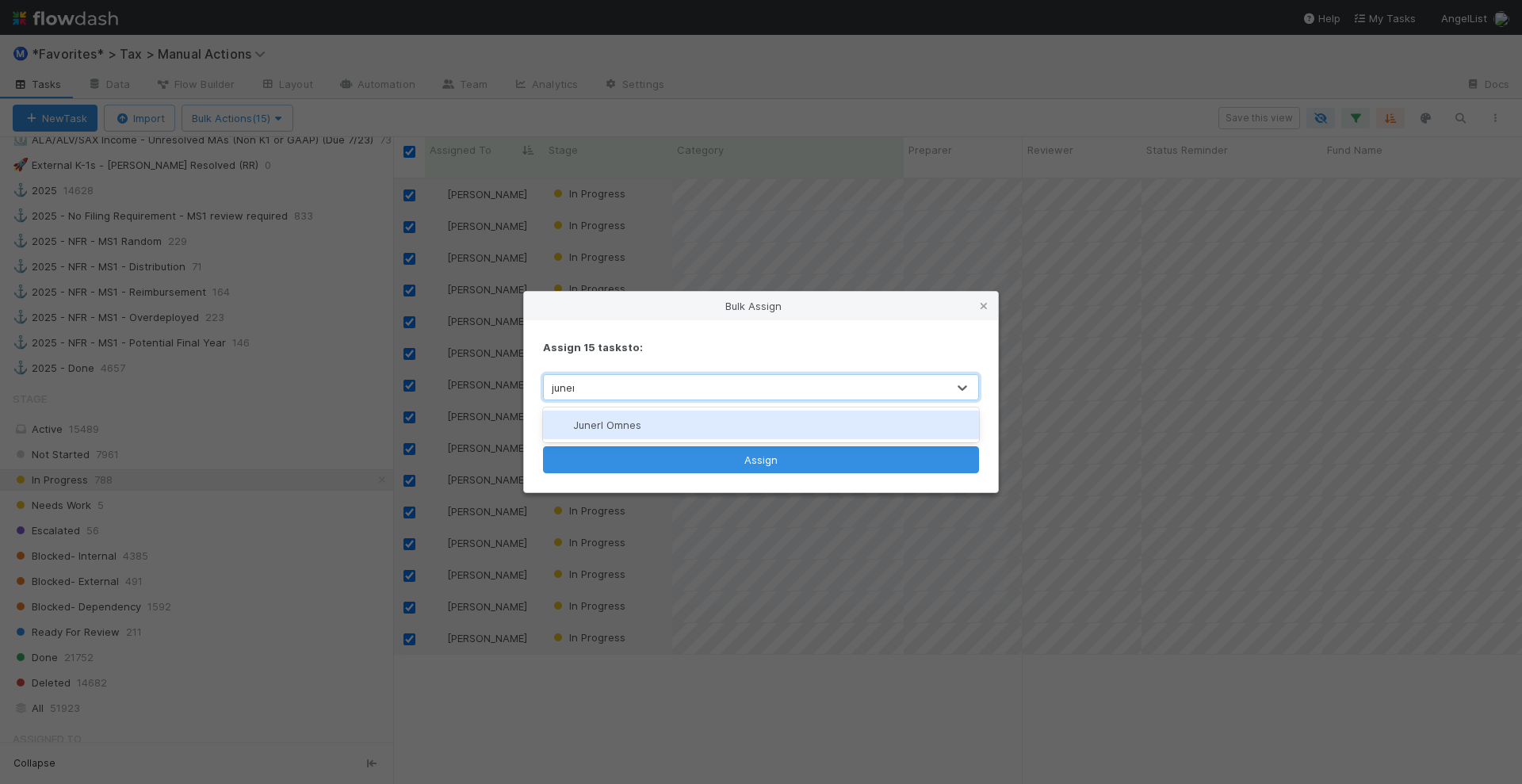
type input "junerl"
click at [610, 419] on span "Junerl Omnes" at bounding box center [606, 425] width 68 height 12
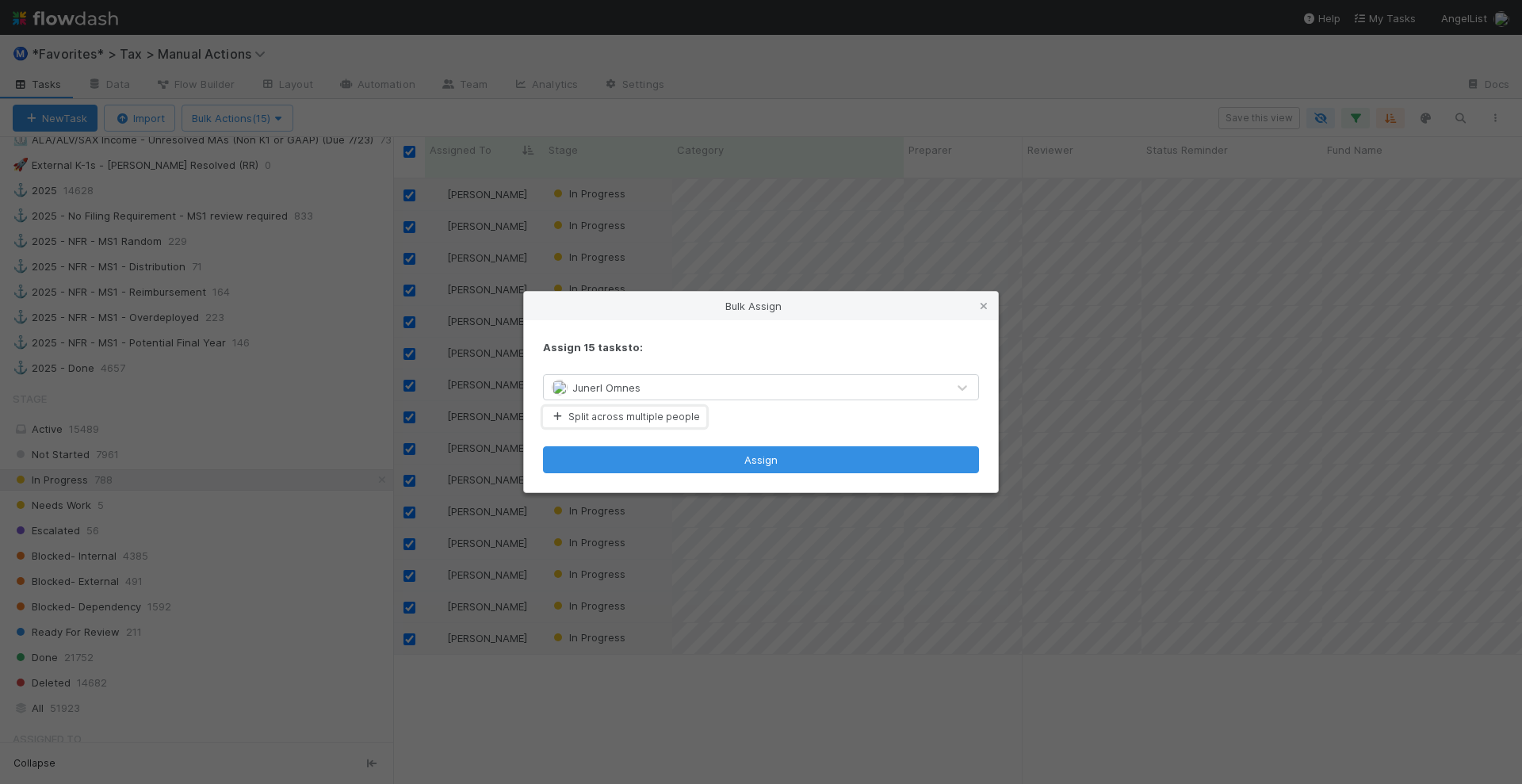
click at [674, 405] on div "Assign 15 tasks to: Junerl Omnes Split across multiple people Assign" at bounding box center [761, 406] width 474 height 173
click at [669, 422] on button "Split across multiple people" at bounding box center [624, 416] width 163 height 20
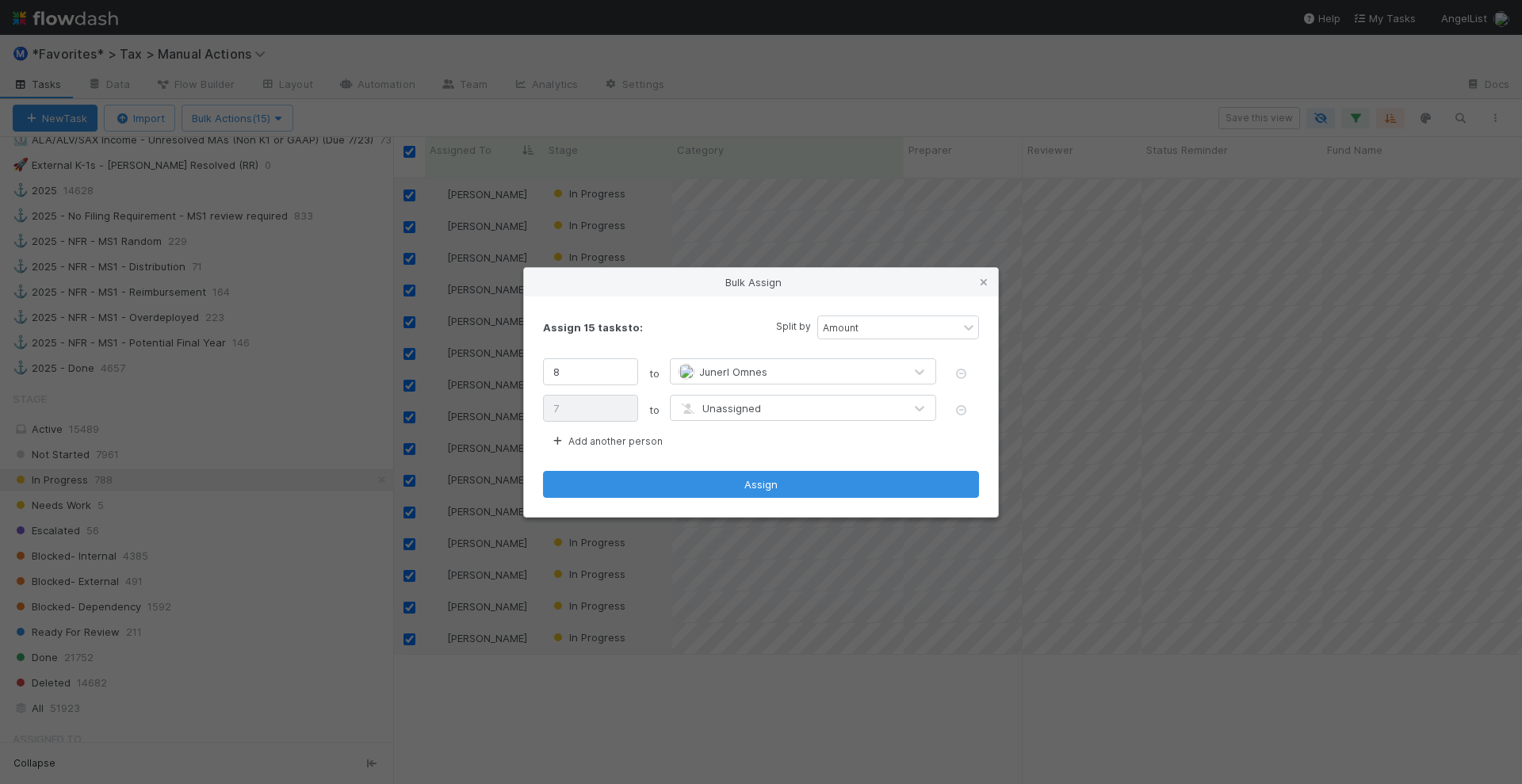
click at [723, 405] on span "Unassigned" at bounding box center [719, 408] width 82 height 12
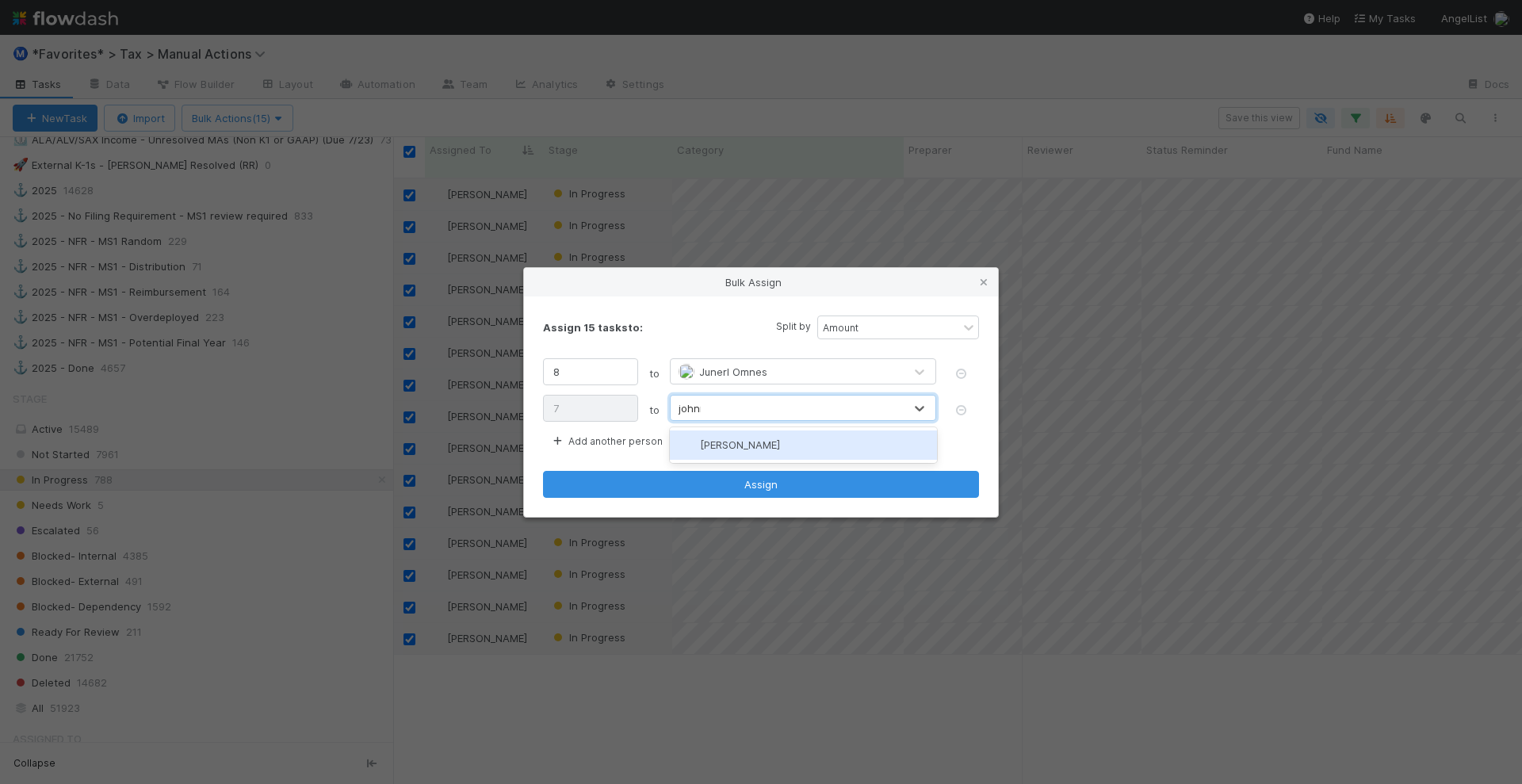
type input "johnme"
click at [746, 446] on span "Johnmel Matining" at bounding box center [740, 444] width 80 height 12
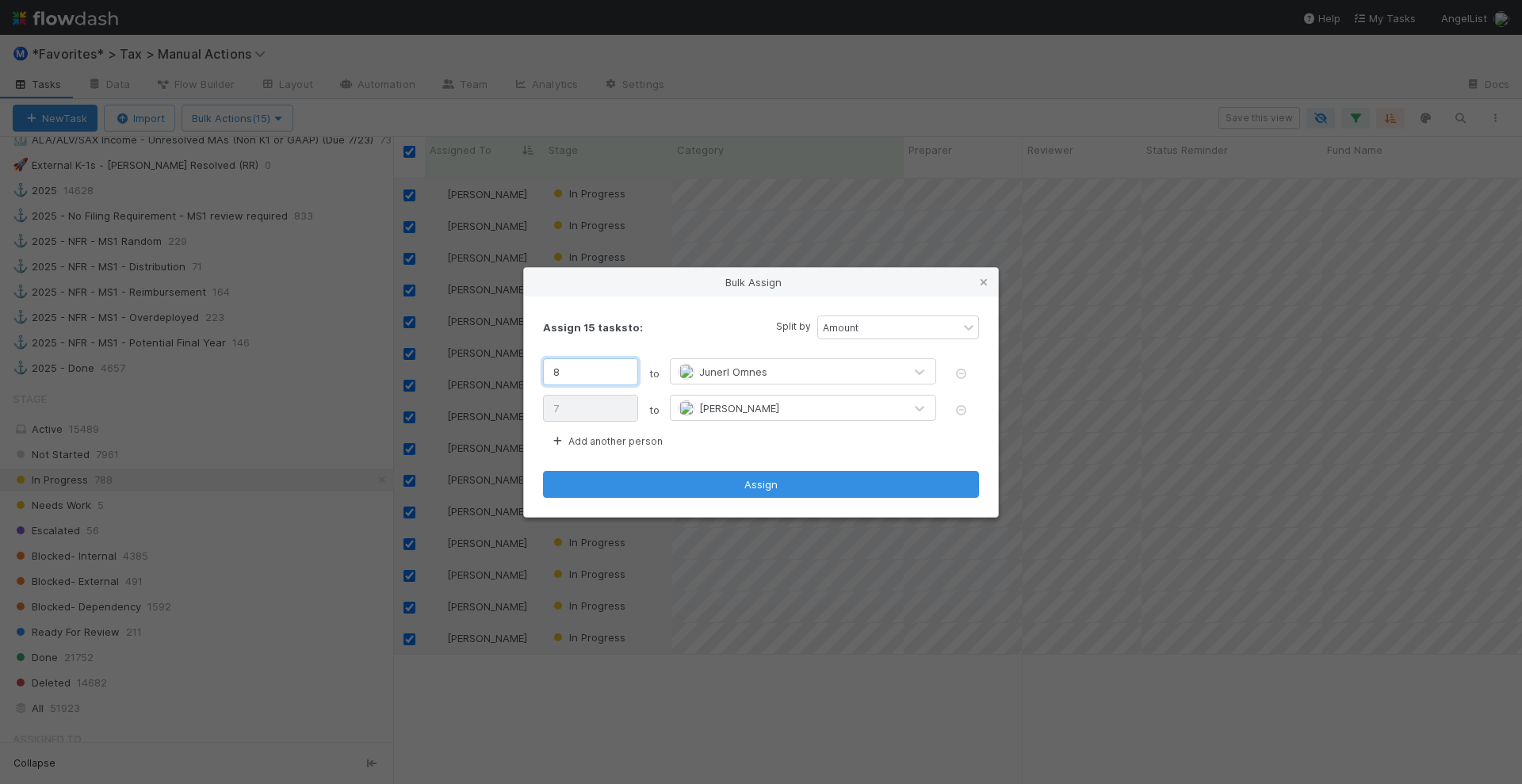
drag, startPoint x: 591, startPoint y: 367, endPoint x: 482, endPoint y: 365, distance: 109.0
click at [482, 365] on div "Bulk Assign Assign 15 tasks to: Split by Amount 8 to Junerl Omnes 7 to Johnmel …" at bounding box center [761, 392] width 1522 height 784
type input "6"
type input "9"
type input "6"
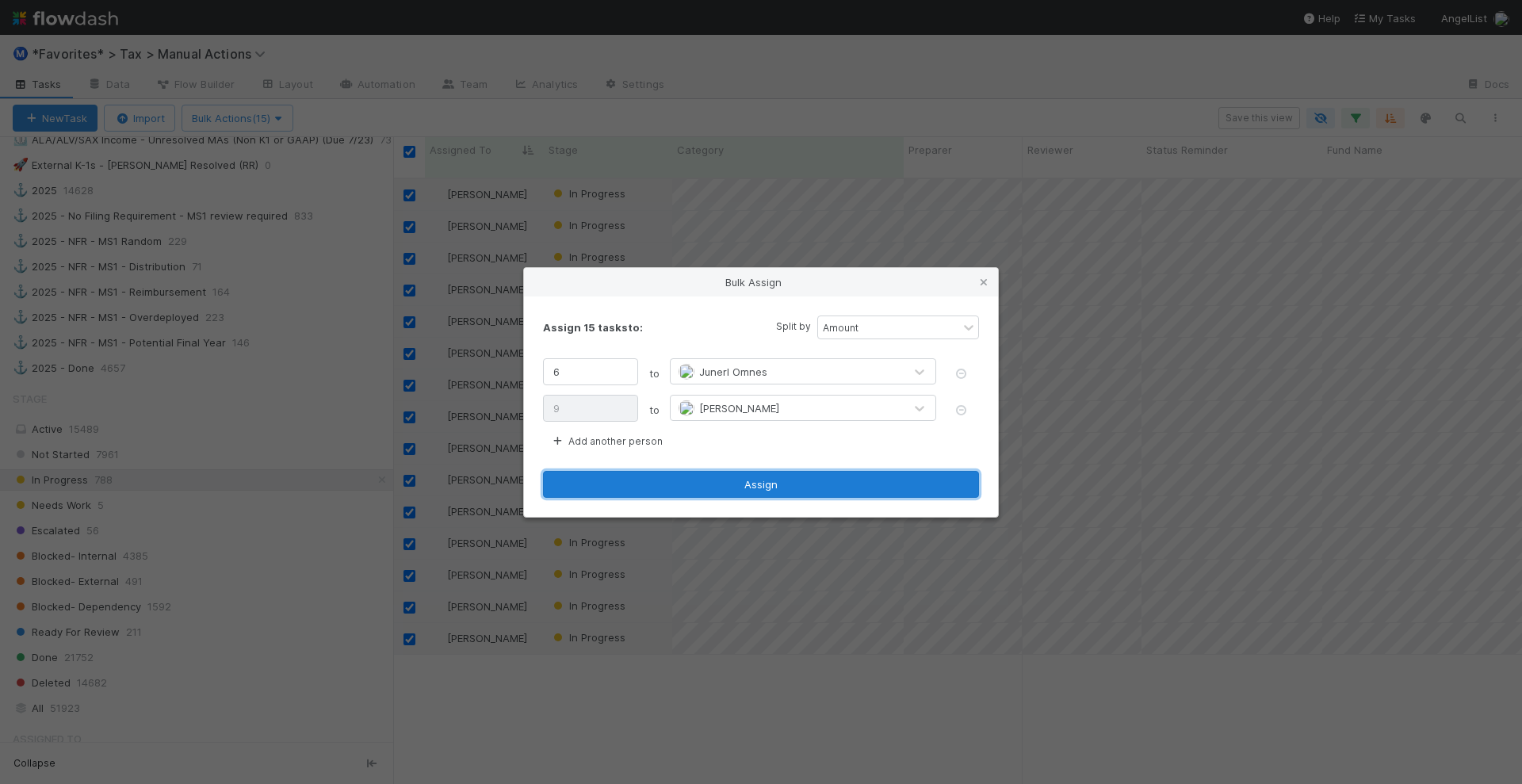
click at [821, 486] on button "Assign" at bounding box center [761, 484] width 436 height 27
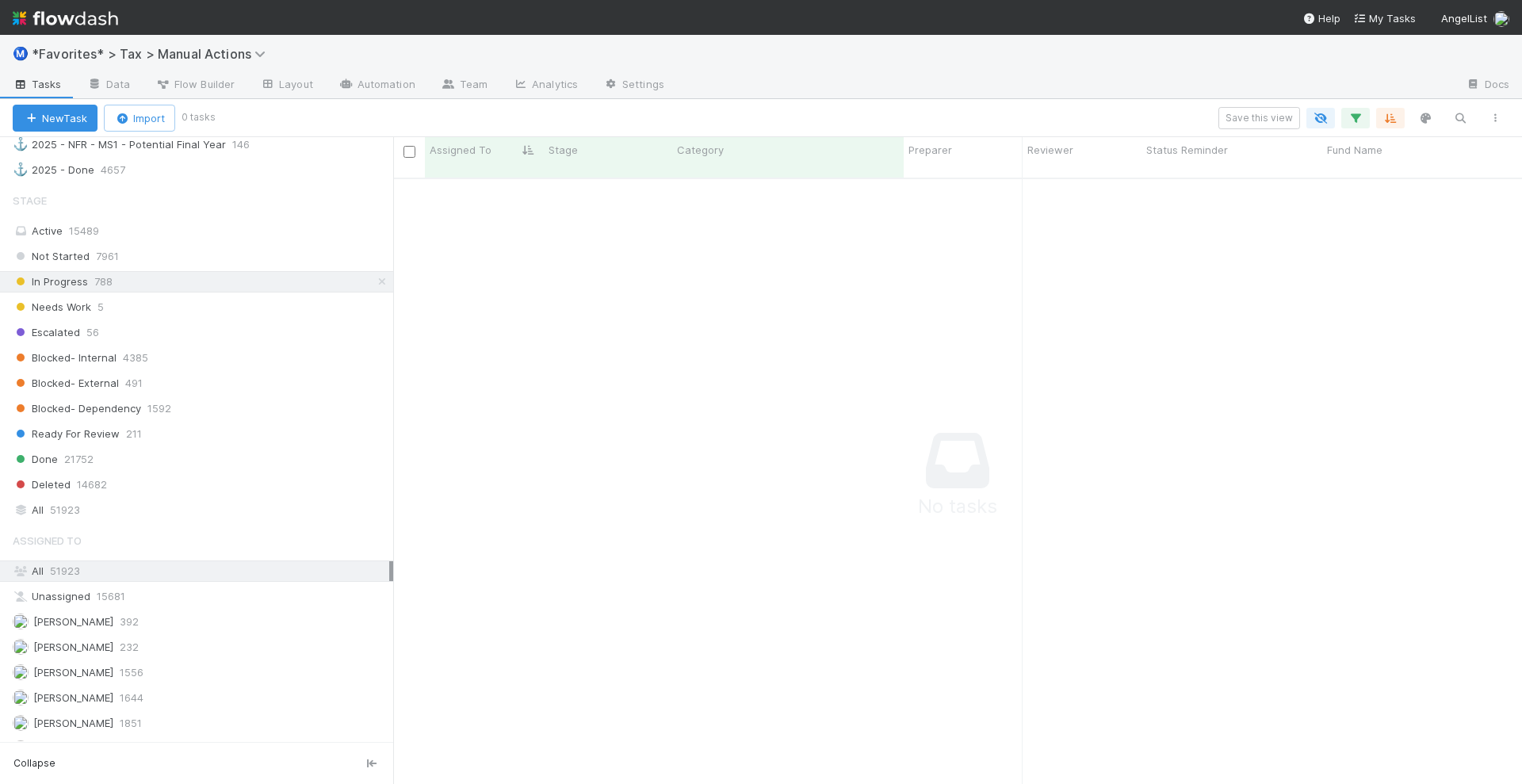
scroll to position [1586, 0]
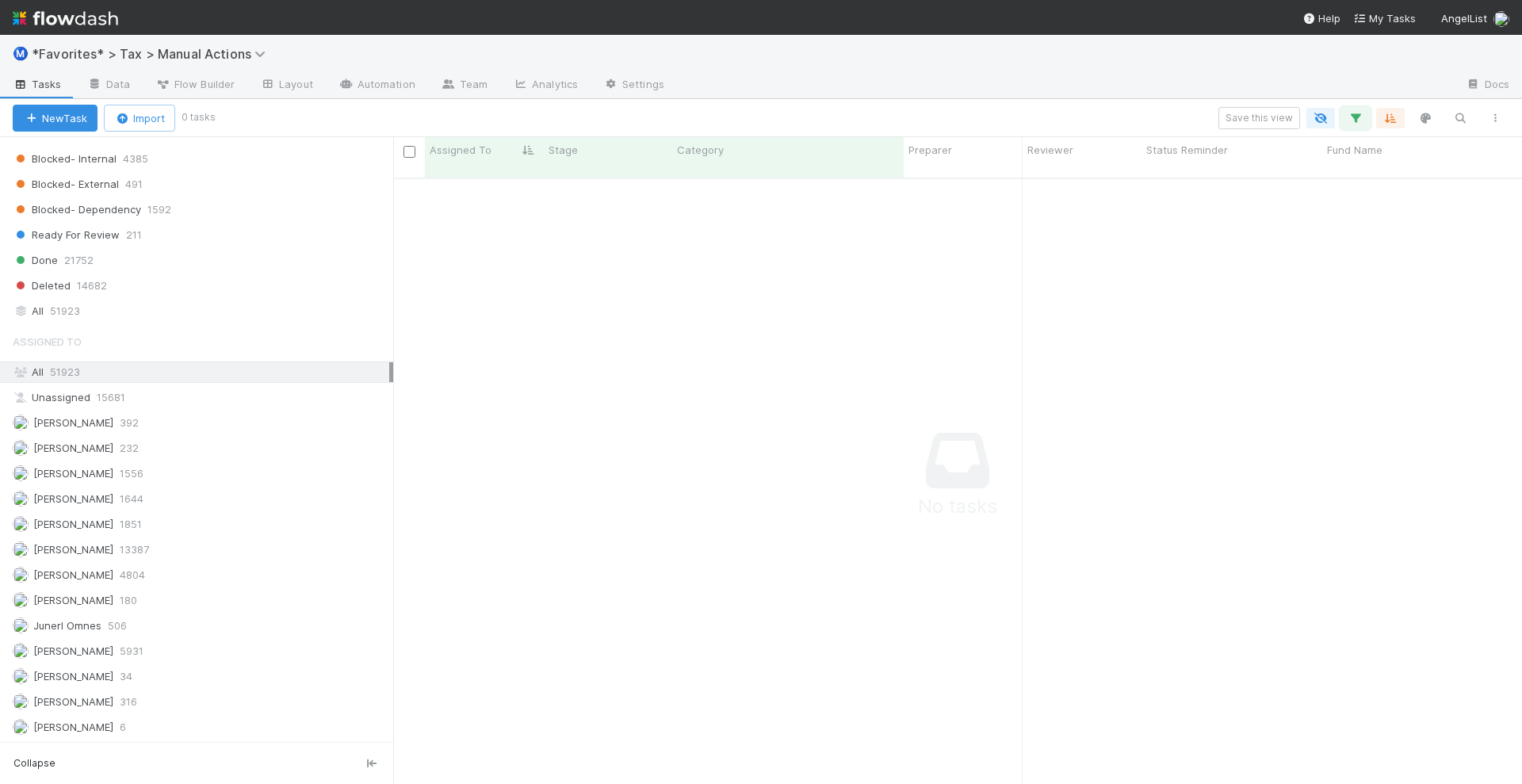
click at [1362, 111] on icon "button" at bounding box center [1356, 118] width 16 height 14
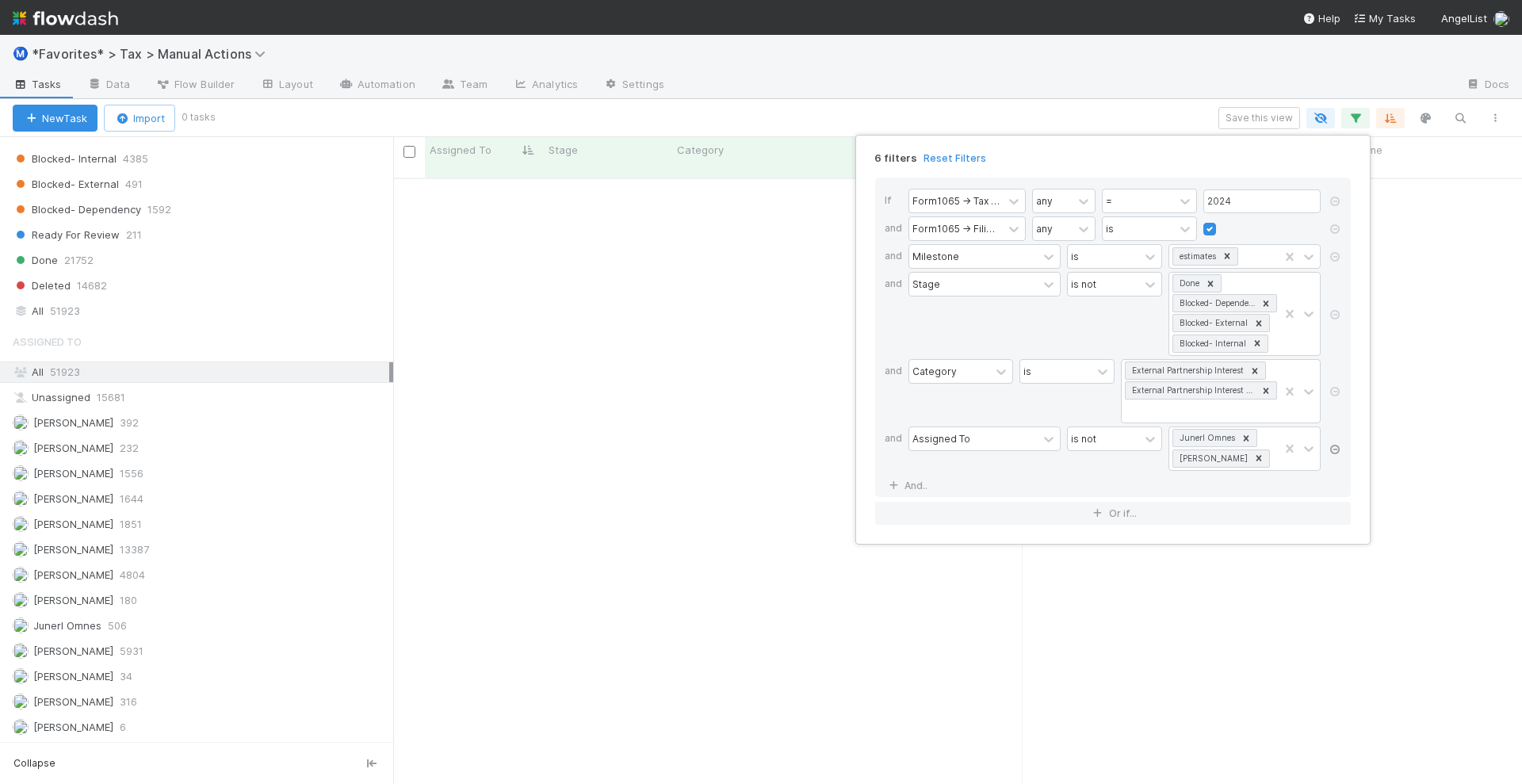
click at [1333, 444] on icon at bounding box center [1335, 449] width 16 height 10
click at [754, 105] on div "5 filters Reset Filters If Form1065 -> Tax Year any = 2024 and Form1065 -> Fili…" at bounding box center [761, 392] width 1522 height 784
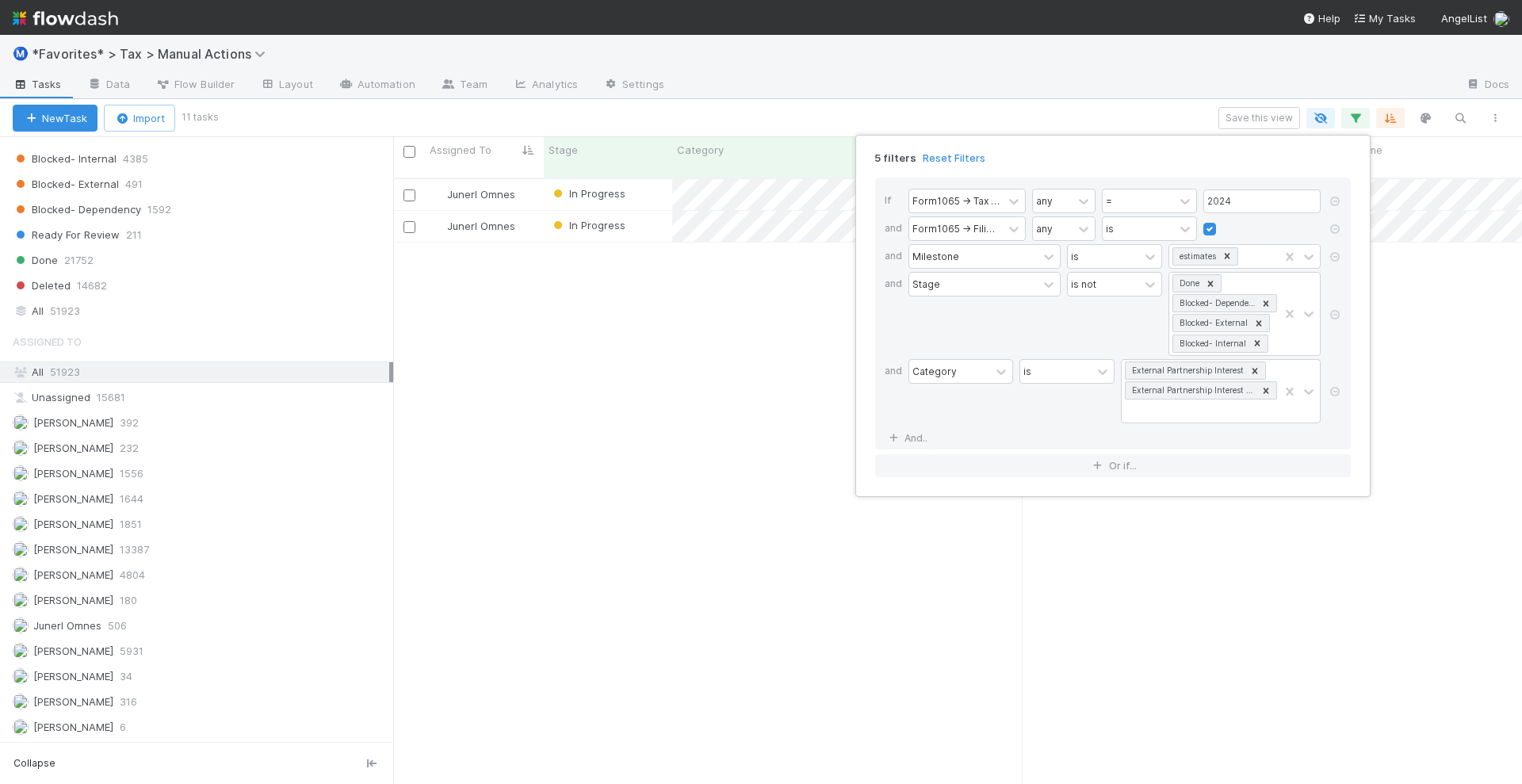
scroll to position [603, 1114]
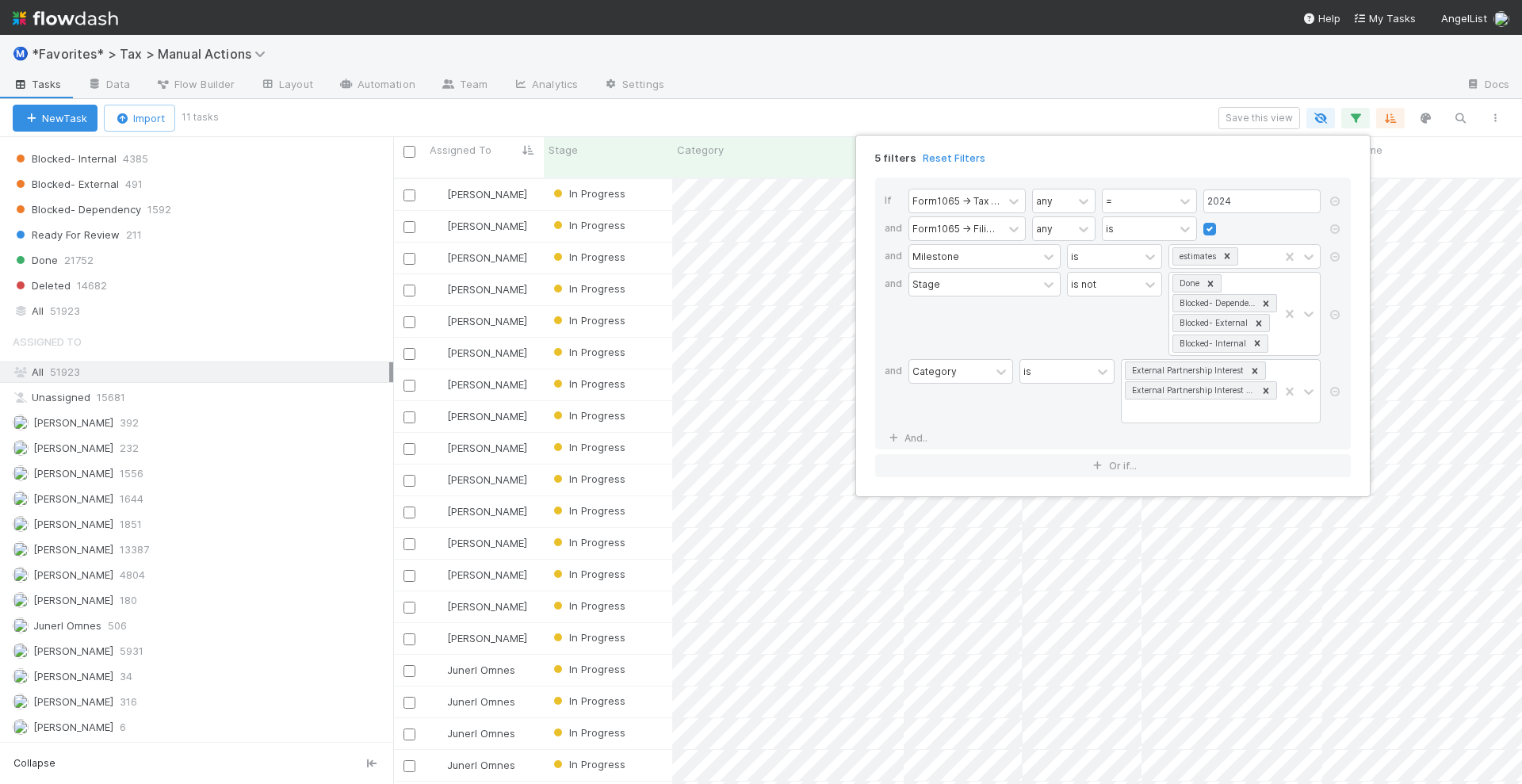
click at [911, 104] on div "5 filters Reset Filters If Form1065 -> Tax Year any = 2024 and Form1065 -> Fili…" at bounding box center [761, 392] width 1522 height 784
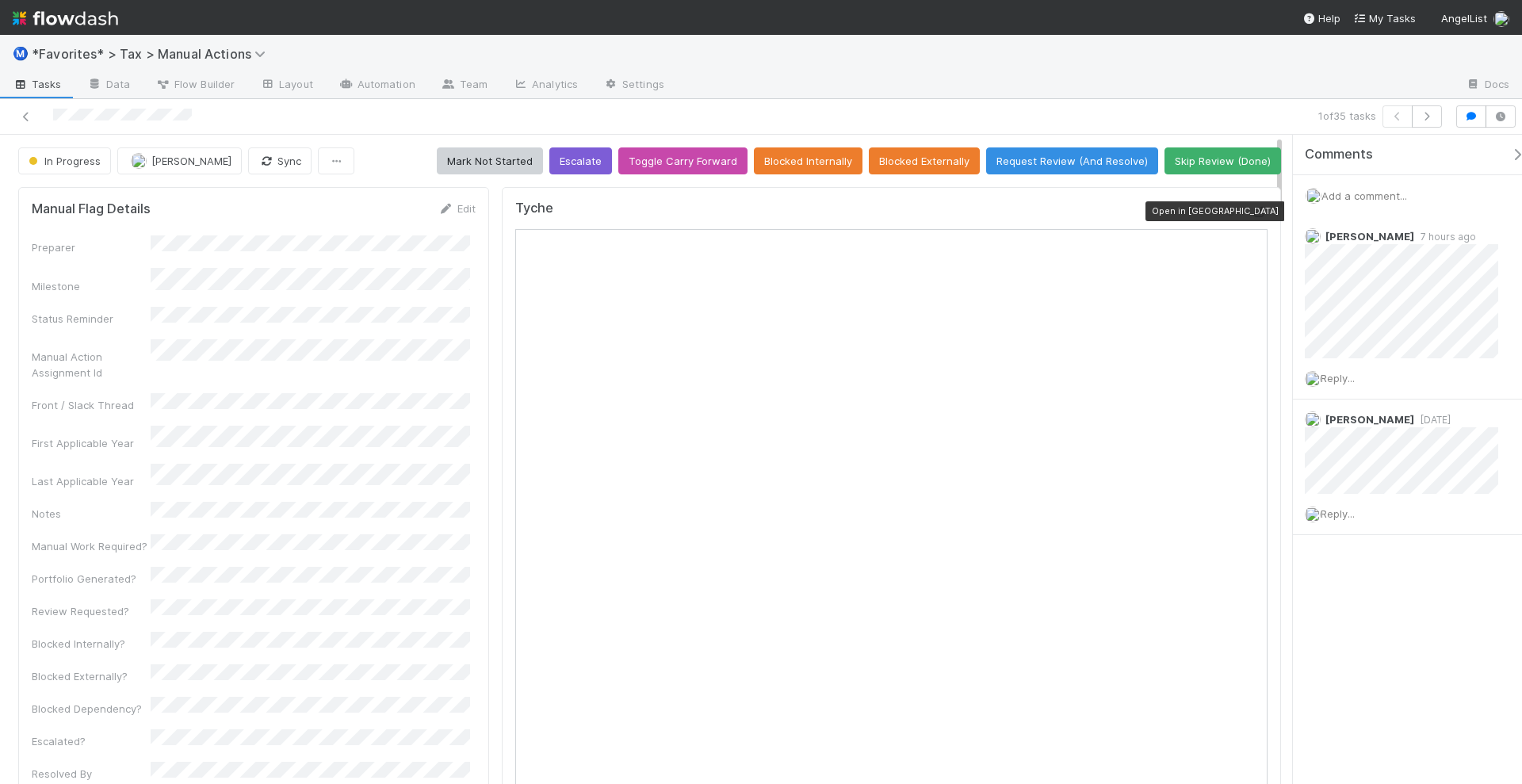
click at [1252, 208] on icon at bounding box center [1260, 212] width 16 height 11
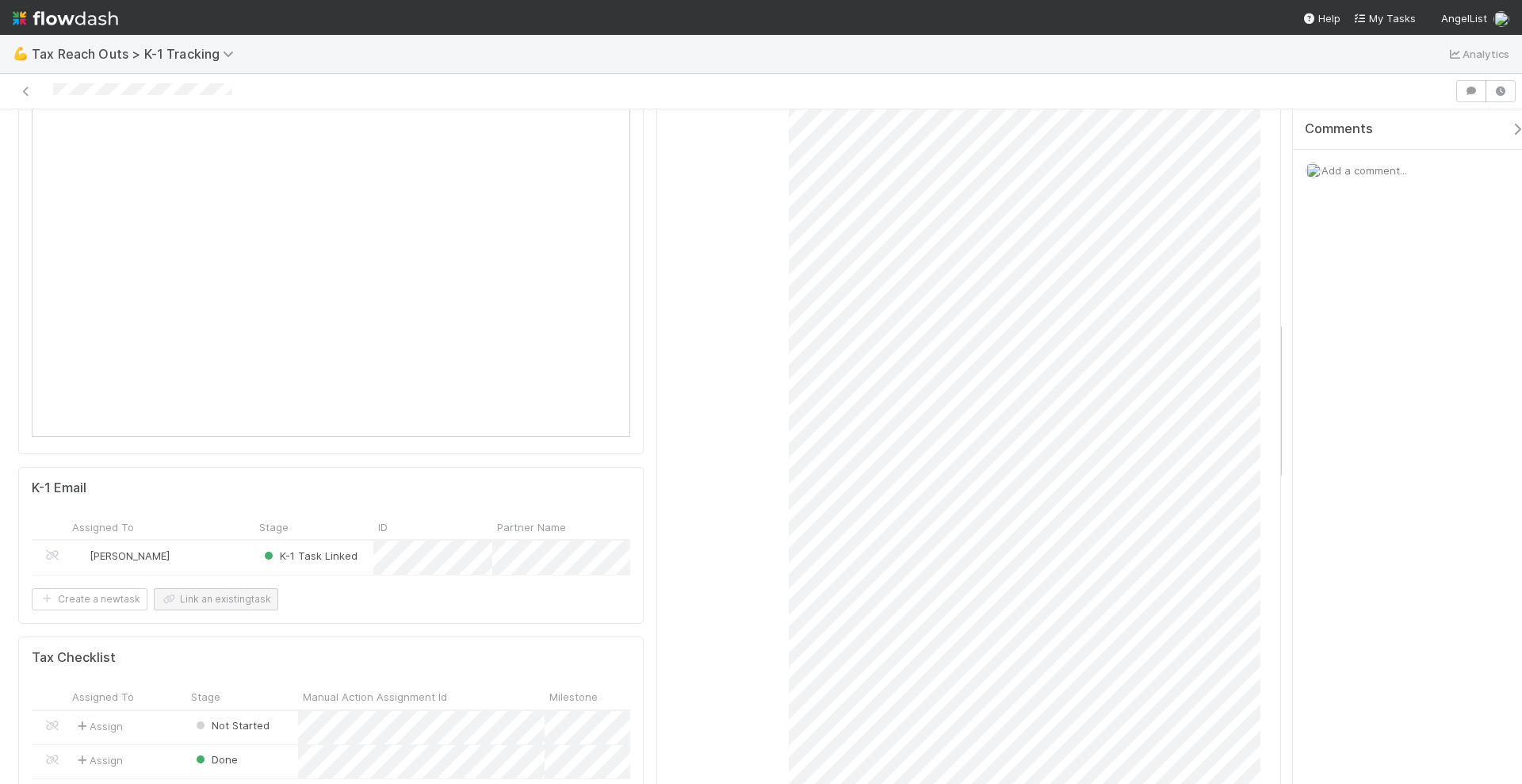
scroll to position [891, 0]
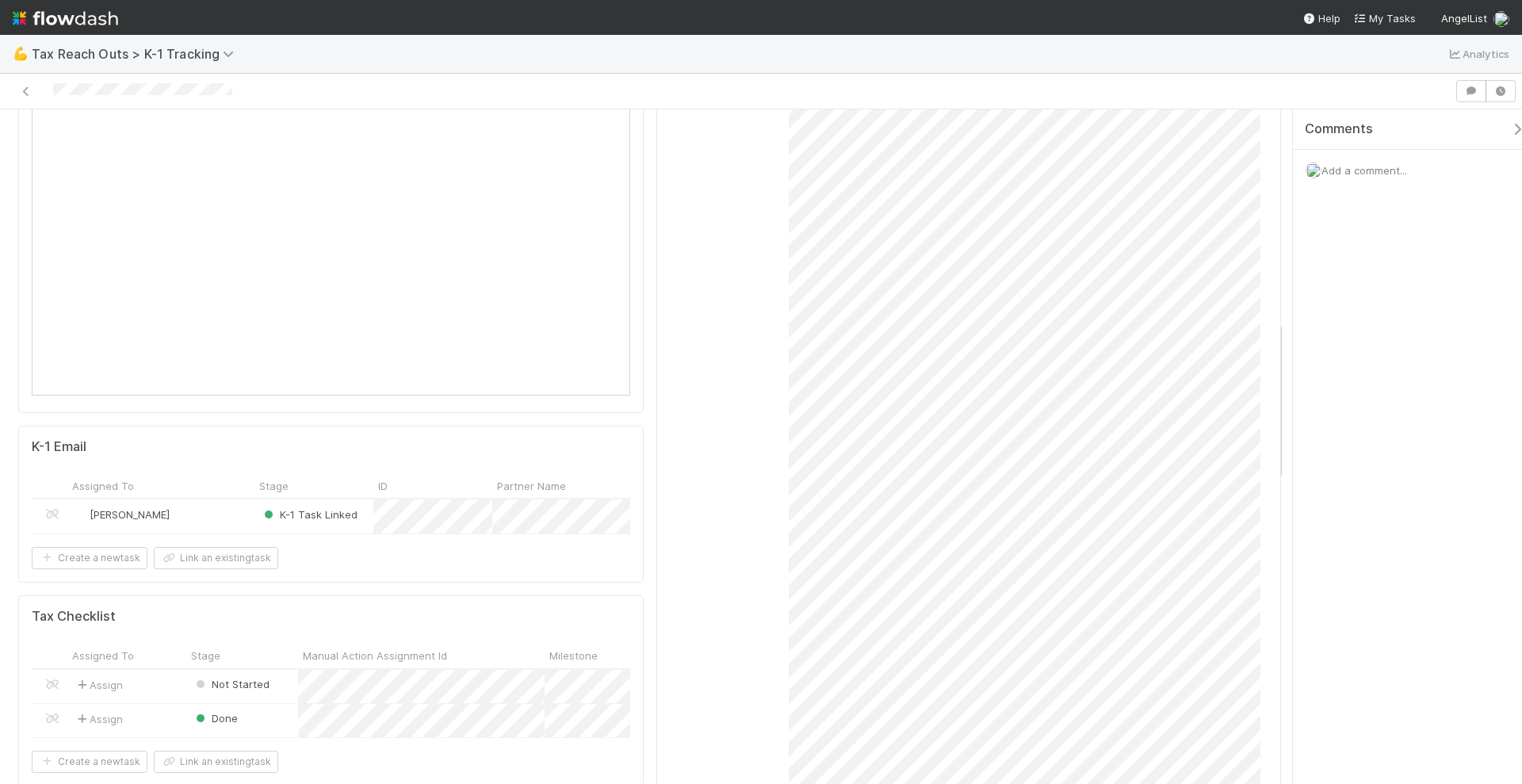
click at [190, 499] on div "[PERSON_NAME]" at bounding box center [160, 516] width 187 height 34
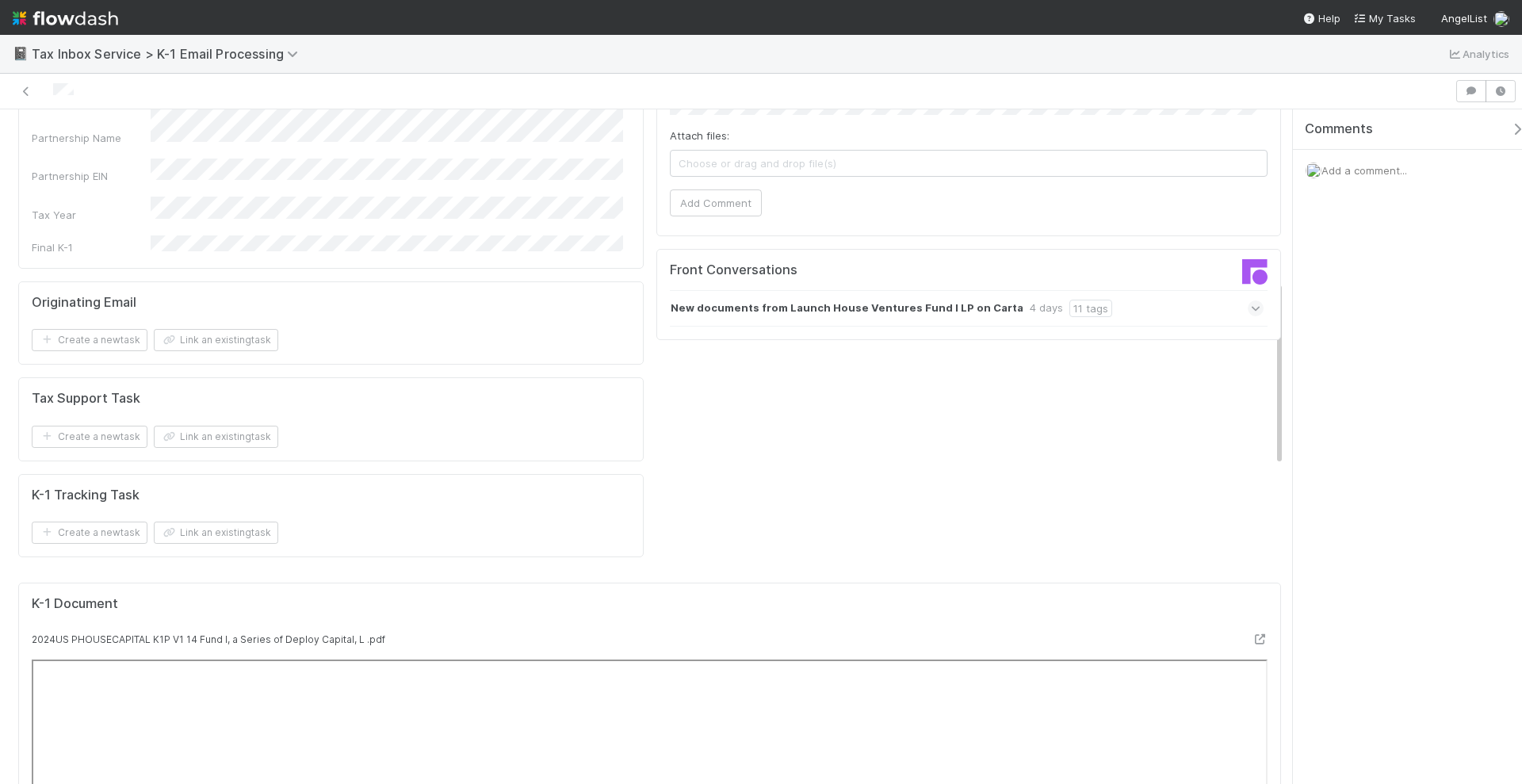
scroll to position [891, 0]
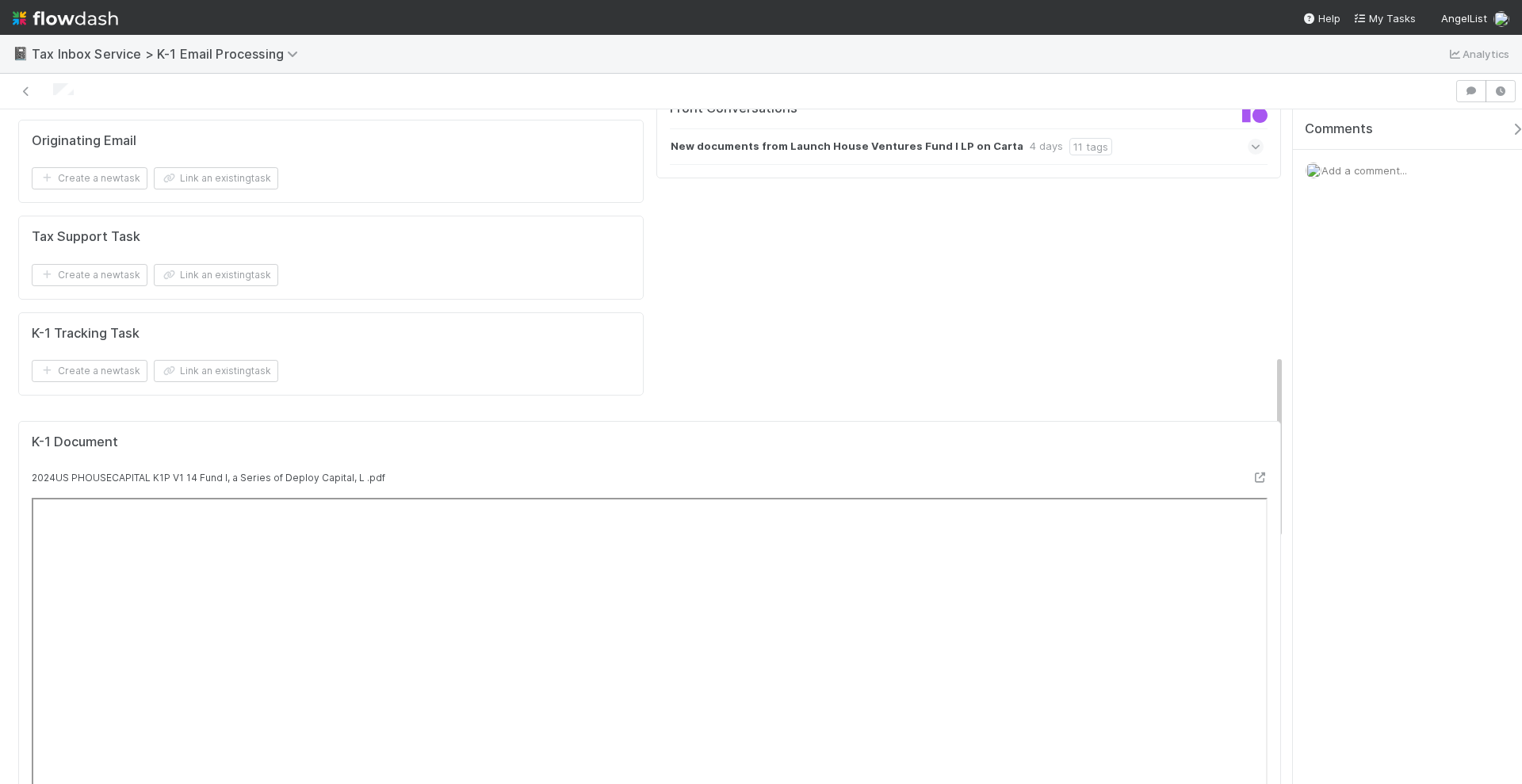
click at [824, 138] on strong "New documents from Launch House Ventures Fund I LP on Carta" at bounding box center [846, 147] width 352 height 18
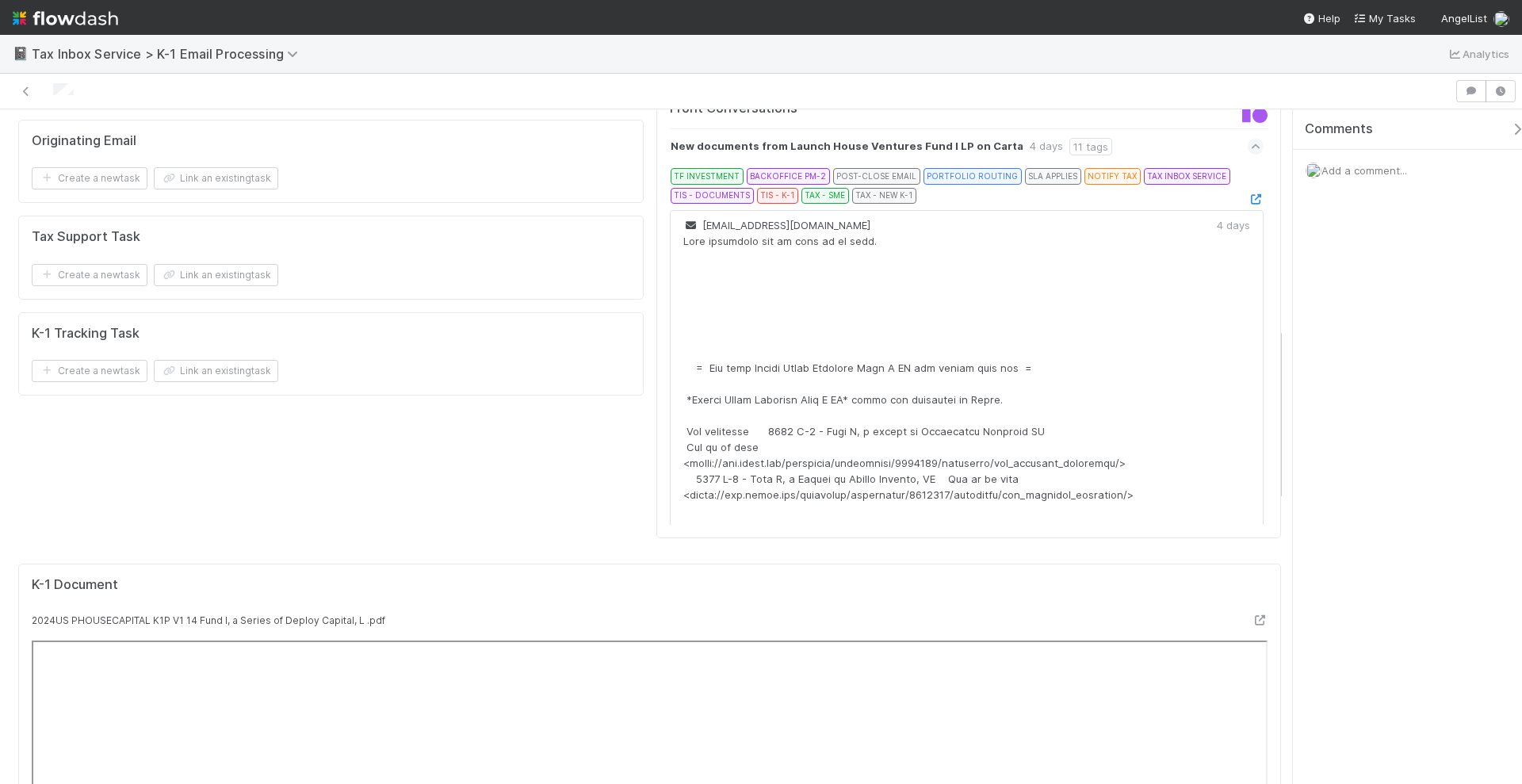
scroll to position [792, 0]
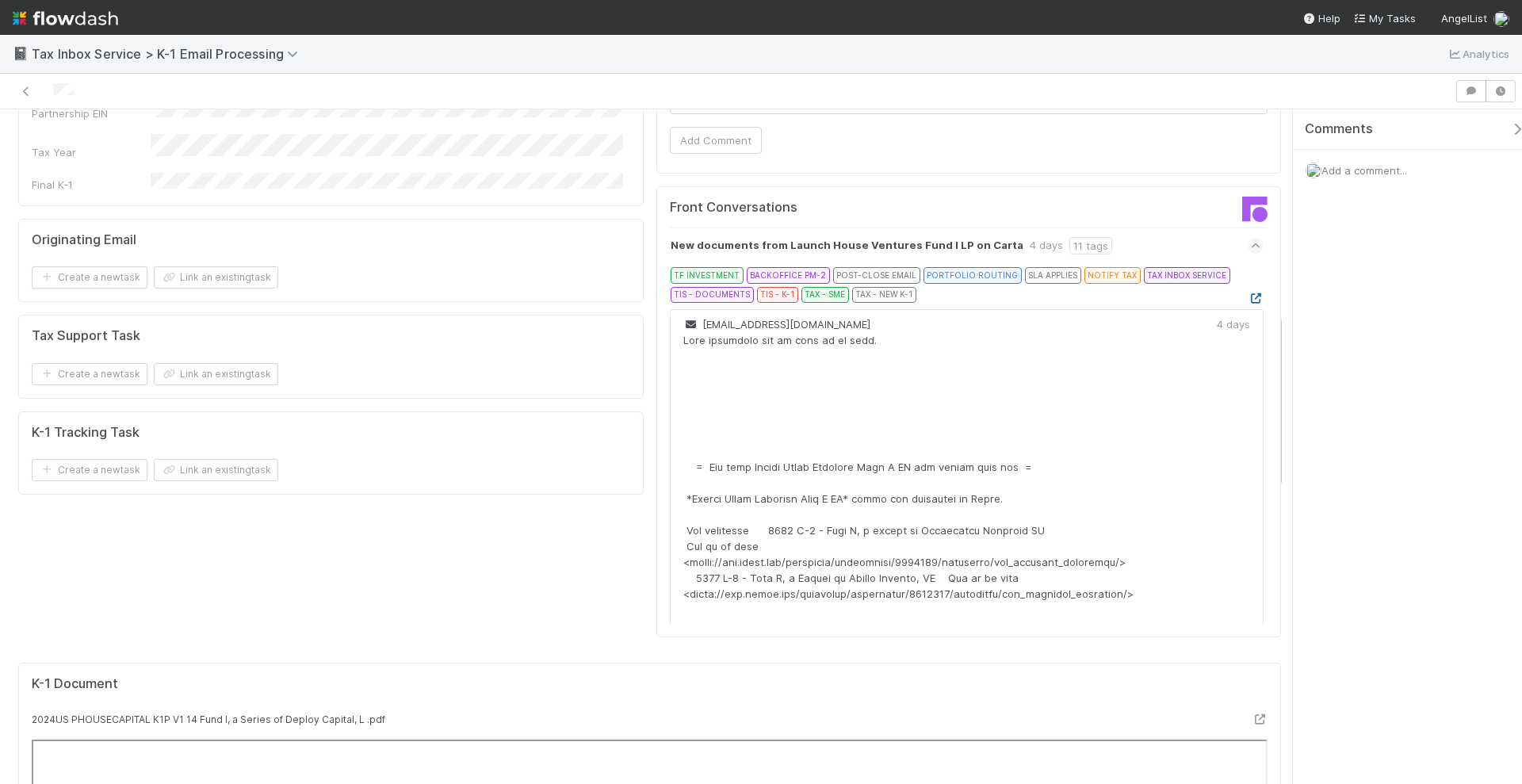
click at [1248, 293] on icon at bounding box center [1255, 298] width 16 height 11
